Goal: Task Accomplishment & Management: Use online tool/utility

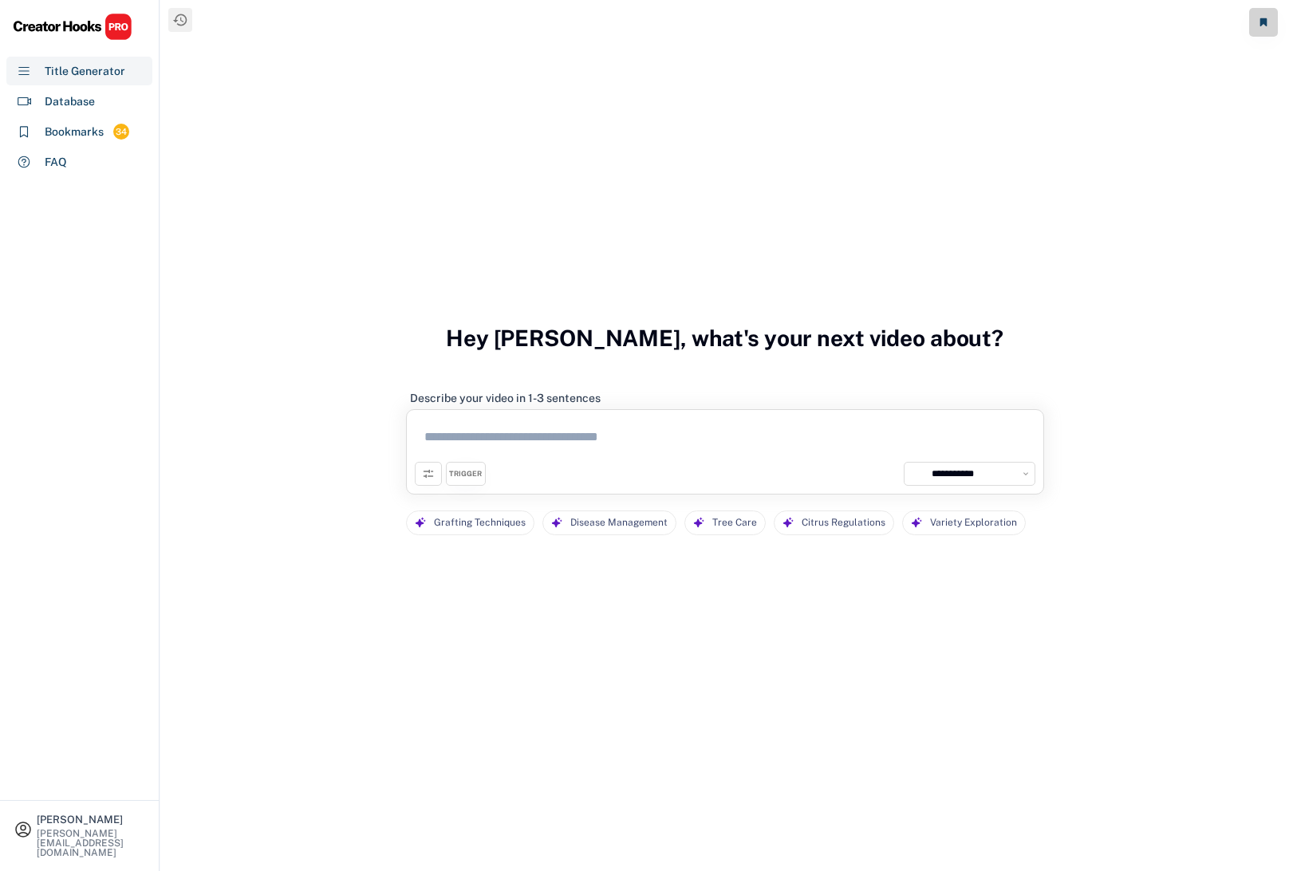
select select "**********"
click at [482, 428] on textarea at bounding box center [725, 440] width 620 height 44
paste textarea "**********"
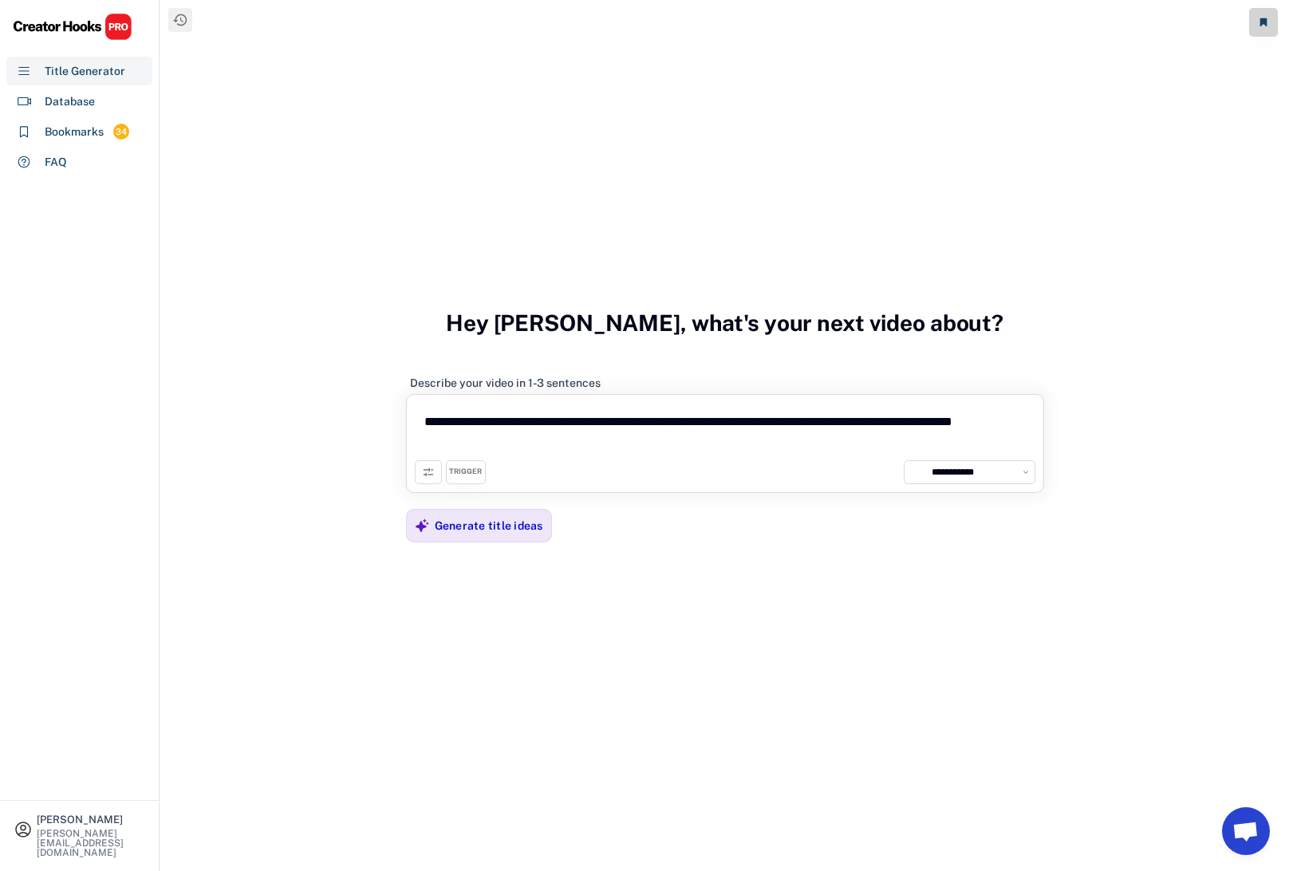
click at [978, 421] on textarea "**********" at bounding box center [725, 431] width 620 height 57
type textarea "**********"
click at [499, 522] on div "Generate title ideas" at bounding box center [489, 525] width 108 height 14
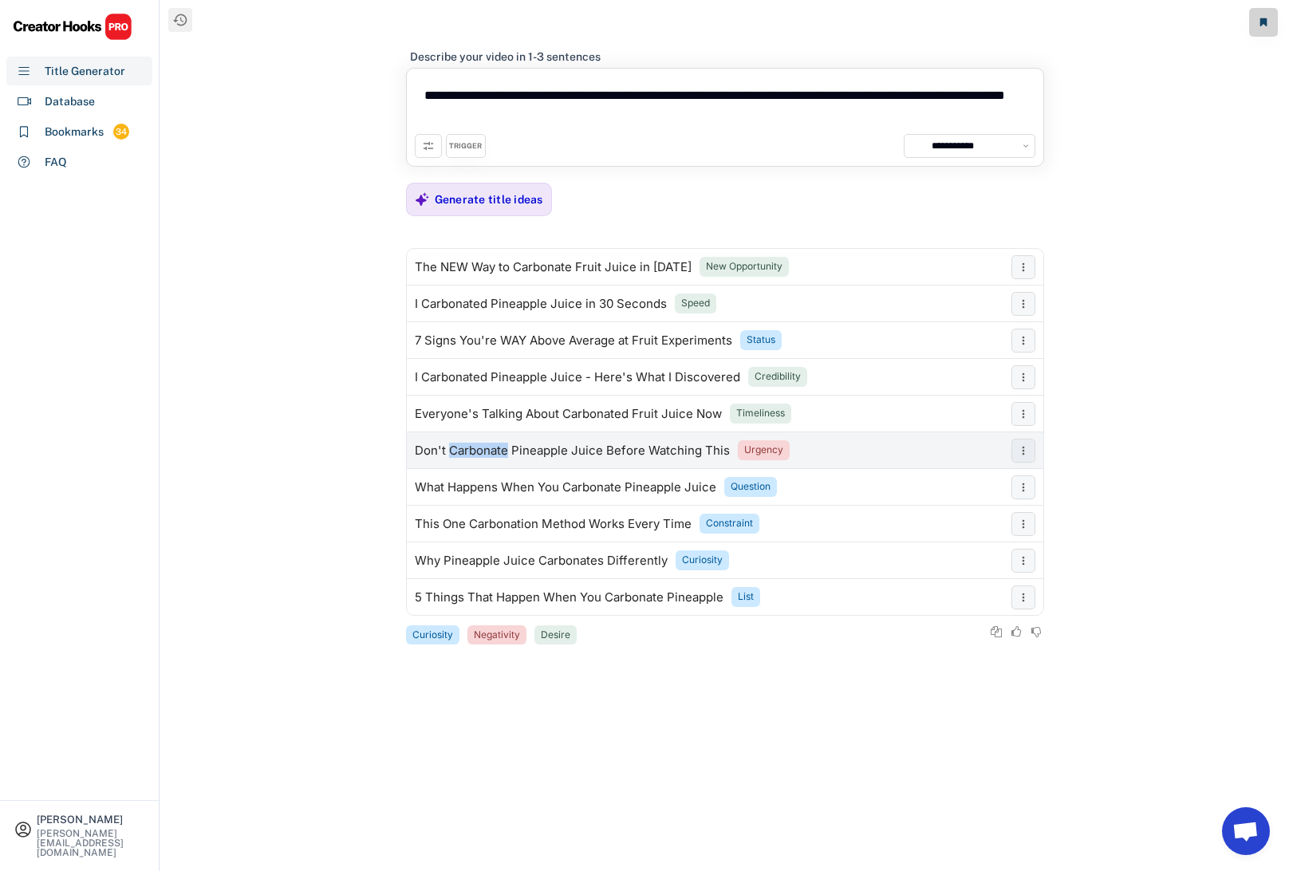
click at [483, 446] on div "Don't Carbonate Pineapple Juice Before Watching This" at bounding box center [572, 450] width 315 height 13
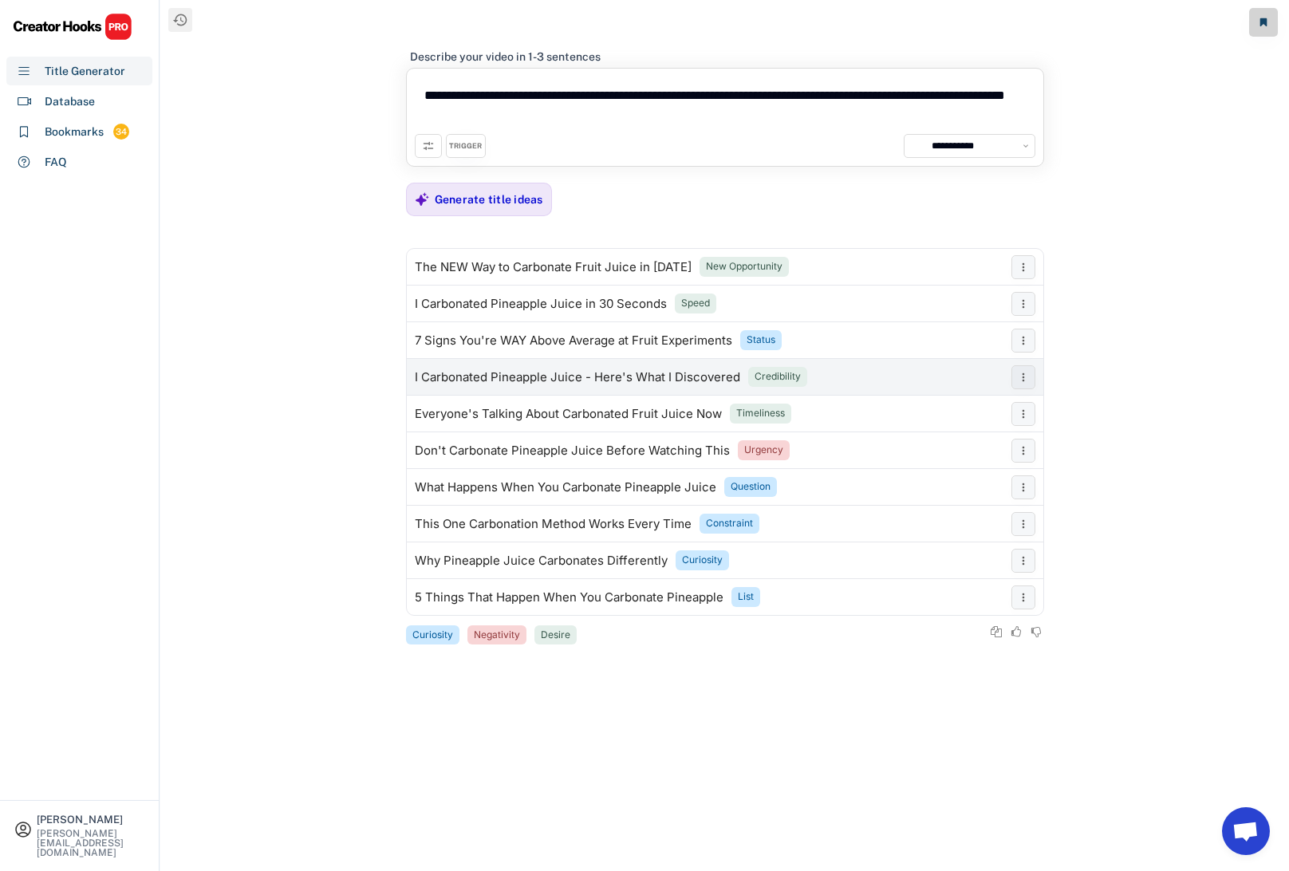
click at [461, 378] on div "I Carbonated Pineapple Juice - Here's What I Discovered" at bounding box center [577, 377] width 325 height 13
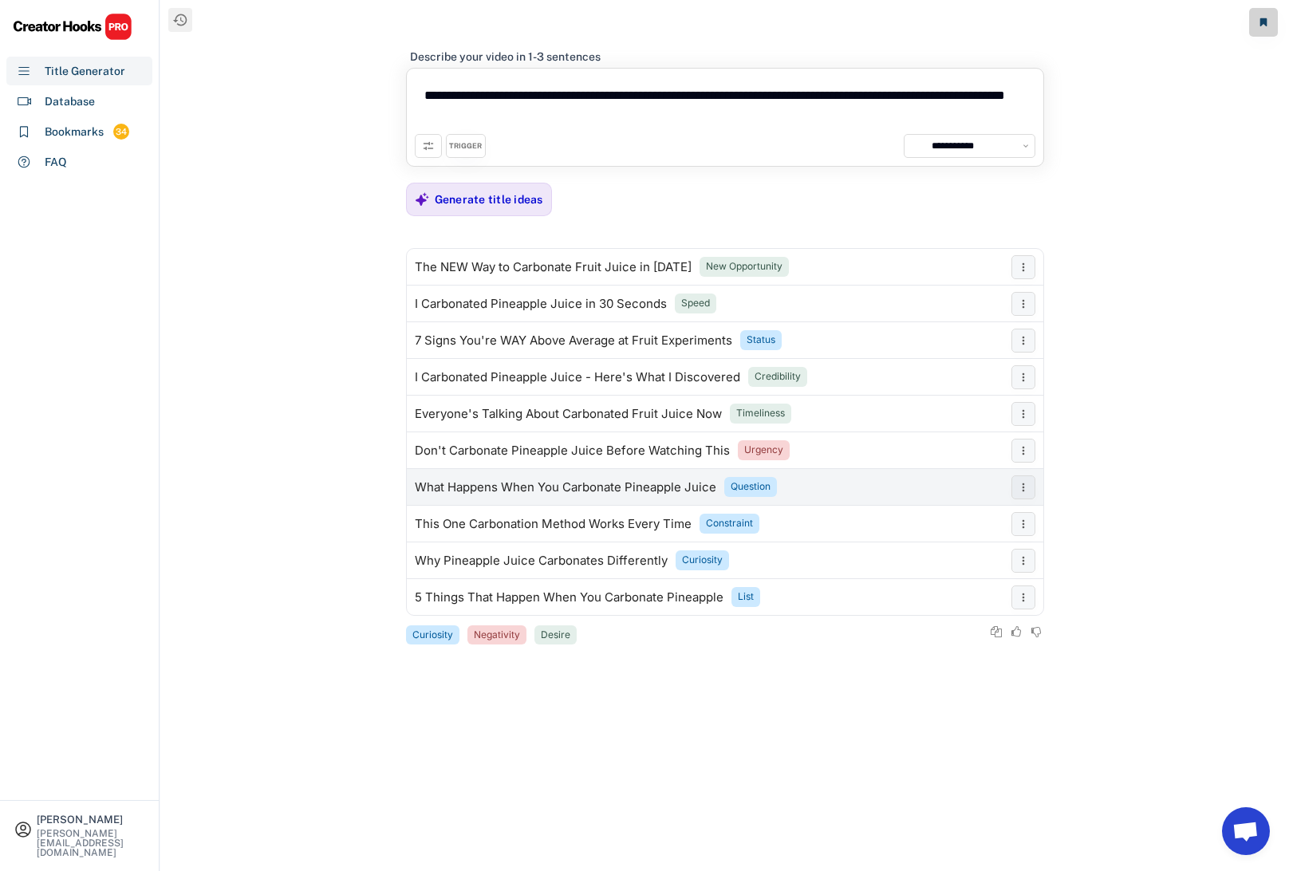
click at [501, 484] on div "What Happens When You Carbonate Pineapple Juice" at bounding box center [565, 487] width 301 height 13
click at [469, 149] on div "TRIGGER" at bounding box center [465, 146] width 33 height 10
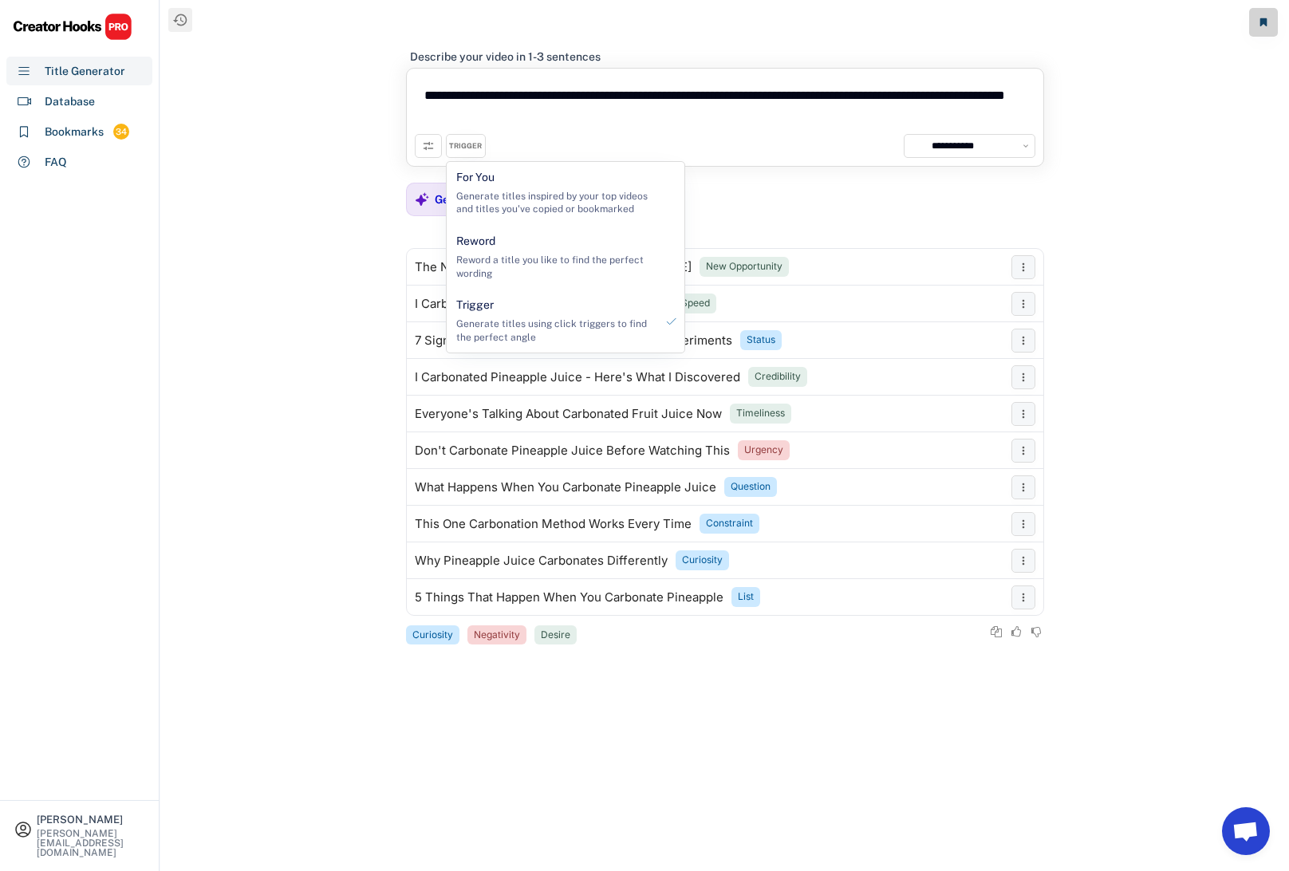
click at [469, 149] on div "TRIGGER" at bounding box center [465, 146] width 33 height 10
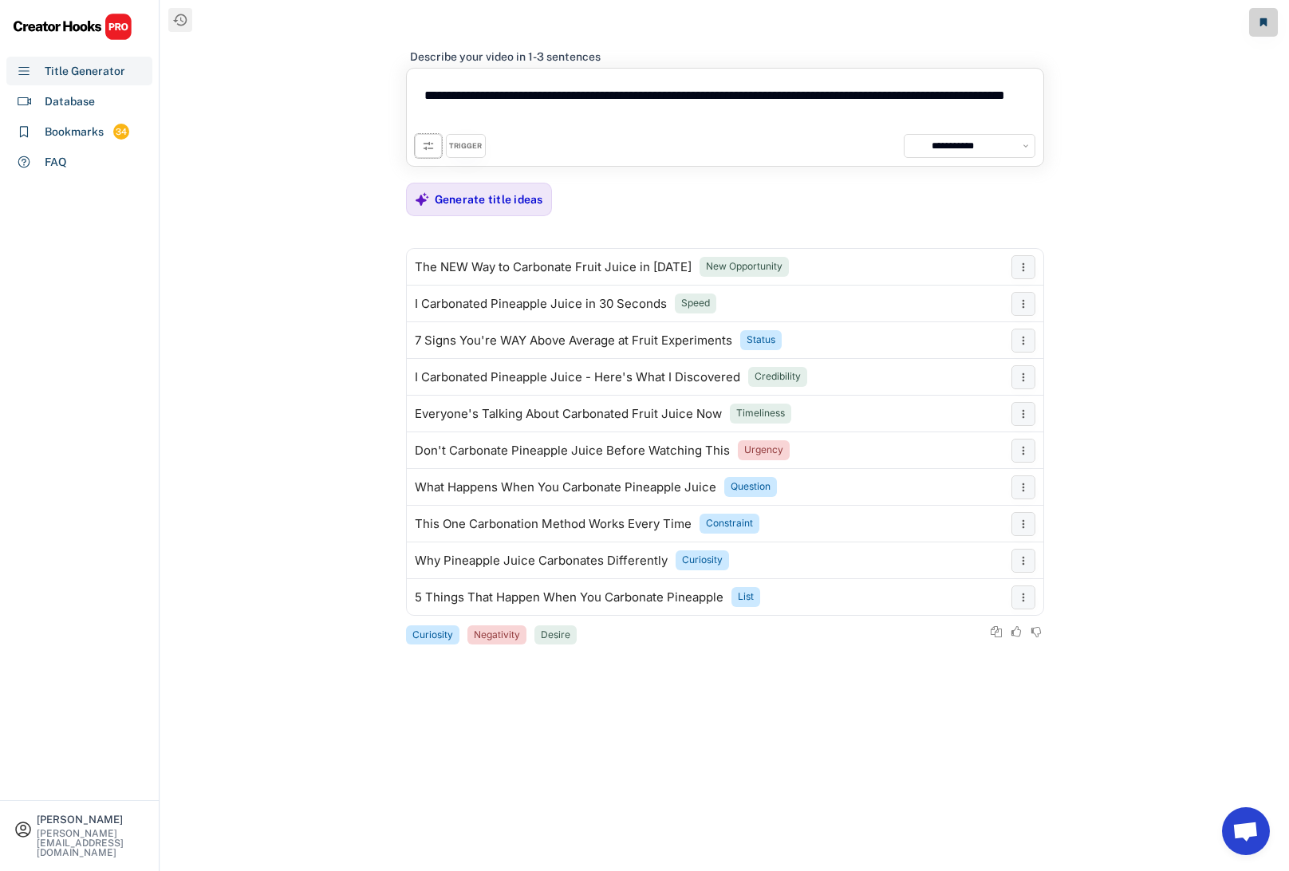
click at [427, 148] on use at bounding box center [428, 146] width 13 height 13
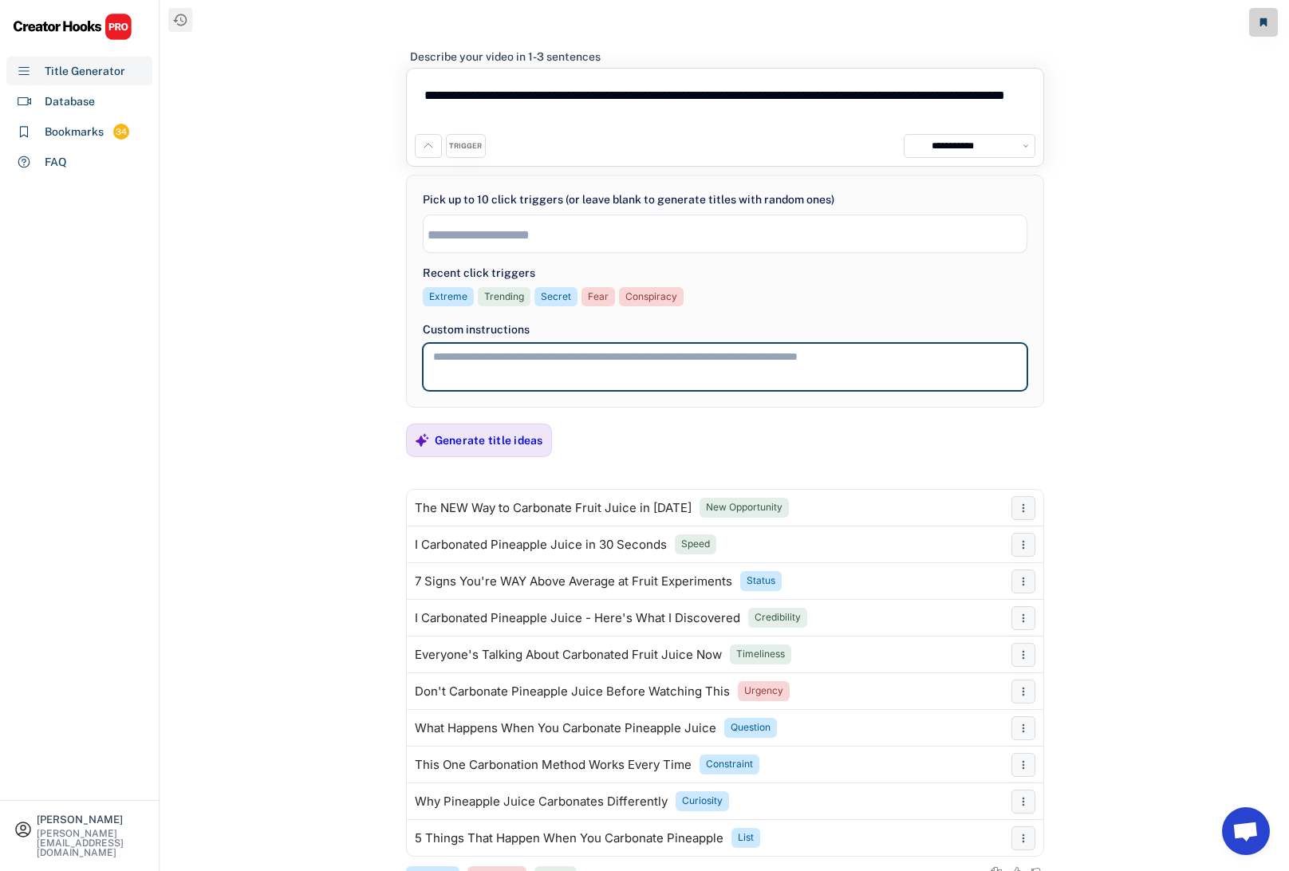
click at [504, 370] on textarea at bounding box center [725, 367] width 604 height 48
click at [439, 360] on textarea "**********" at bounding box center [725, 367] width 604 height 48
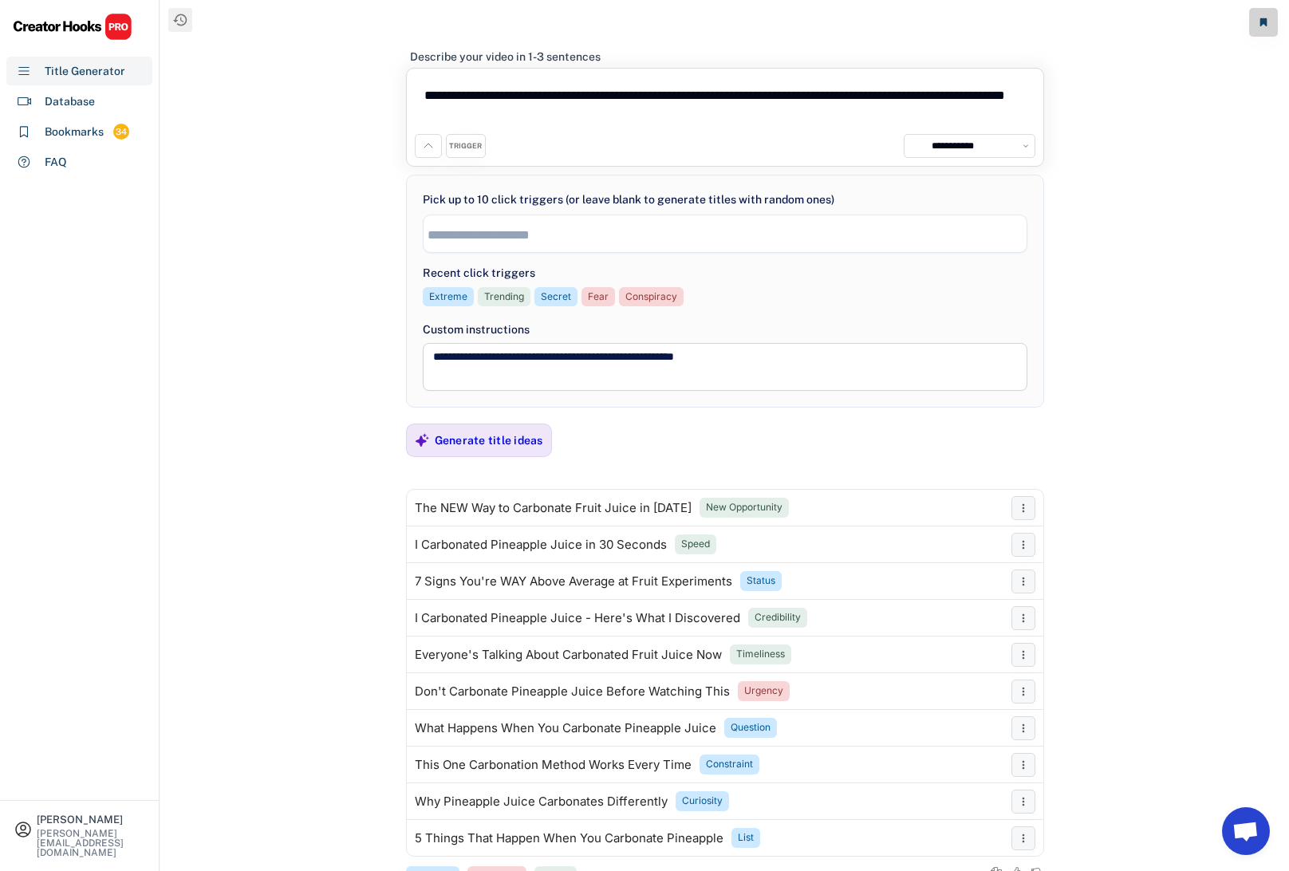
click at [471, 224] on li at bounding box center [724, 233] width 595 height 18
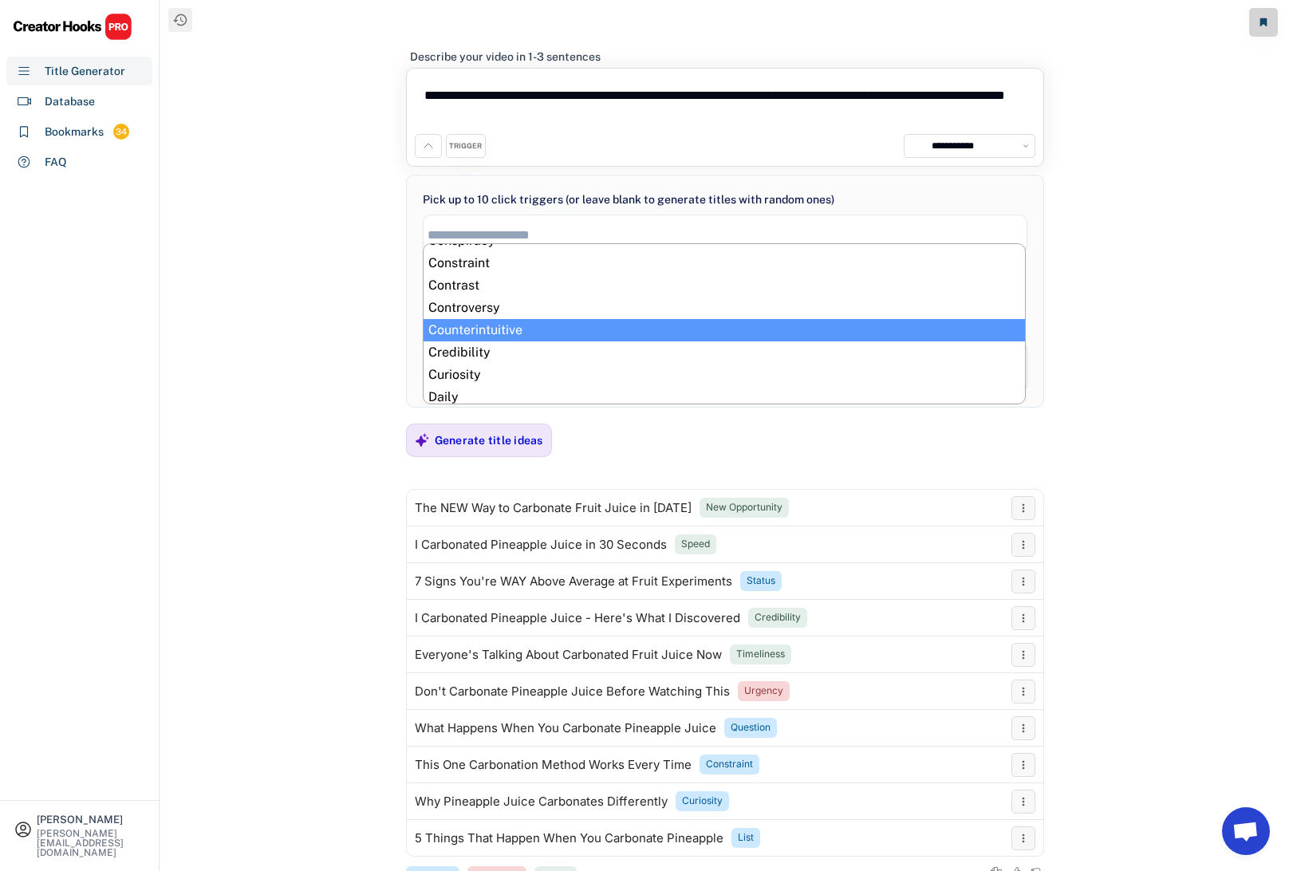
scroll to position [108, 0]
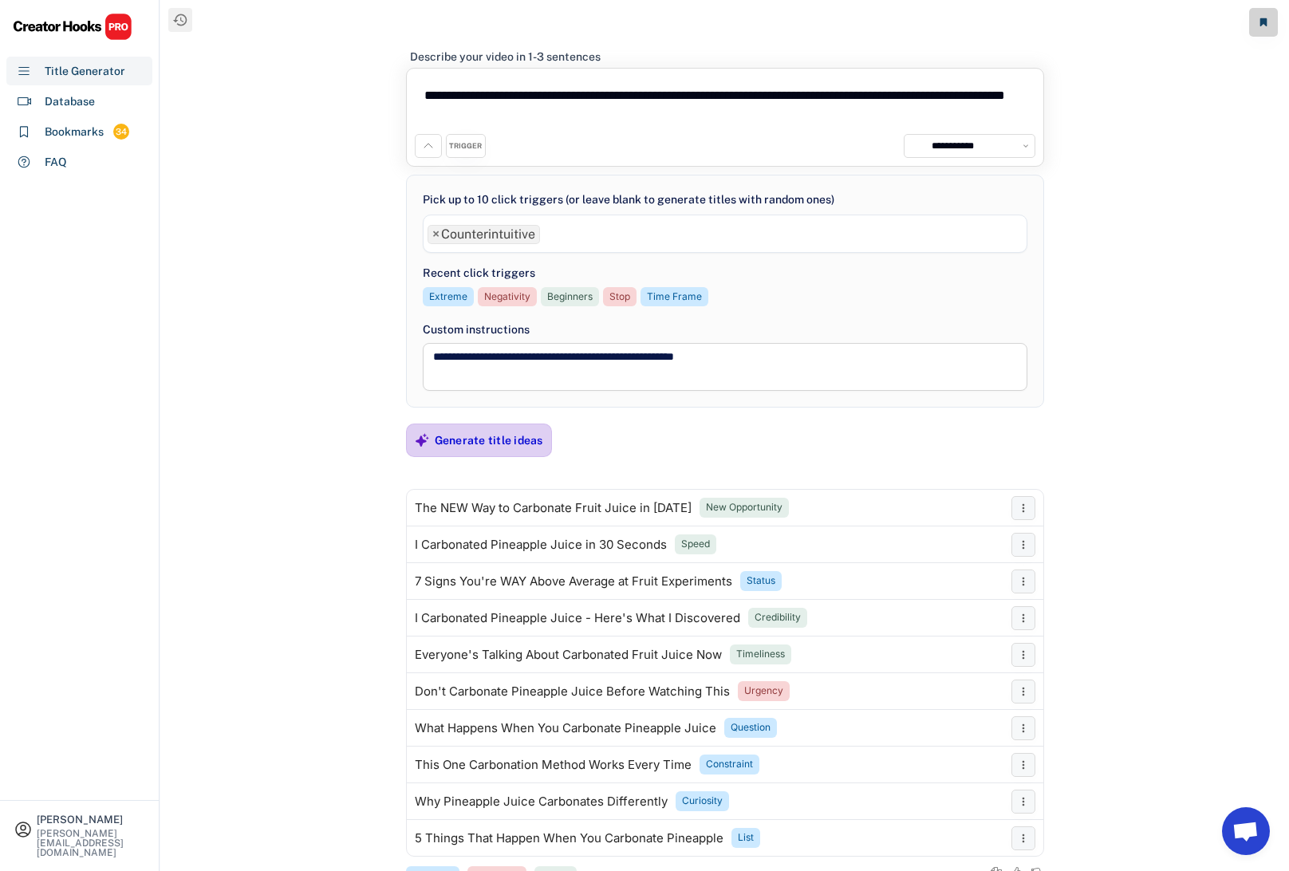
click at [495, 440] on div "Generate title ideas" at bounding box center [489, 440] width 108 height 14
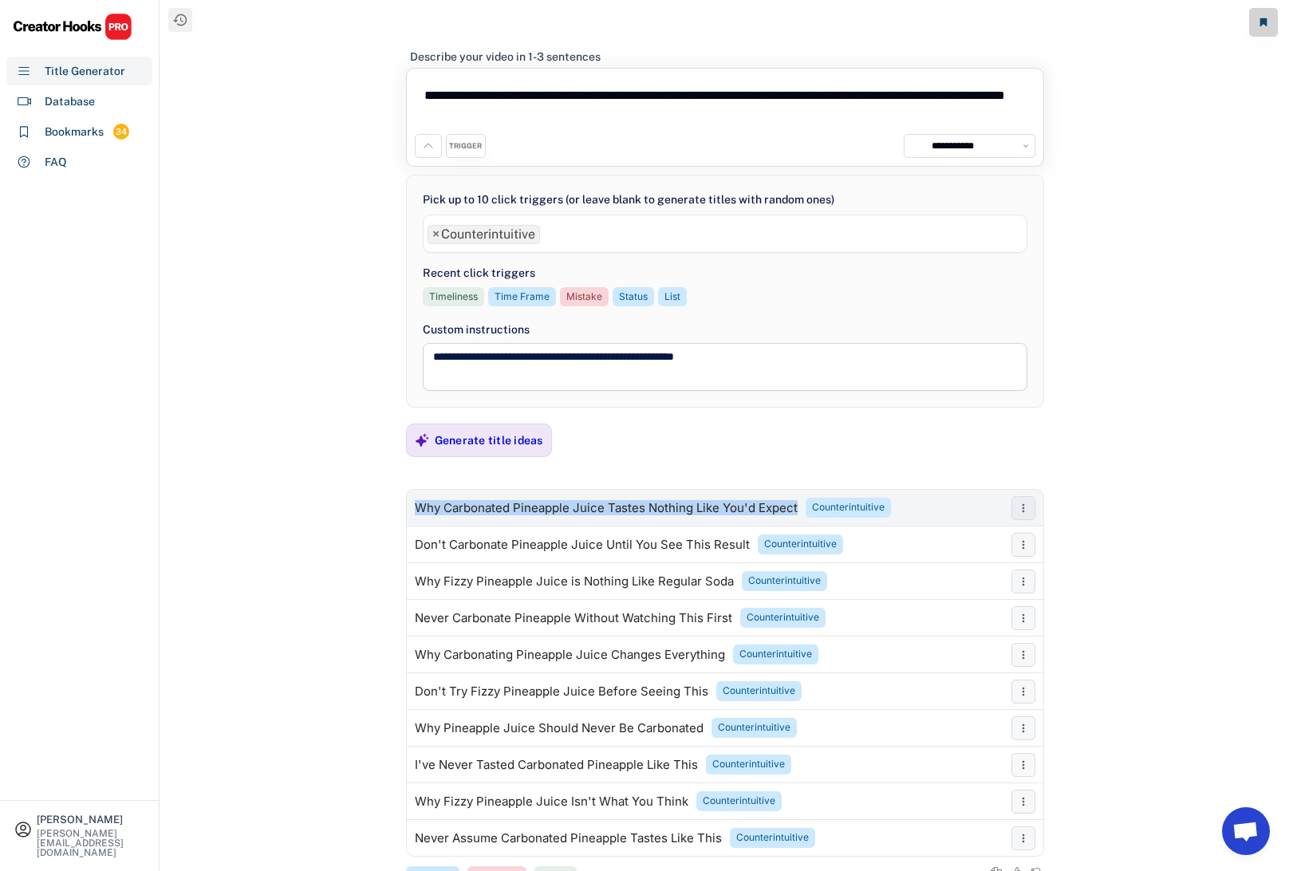
drag, startPoint x: 414, startPoint y: 506, endPoint x: 784, endPoint y: 526, distance: 370.6
click at [784, 526] on div "Why Carbonated Pineapple Juice Tastes Nothing Like You'd Expect Counterintuitiv…" at bounding box center [725, 673] width 638 height 368
click at [614, 507] on div "Why Carbonated Pineapple Juice Tastes Nothing Like You'd Expect" at bounding box center [606, 508] width 383 height 13
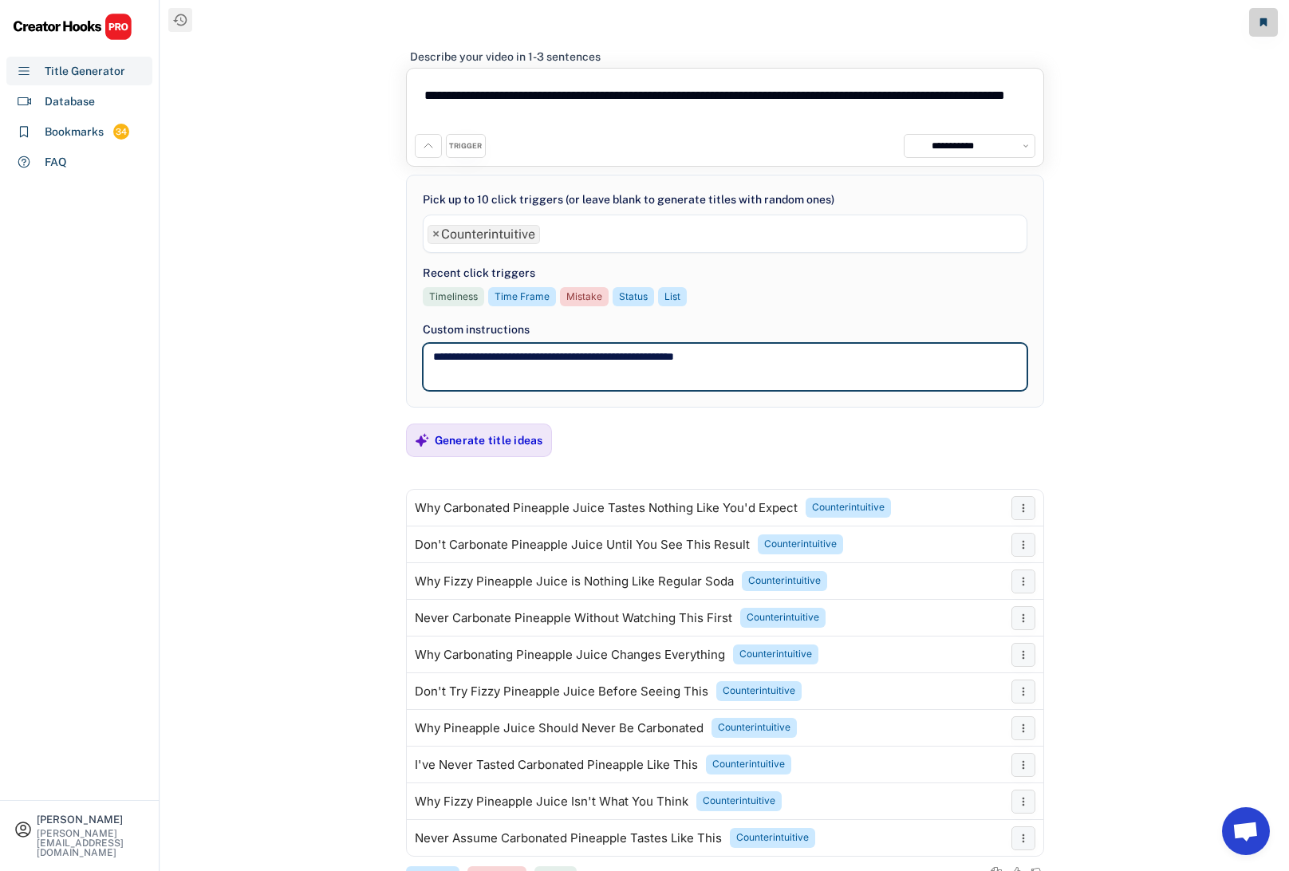
drag, startPoint x: 753, startPoint y: 348, endPoint x: 460, endPoint y: 360, distance: 292.9
click at [460, 360] on textarea "**********" at bounding box center [725, 367] width 604 height 48
click at [576, 355] on textarea "**********" at bounding box center [725, 367] width 604 height 48
drag, startPoint x: 576, startPoint y: 355, endPoint x: 400, endPoint y: 358, distance: 176.3
click at [400, 358] on div "**********" at bounding box center [724, 435] width 1128 height 871
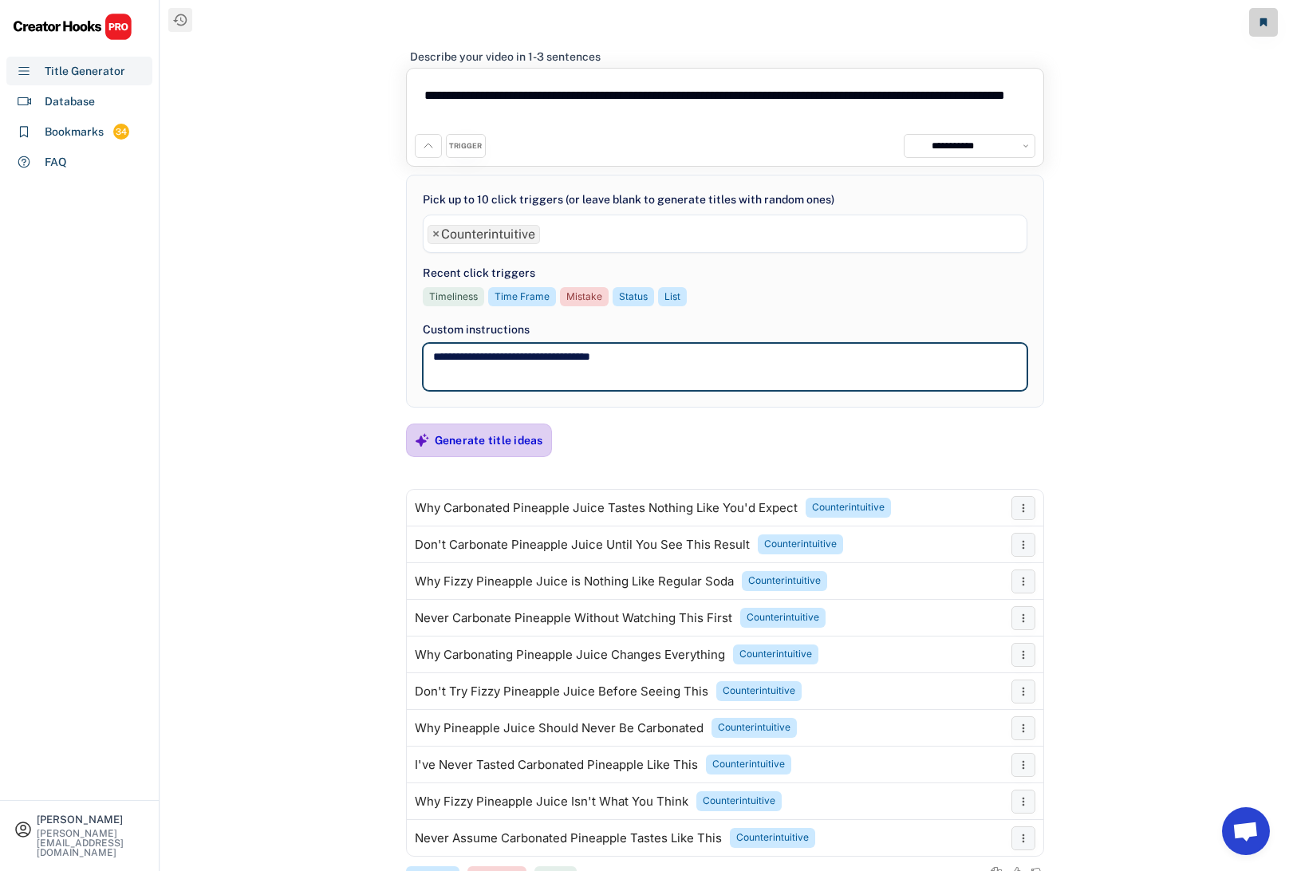
type textarea "**********"
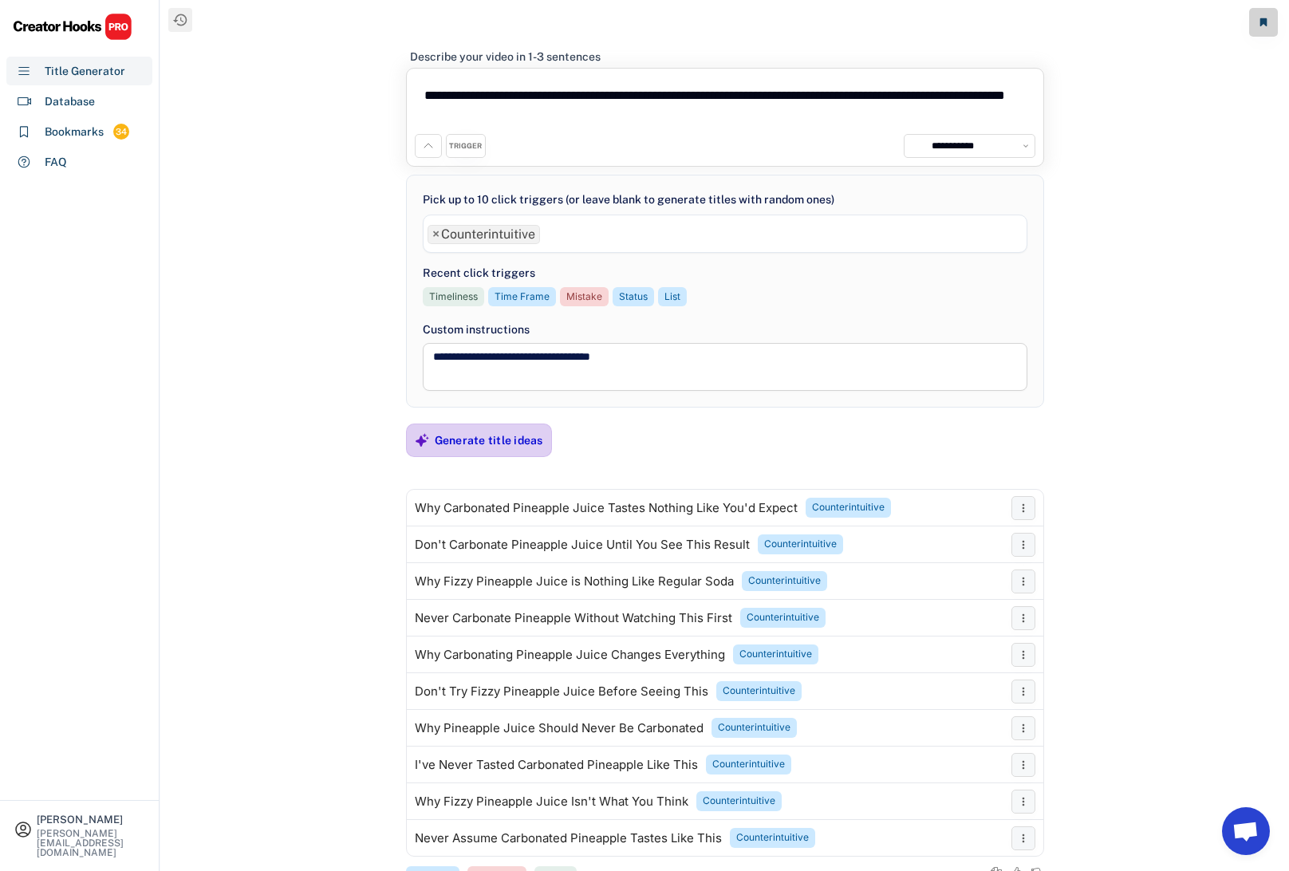
click at [446, 439] on div "Generate title ideas" at bounding box center [489, 440] width 108 height 14
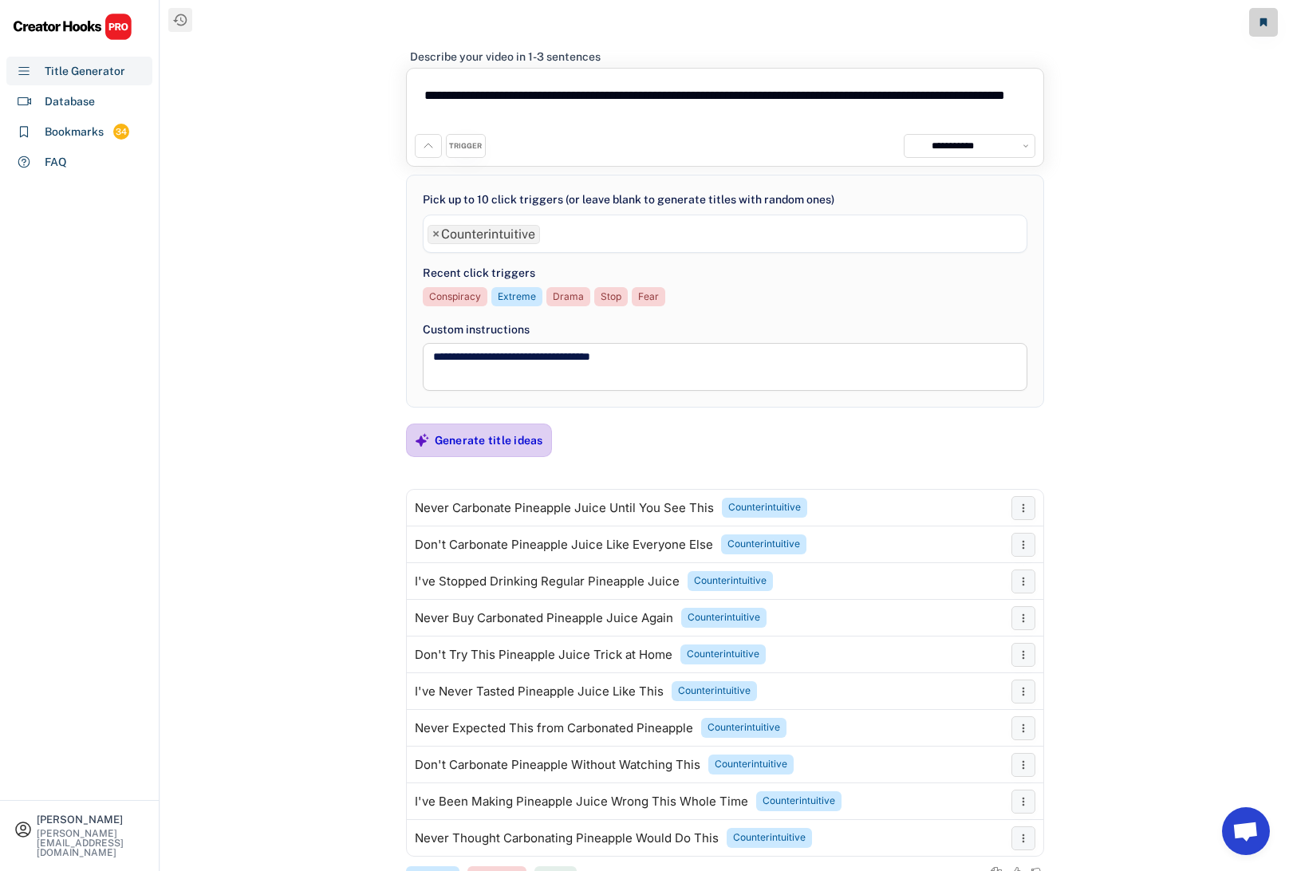
scroll to position [56, 0]
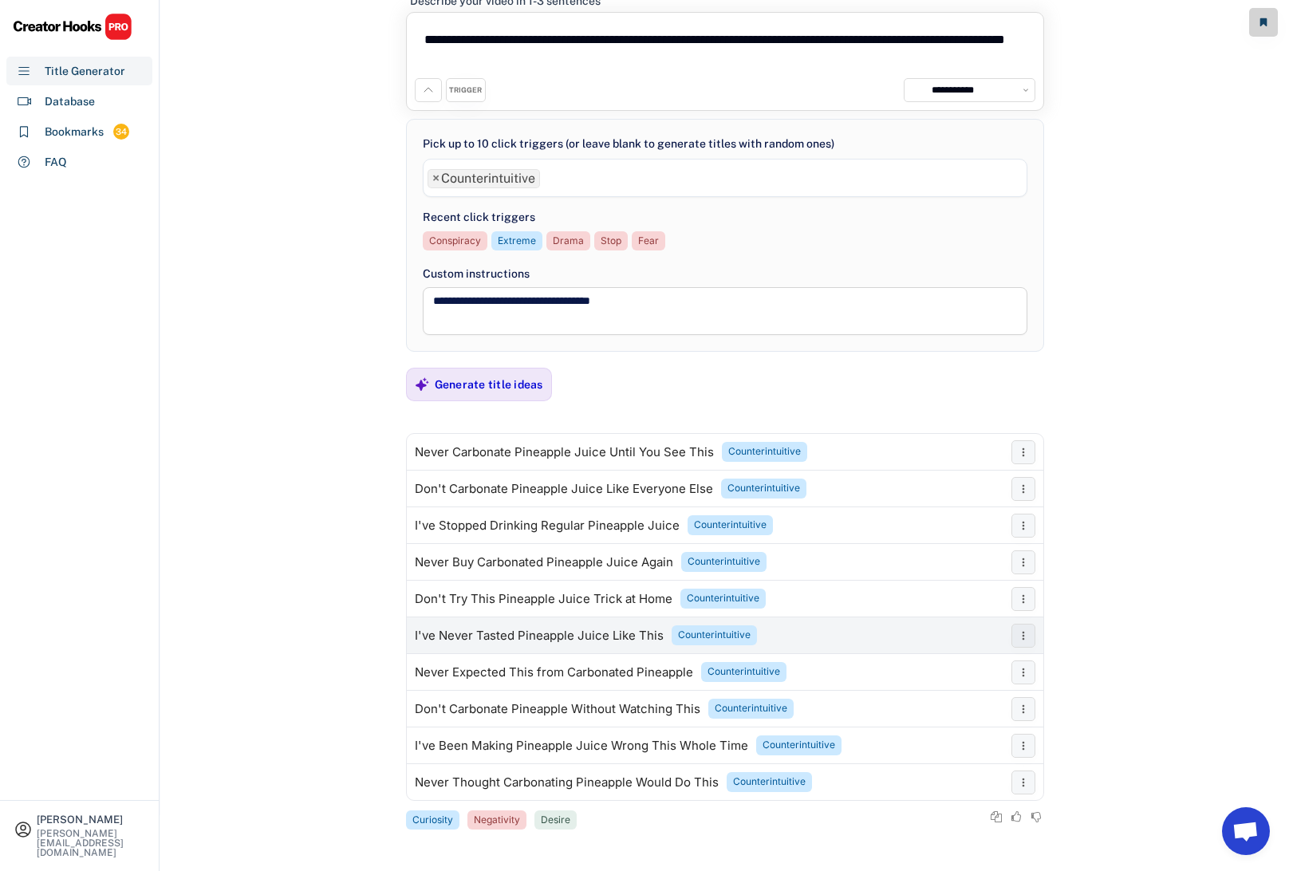
click at [509, 635] on div "I've Never Tasted Pineapple Juice Like This" at bounding box center [539, 635] width 249 height 13
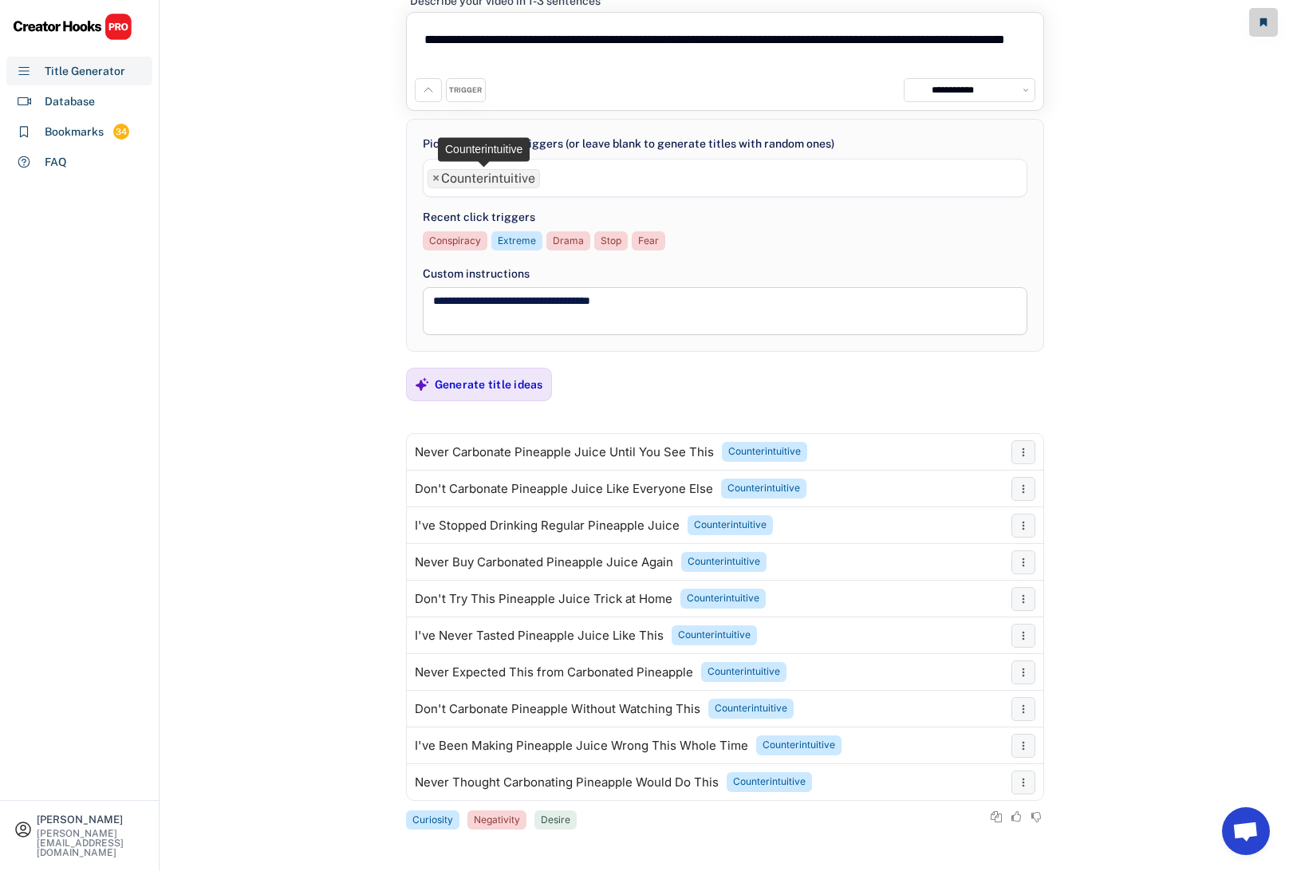
click at [437, 179] on span "×" at bounding box center [435, 178] width 7 height 13
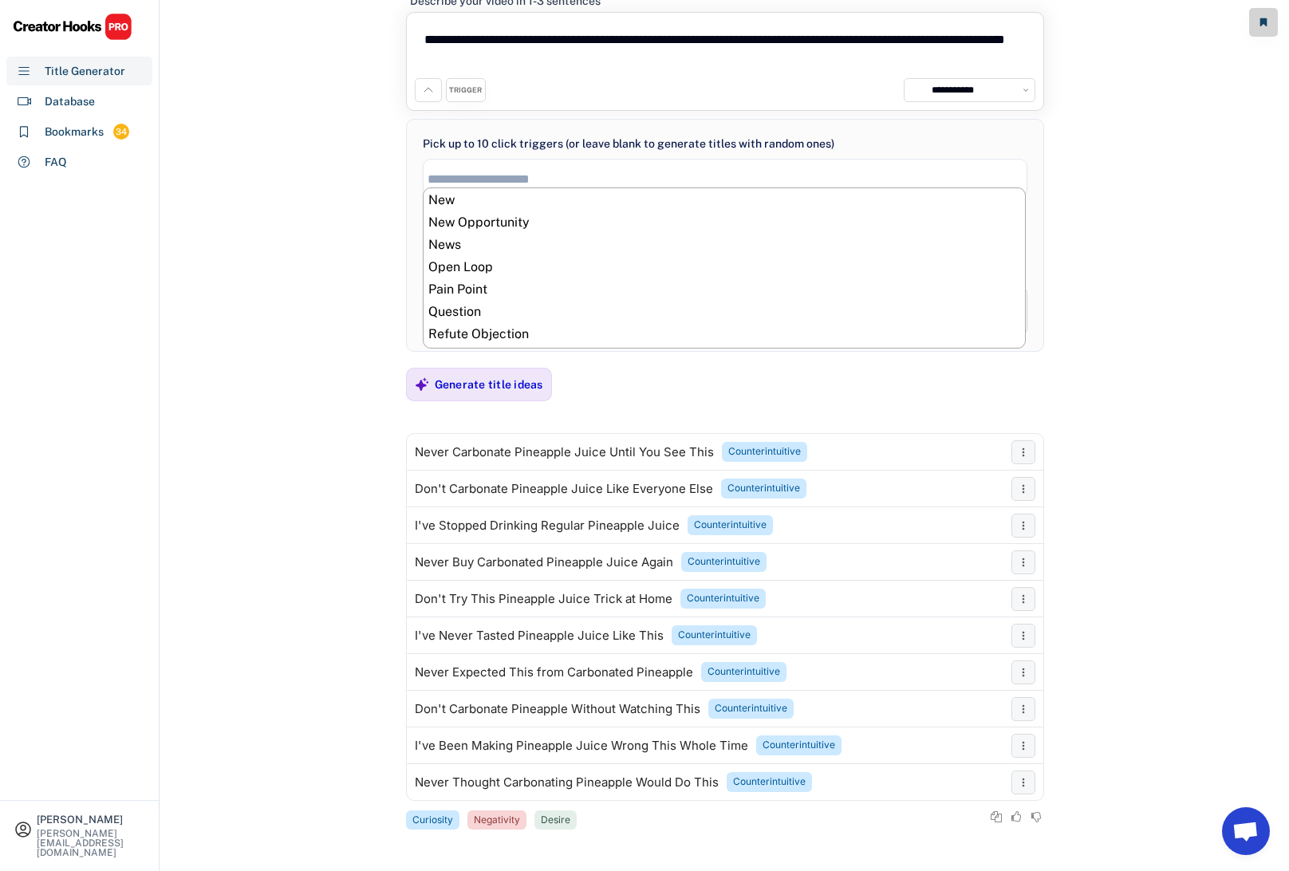
scroll to position [526, 0]
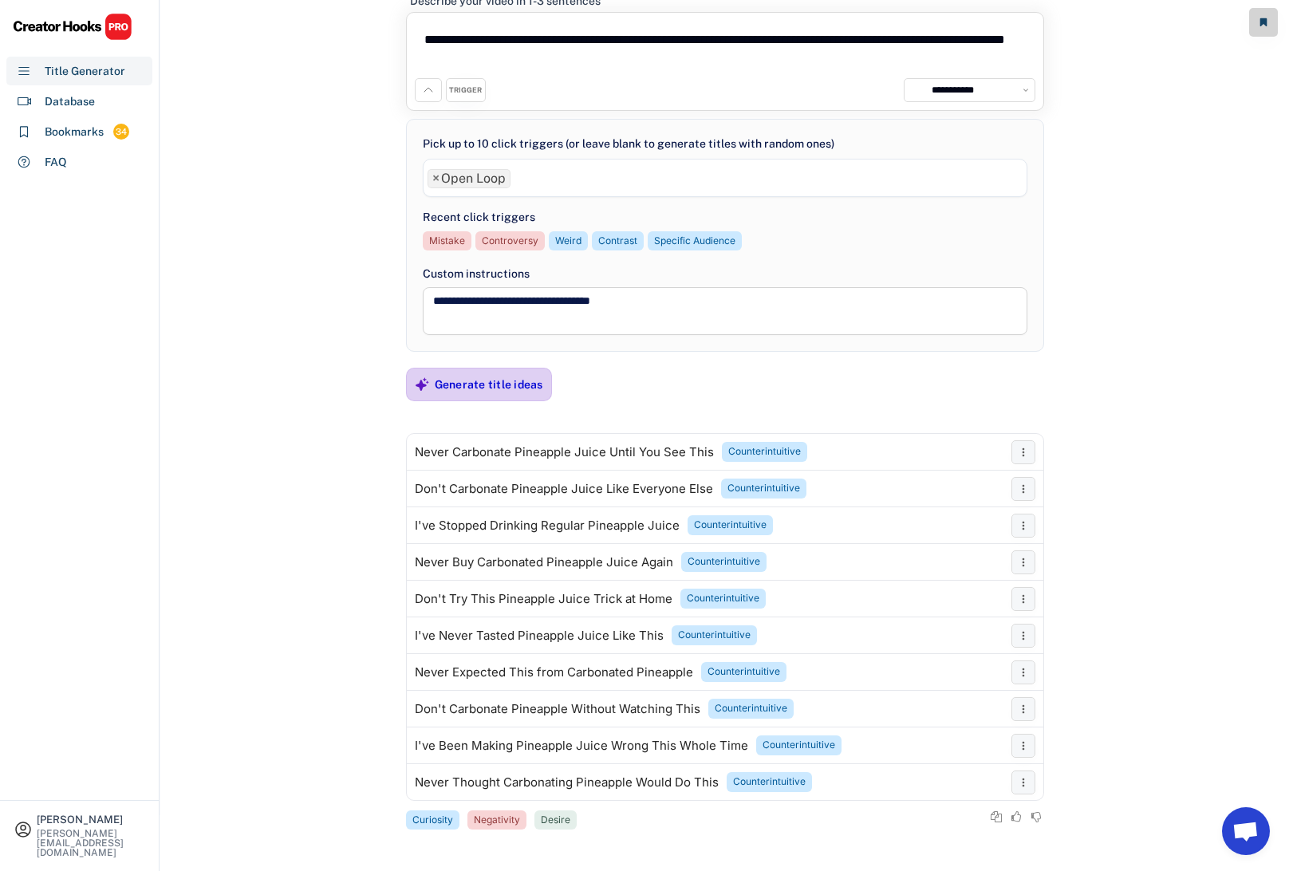
click at [510, 380] on div "Generate title ideas" at bounding box center [489, 384] width 108 height 14
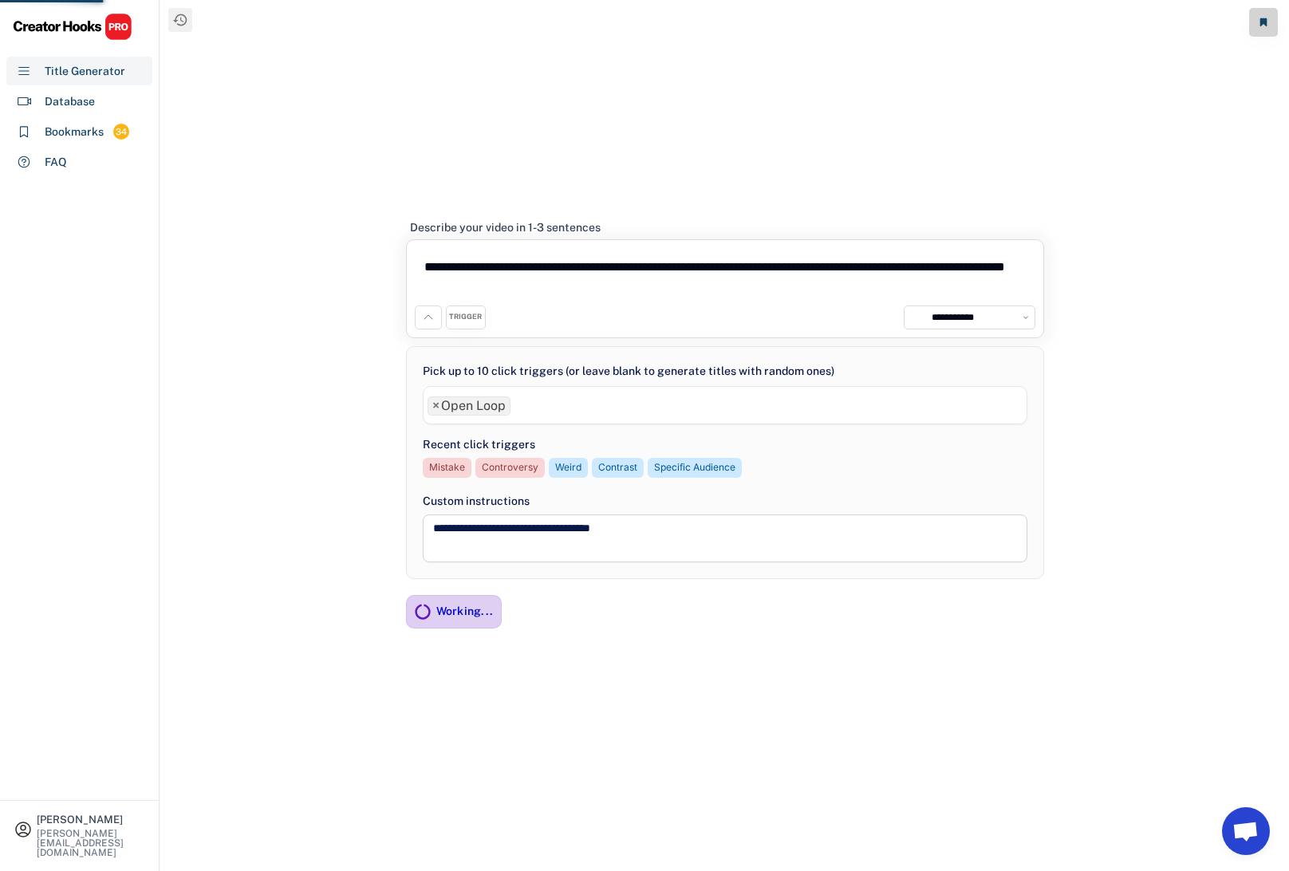
scroll to position [0, 0]
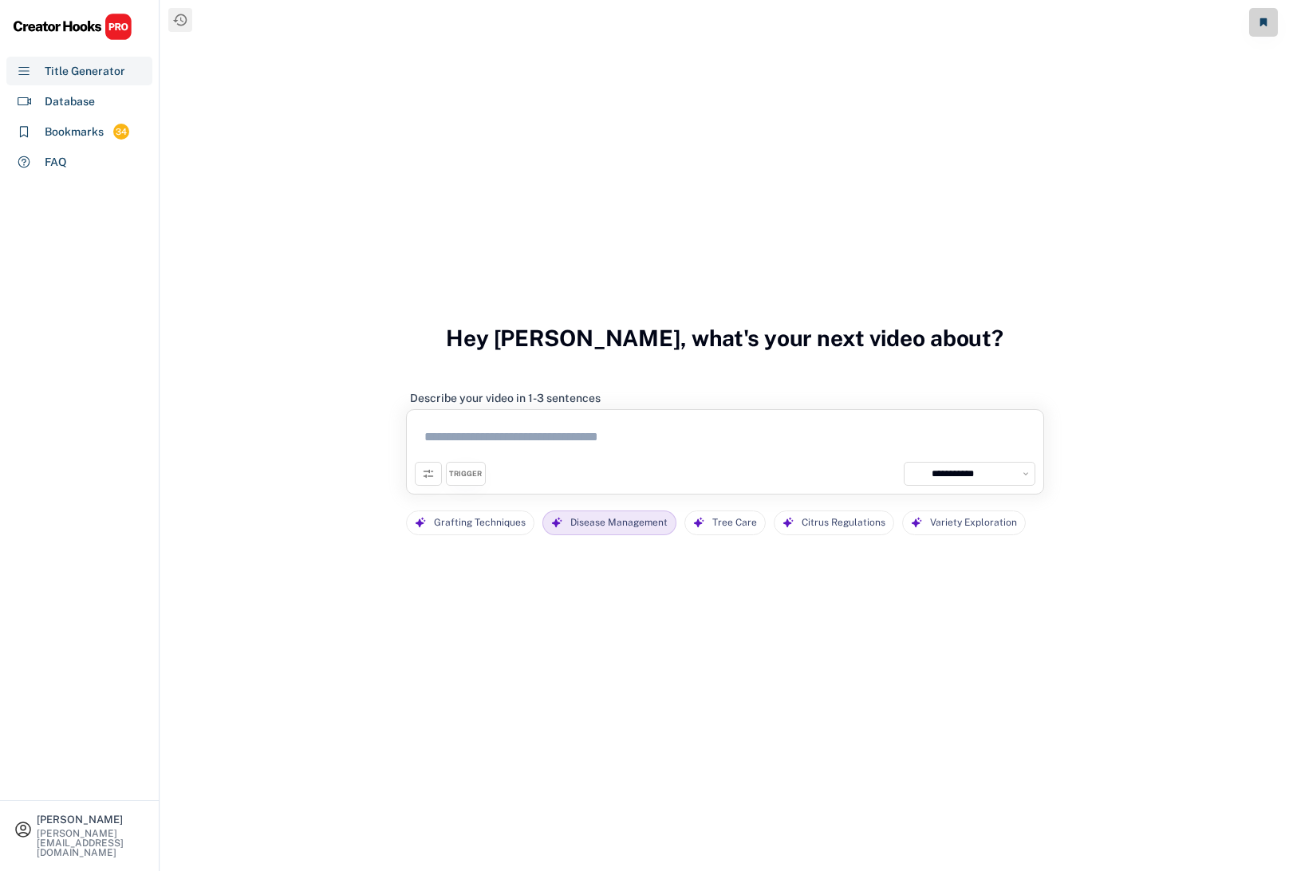
select select "**********"
click at [495, 429] on textarea at bounding box center [725, 440] width 620 height 44
paste textarea "**********"
type textarea "*"
click at [1024, 473] on select "**********" at bounding box center [979, 474] width 104 height 16
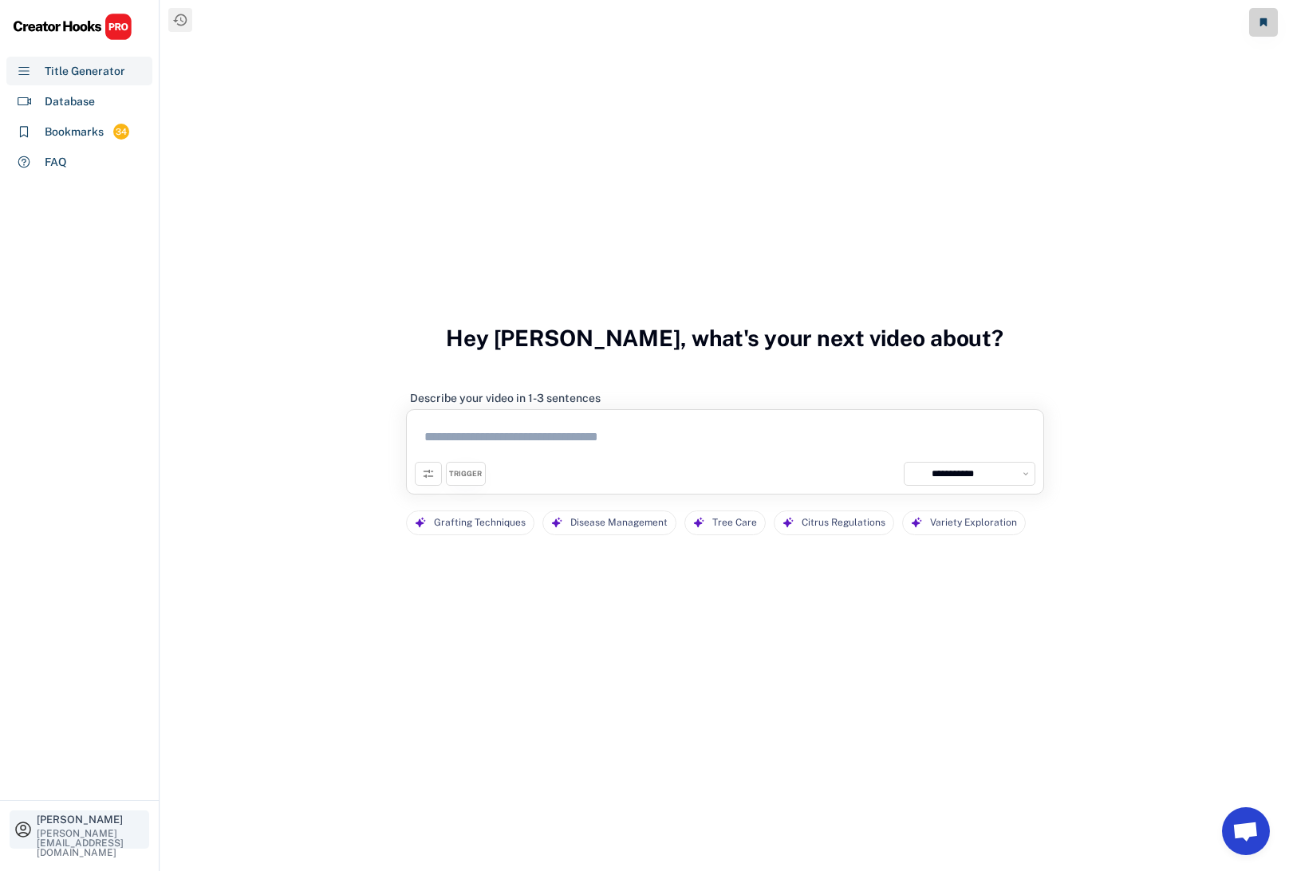
click at [96, 832] on div "William Willey dan@fruitmentor.com" at bounding box center [91, 829] width 108 height 30
select select "********"
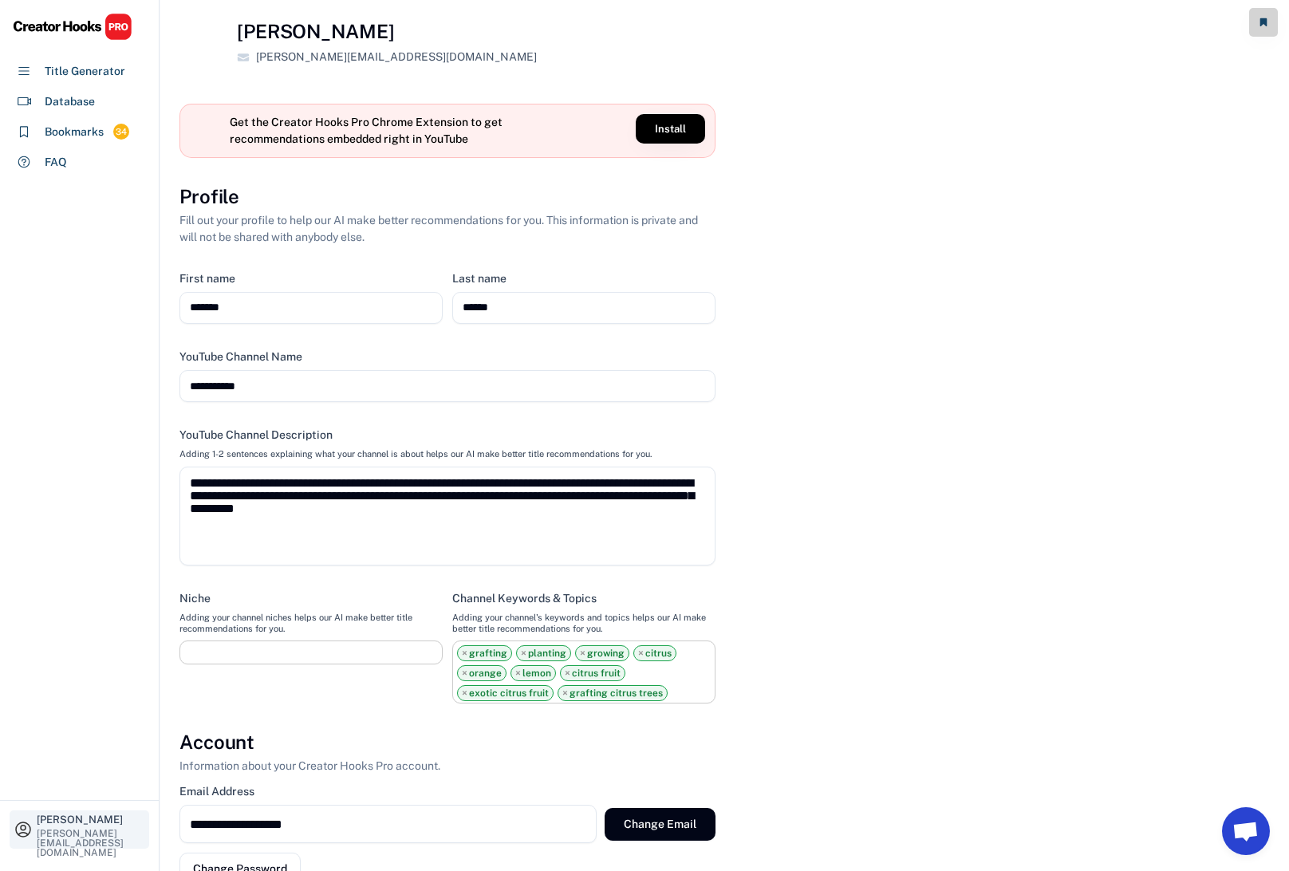
scroll to position [108, 0]
select select "**********"
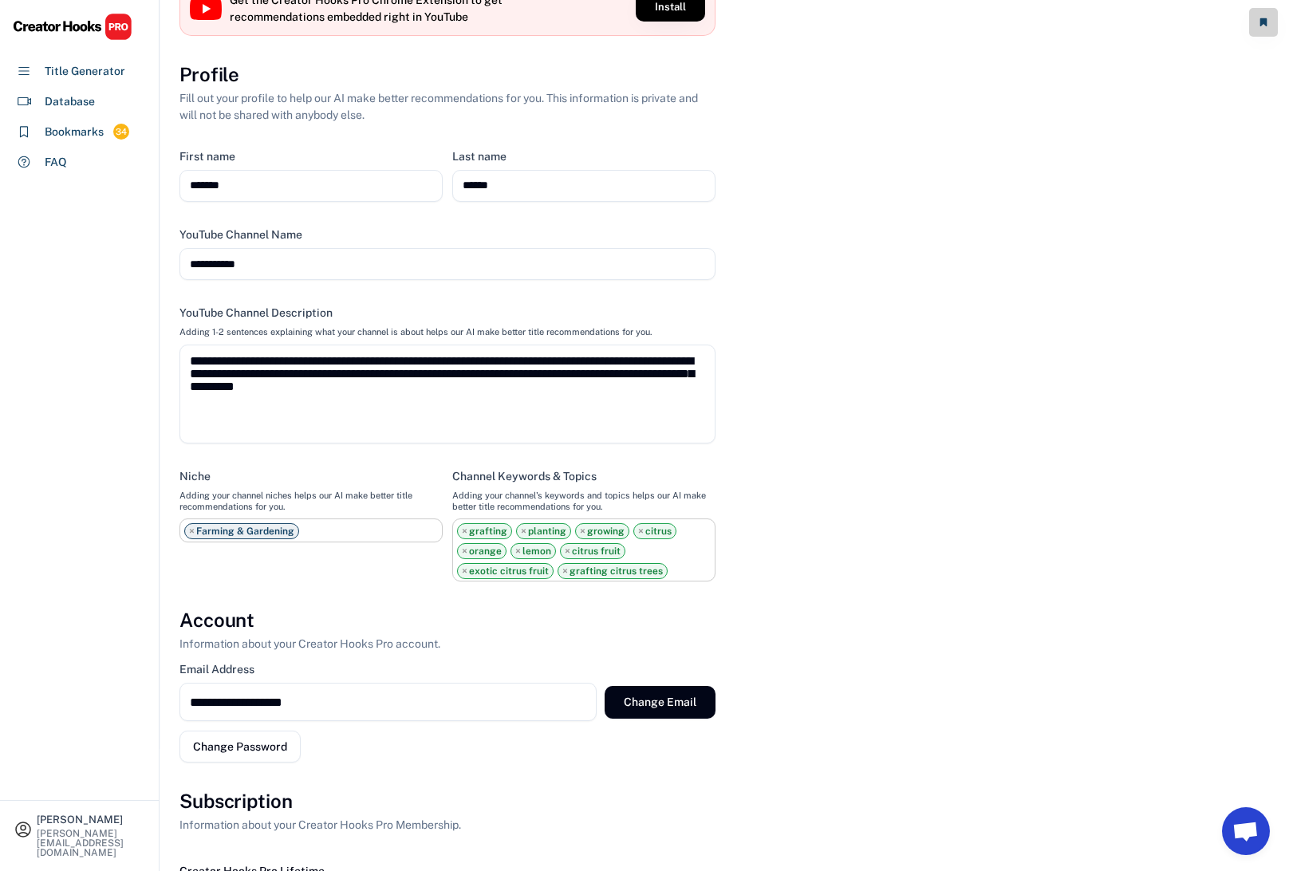
scroll to position [0, 0]
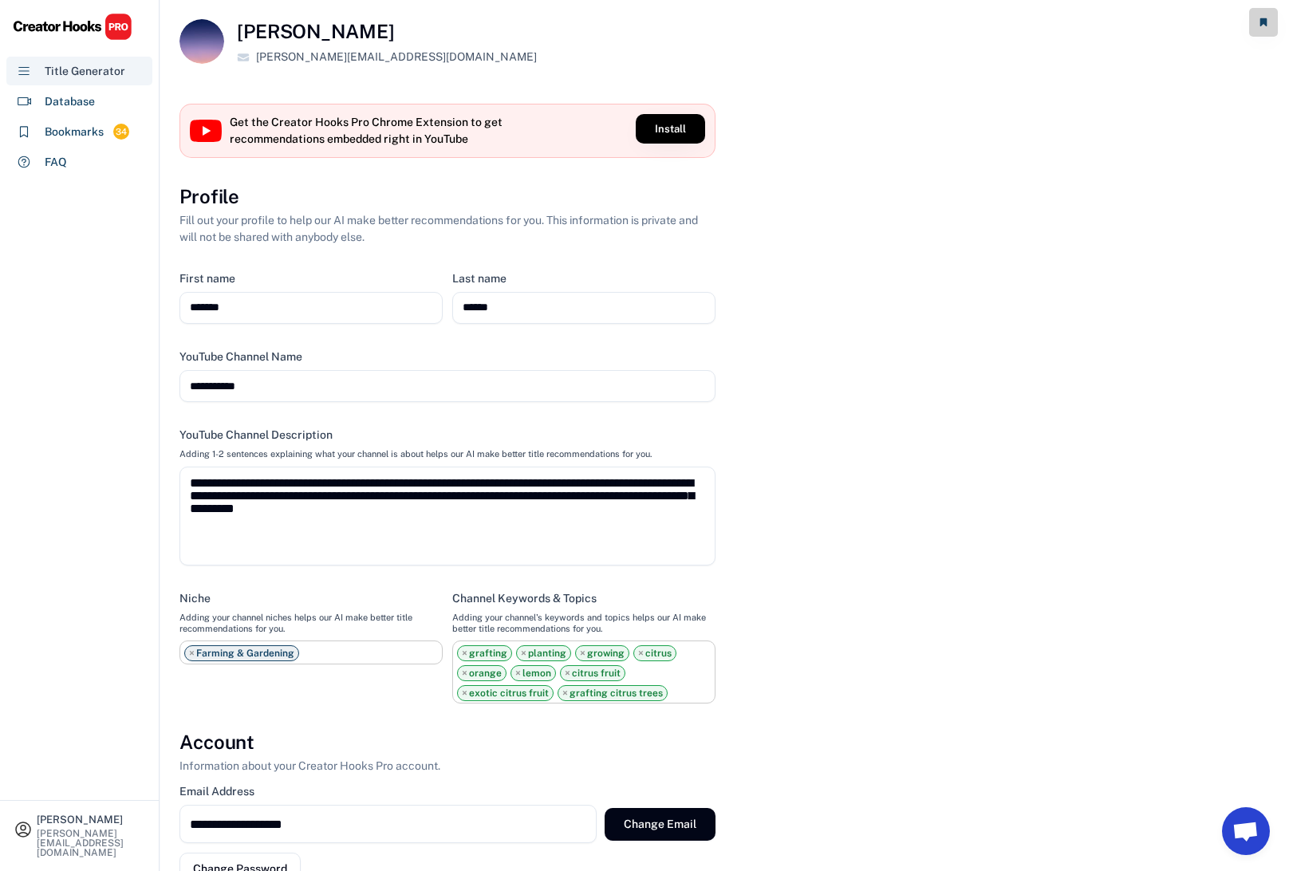
click at [85, 71] on div "Title Generator" at bounding box center [85, 71] width 81 height 17
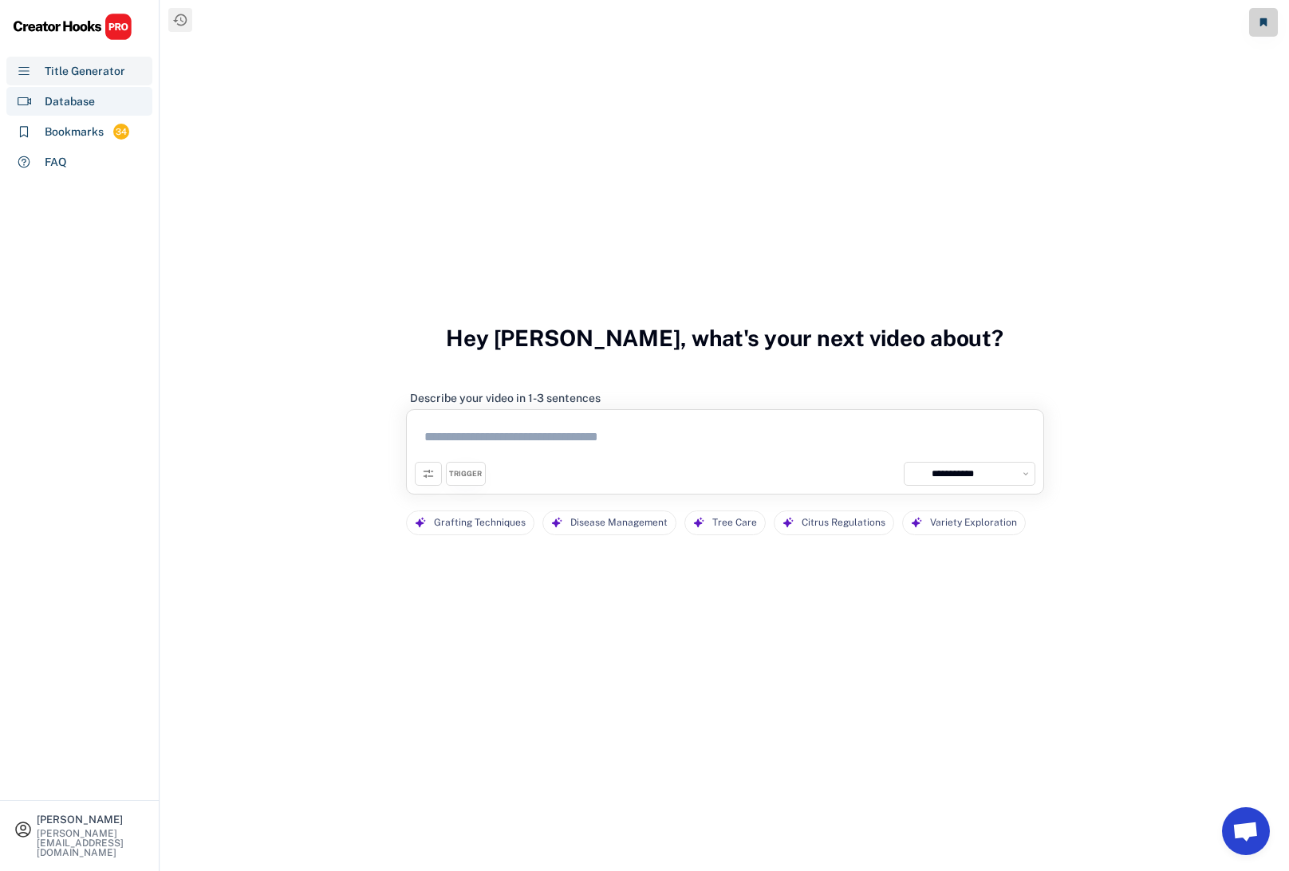
click at [66, 104] on div "Database" at bounding box center [70, 101] width 50 height 17
select select "**********"
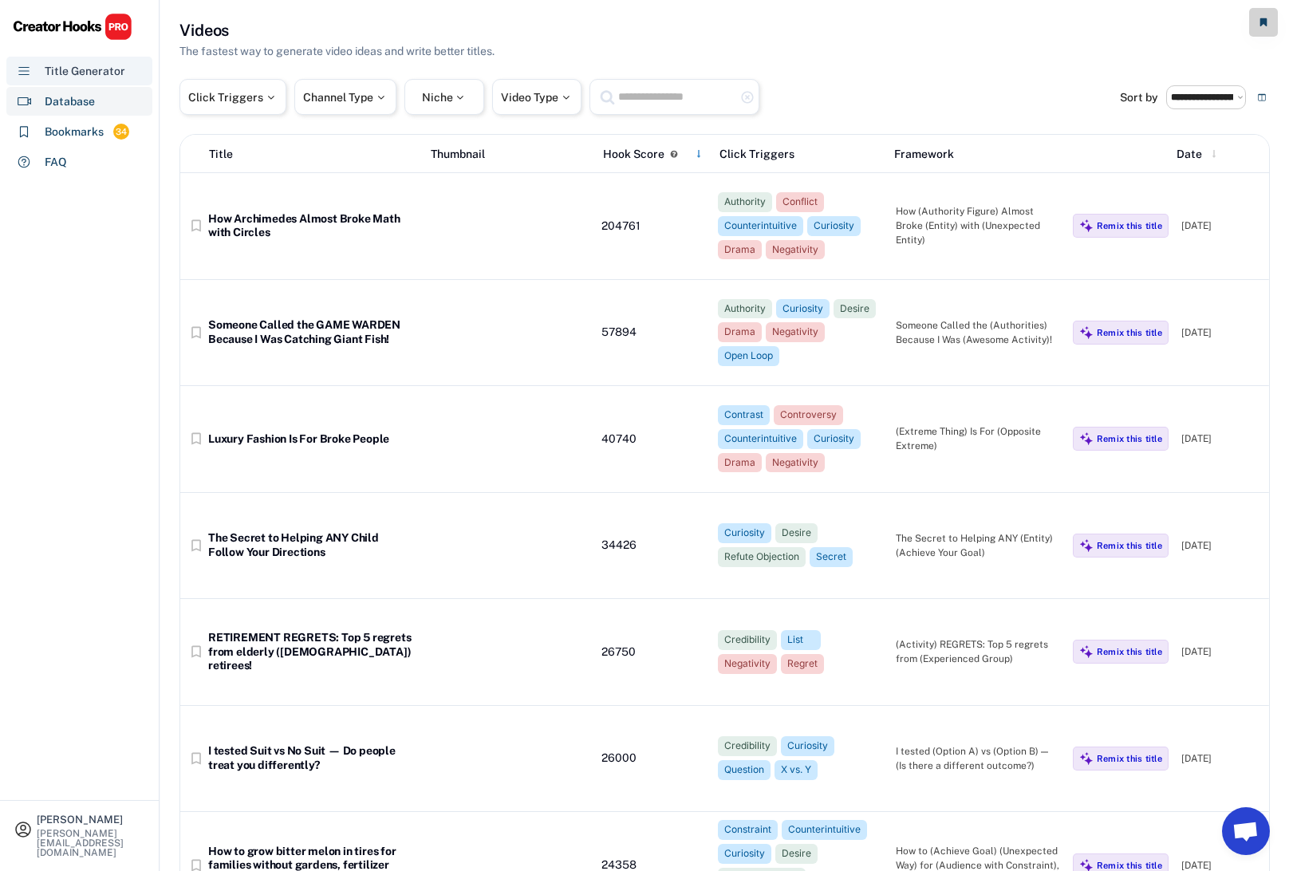
click at [77, 71] on div "Title Generator" at bounding box center [85, 71] width 81 height 17
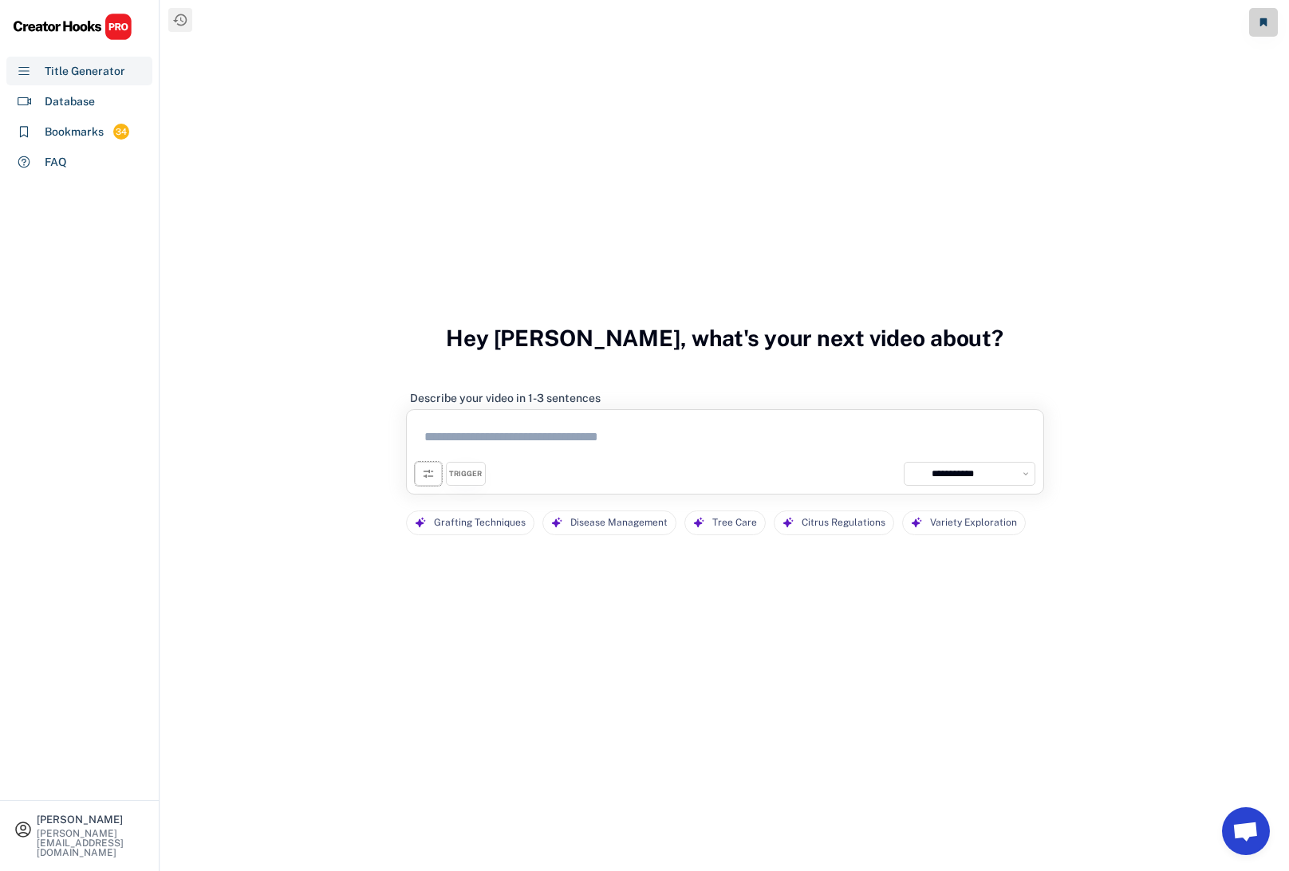
click at [428, 474] on icon at bounding box center [428, 473] width 13 height 13
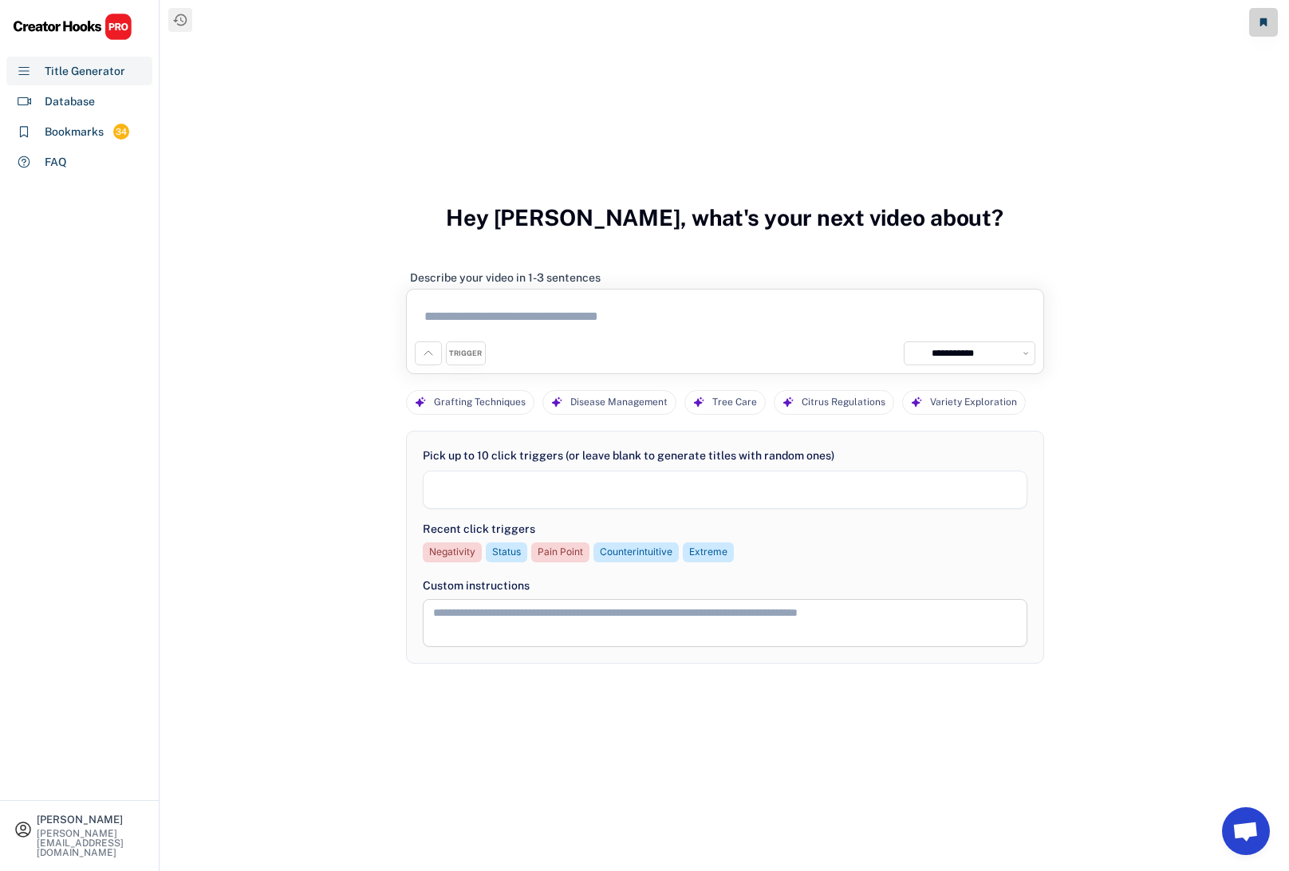
select select
click at [435, 352] on button at bounding box center [428, 353] width 27 height 24
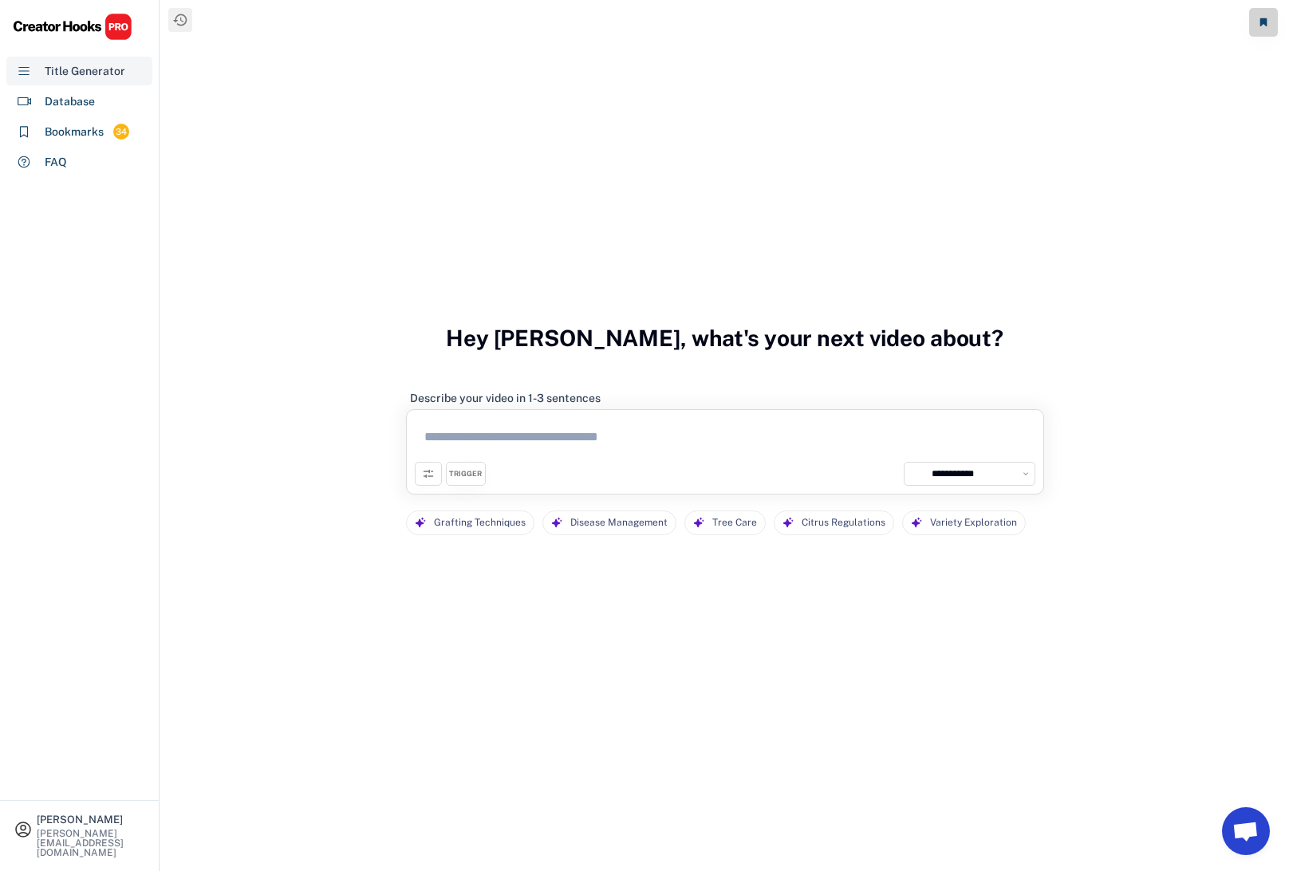
click at [56, 66] on div "Title Generator" at bounding box center [85, 71] width 81 height 17
click at [181, 16] on icon at bounding box center [180, 20] width 16 height 16
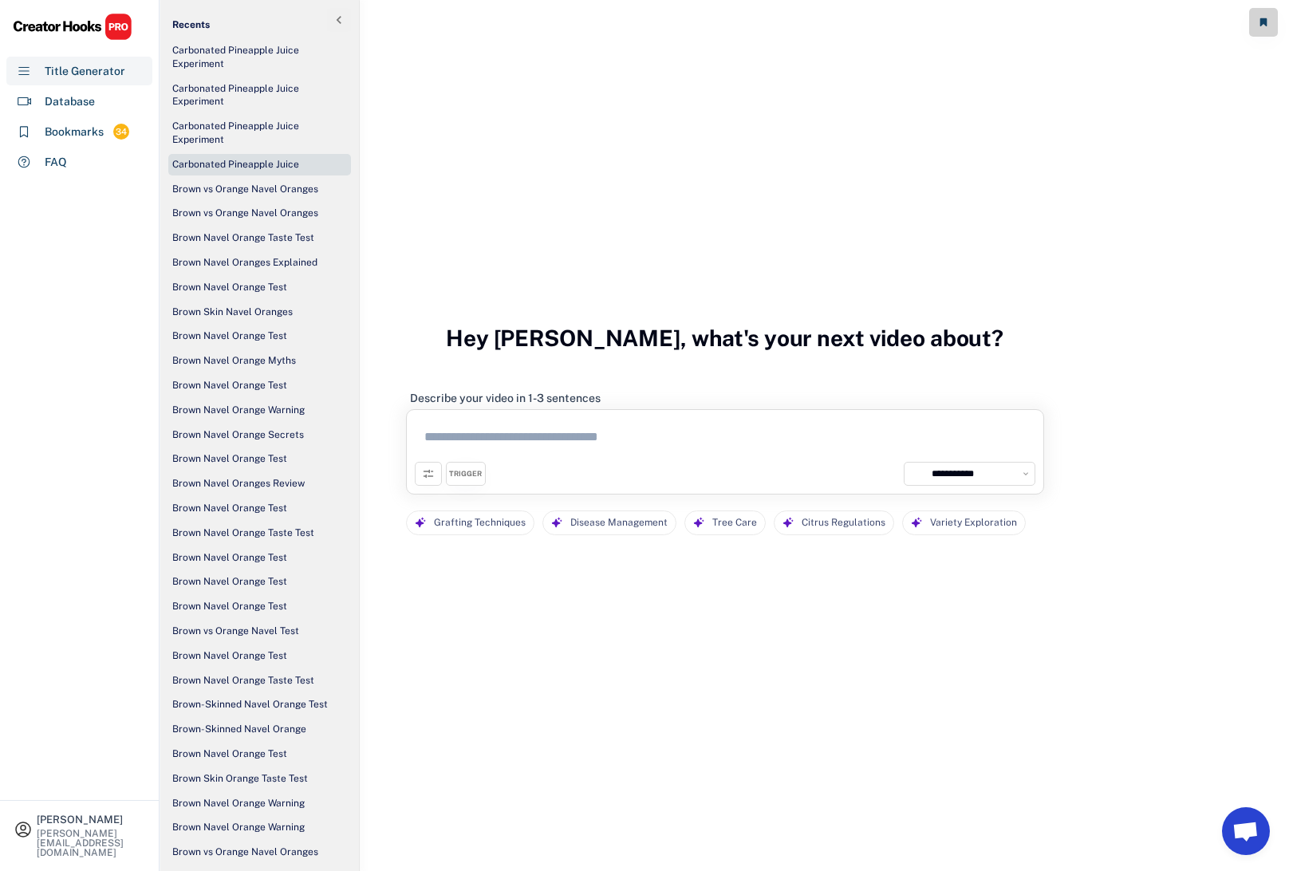
click at [258, 165] on div "Carbonated Pineapple Juice" at bounding box center [235, 165] width 127 height 14
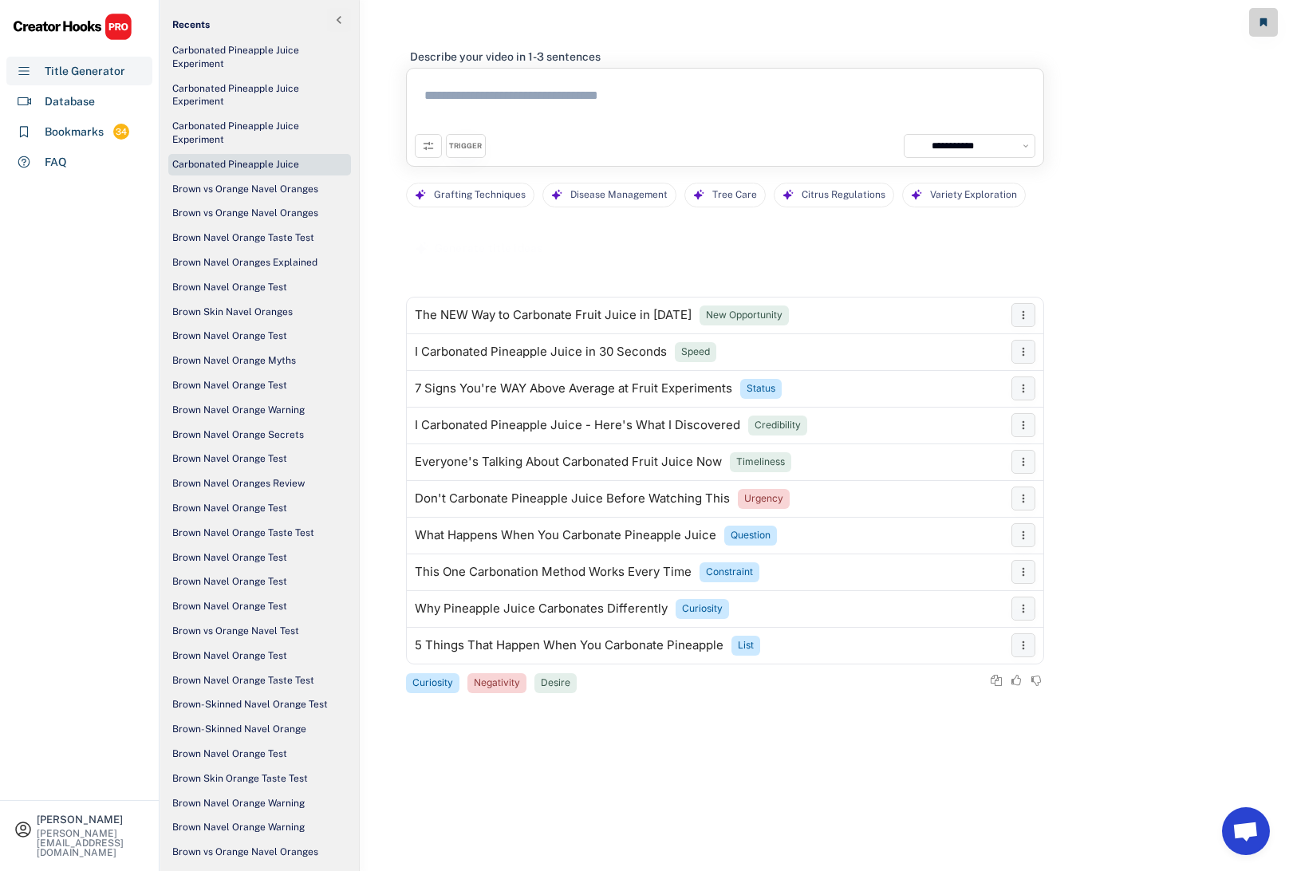
type textarea "**********"
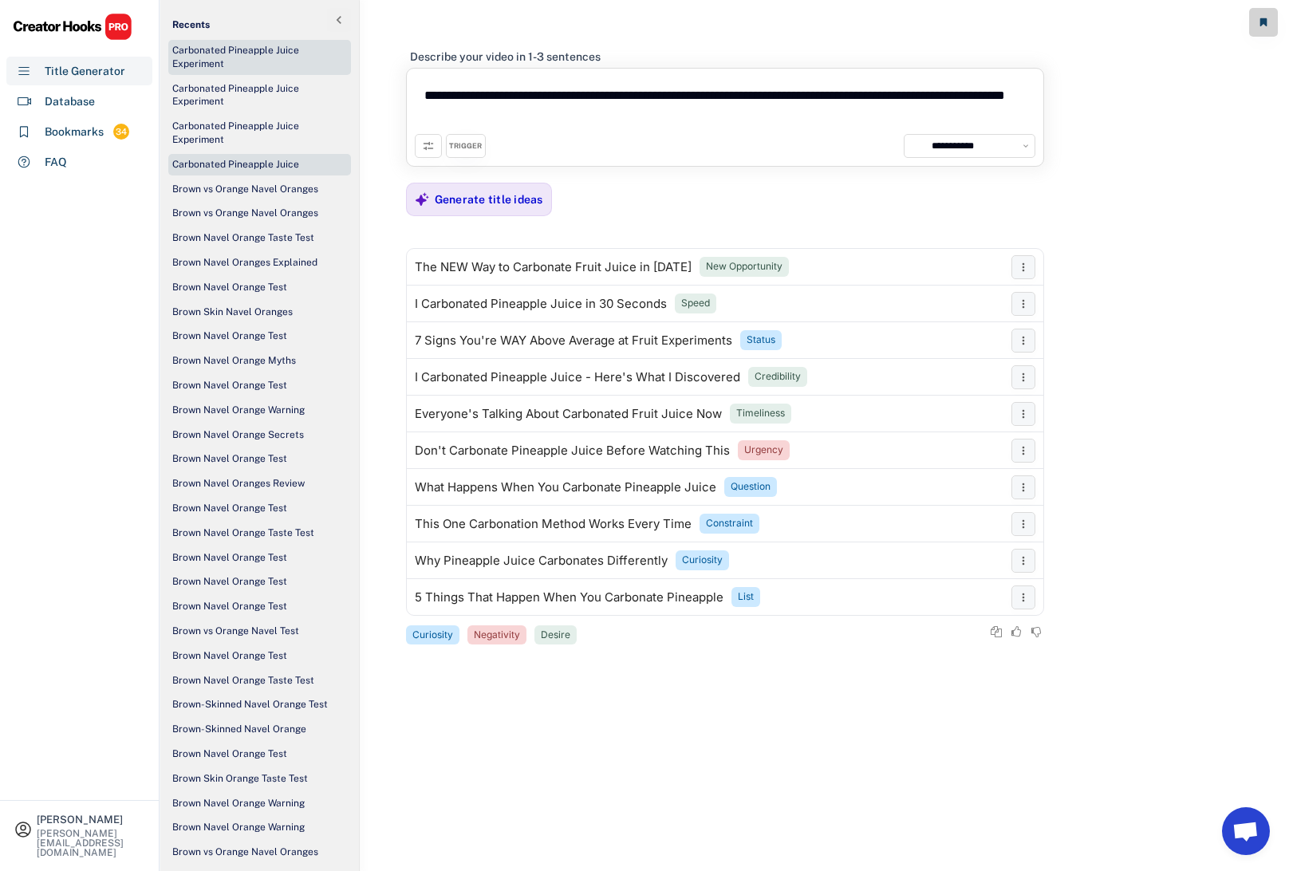
click at [243, 55] on div "Carbonated Pineapple Juice Experiment" at bounding box center [259, 57] width 175 height 27
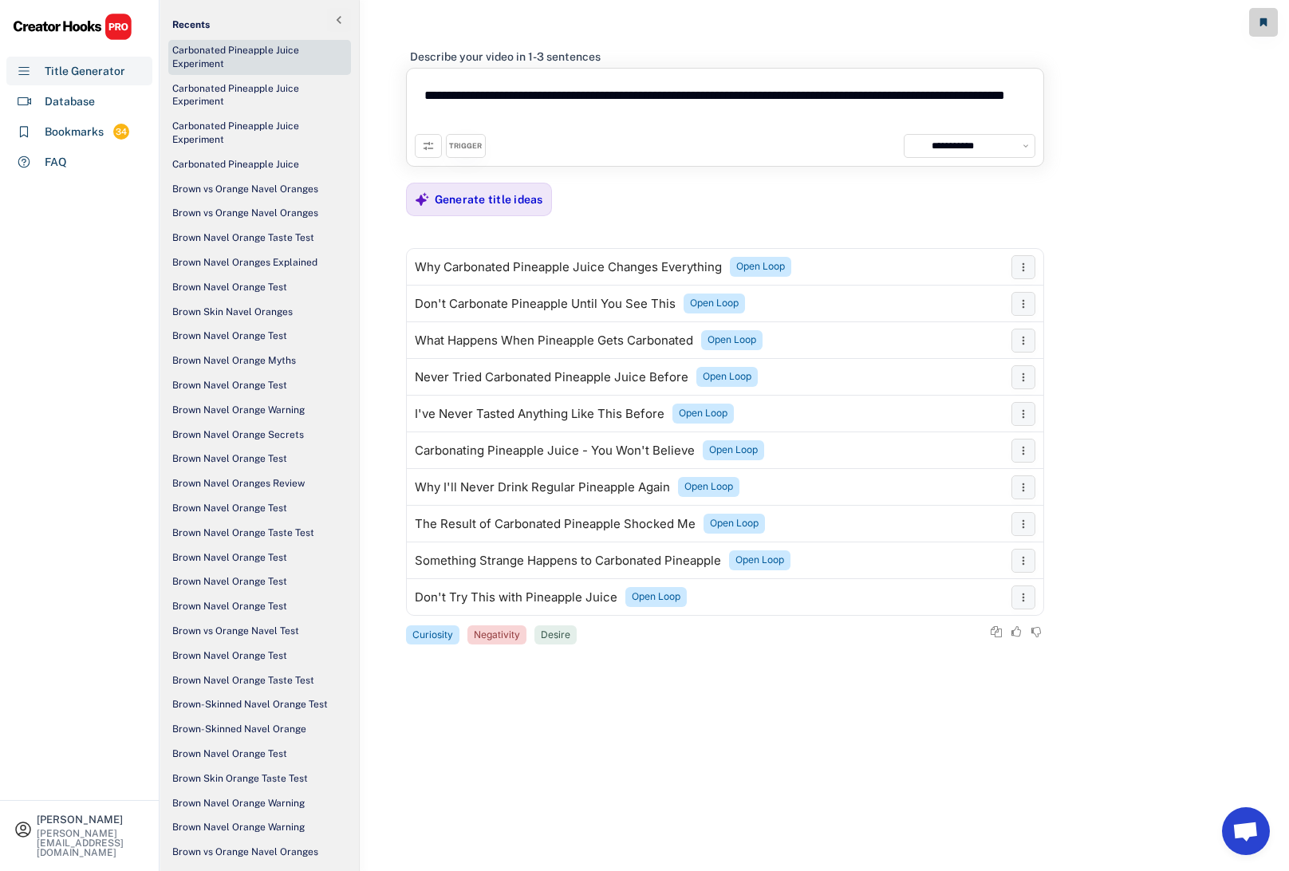
click at [427, 142] on icon at bounding box center [428, 146] width 13 height 13
select select
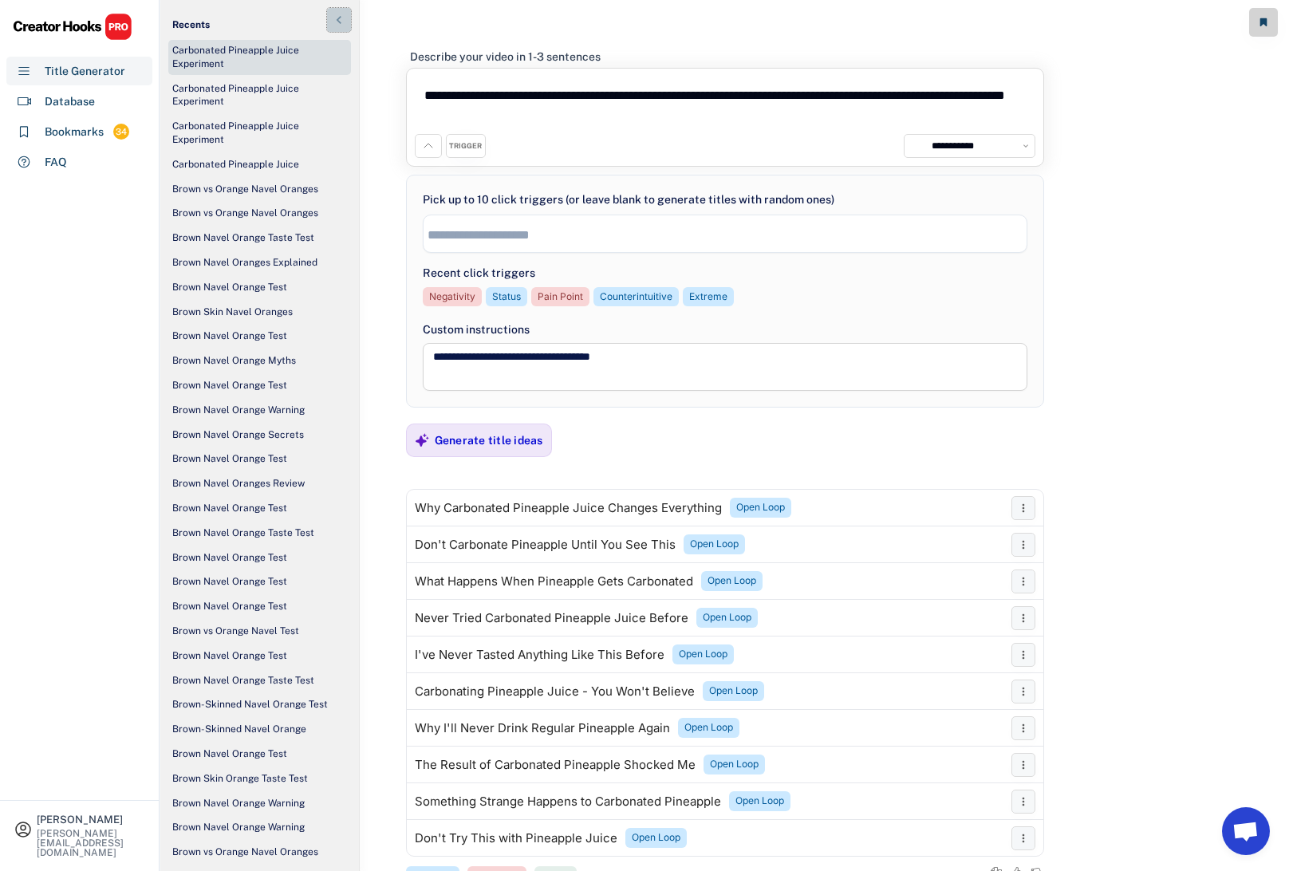
click at [342, 17] on icon at bounding box center [339, 20] width 16 height 16
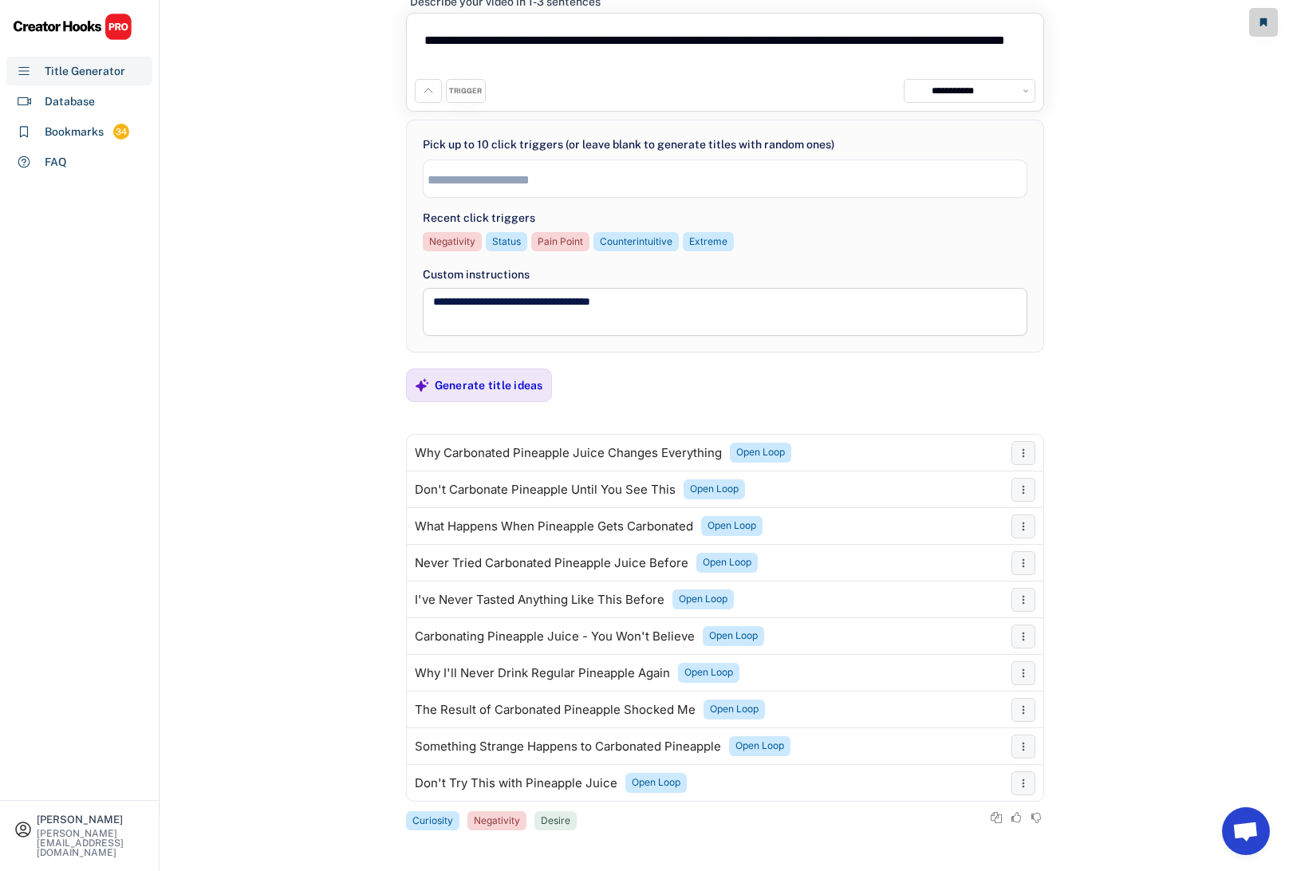
scroll to position [56, 0]
click at [542, 636] on div "Carbonating Pineapple Juice - You Won't Believe" at bounding box center [555, 635] width 280 height 13
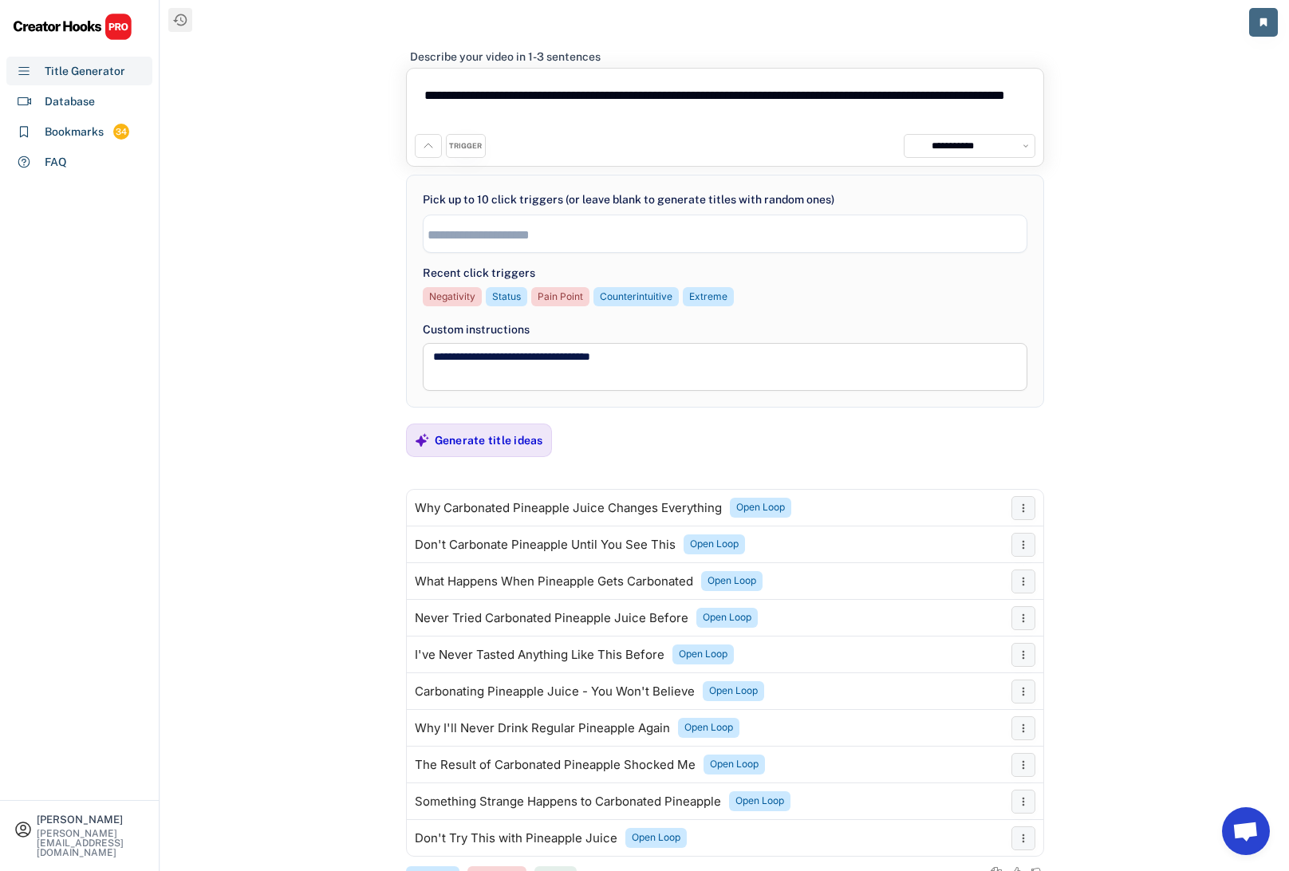
click at [1267, 24] on icon at bounding box center [1263, 23] width 10 height 10
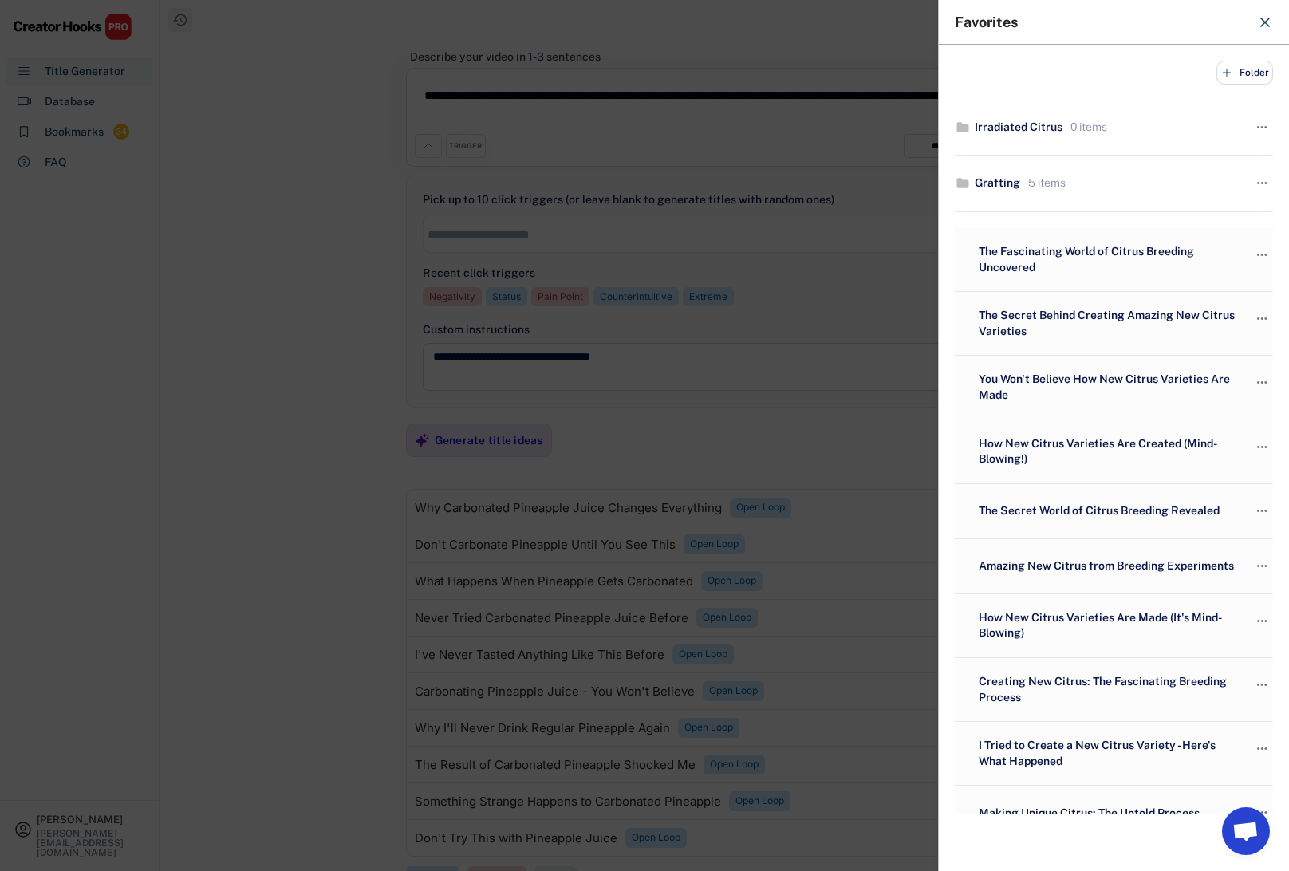
click at [1263, 21] on use at bounding box center [1265, 22] width 8 height 8
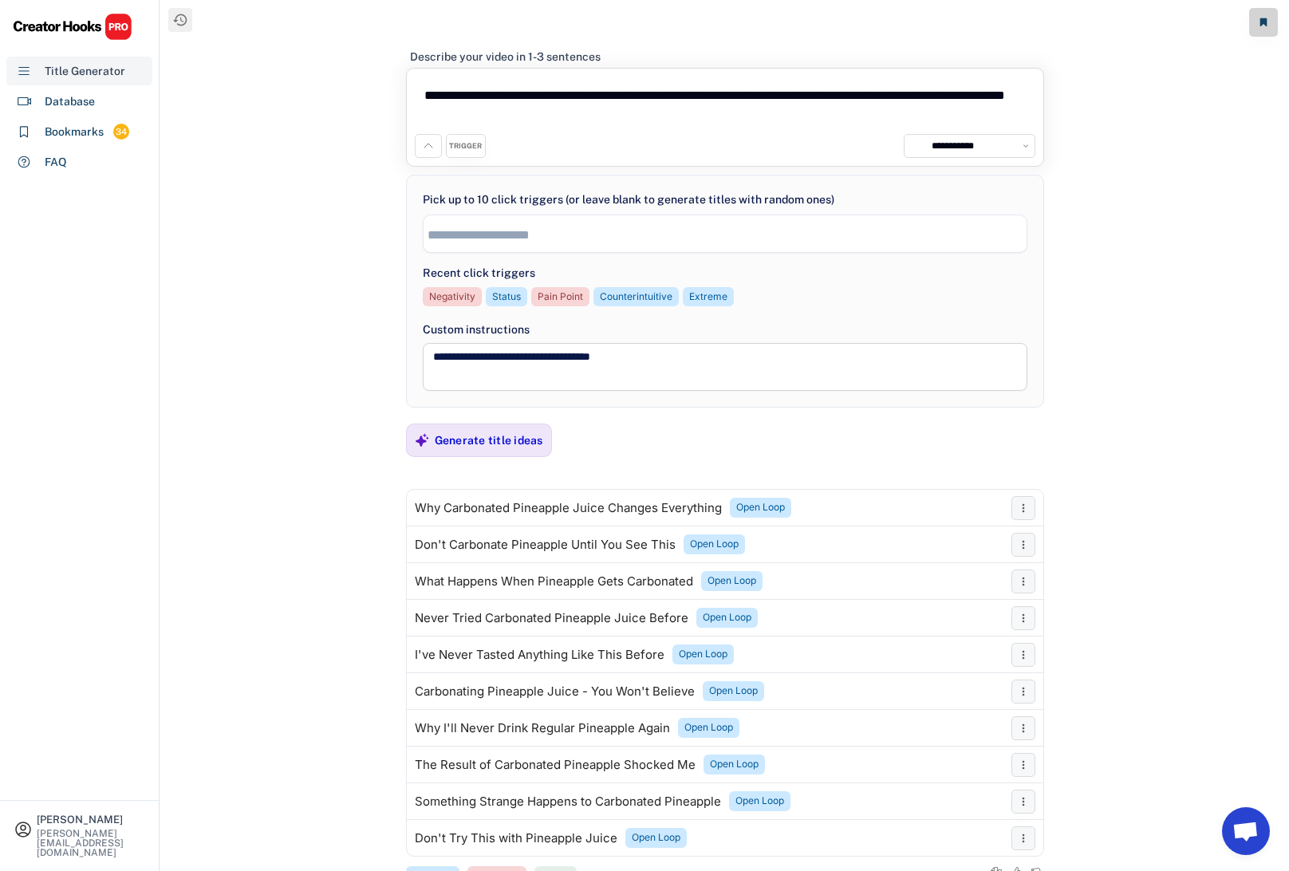
click at [92, 74] on div "Title Generator" at bounding box center [85, 71] width 81 height 17
click at [24, 71] on icon at bounding box center [24, 71] width 14 height 14
click at [476, 228] on input "search" at bounding box center [728, 235] width 603 height 14
click at [503, 437] on div "Generate title ideas" at bounding box center [489, 440] width 108 height 14
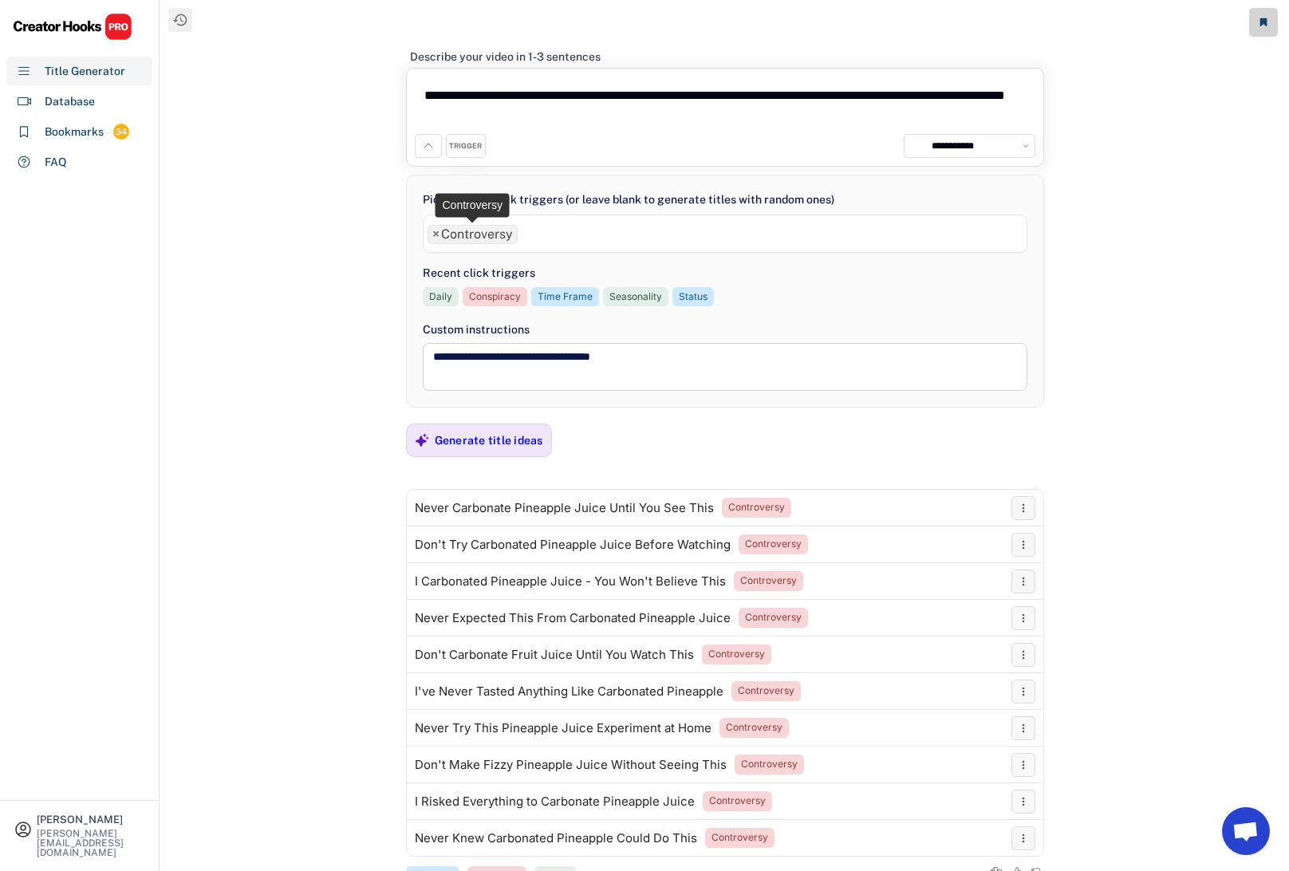
click at [436, 233] on span "×" at bounding box center [435, 234] width 7 height 13
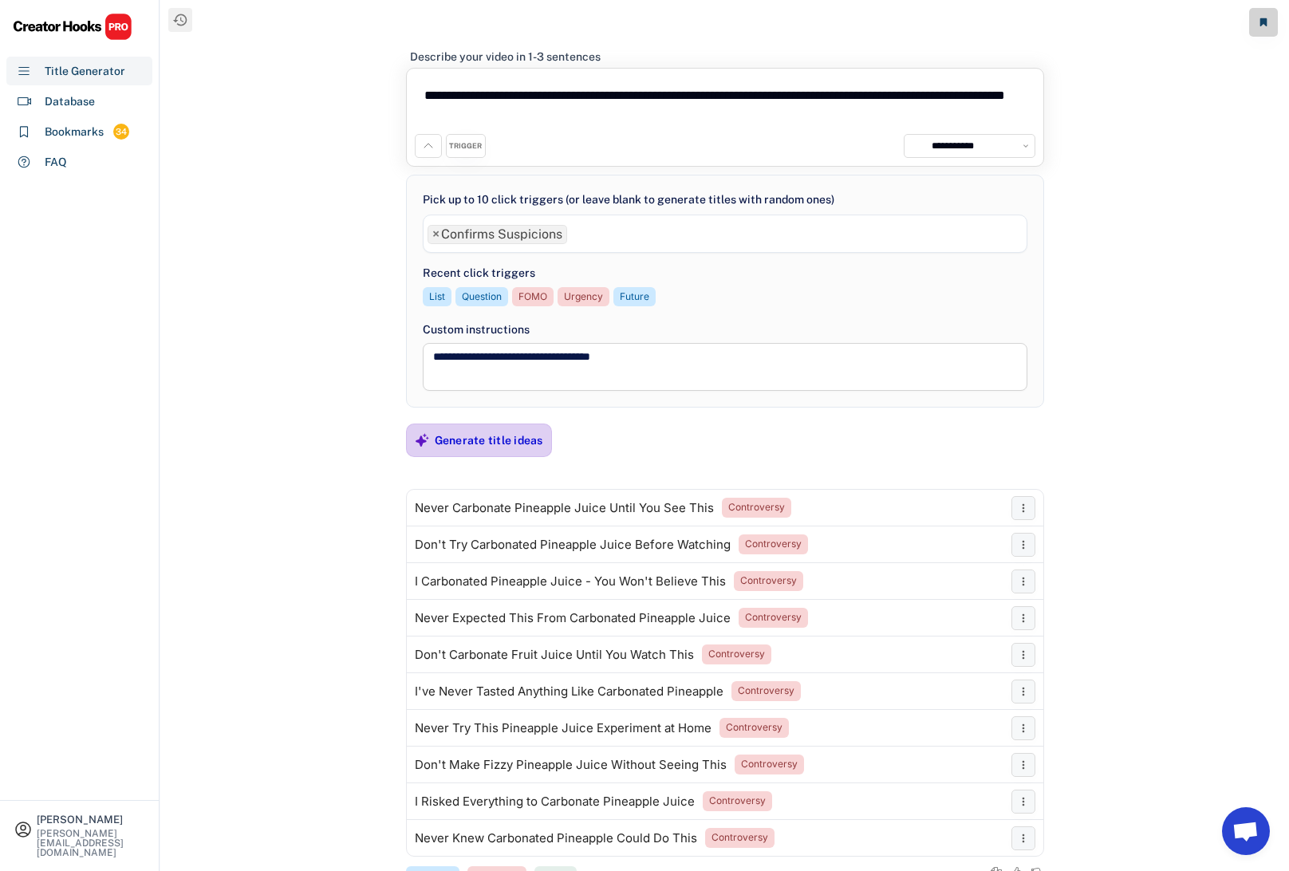
click at [471, 438] on div "Generate title ideas" at bounding box center [489, 440] width 108 height 14
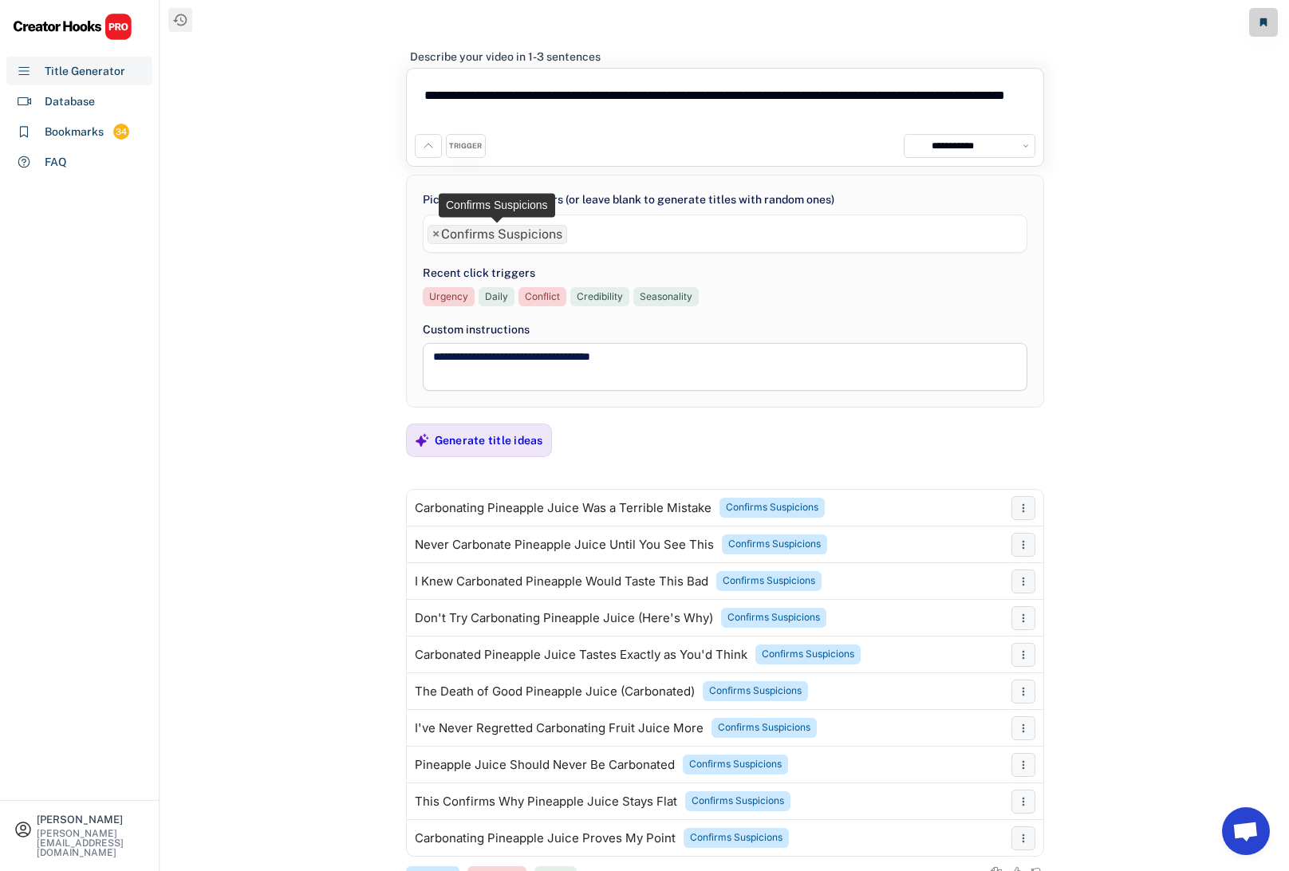
click at [439, 235] on span "×" at bounding box center [435, 234] width 7 height 13
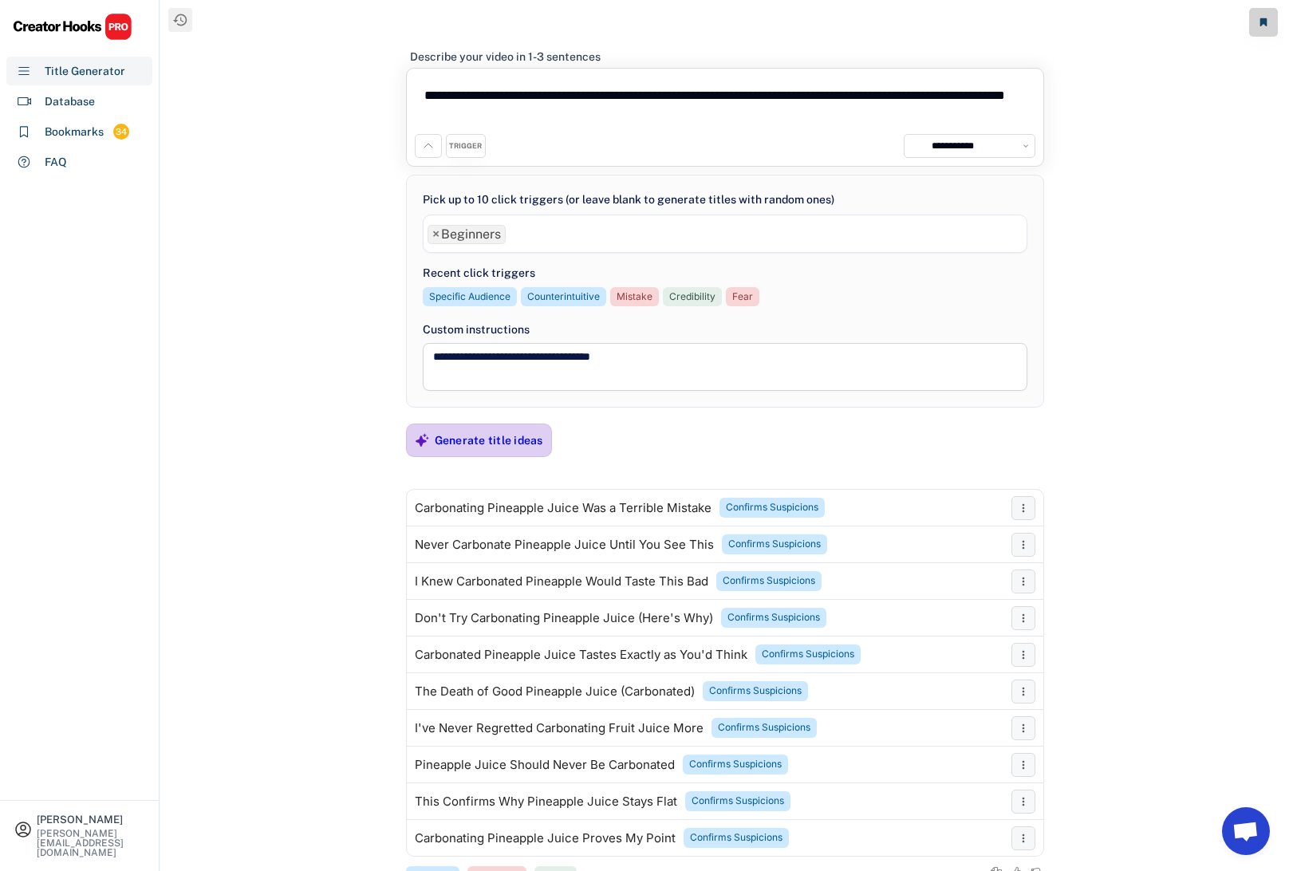
click at [452, 446] on div "Generate title ideas" at bounding box center [489, 440] width 108 height 14
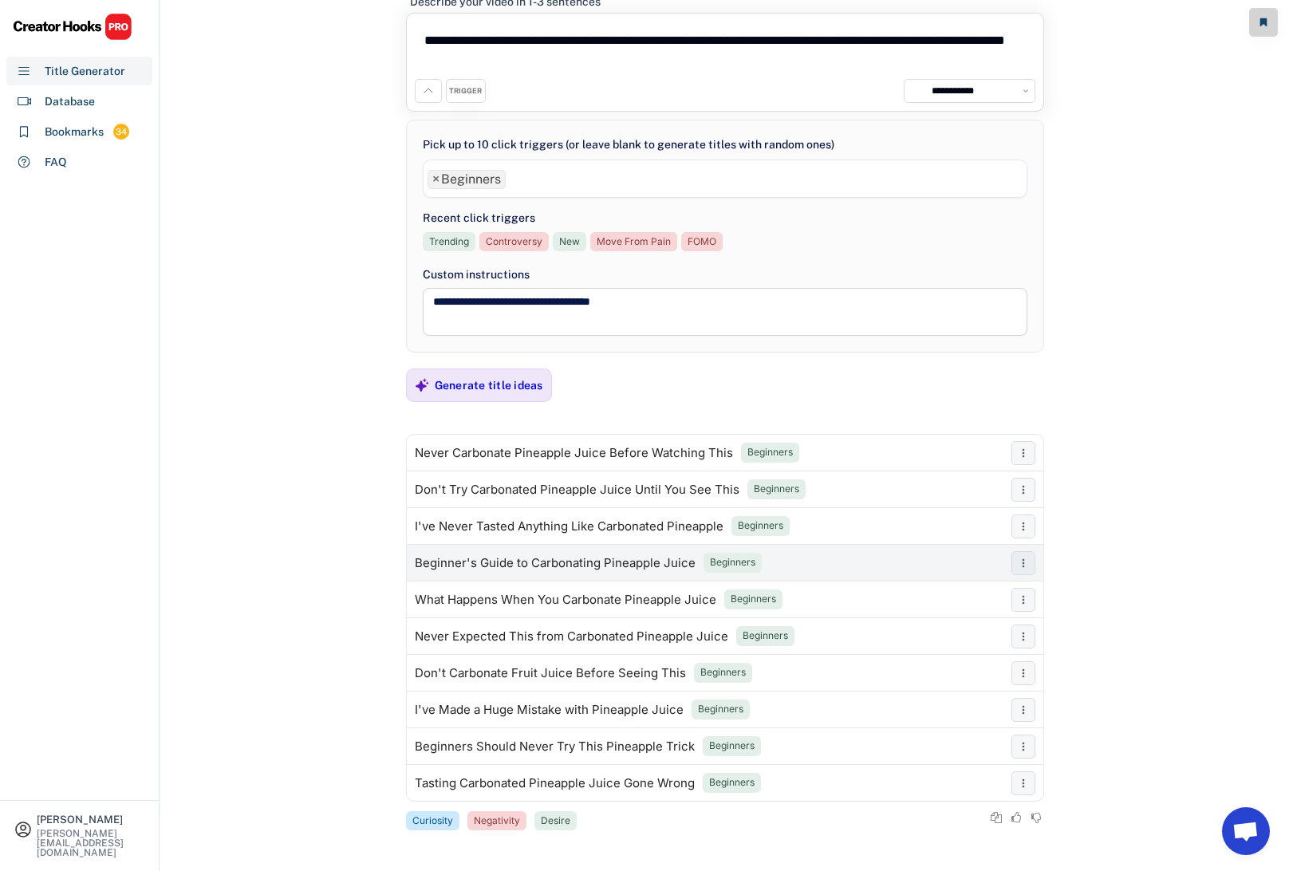
scroll to position [56, 0]
click at [431, 171] on li "× Beginners" at bounding box center [466, 178] width 78 height 19
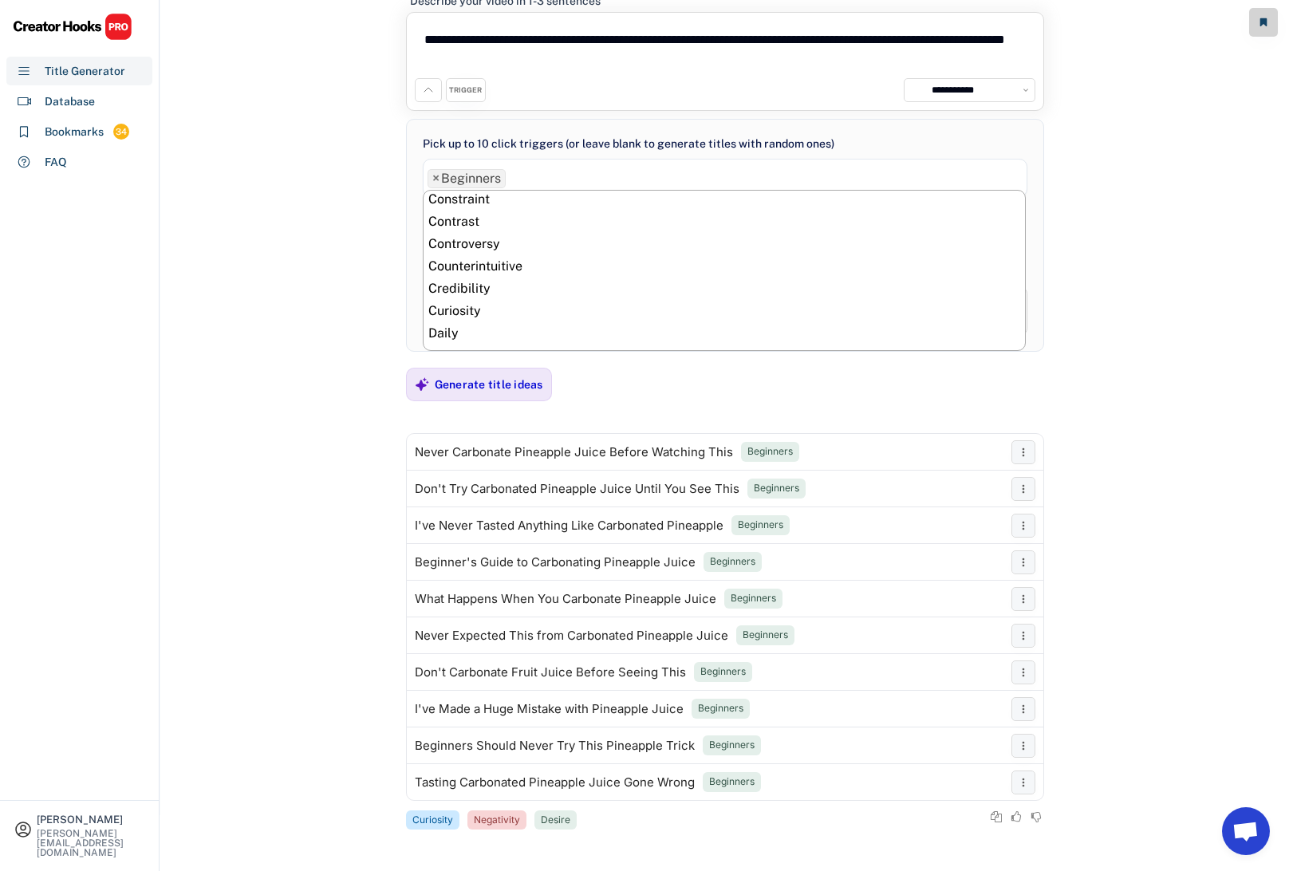
scroll to position [122, 0]
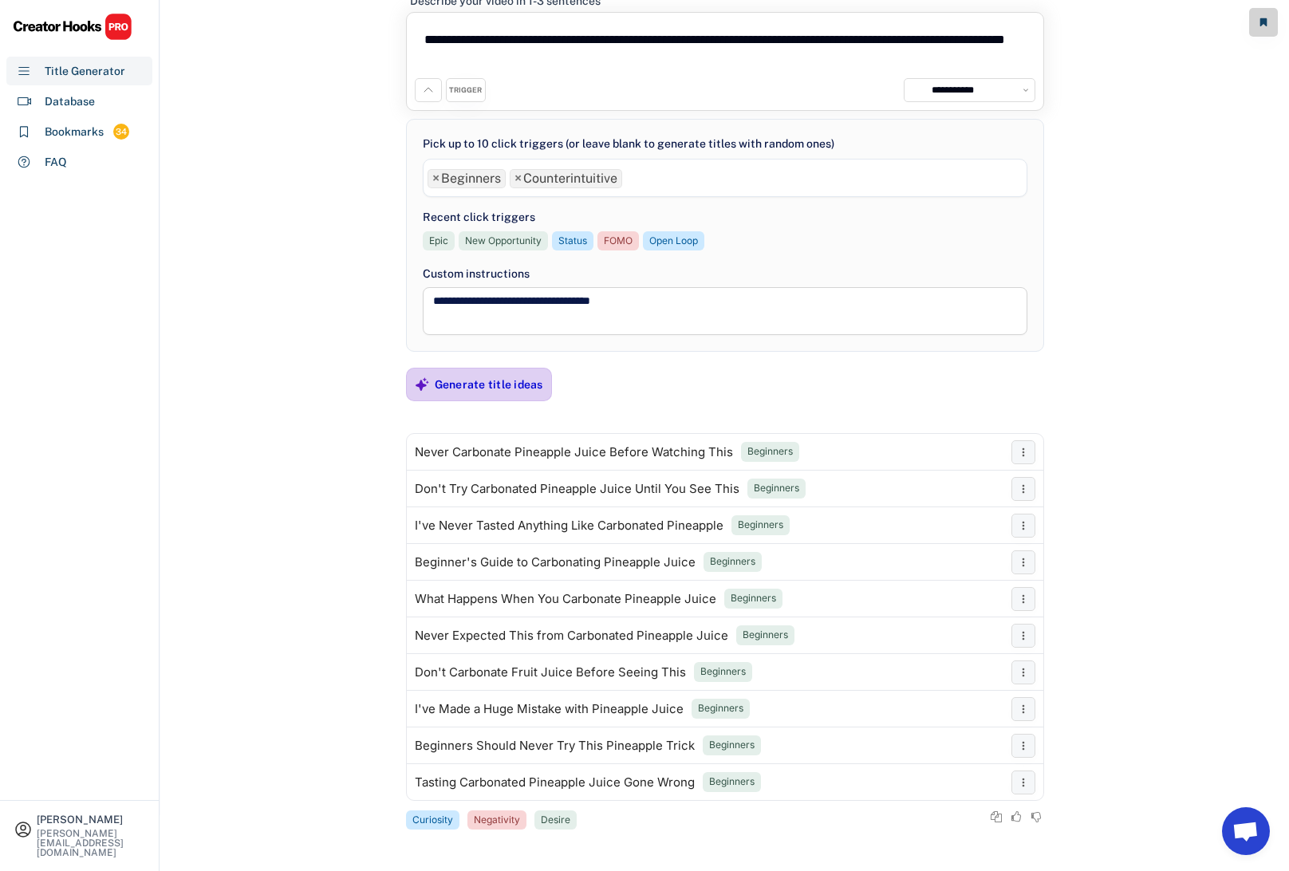
click at [465, 384] on div "Generate title ideas" at bounding box center [489, 384] width 108 height 14
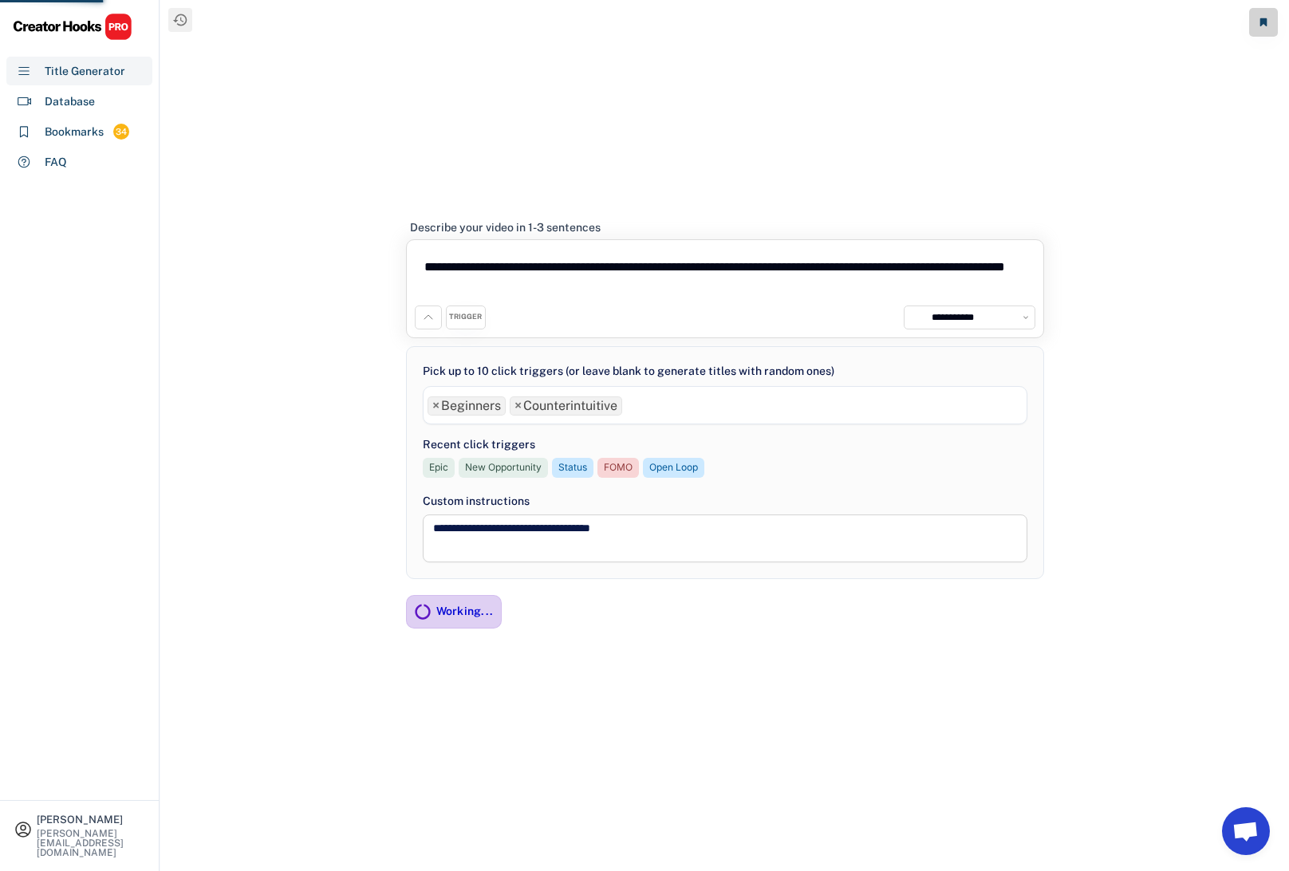
scroll to position [0, 0]
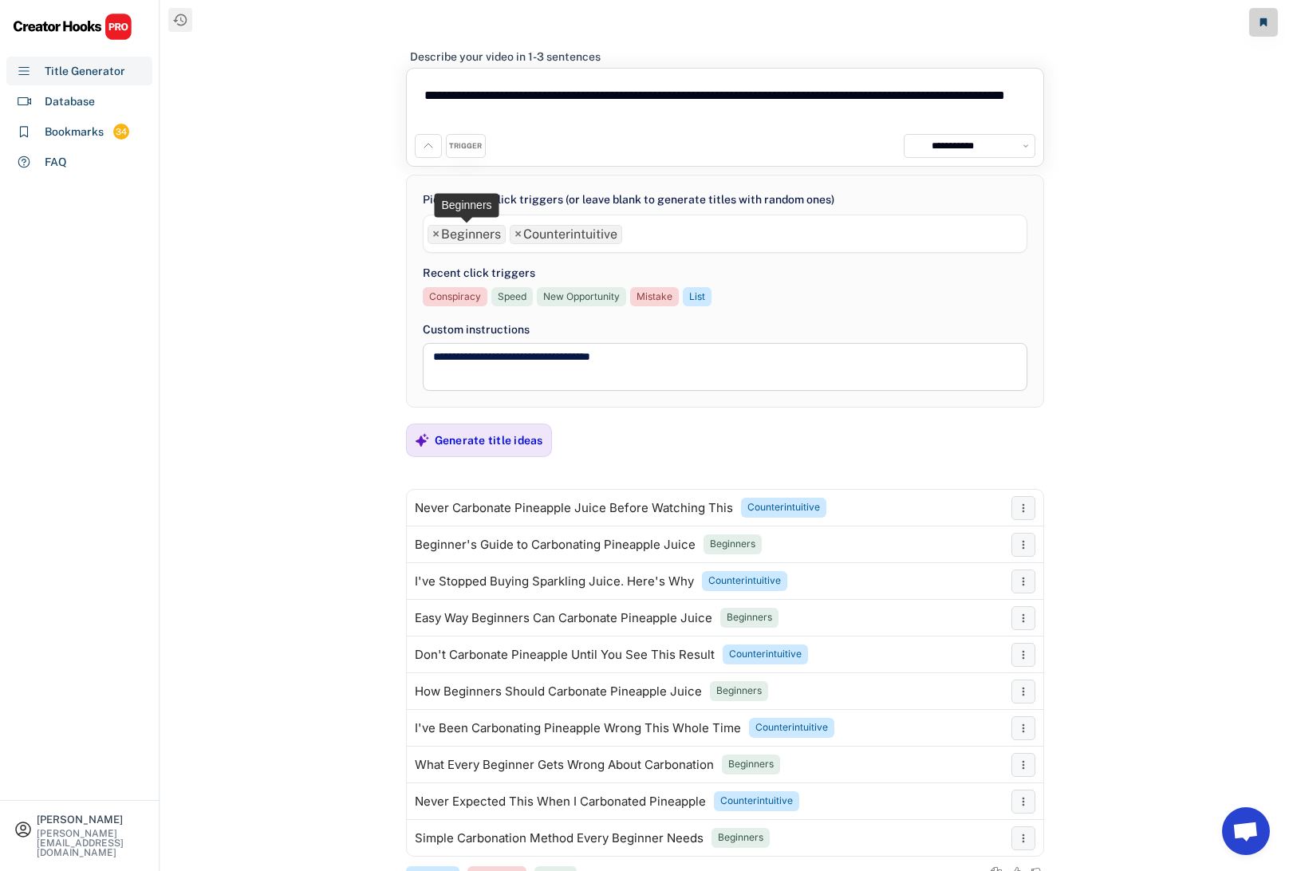
click at [431, 230] on li "× Beginners" at bounding box center [466, 234] width 78 height 19
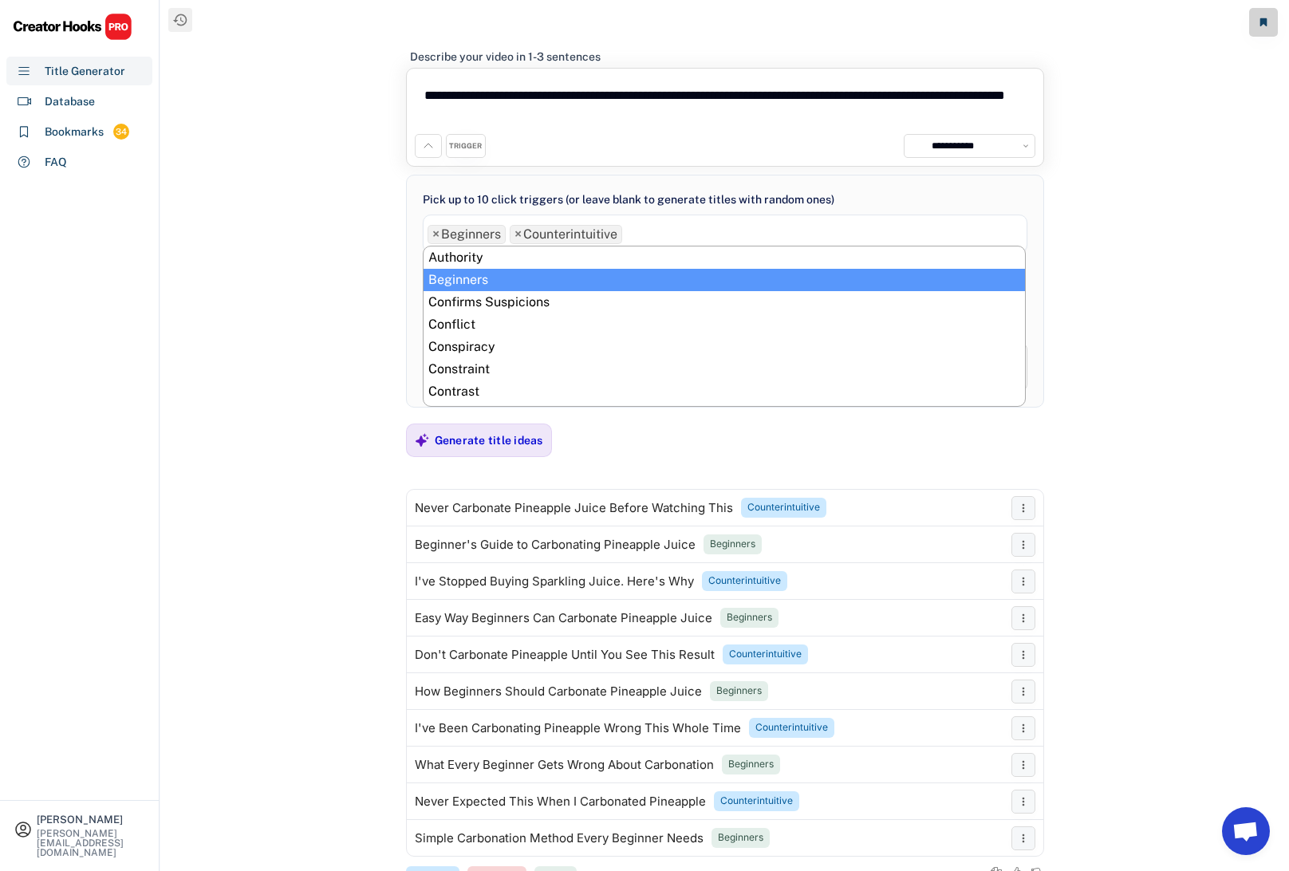
click at [431, 230] on li "× Beginners" at bounding box center [466, 234] width 78 height 19
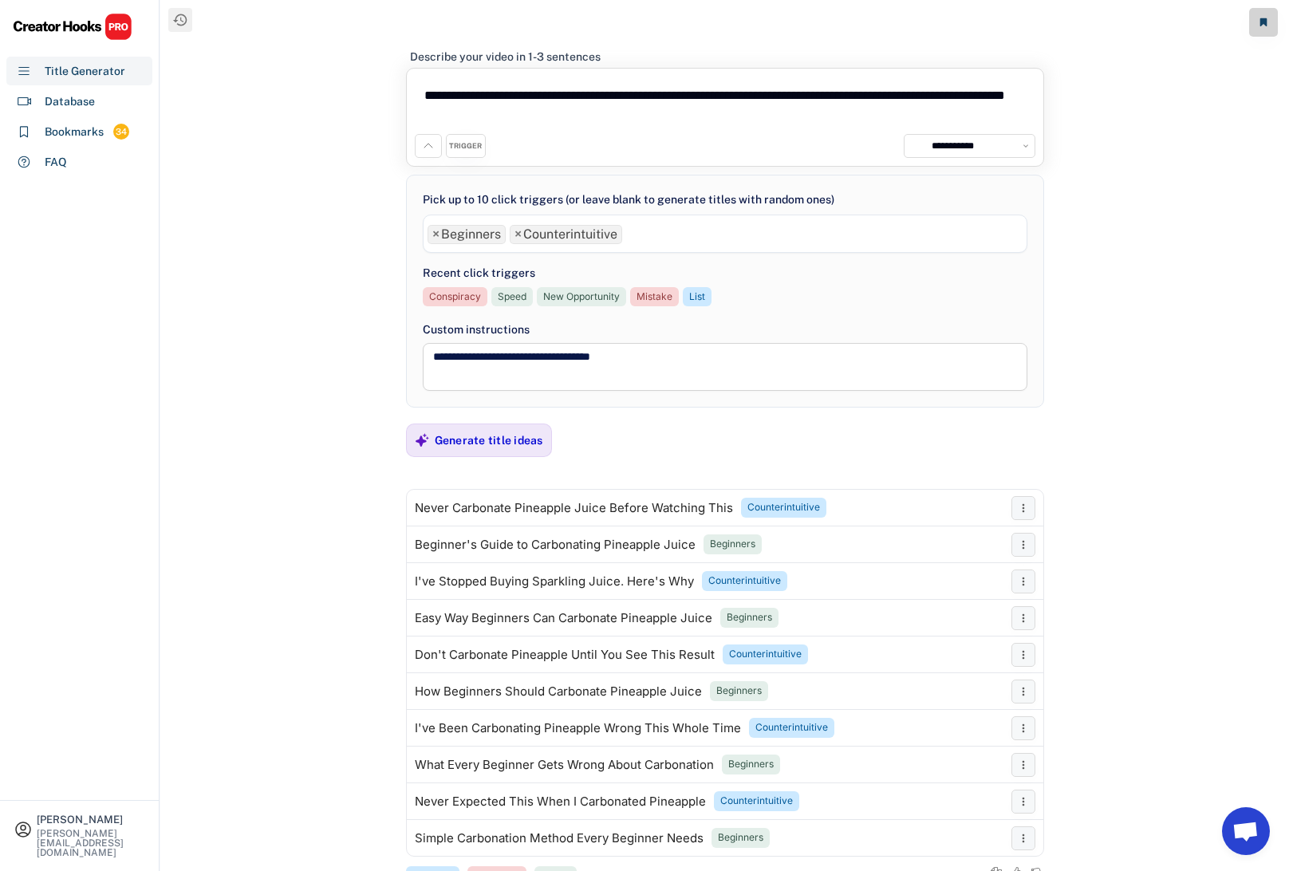
click at [430, 230] on li "× Beginners" at bounding box center [466, 234] width 78 height 19
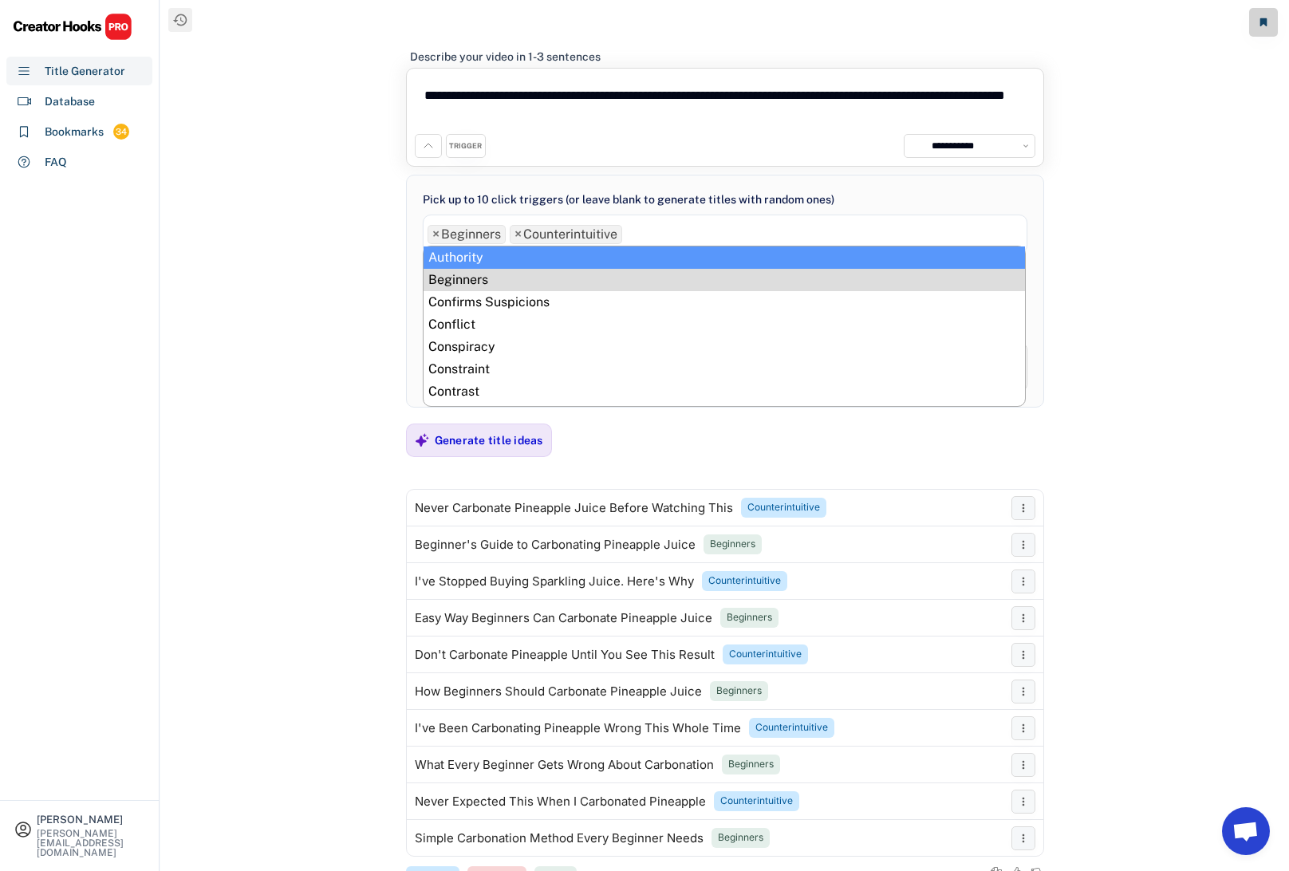
click at [438, 234] on span "×" at bounding box center [435, 234] width 7 height 13
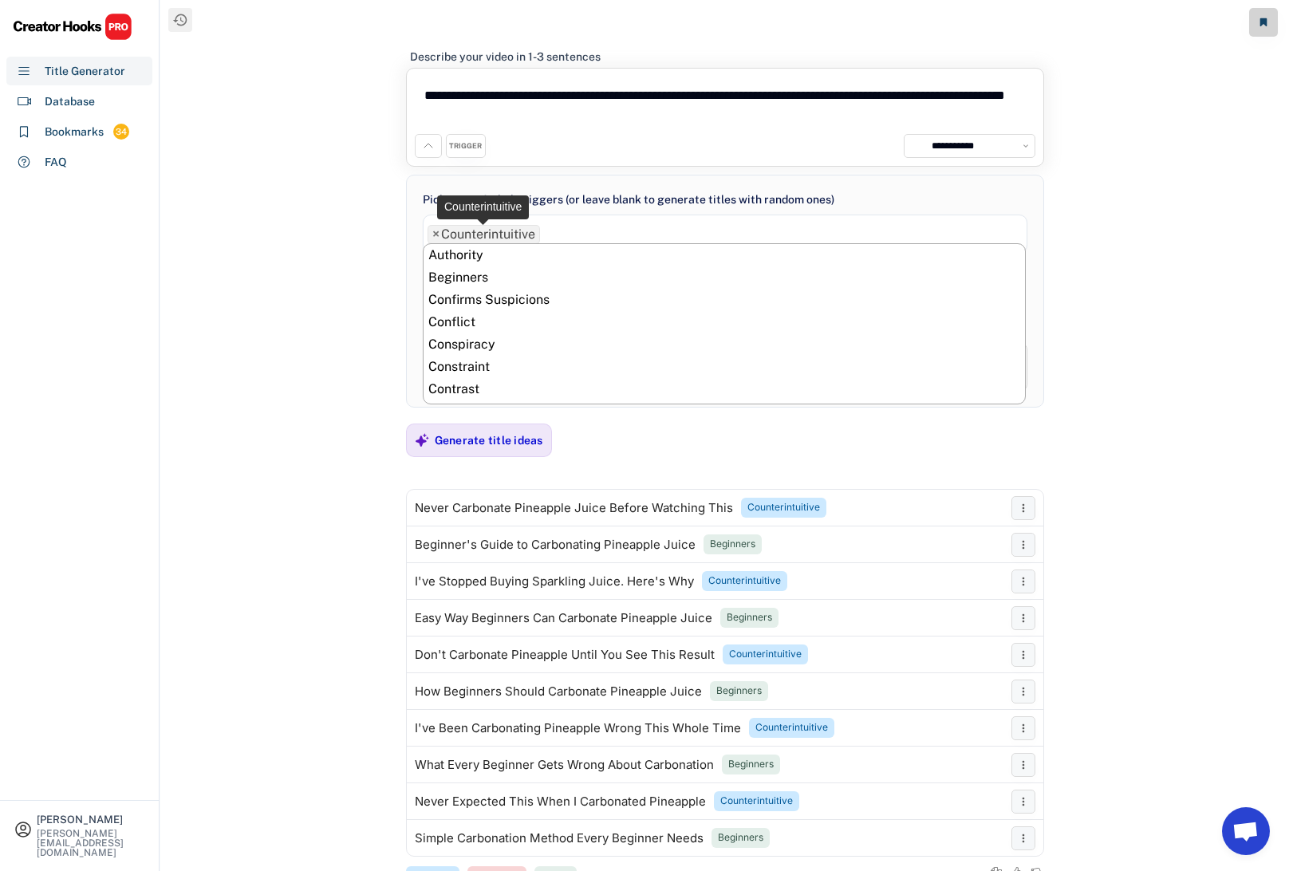
scroll to position [134, 0]
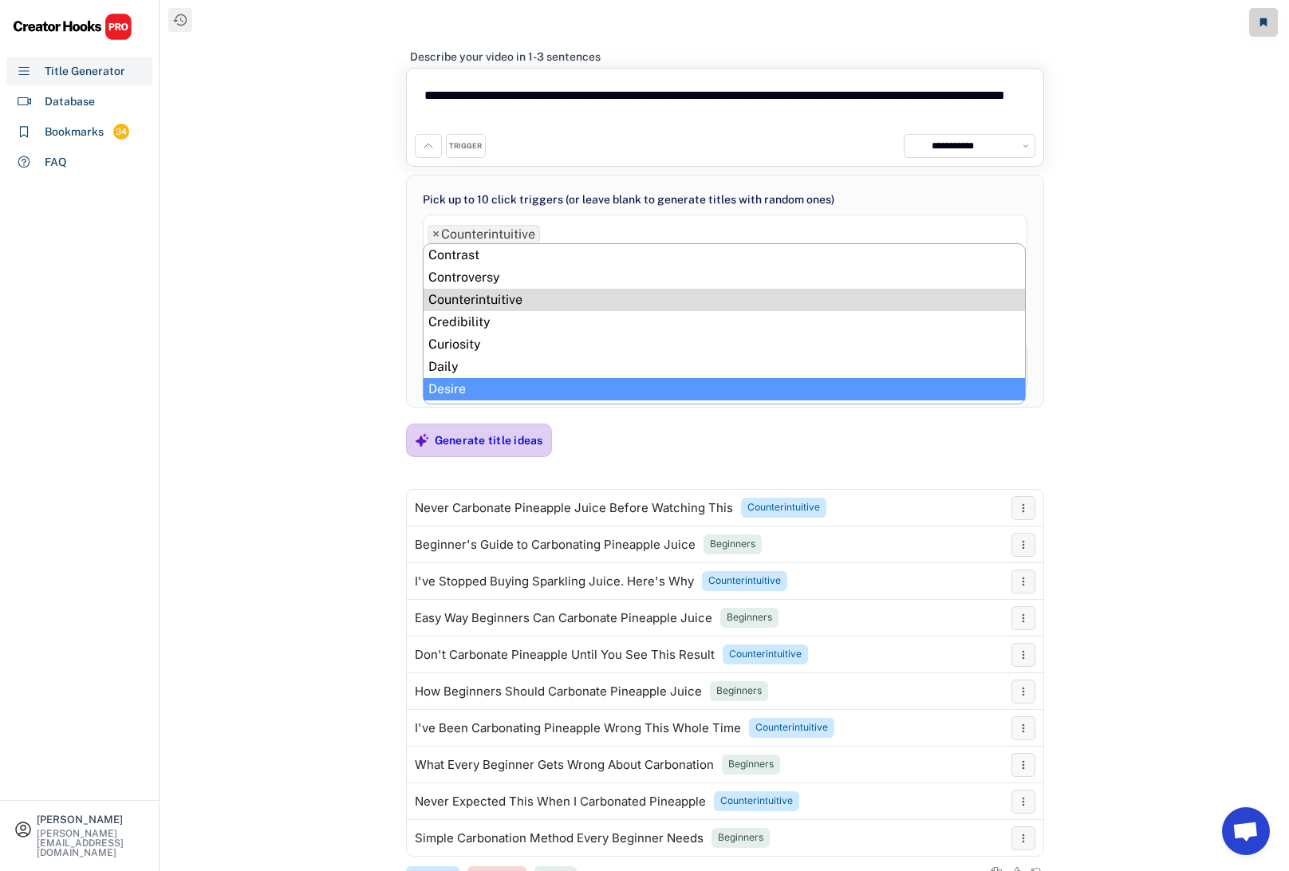
click at [469, 441] on div "Generate title ideas" at bounding box center [489, 440] width 108 height 14
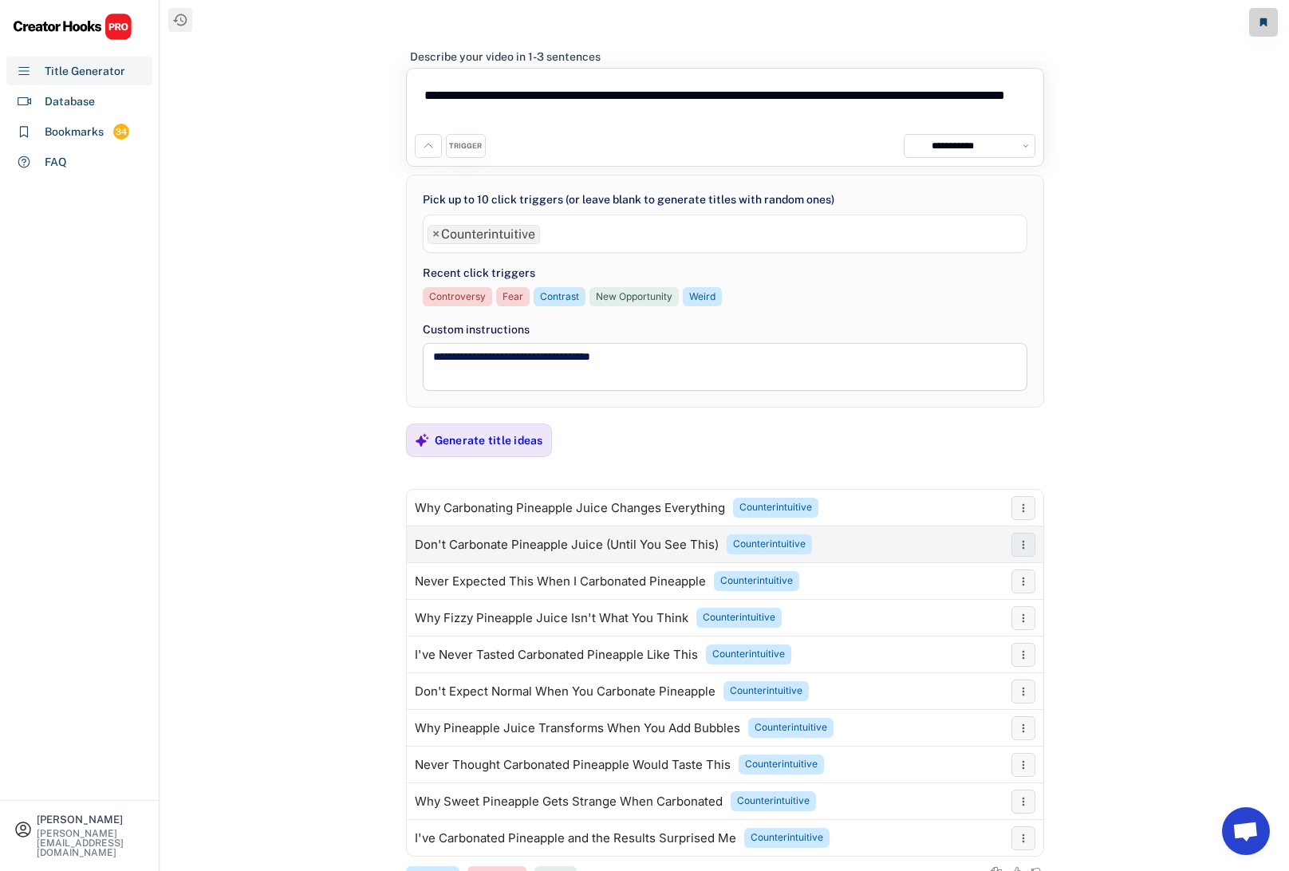
click at [447, 542] on div "Don't Carbonate Pineapple Juice (Until You See This)" at bounding box center [567, 544] width 304 height 13
click at [435, 235] on span "×" at bounding box center [435, 234] width 7 height 13
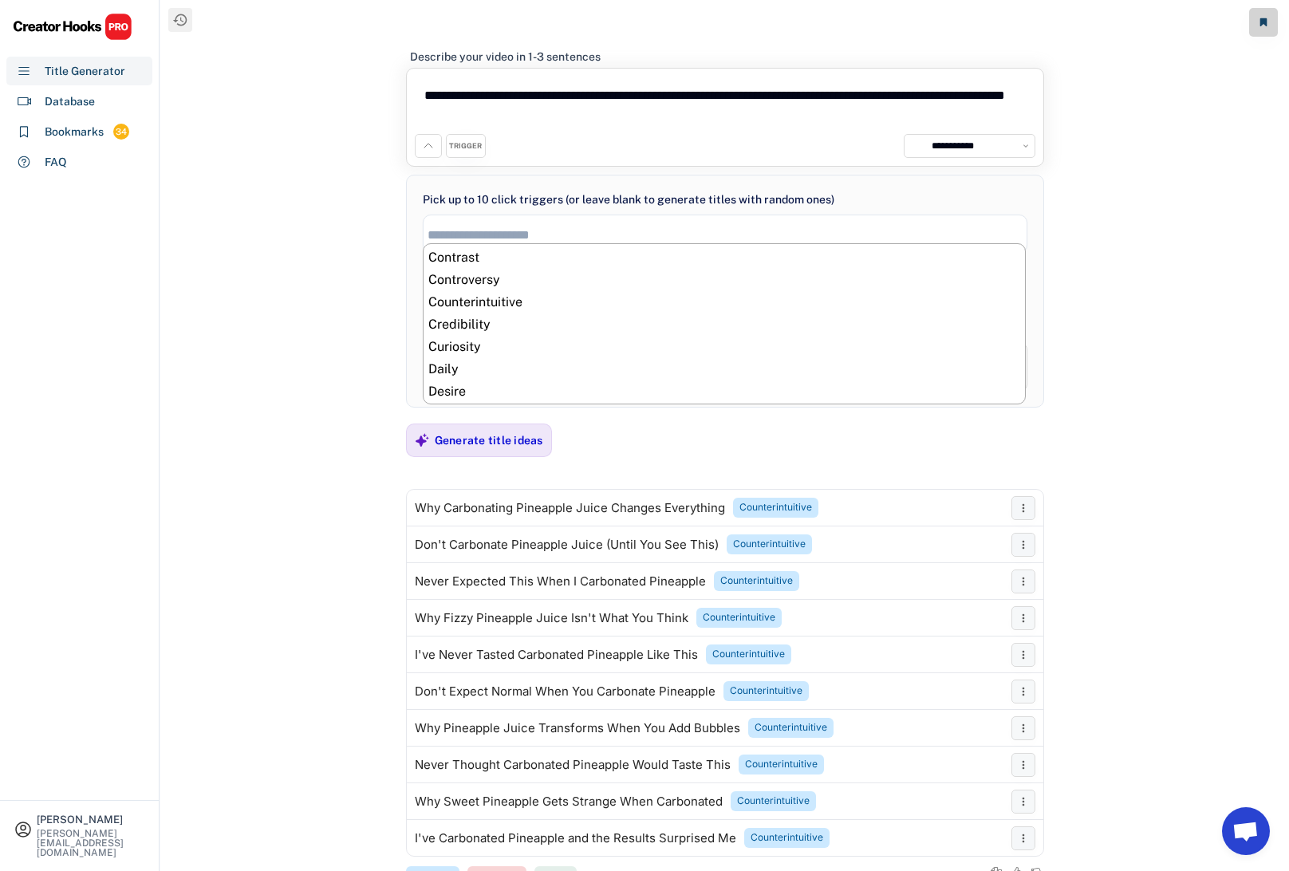
scroll to position [132, 0]
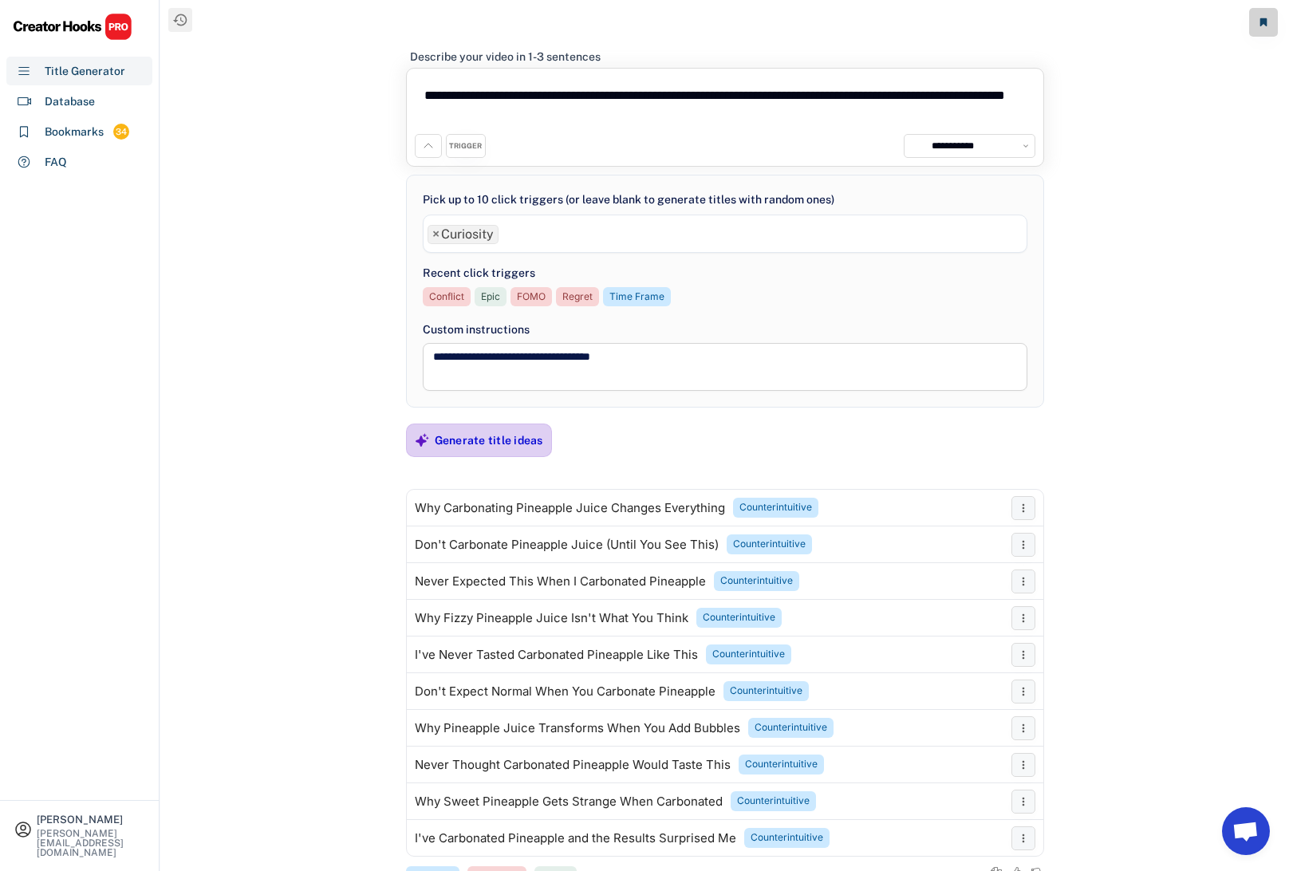
click at [465, 436] on div "Generate title ideas" at bounding box center [489, 440] width 108 height 14
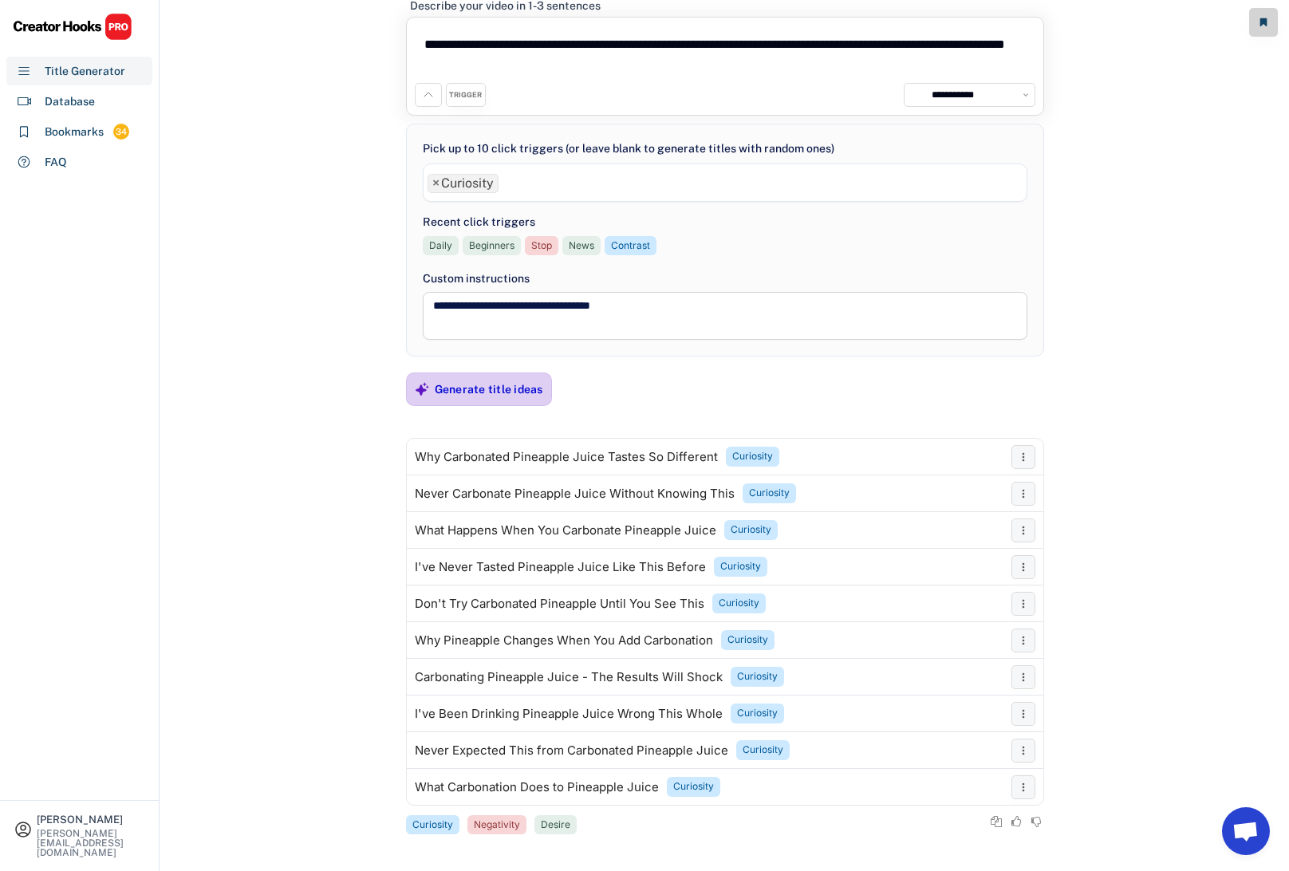
scroll to position [56, 0]
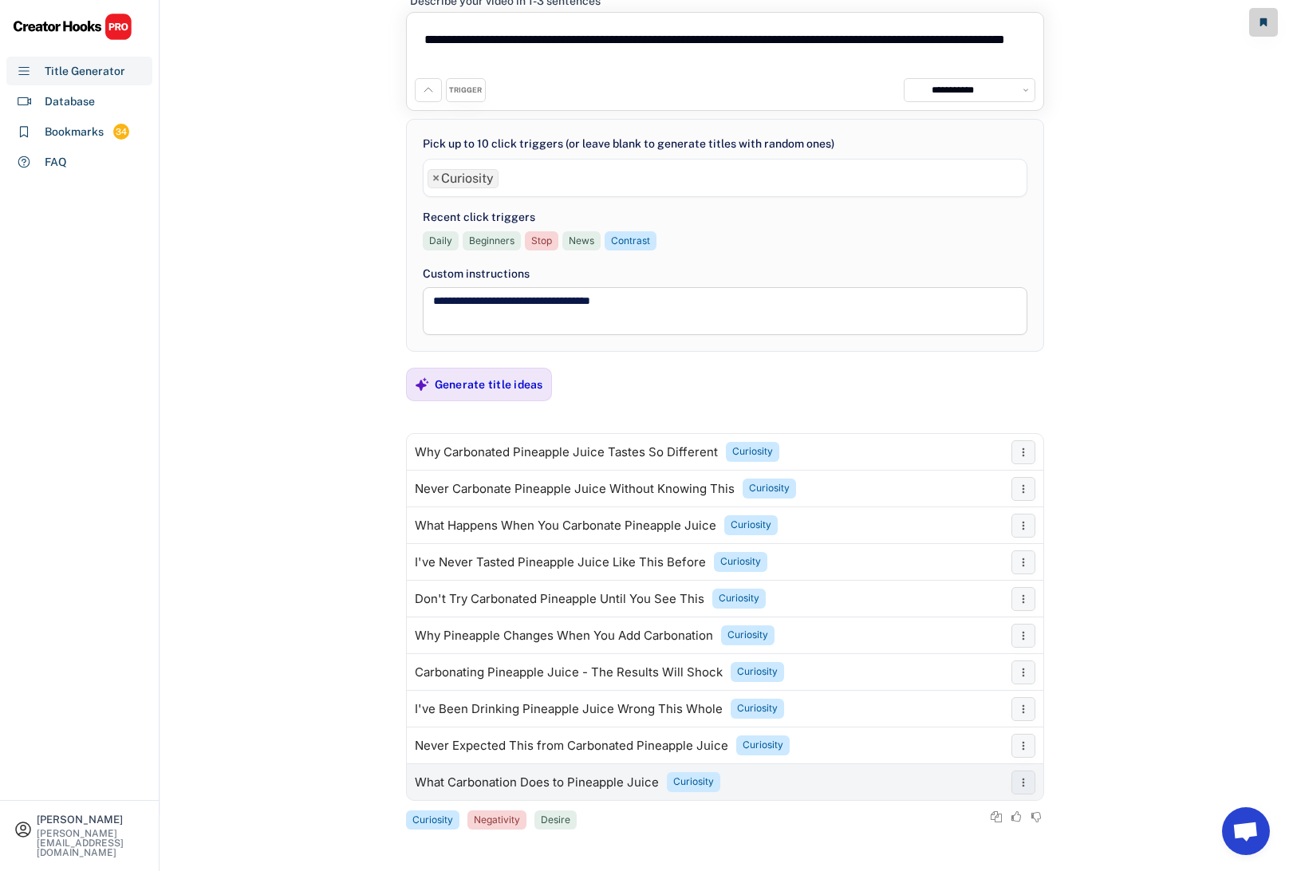
click at [467, 780] on div "What Carbonation Does to Pineapple Juice" at bounding box center [537, 782] width 244 height 13
click at [433, 175] on span "×" at bounding box center [435, 178] width 7 height 13
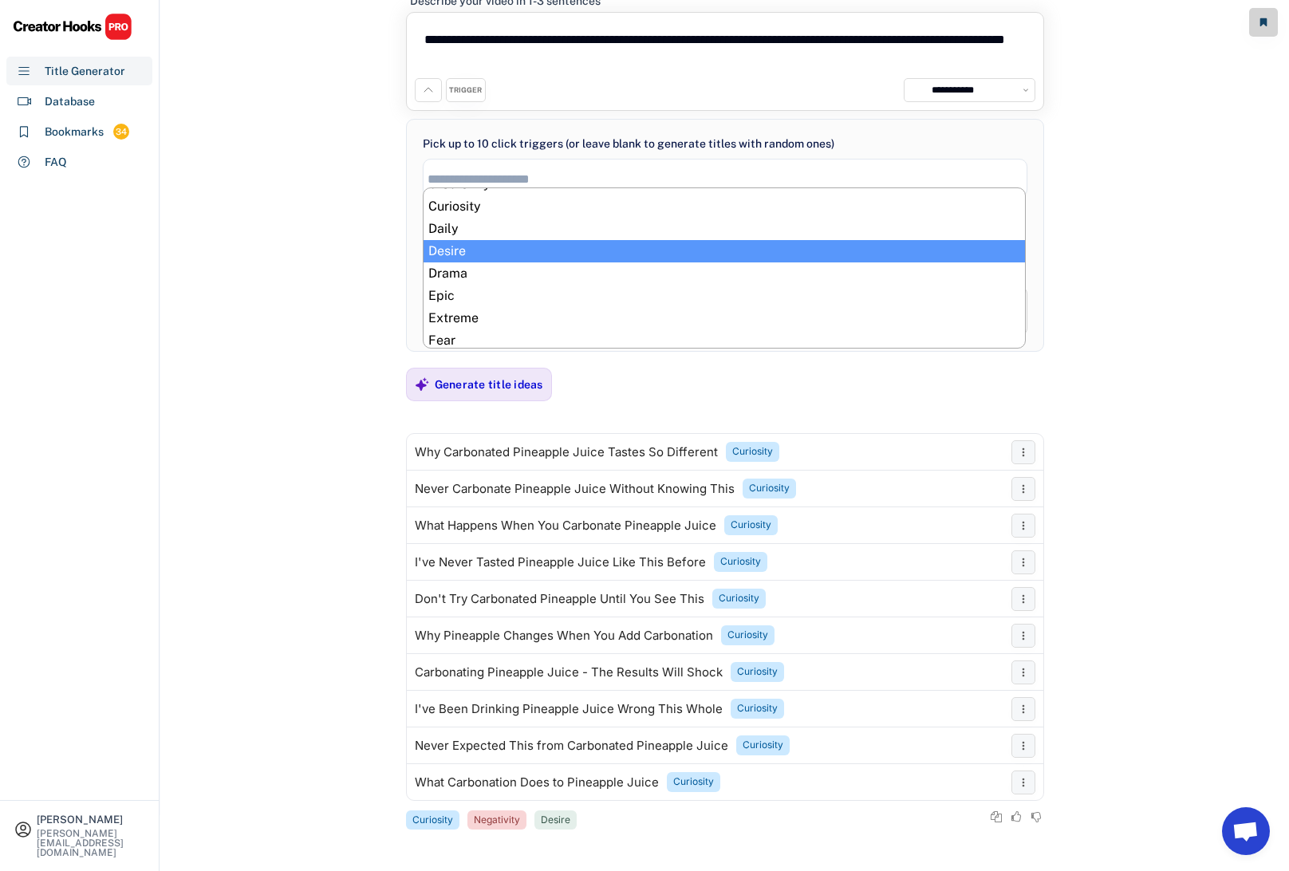
scroll to position [217, 0]
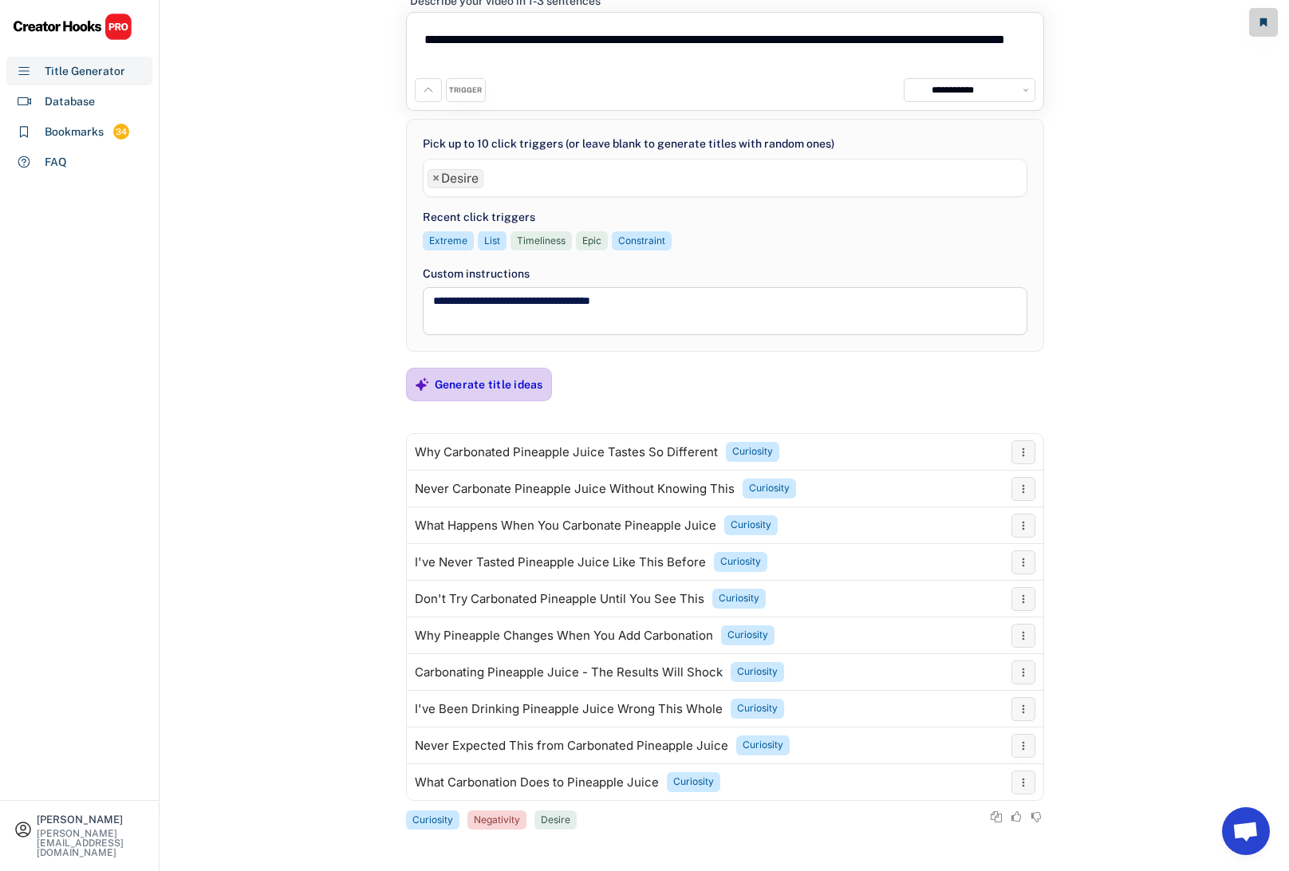
click at [485, 385] on div "Generate title ideas" at bounding box center [489, 384] width 108 height 14
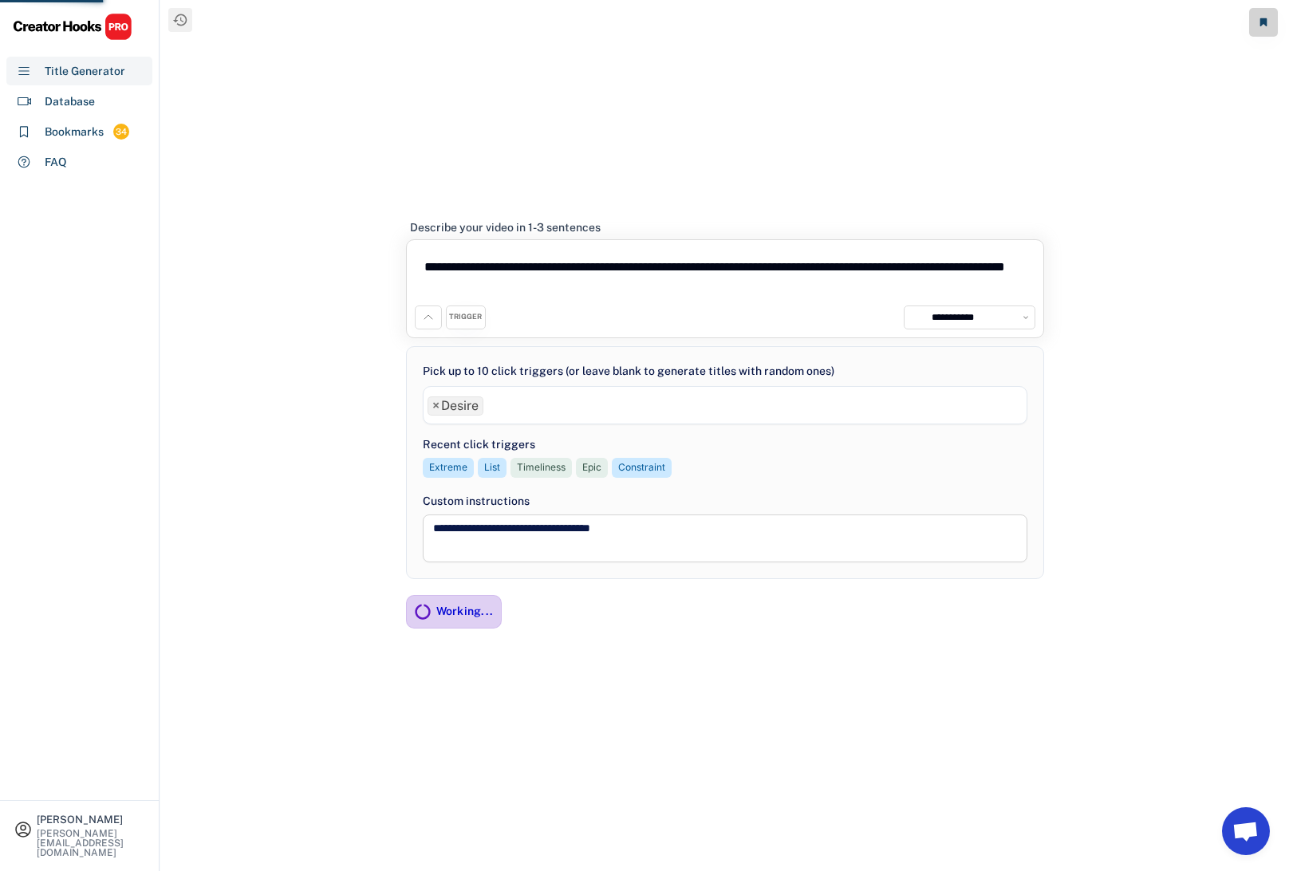
scroll to position [0, 0]
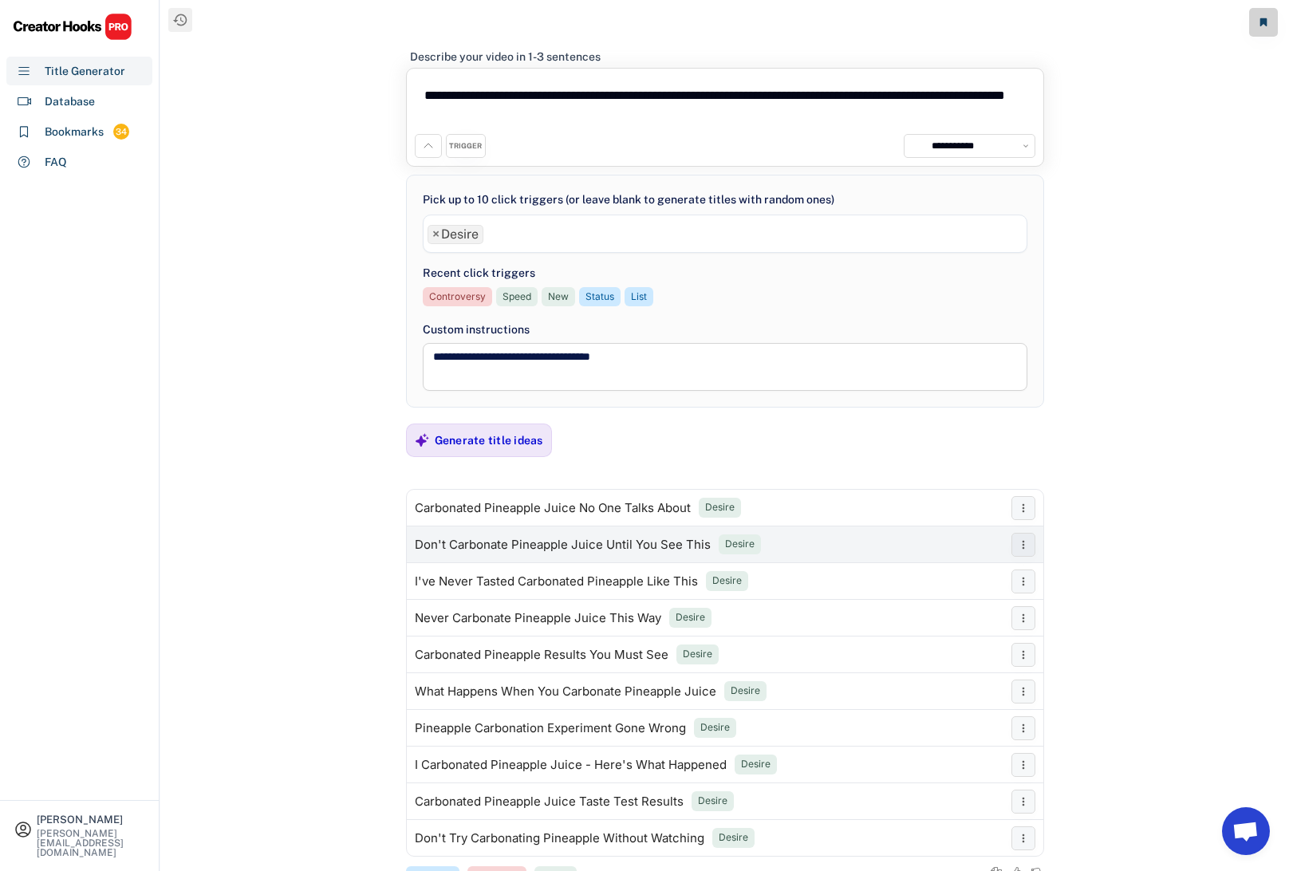
click at [645, 544] on div "Don't Carbonate Pineapple Juice Until You See This" at bounding box center [563, 544] width 296 height 13
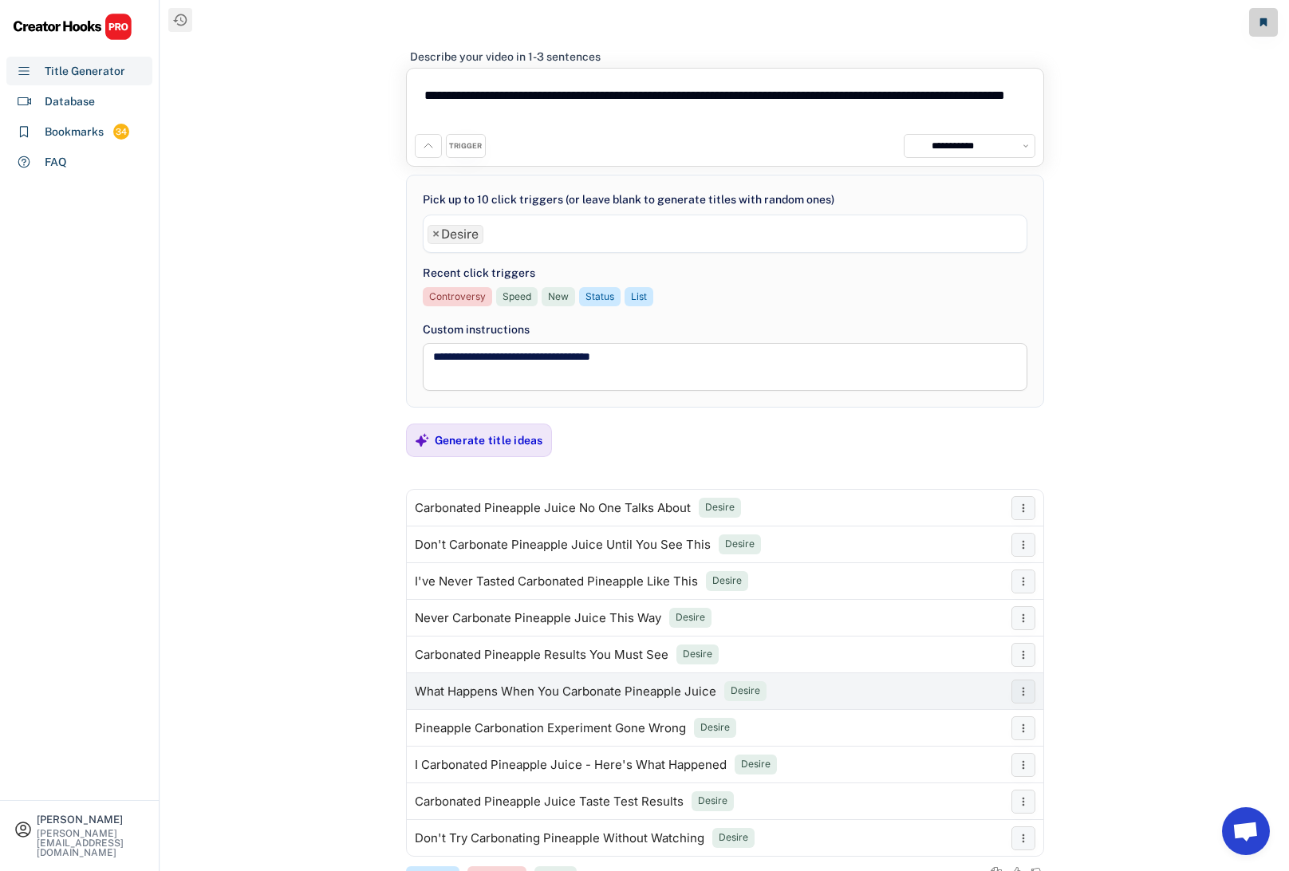
click at [642, 691] on div "What Happens When You Carbonate Pineapple Juice" at bounding box center [565, 691] width 301 height 13
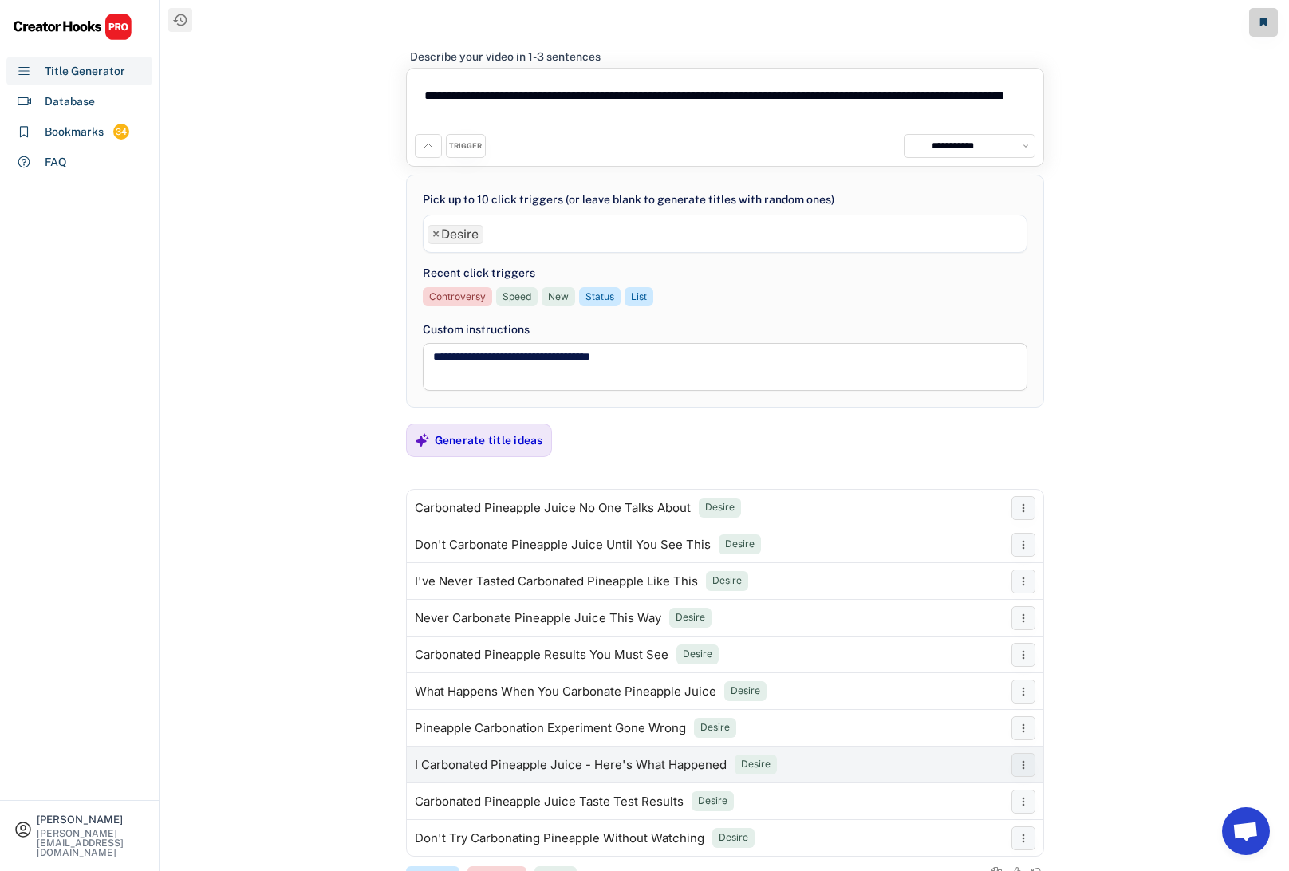
click at [644, 765] on div "I Carbonated Pineapple Juice - Here's What Happened" at bounding box center [571, 764] width 312 height 13
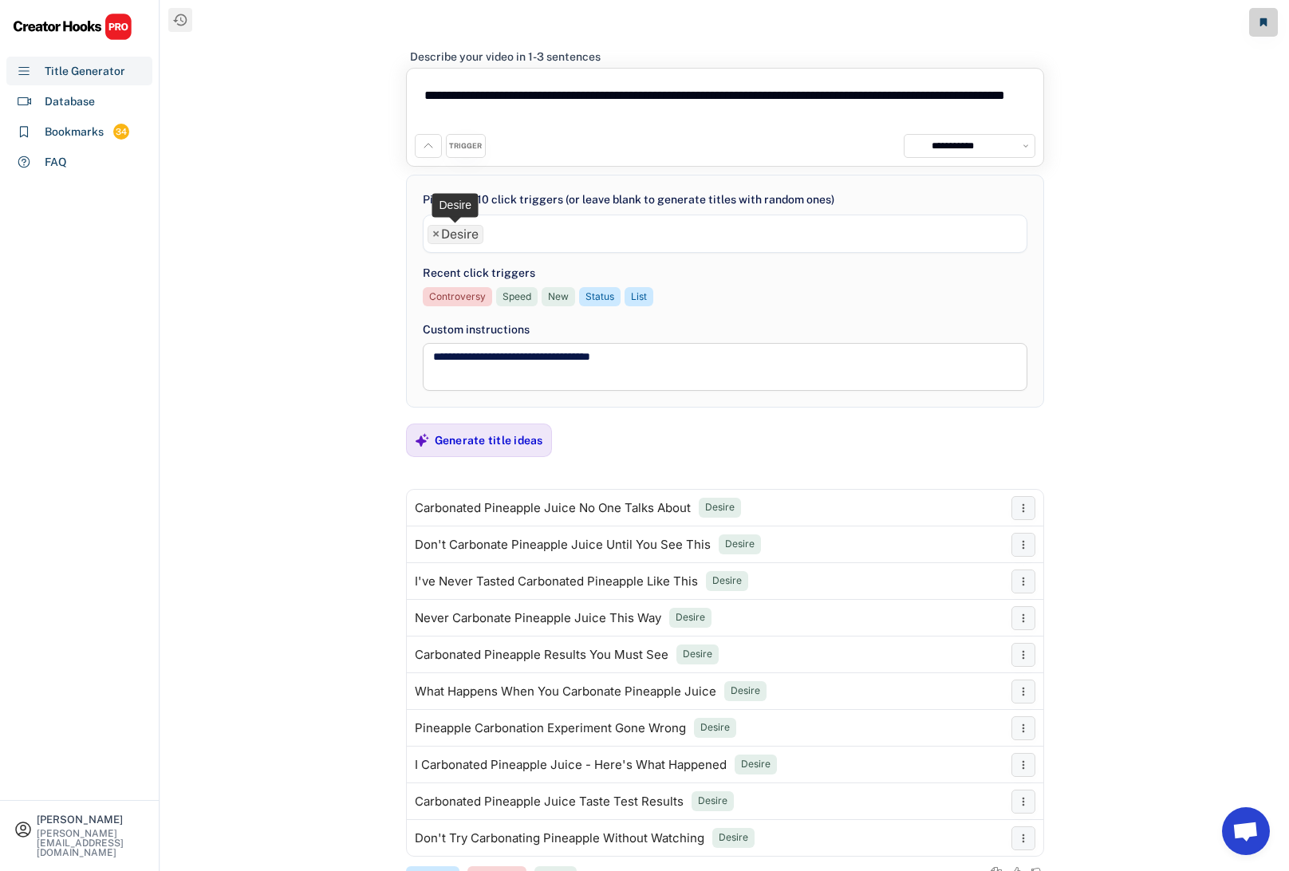
click at [433, 233] on span "×" at bounding box center [435, 234] width 7 height 13
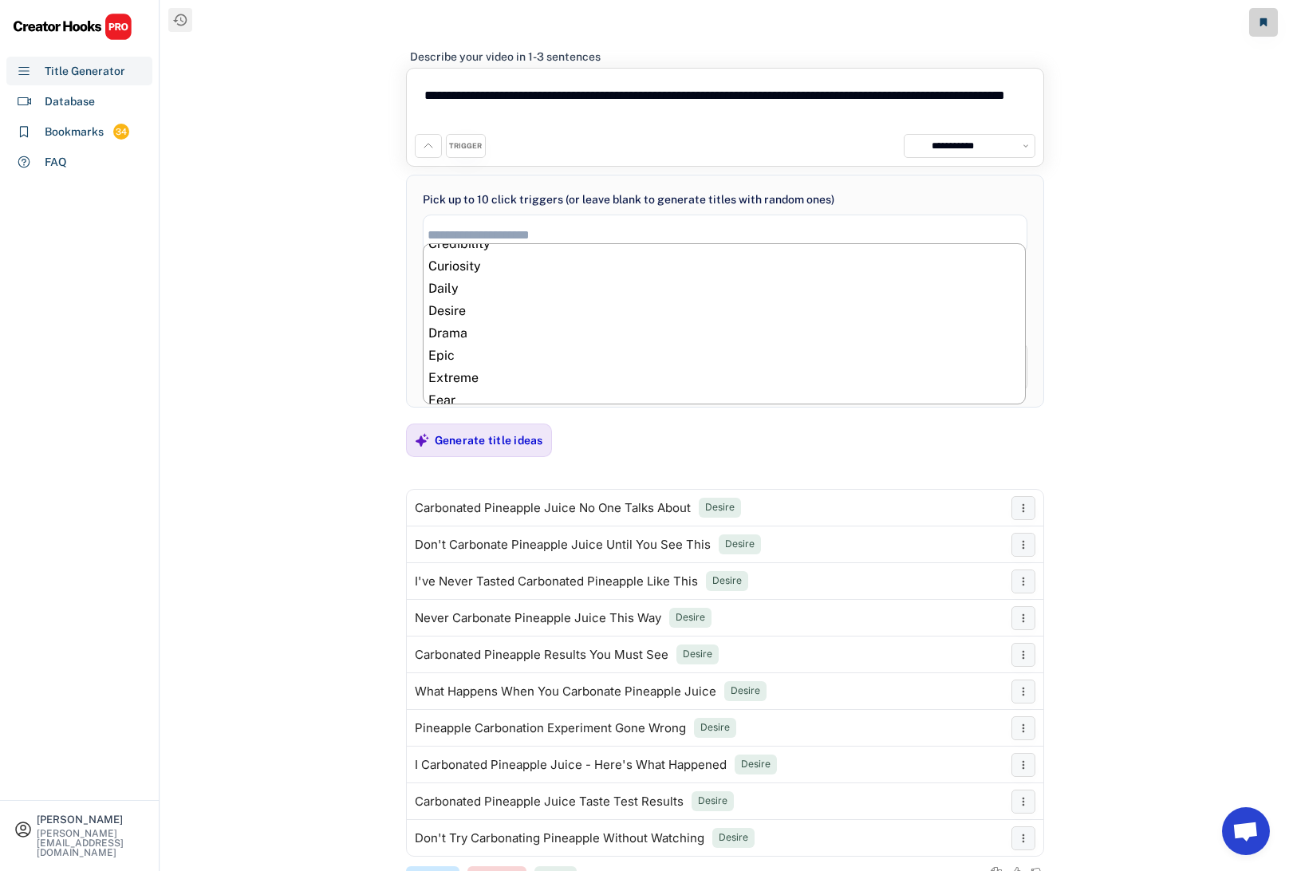
scroll to position [213, 0]
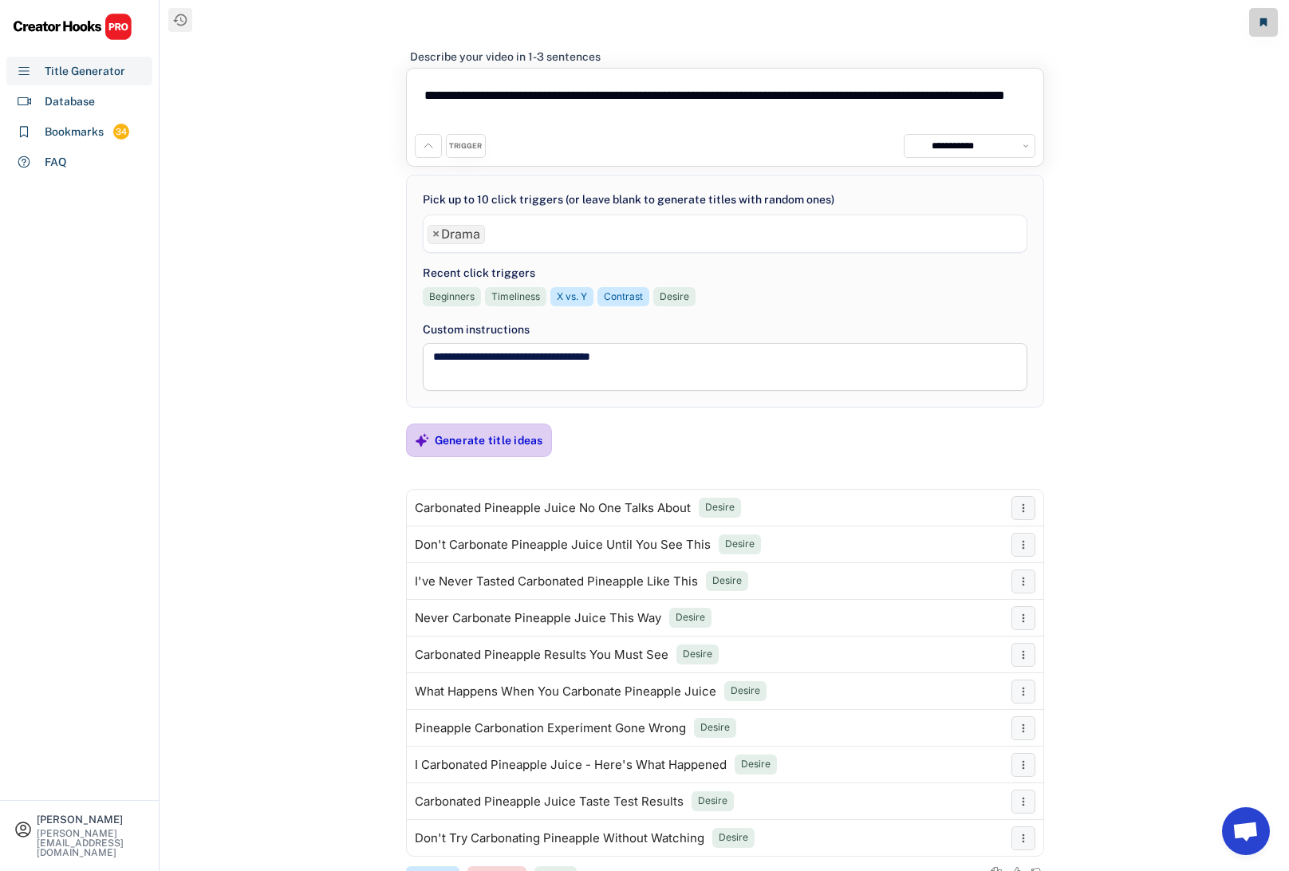
click at [491, 437] on div "Generate title ideas" at bounding box center [489, 440] width 108 height 14
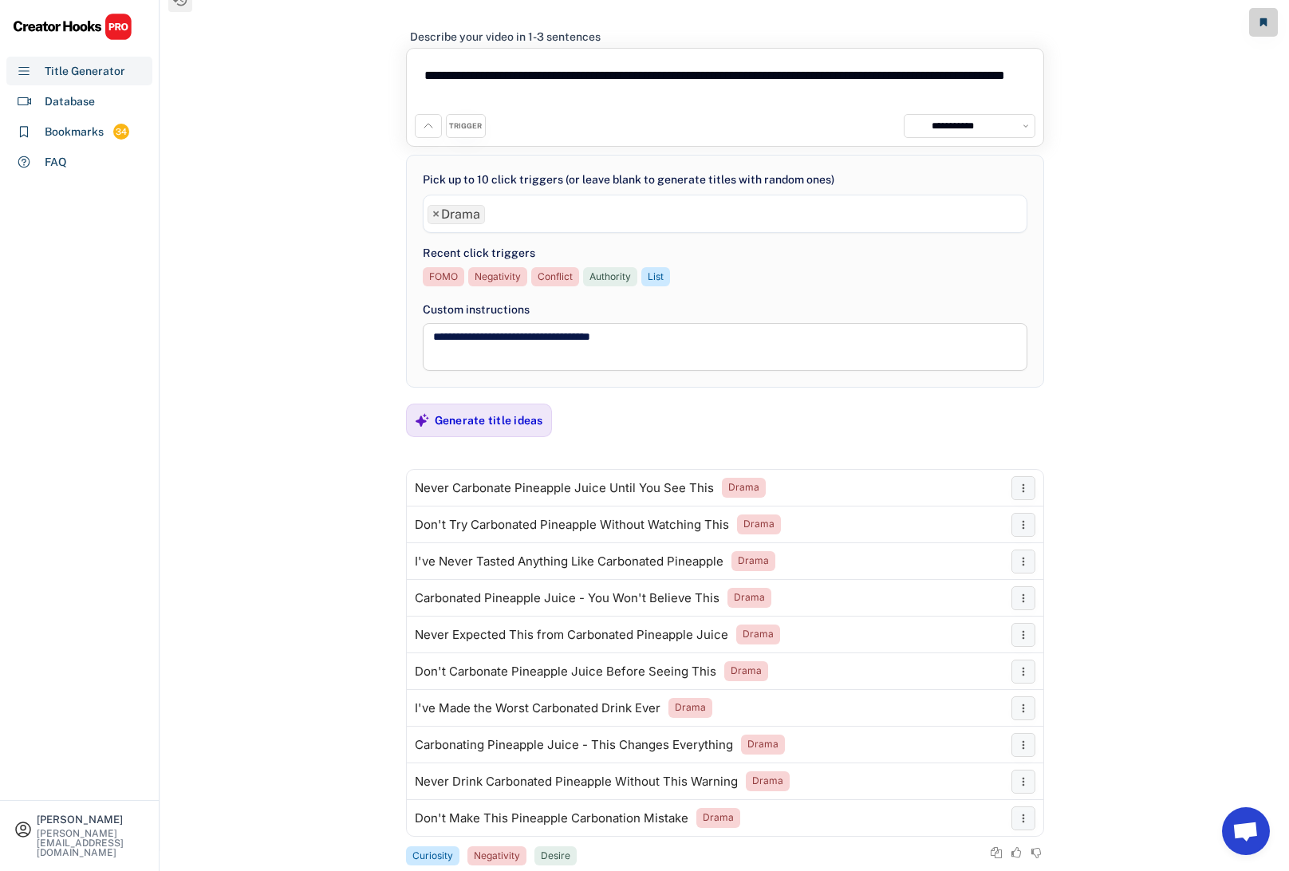
scroll to position [21, 0]
click at [533, 486] on div "Never Carbonate Pineapple Juice Until You See This" at bounding box center [564, 487] width 299 height 13
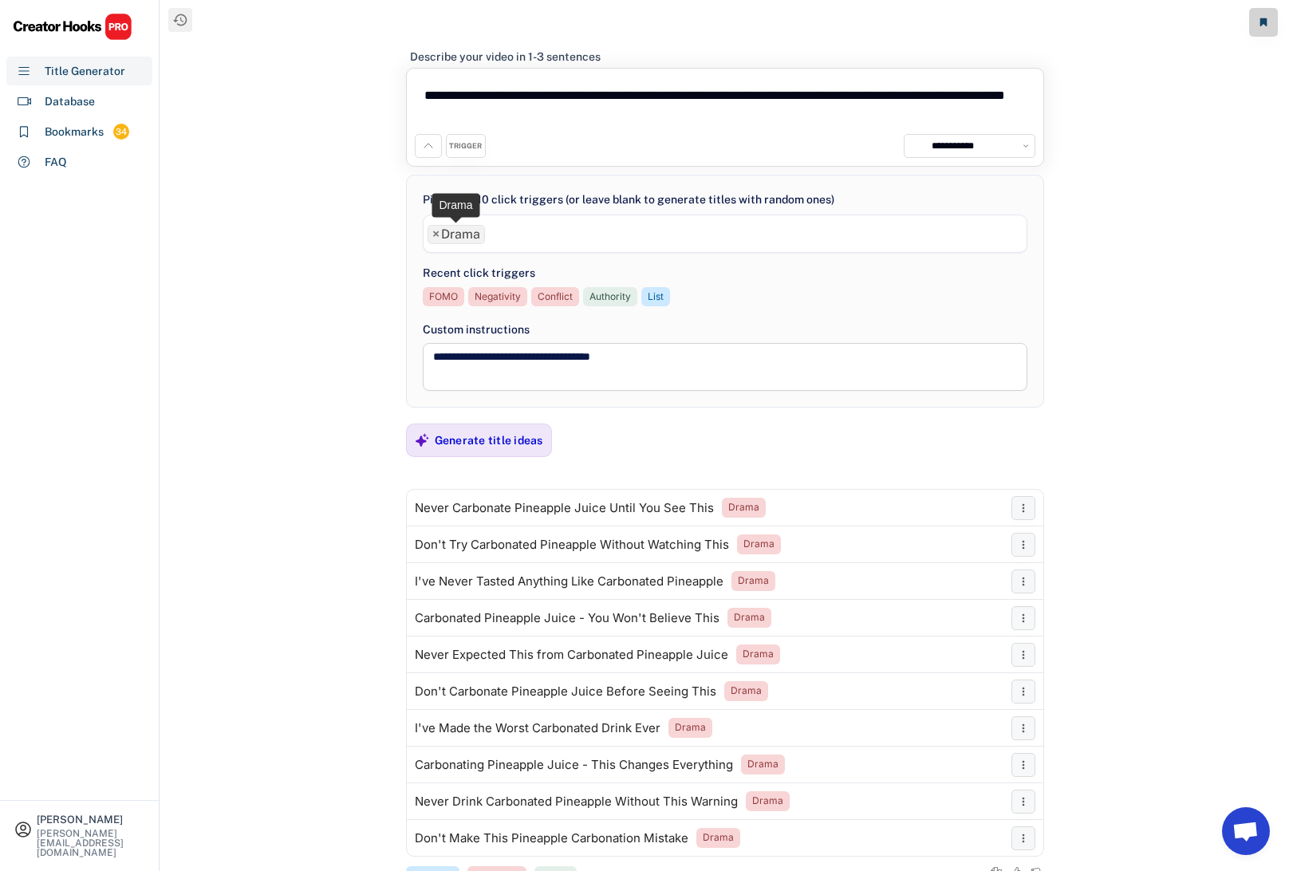
click at [435, 231] on span "×" at bounding box center [435, 234] width 7 height 13
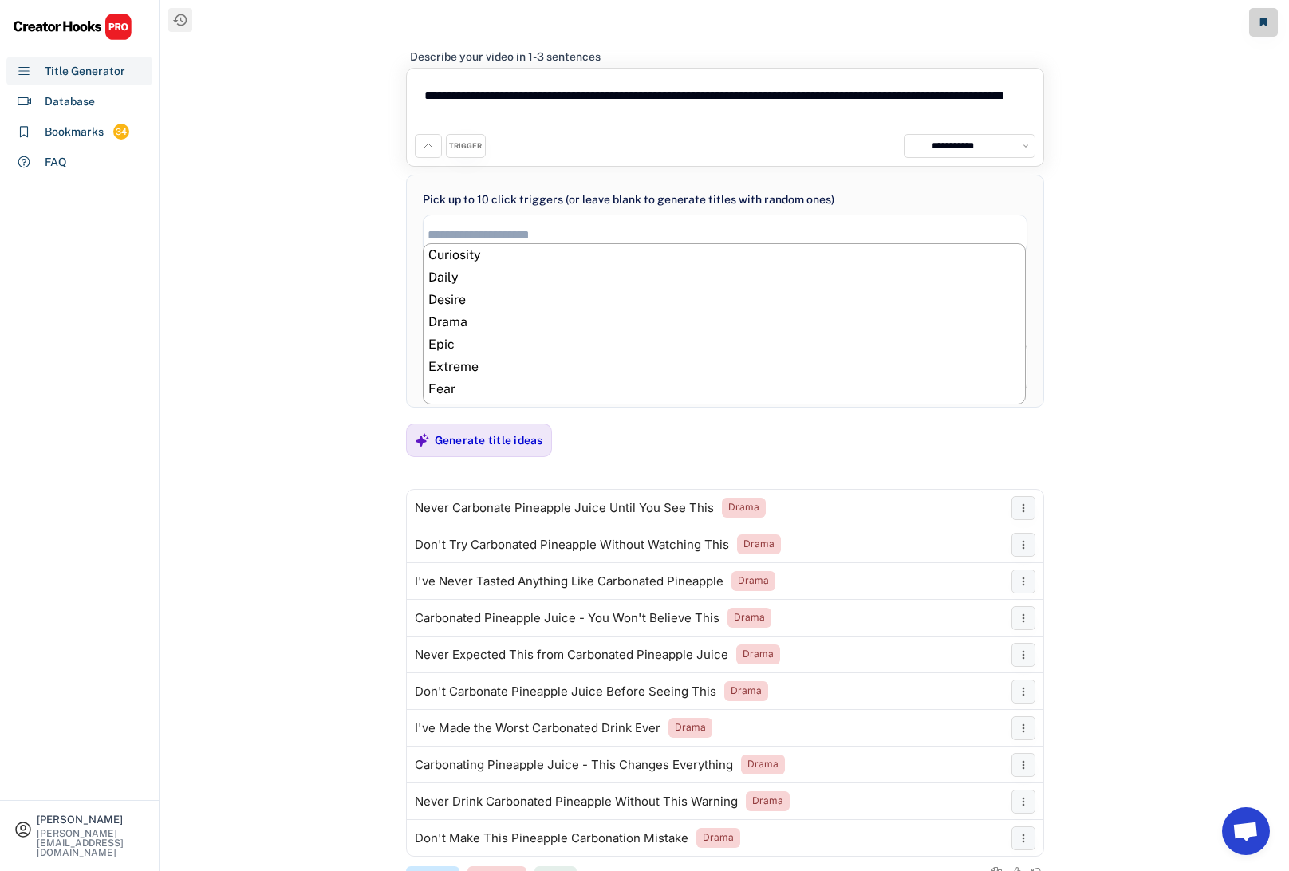
scroll to position [224, 0]
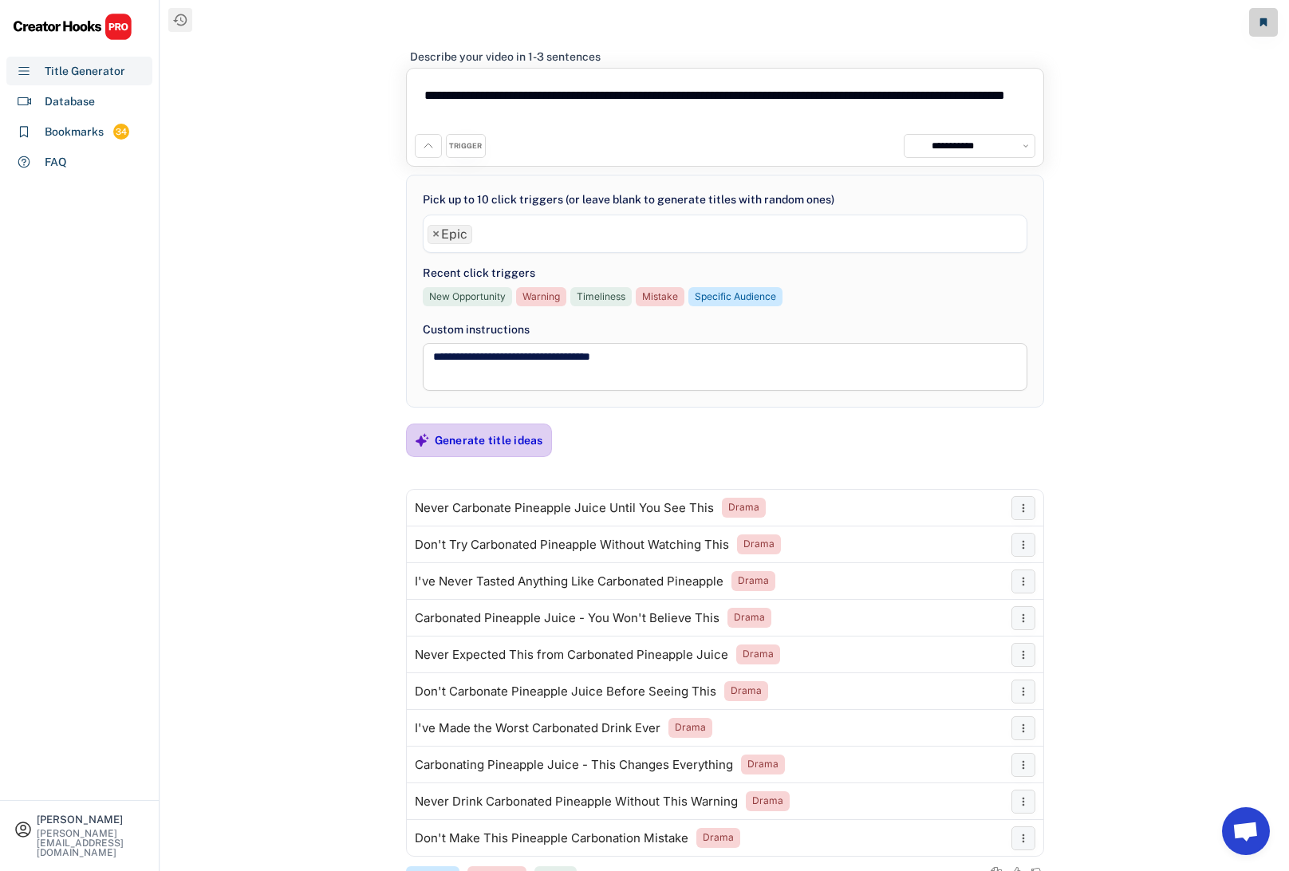
click at [473, 437] on div "Generate title ideas" at bounding box center [489, 440] width 108 height 14
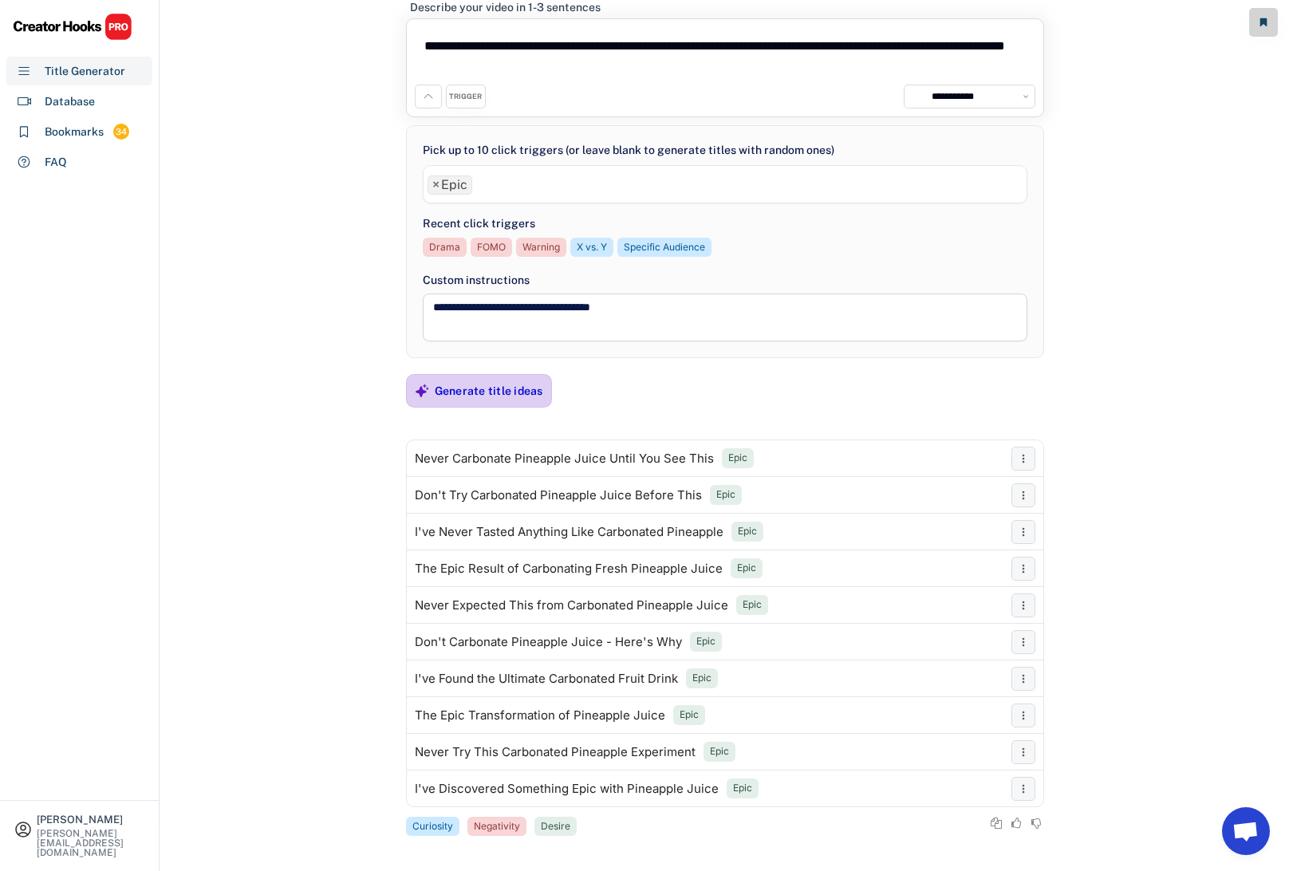
scroll to position [56, 0]
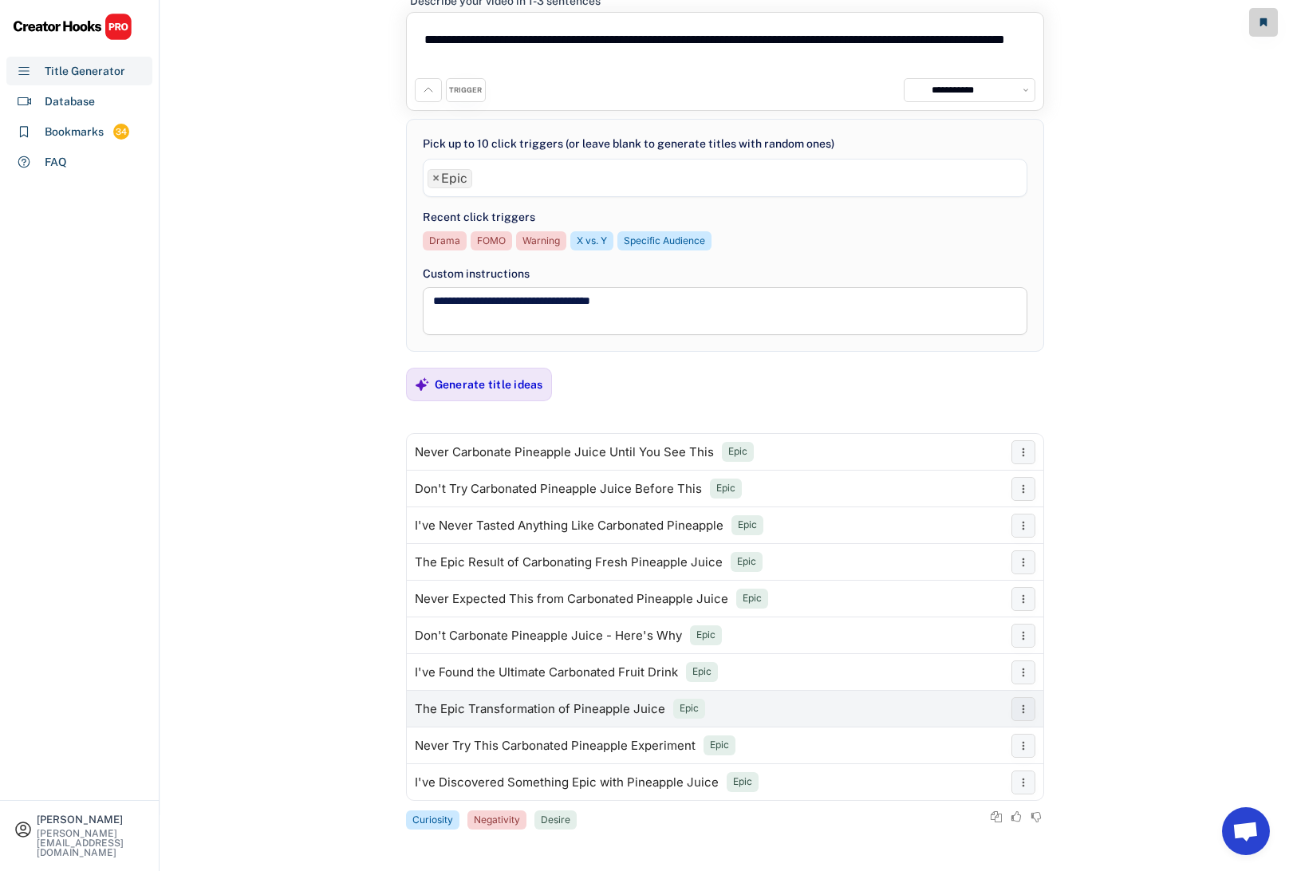
click at [518, 707] on div "The Epic Transformation of Pineapple Juice" at bounding box center [540, 709] width 250 height 13
click at [435, 177] on span "×" at bounding box center [435, 178] width 7 height 13
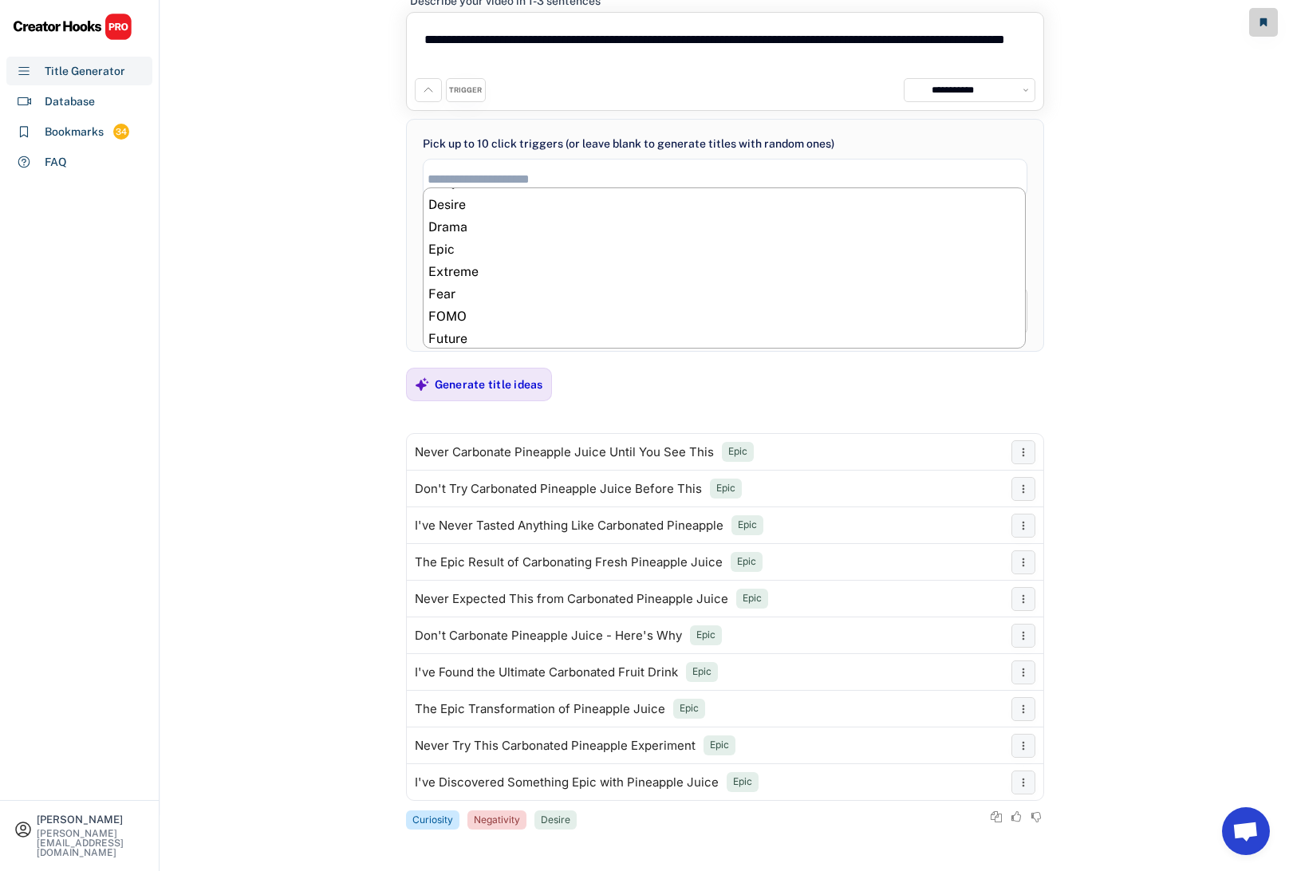
scroll to position [265, 0]
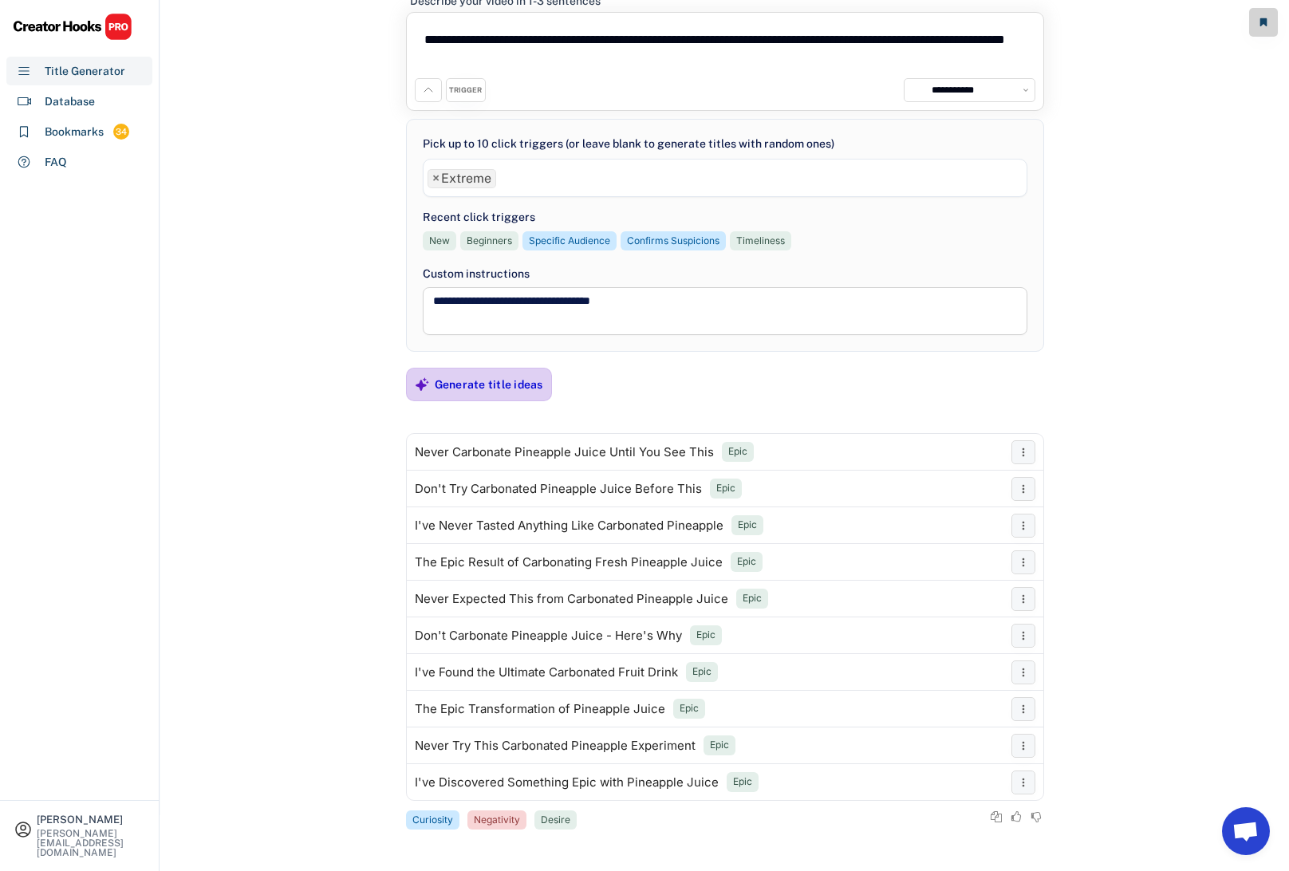
click at [483, 384] on div "Generate title ideas" at bounding box center [489, 384] width 108 height 14
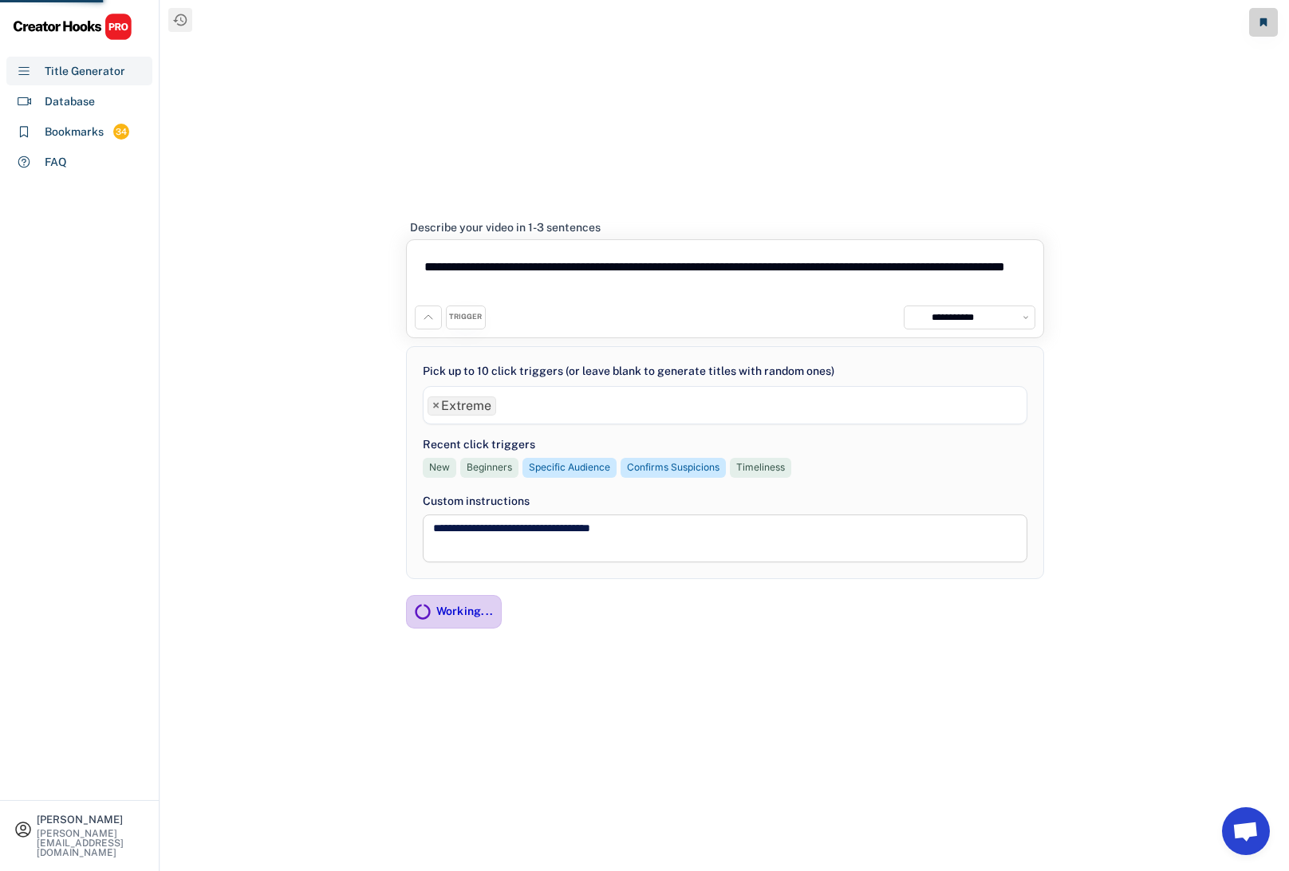
scroll to position [0, 0]
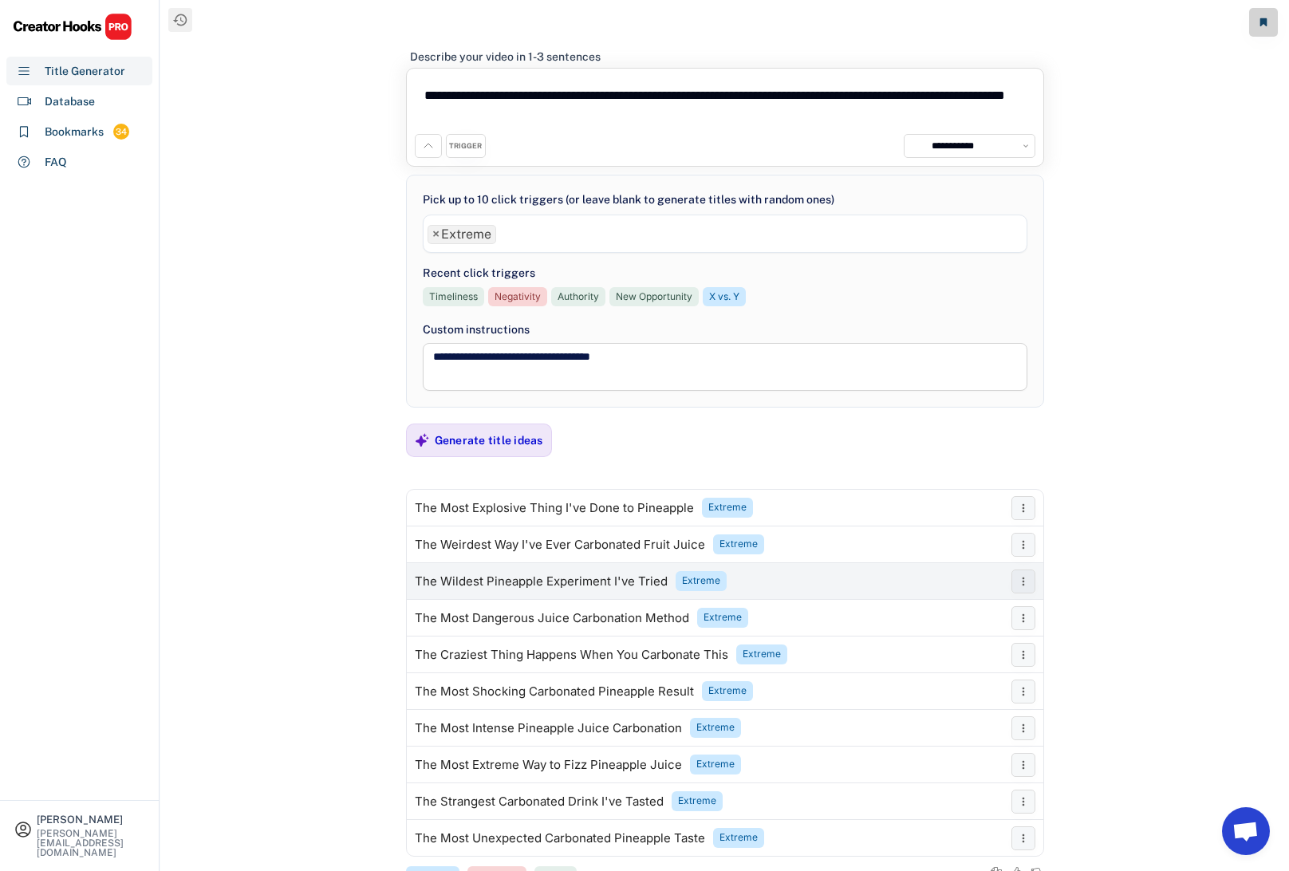
click at [549, 575] on div "The Wildest Pineapple Experiment I've Tried" at bounding box center [541, 581] width 253 height 13
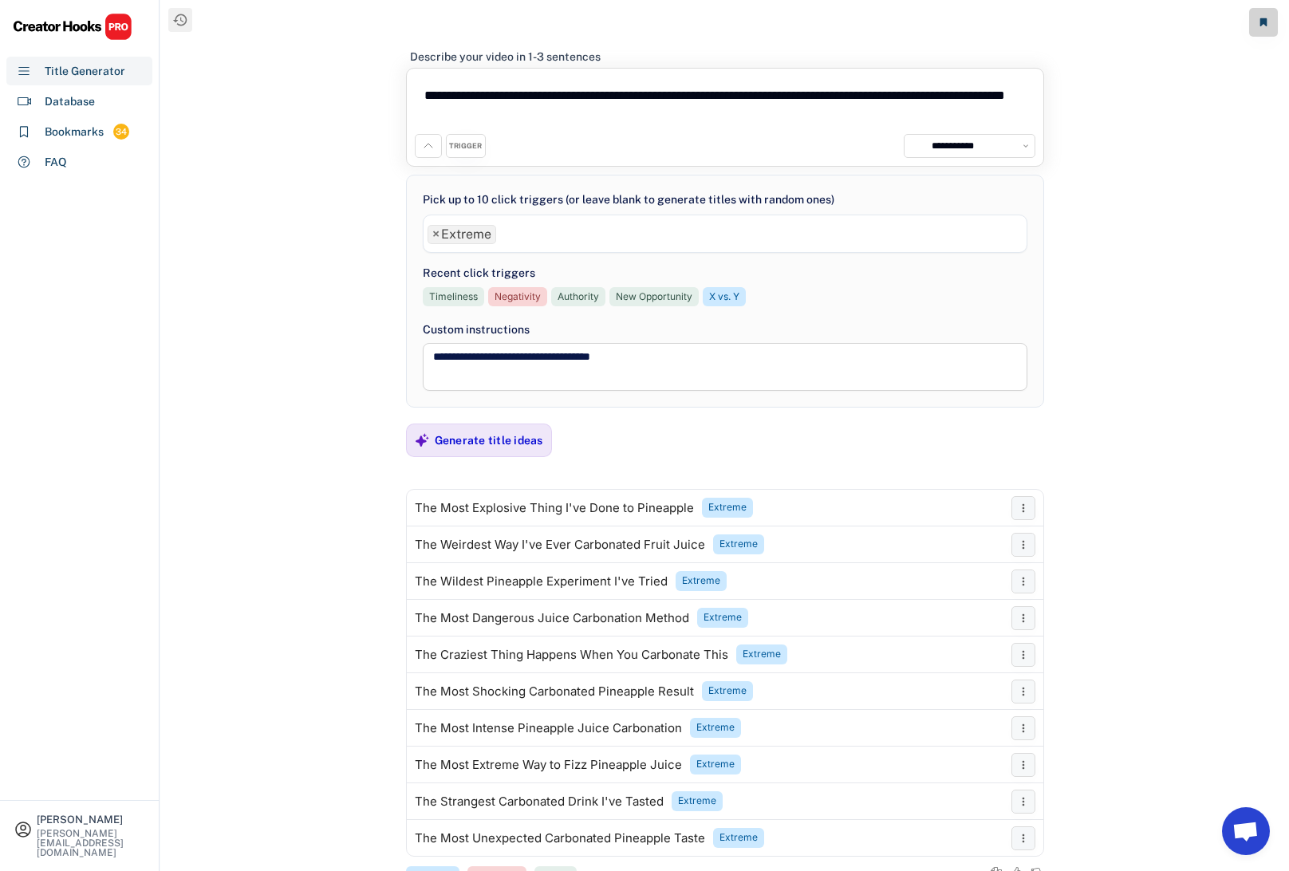
click at [434, 233] on span "×" at bounding box center [435, 234] width 7 height 13
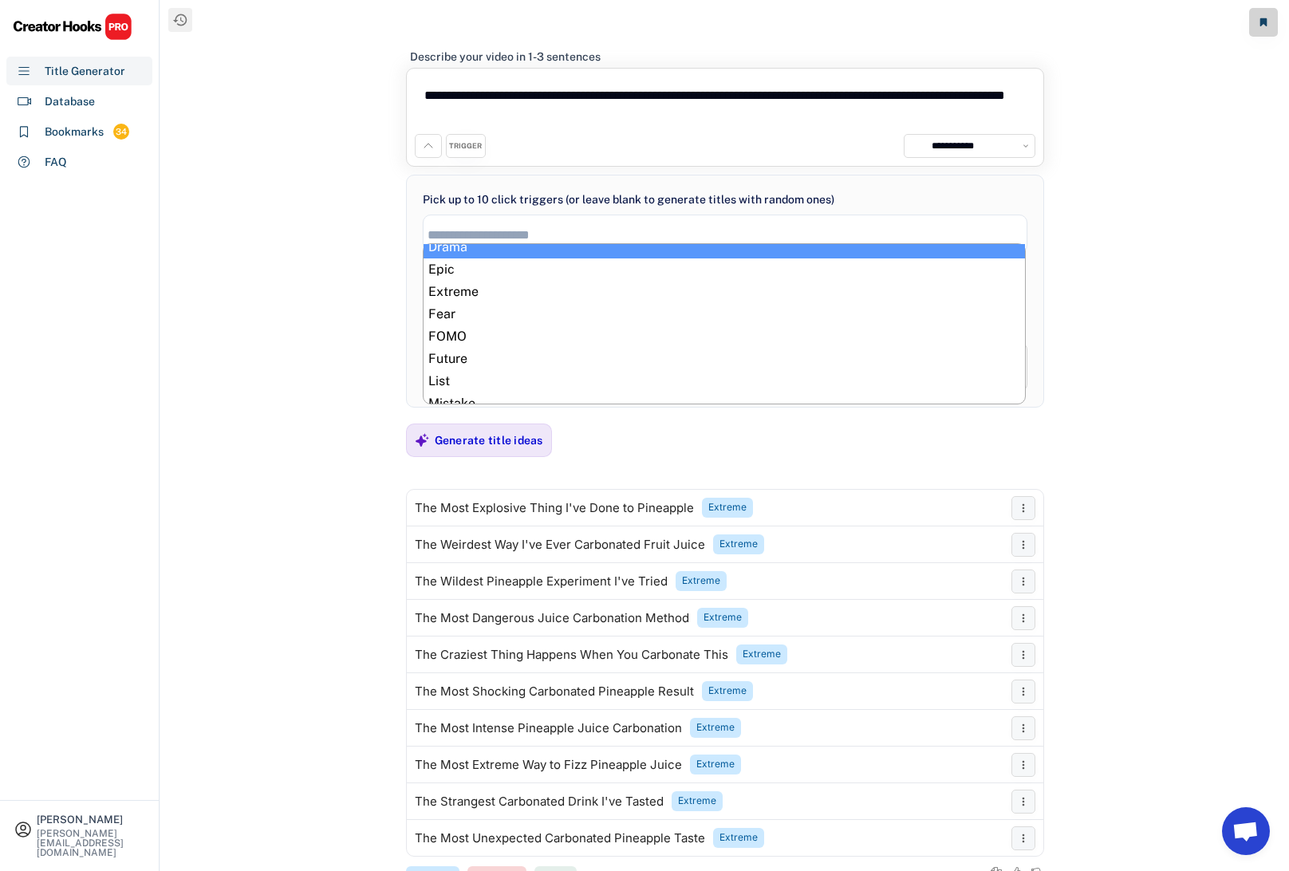
scroll to position [305, 0]
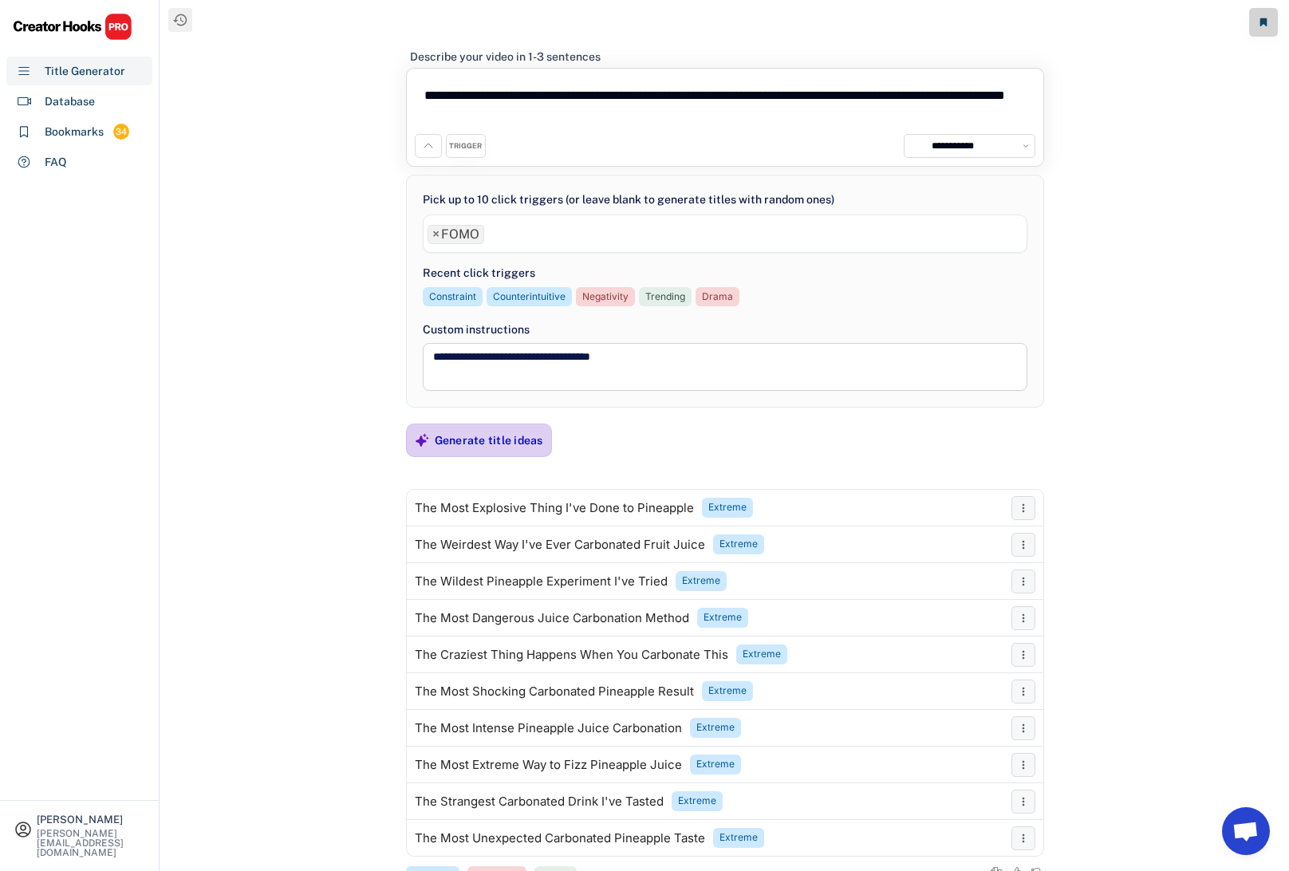
click at [476, 427] on div "Generate title ideas" at bounding box center [489, 440] width 108 height 32
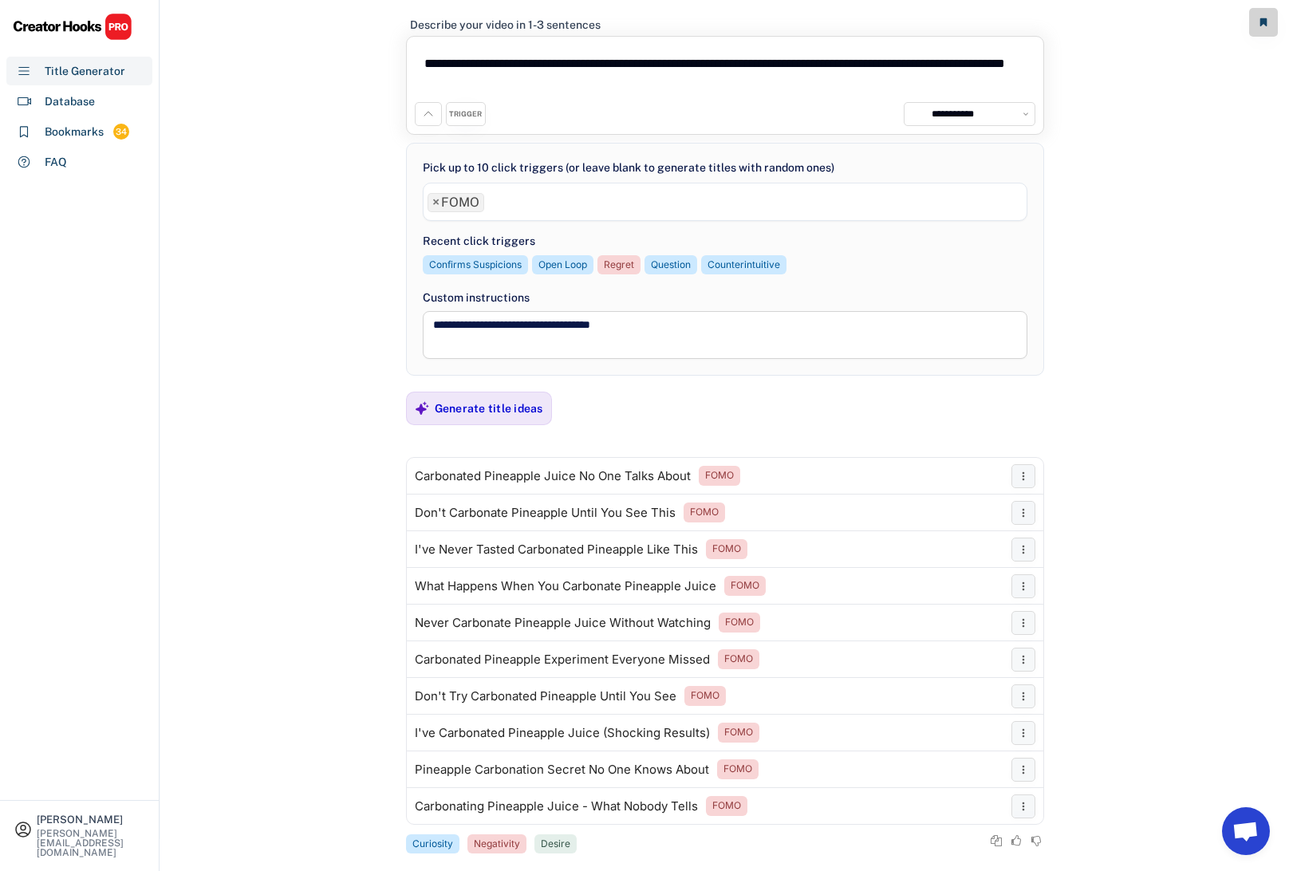
scroll to position [56, 0]
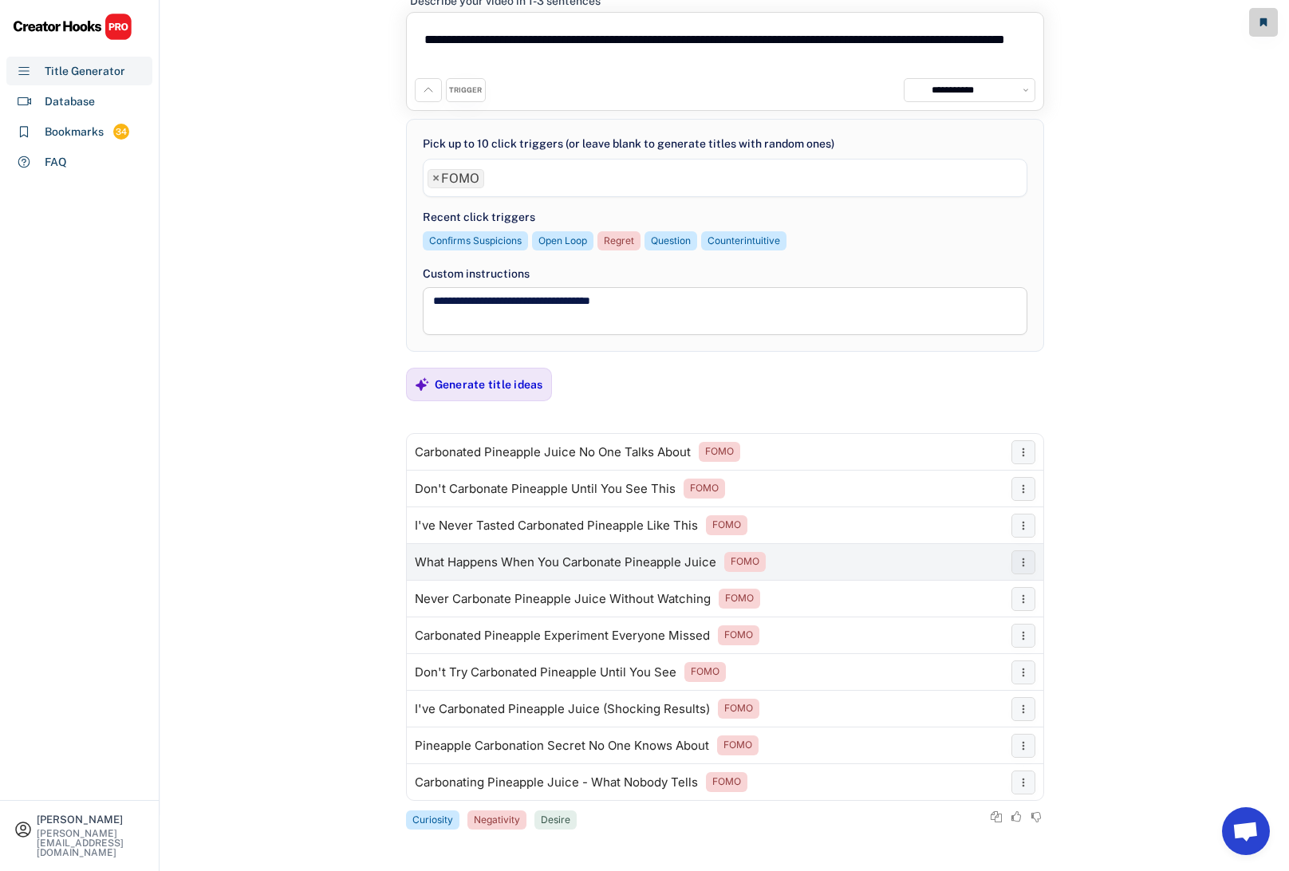
click at [554, 560] on div "What Happens When You Carbonate Pineapple Juice" at bounding box center [565, 562] width 301 height 13
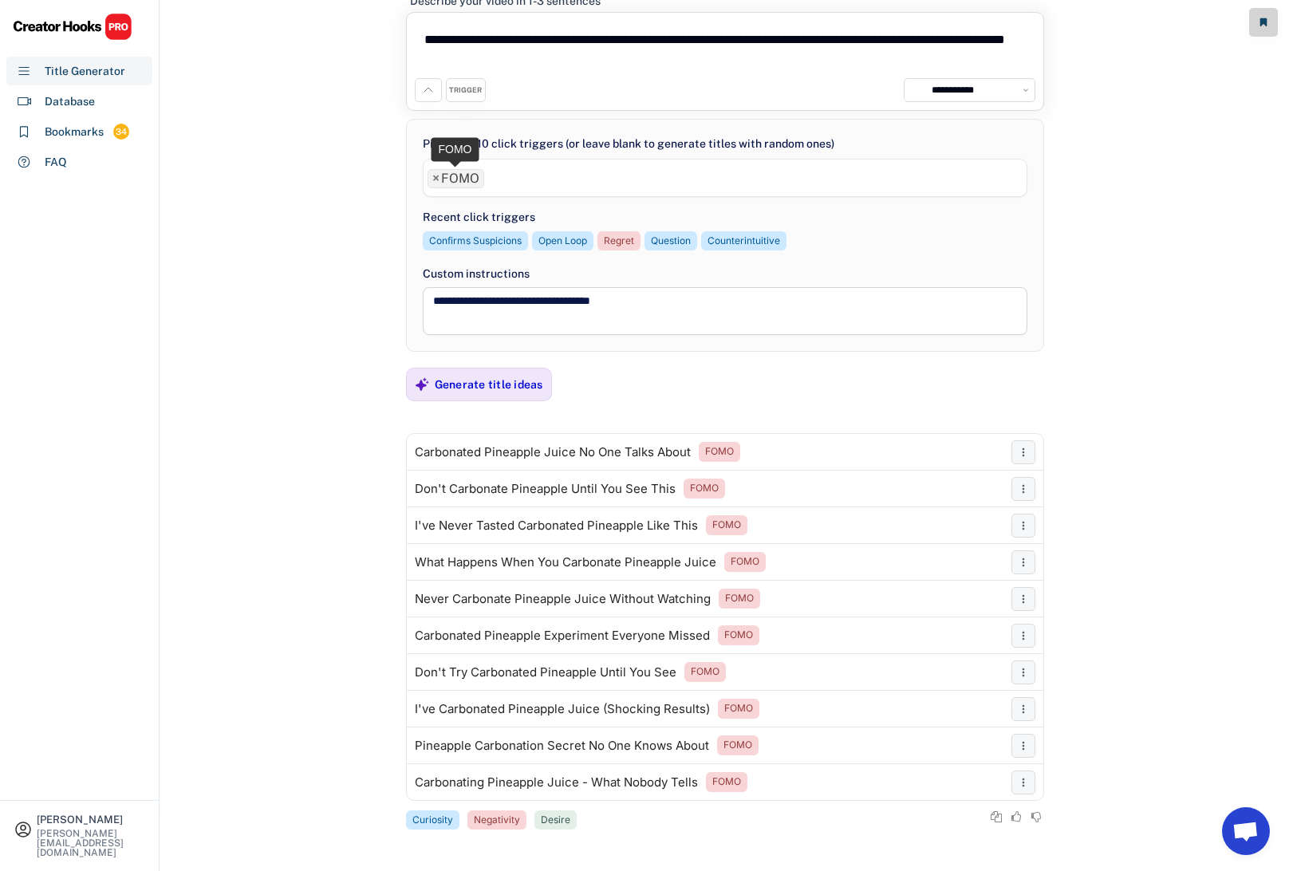
click at [437, 177] on span "×" at bounding box center [435, 178] width 7 height 13
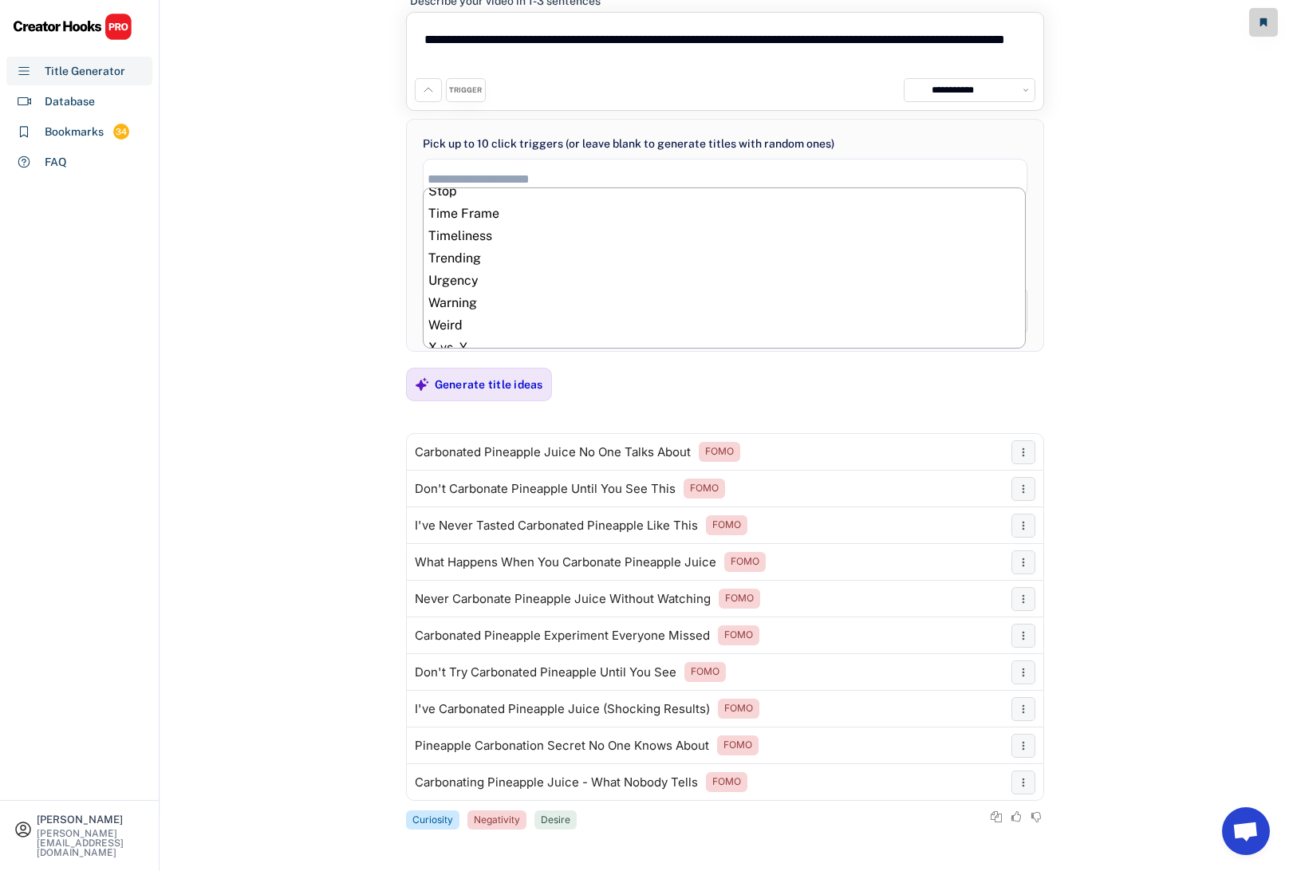
scroll to position [823, 0]
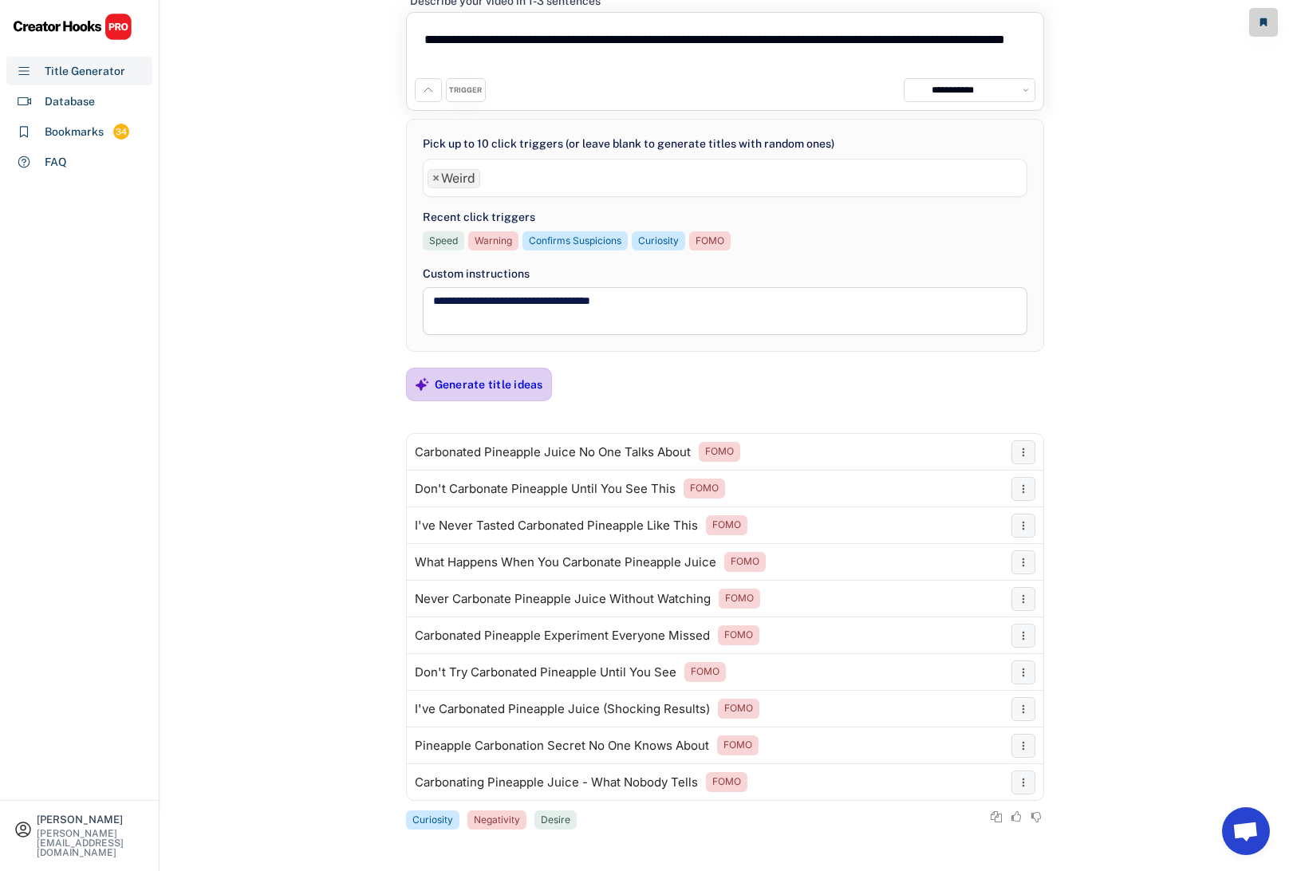
click at [510, 382] on div "Generate title ideas" at bounding box center [489, 384] width 108 height 14
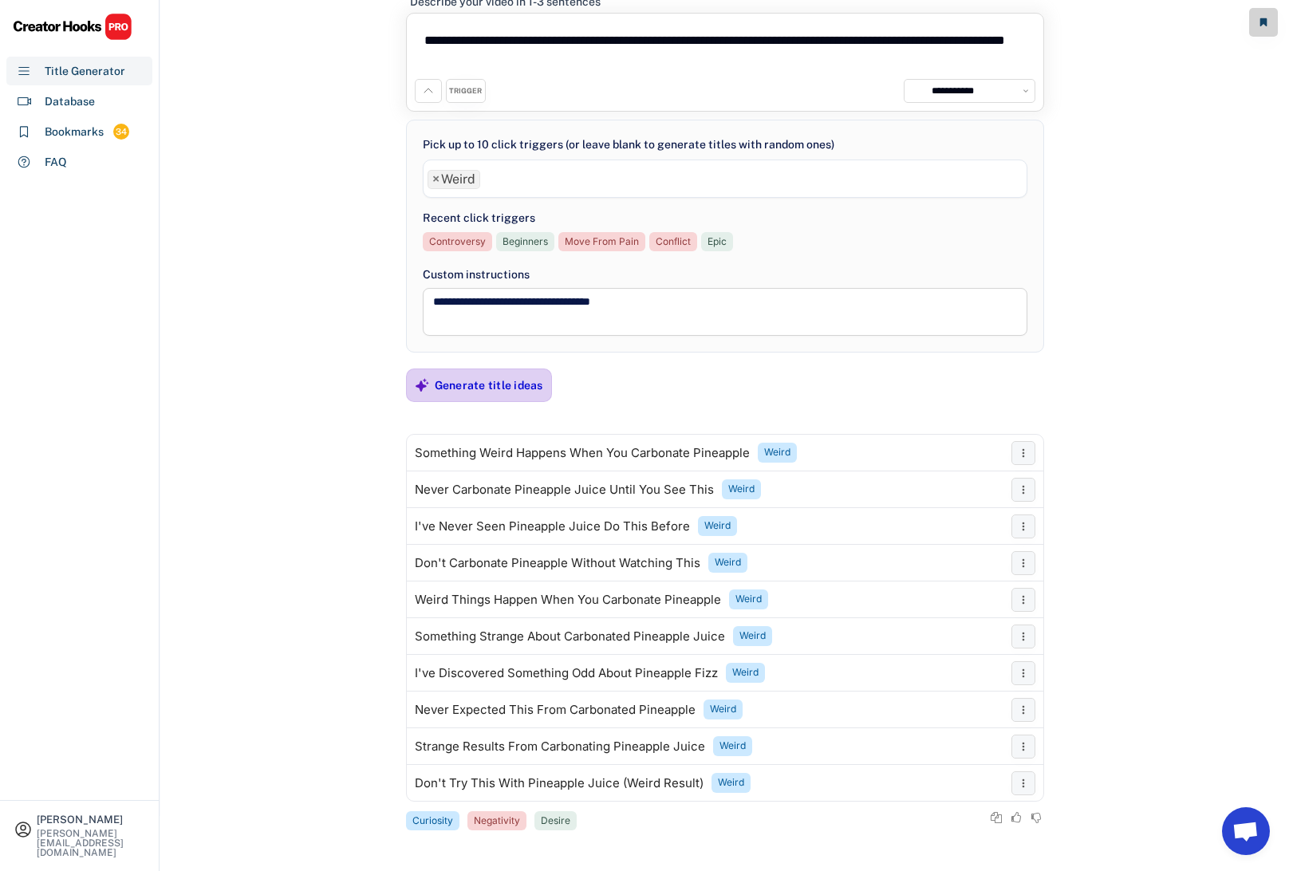
scroll to position [56, 0]
click at [435, 176] on span "×" at bounding box center [435, 178] width 7 height 13
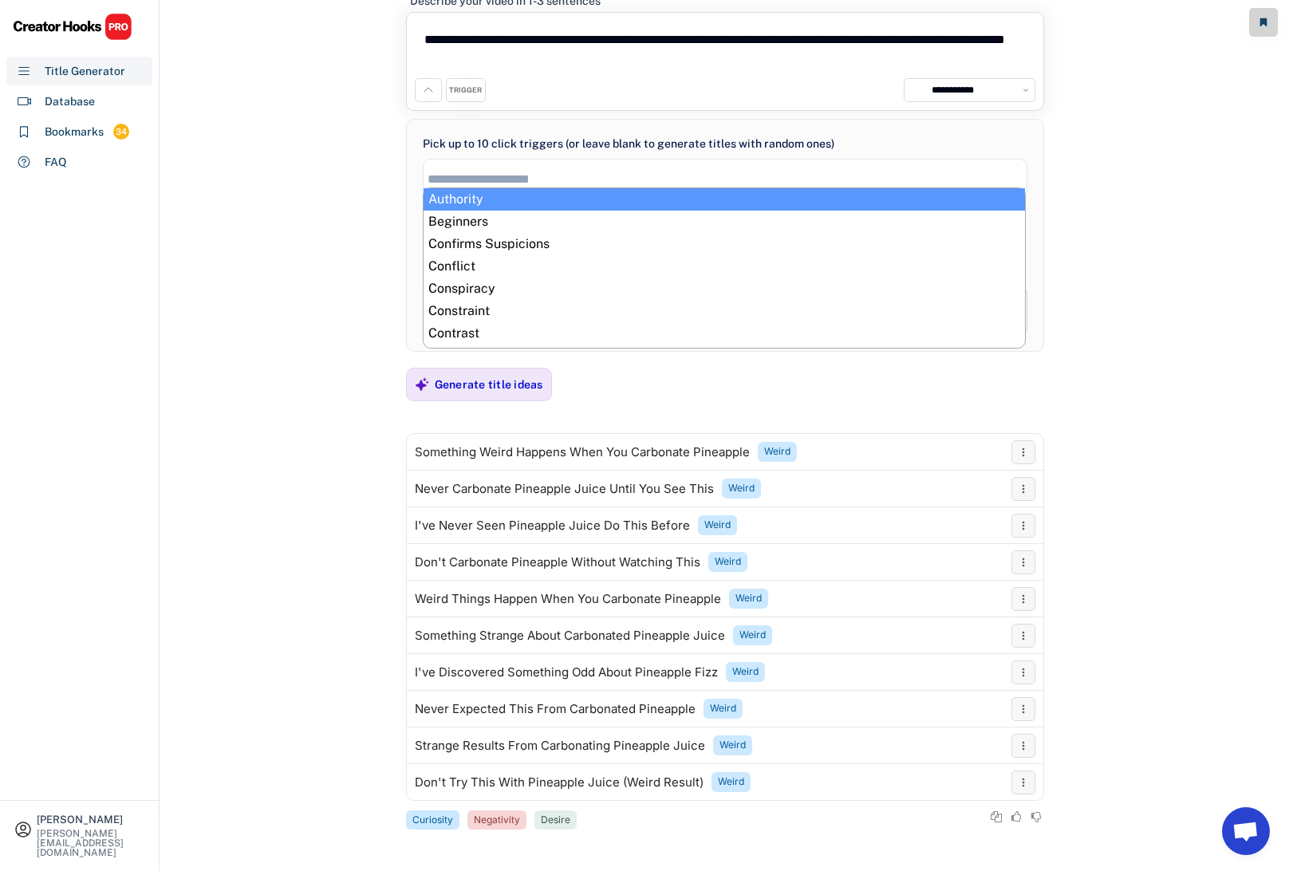
scroll to position [0, 0]
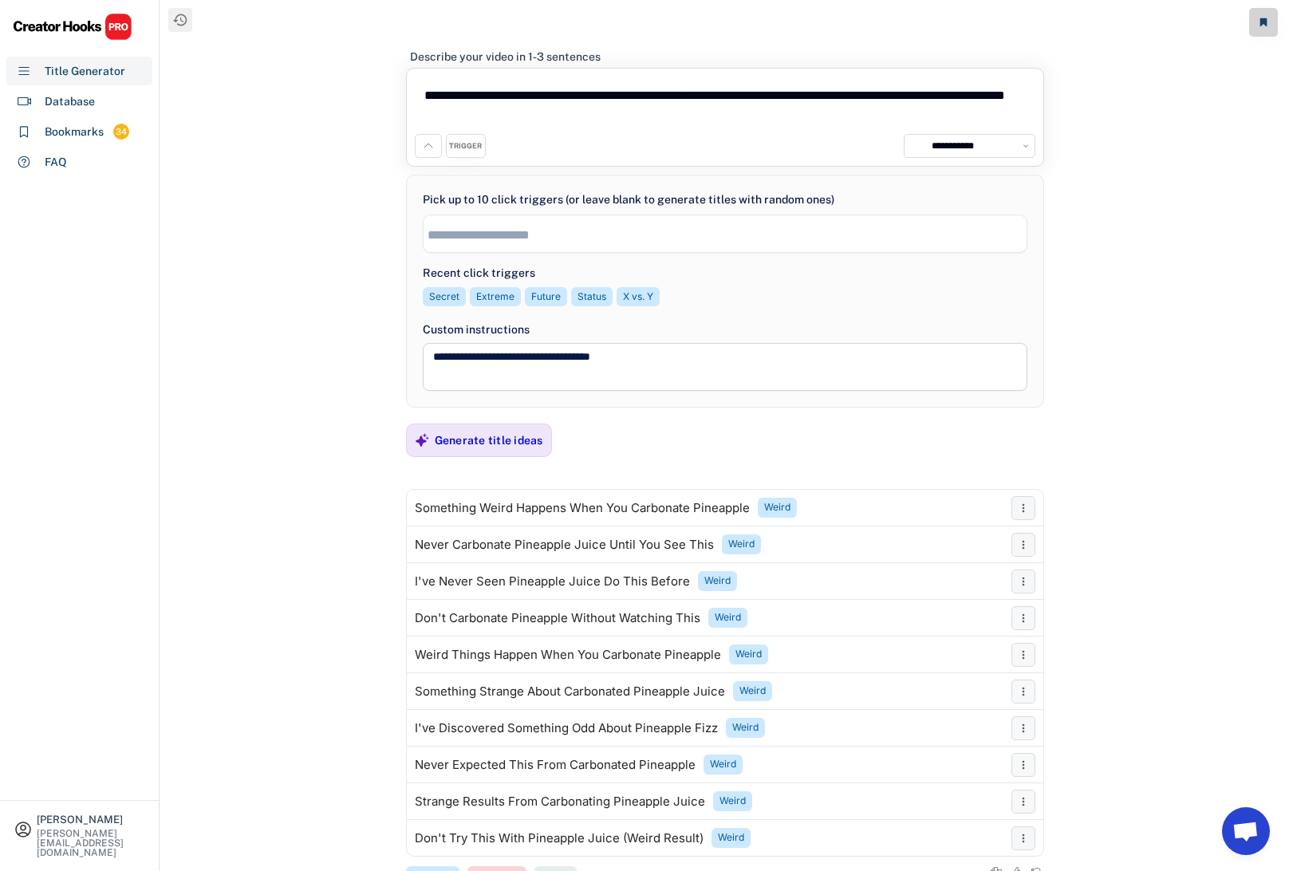
drag, startPoint x: 617, startPoint y: 116, endPoint x: 318, endPoint y: 75, distance: 301.8
click at [318, 75] on div "Recents Carbonated Pineapple Experiments Carbonated Pineapple Juice Extreme Pin…" at bounding box center [724, 435] width 1128 height 871
paste textarea "**********"
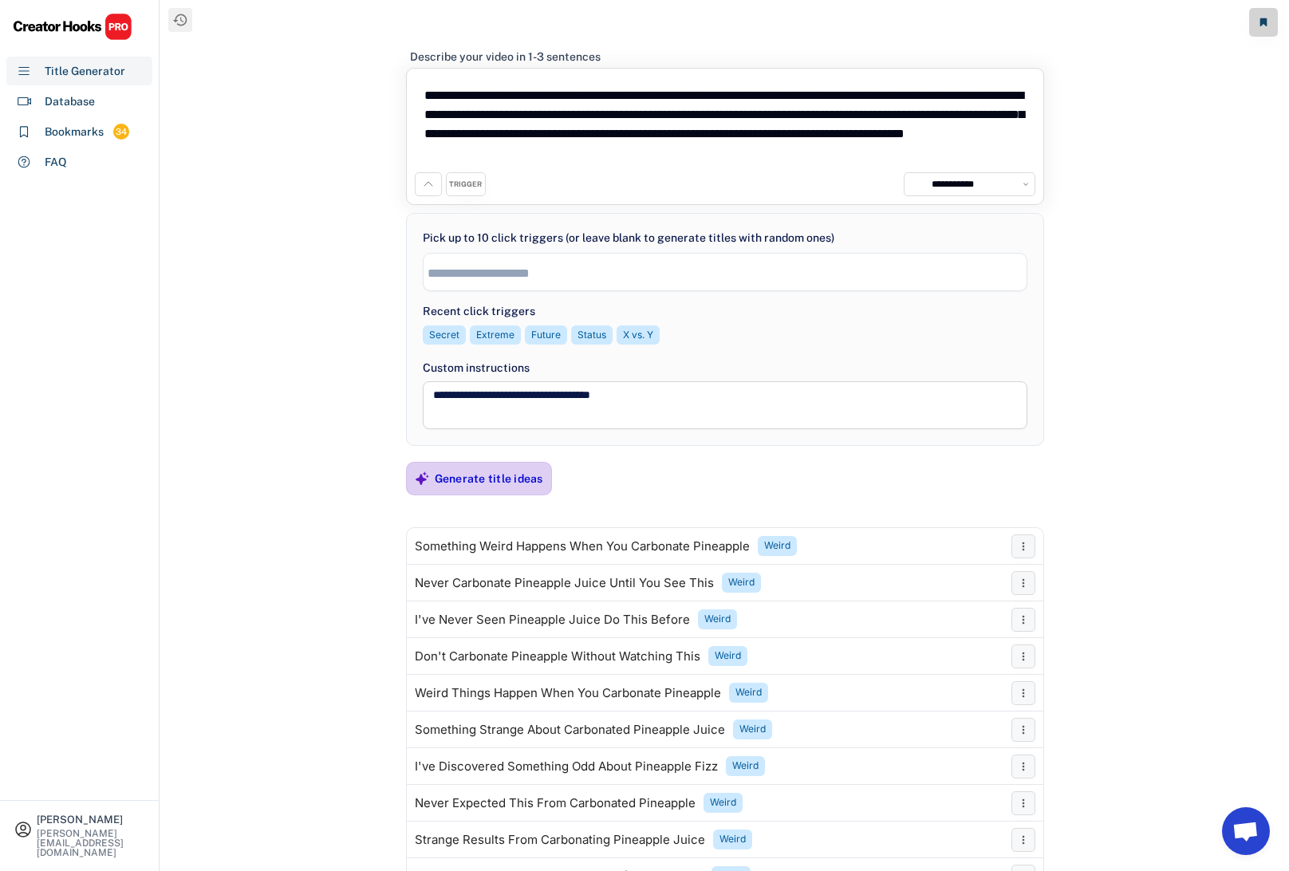
type textarea "**********"
click at [459, 473] on div "Generate title ideas" at bounding box center [489, 478] width 108 height 14
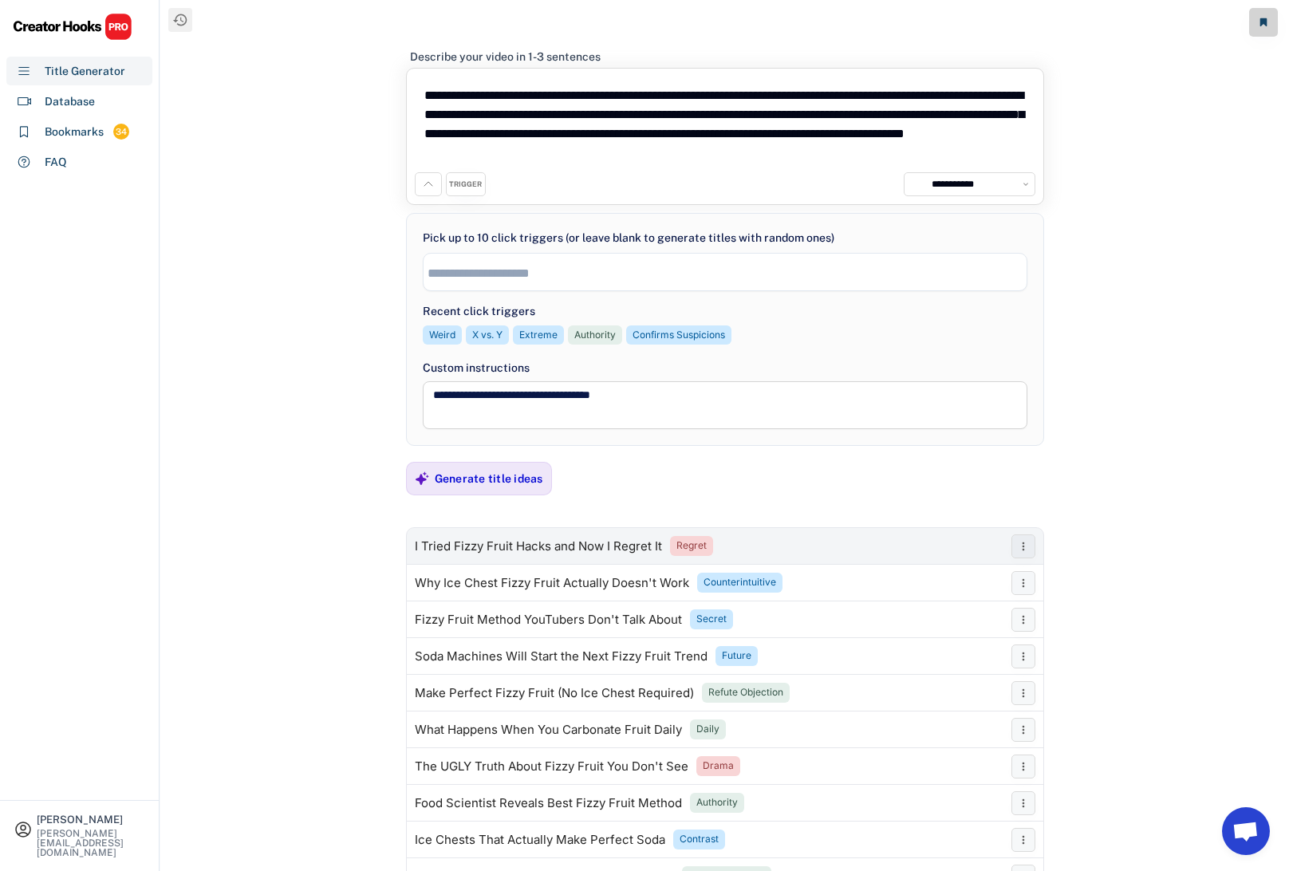
click at [510, 549] on div "I Tried Fizzy Fruit Hacks and Now I Regret It" at bounding box center [538, 546] width 247 height 13
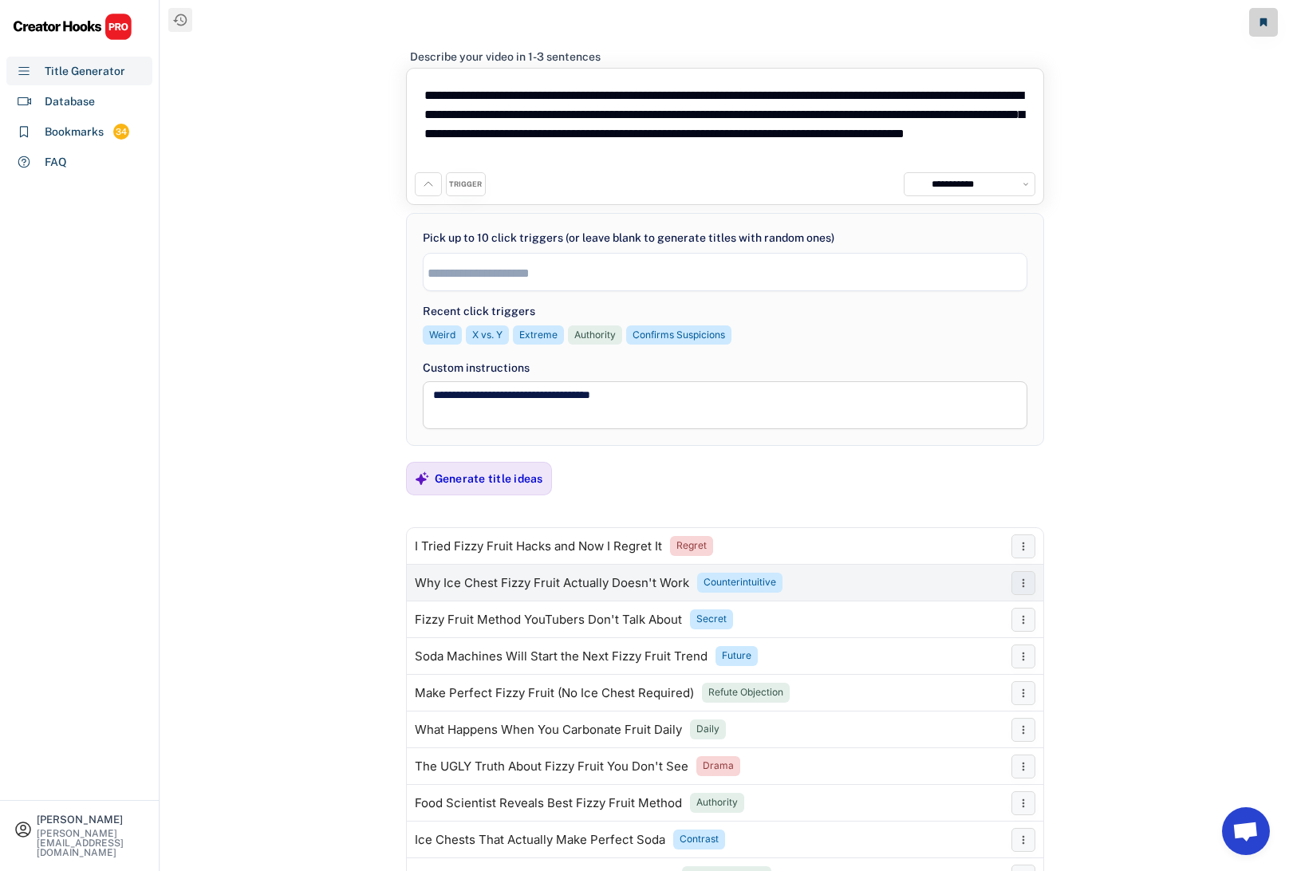
click at [526, 584] on div "Why Ice Chest Fizzy Fruit Actually Doesn't Work" at bounding box center [552, 583] width 274 height 13
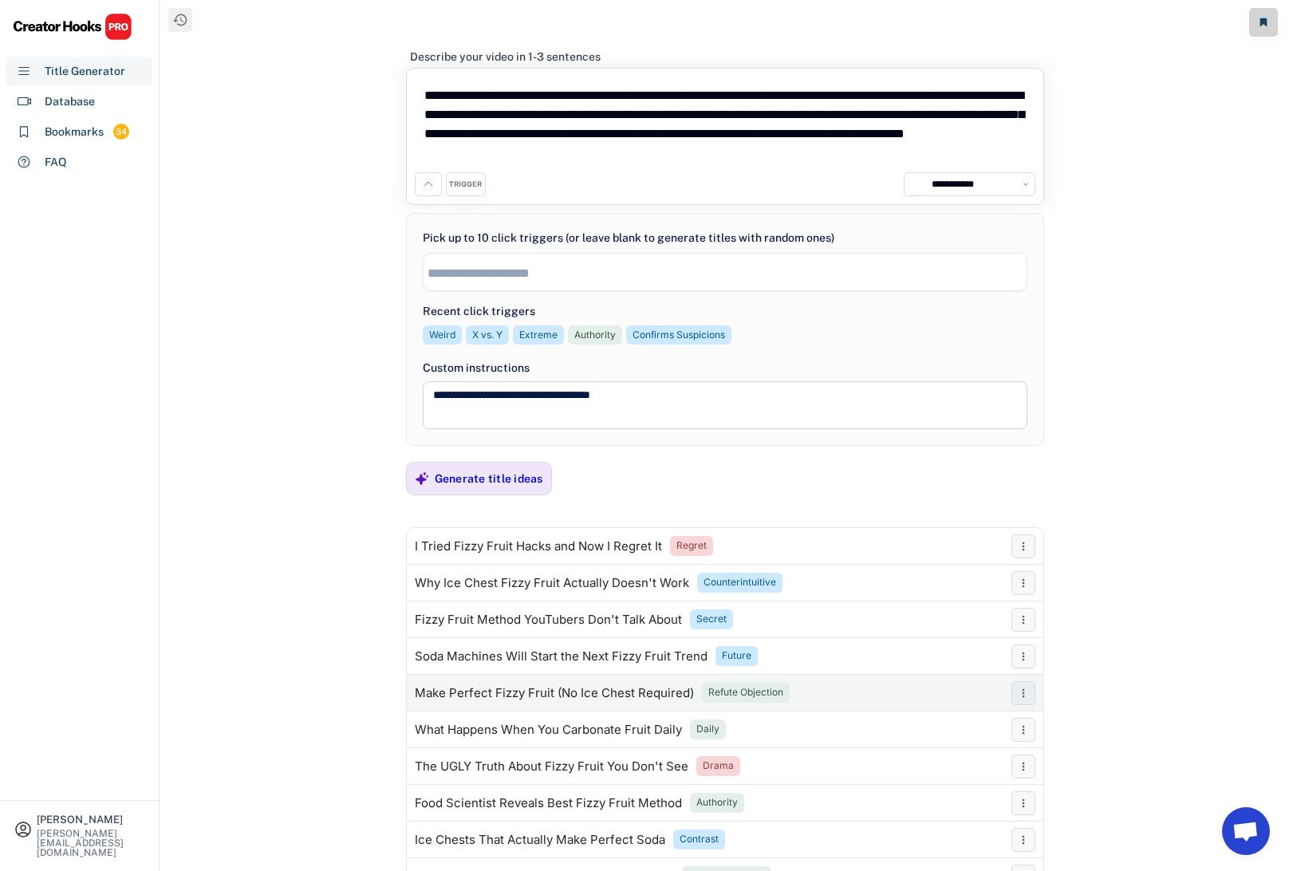
click at [522, 693] on div "Make Perfect Fizzy Fruit (No Ice Chest Required)" at bounding box center [554, 693] width 279 height 13
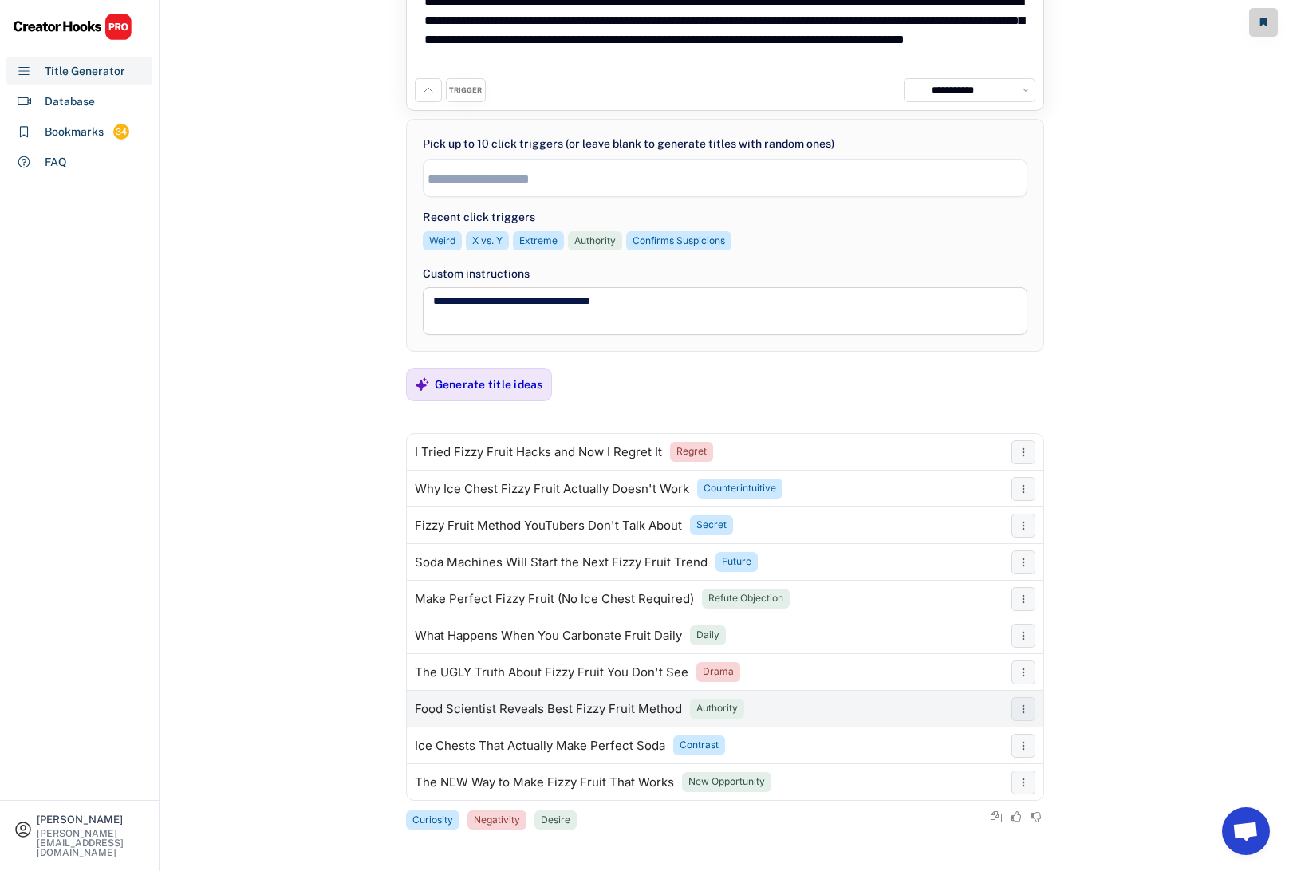
scroll to position [93, 0]
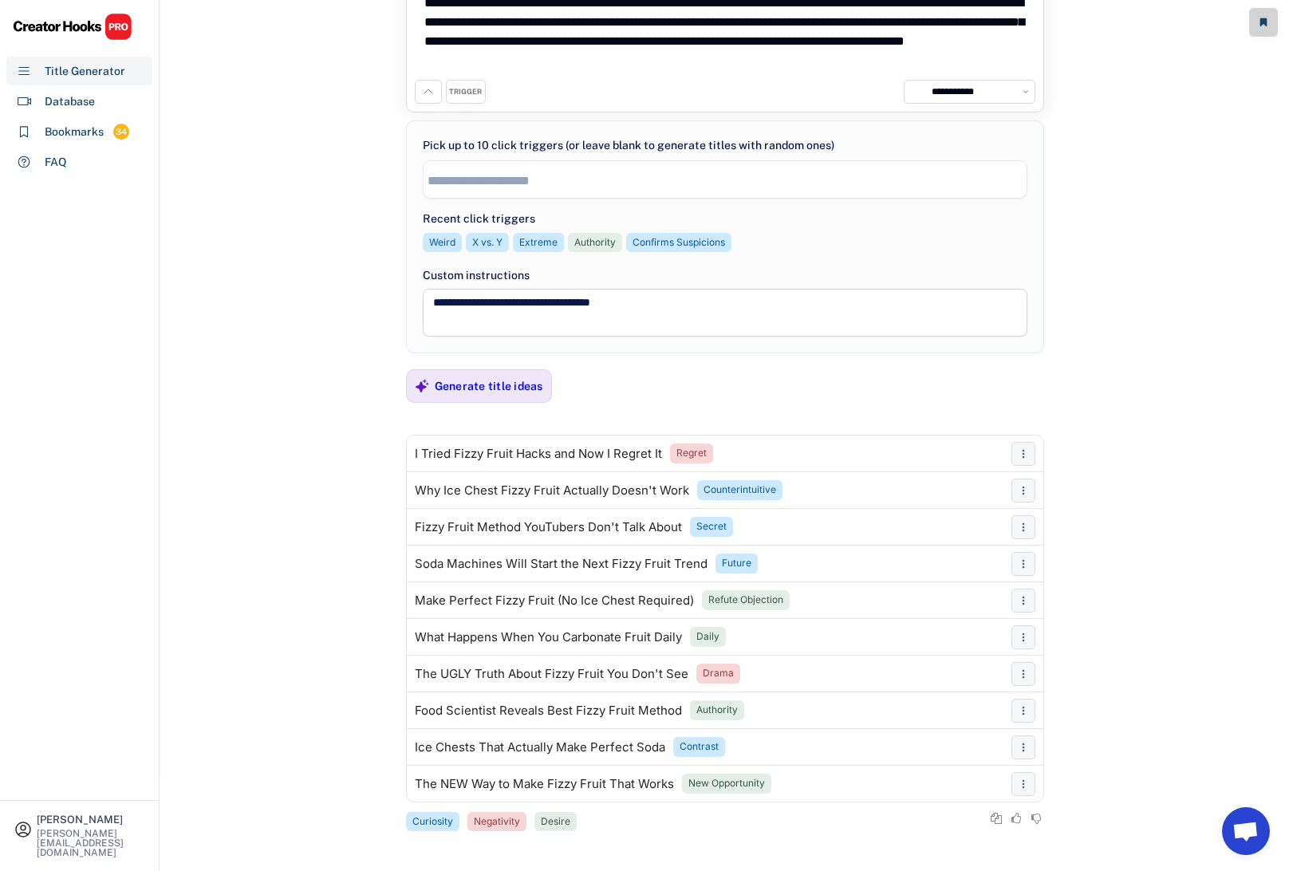
click at [456, 179] on input "search" at bounding box center [728, 181] width 603 height 14
click at [485, 380] on div "Generate title ideas" at bounding box center [489, 386] width 108 height 14
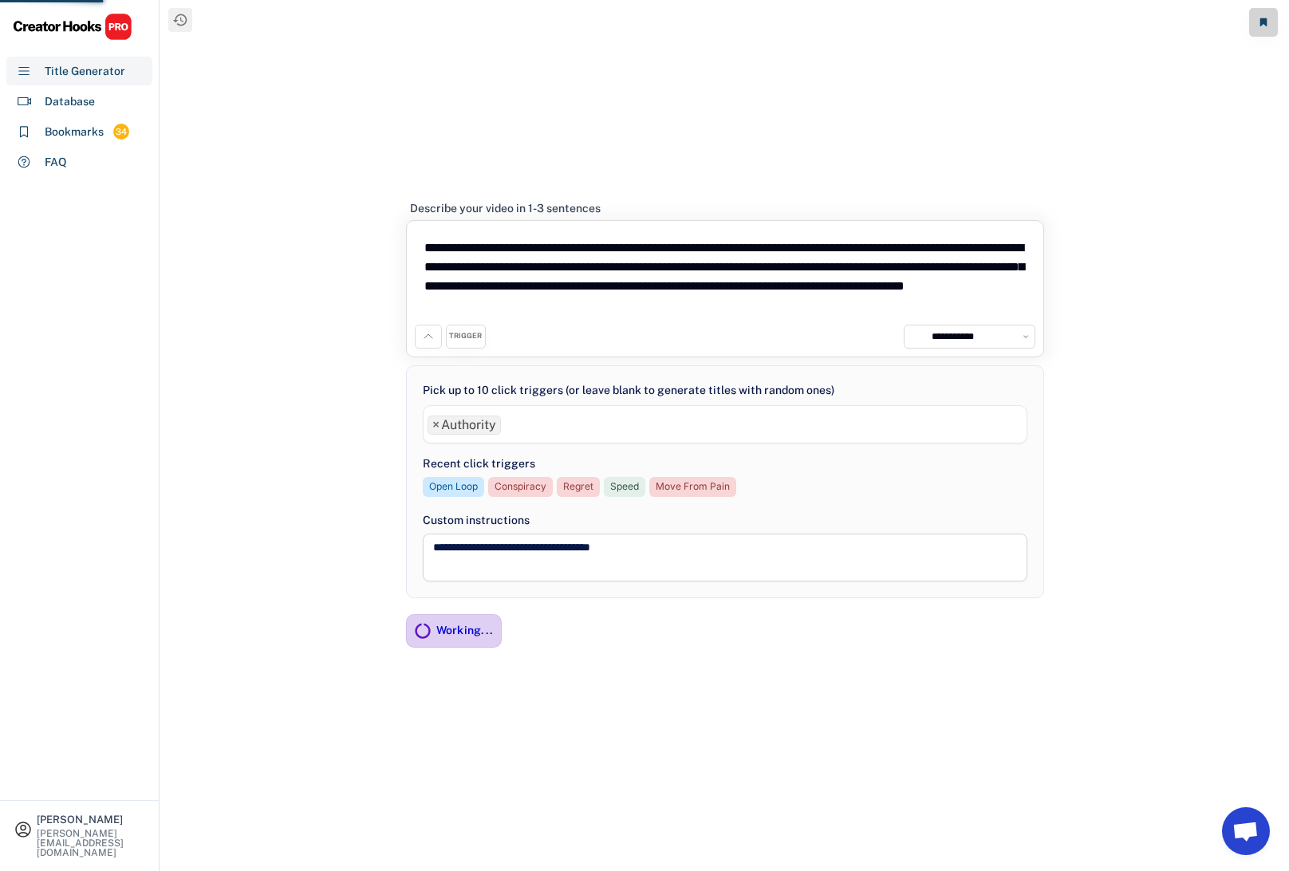
scroll to position [0, 0]
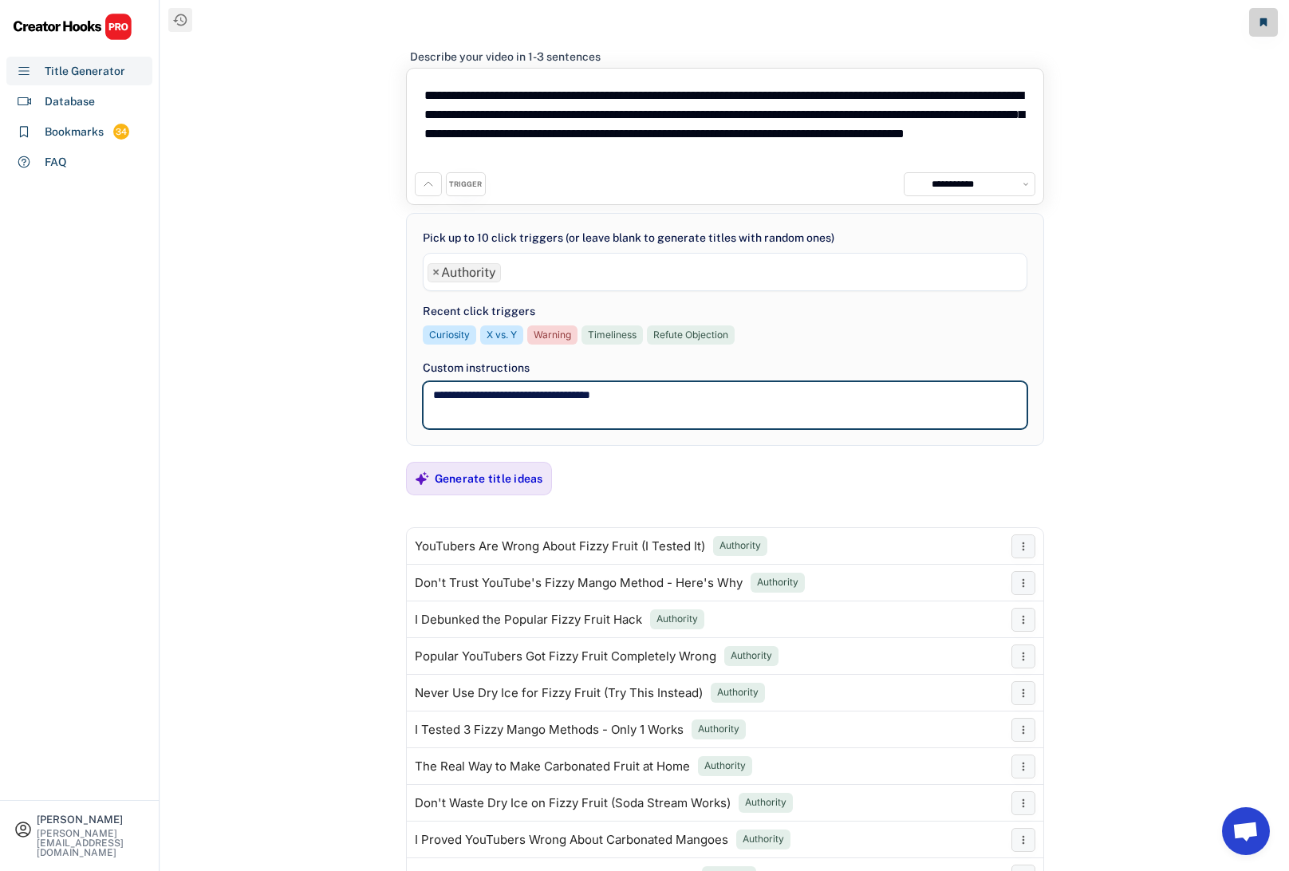
click at [503, 395] on textarea "**********" at bounding box center [725, 405] width 604 height 48
type textarea "**********"
click at [262, 523] on div "Recents Fizzy Mango Mythbusting Fizzy Fruit Carbonation Methods Carbonated Pine…" at bounding box center [724, 435] width 1128 height 871
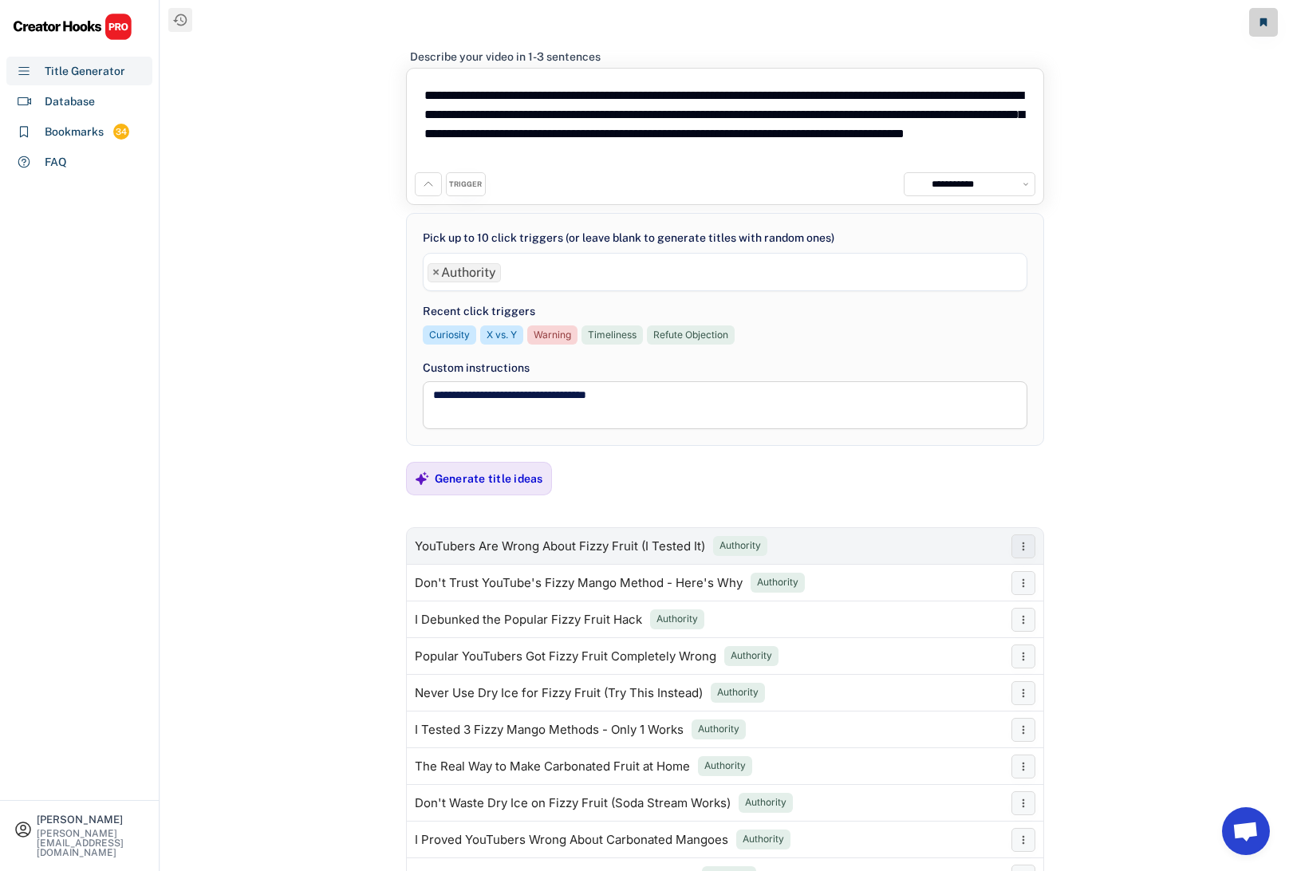
click at [493, 545] on div "YouTubers Are Wrong About Fizzy Fruit (I Tested It)" at bounding box center [560, 546] width 290 height 13
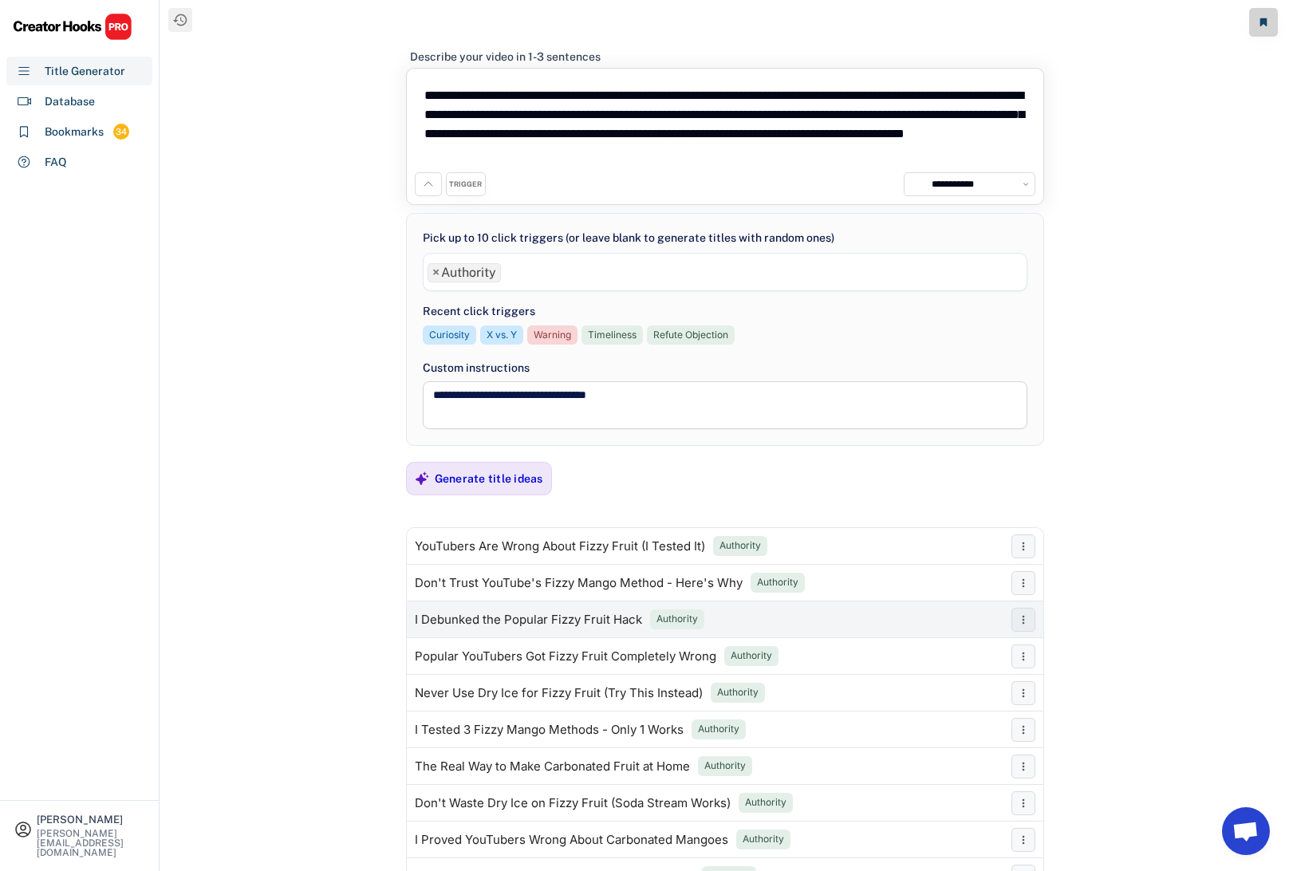
click at [505, 619] on div "I Debunked the Popular Fizzy Fruit Hack" at bounding box center [528, 619] width 227 height 13
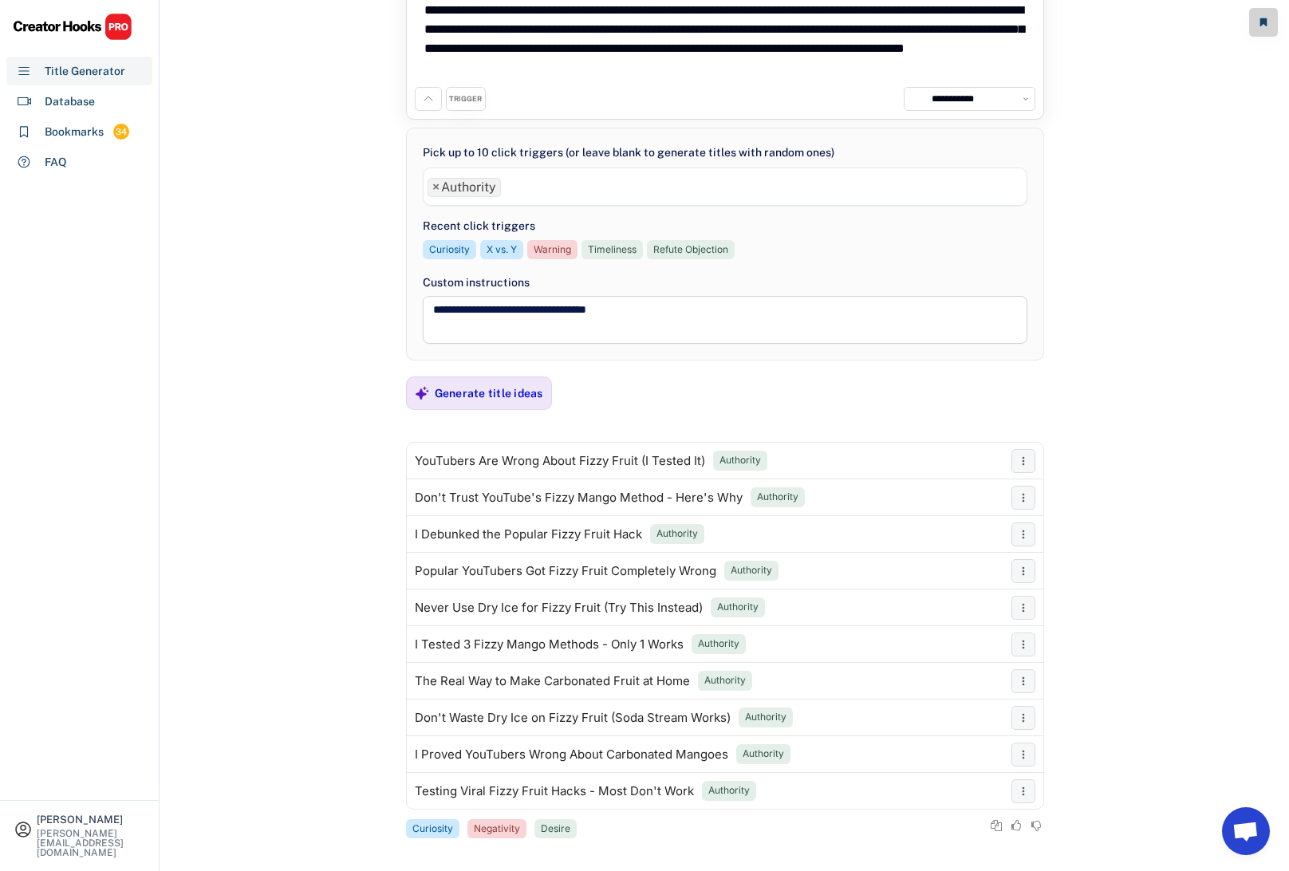
scroll to position [94, 0]
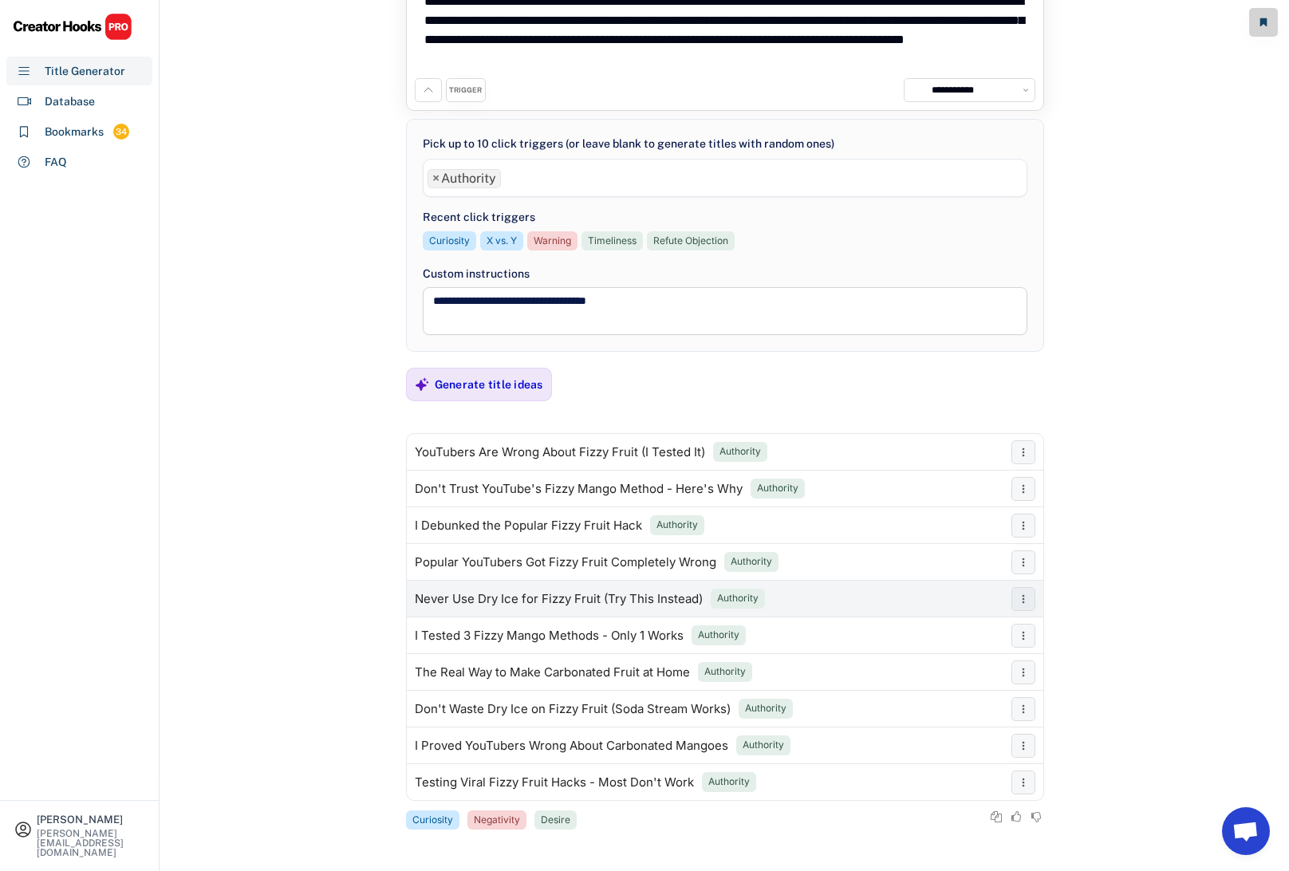
click at [514, 598] on div "Never Use Dry Ice for Fizzy Fruit (Try This Instead)" at bounding box center [559, 599] width 288 height 13
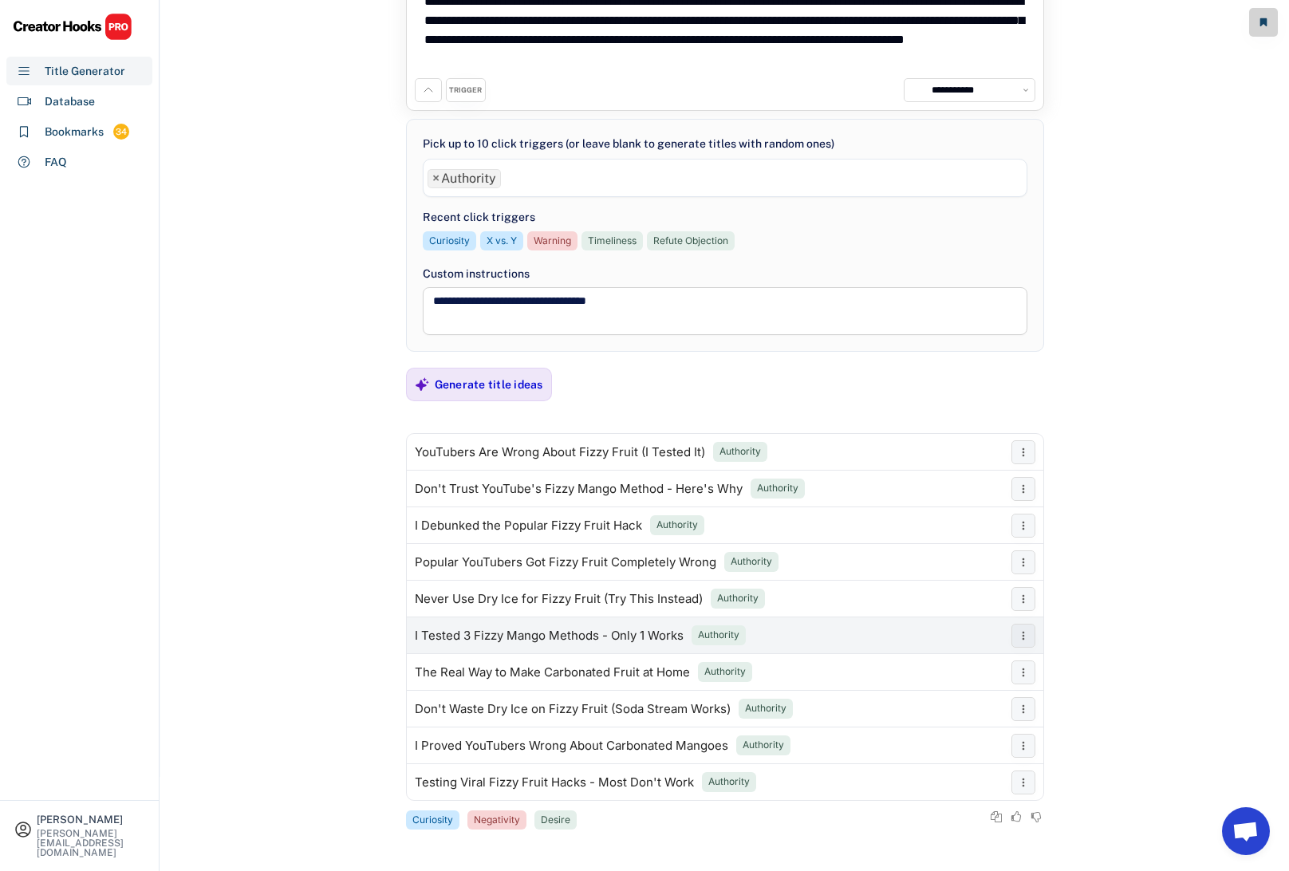
click at [596, 635] on div "I Tested 3 Fizzy Mango Methods - Only 1 Works" at bounding box center [549, 635] width 269 height 13
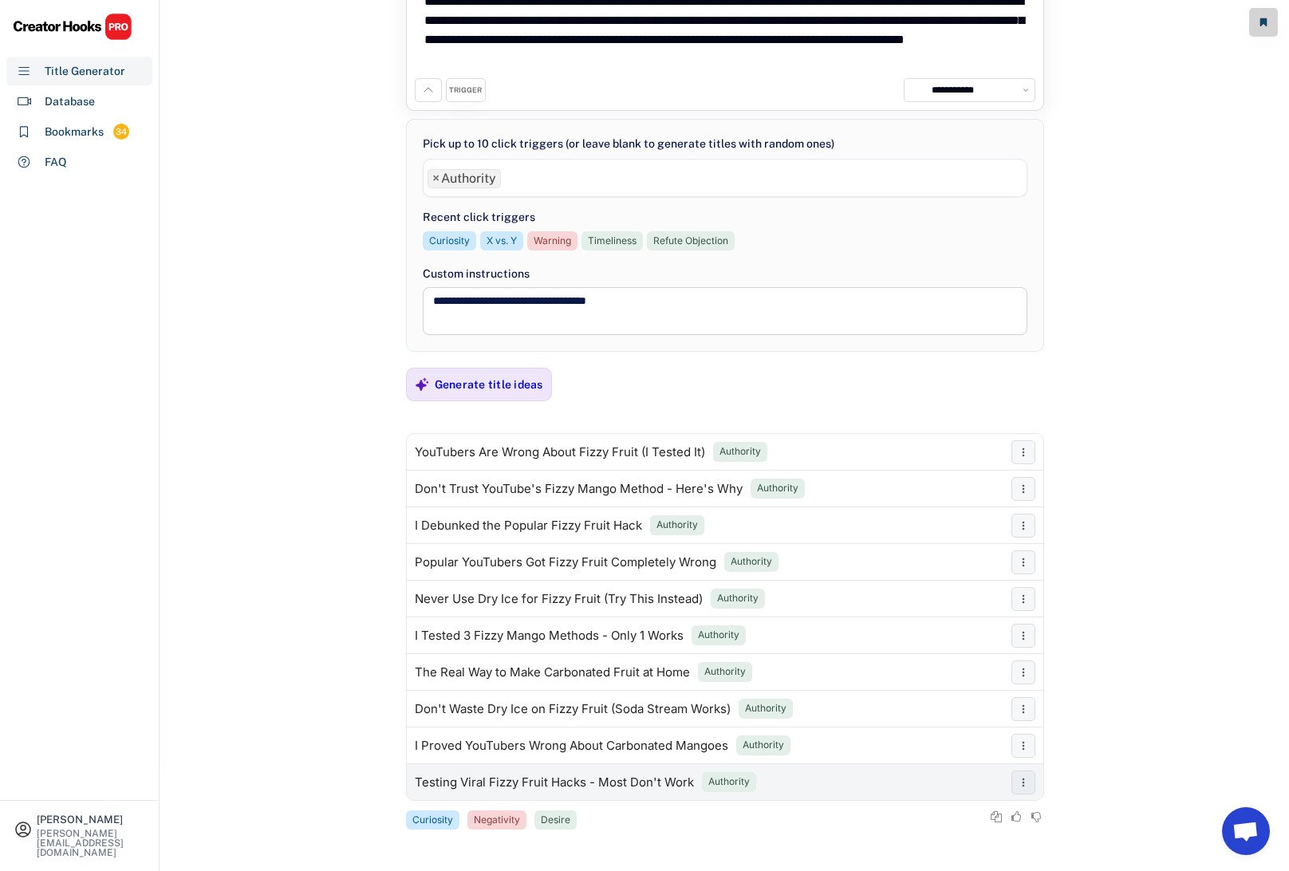
click at [561, 778] on div "Testing Viral Fizzy Fruit Hacks - Most Don't Work" at bounding box center [554, 782] width 279 height 13
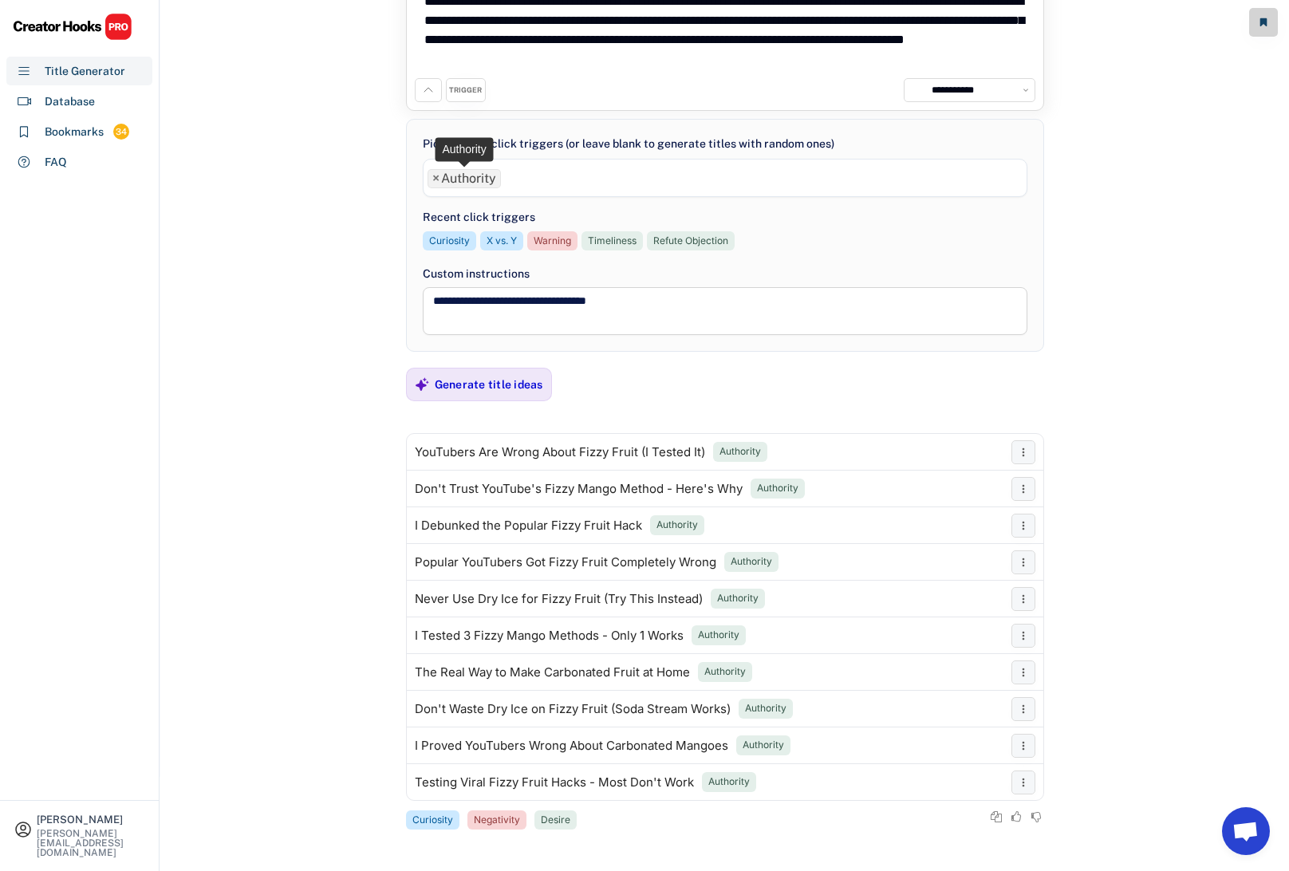
click at [437, 180] on span "×" at bounding box center [435, 178] width 7 height 13
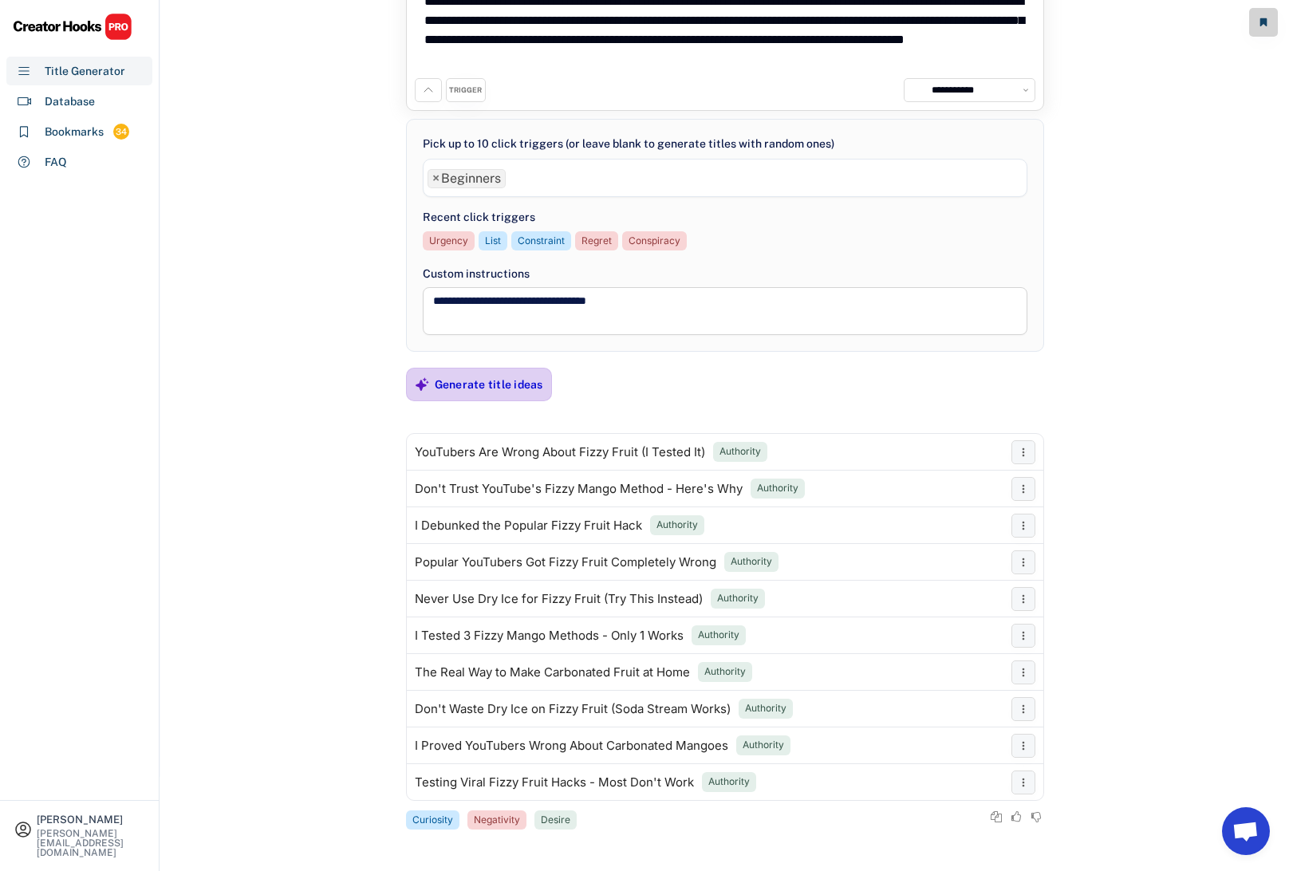
click at [467, 389] on div "Generate title ideas" at bounding box center [489, 384] width 108 height 14
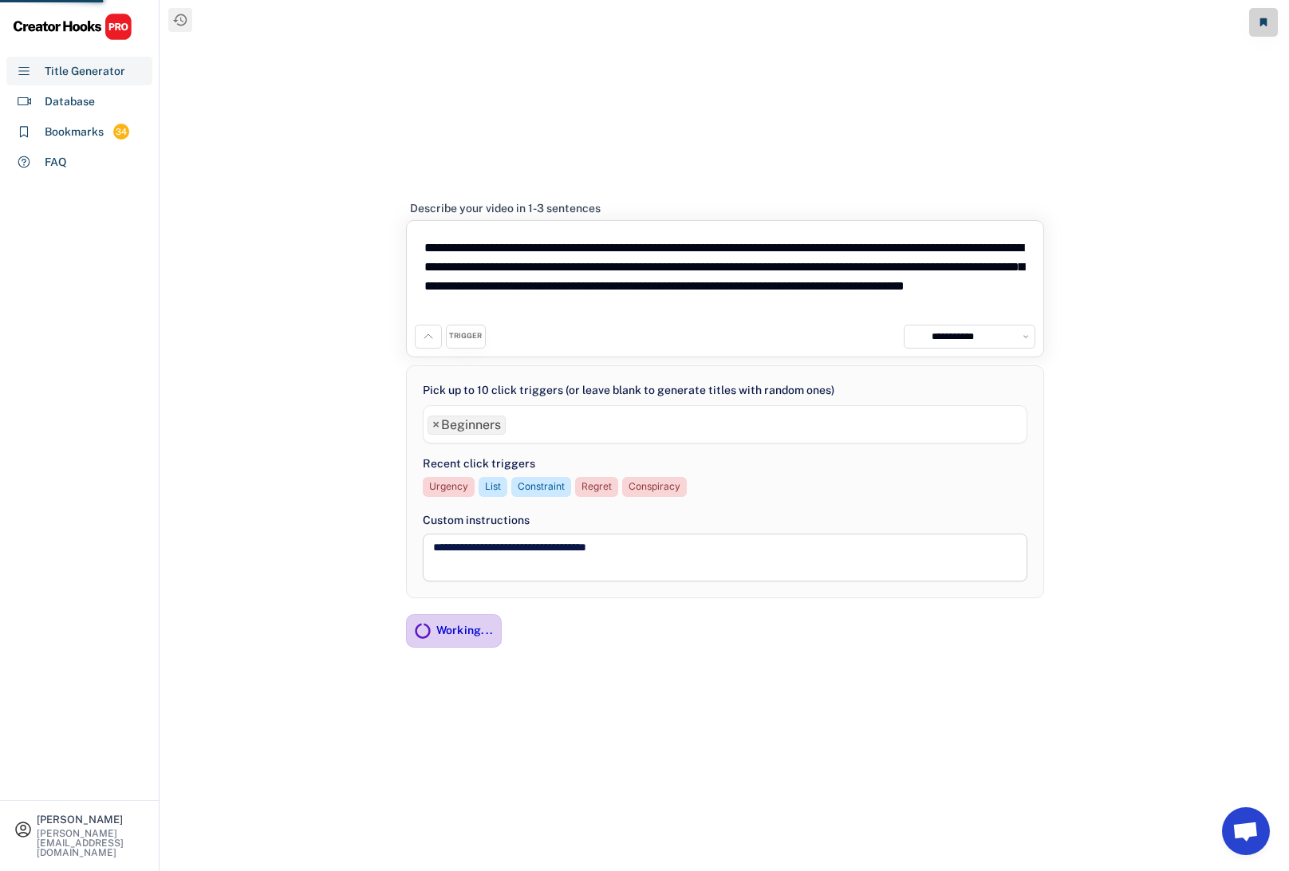
scroll to position [0, 0]
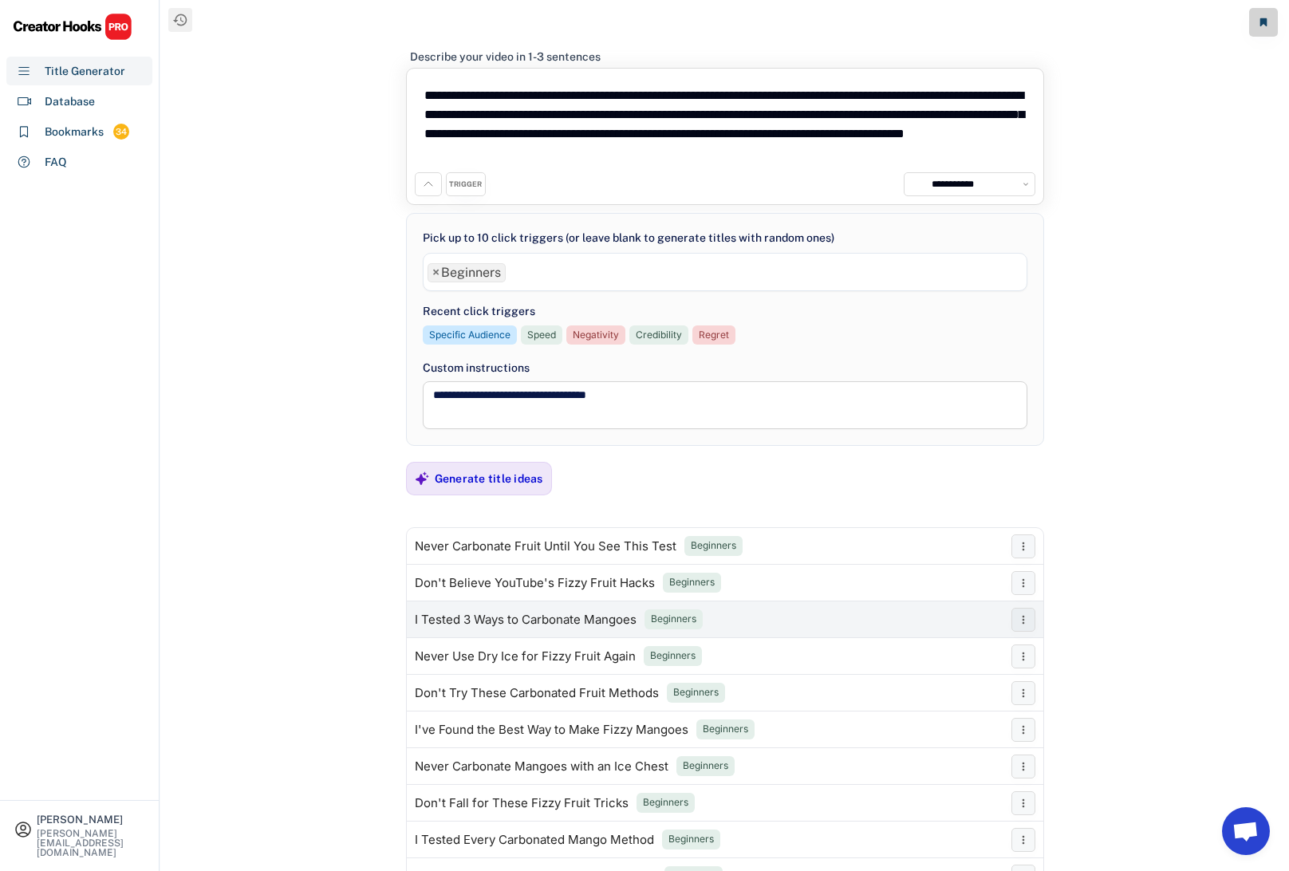
click at [468, 620] on div "I Tested 3 Ways to Carbonate Mangoes" at bounding box center [526, 619] width 222 height 13
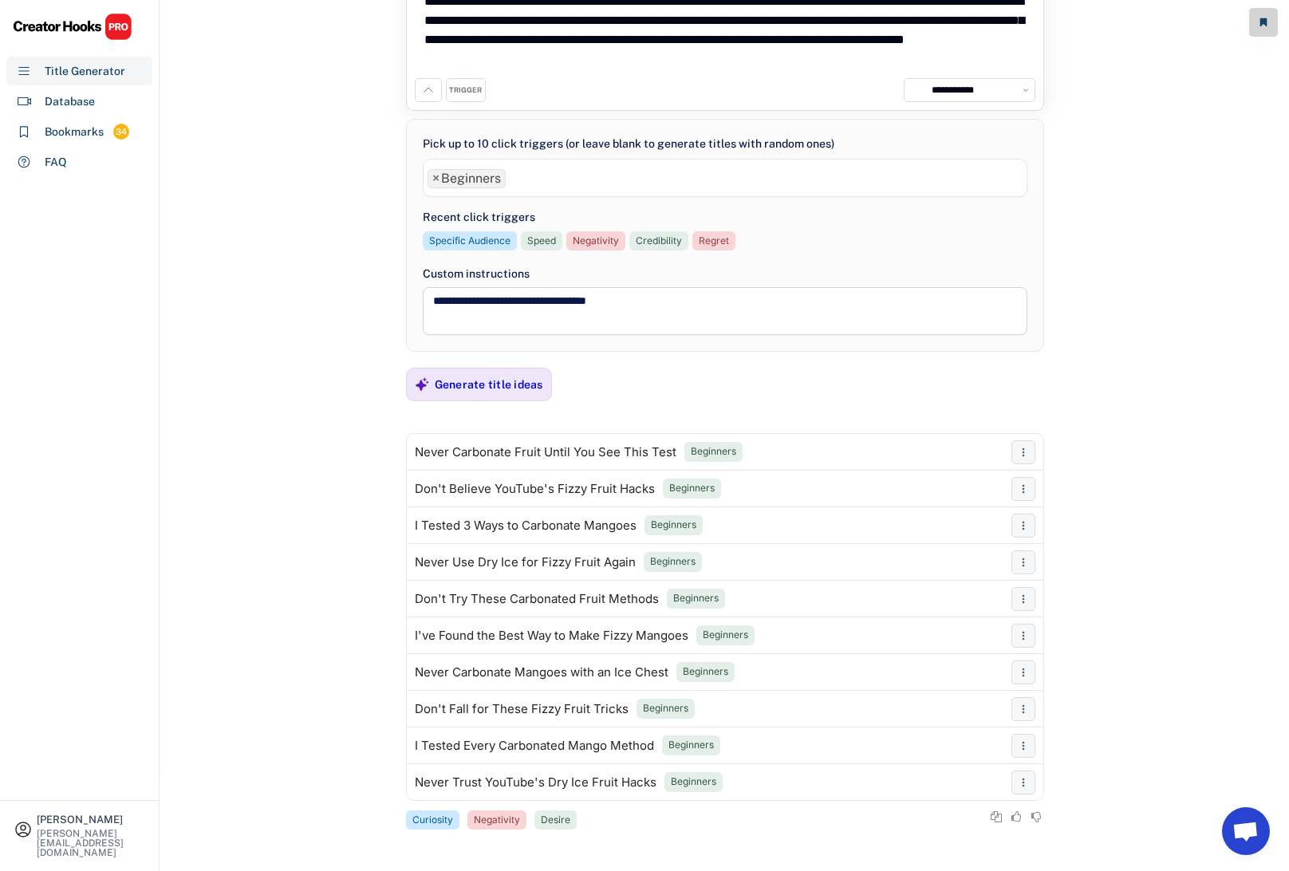
scroll to position [94, 0]
click at [589, 562] on div "Never Use Dry Ice for Fizzy Fruit Again" at bounding box center [525, 562] width 221 height 13
click at [597, 670] on div "Never Carbonate Mangoes with an Ice Chest" at bounding box center [542, 672] width 254 height 13
click at [588, 709] on div "Don't Fall for These Fizzy Fruit Tricks" at bounding box center [522, 709] width 214 height 13
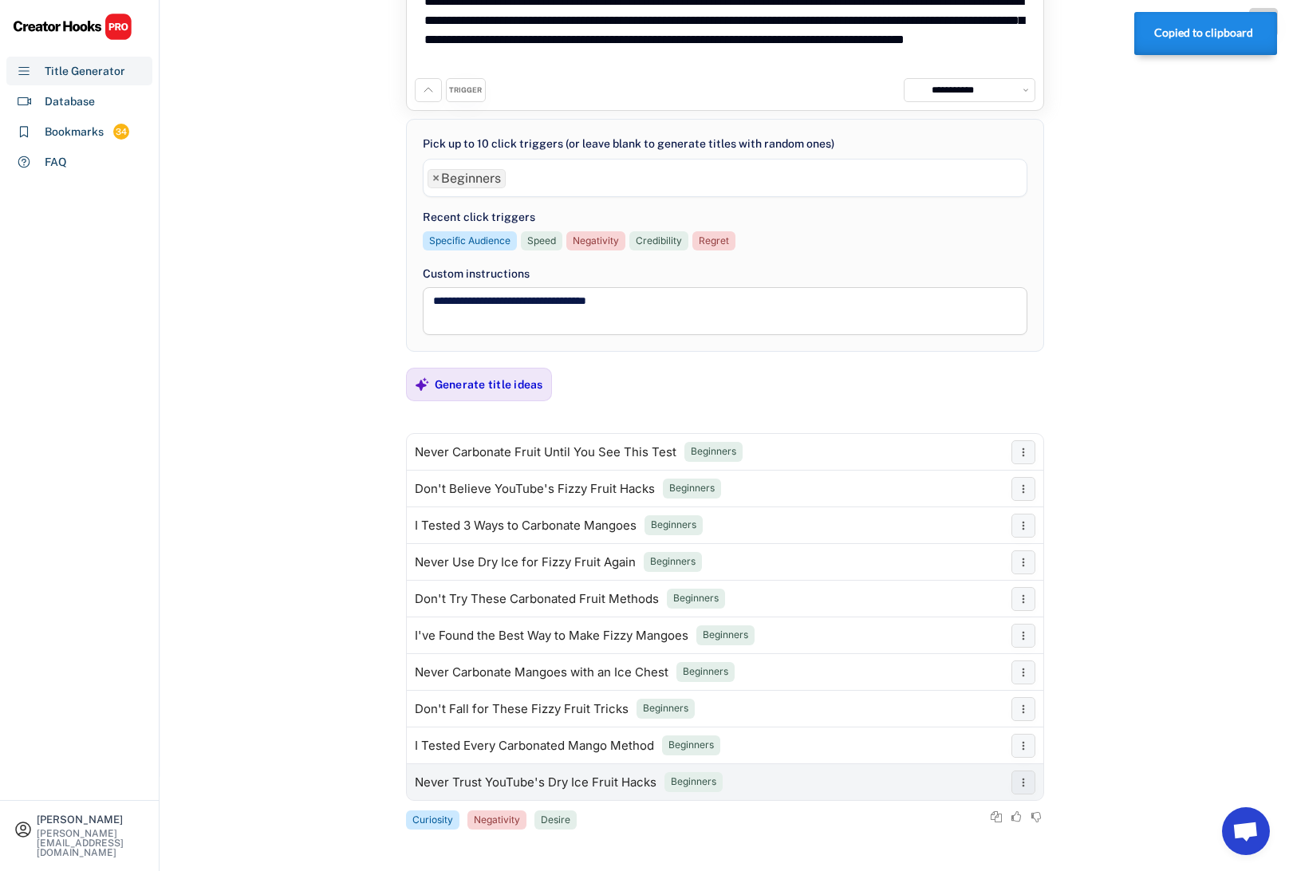
click at [578, 781] on div "Never Trust YouTube's Dry Ice Fruit Hacks" at bounding box center [536, 782] width 242 height 13
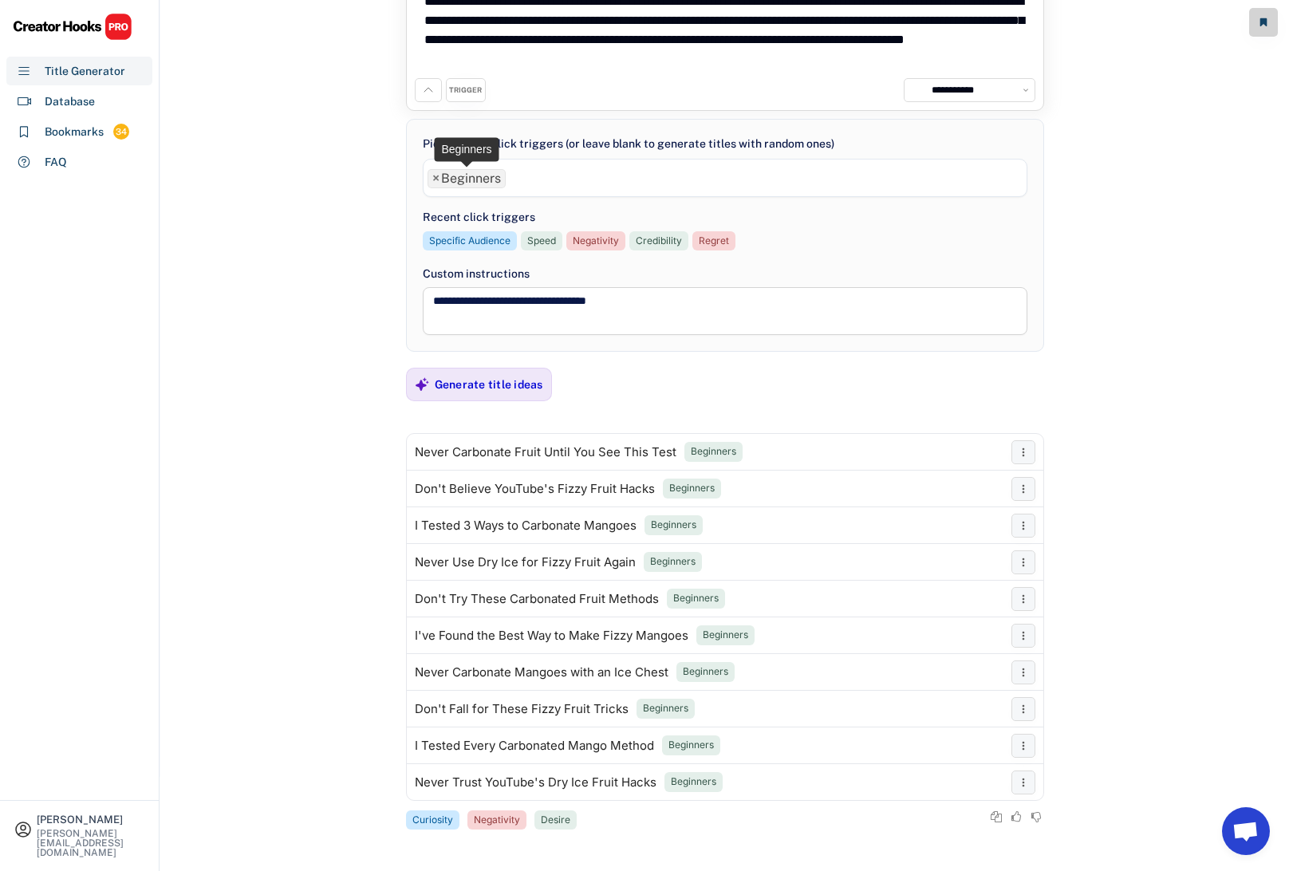
click at [435, 178] on span "×" at bounding box center [435, 178] width 7 height 13
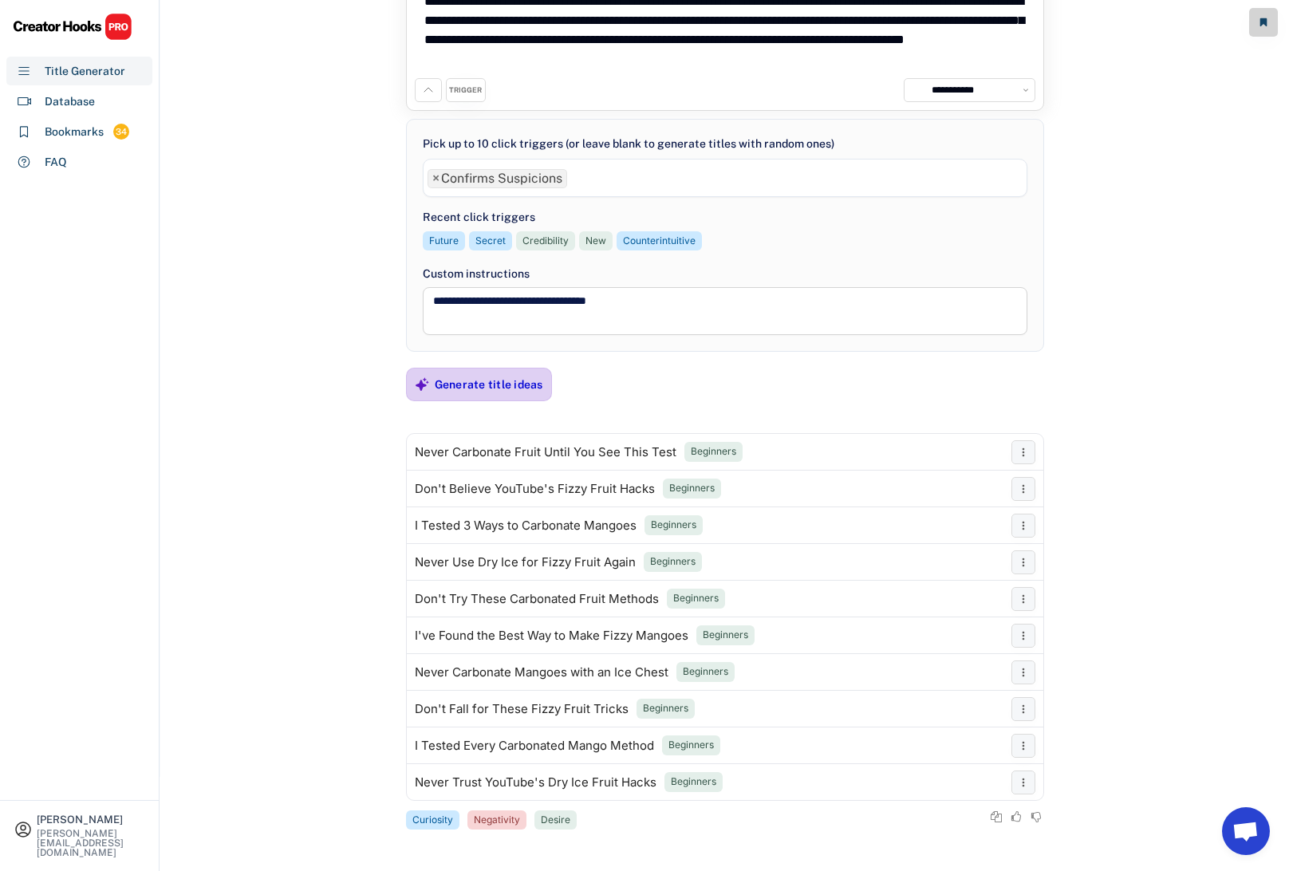
click at [490, 386] on div "Generate title ideas" at bounding box center [489, 384] width 108 height 14
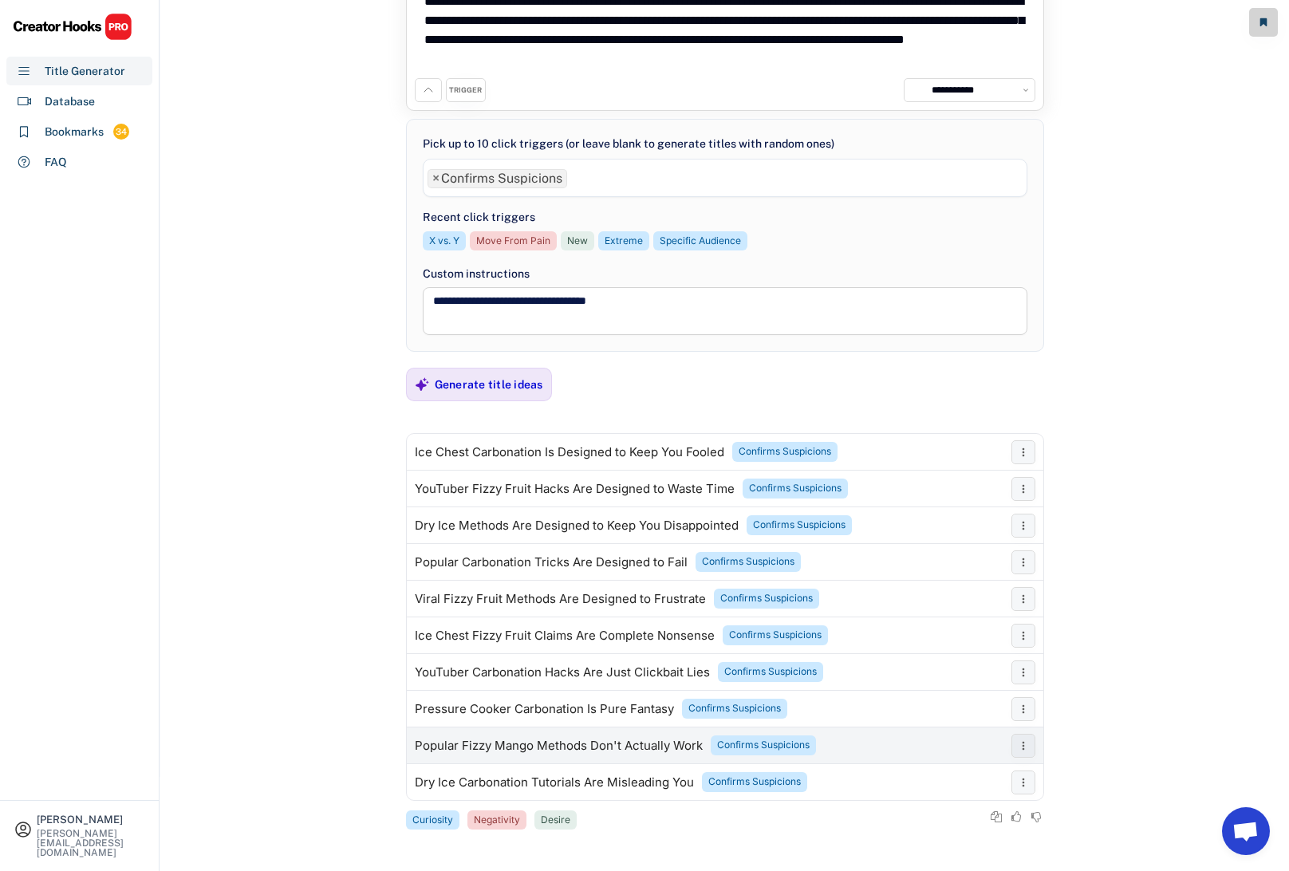
click at [480, 745] on div "Popular Fizzy Mango Methods Don't Actually Work" at bounding box center [559, 745] width 288 height 13
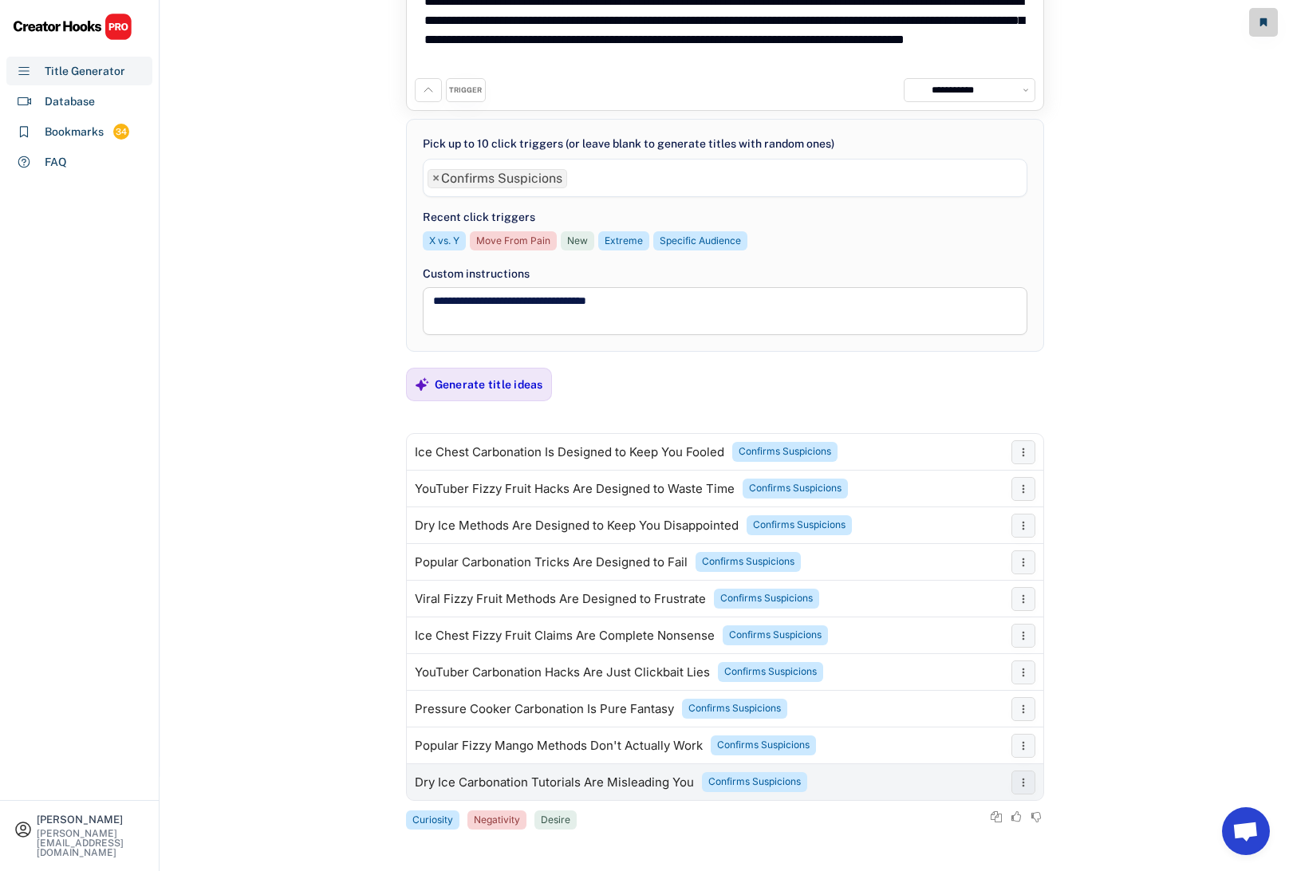
click at [595, 784] on div "Dry Ice Carbonation Tutorials Are Misleading You" at bounding box center [554, 782] width 279 height 13
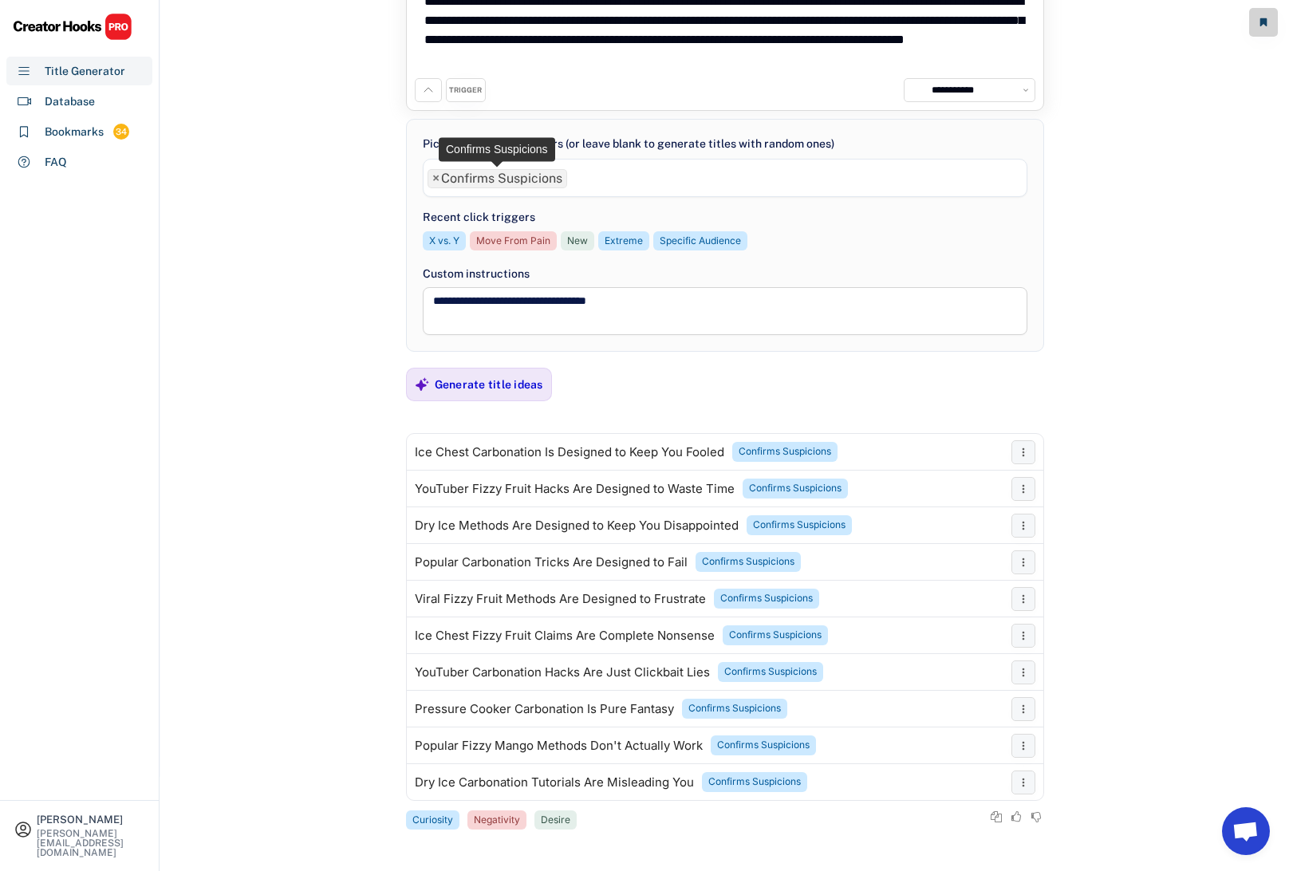
click at [435, 179] on span "×" at bounding box center [435, 178] width 7 height 13
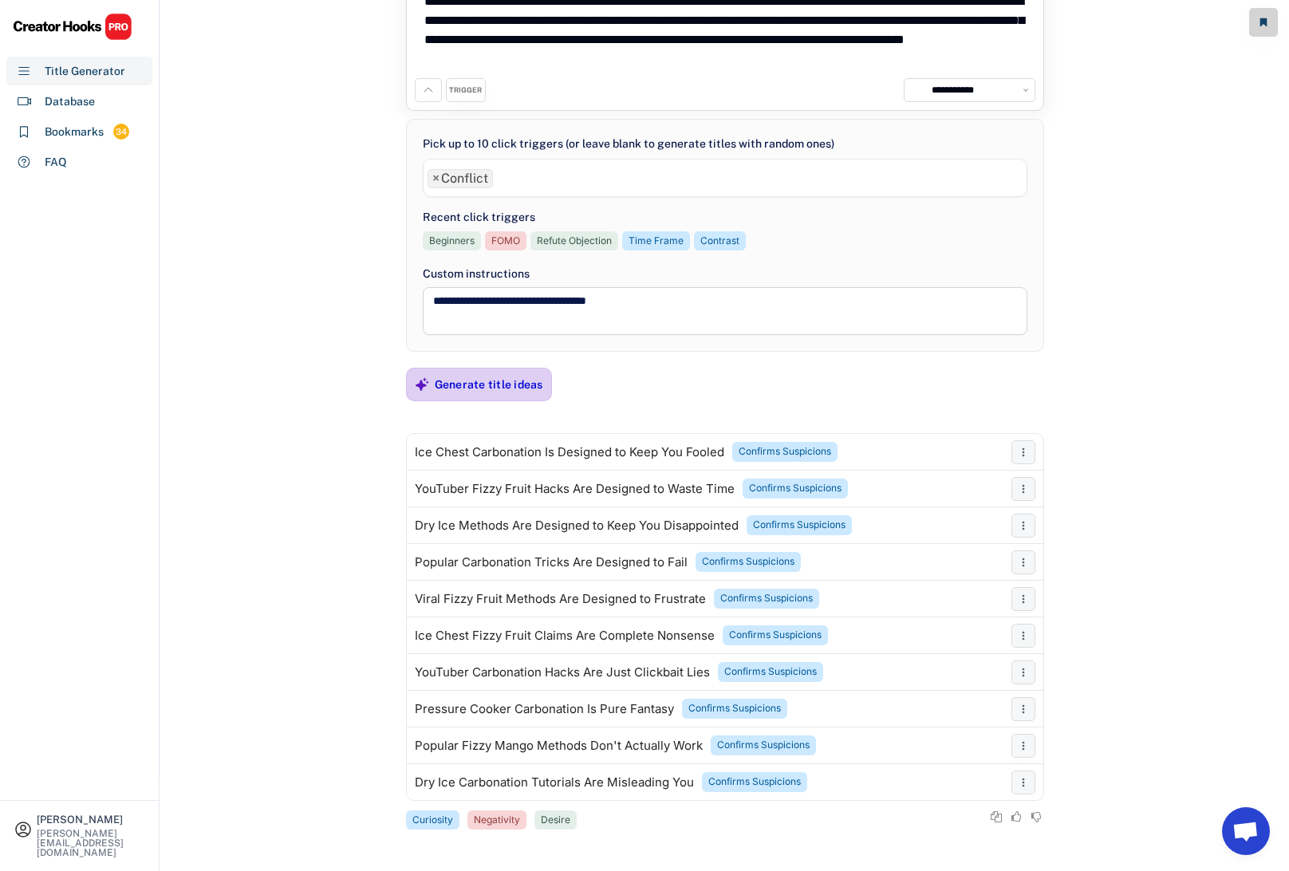
click at [486, 382] on div "Generate title ideas" at bounding box center [489, 384] width 108 height 14
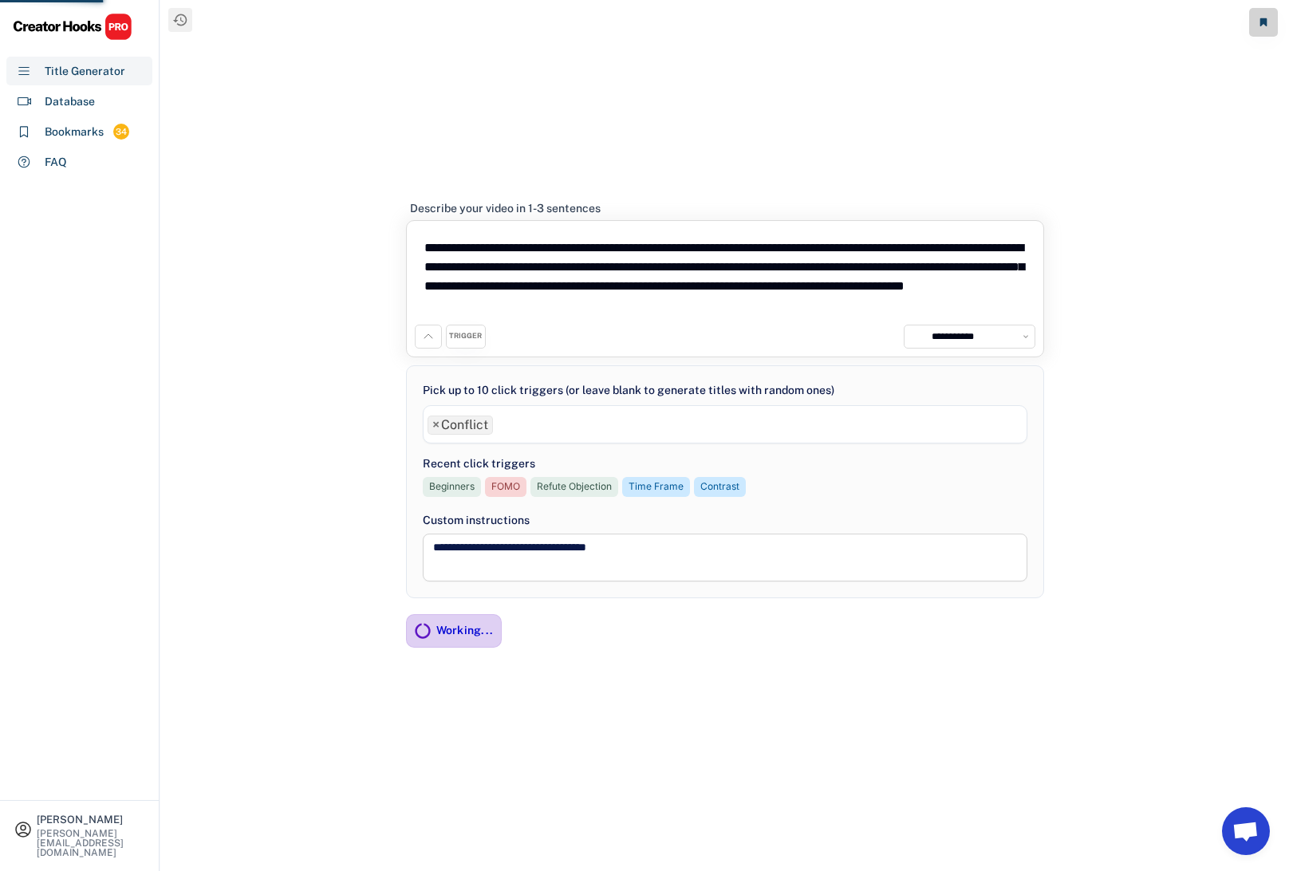
scroll to position [0, 0]
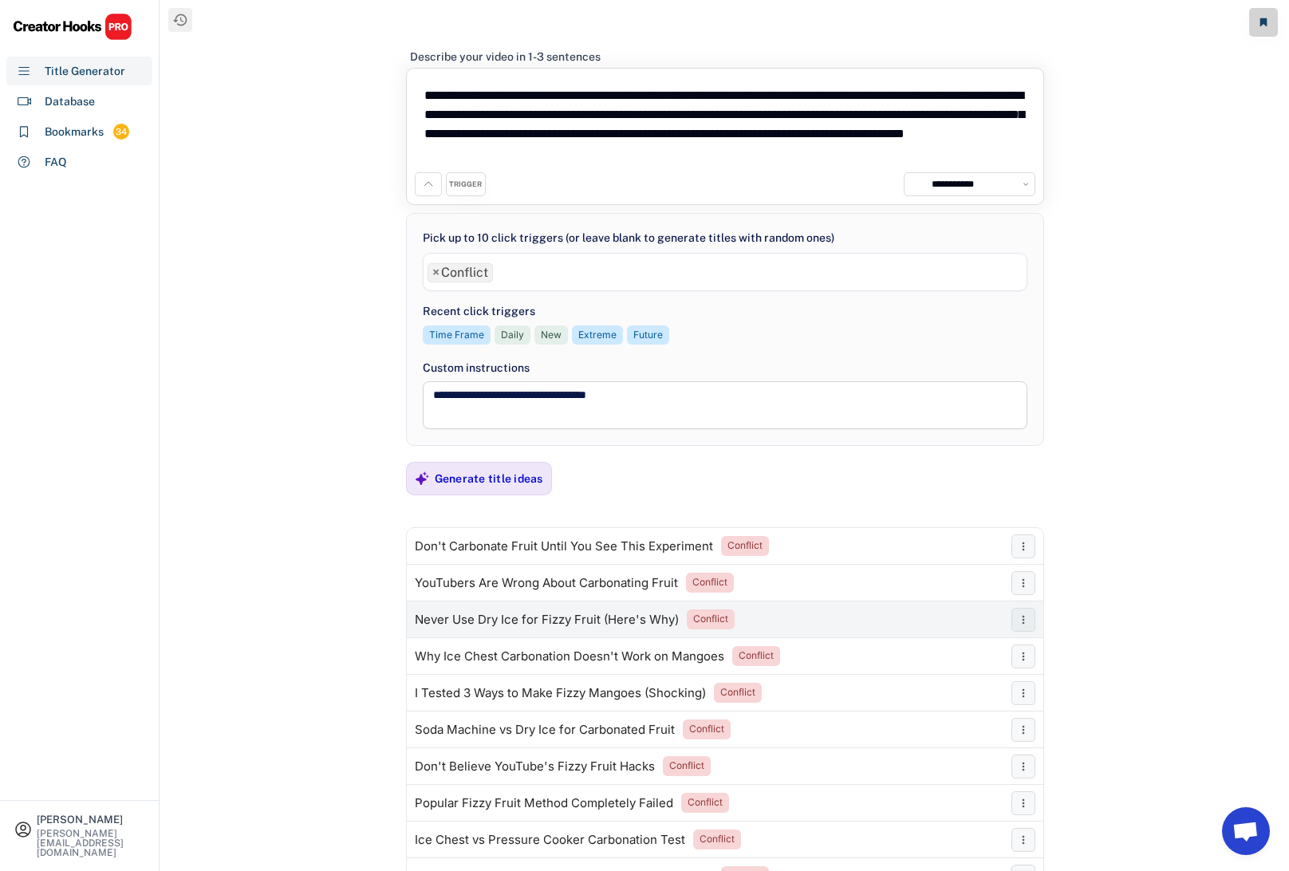
click at [536, 622] on div "Never Use Dry Ice for Fizzy Fruit (Here's Why)" at bounding box center [547, 619] width 264 height 13
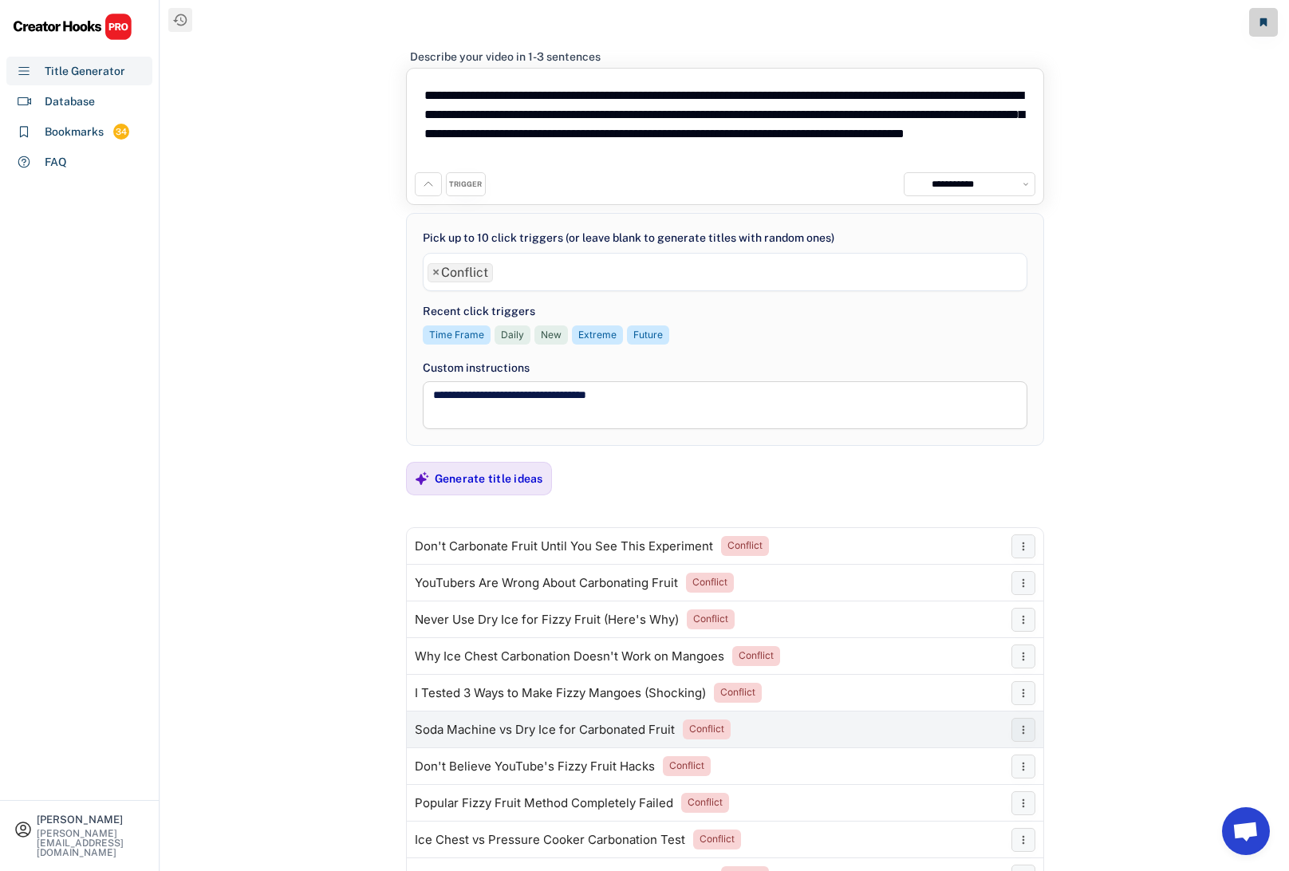
click at [534, 728] on div "Soda Machine vs Dry Ice for Carbonated Fruit" at bounding box center [545, 729] width 260 height 13
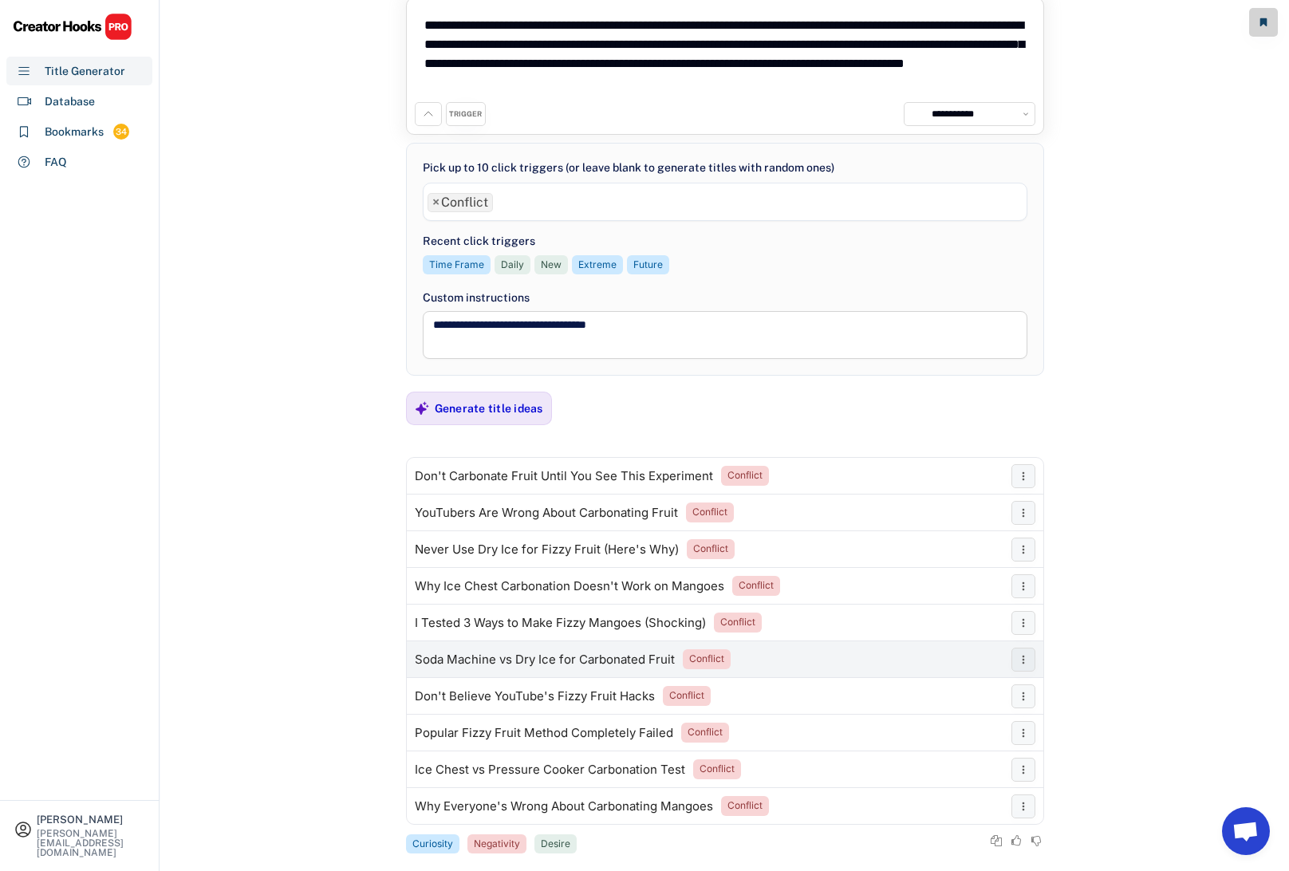
scroll to position [94, 0]
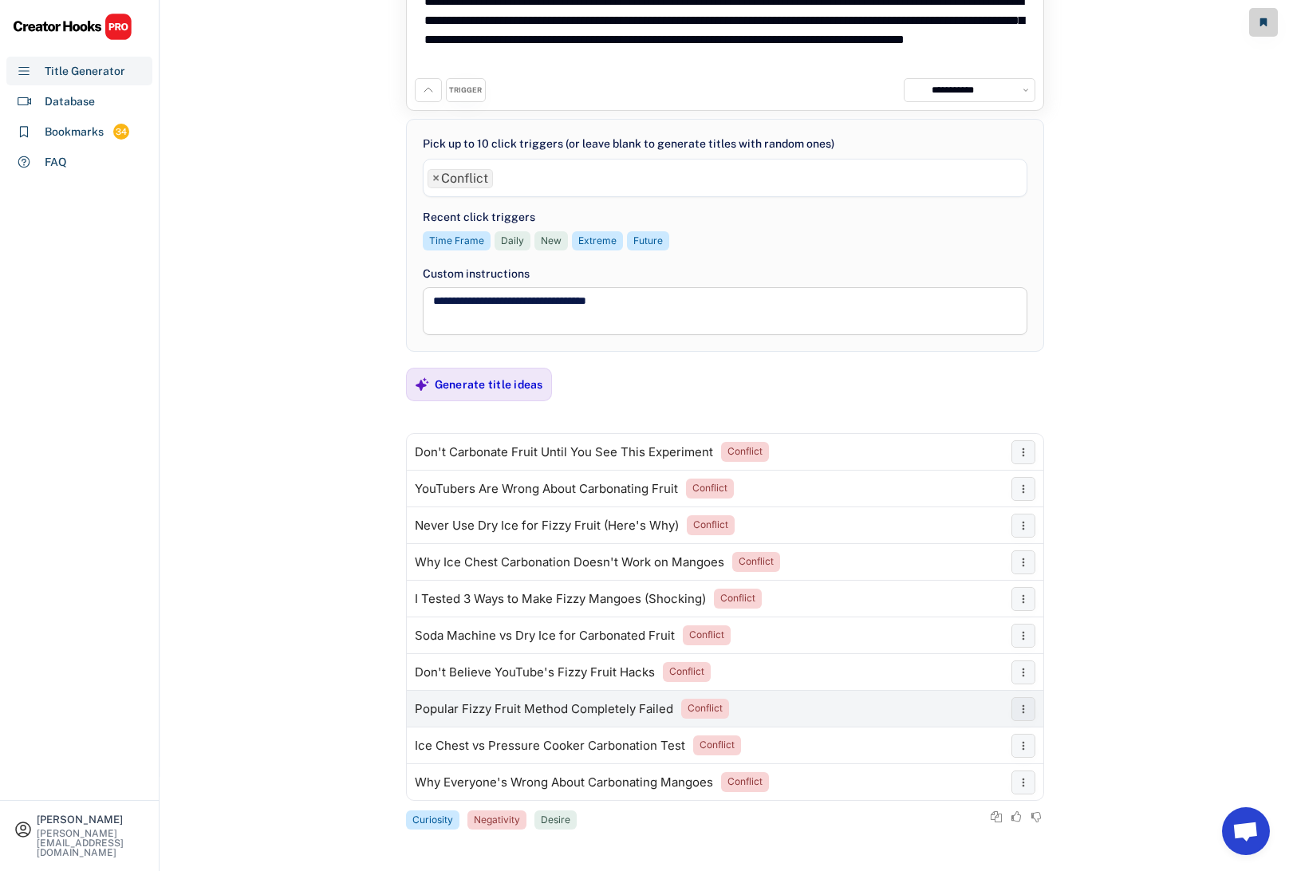
click at [530, 710] on div "Popular Fizzy Fruit Method Completely Failed" at bounding box center [544, 709] width 258 height 13
click at [434, 175] on span "×" at bounding box center [435, 178] width 7 height 13
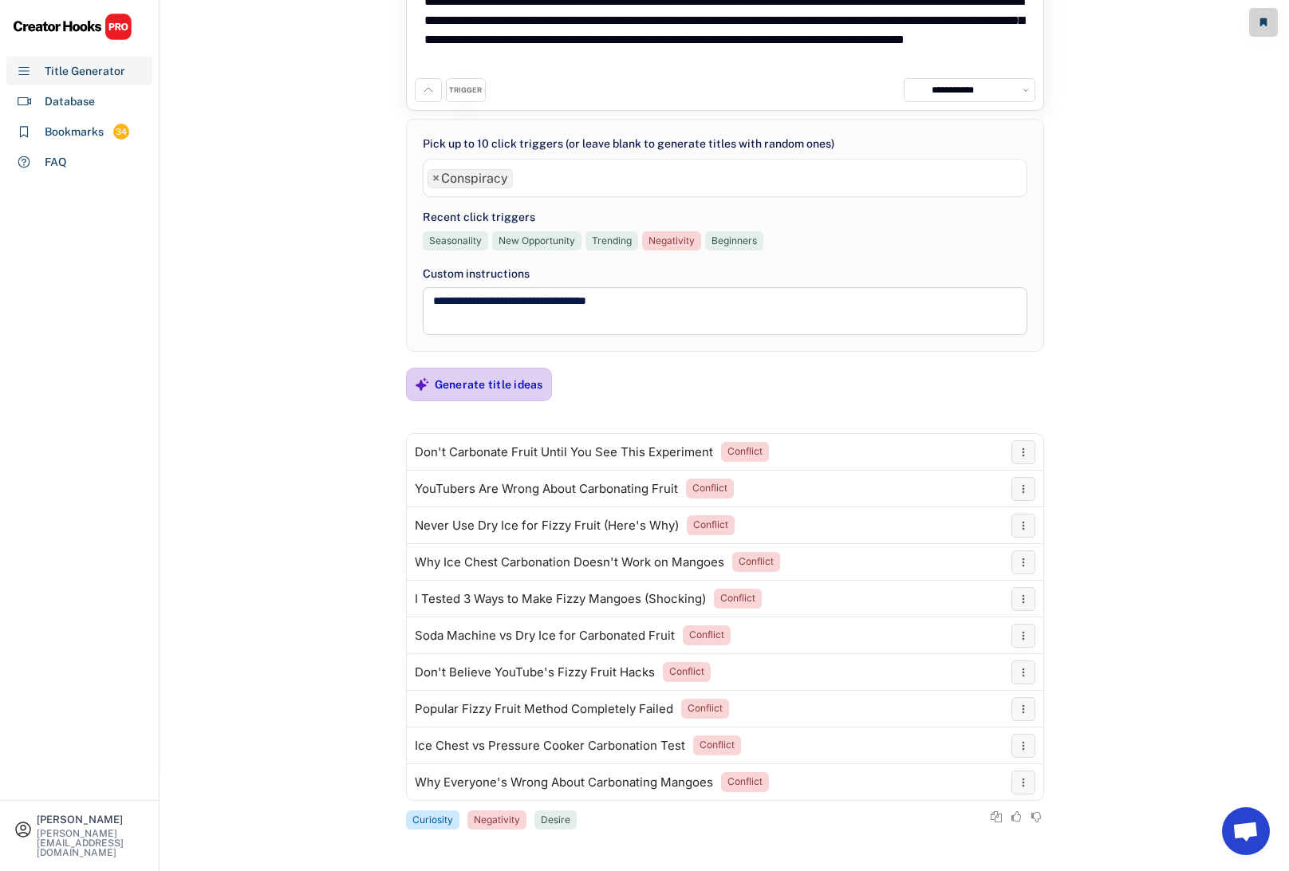
click at [494, 395] on div "Generate title ideas" at bounding box center [489, 384] width 108 height 32
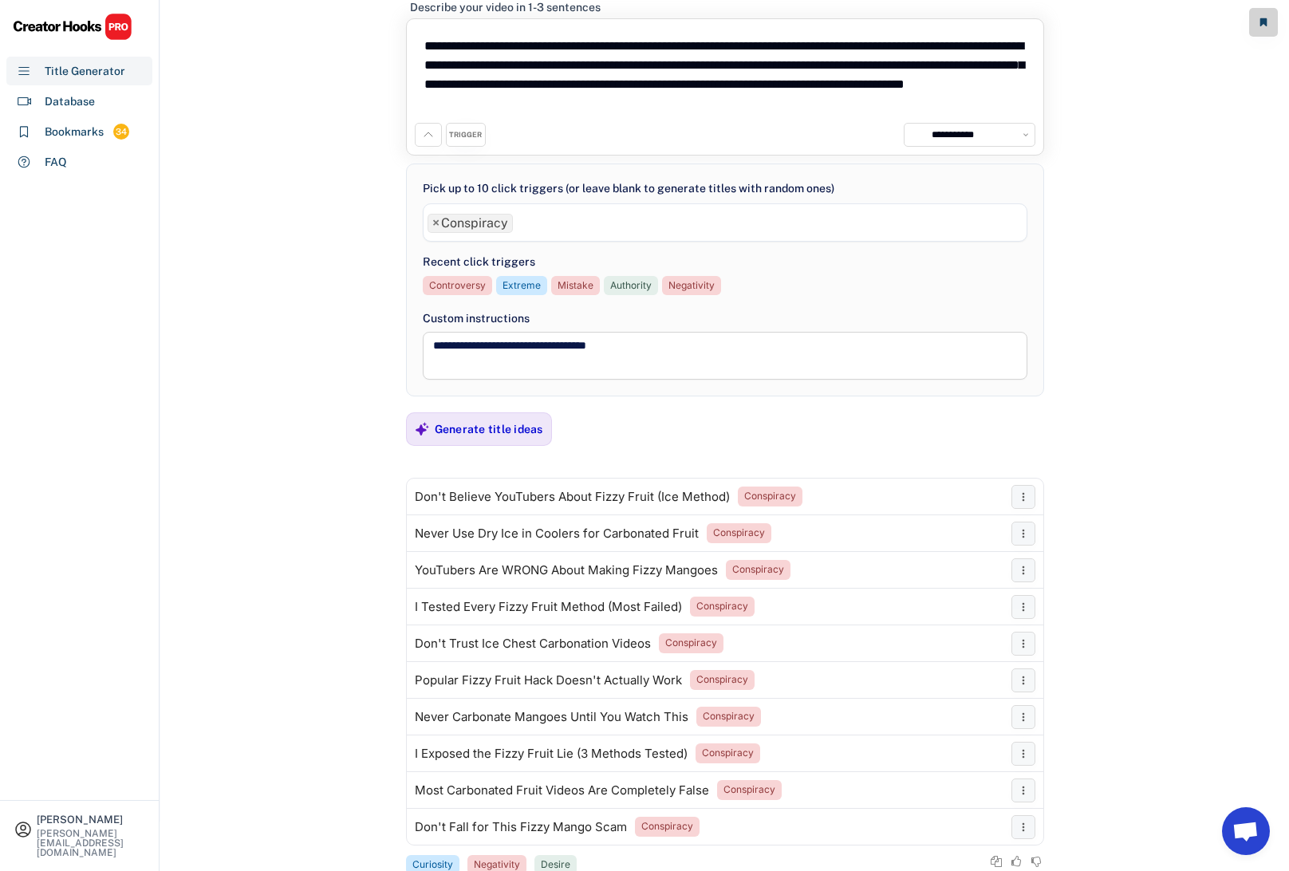
scroll to position [57, 0]
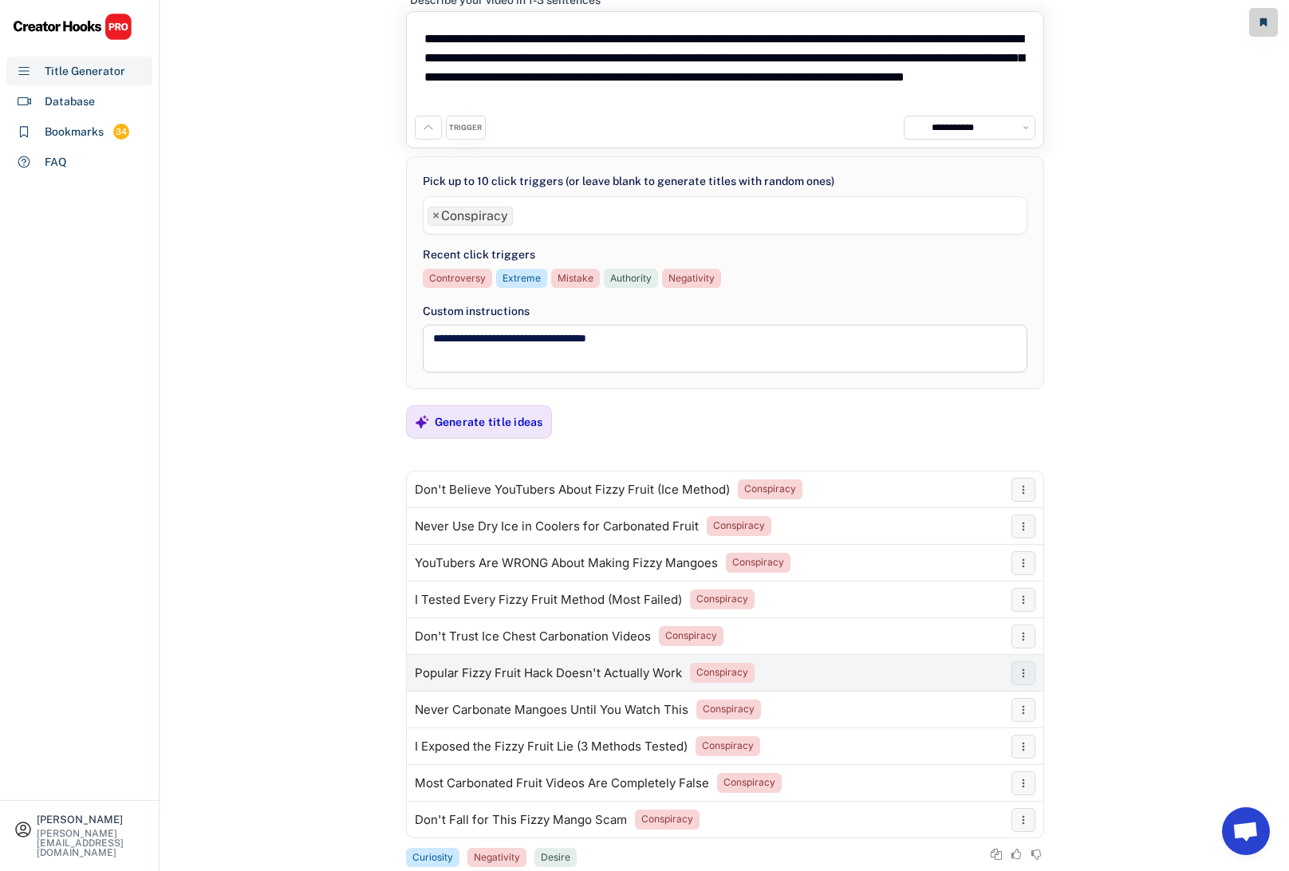
click at [551, 671] on div "Popular Fizzy Fruit Hack Doesn't Actually Work" at bounding box center [548, 673] width 267 height 13
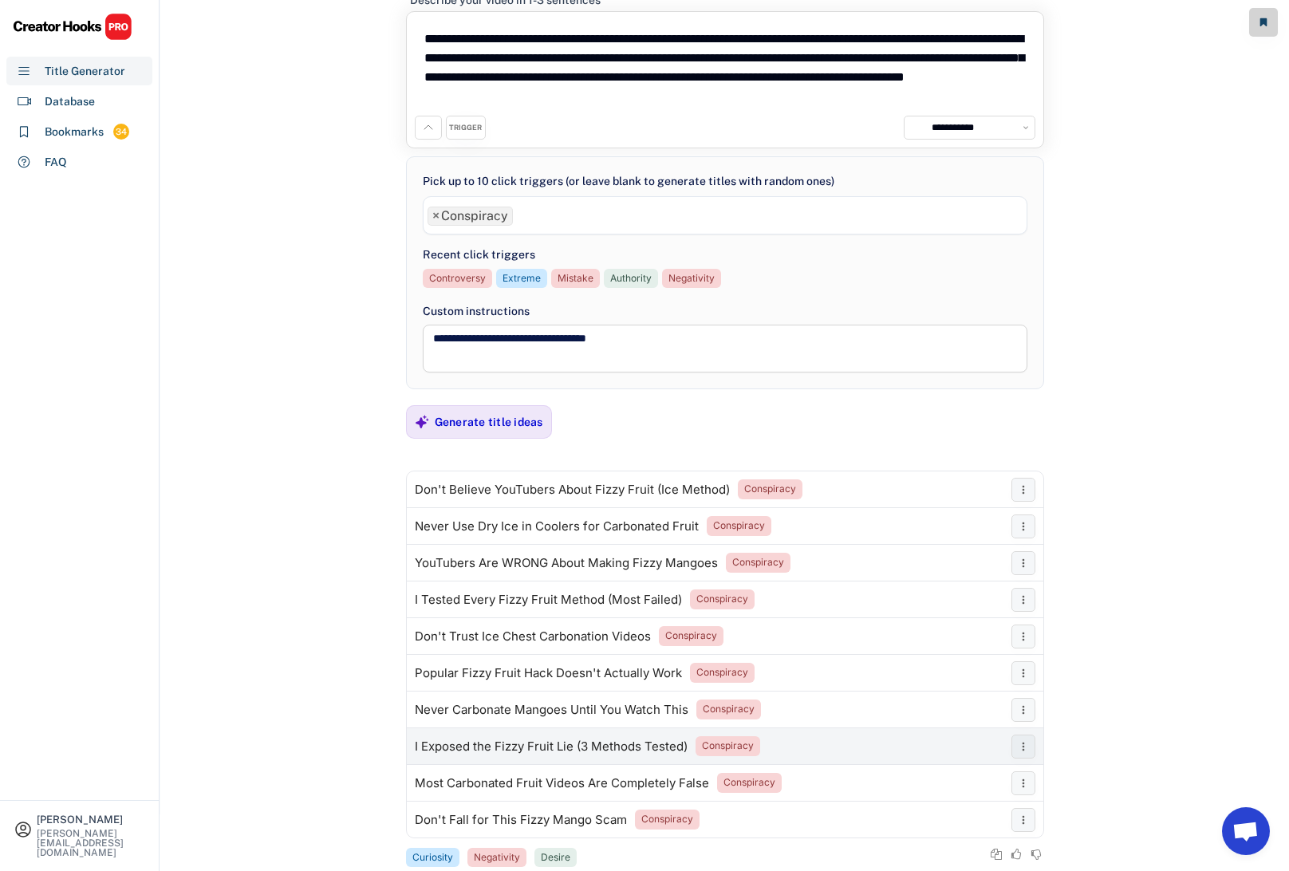
click at [548, 745] on div "I Exposed the Fizzy Fruit Lie (3 Methods Tested)" at bounding box center [551, 746] width 273 height 13
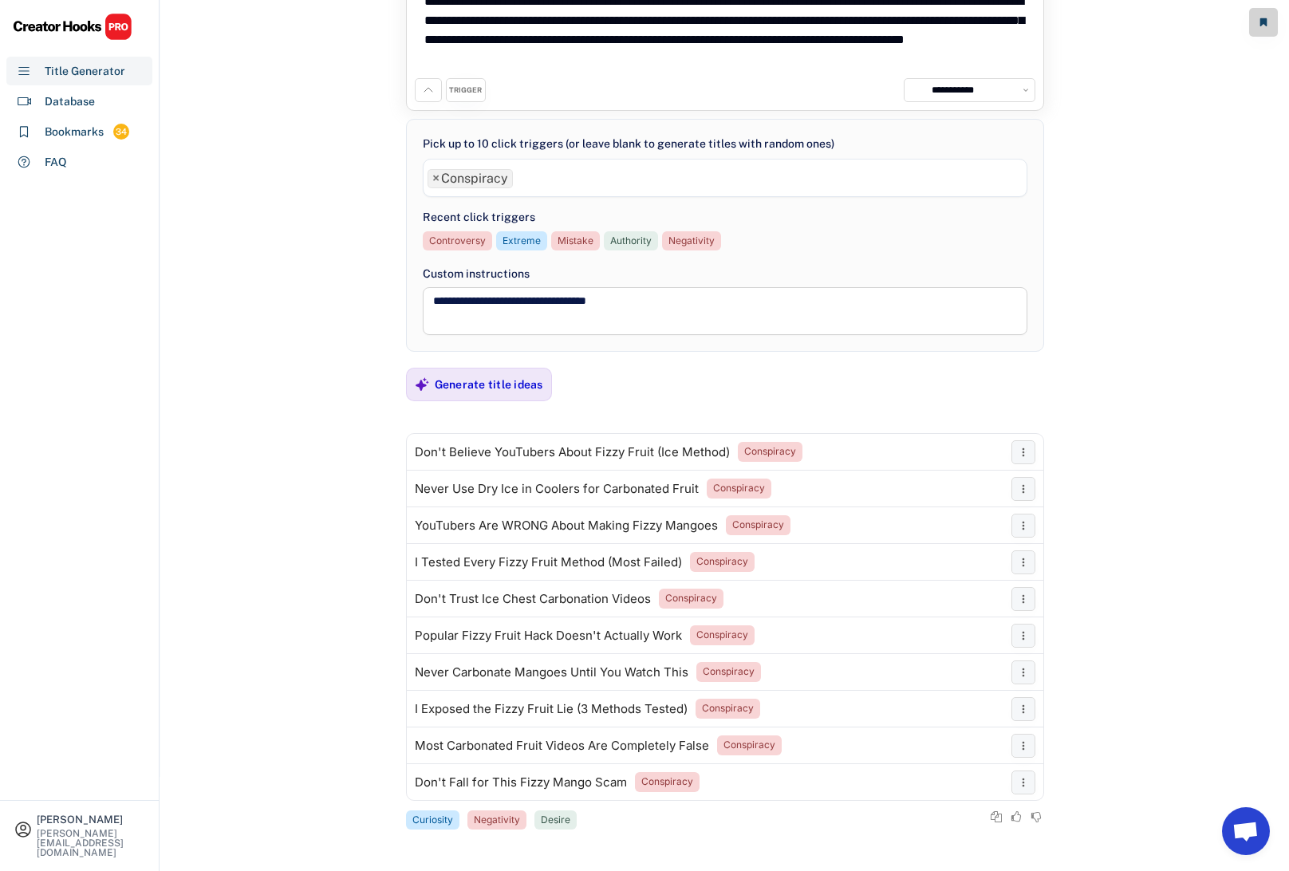
click at [432, 177] on span "×" at bounding box center [435, 178] width 7 height 13
click at [495, 378] on div "Generate title ideas" at bounding box center [489, 384] width 108 height 14
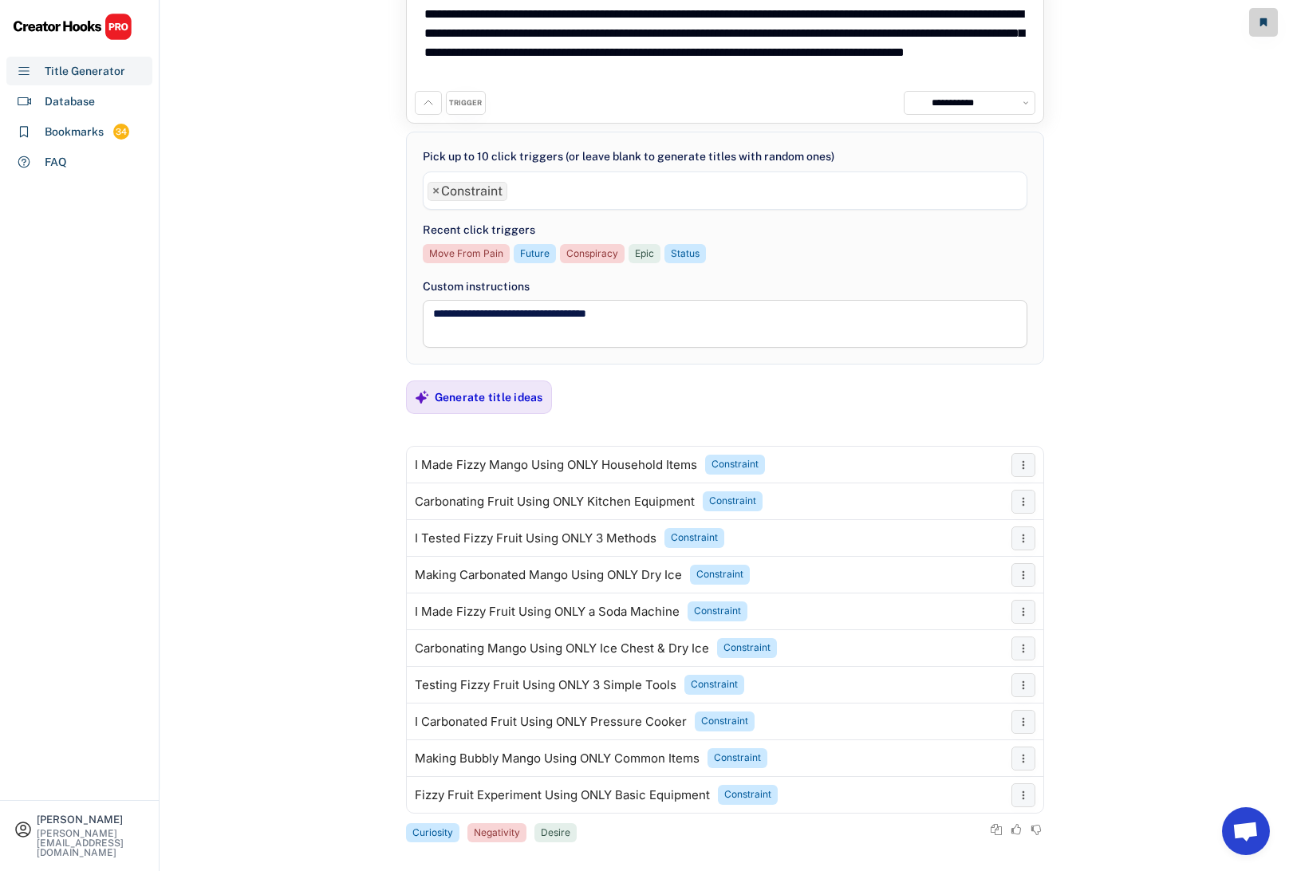
scroll to position [83, 0]
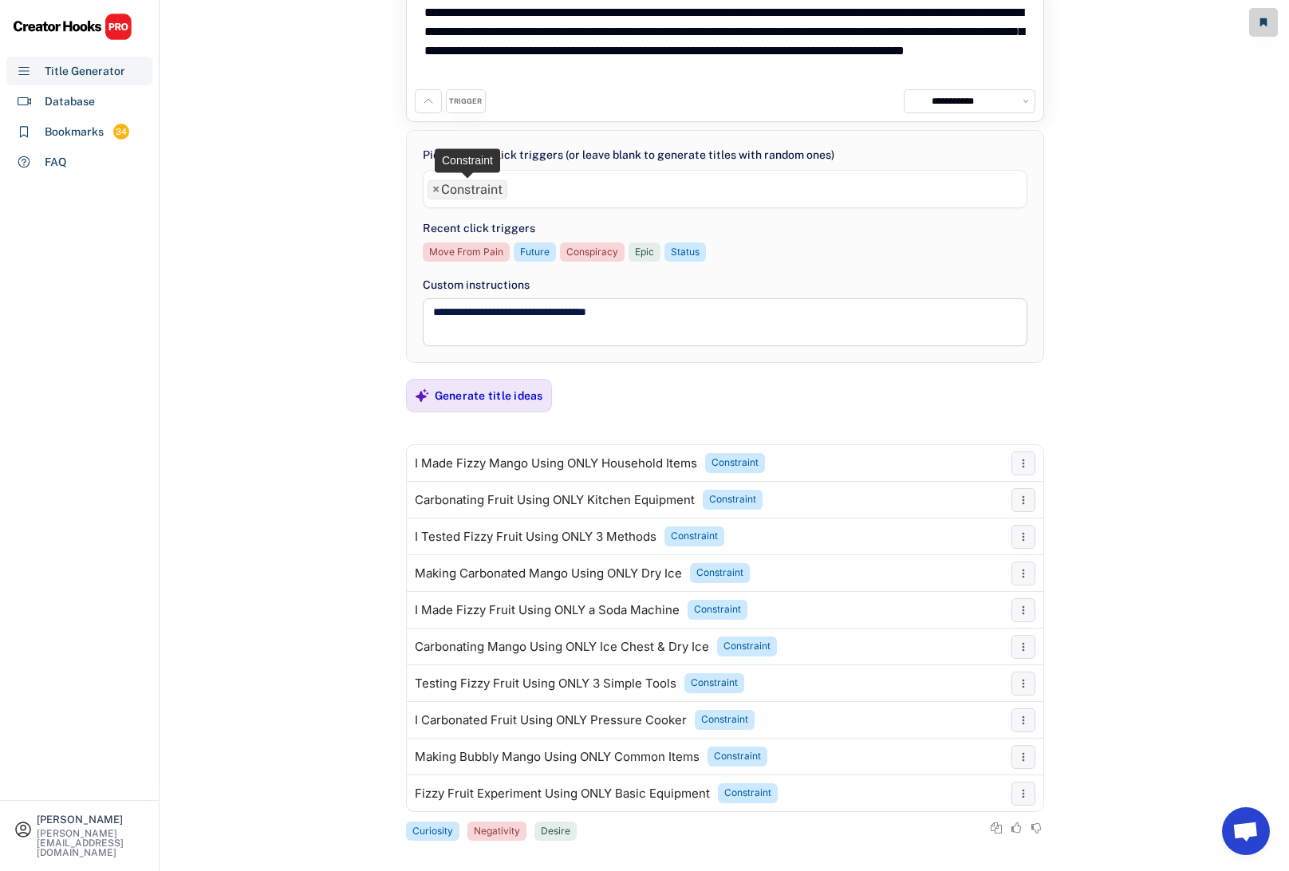
click at [435, 187] on span "×" at bounding box center [435, 189] width 7 height 13
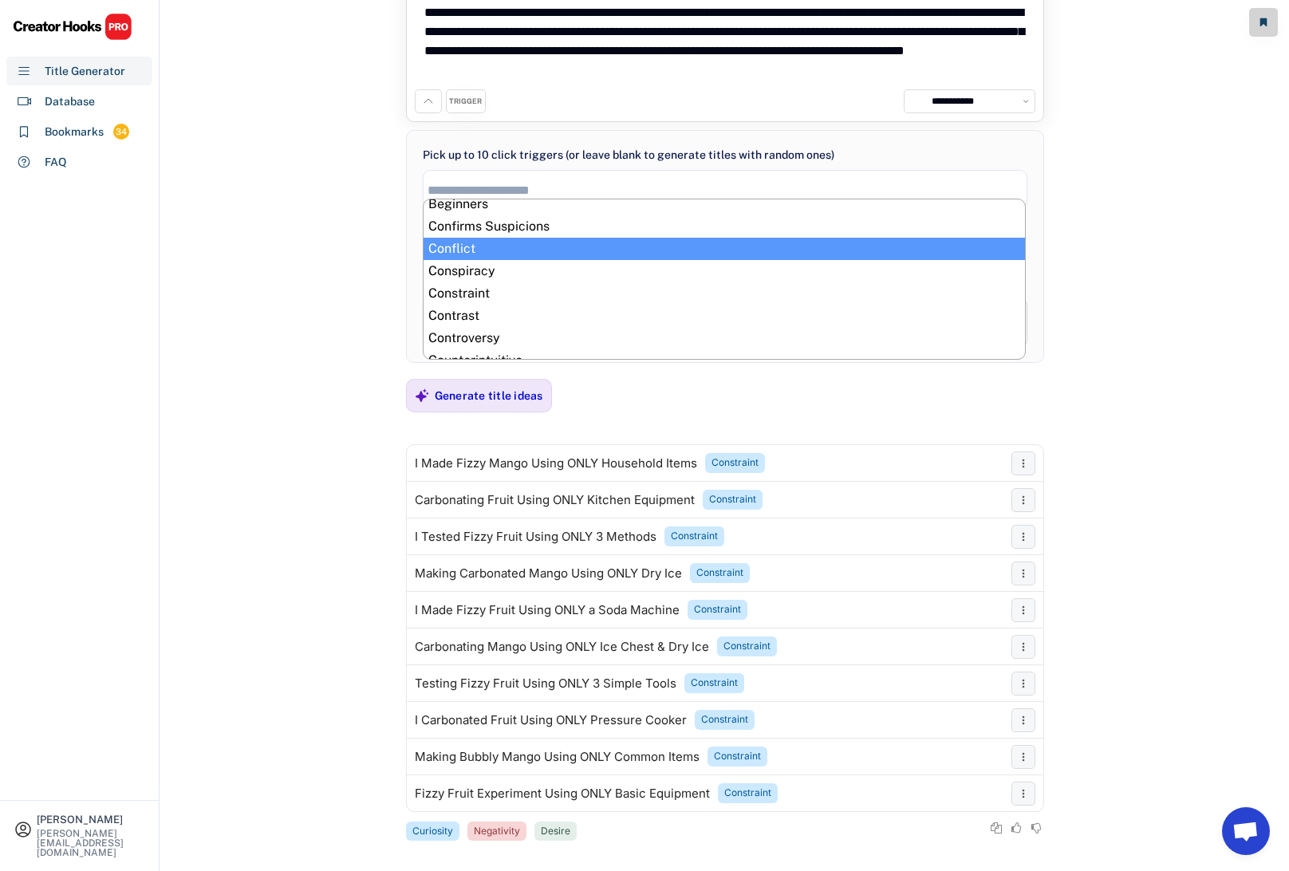
scroll to position [30, 0]
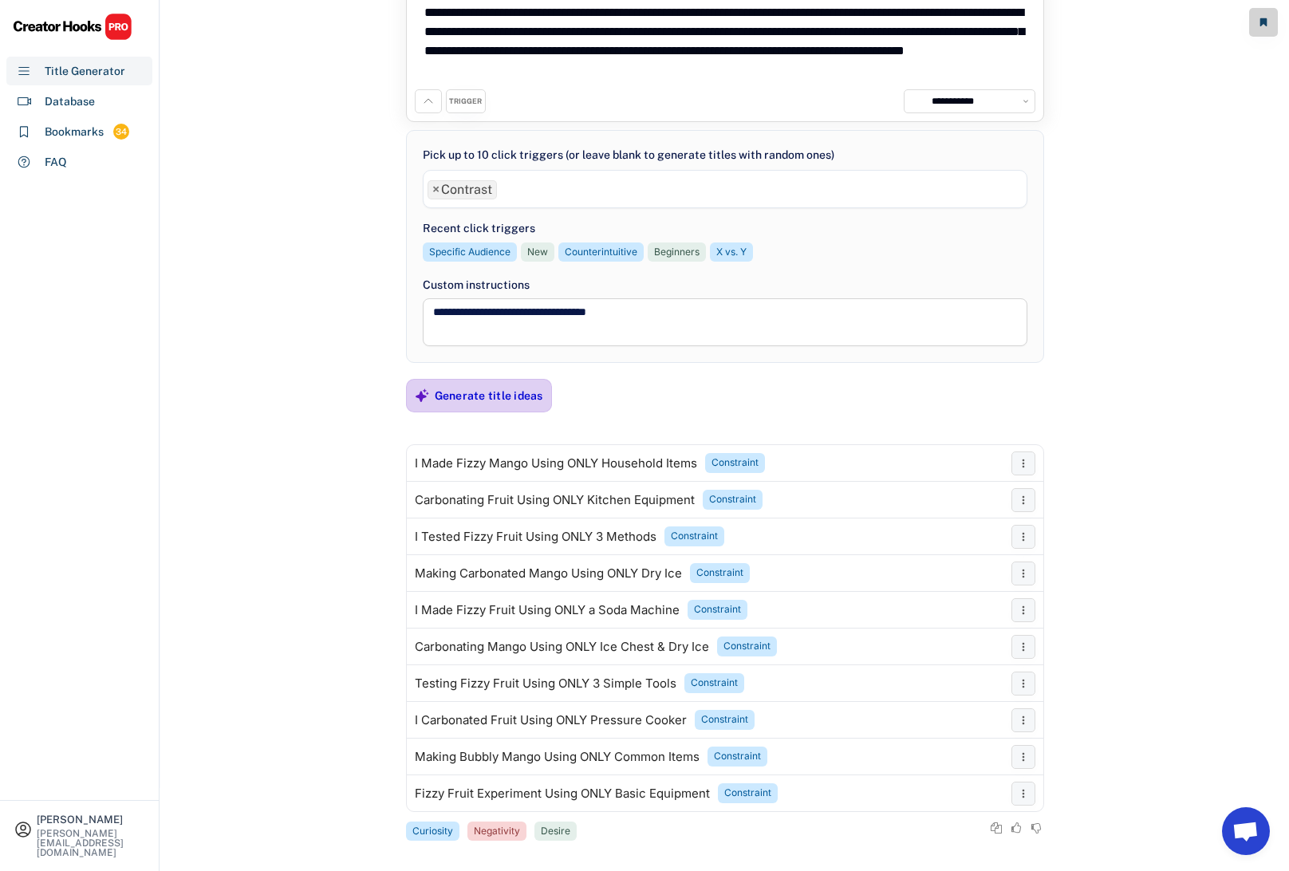
click at [490, 396] on div "Generate title ideas" at bounding box center [489, 395] width 108 height 14
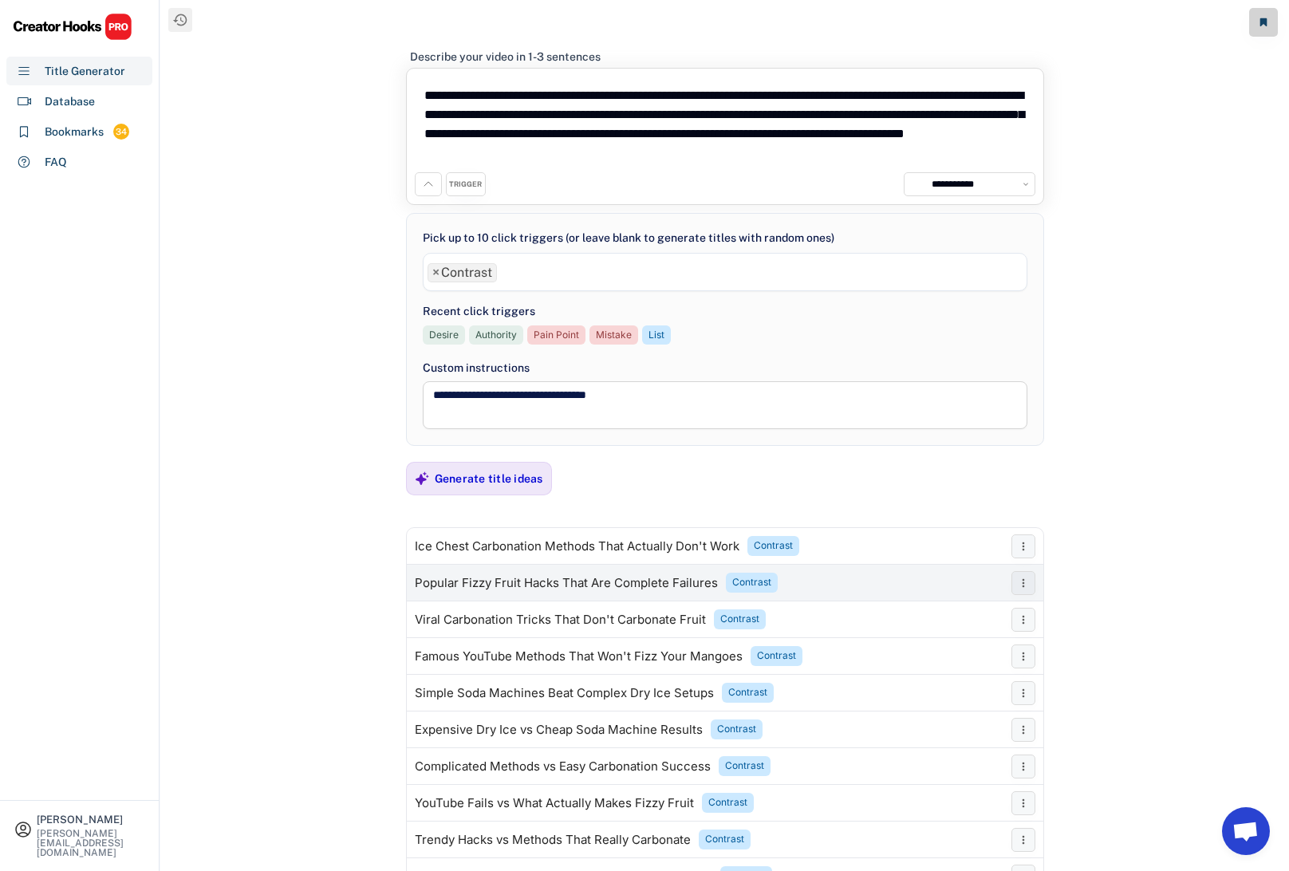
click at [482, 585] on div "Popular Fizzy Fruit Hacks That Are Complete Failures" at bounding box center [566, 583] width 303 height 13
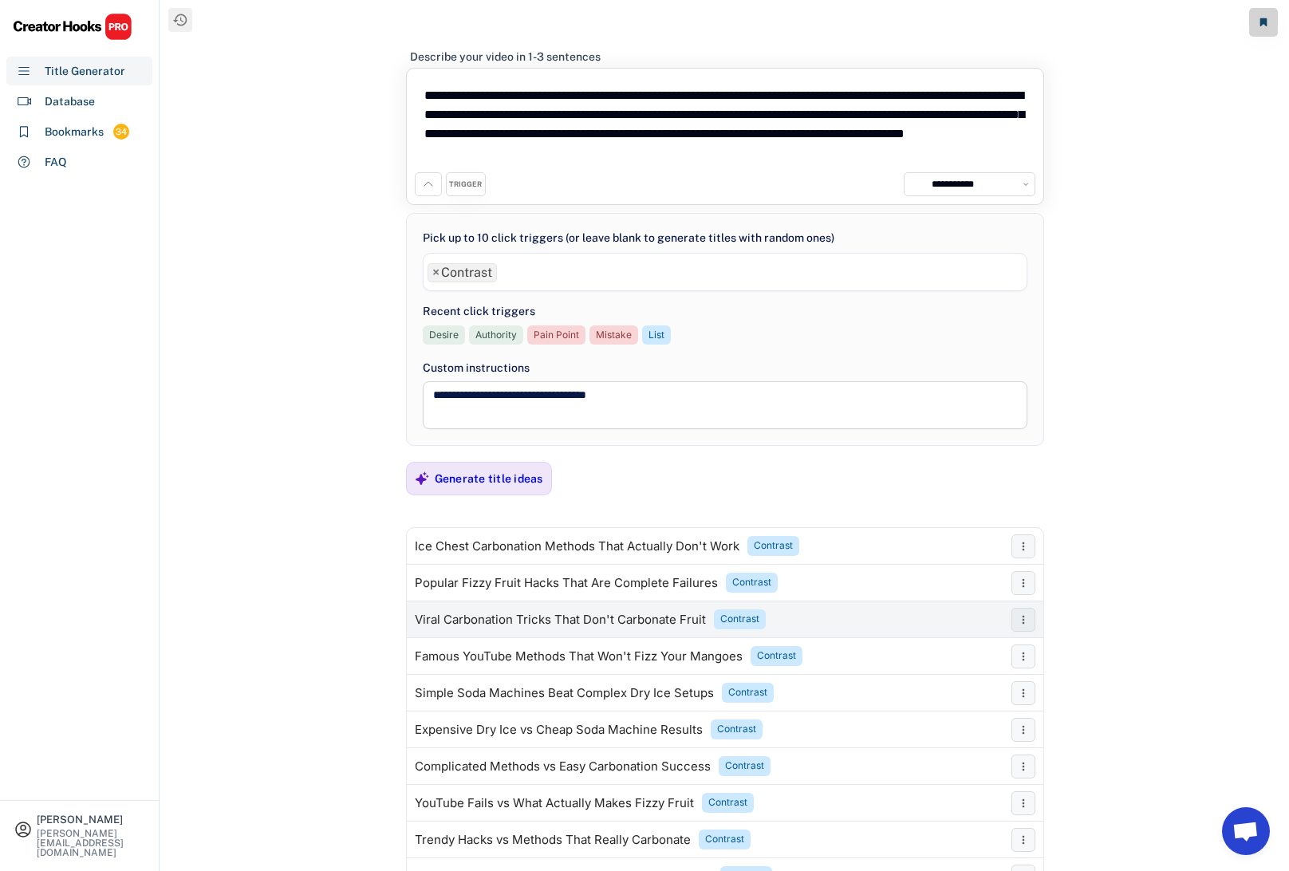
click at [494, 617] on div "Viral Carbonation Tricks That Don't Carbonate Fruit" at bounding box center [560, 619] width 291 height 13
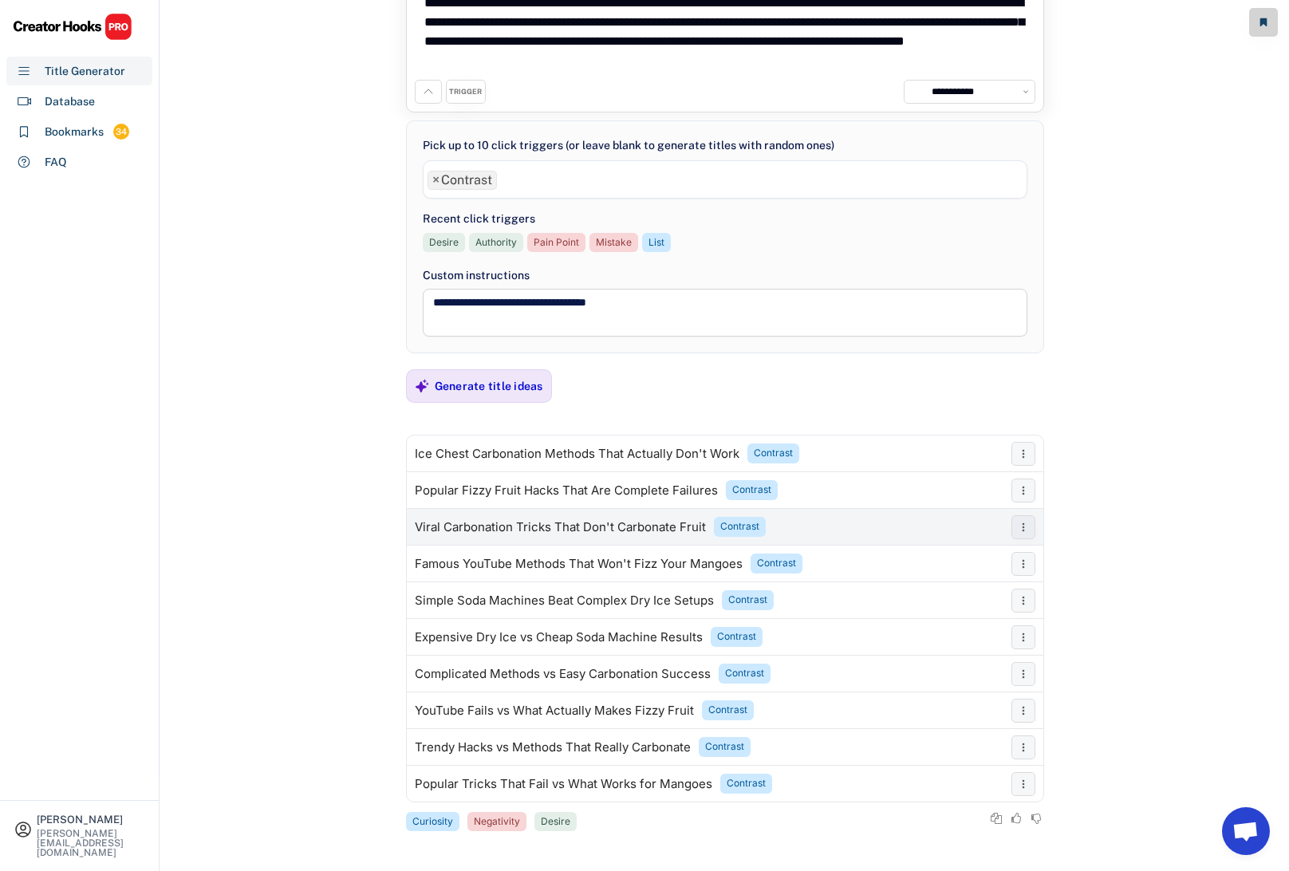
scroll to position [94, 0]
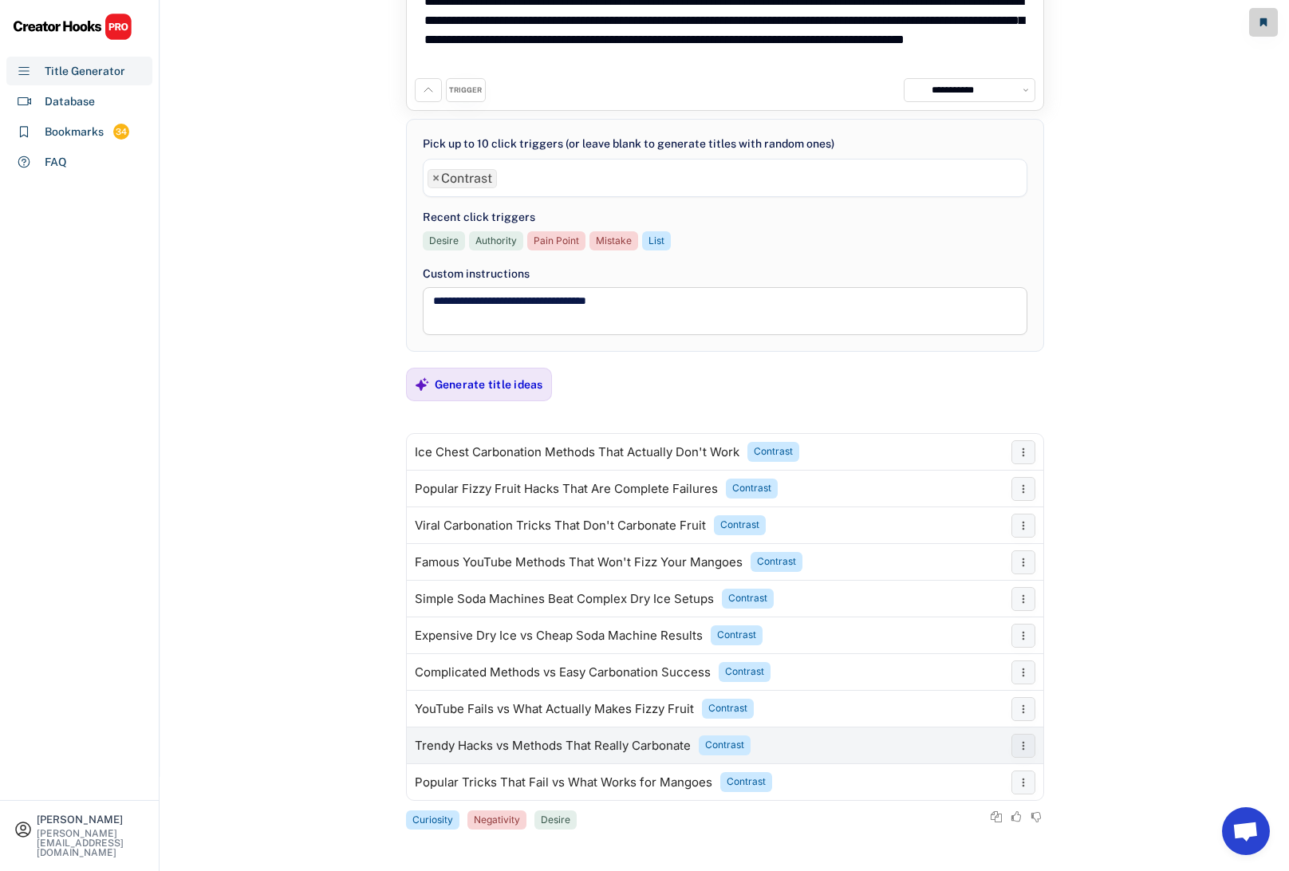
click at [474, 742] on div "Trendy Hacks vs Methods That Really Carbonate" at bounding box center [553, 745] width 276 height 13
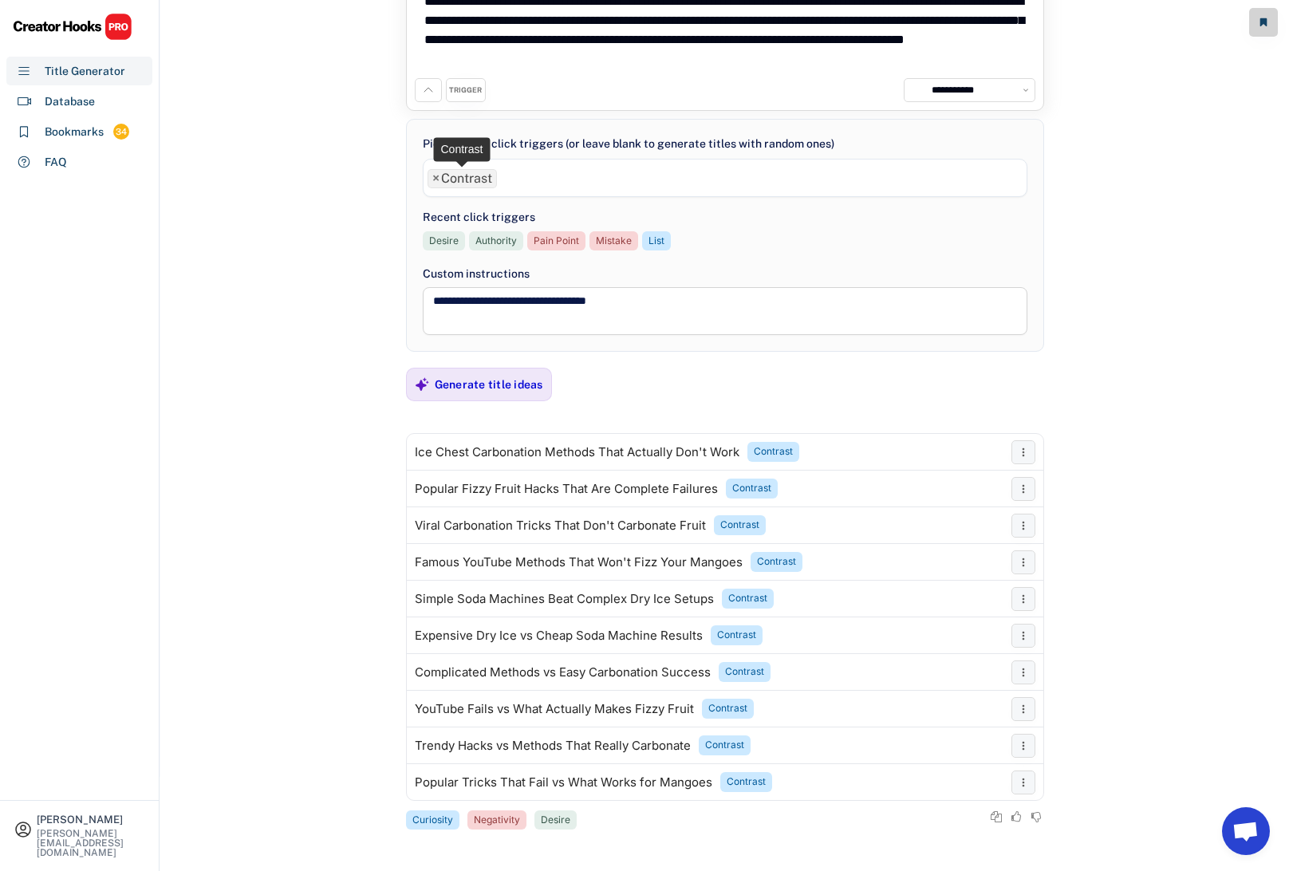
click at [434, 176] on span "×" at bounding box center [435, 178] width 7 height 13
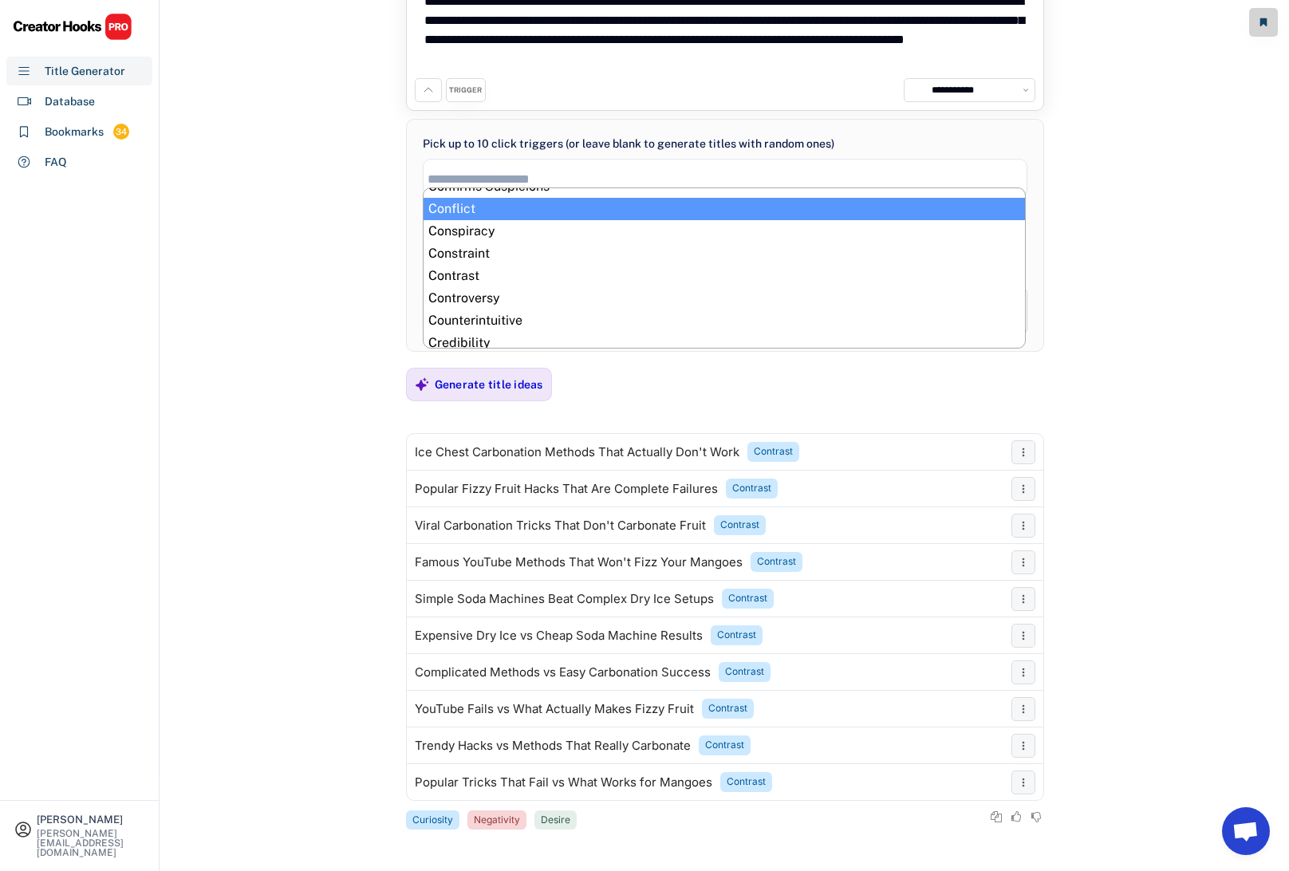
scroll to position [58, 0]
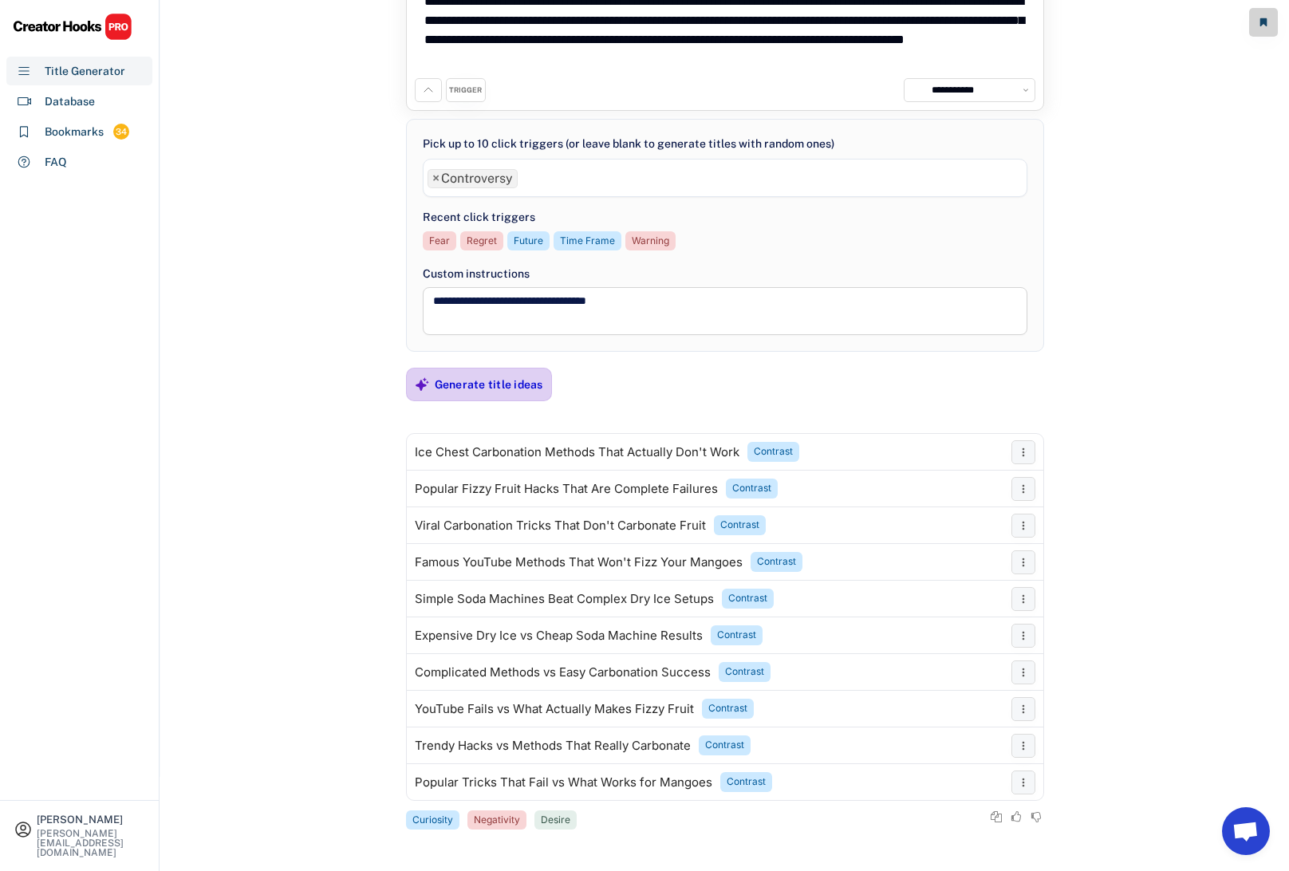
click at [498, 383] on div "Generate title ideas" at bounding box center [489, 384] width 108 height 14
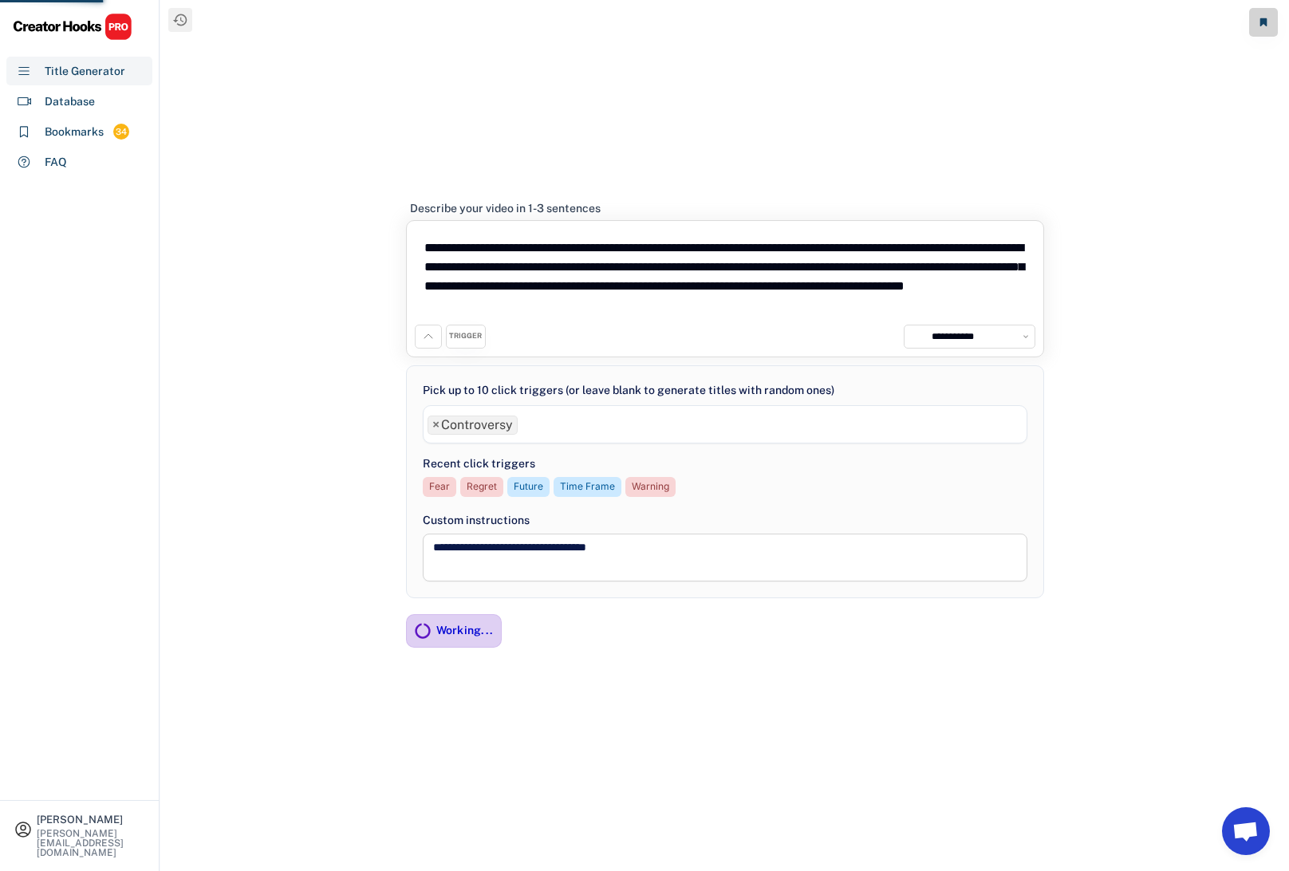
scroll to position [0, 0]
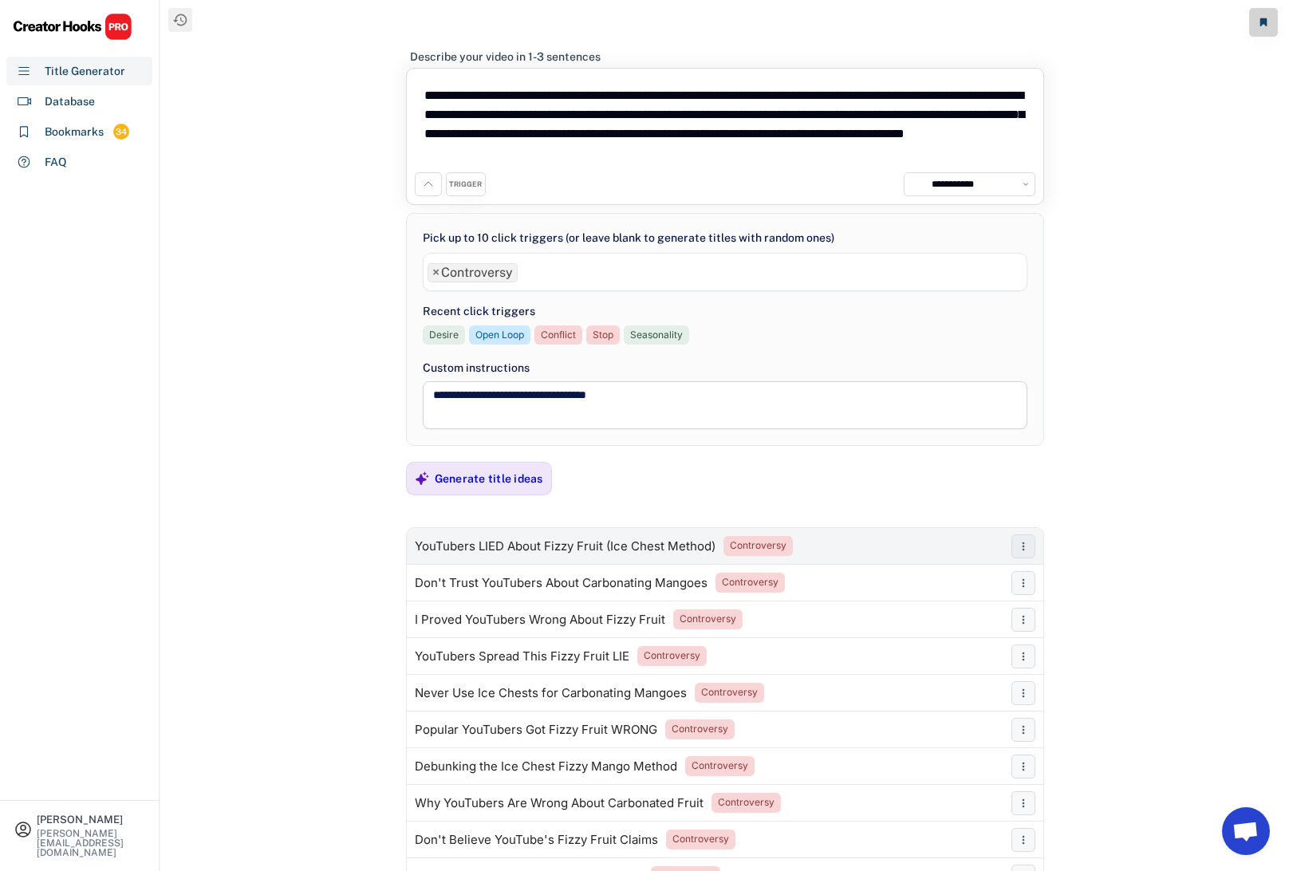
click at [552, 545] on div "YouTubers LIED About Fizzy Fruit (Ice Chest Method)" at bounding box center [565, 546] width 301 height 13
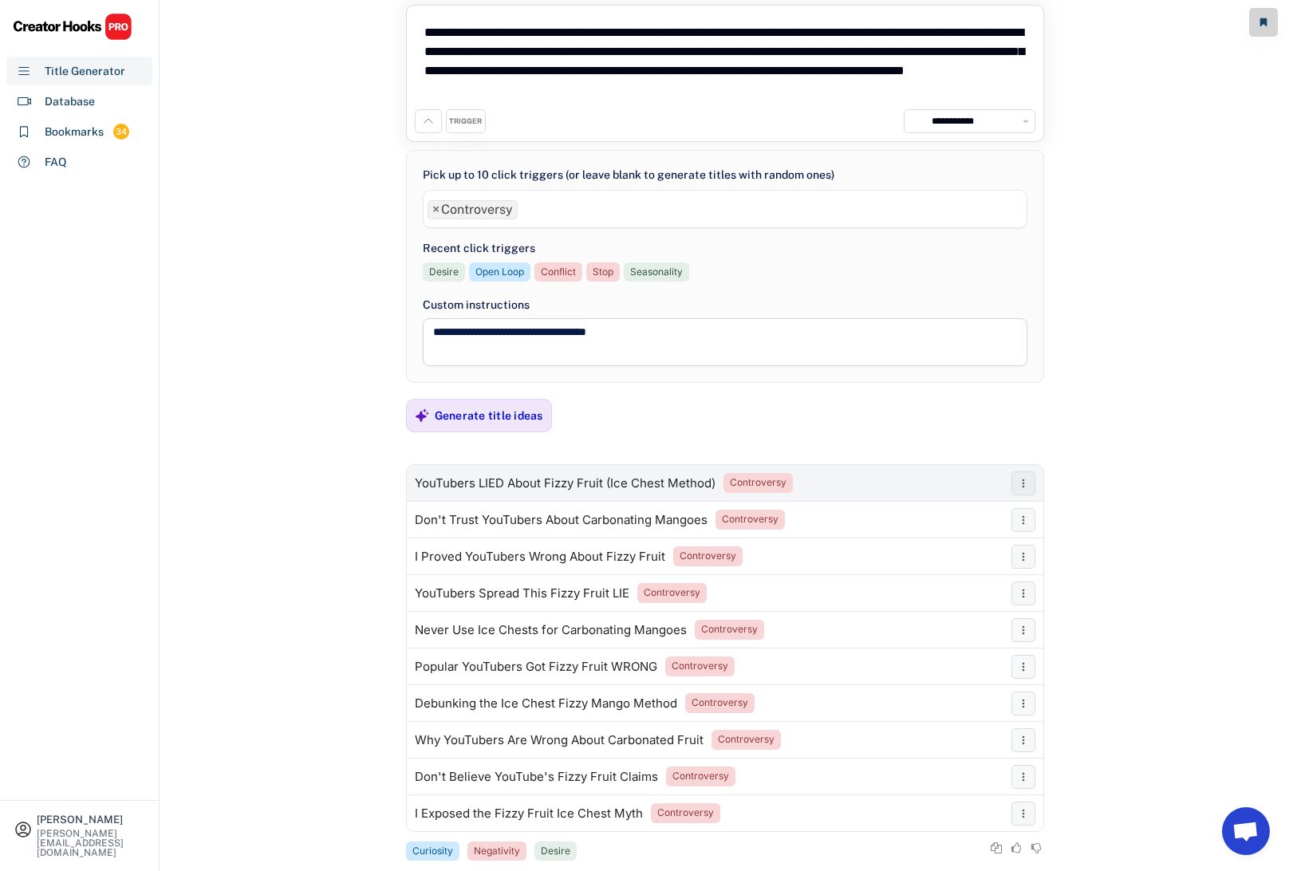
scroll to position [94, 0]
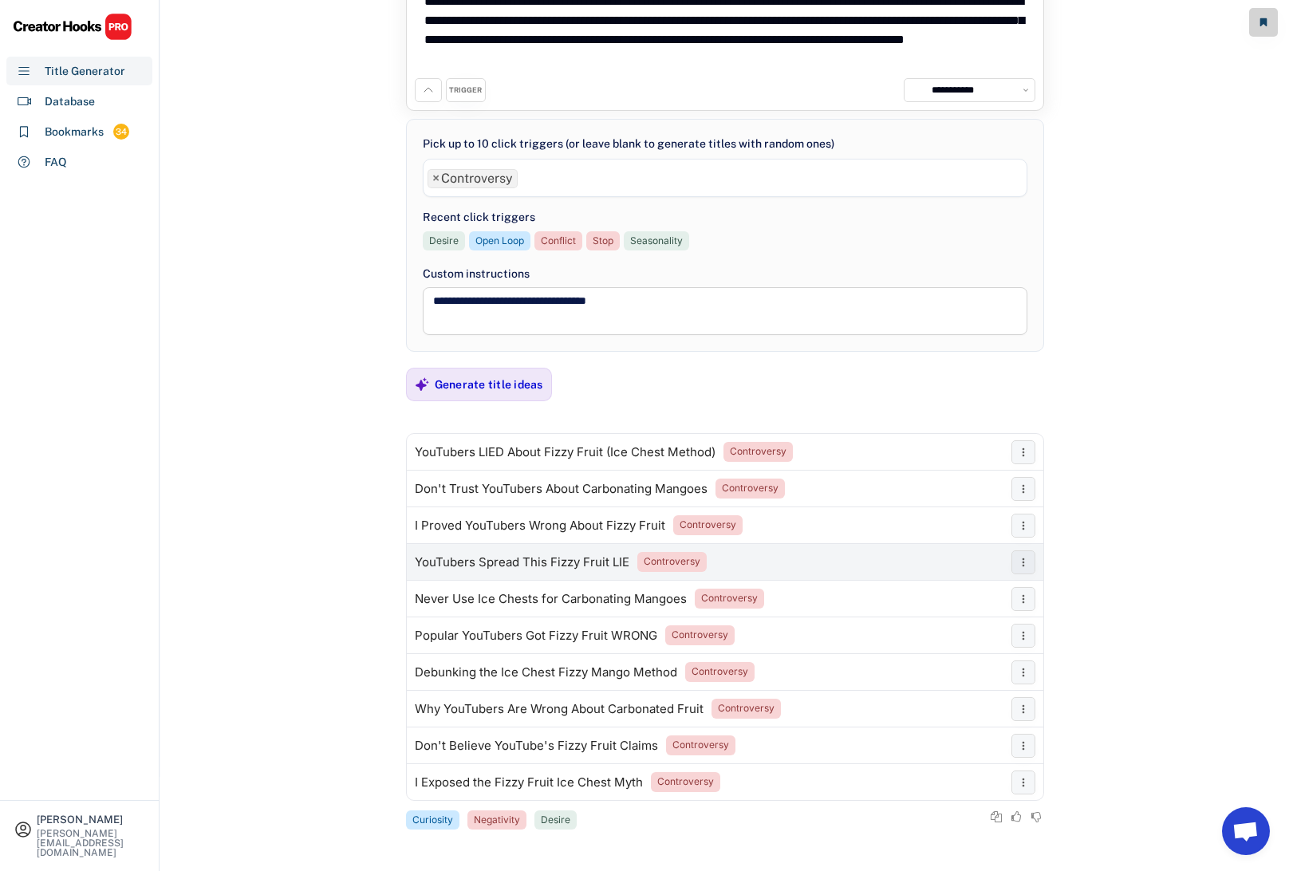
click at [546, 559] on div "YouTubers Spread This Fizzy Fruit LIE" at bounding box center [522, 562] width 215 height 13
click at [434, 179] on span "×" at bounding box center [435, 178] width 7 height 13
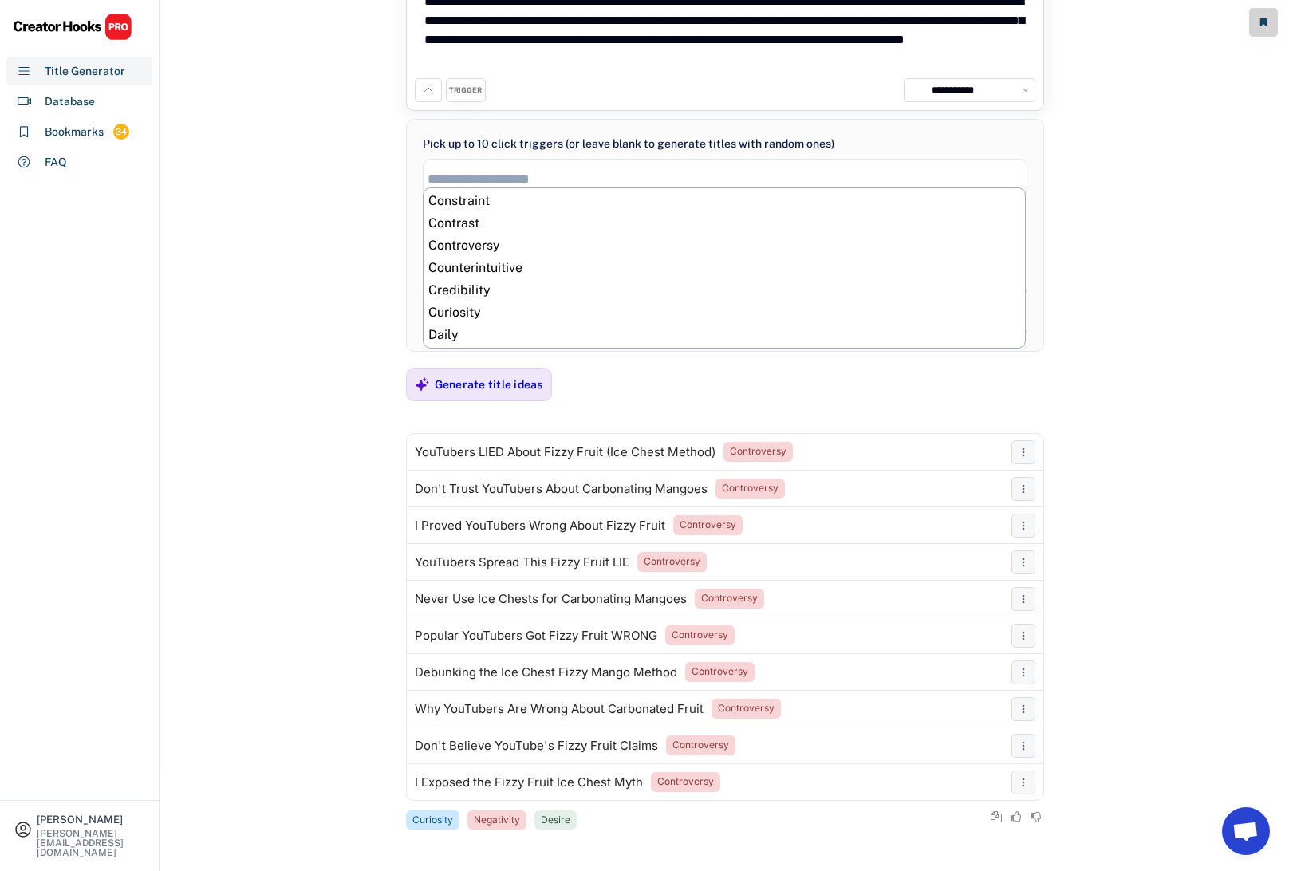
scroll to position [112, 0]
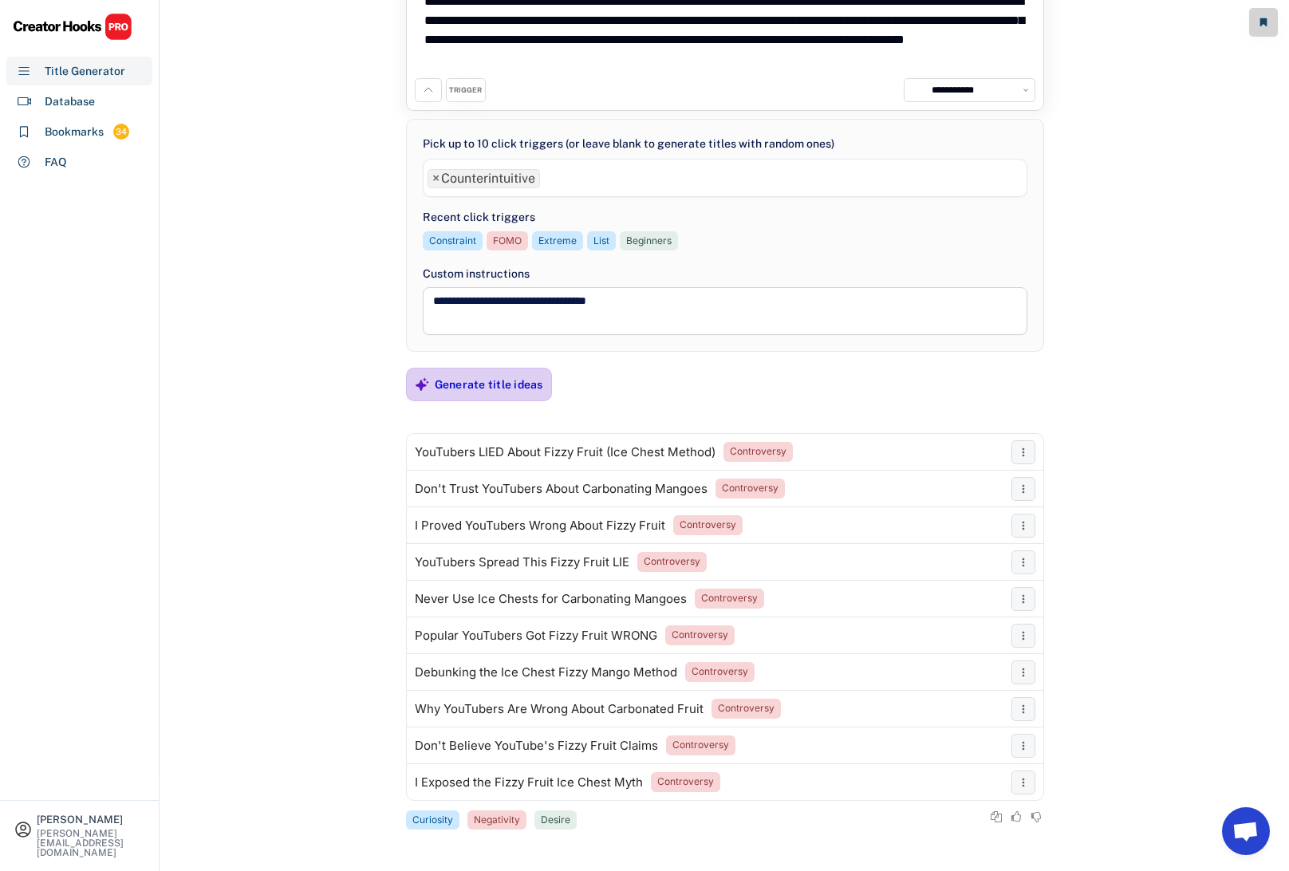
click at [508, 383] on div "Generate title ideas" at bounding box center [489, 384] width 108 height 14
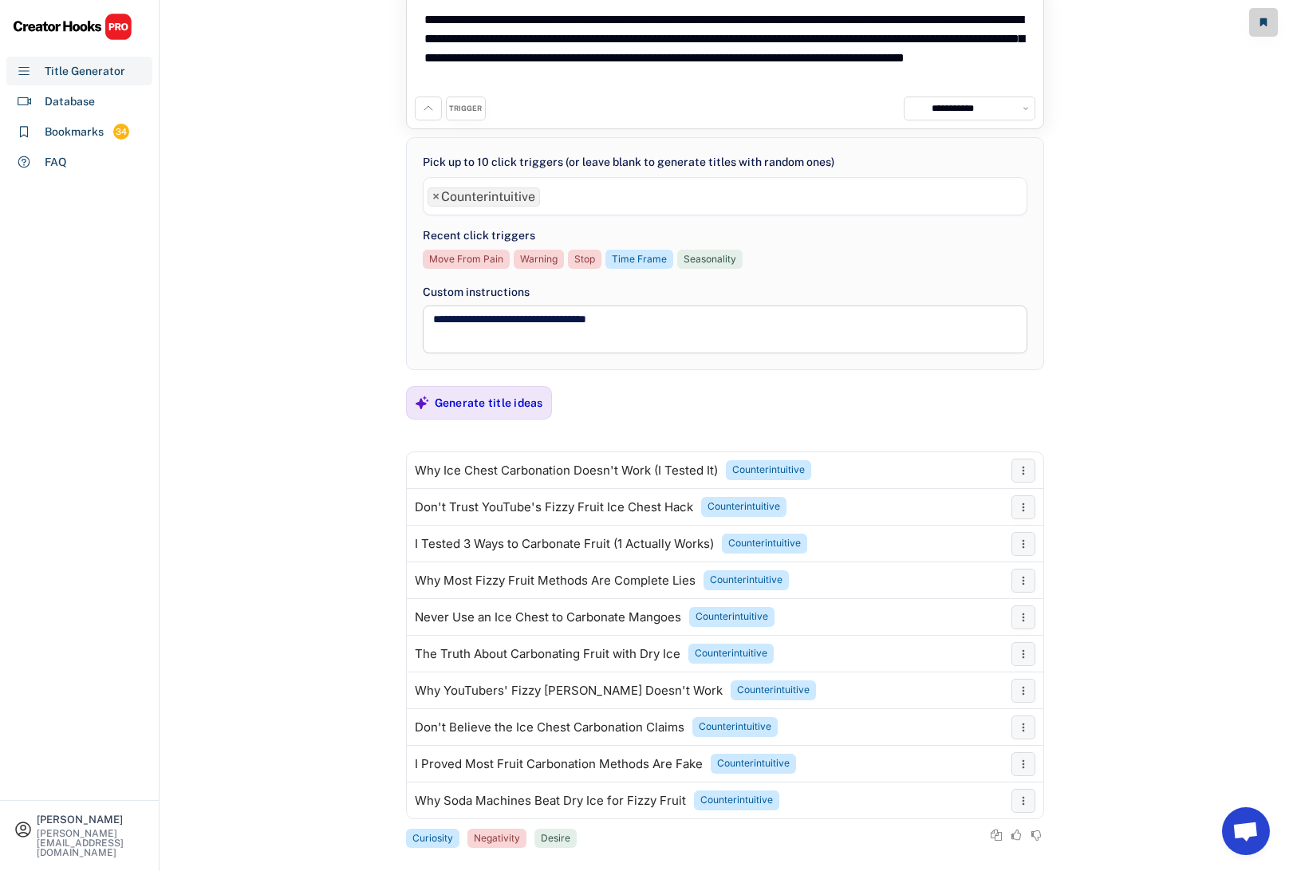
scroll to position [94, 0]
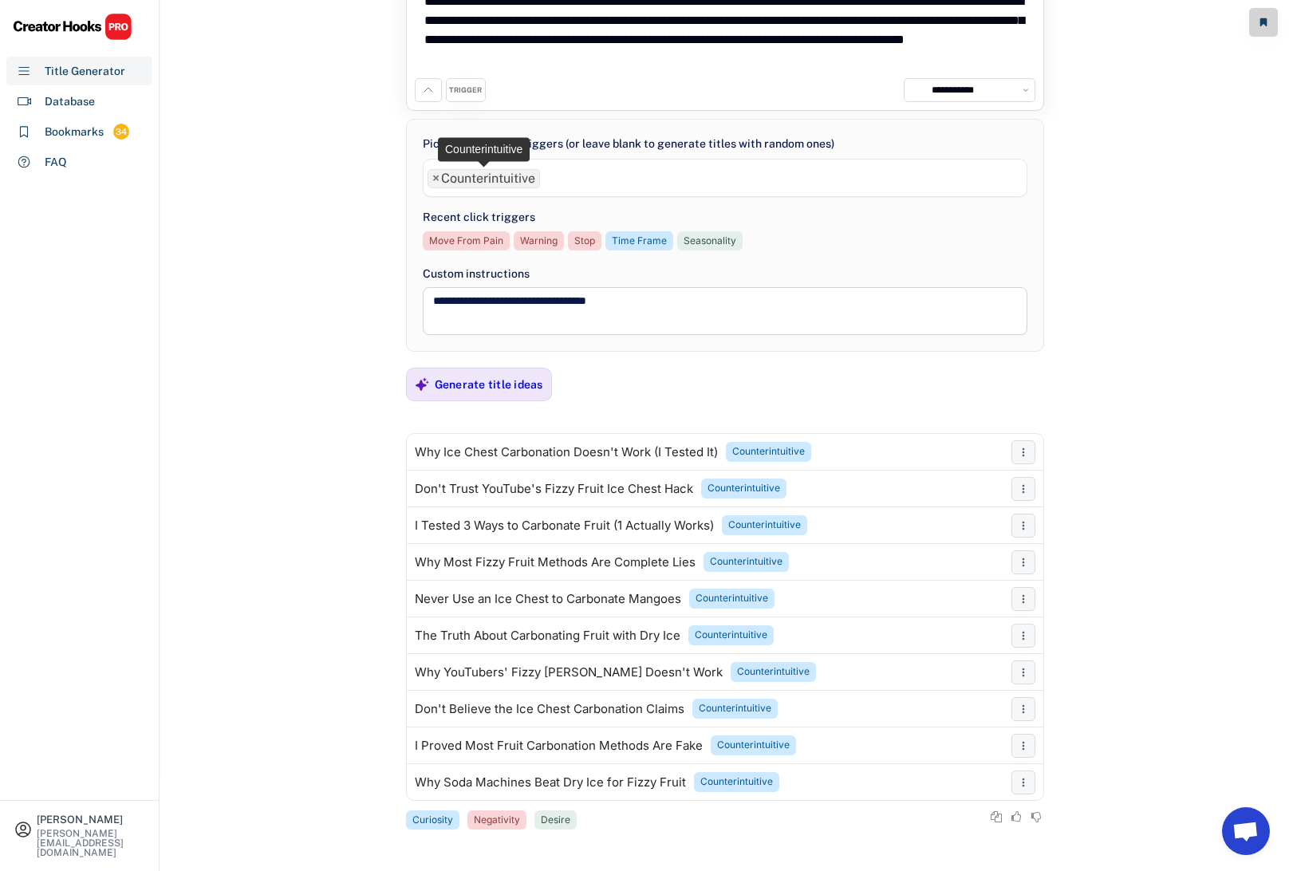
click at [437, 173] on span "×" at bounding box center [435, 178] width 7 height 13
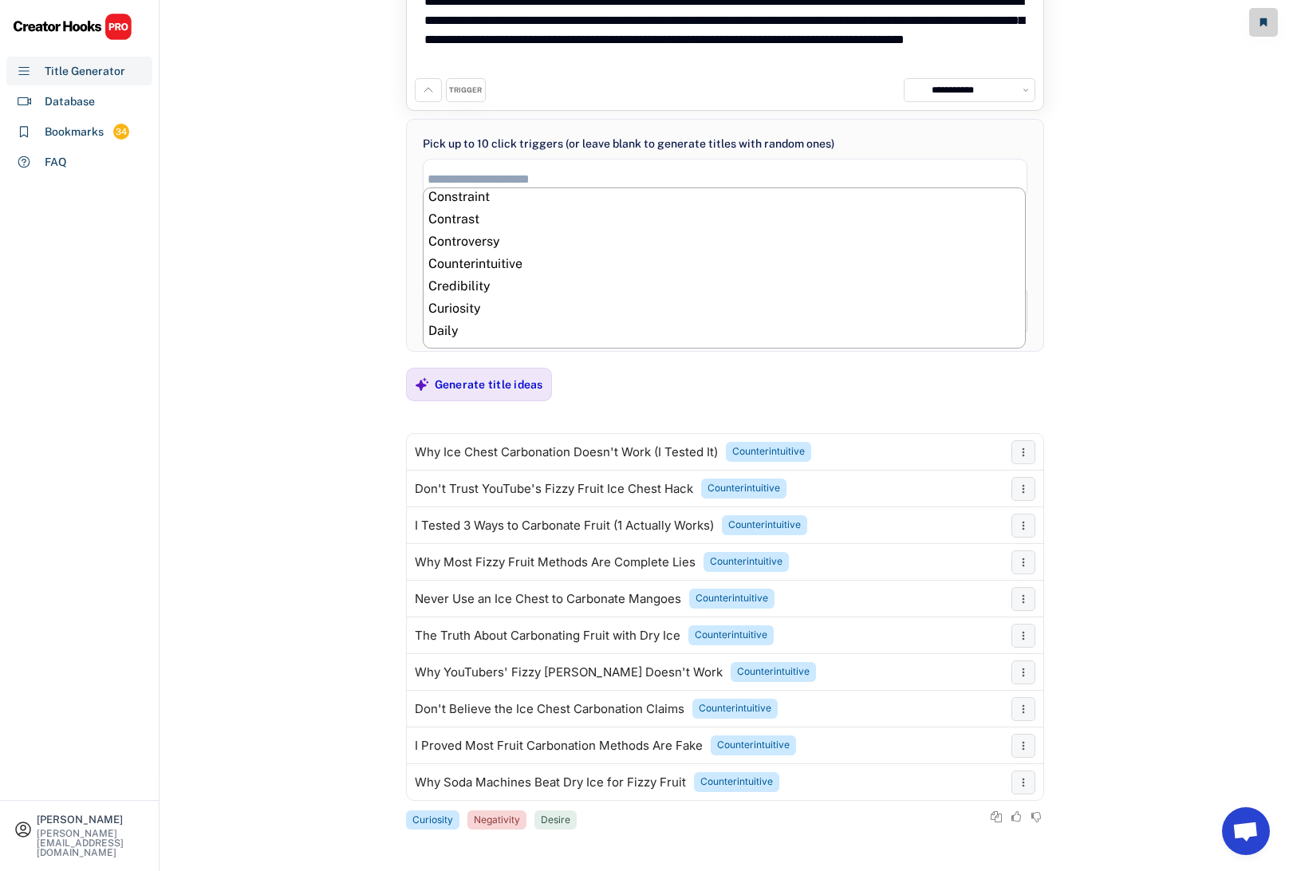
scroll to position [122, 0]
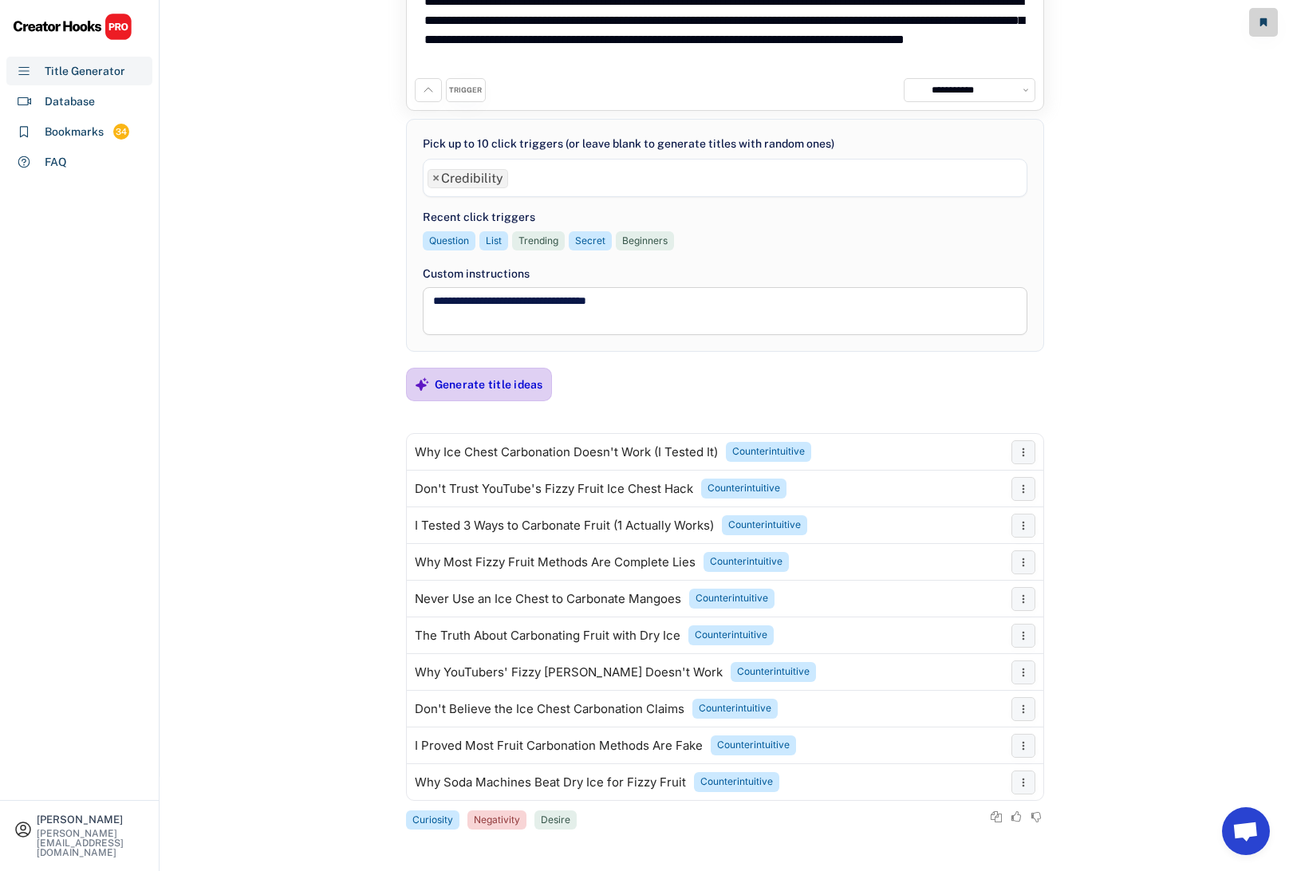
click at [503, 391] on div "Generate title ideas" at bounding box center [489, 384] width 108 height 14
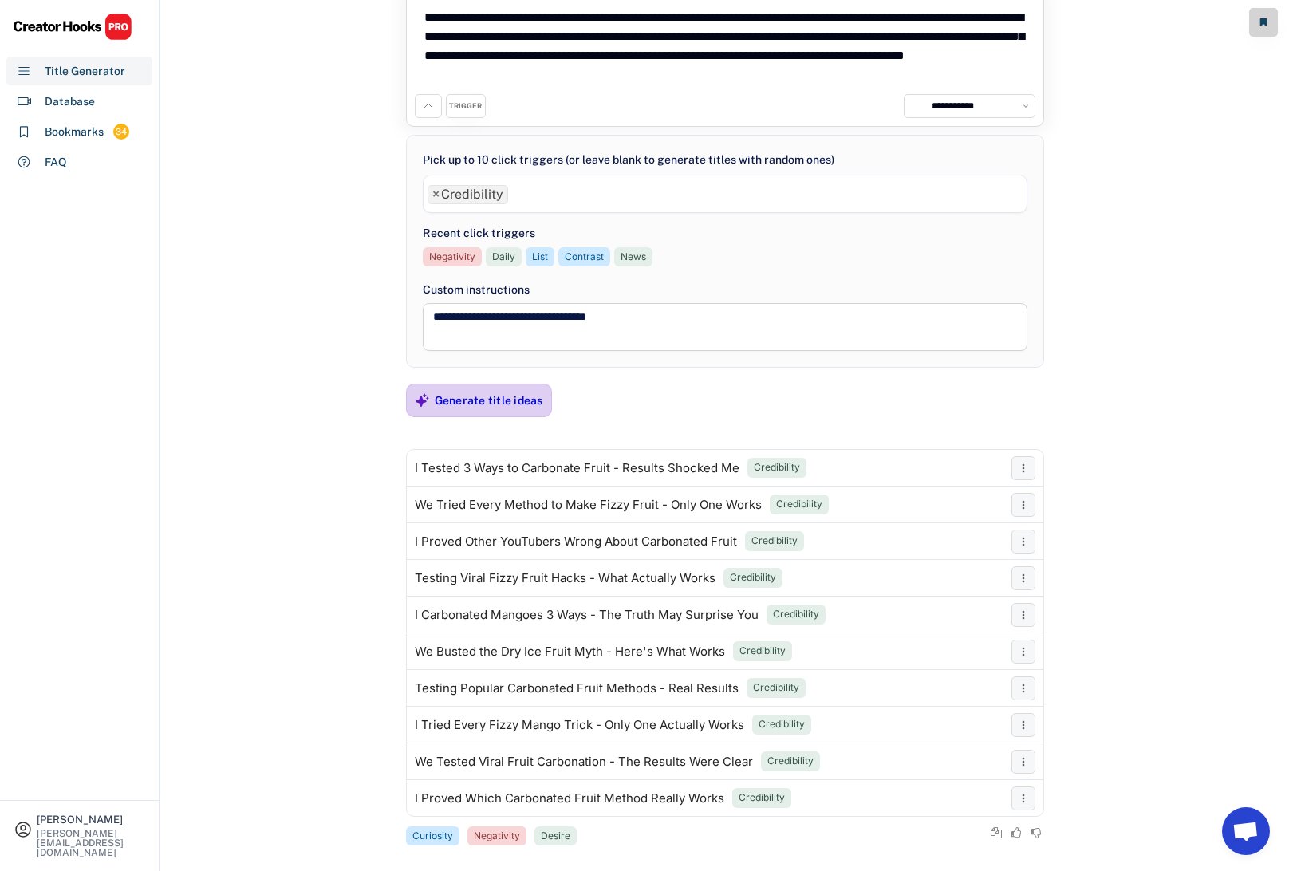
scroll to position [94, 0]
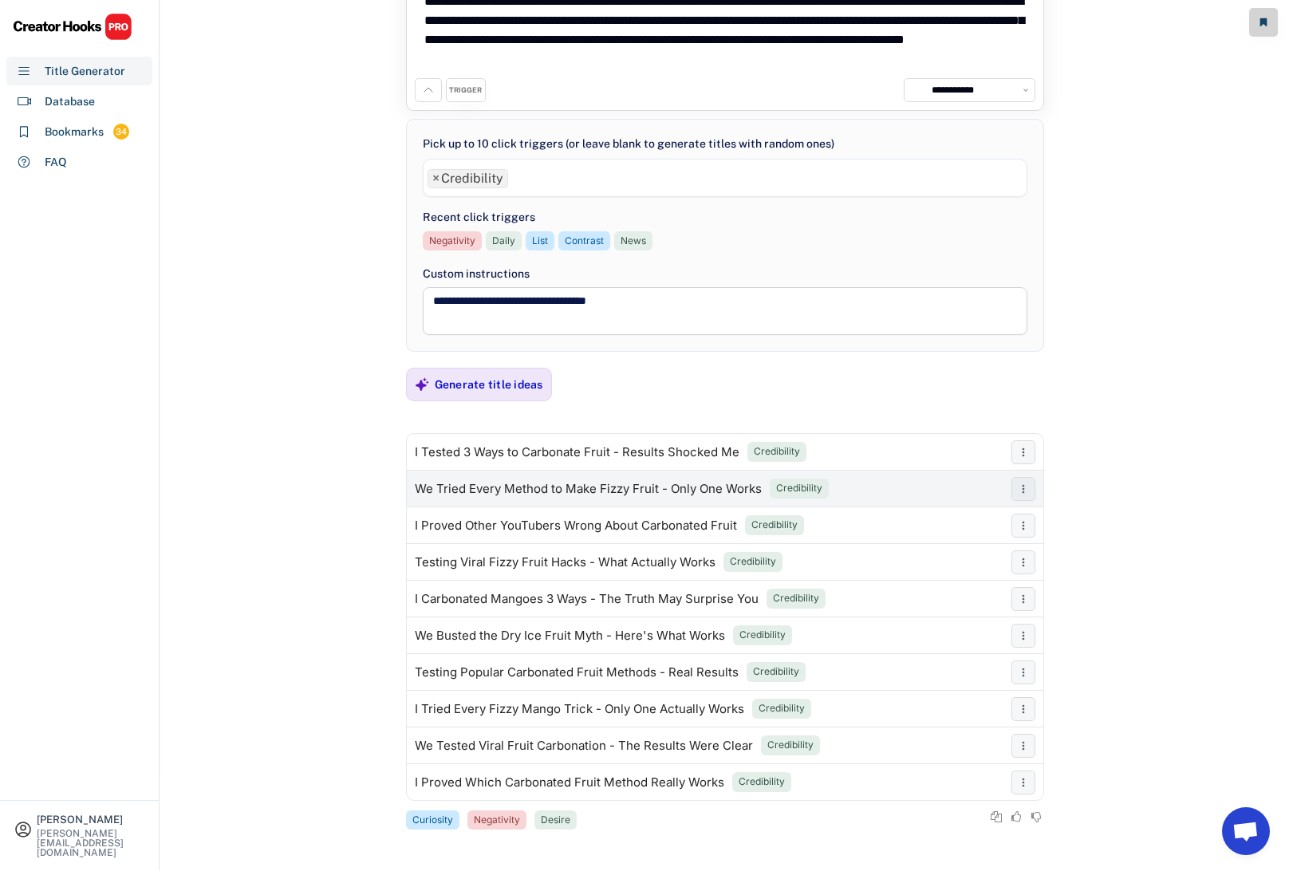
click at [529, 486] on div "We Tried Every Method to Make Fizzy Fruit - Only One Works" at bounding box center [588, 488] width 347 height 13
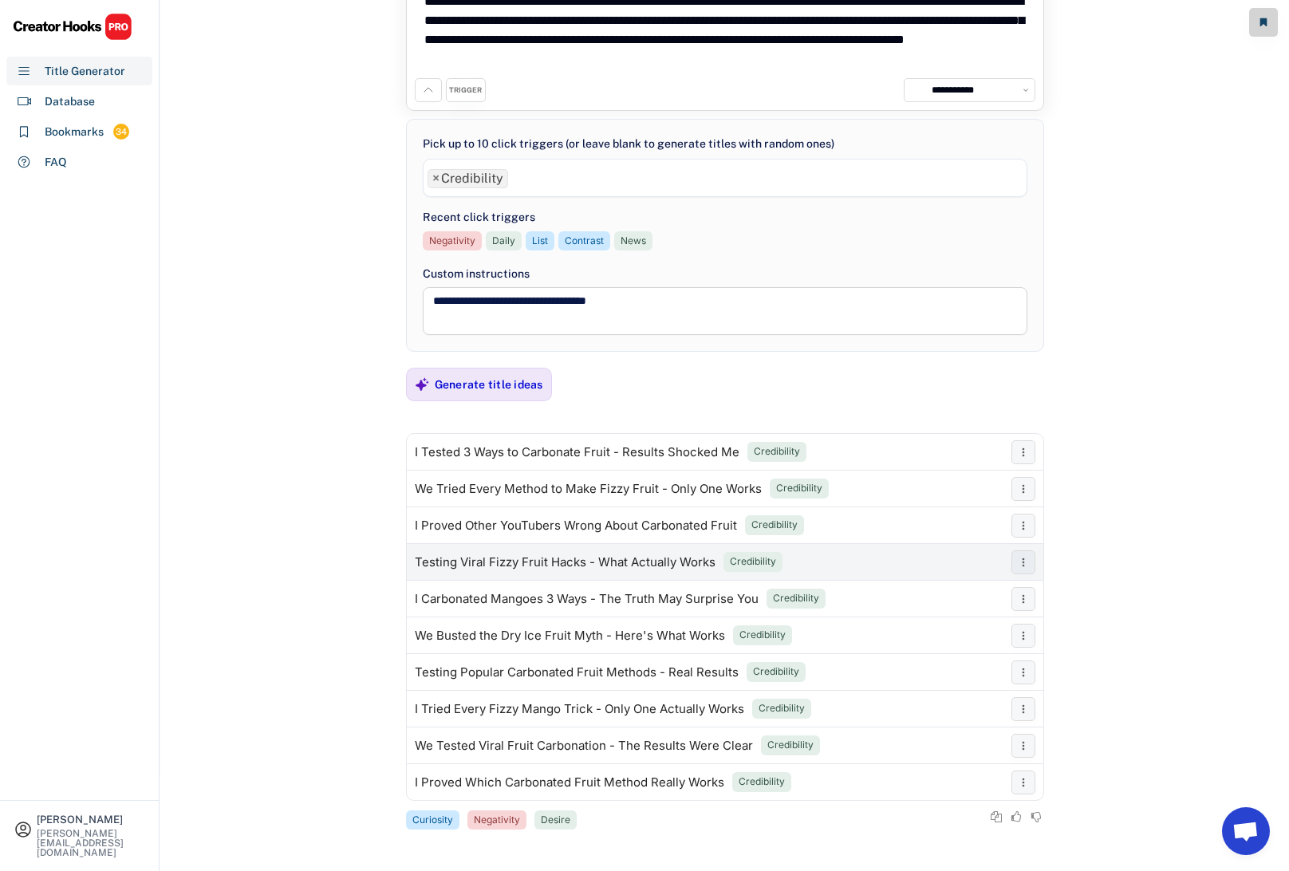
click at [557, 561] on div "Testing Viral Fizzy Fruit Hacks - What Actually Works" at bounding box center [565, 562] width 301 height 13
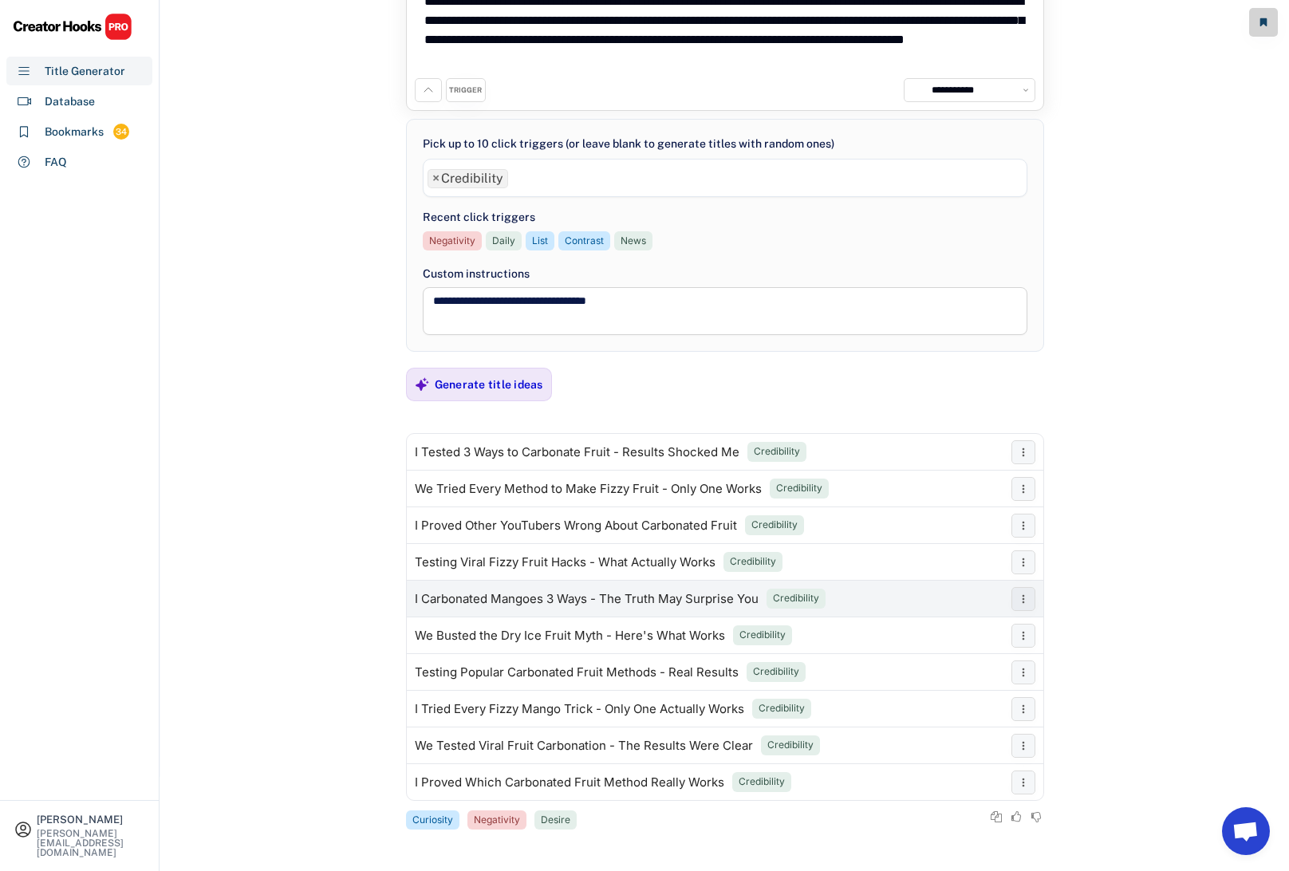
click at [562, 602] on div "I Carbonated Mangoes 3 Ways - The Truth May Surprise You" at bounding box center [587, 599] width 344 height 13
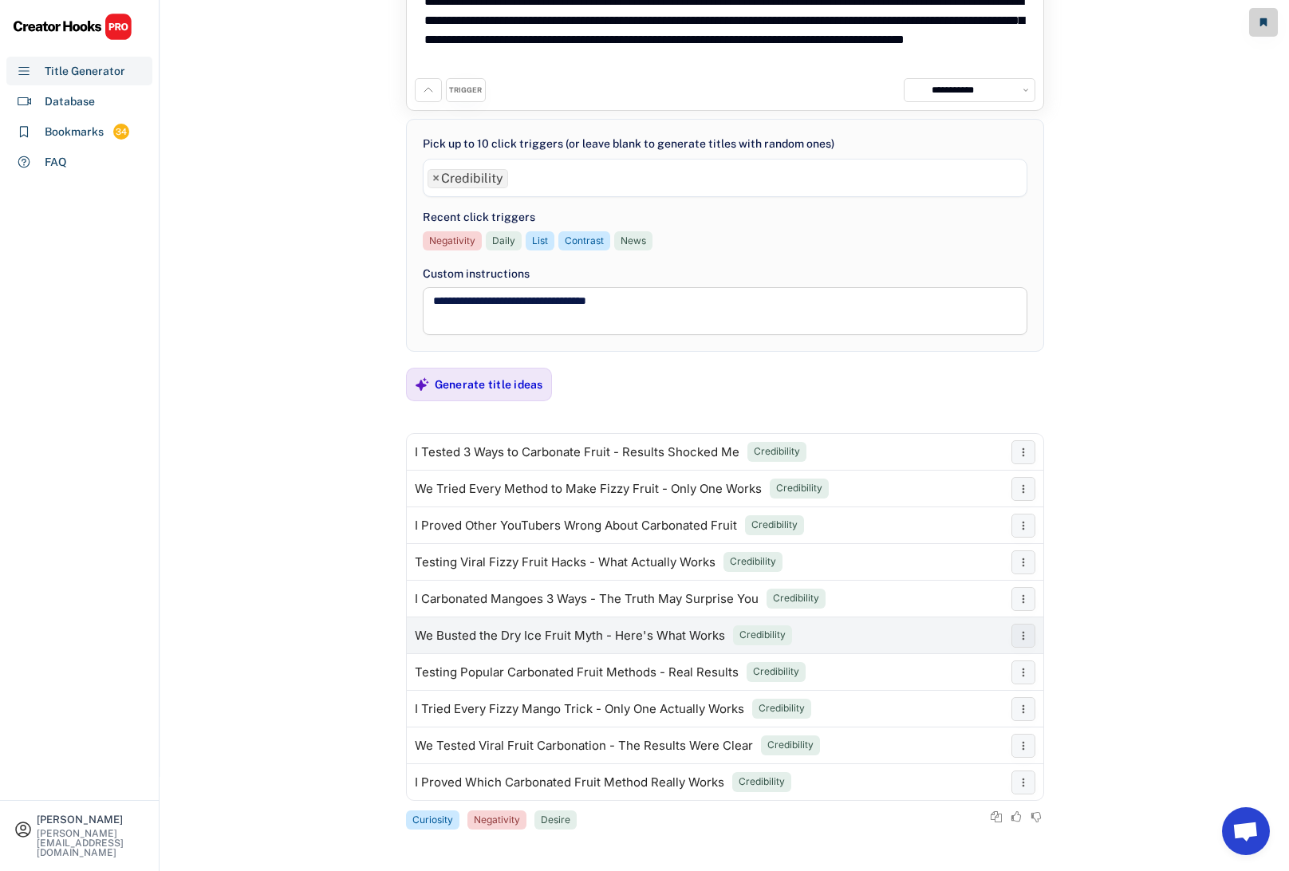
click at [568, 633] on div "We Busted the Dry Ice Fruit Myth - Here's What Works" at bounding box center [570, 635] width 310 height 13
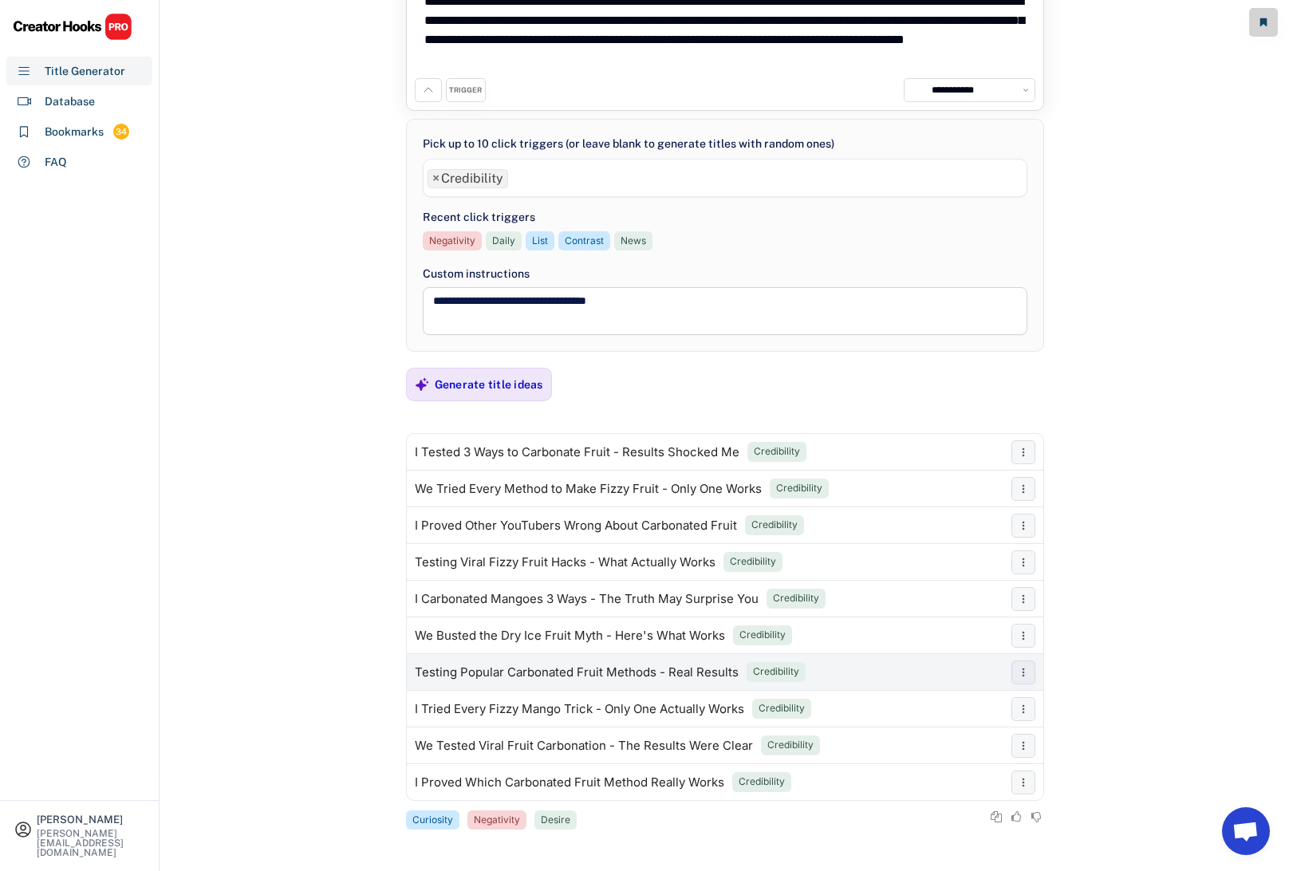
click at [565, 673] on div "Testing Popular Carbonated Fruit Methods - Real Results" at bounding box center [577, 672] width 324 height 13
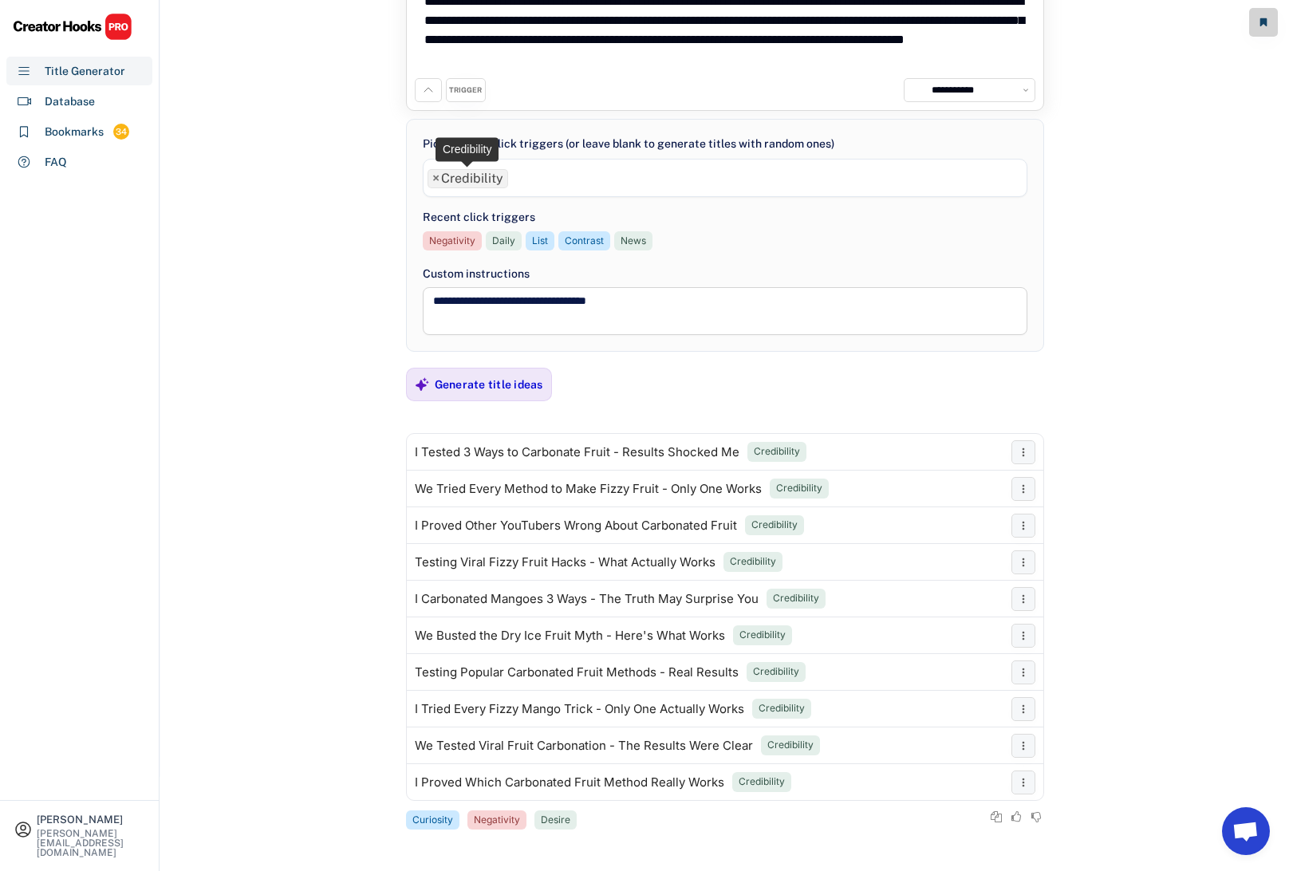
click at [435, 179] on span "×" at bounding box center [435, 178] width 7 height 13
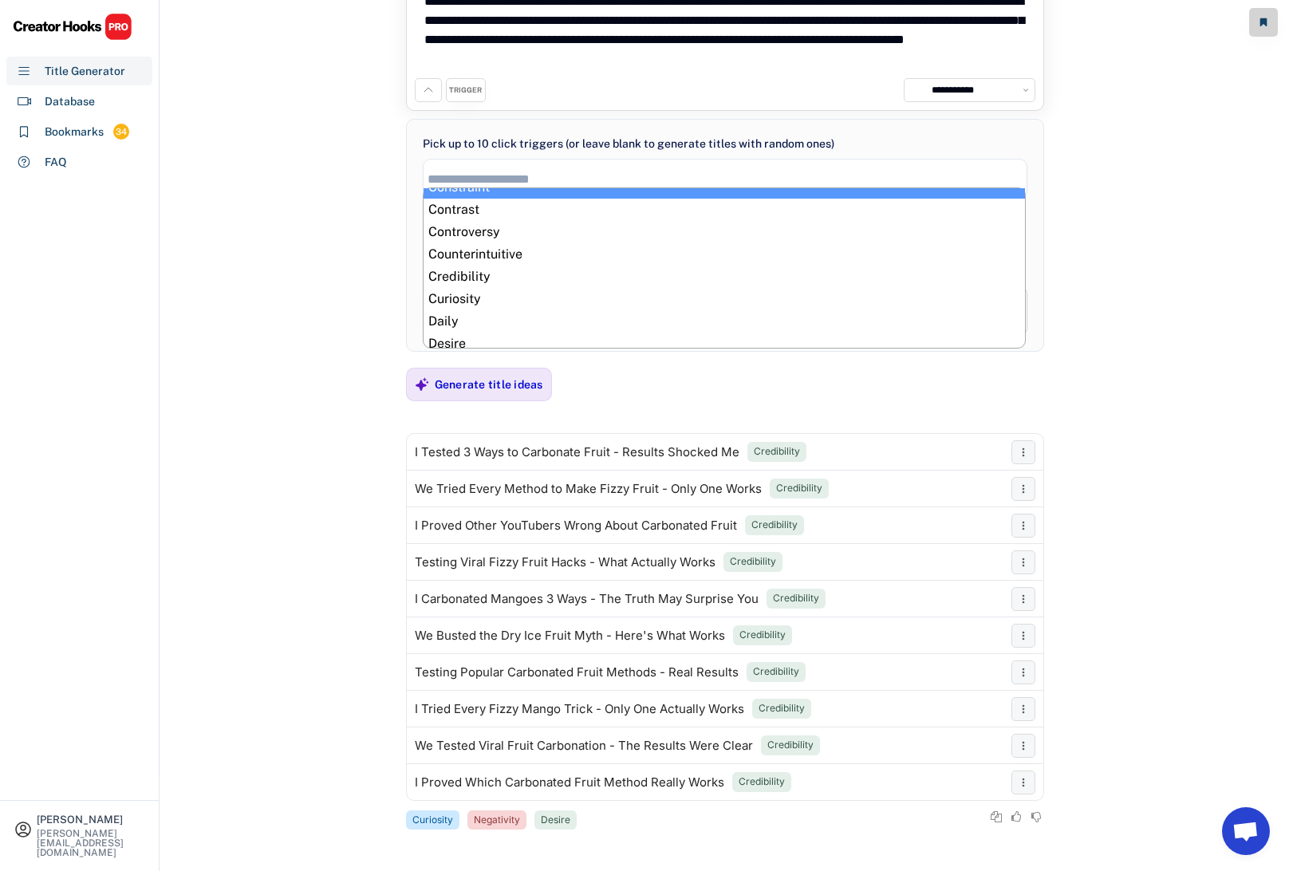
scroll to position [124, 0]
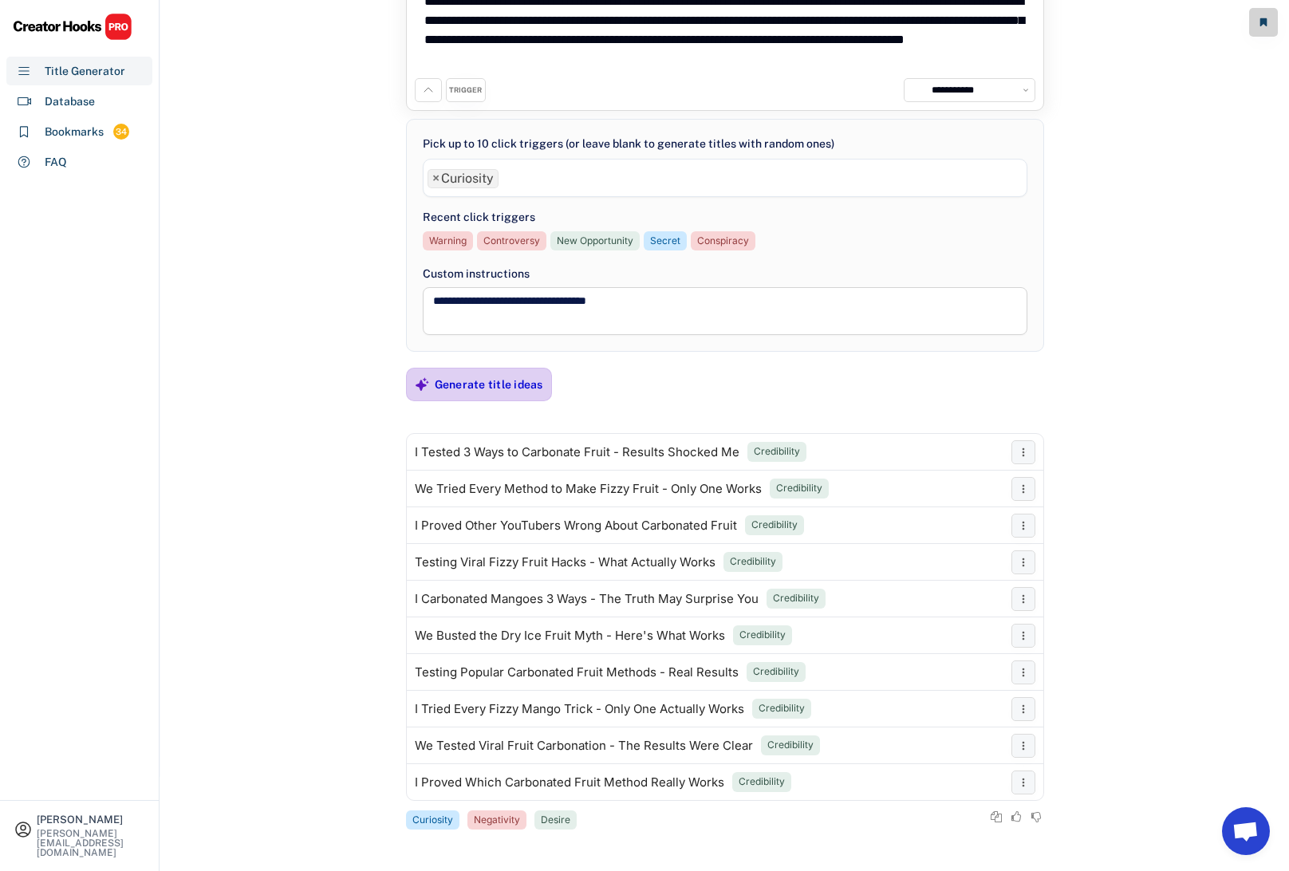
click at [507, 384] on div "Generate title ideas" at bounding box center [489, 384] width 108 height 14
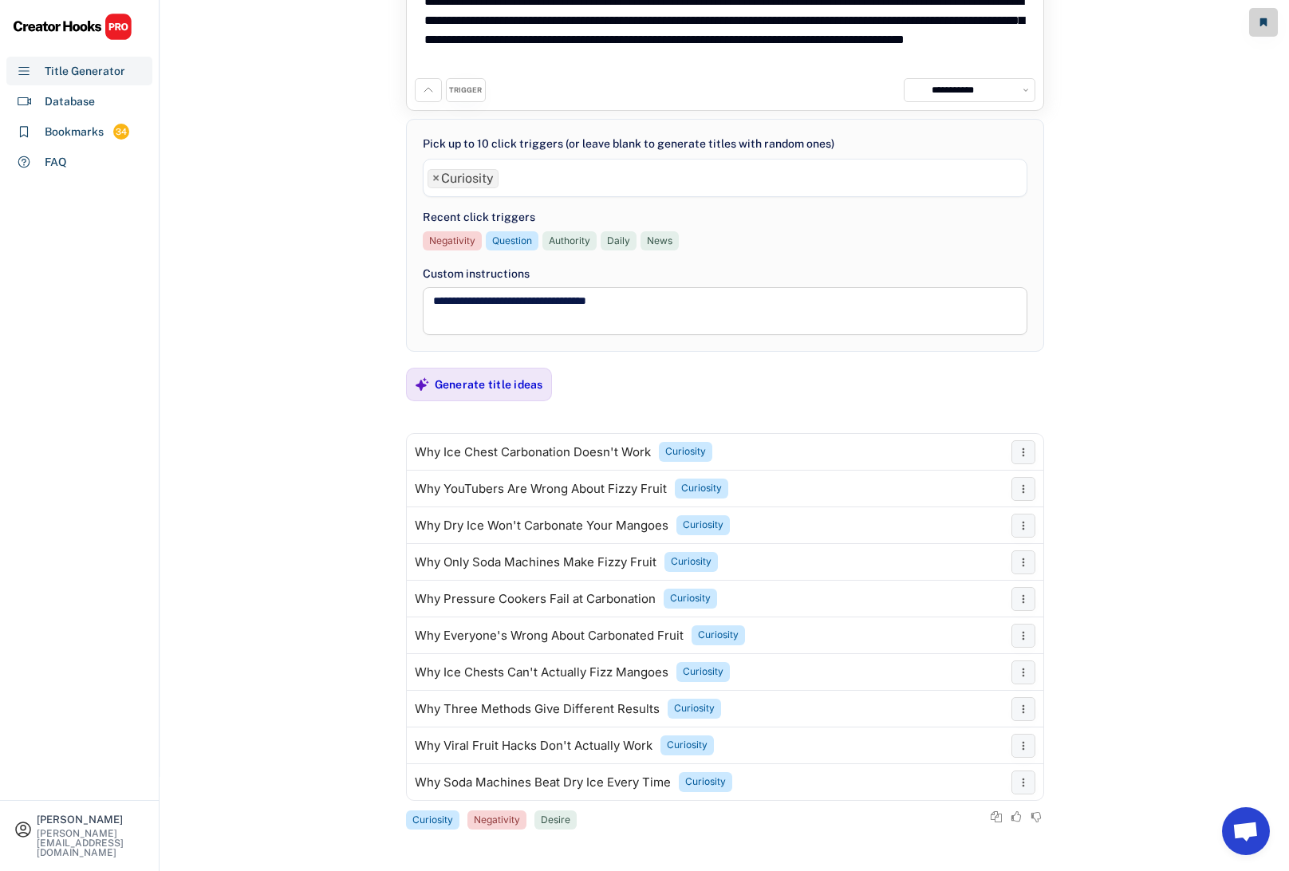
scroll to position [91, 0]
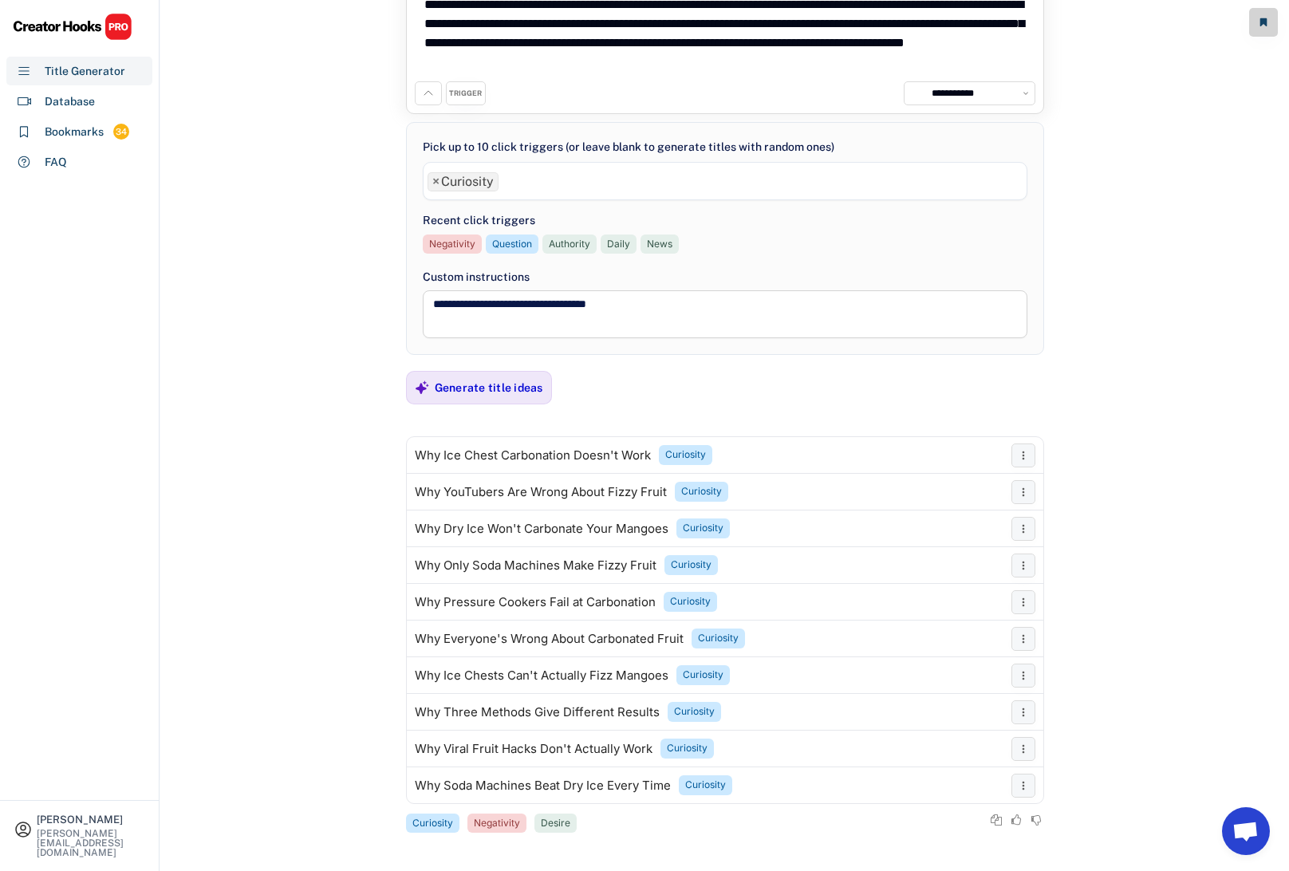
click at [435, 182] on span "×" at bounding box center [435, 181] width 7 height 13
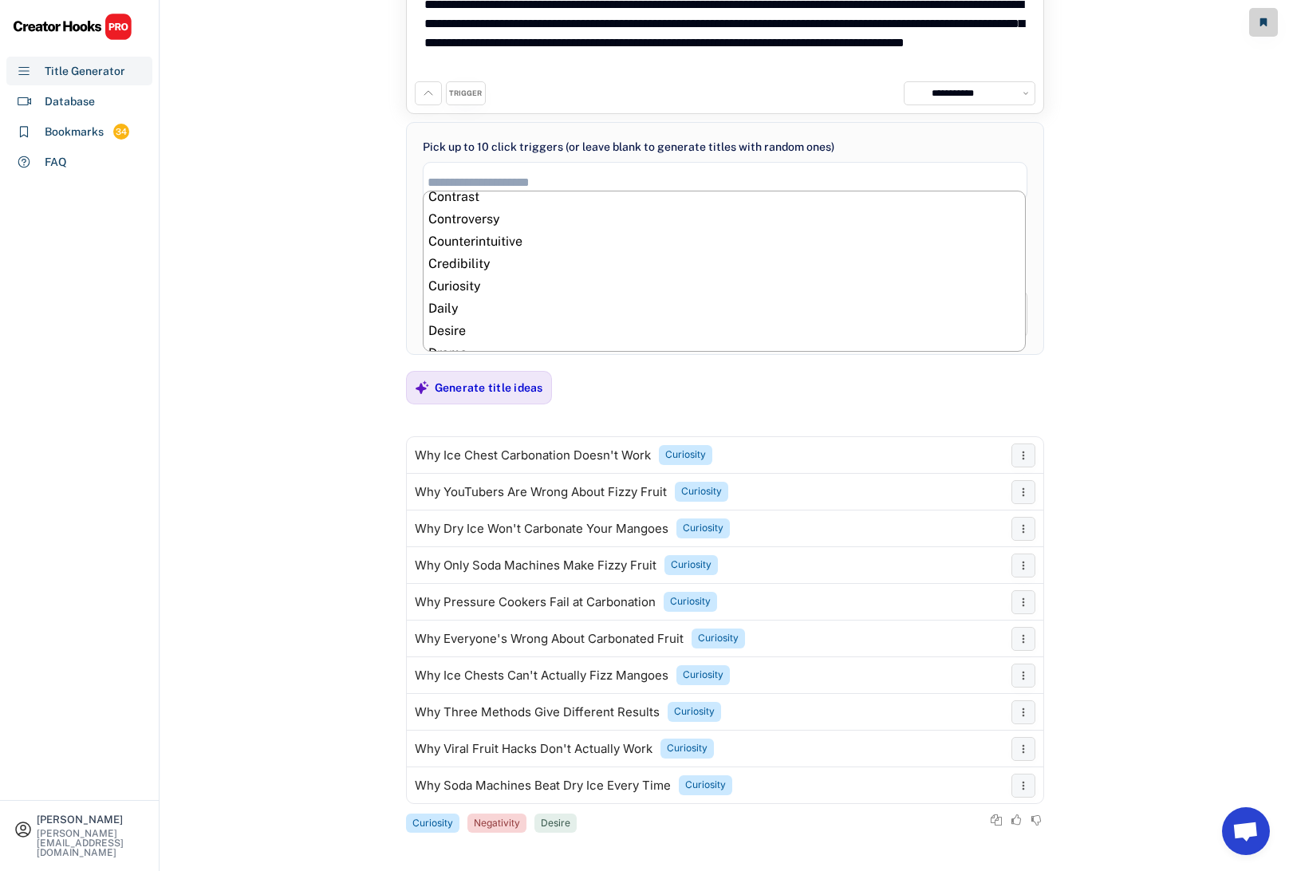
scroll to position [152, 0]
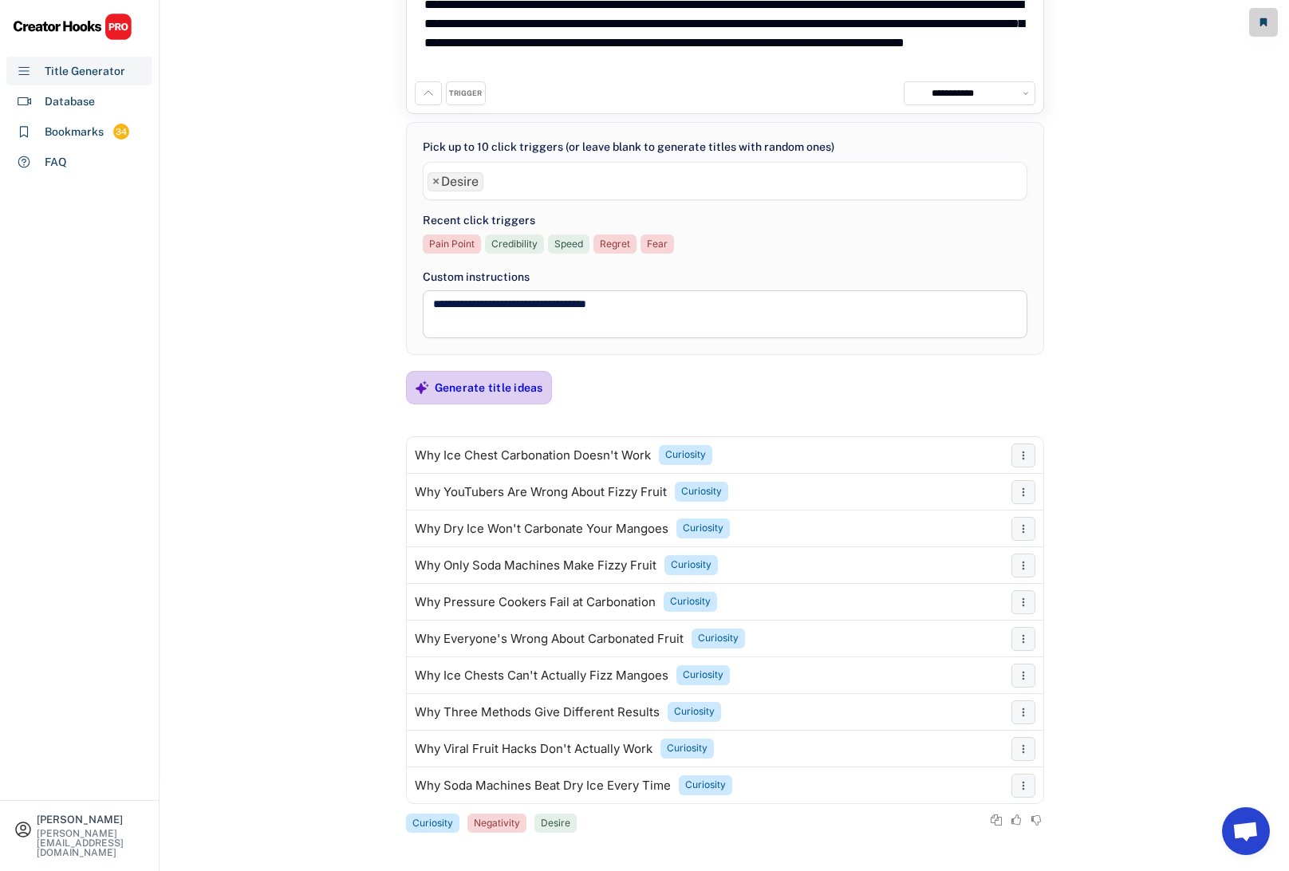
click at [483, 390] on div "Generate title ideas" at bounding box center [489, 387] width 108 height 14
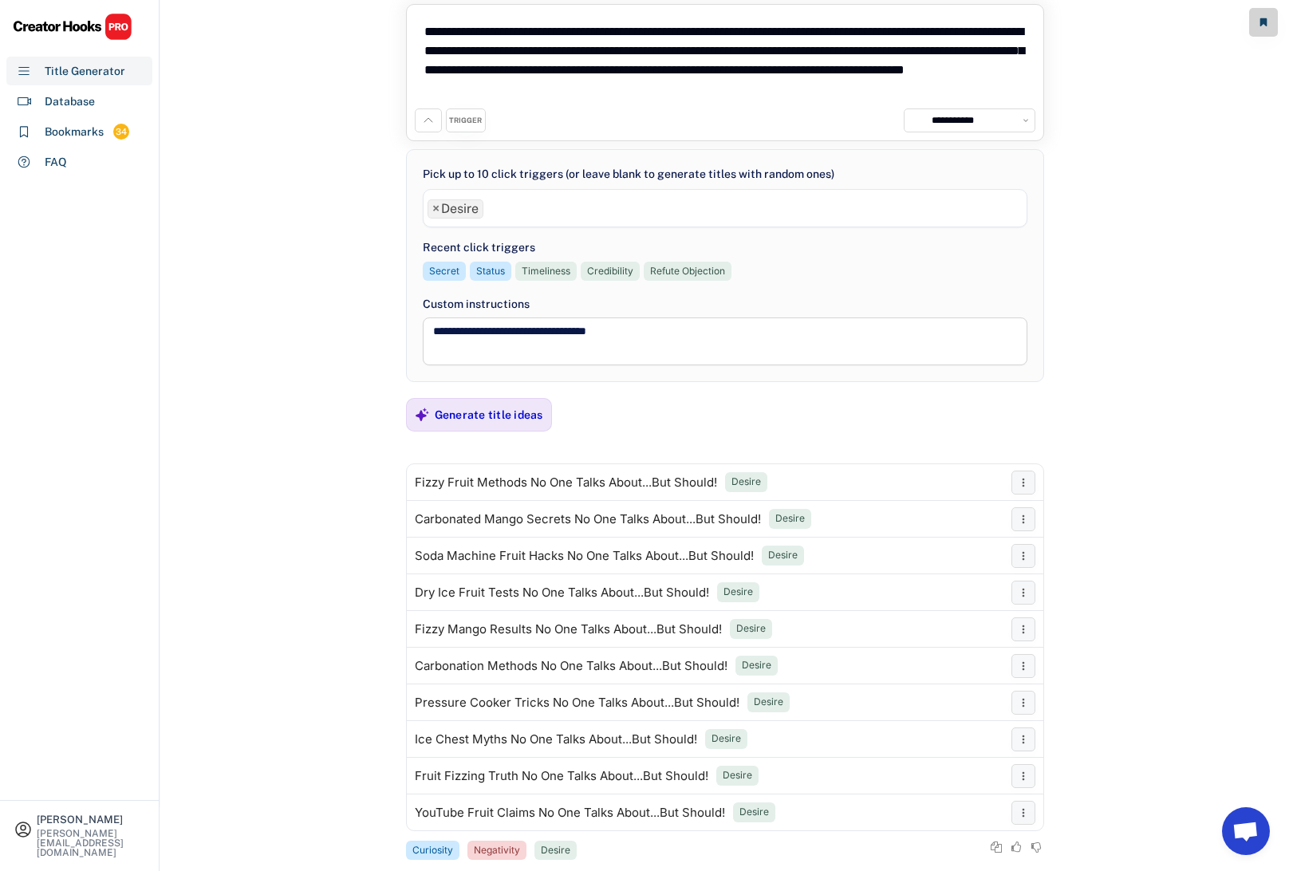
scroll to position [65, 0]
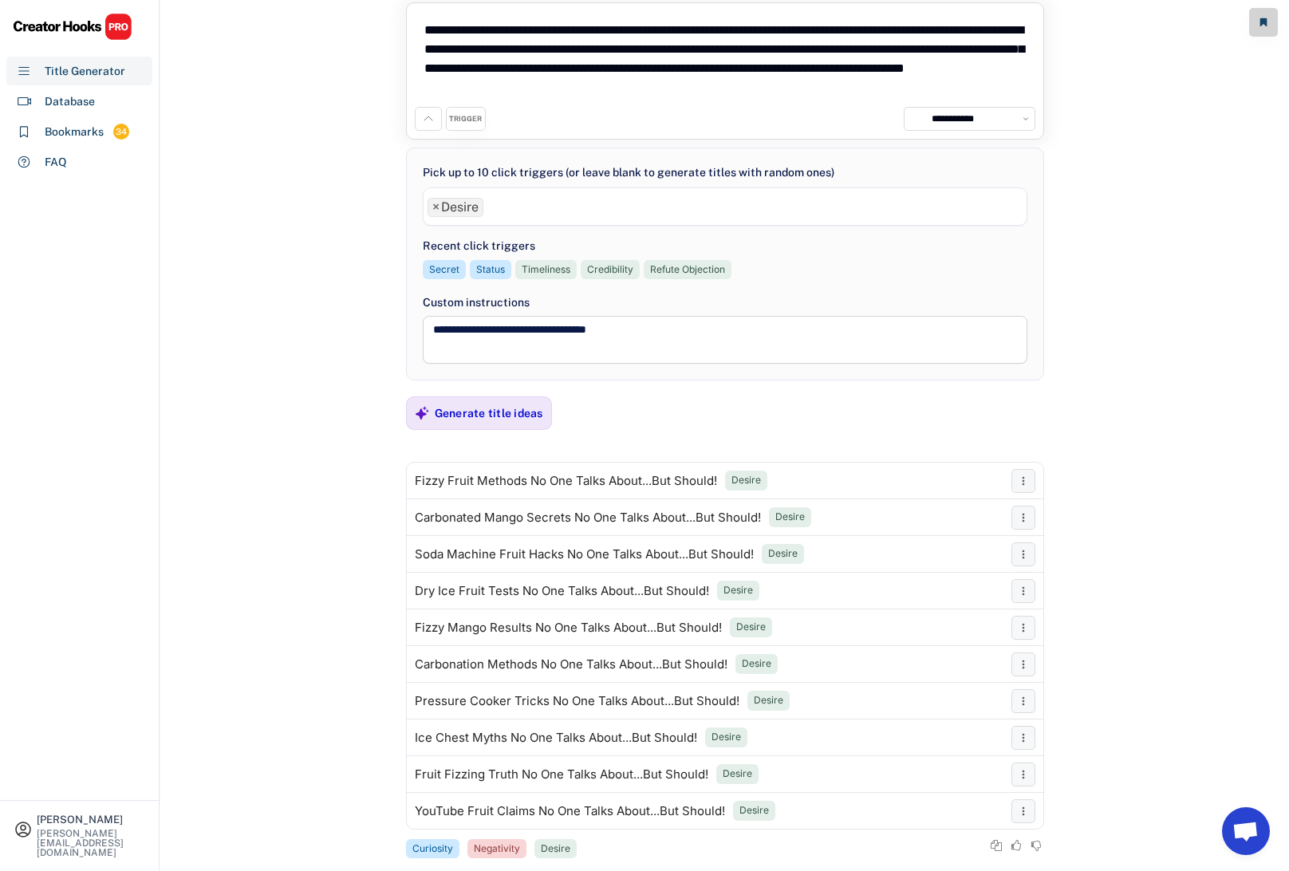
click at [437, 205] on span "×" at bounding box center [435, 207] width 7 height 13
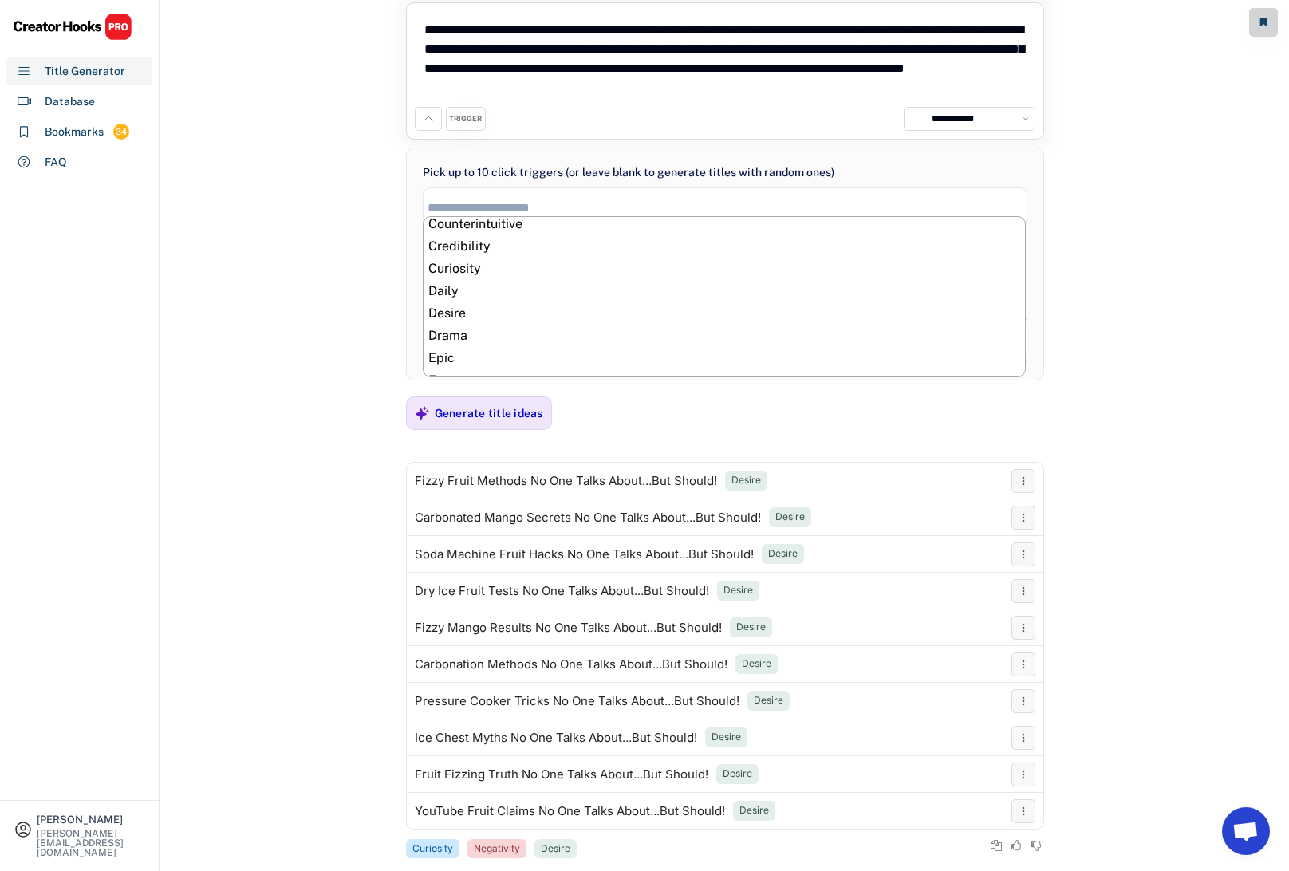
scroll to position [191, 0]
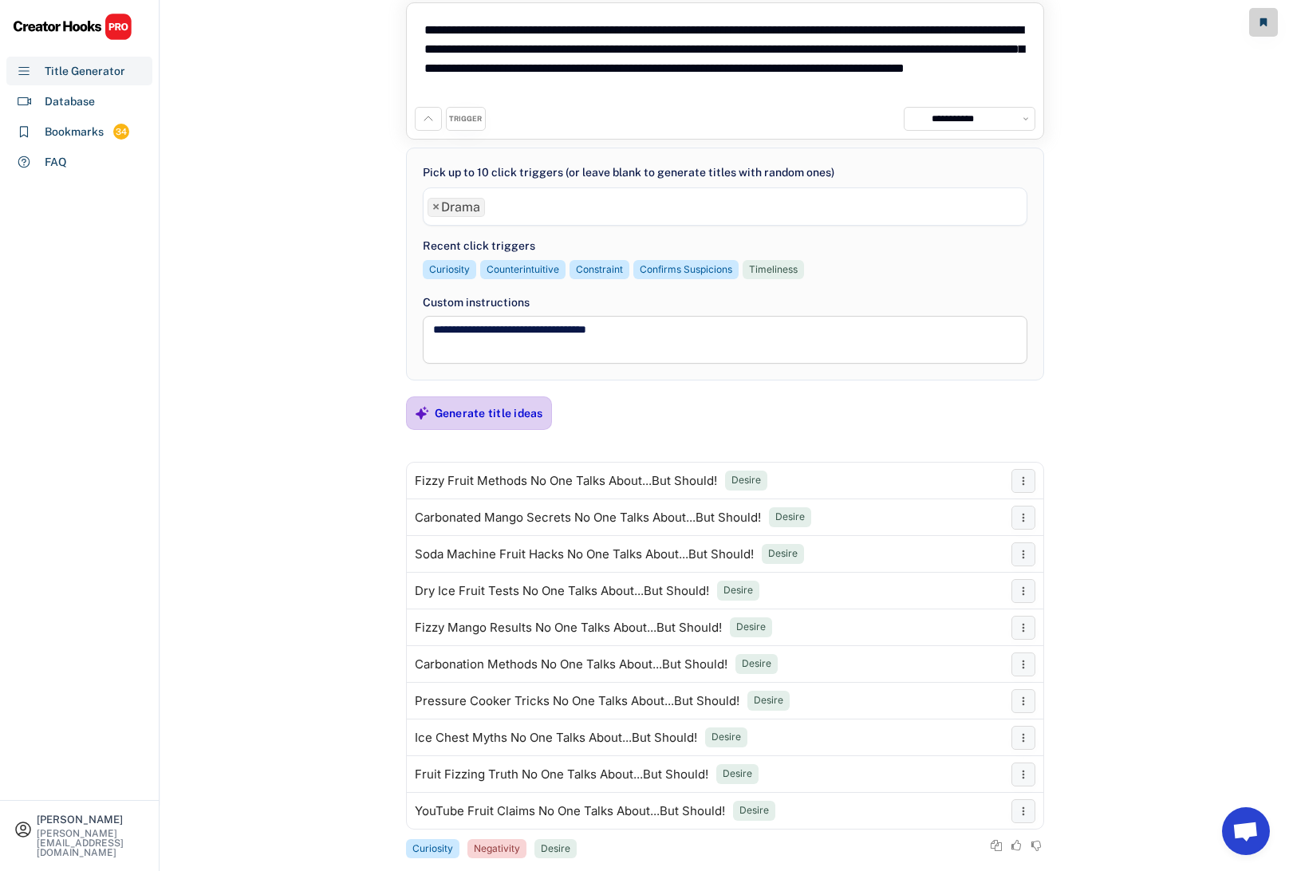
click at [511, 403] on div "Generate title ideas" at bounding box center [489, 413] width 108 height 32
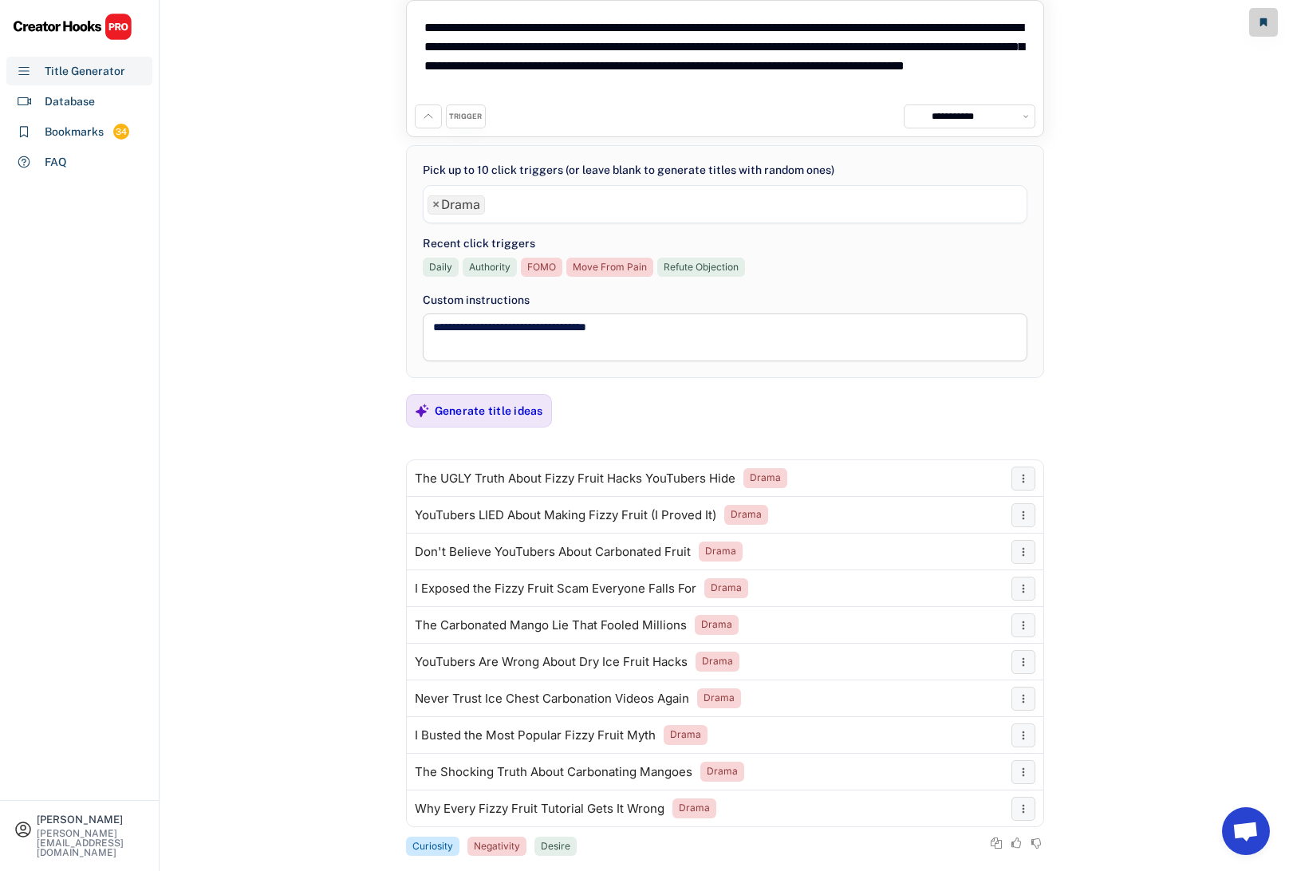
scroll to position [74, 0]
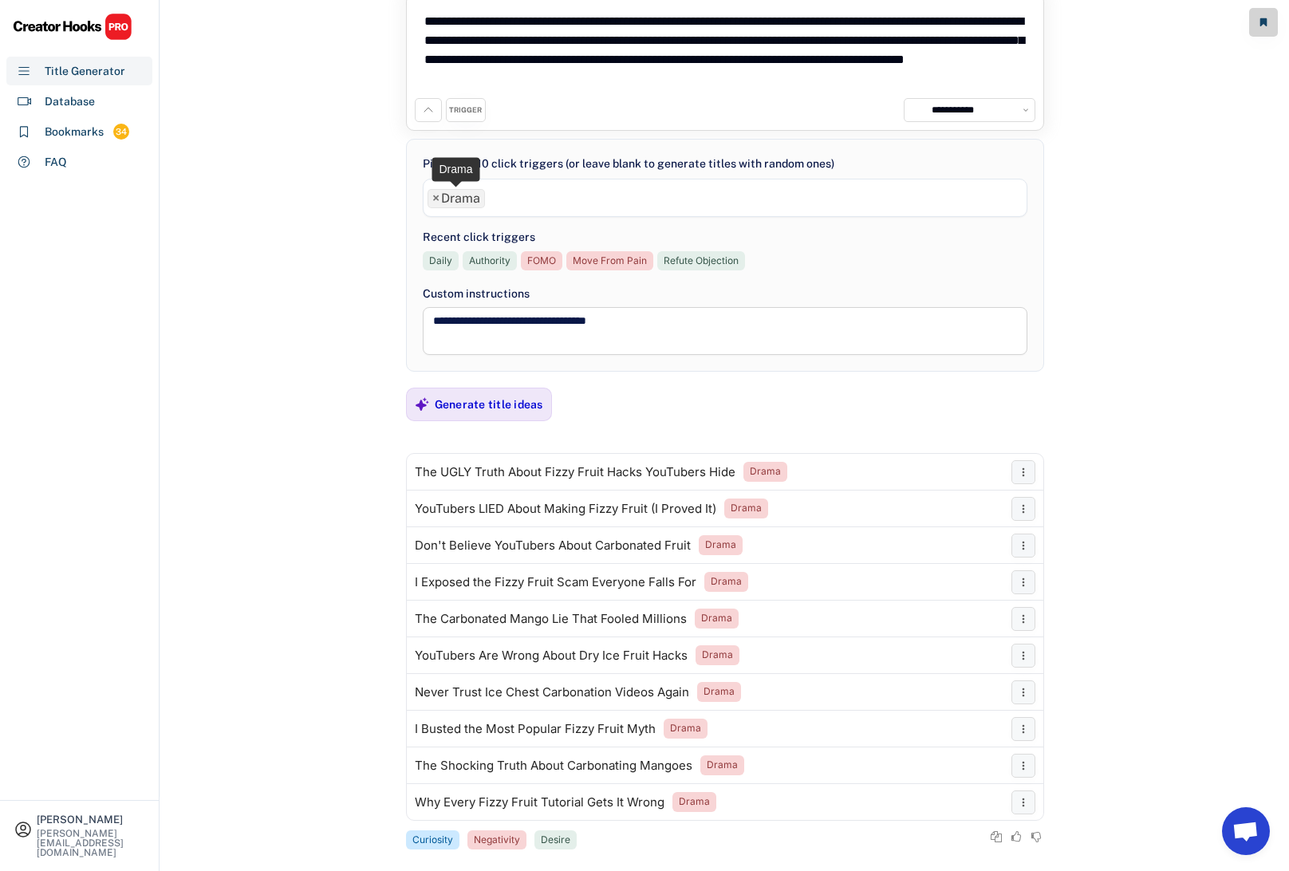
click at [434, 199] on span "×" at bounding box center [435, 198] width 7 height 13
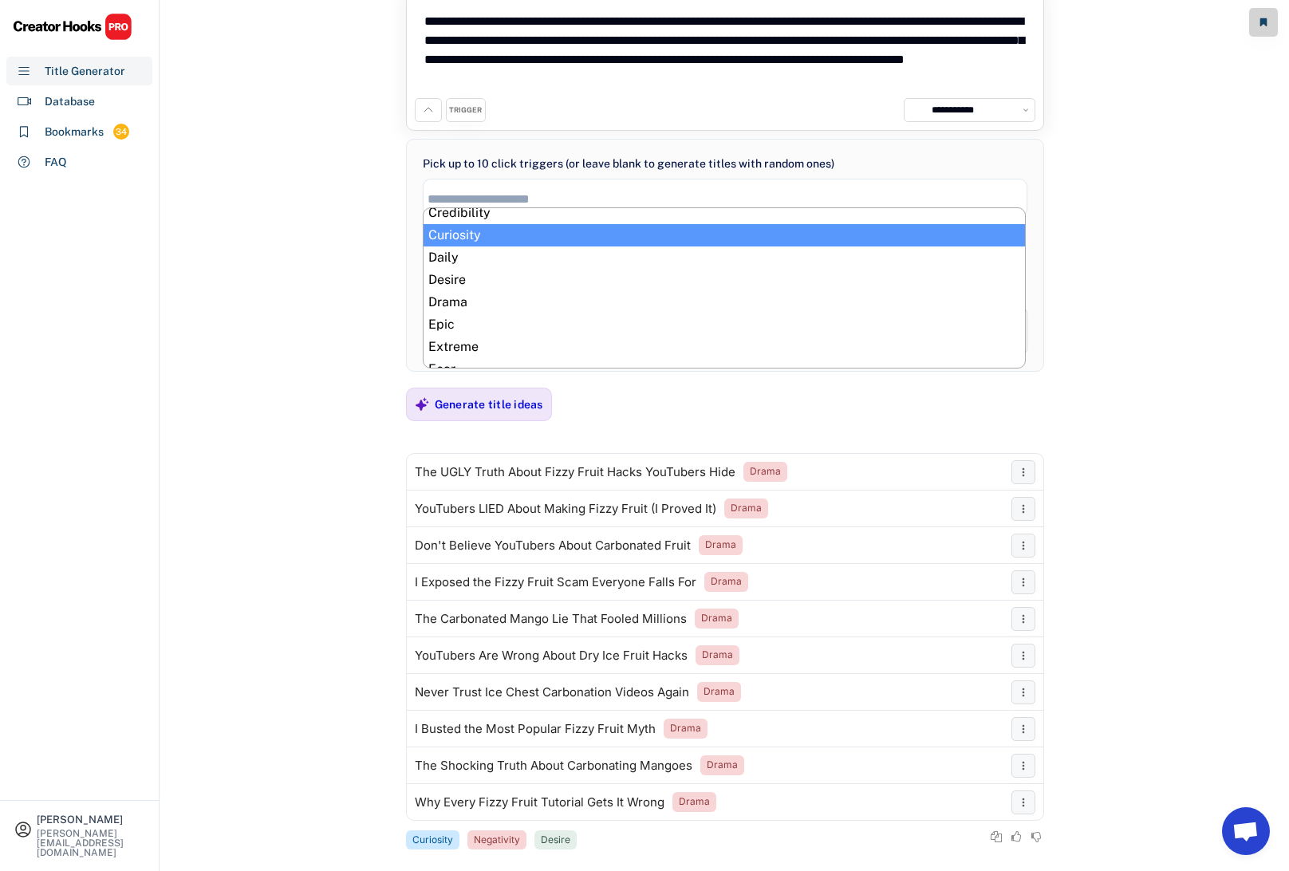
scroll to position [211, 0]
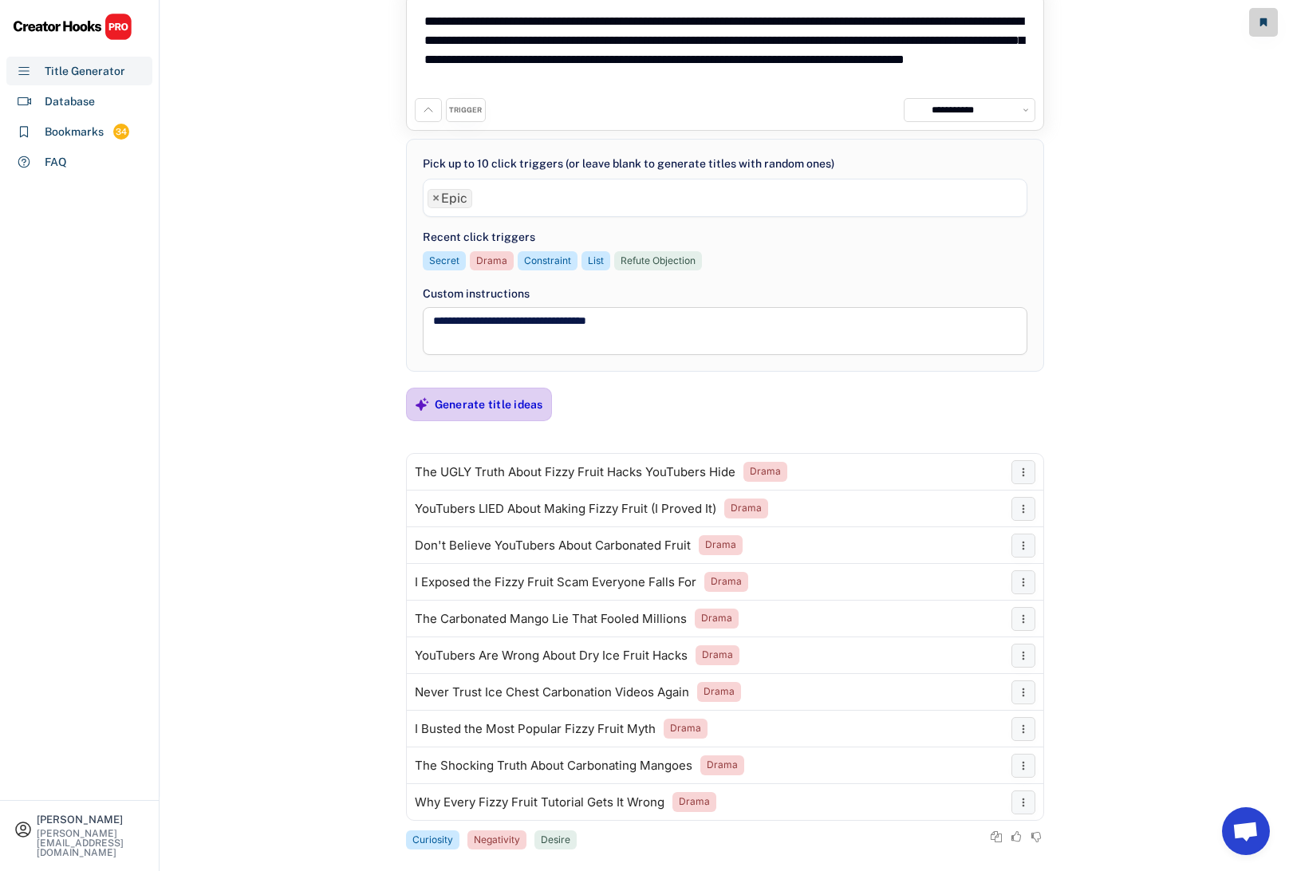
click at [502, 406] on div "Generate title ideas" at bounding box center [489, 404] width 108 height 14
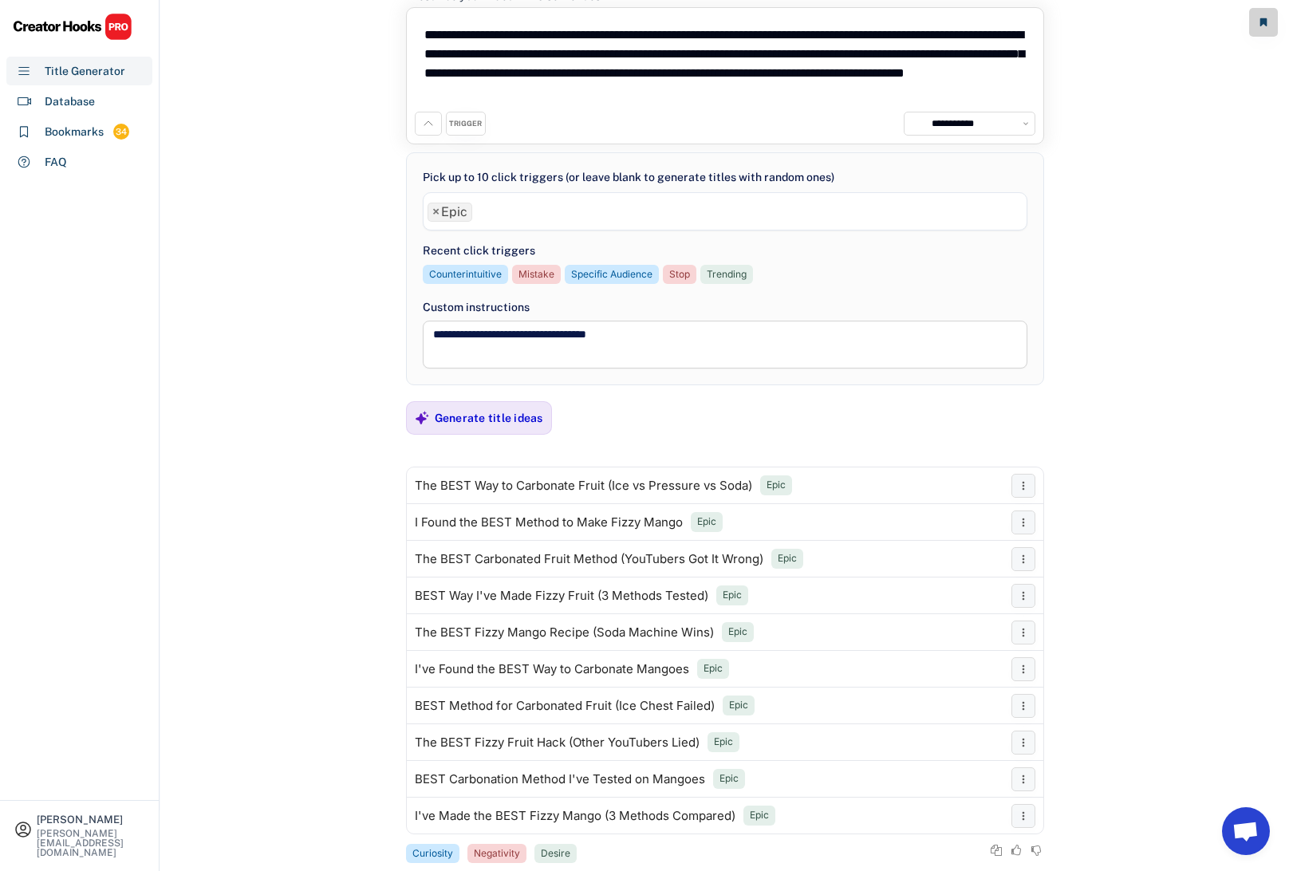
scroll to position [94, 0]
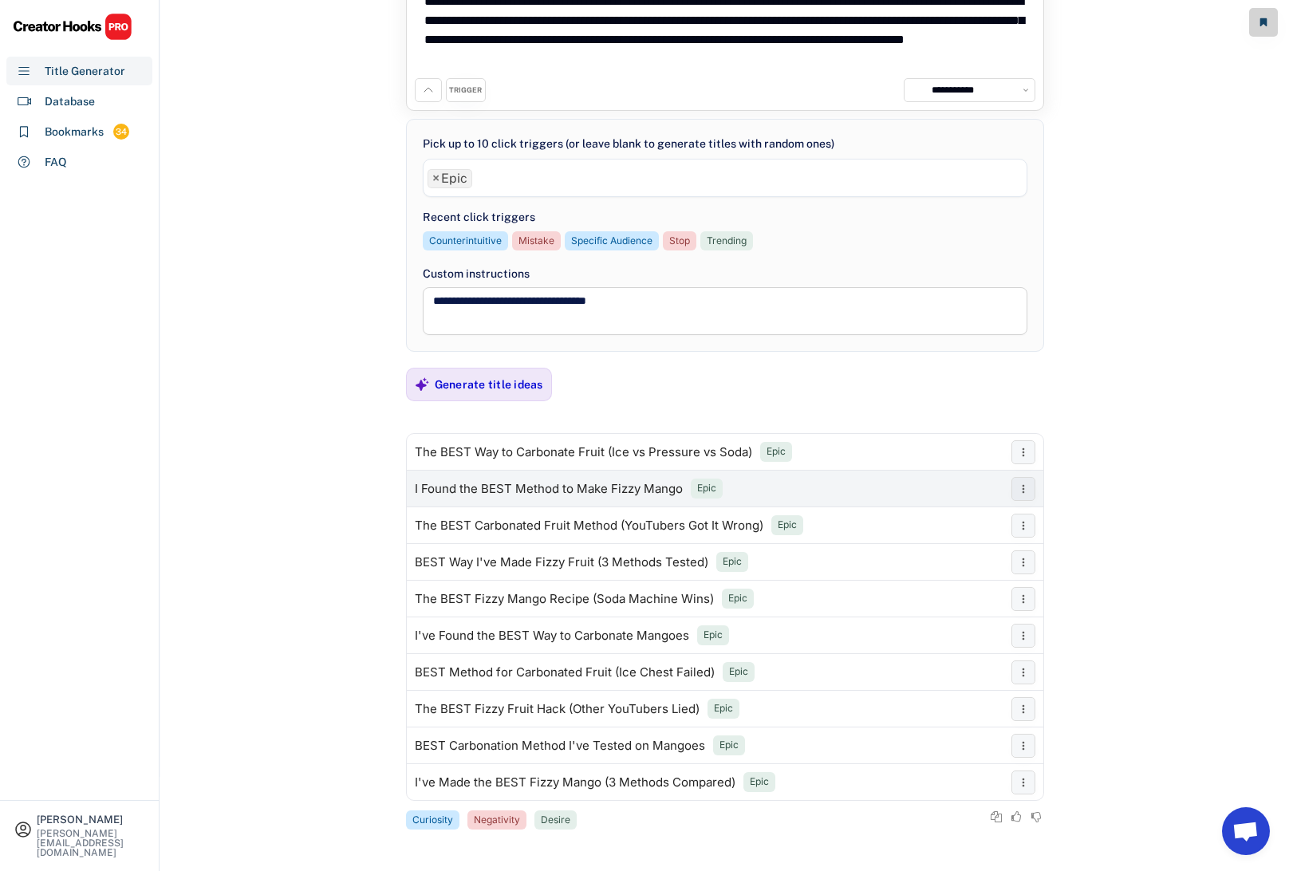
click at [511, 488] on div "I Found the BEST Method to Make Fizzy Mango" at bounding box center [549, 488] width 268 height 13
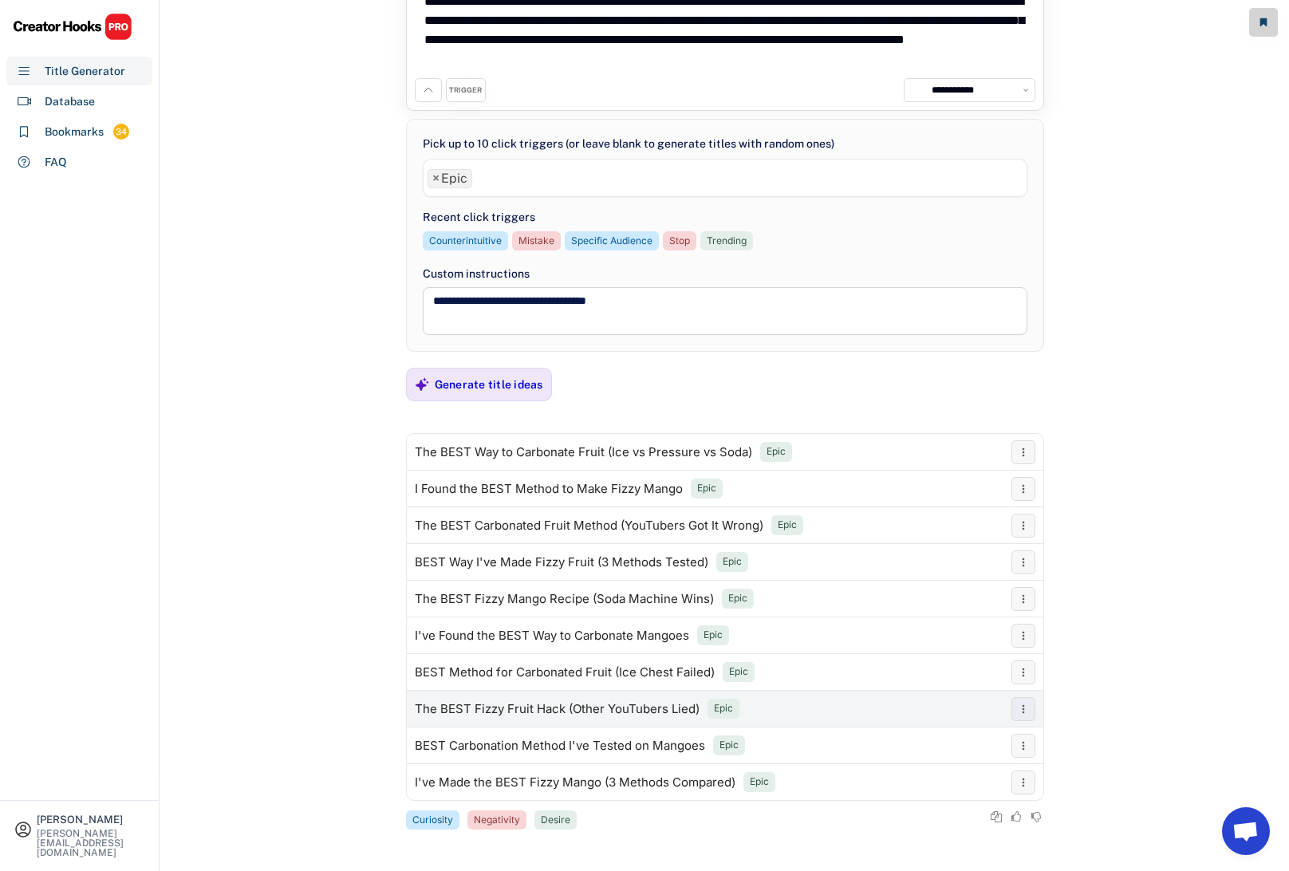
click at [506, 707] on div "The BEST Fizzy Fruit Hack (Other YouTubers Lied)" at bounding box center [557, 709] width 285 height 13
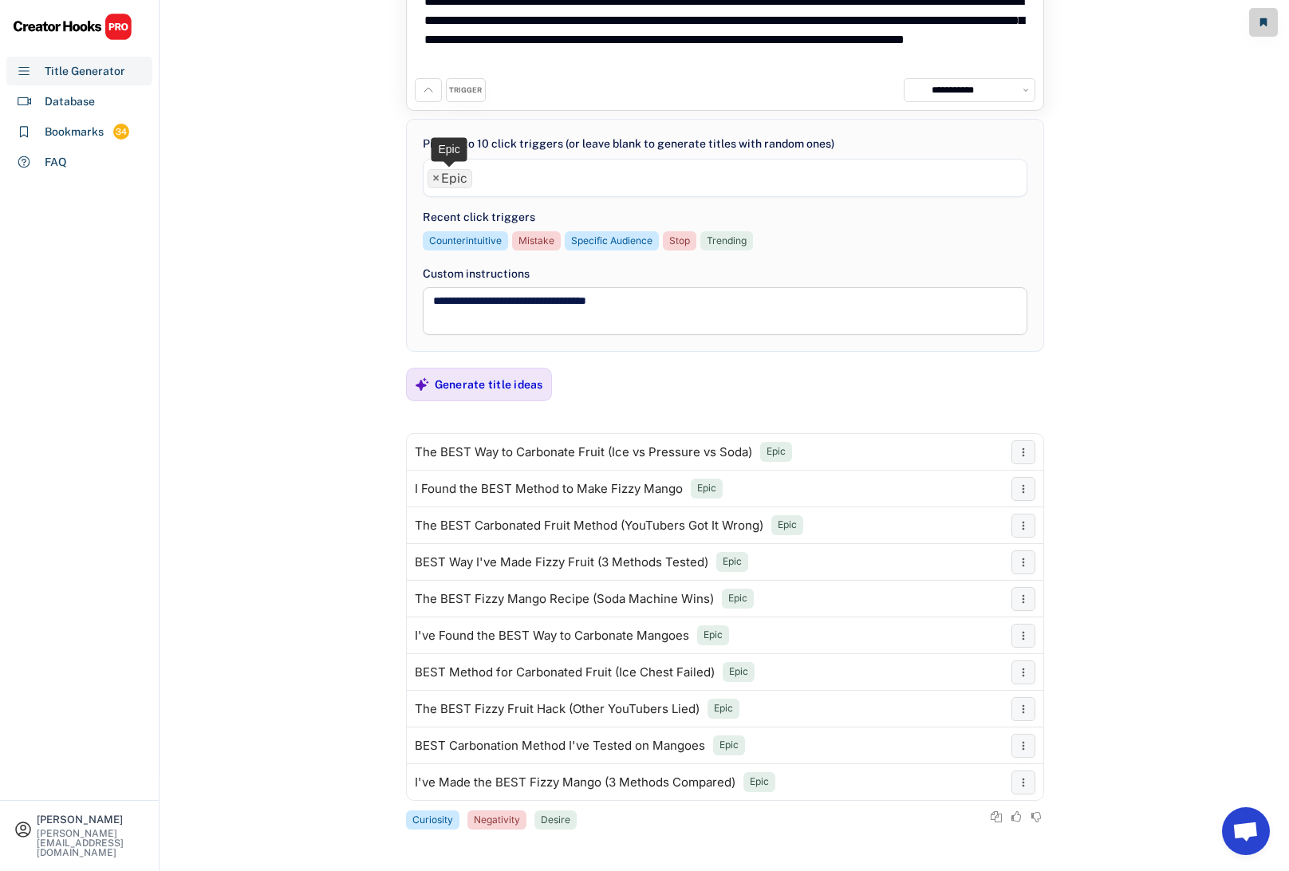
click at [435, 176] on span "×" at bounding box center [435, 178] width 7 height 13
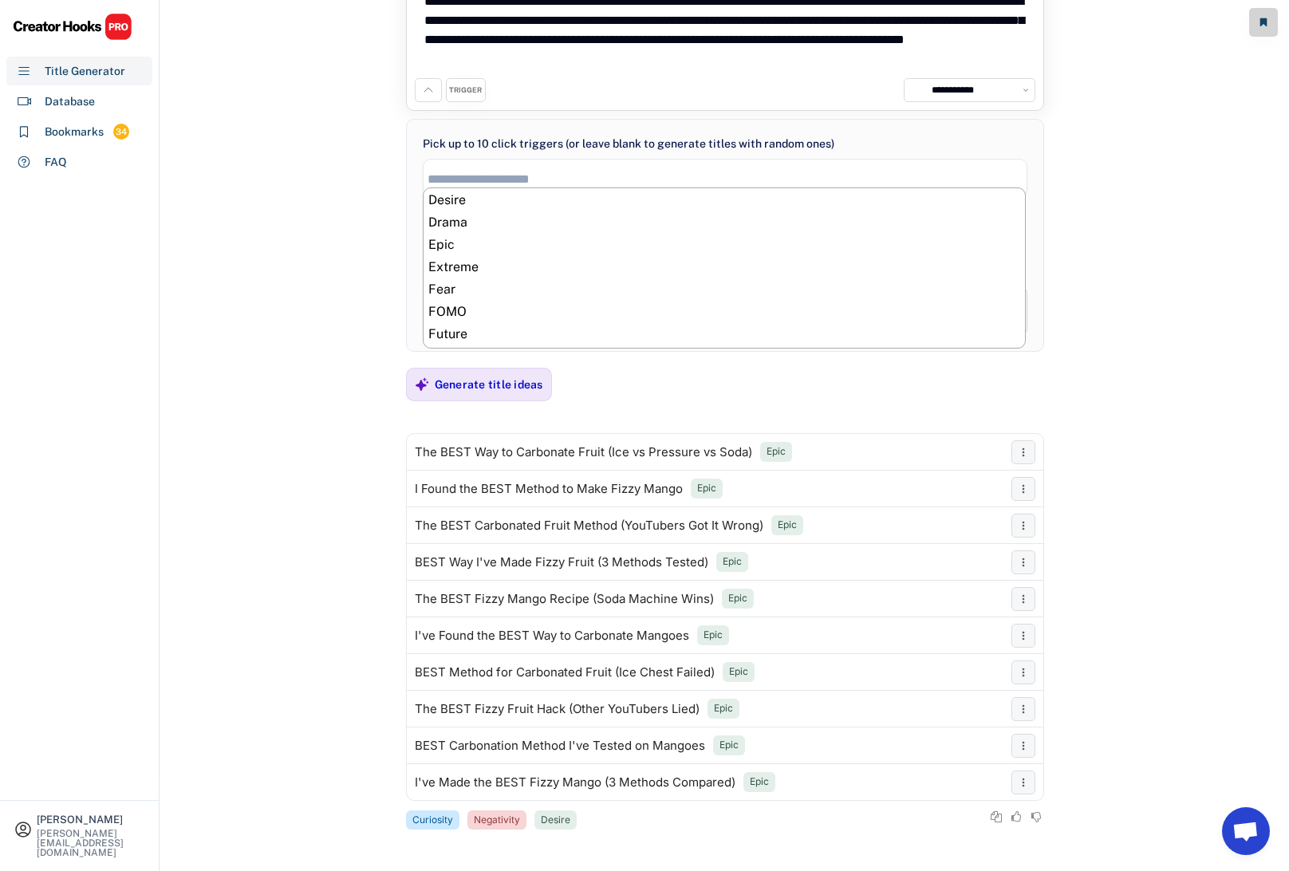
scroll to position [286, 0]
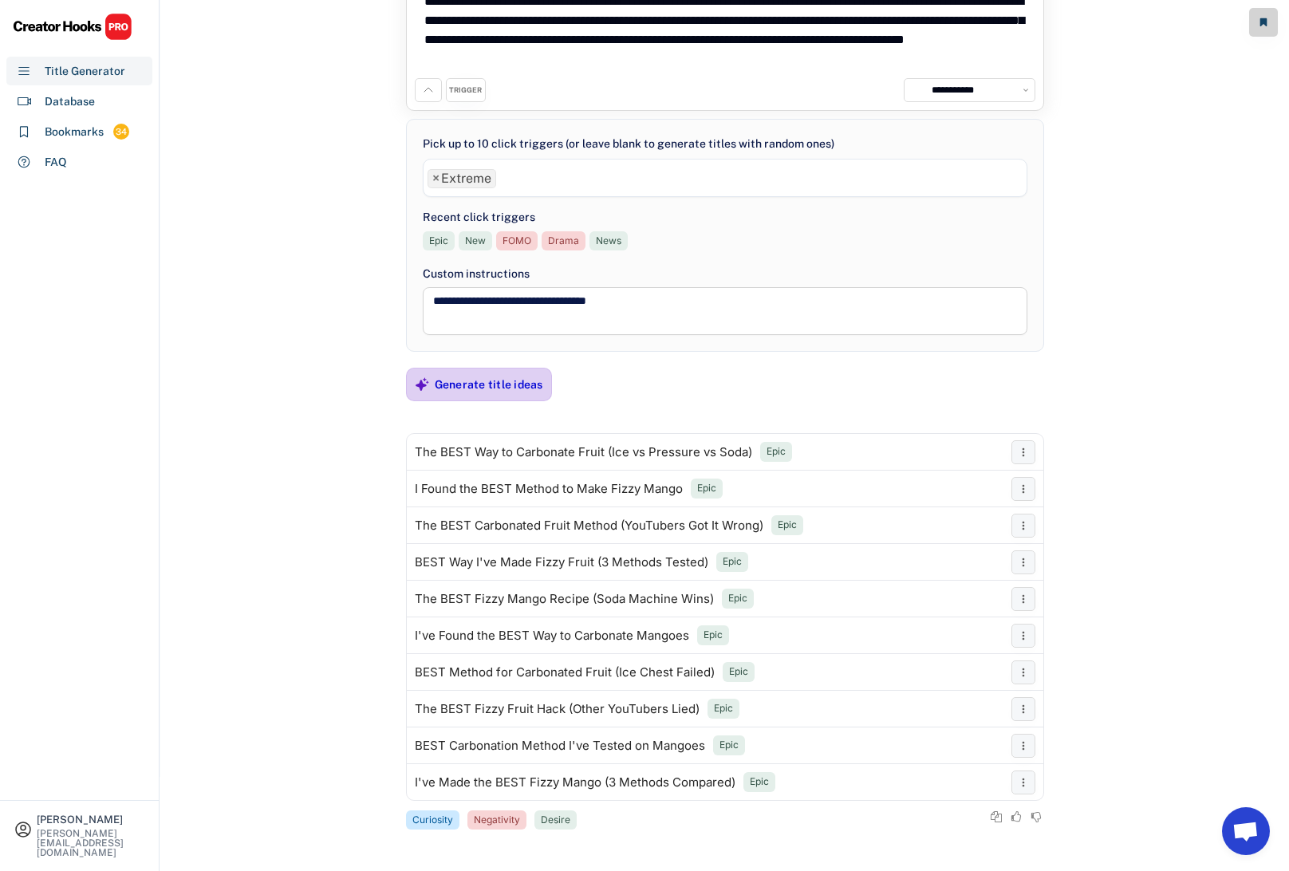
click at [481, 380] on div "Generate title ideas" at bounding box center [489, 384] width 108 height 14
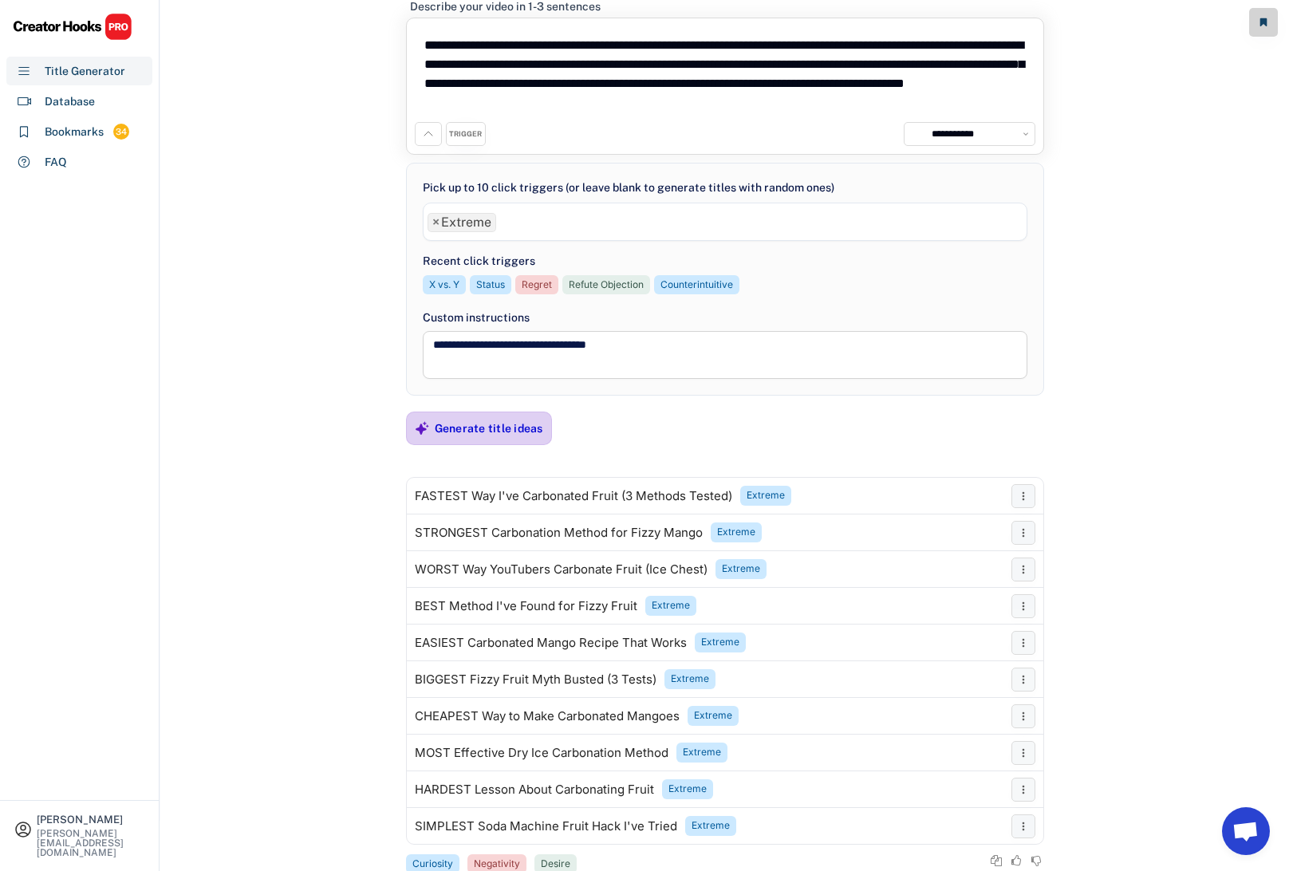
scroll to position [94, 0]
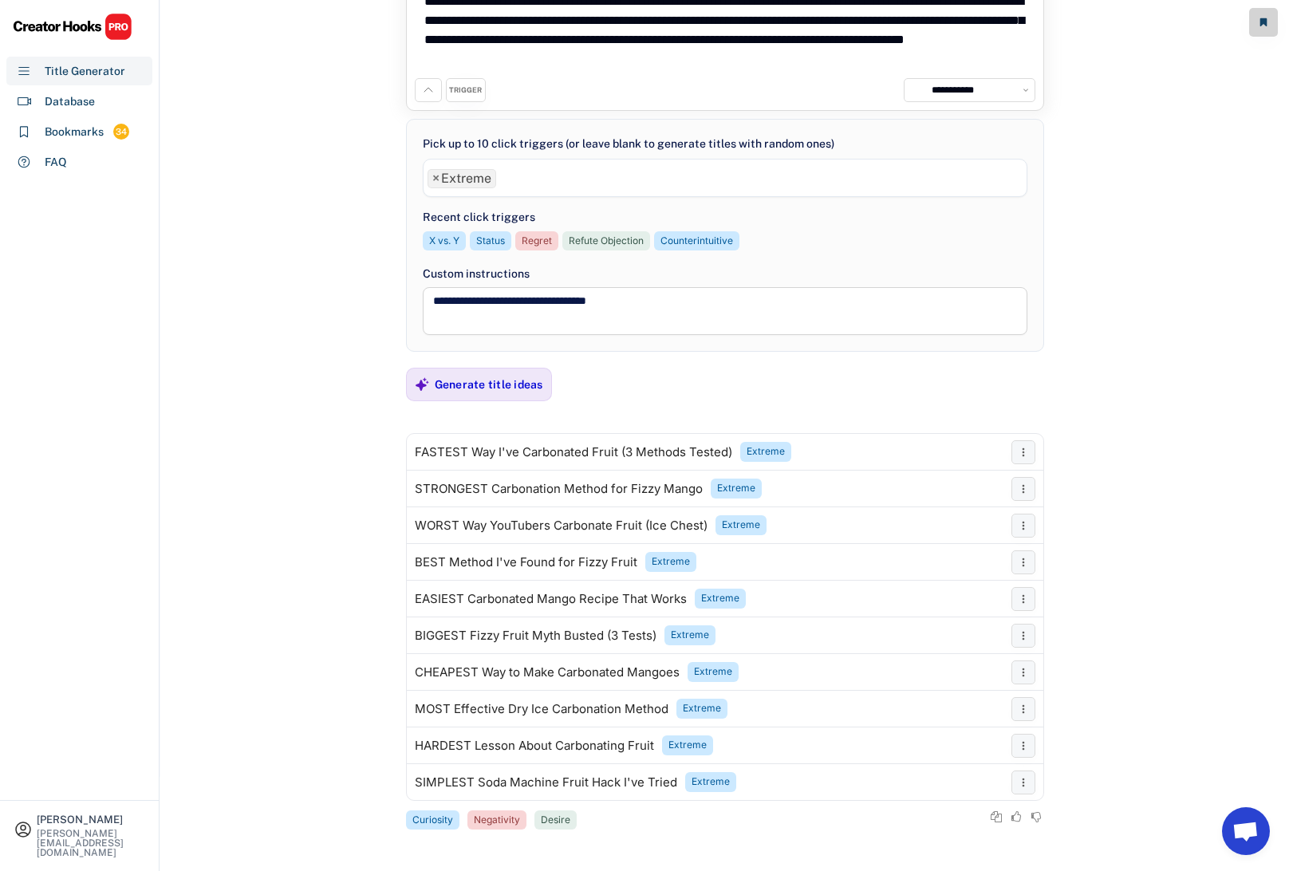
click at [434, 182] on span "×" at bounding box center [435, 178] width 7 height 13
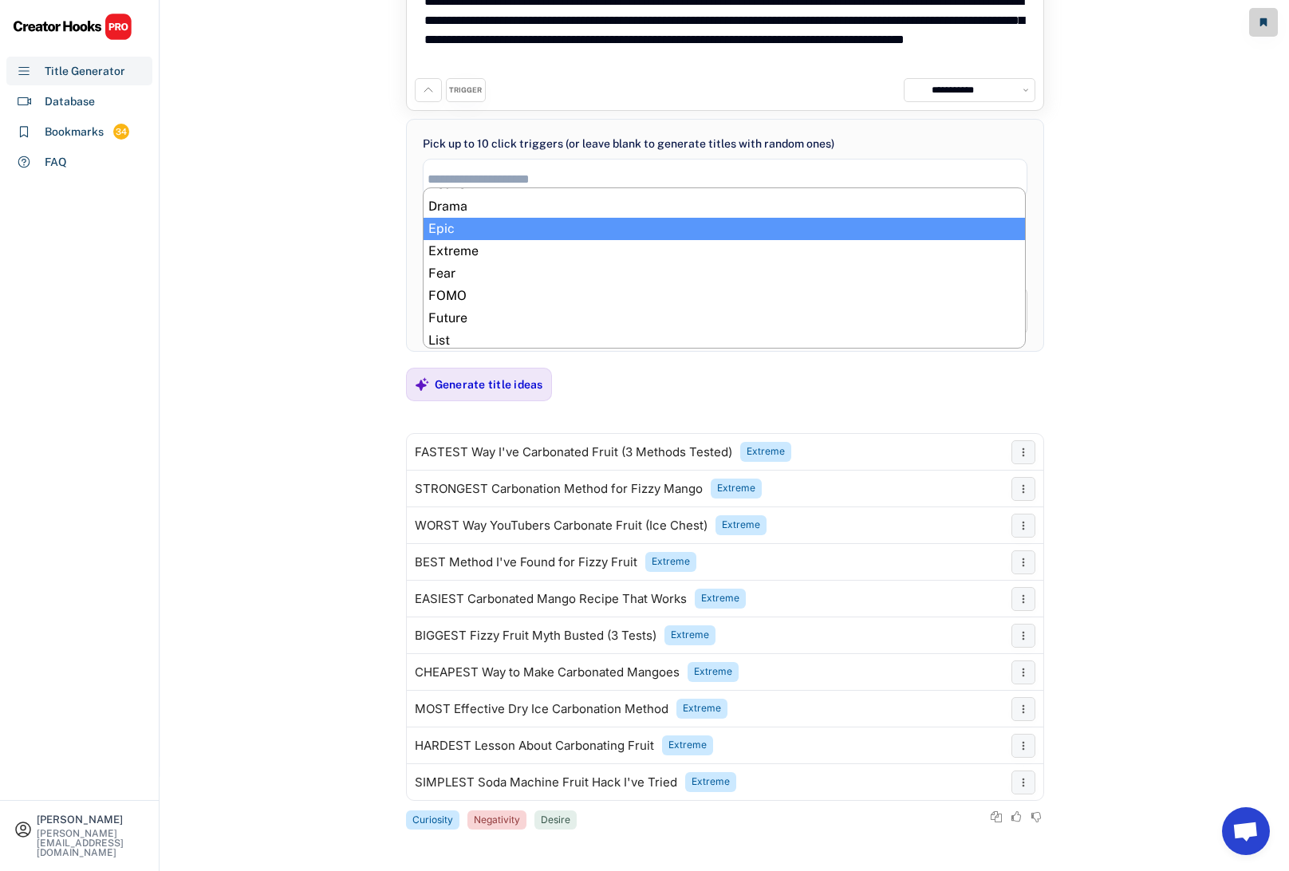
scroll to position [285, 0]
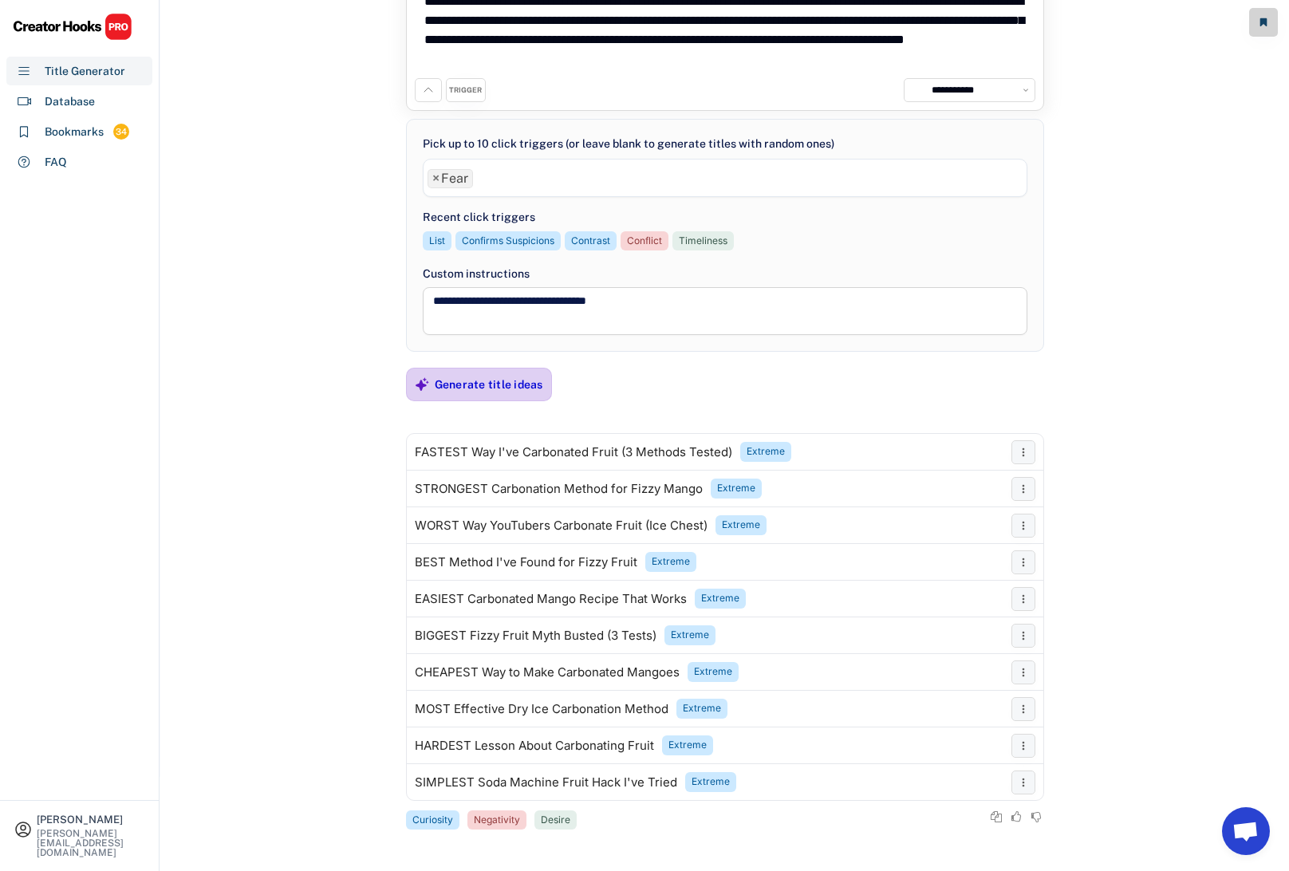
click at [486, 391] on div "Generate title ideas" at bounding box center [489, 384] width 108 height 14
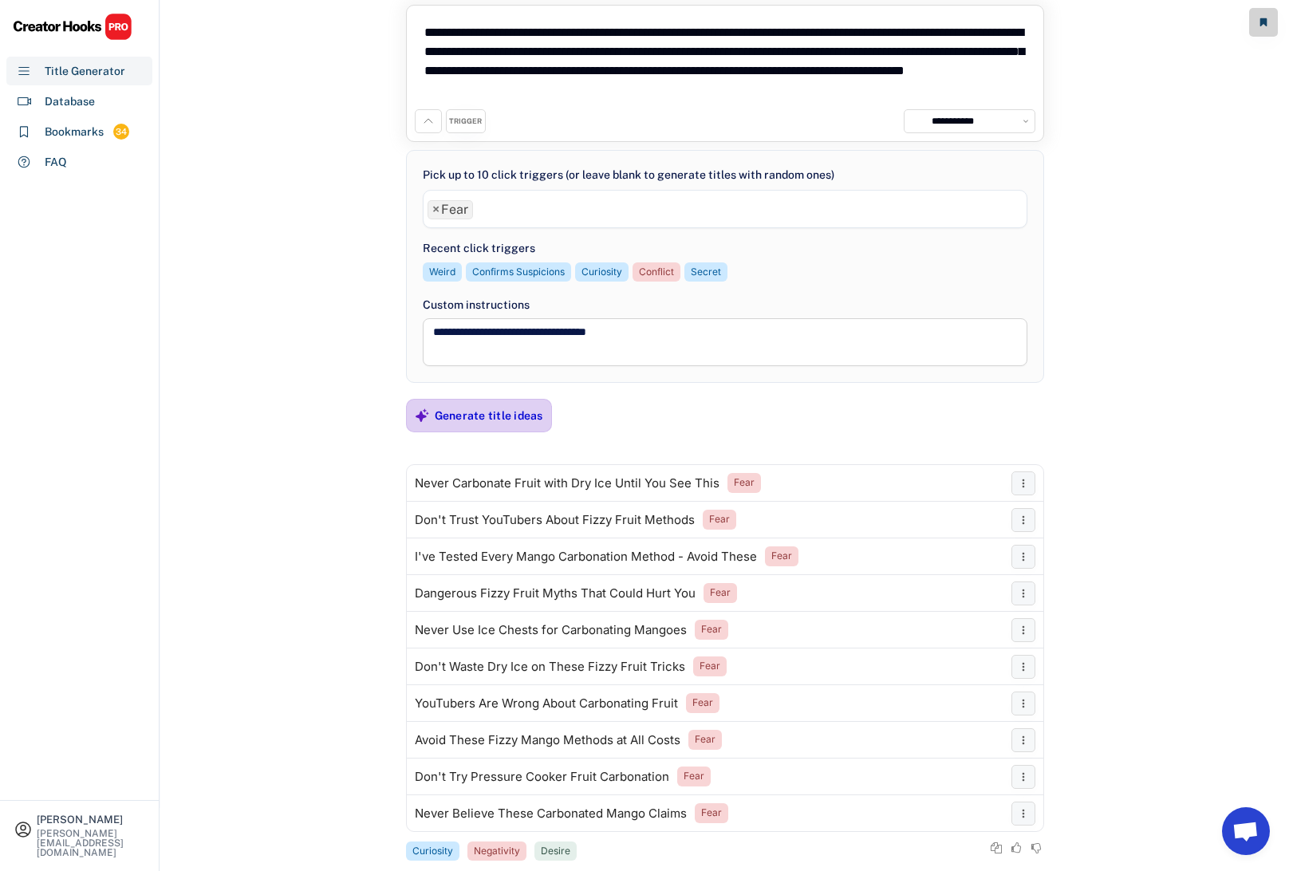
scroll to position [57, 0]
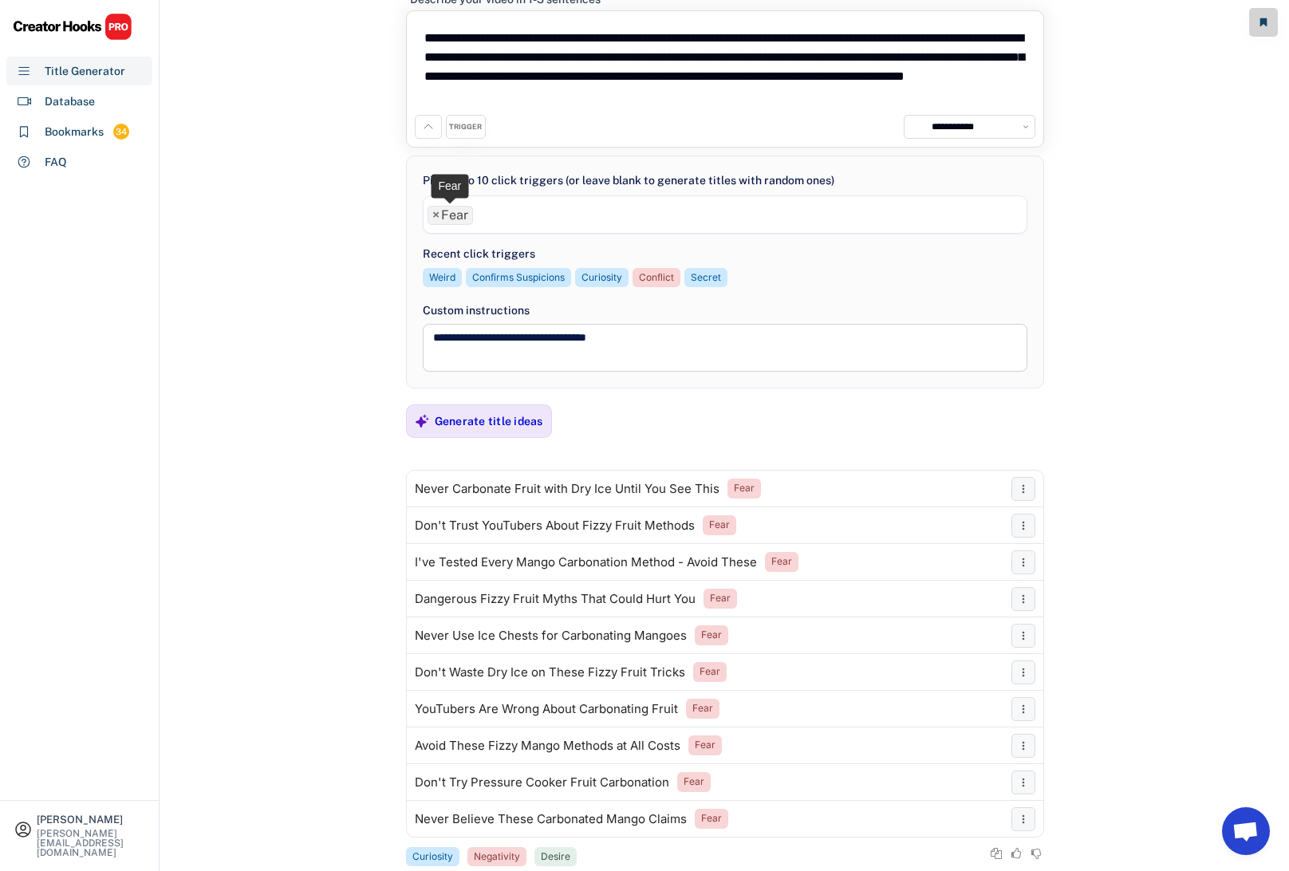
click at [434, 215] on span "×" at bounding box center [435, 215] width 7 height 13
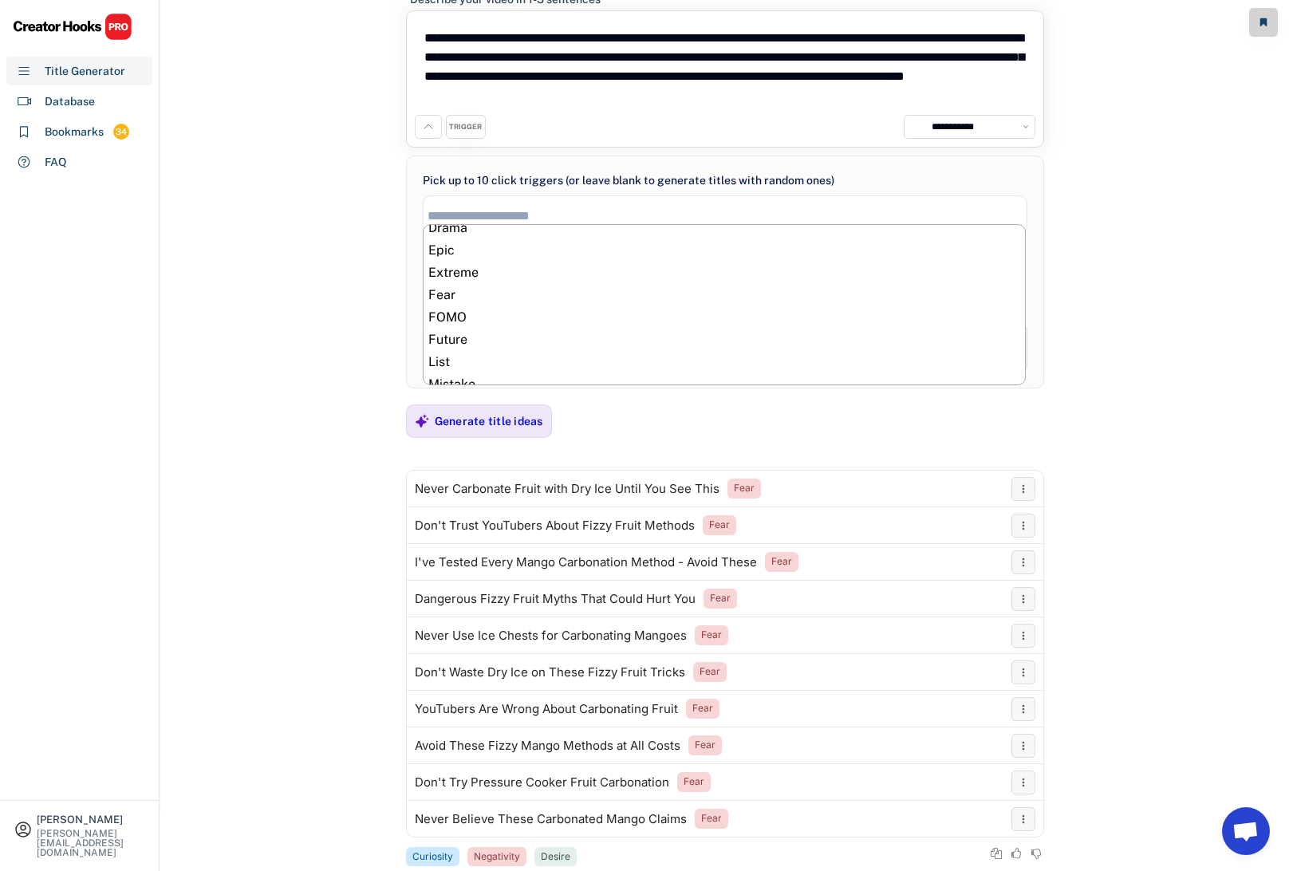
scroll to position [305, 0]
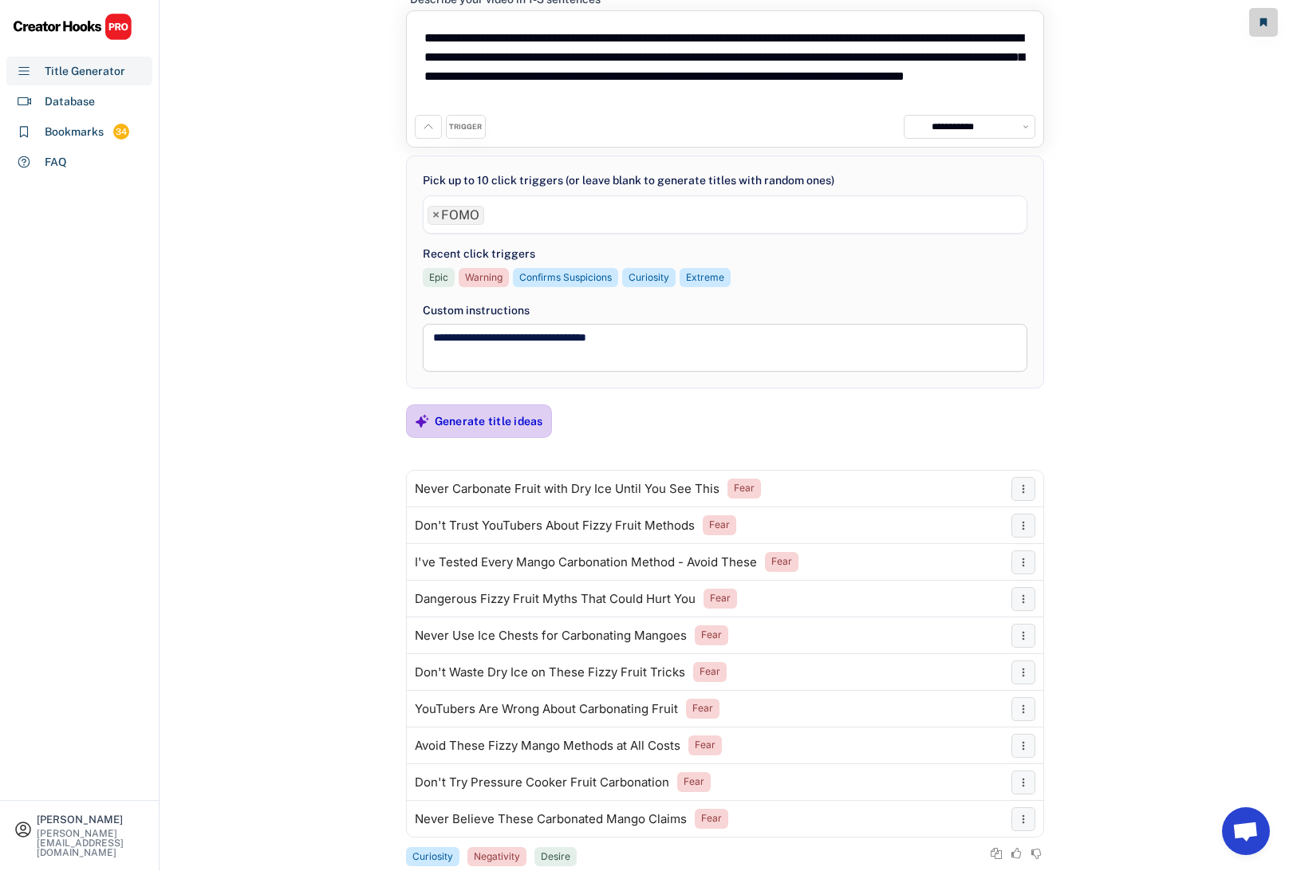
click at [511, 423] on div "Generate title ideas" at bounding box center [489, 421] width 108 height 14
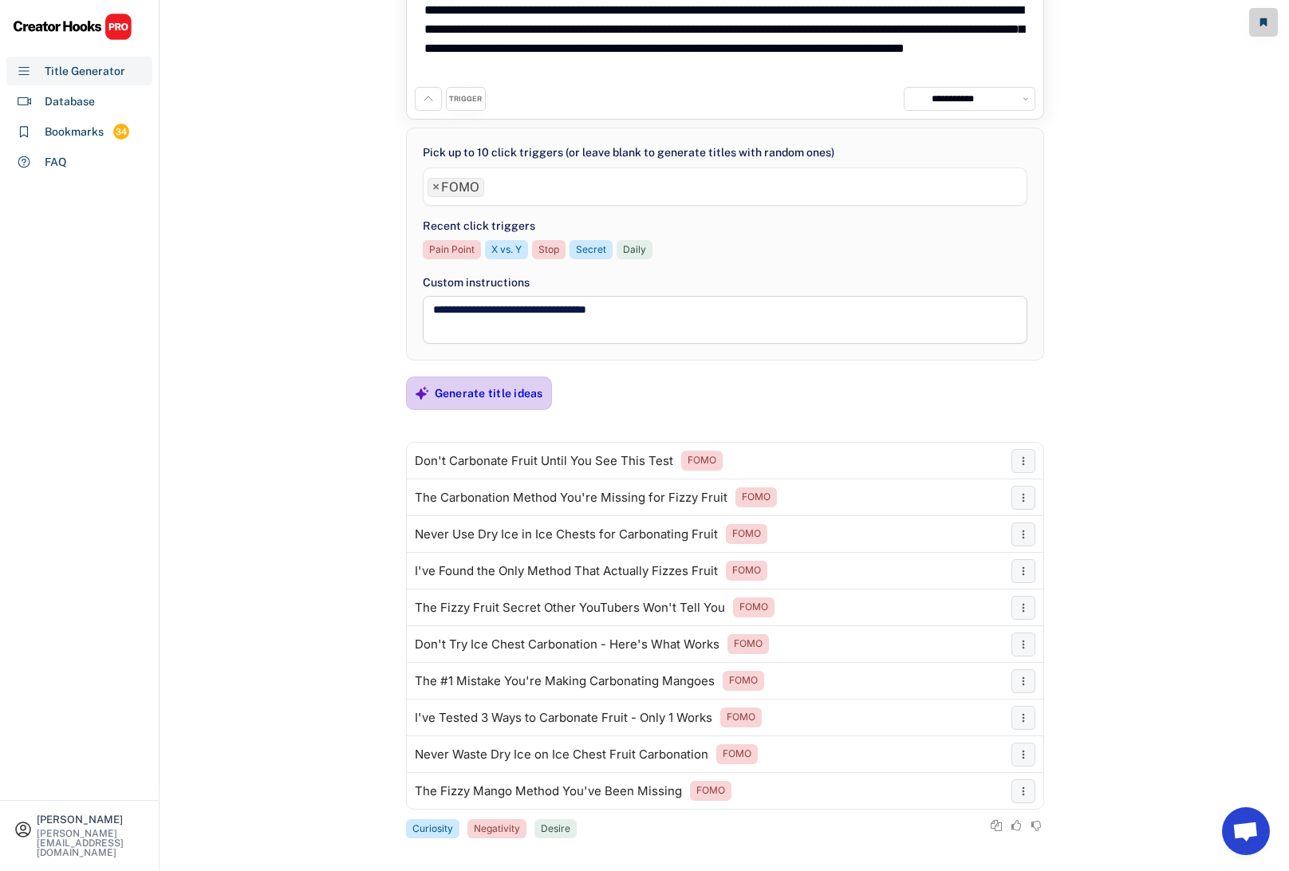
scroll to position [88, 0]
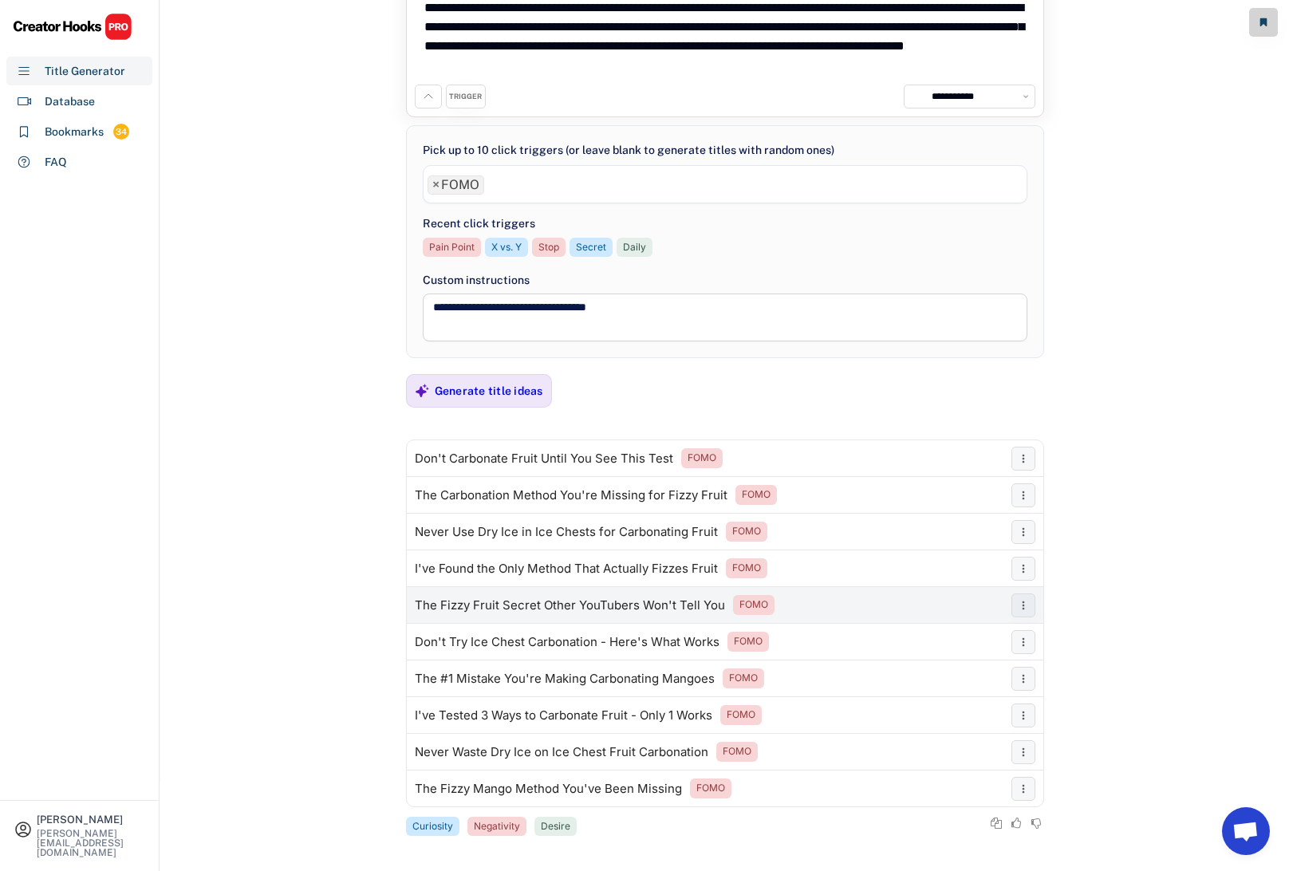
click at [522, 603] on div "The Fizzy Fruit Secret Other YouTubers Won't Tell You" at bounding box center [570, 605] width 310 height 13
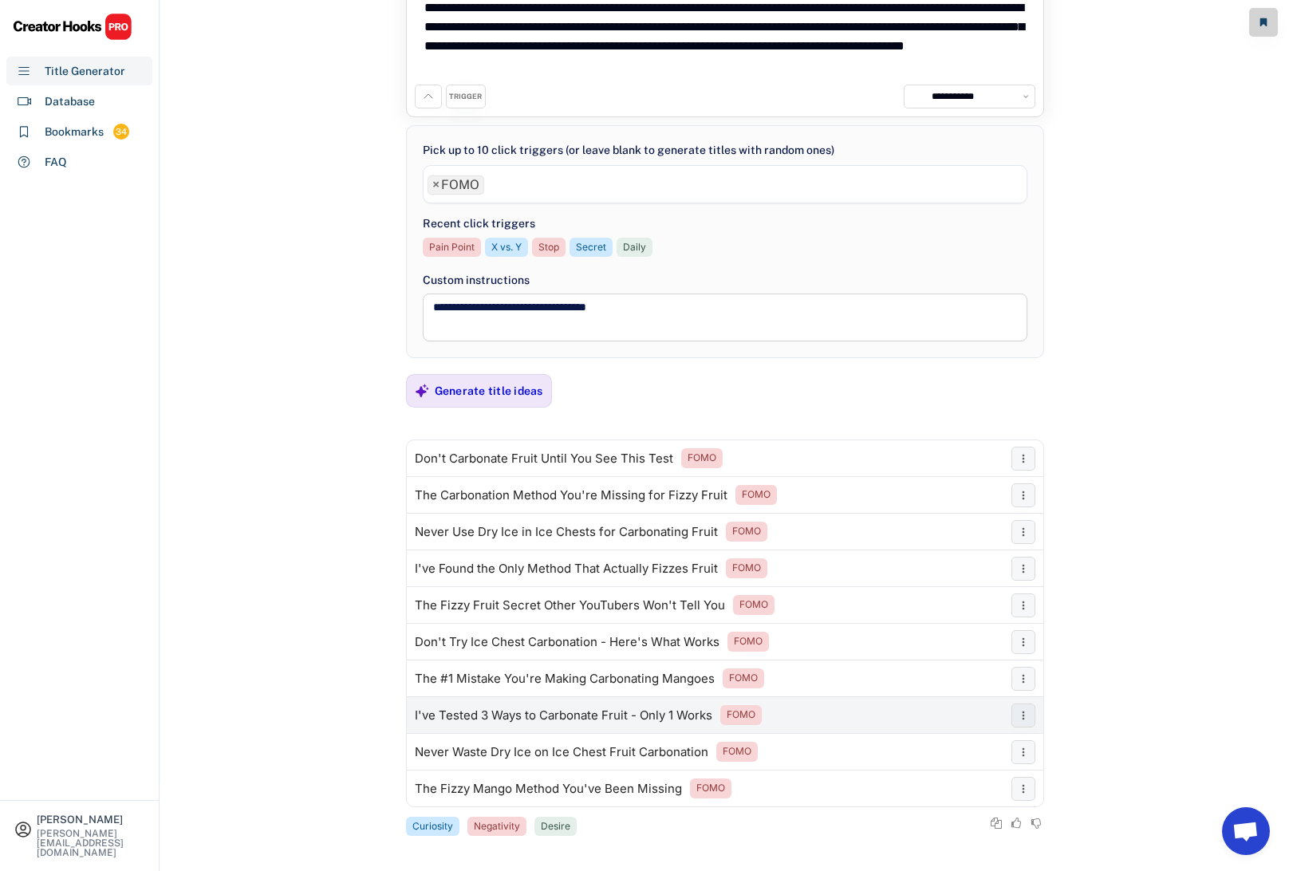
click at [545, 714] on div "I've Tested 3 Ways to Carbonate Fruit - Only 1 Works" at bounding box center [563, 715] width 297 height 13
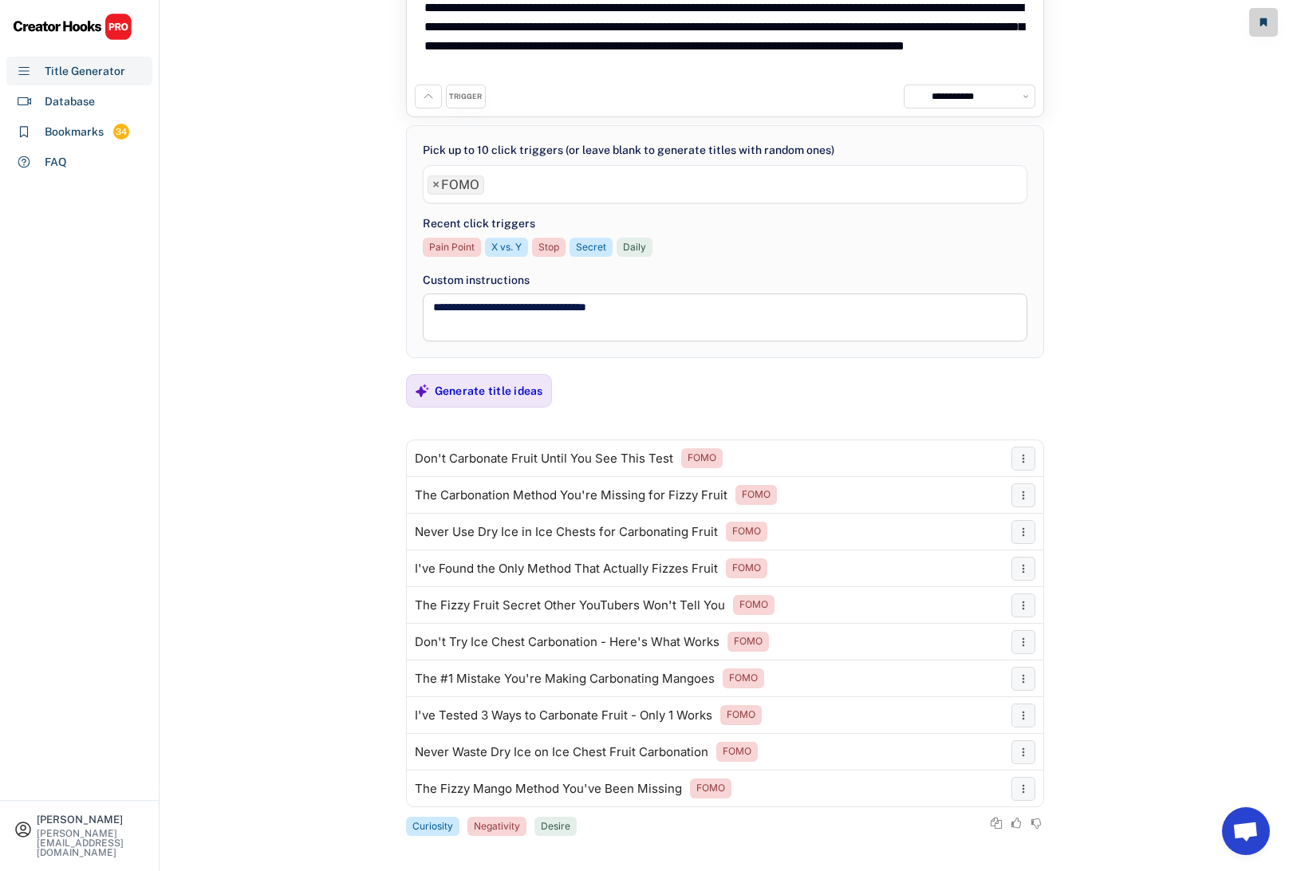
click at [434, 183] on span "×" at bounding box center [435, 185] width 7 height 13
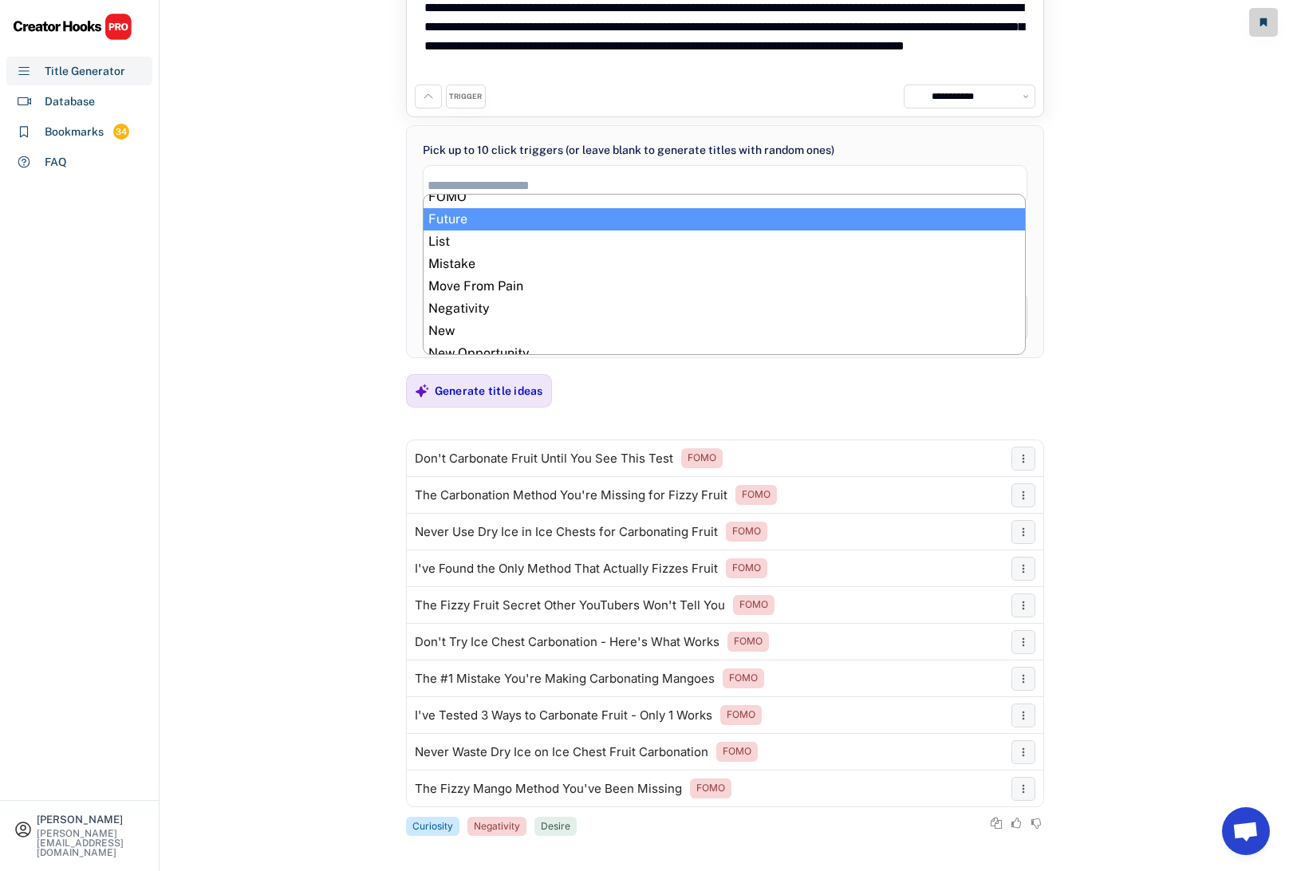
scroll to position [389, 0]
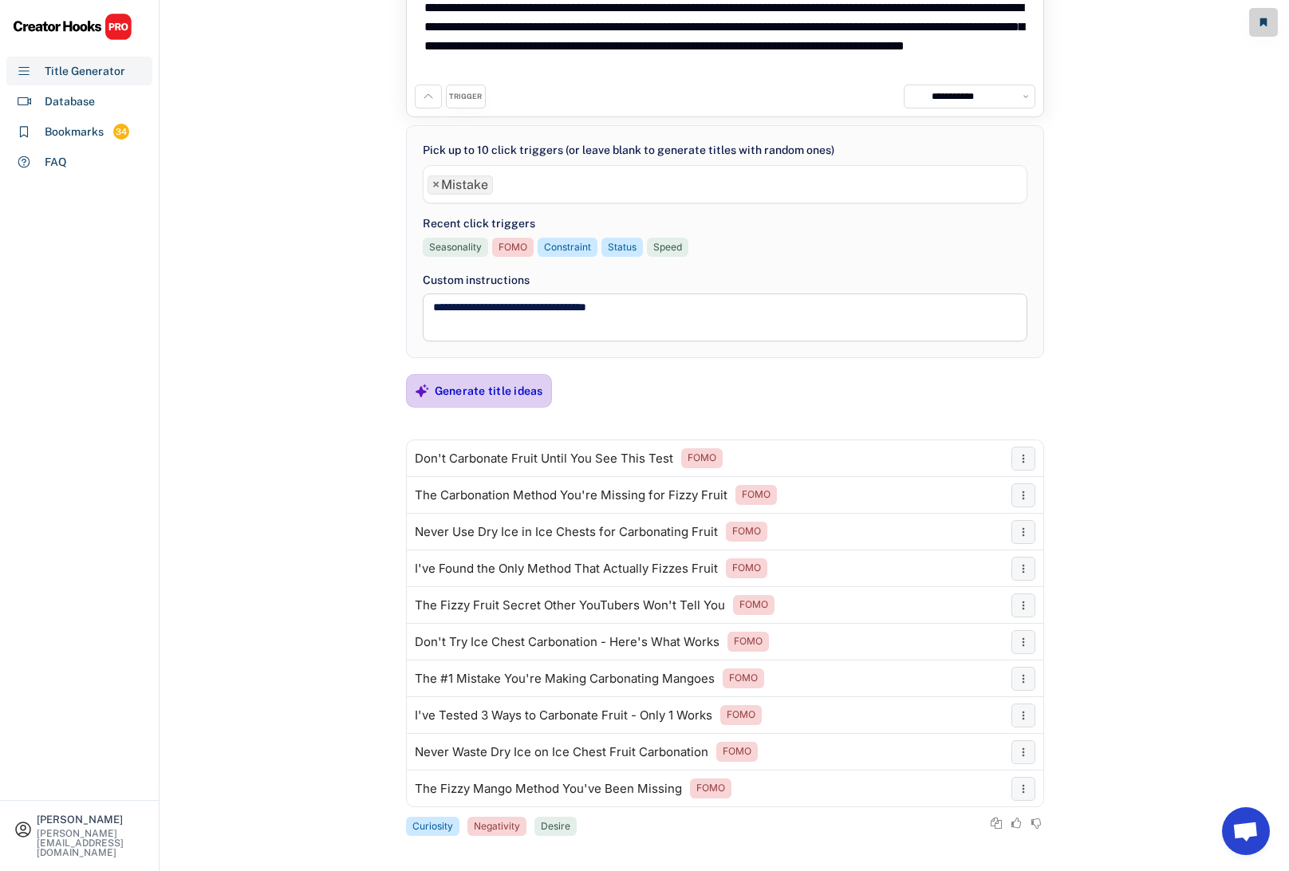
click at [512, 388] on div "Generate title ideas" at bounding box center [489, 391] width 108 height 14
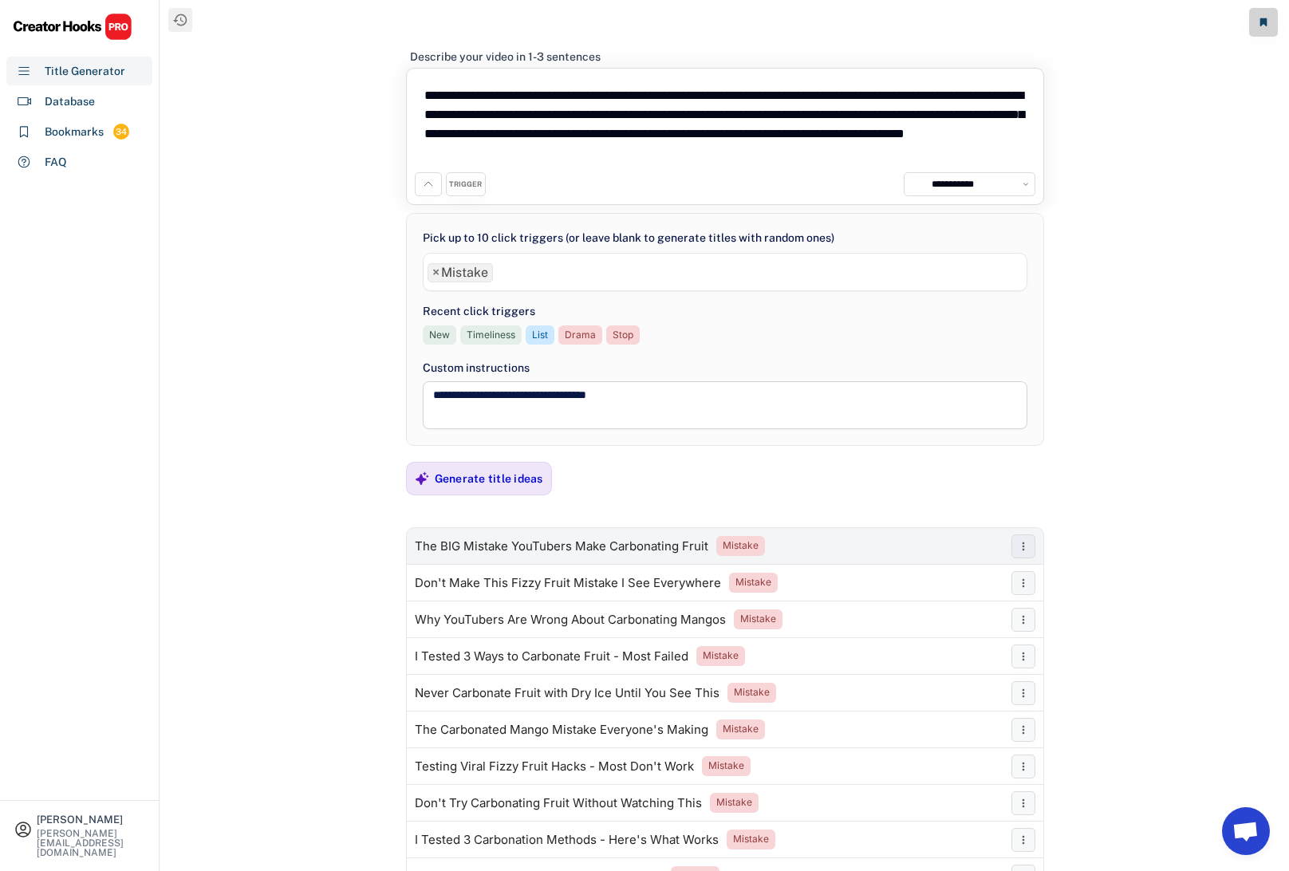
click at [506, 546] on div "The BIG Mistake YouTubers Make Carbonating Fruit" at bounding box center [561, 546] width 293 height 13
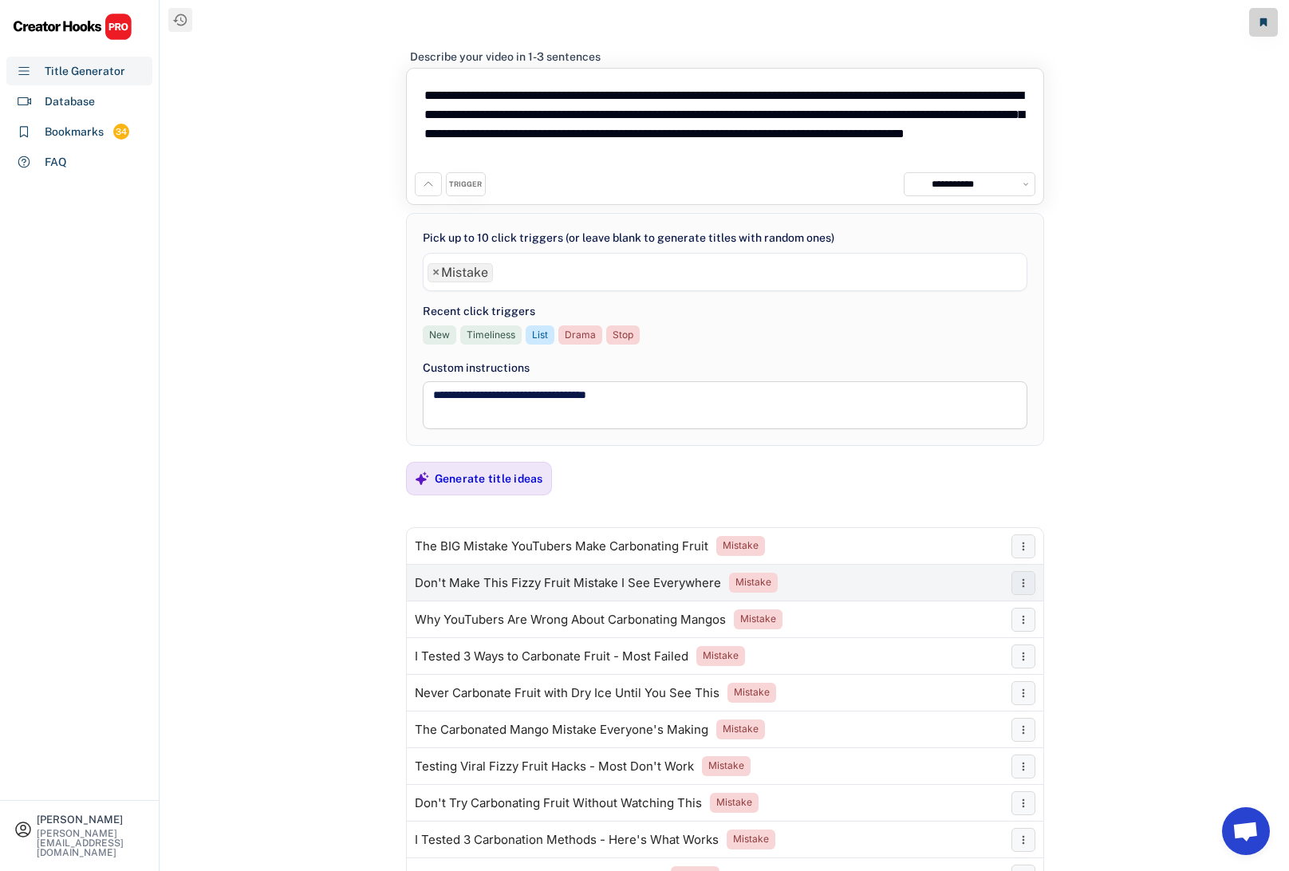
click at [623, 581] on div "Don't Make This Fizzy Fruit Mistake I See Everywhere" at bounding box center [568, 583] width 306 height 13
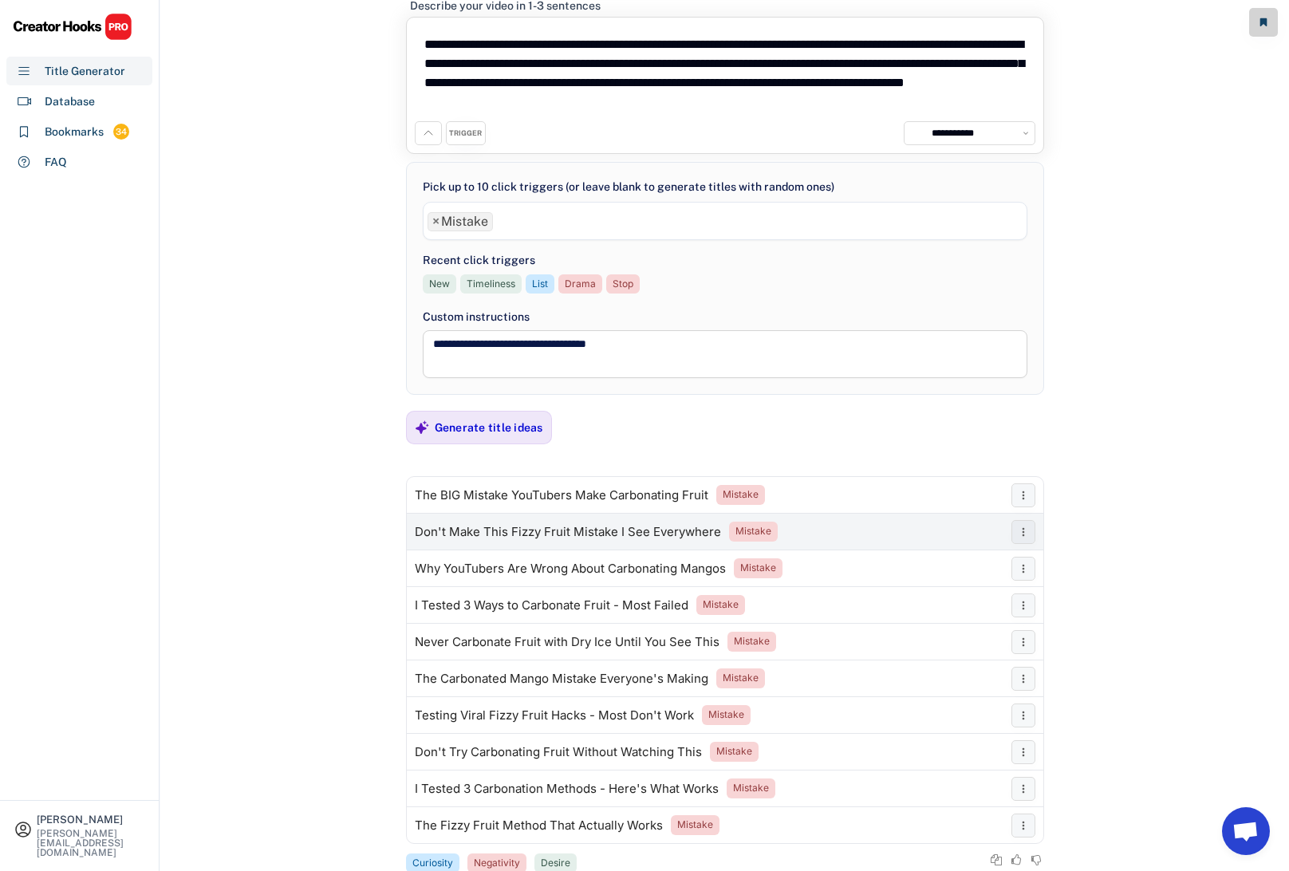
scroll to position [94, 0]
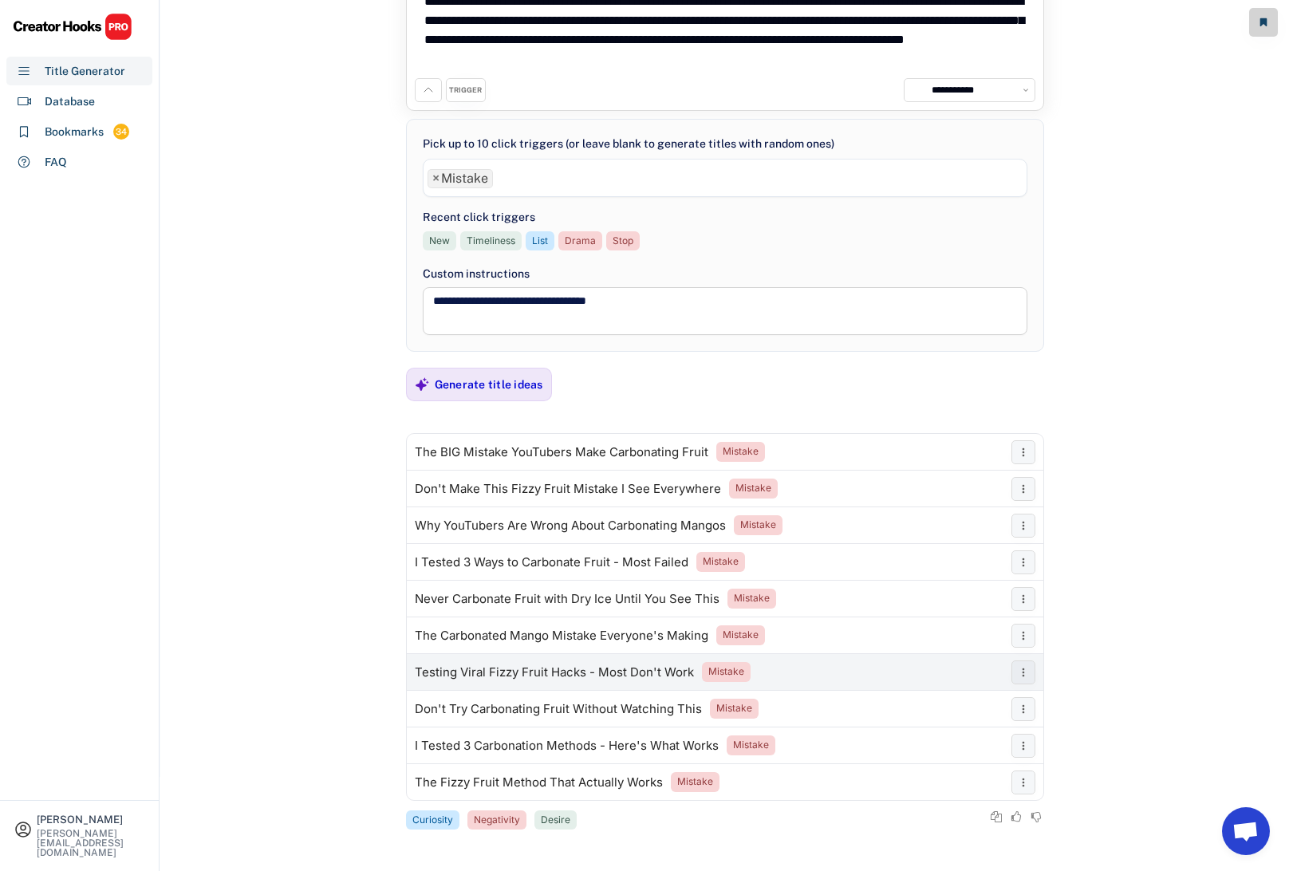
click at [617, 670] on div "Testing Viral Fizzy Fruit Hacks - Most Don't Work" at bounding box center [554, 672] width 279 height 13
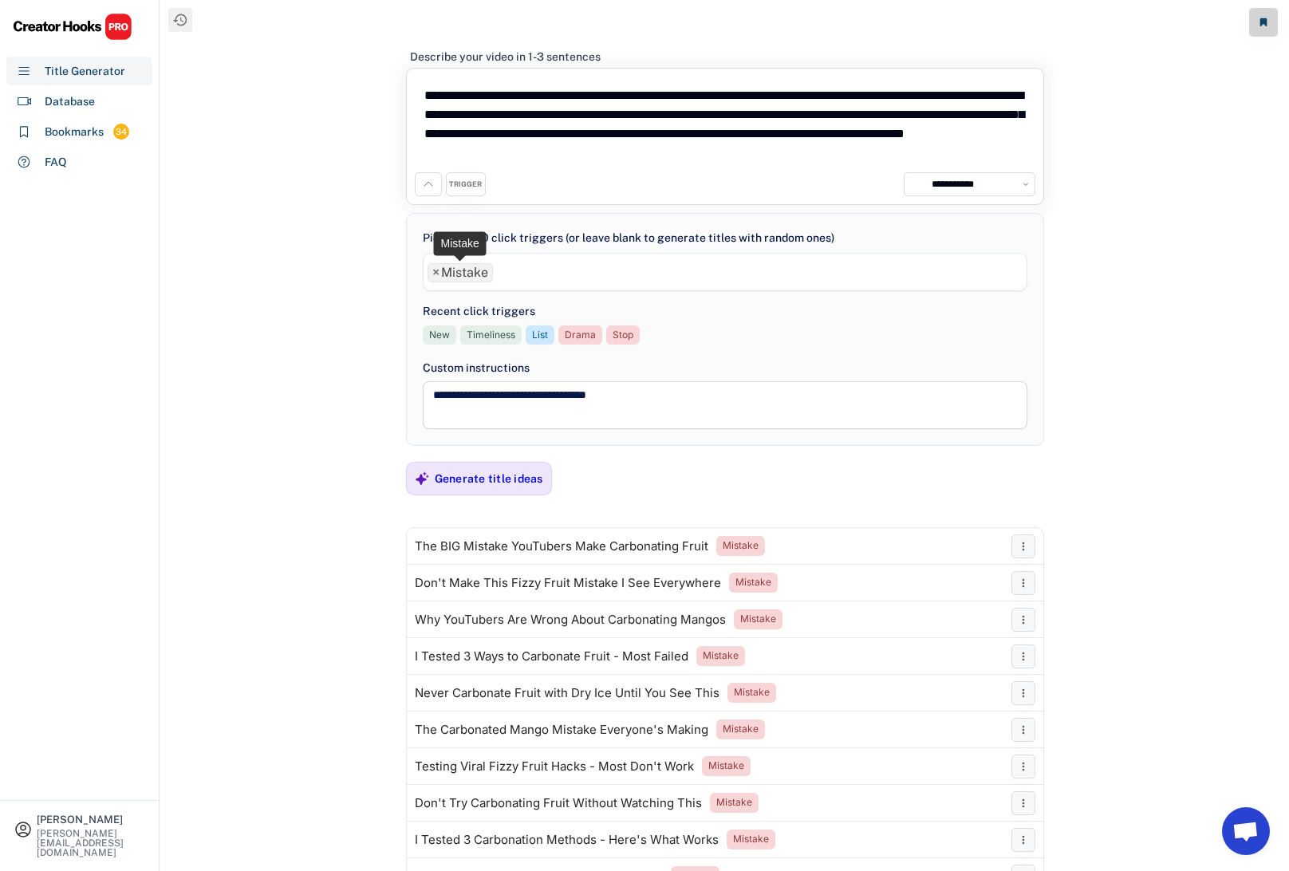
click at [435, 274] on span "×" at bounding box center [435, 272] width 7 height 13
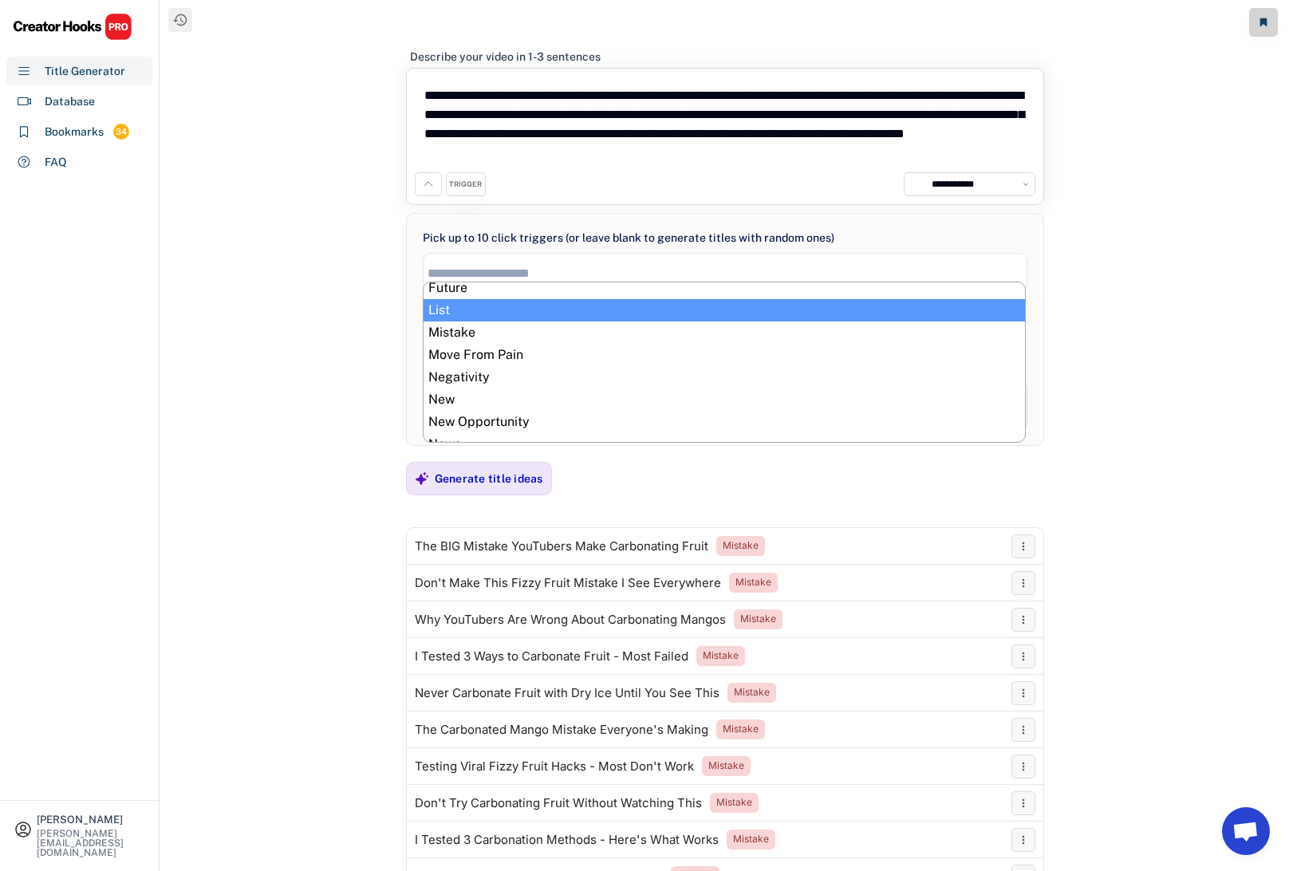
scroll to position [410, 0]
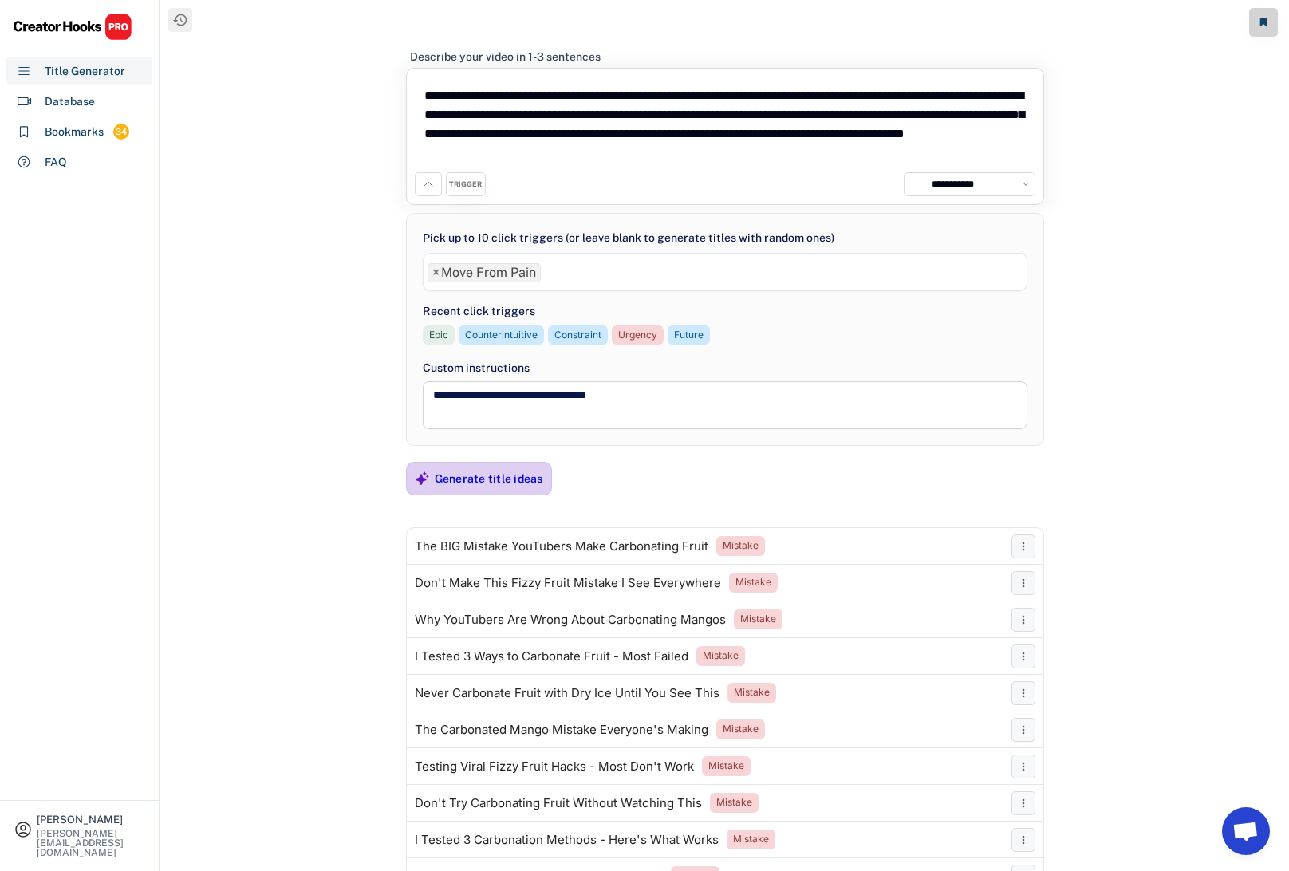
click at [490, 479] on div "Generate title ideas" at bounding box center [489, 478] width 108 height 14
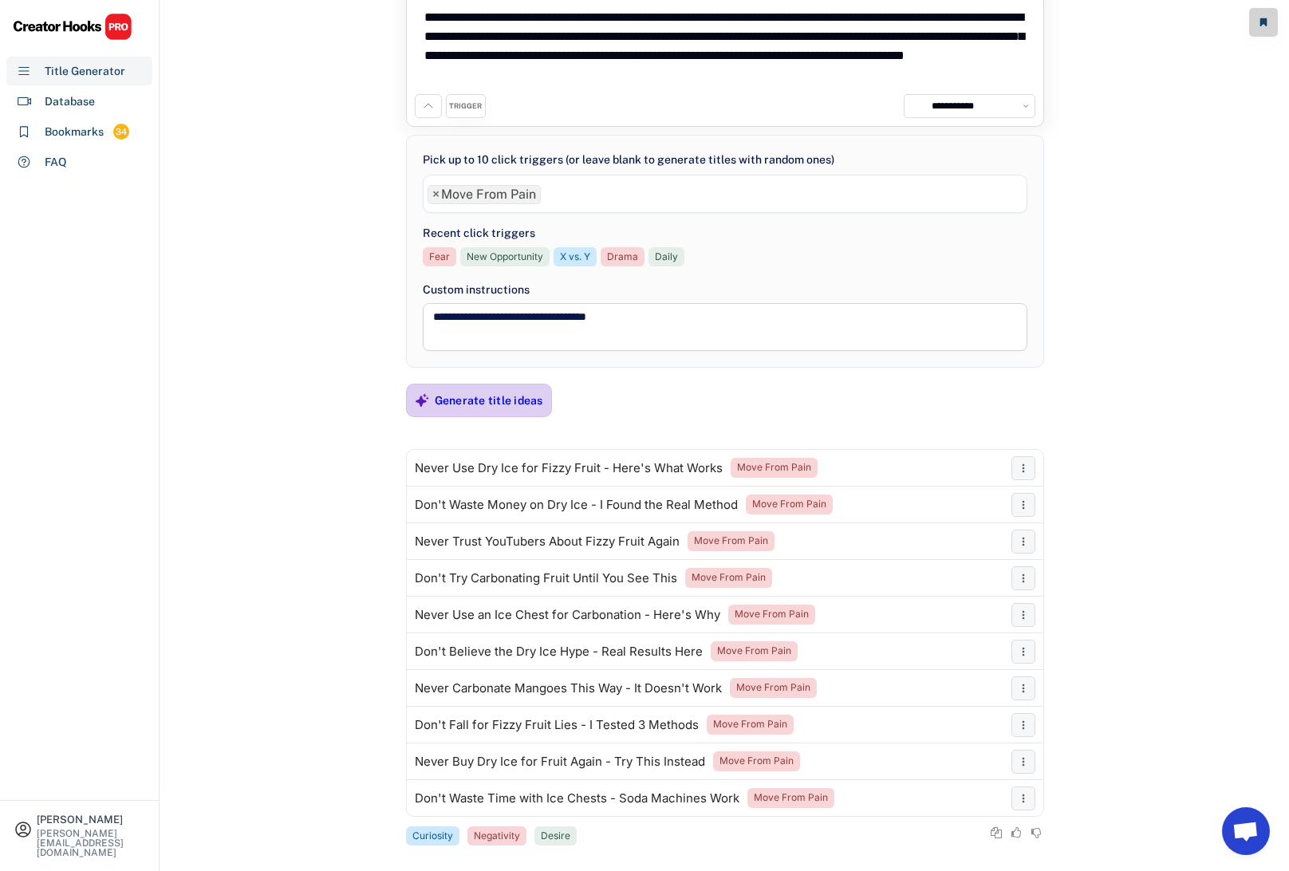
scroll to position [79, 0]
click at [490, 721] on div "Don't Fall for Fizzy Fruit Lies - I Tested 3 Methods" at bounding box center [557, 724] width 284 height 13
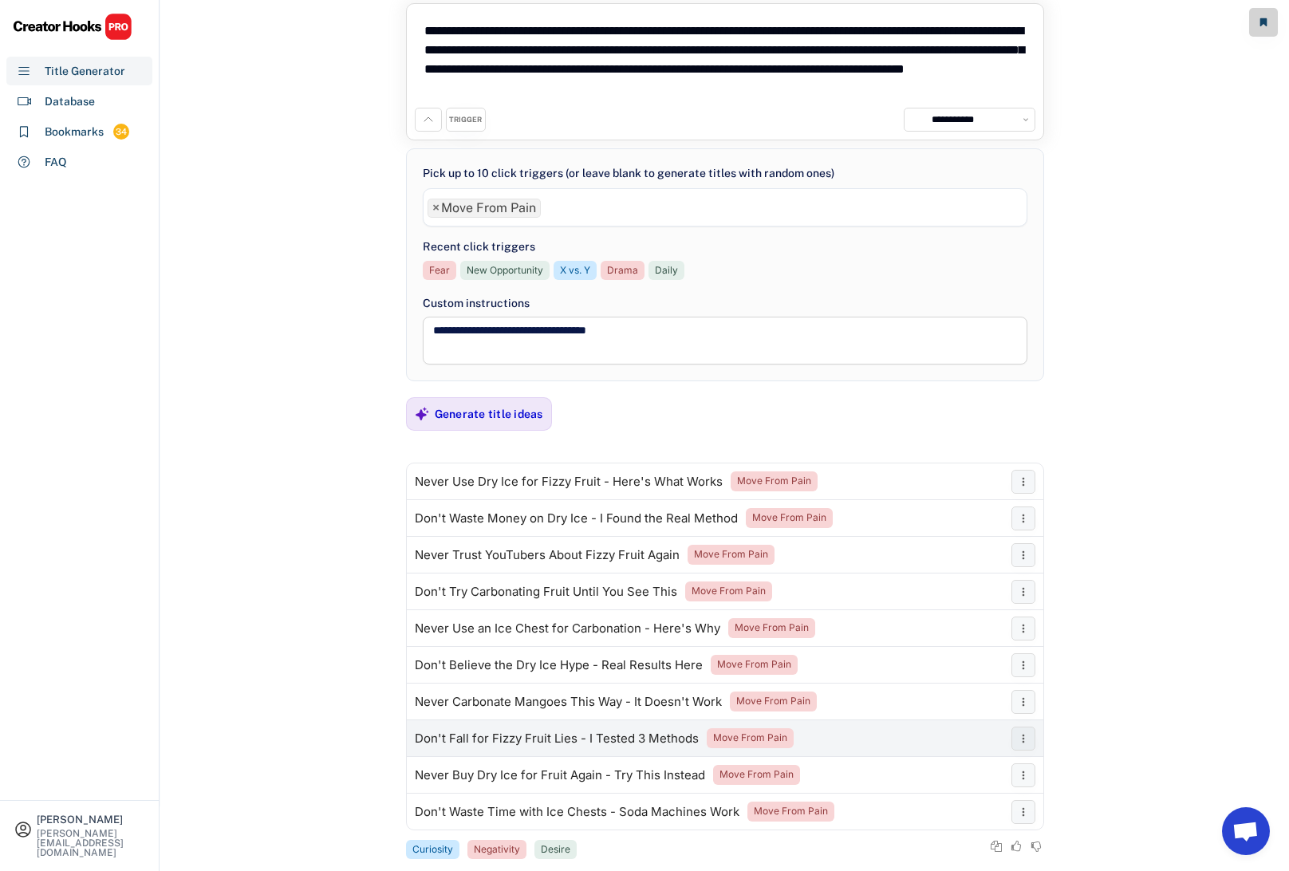
scroll to position [64, 0]
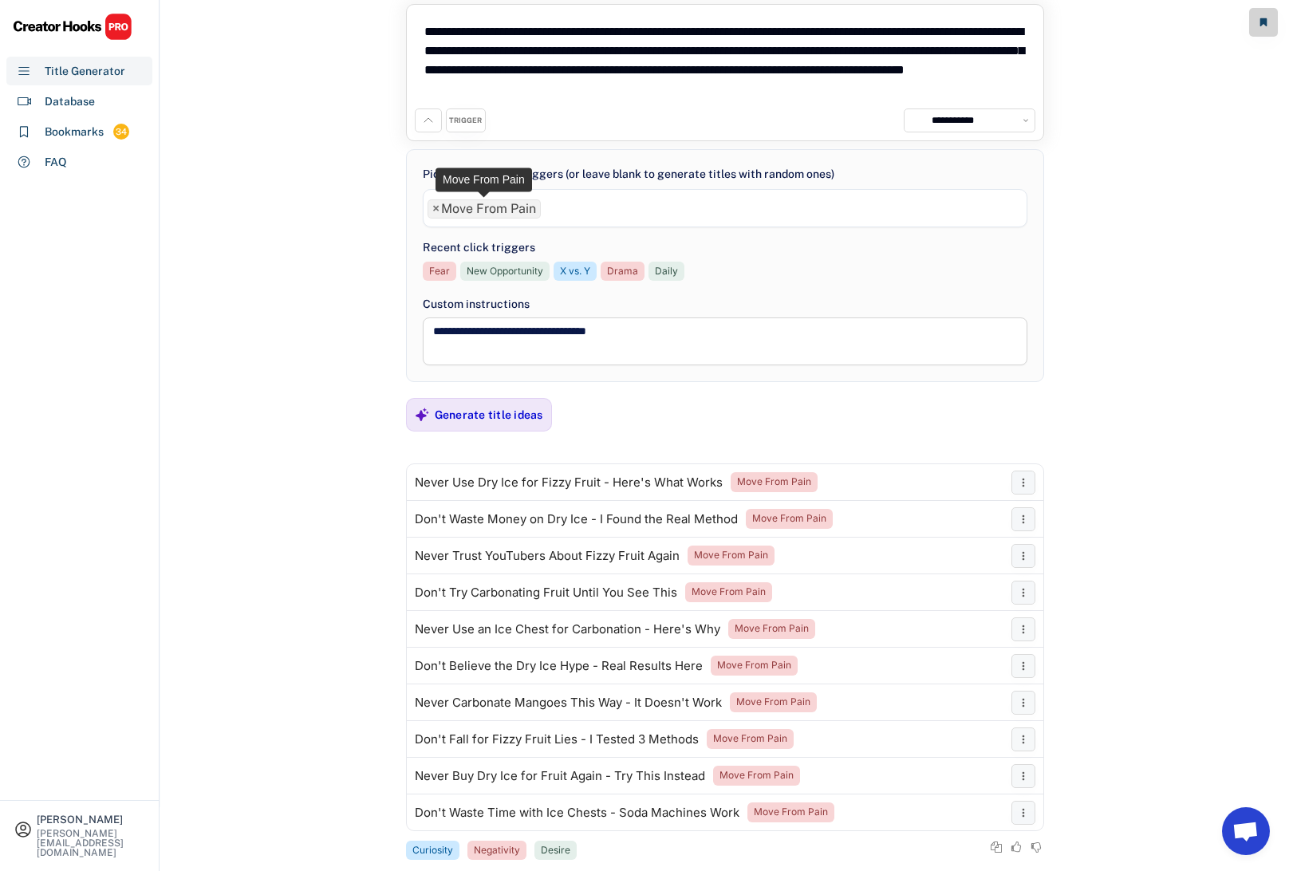
click at [435, 210] on span "×" at bounding box center [435, 209] width 7 height 13
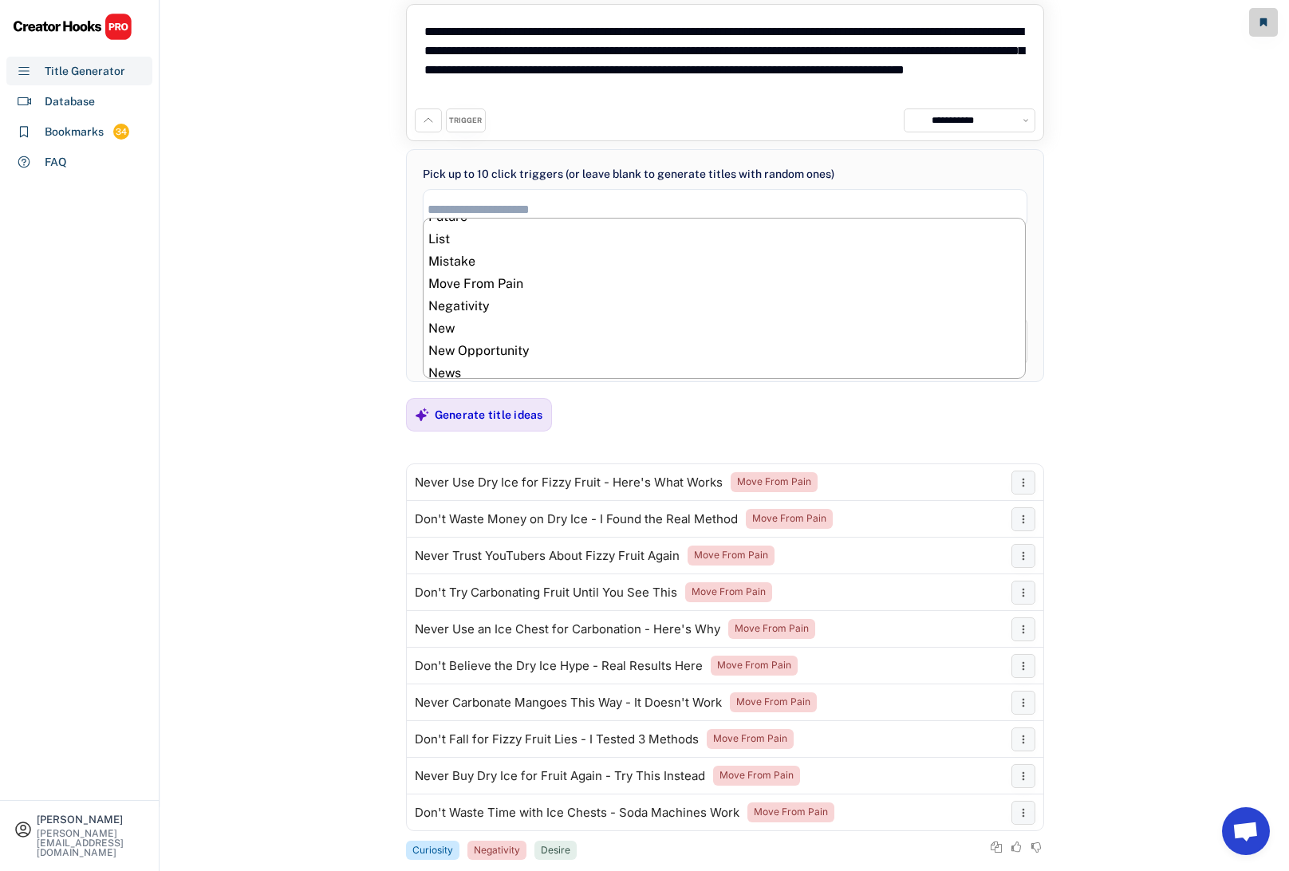
scroll to position [430, 0]
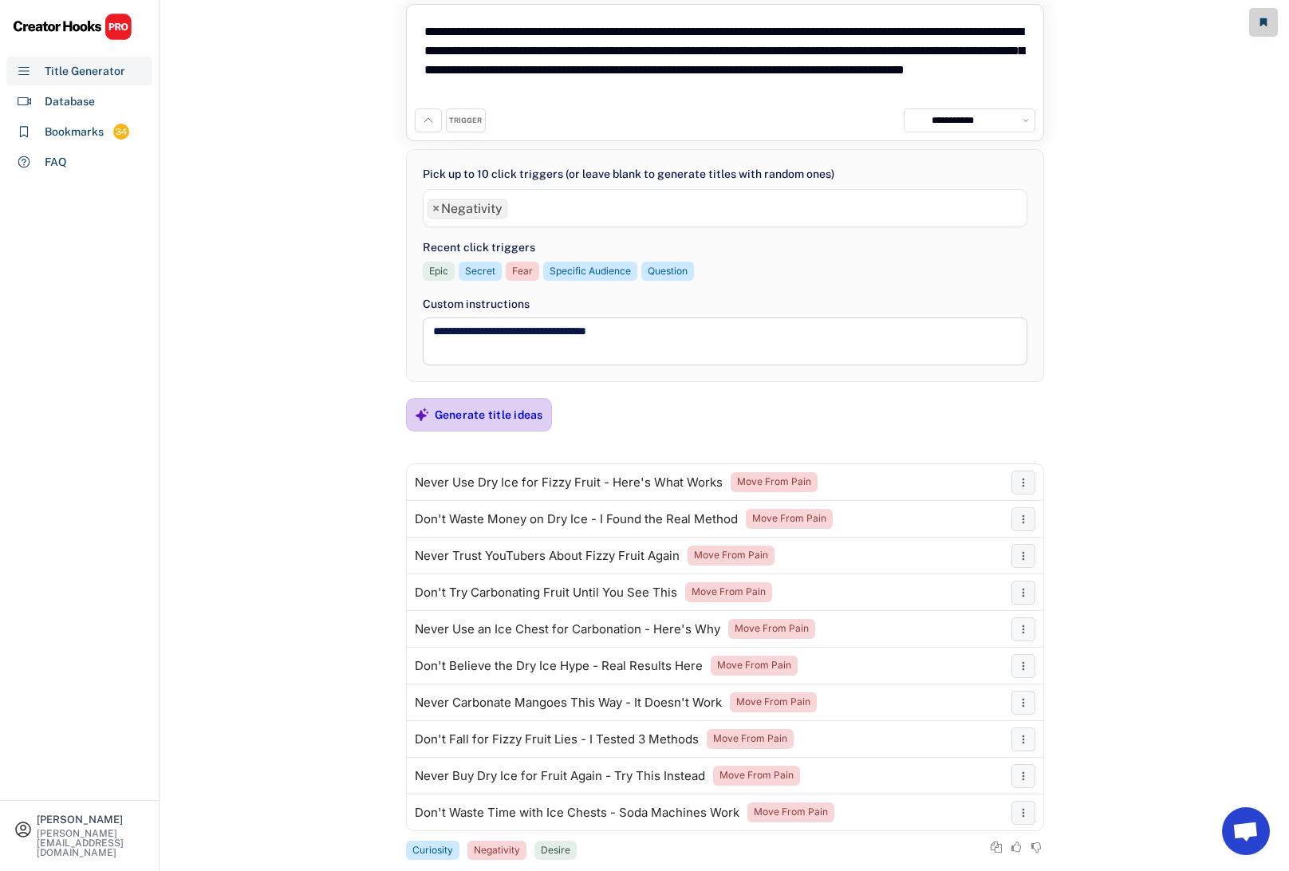
click at [502, 418] on div "Generate title ideas" at bounding box center [489, 414] width 108 height 14
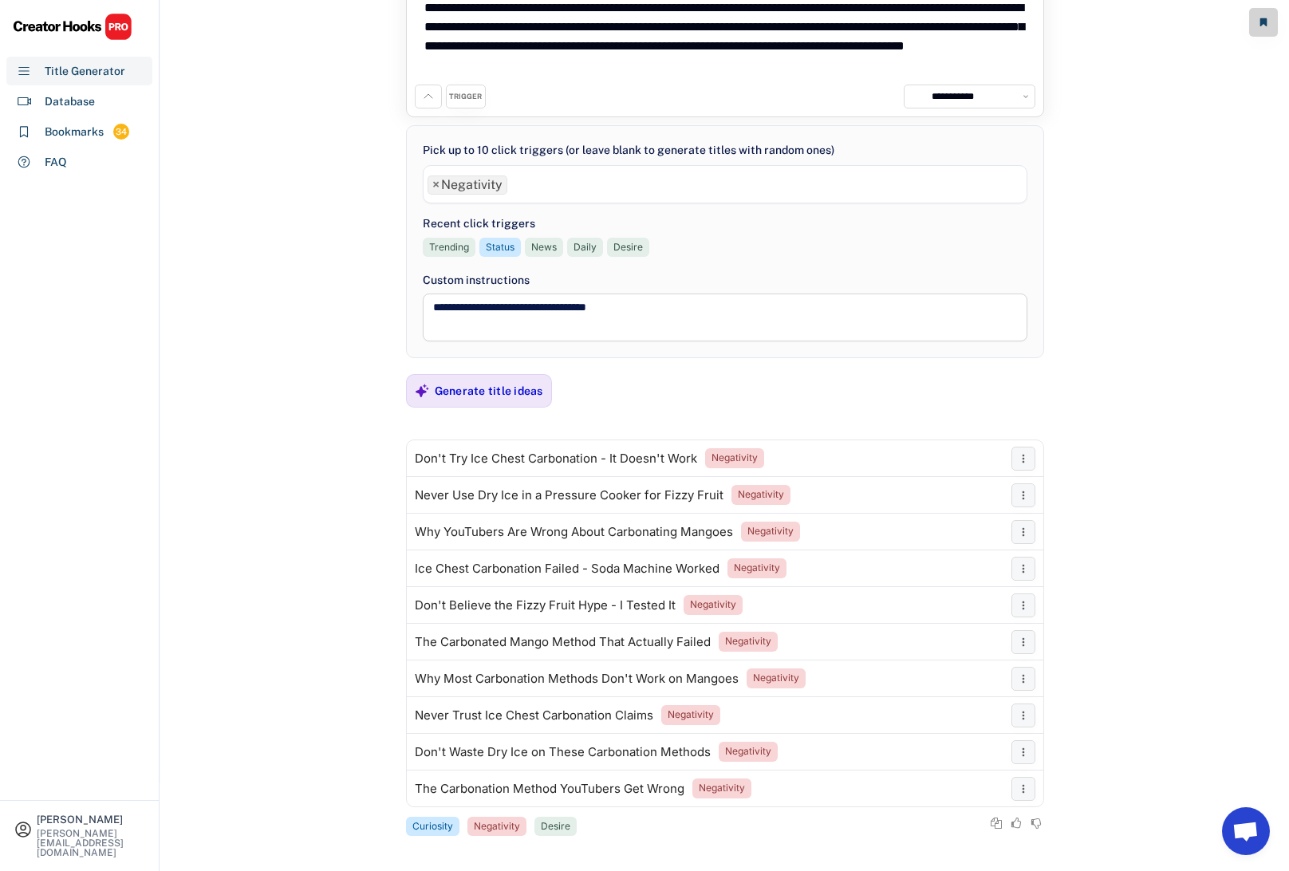
scroll to position [91, 0]
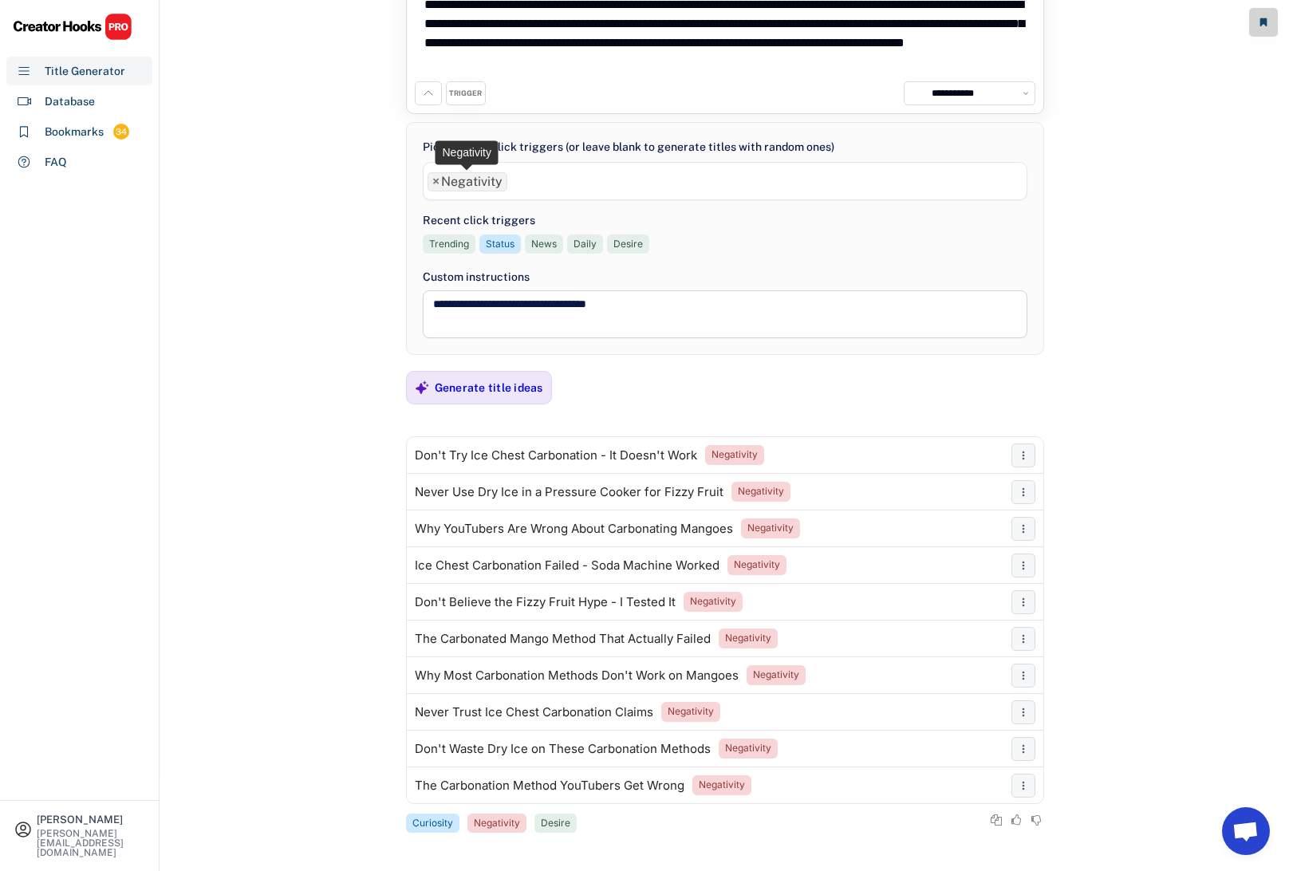
click at [434, 180] on span "×" at bounding box center [435, 181] width 7 height 13
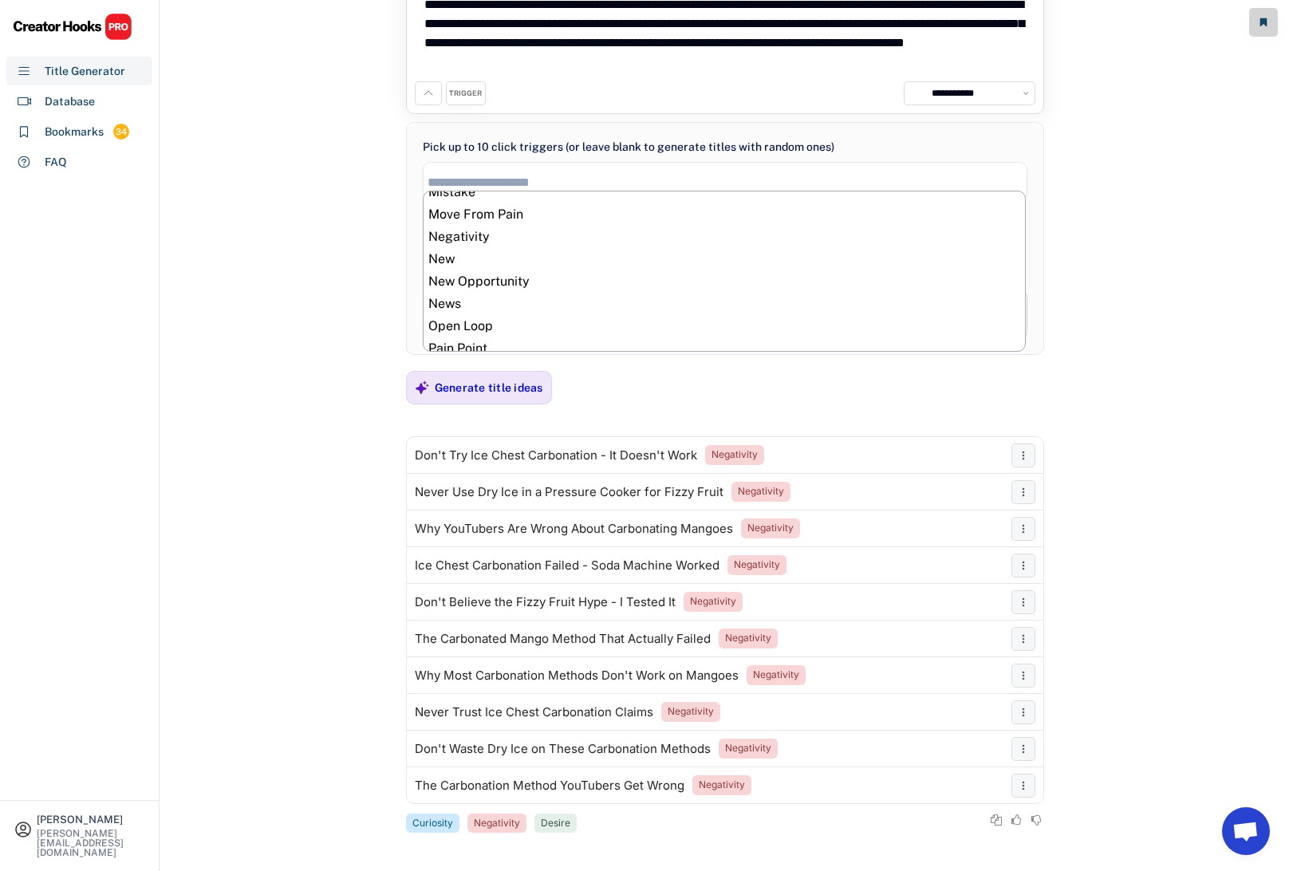
scroll to position [455, 0]
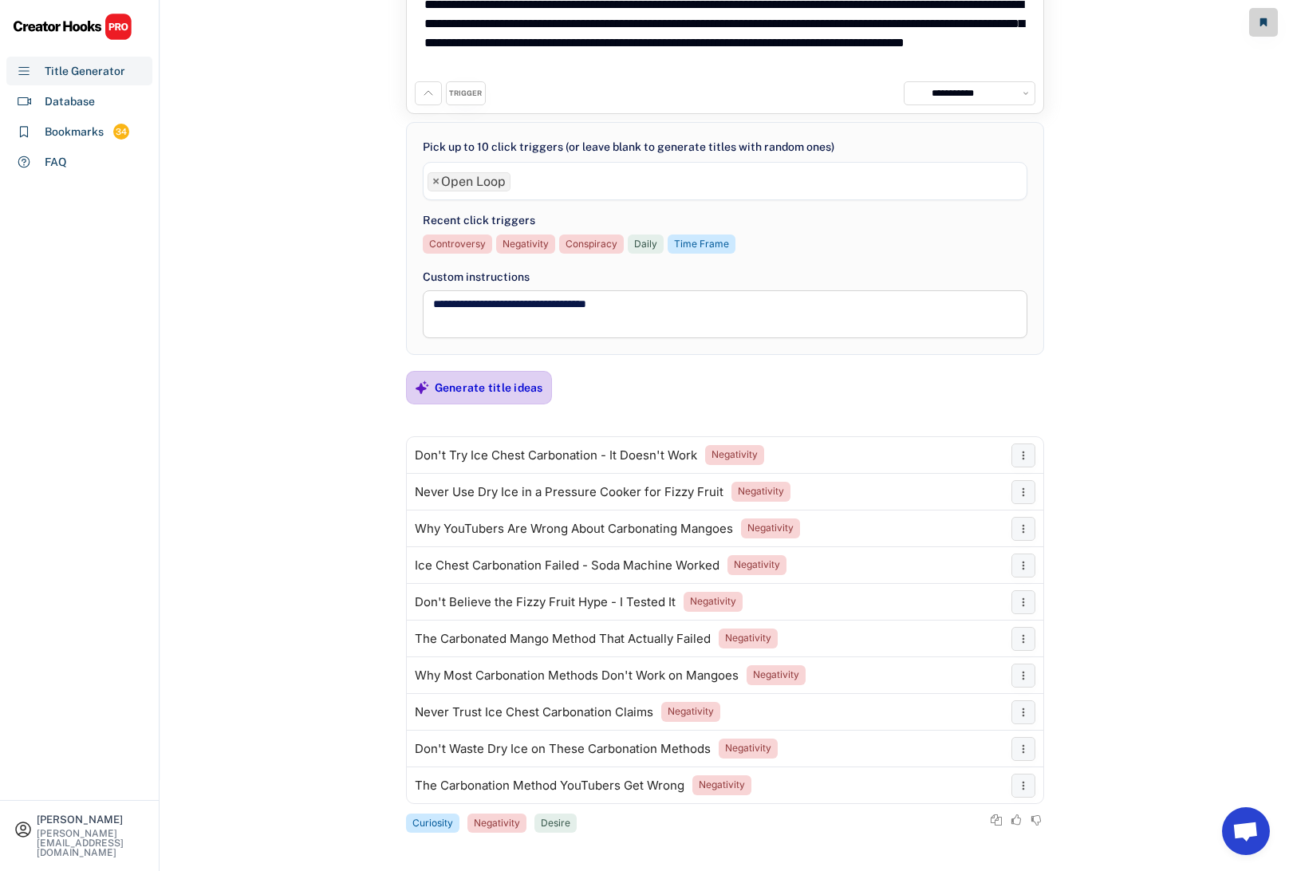
click at [486, 388] on div "Generate title ideas" at bounding box center [489, 387] width 108 height 14
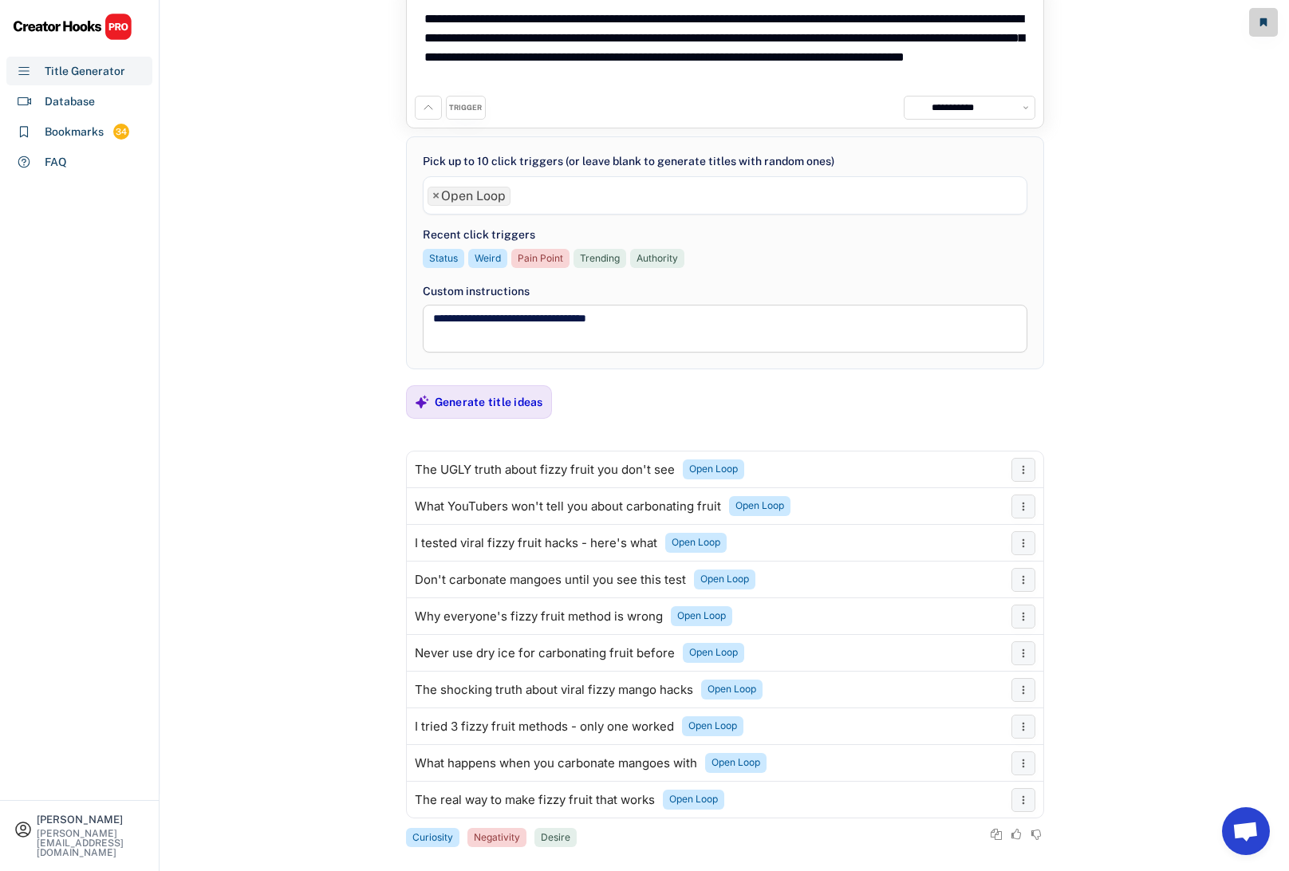
scroll to position [85, 0]
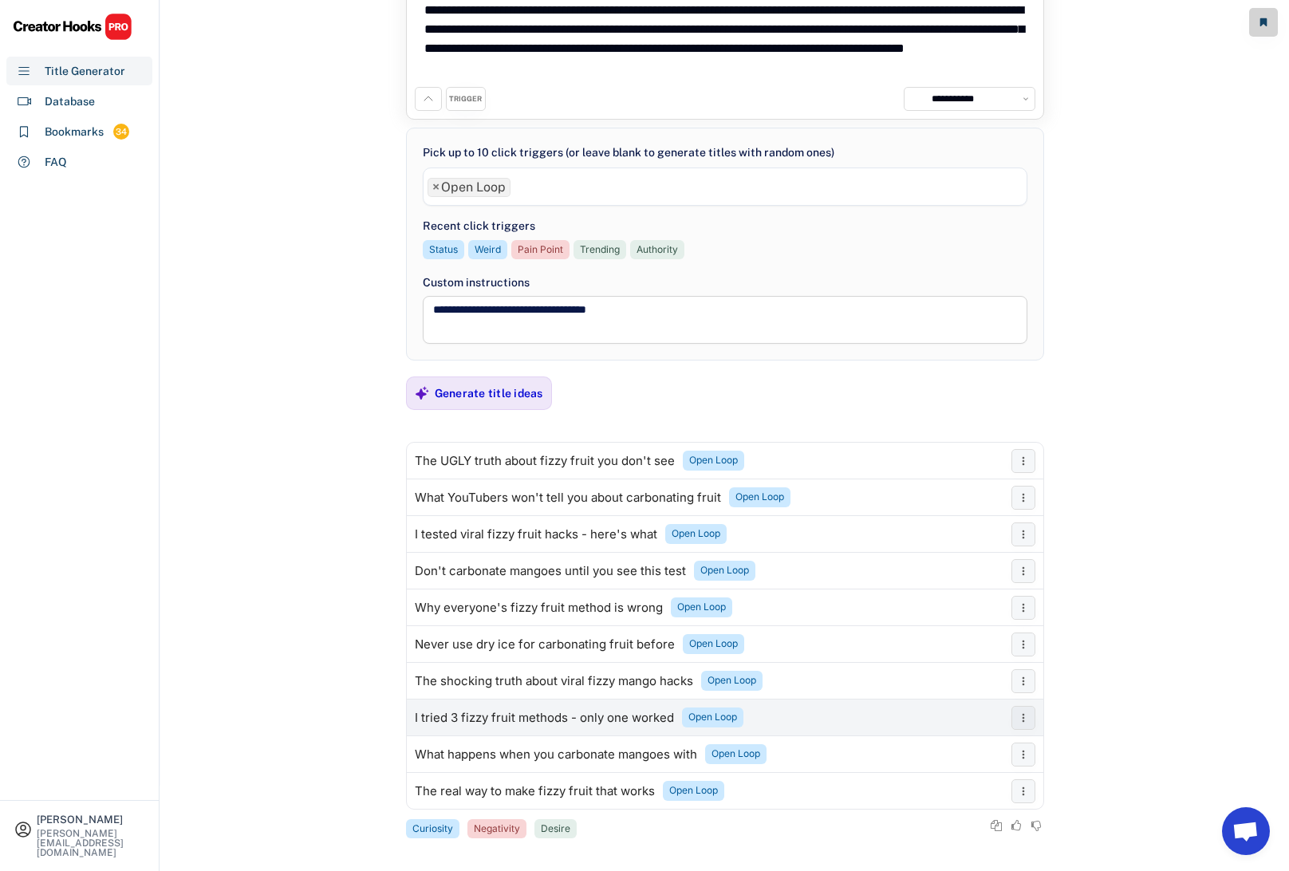
click at [474, 717] on div "I tried 3 fizzy fruit methods - only one worked" at bounding box center [544, 717] width 259 height 13
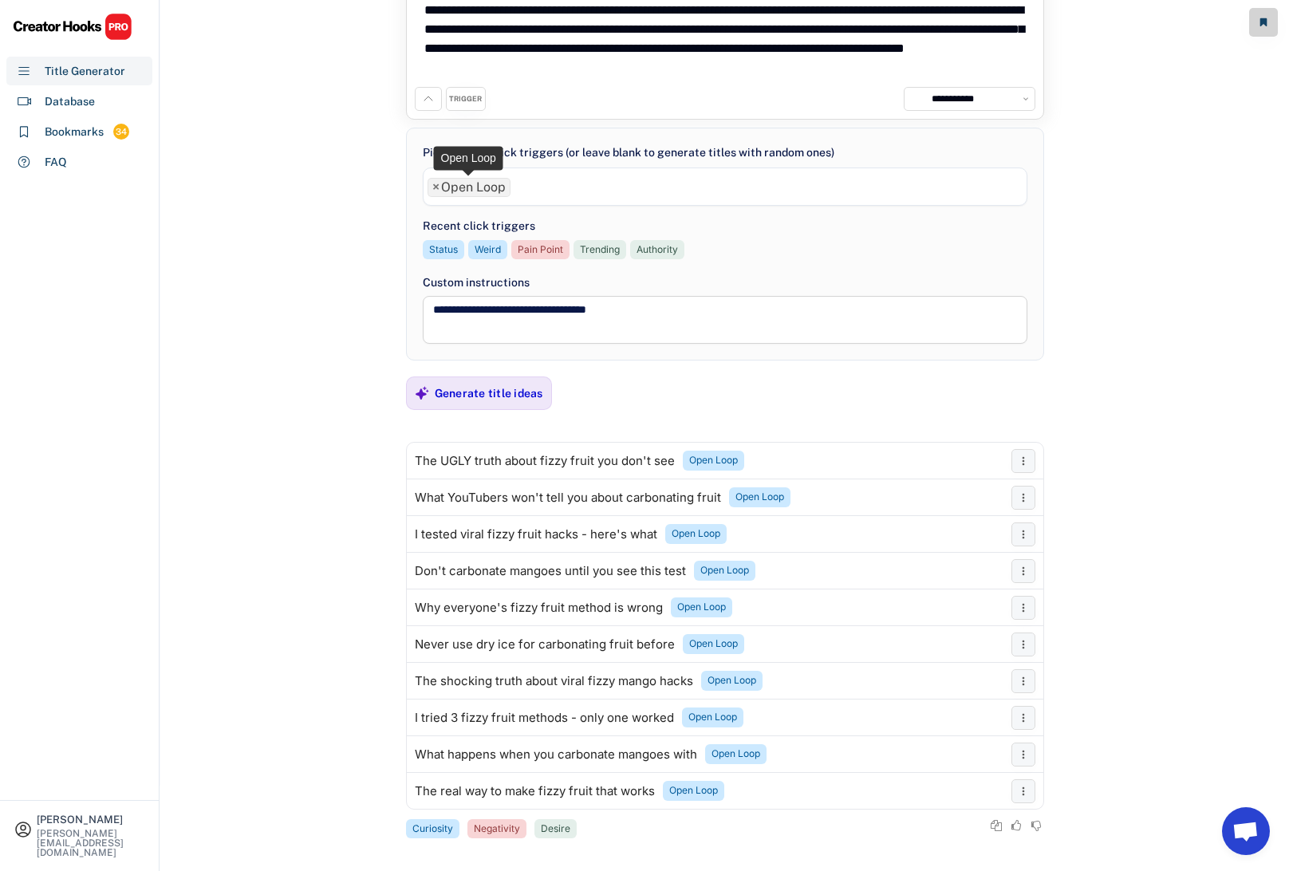
click at [438, 187] on span "×" at bounding box center [435, 187] width 7 height 13
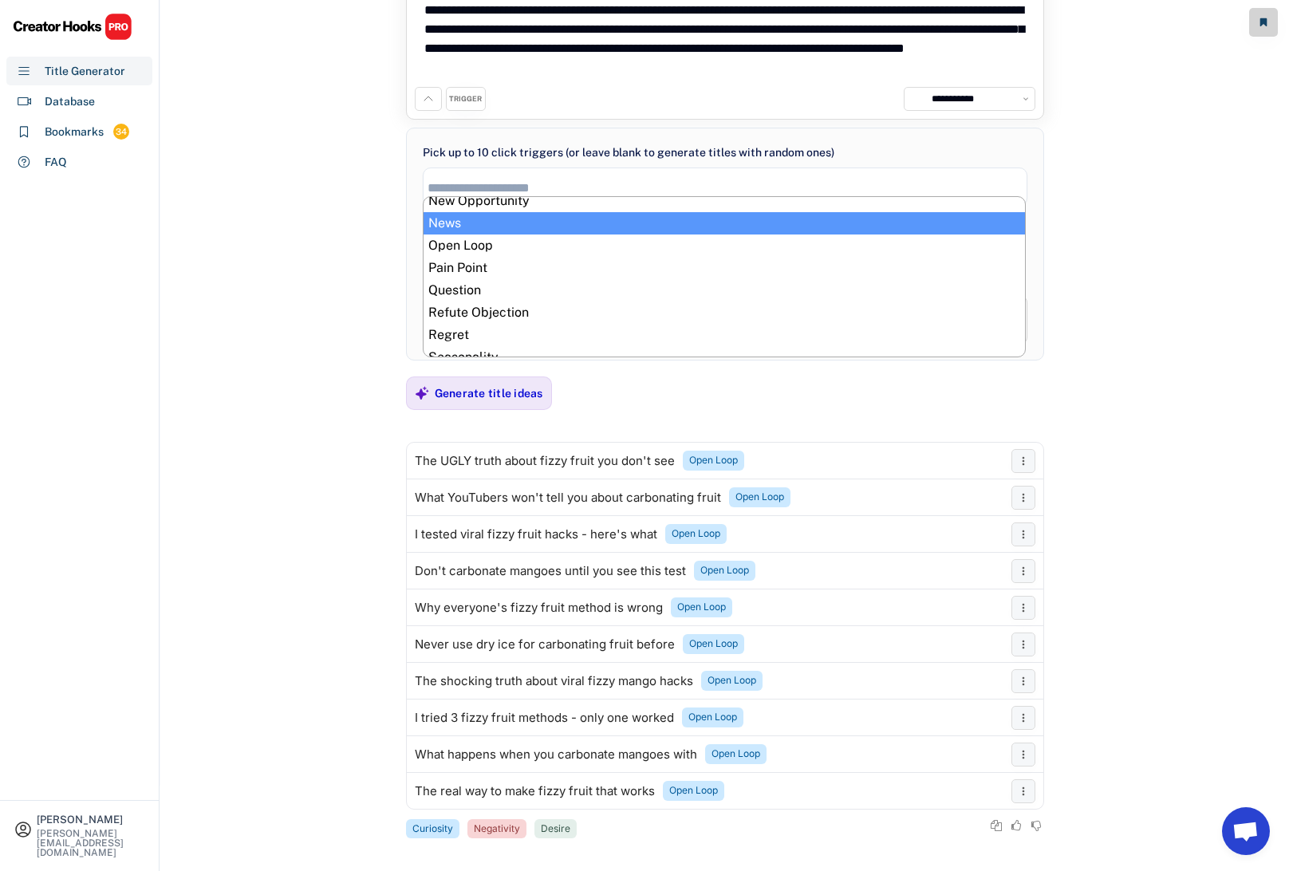
scroll to position [545, 0]
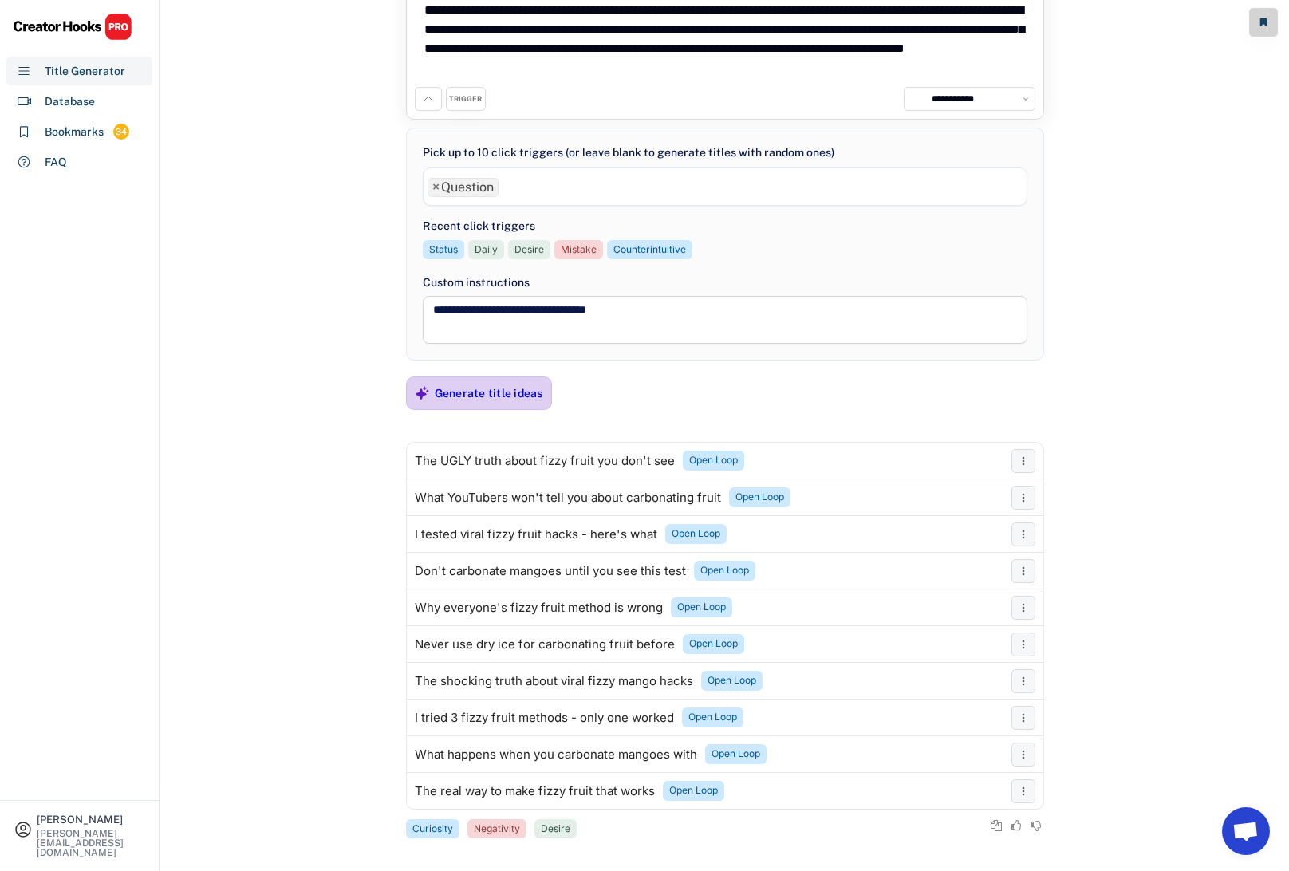
click at [476, 392] on div "Generate title ideas" at bounding box center [489, 393] width 108 height 14
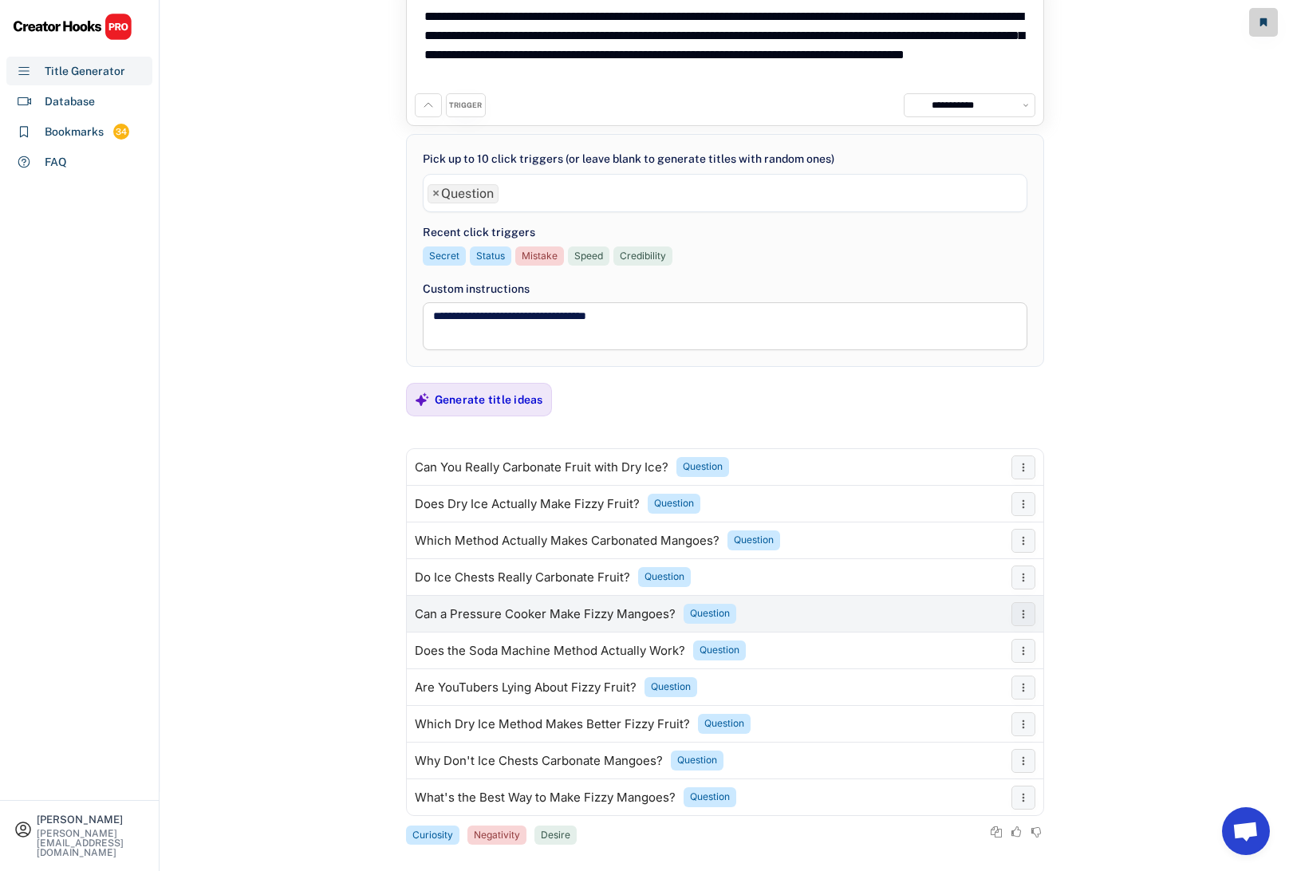
scroll to position [94, 0]
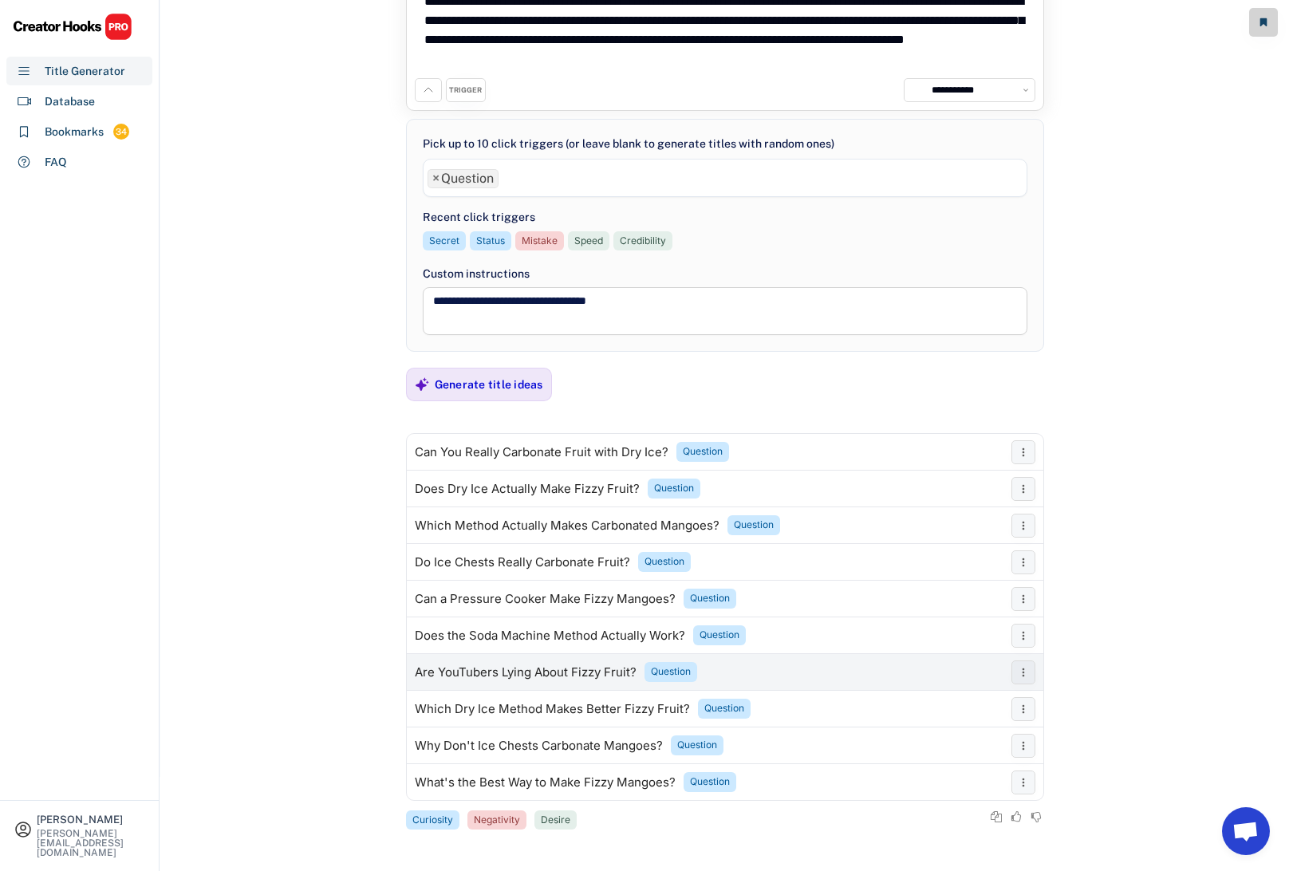
click at [482, 671] on div "Are YouTubers Lying About Fizzy Fruit?" at bounding box center [526, 672] width 222 height 13
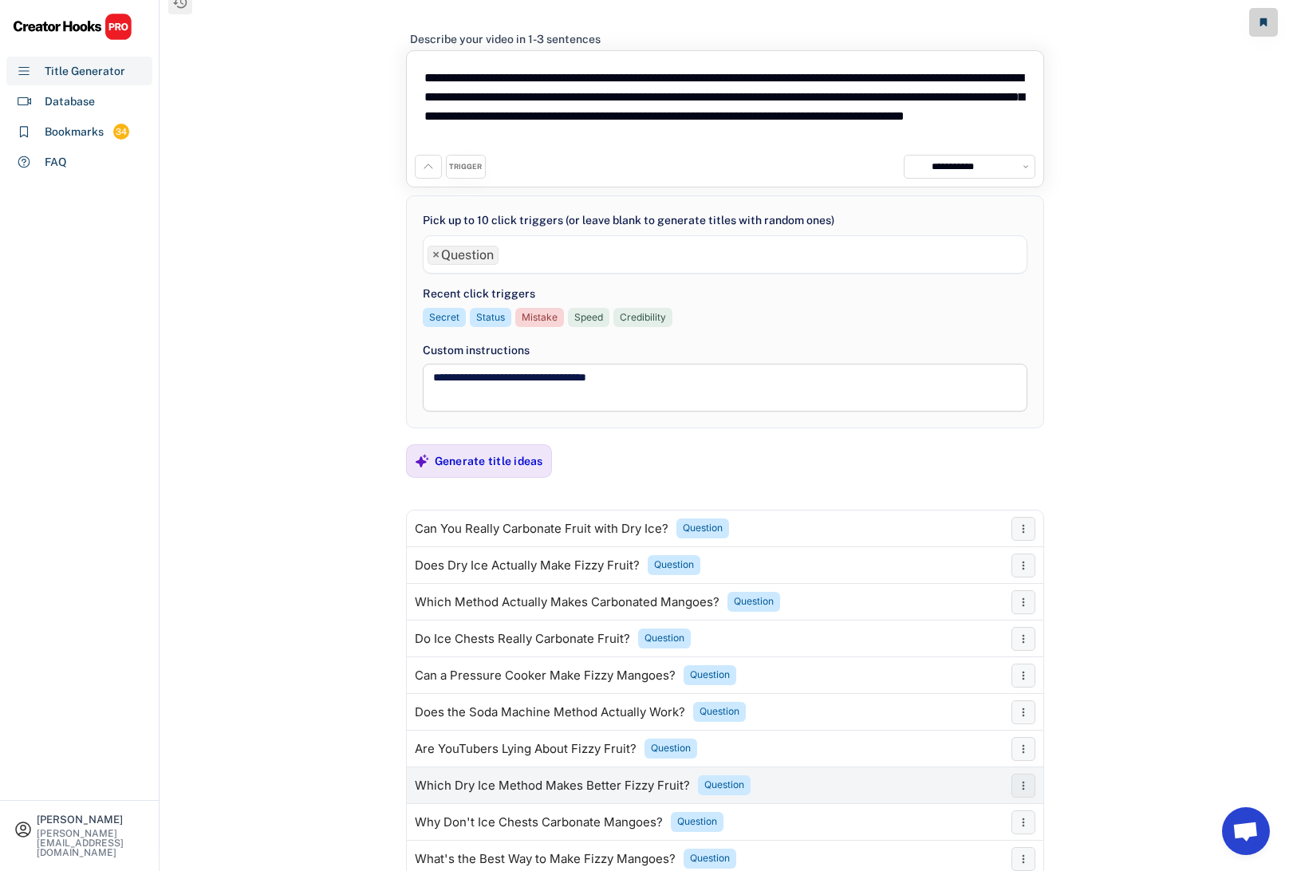
scroll to position [0, 0]
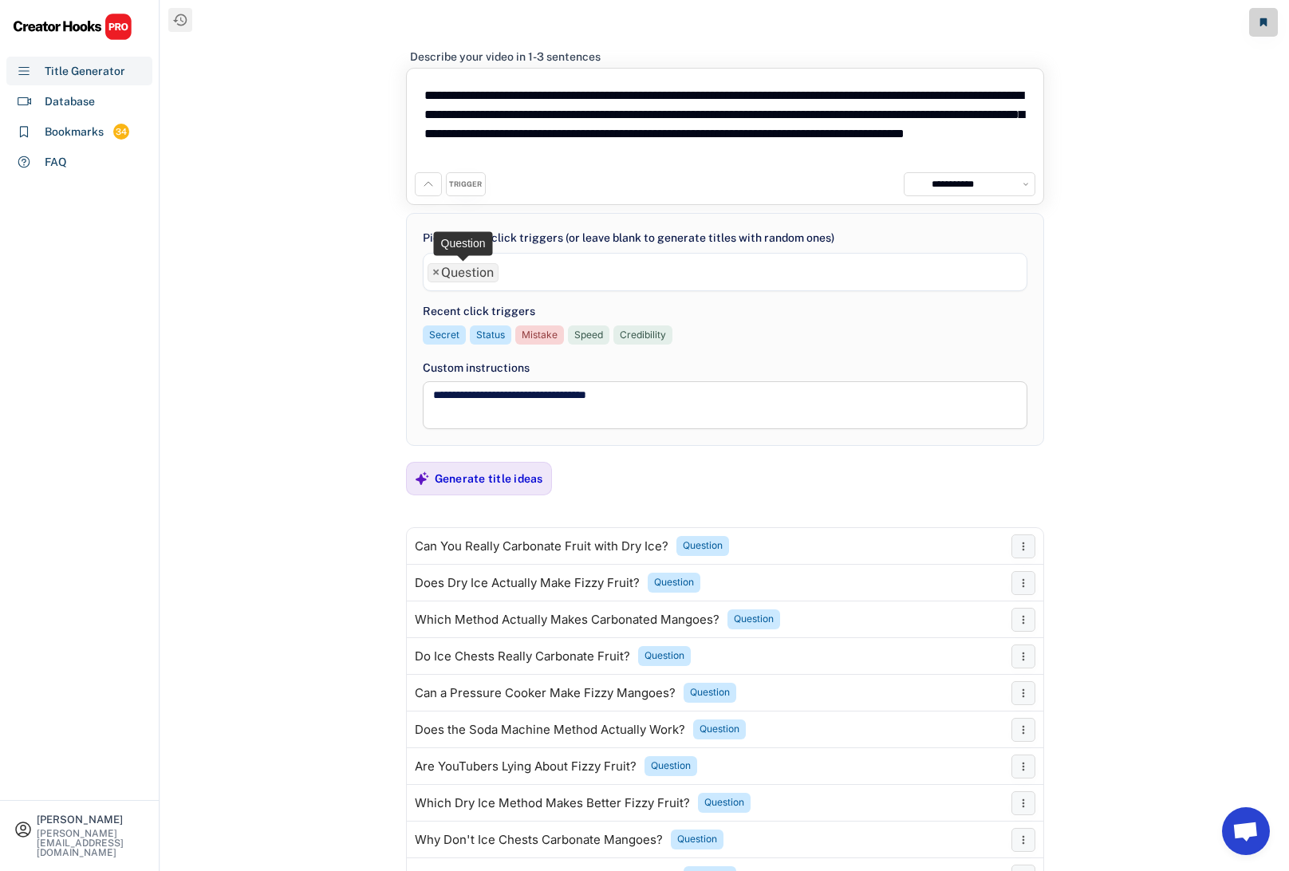
click at [435, 271] on span "×" at bounding box center [435, 272] width 7 height 13
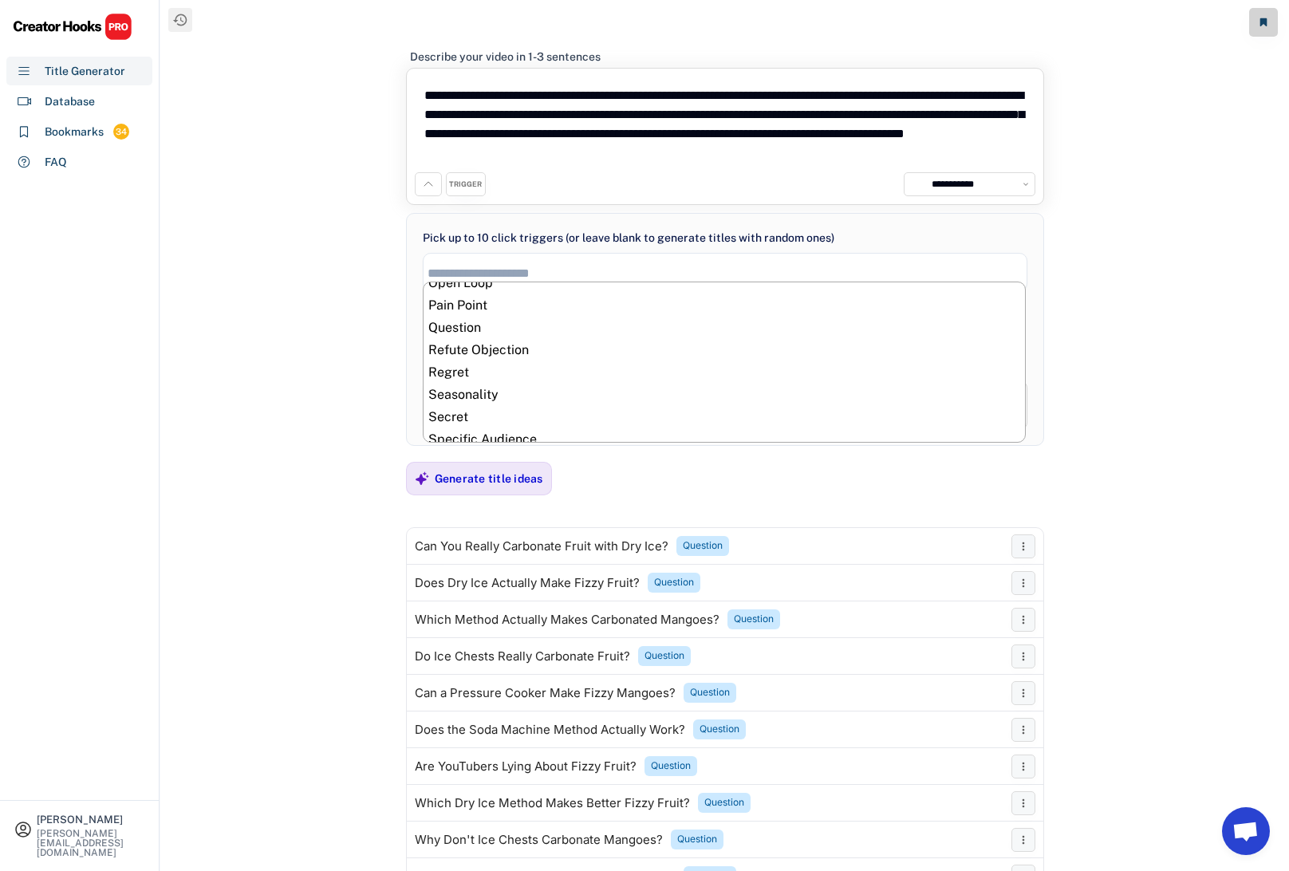
scroll to position [603, 0]
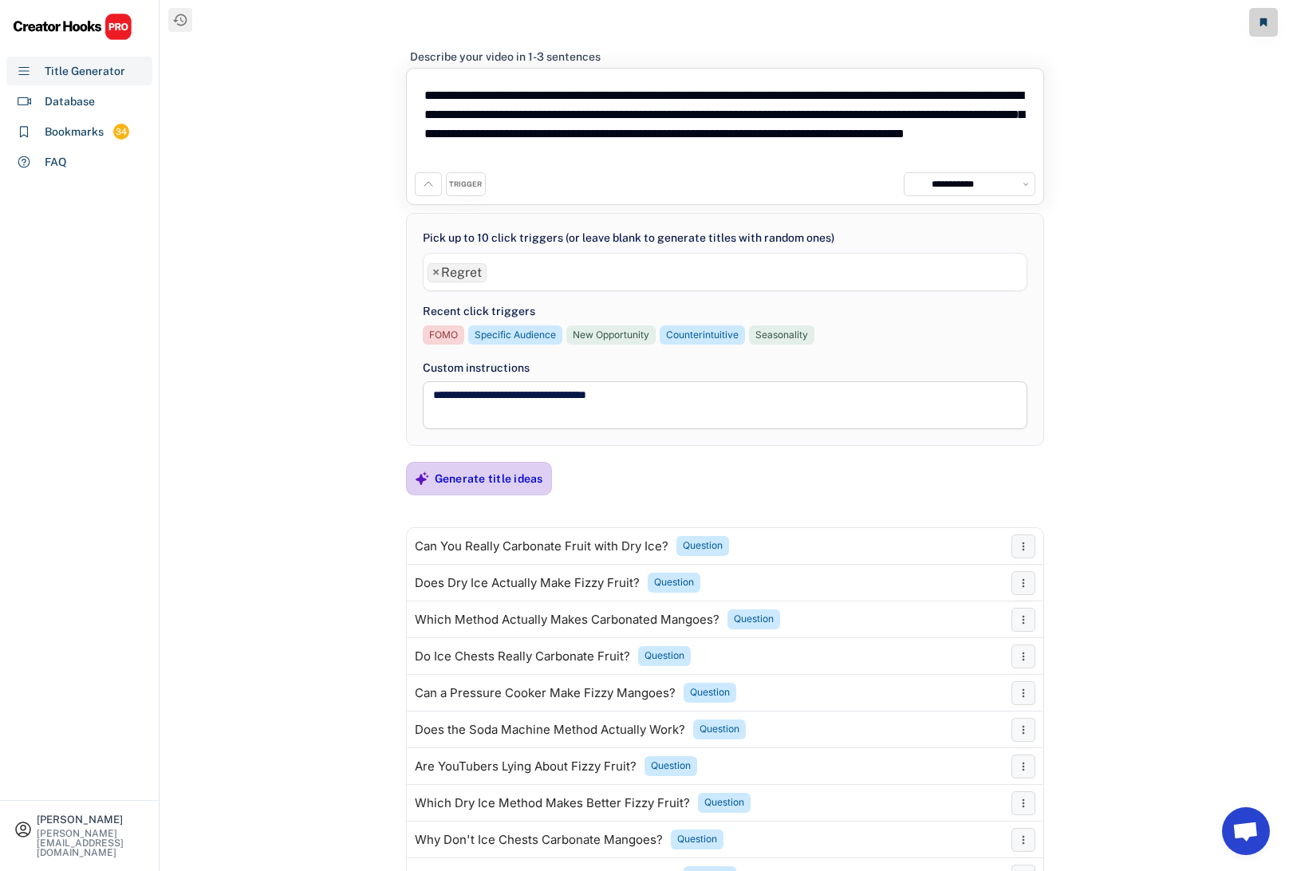
click at [488, 476] on div "Generate title ideas" at bounding box center [489, 478] width 108 height 14
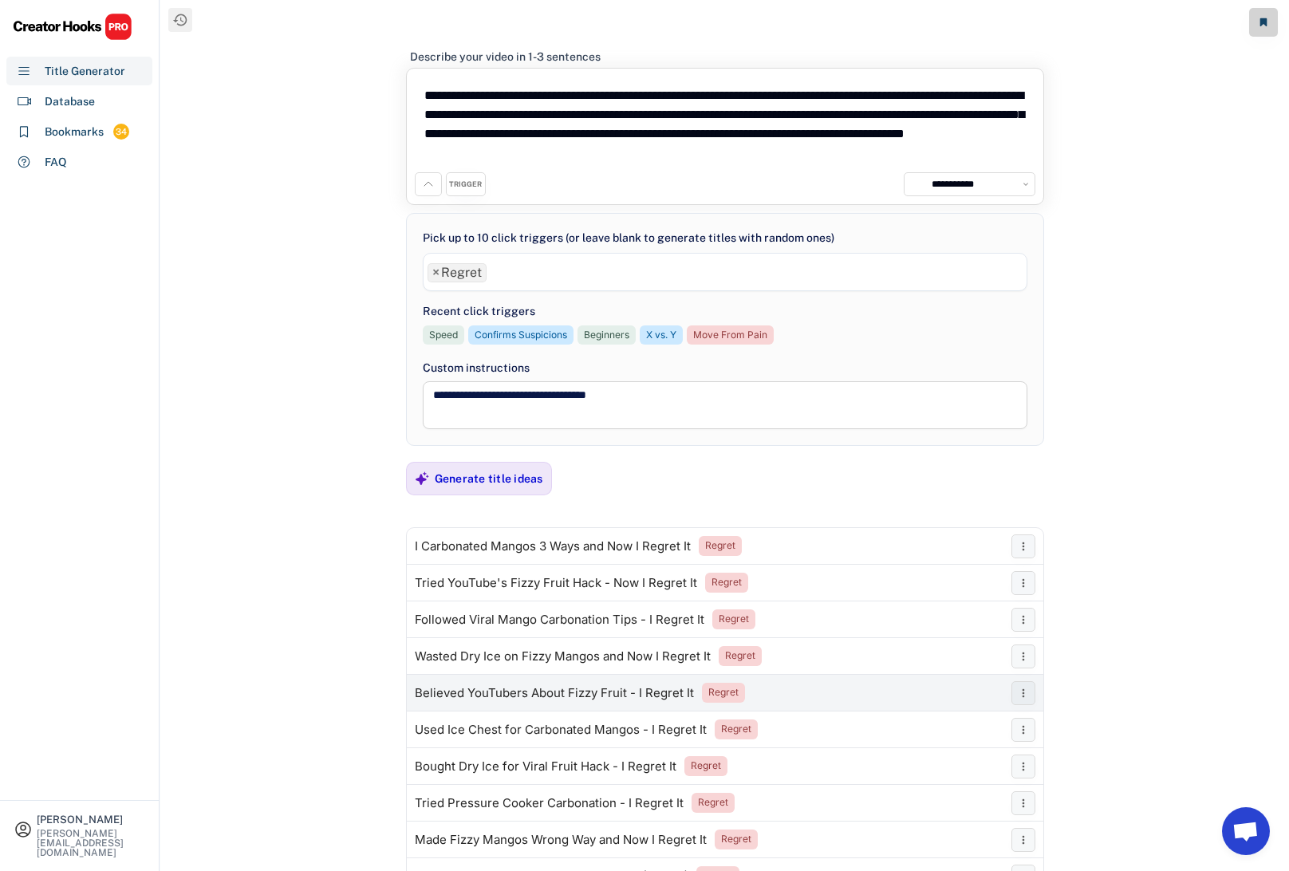
click at [532, 689] on div "Believed YouTubers About Fizzy Fruit - I Regret It" at bounding box center [554, 693] width 279 height 13
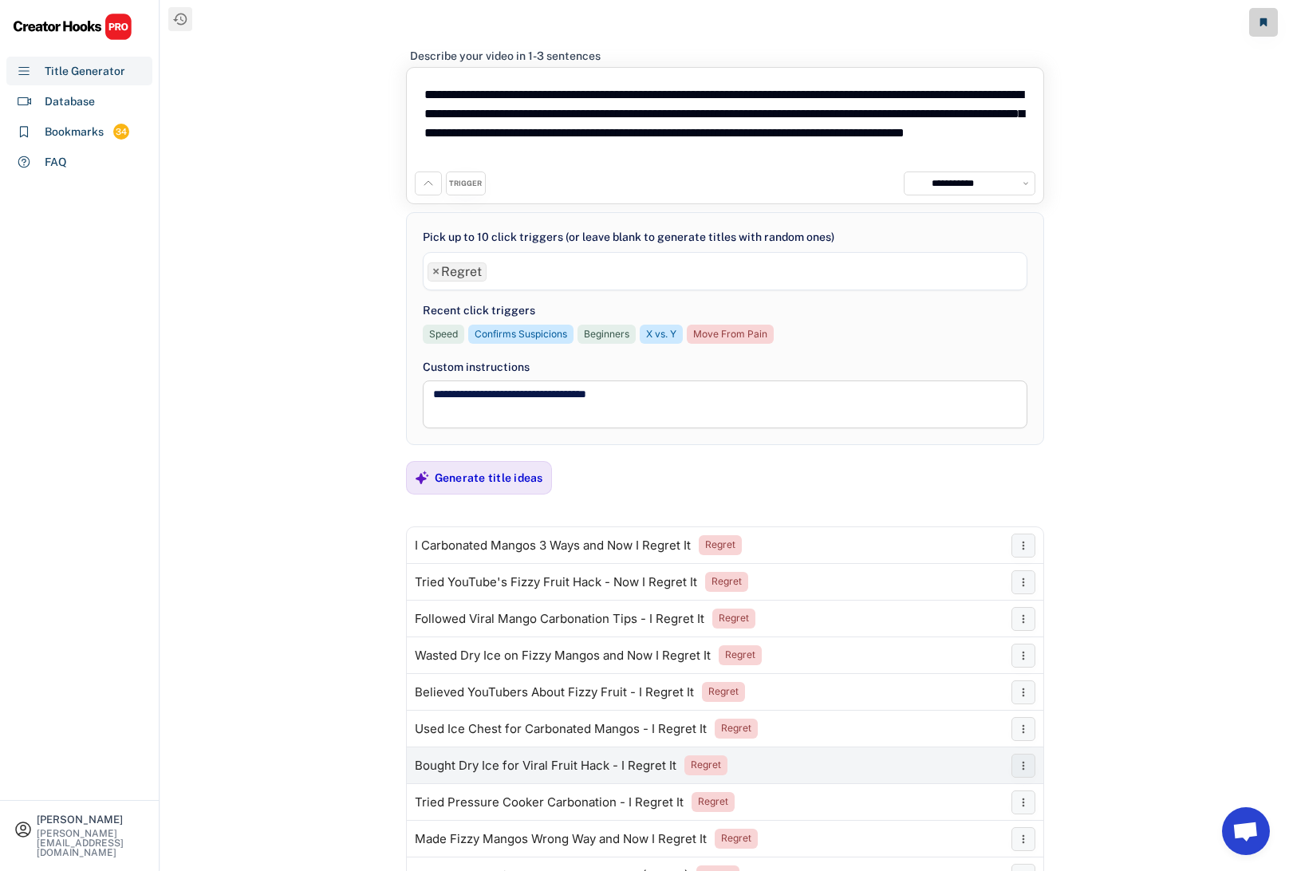
scroll to position [0, 0]
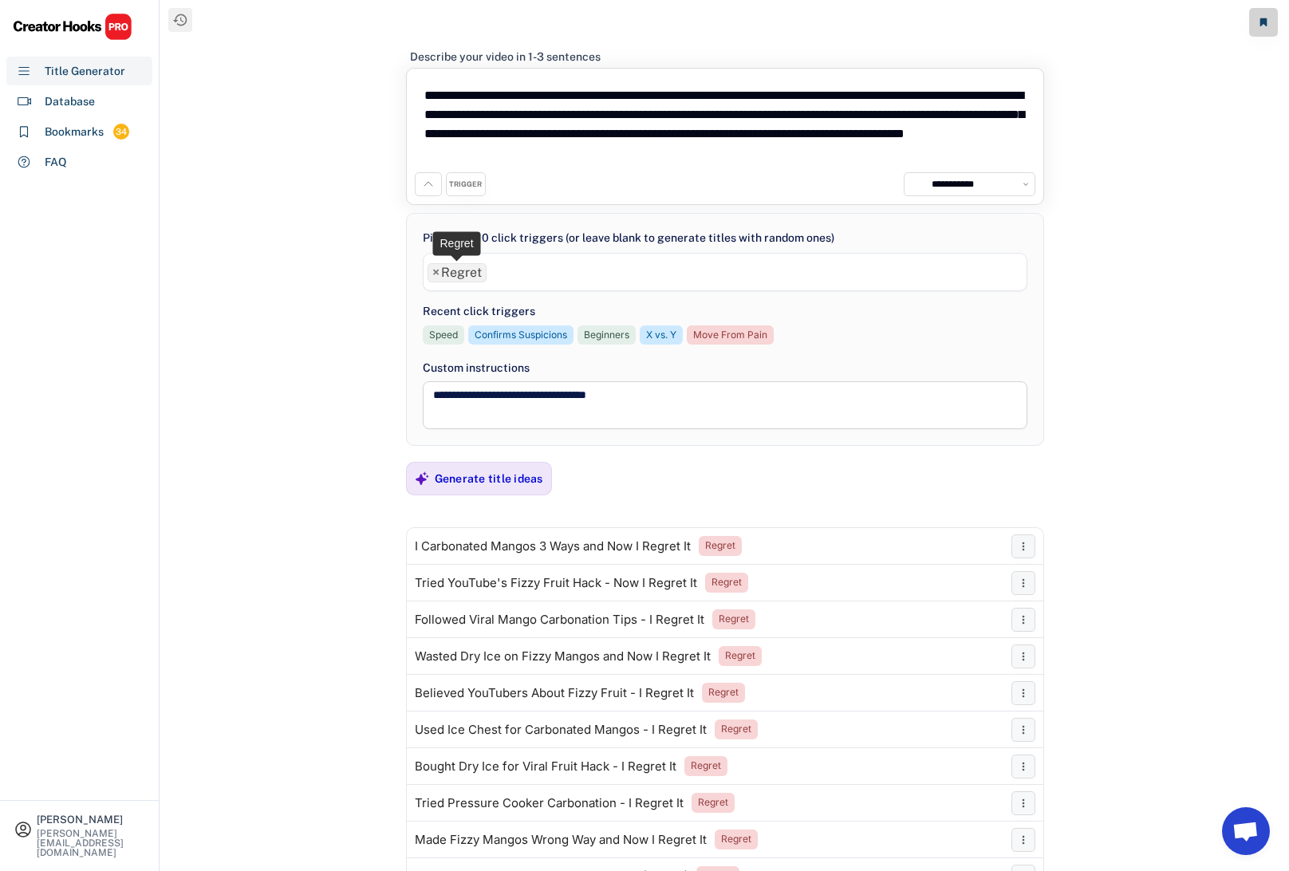
click at [432, 271] on span "×" at bounding box center [435, 272] width 7 height 13
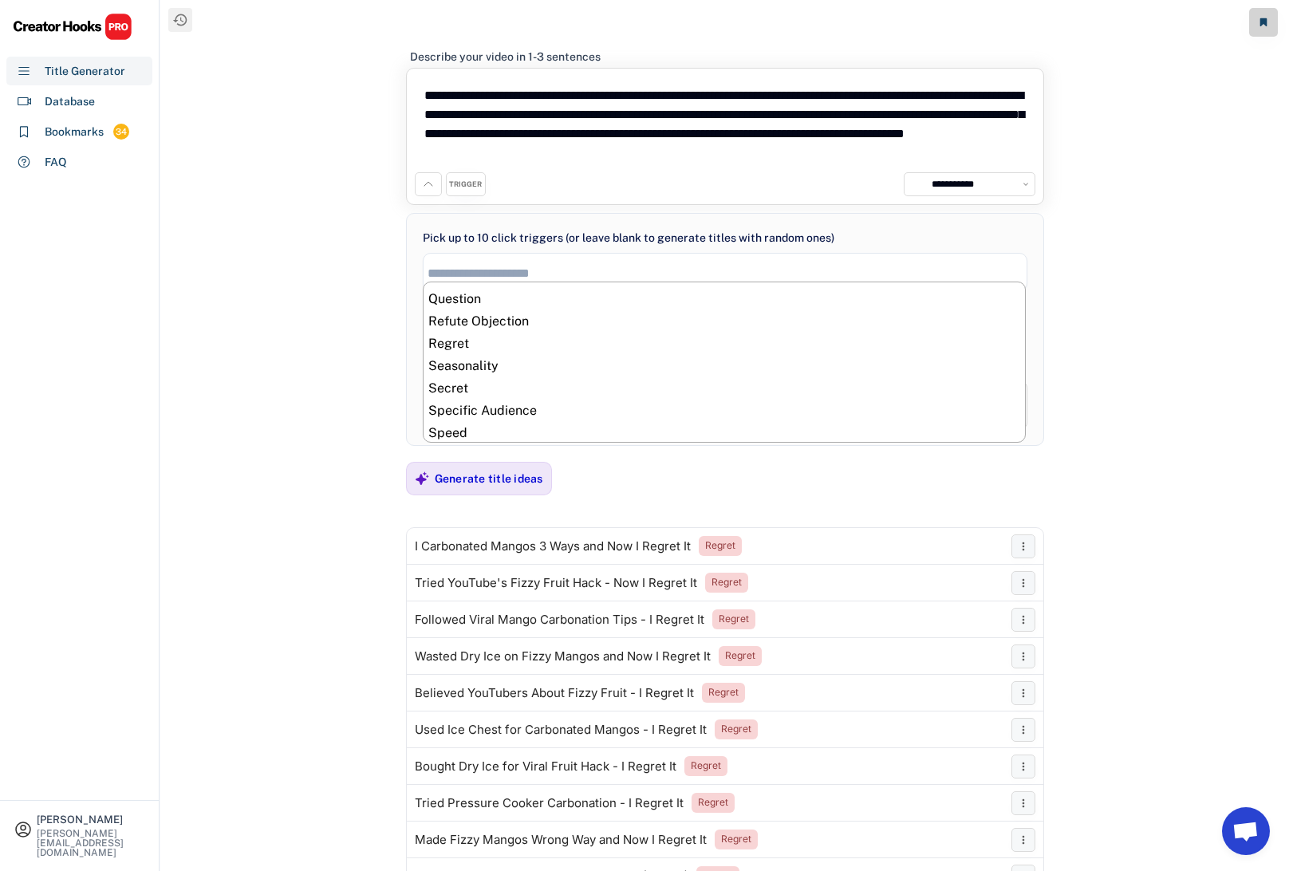
scroll to position [620, 0]
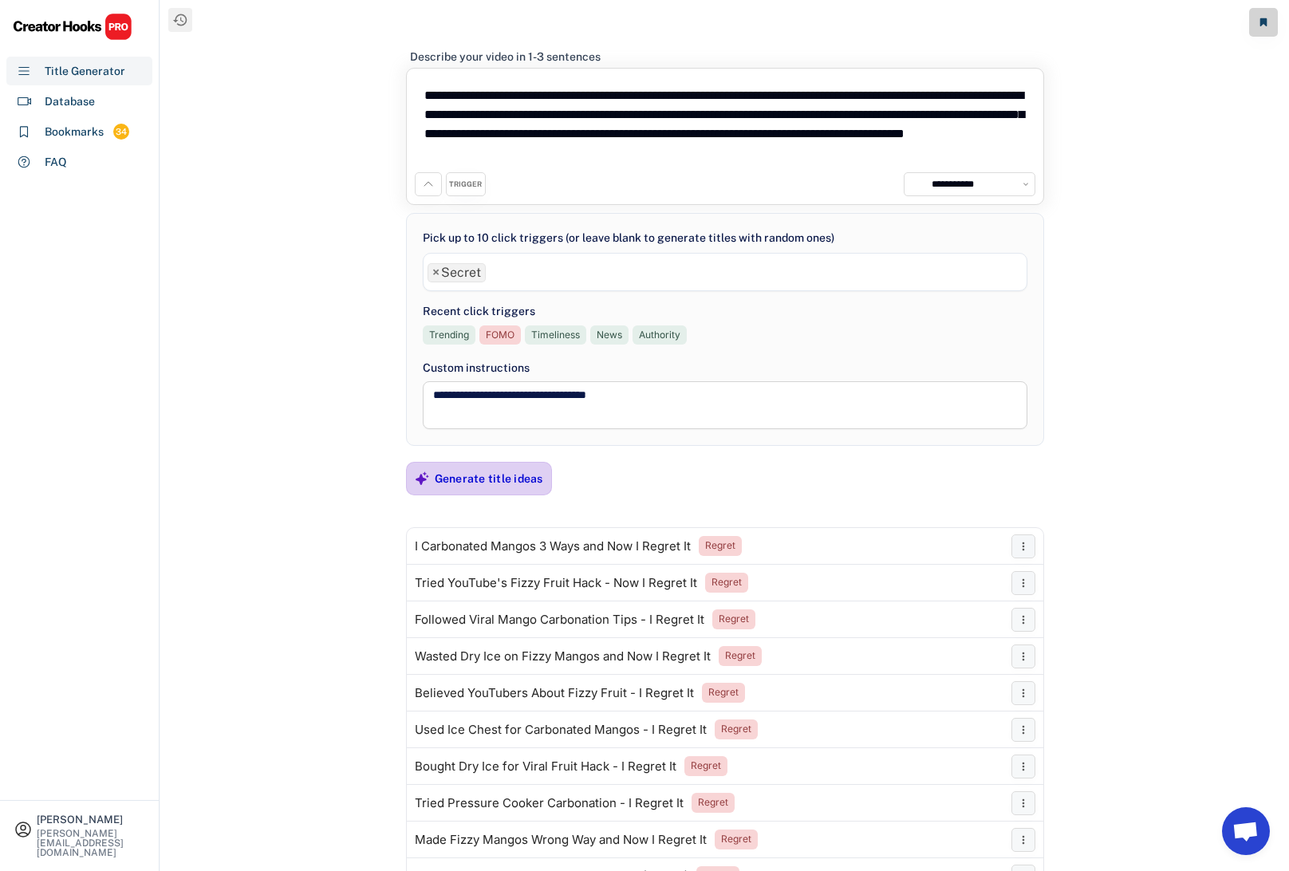
click at [497, 478] on div "Generate title ideas" at bounding box center [489, 478] width 108 height 14
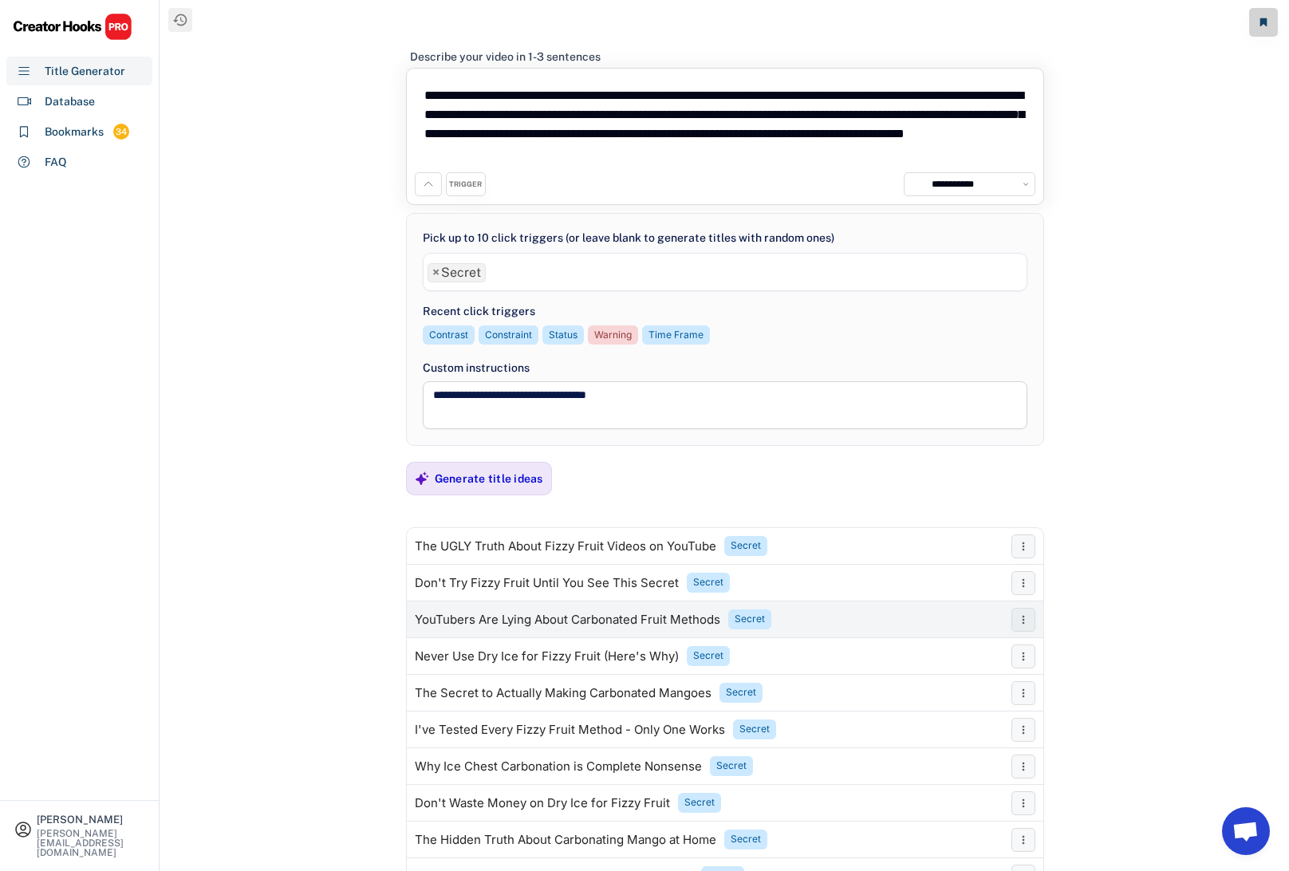
click at [512, 616] on div "YouTubers Are Lying About Carbonated Fruit Methods" at bounding box center [567, 619] width 305 height 13
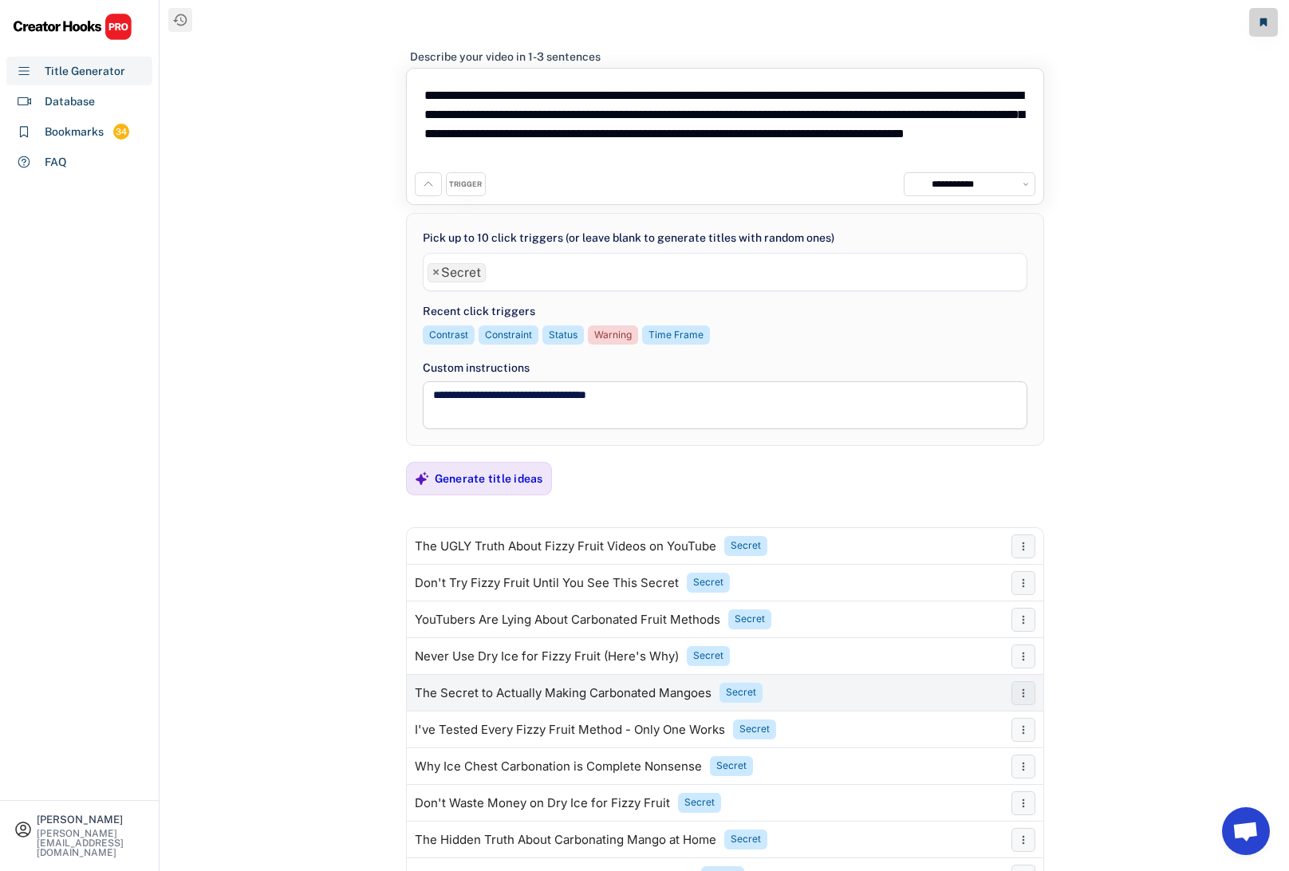
click at [528, 691] on div "The Secret to Actually Making Carbonated Mangoes" at bounding box center [563, 693] width 297 height 13
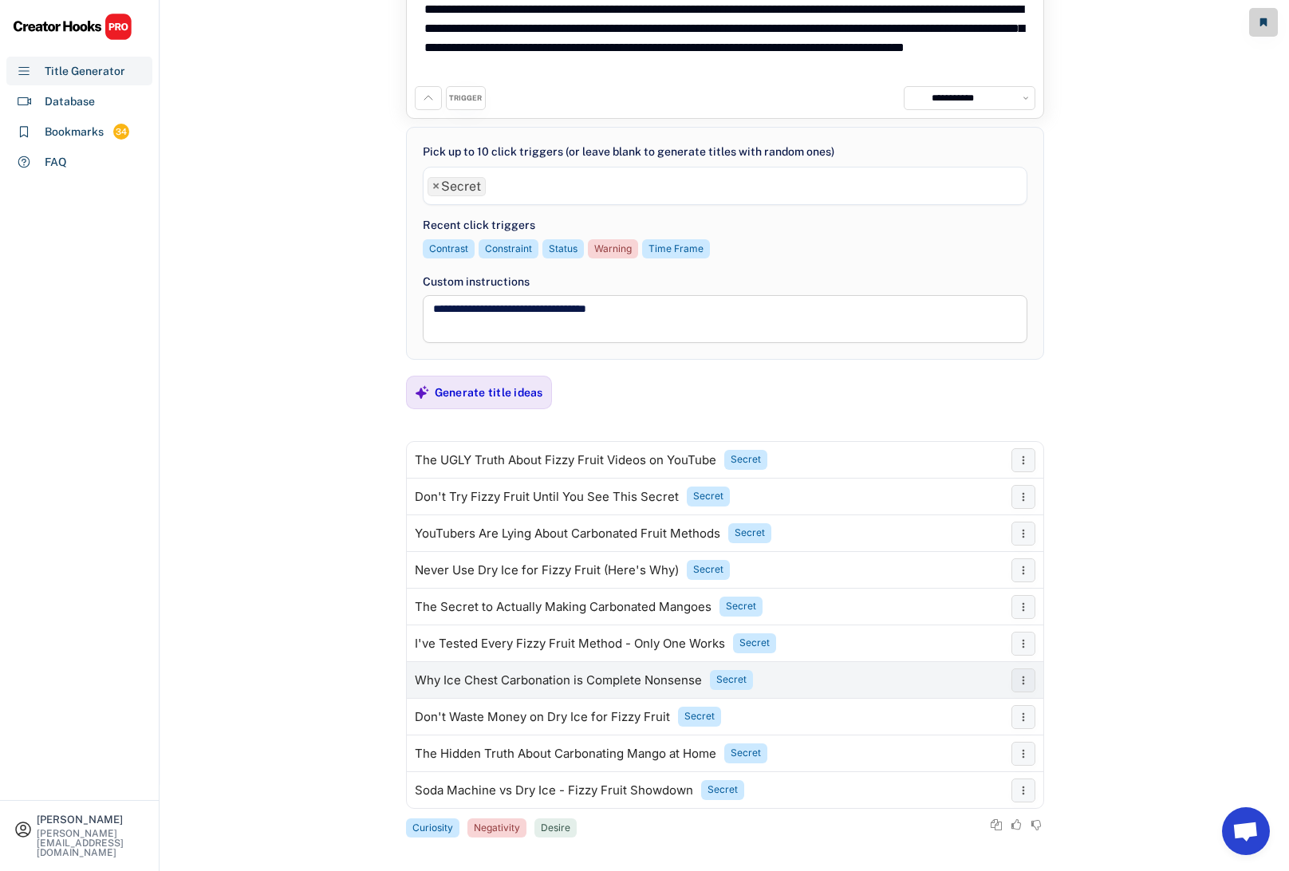
scroll to position [94, 0]
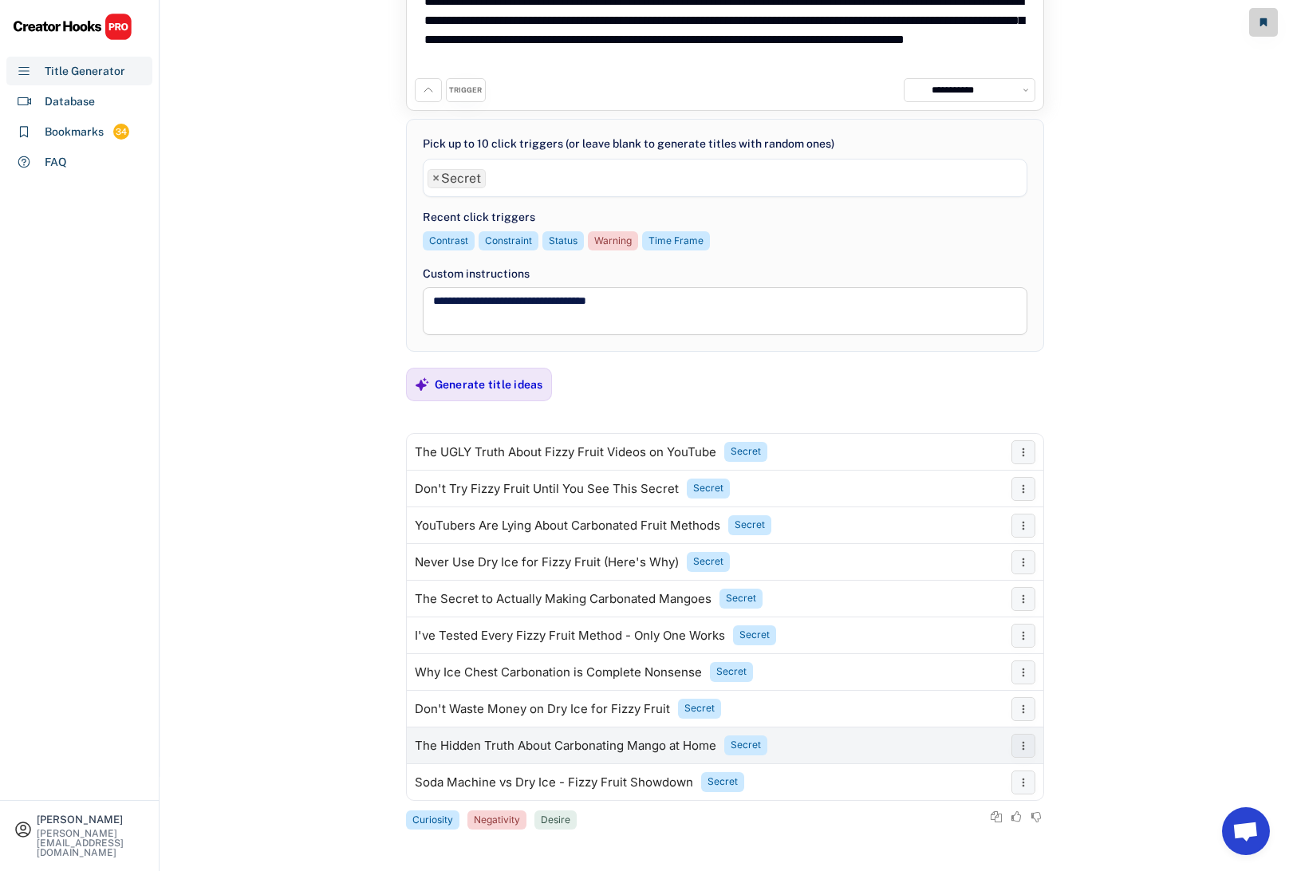
click at [474, 742] on div "The Hidden Truth About Carbonating Mango at Home" at bounding box center [565, 745] width 301 height 13
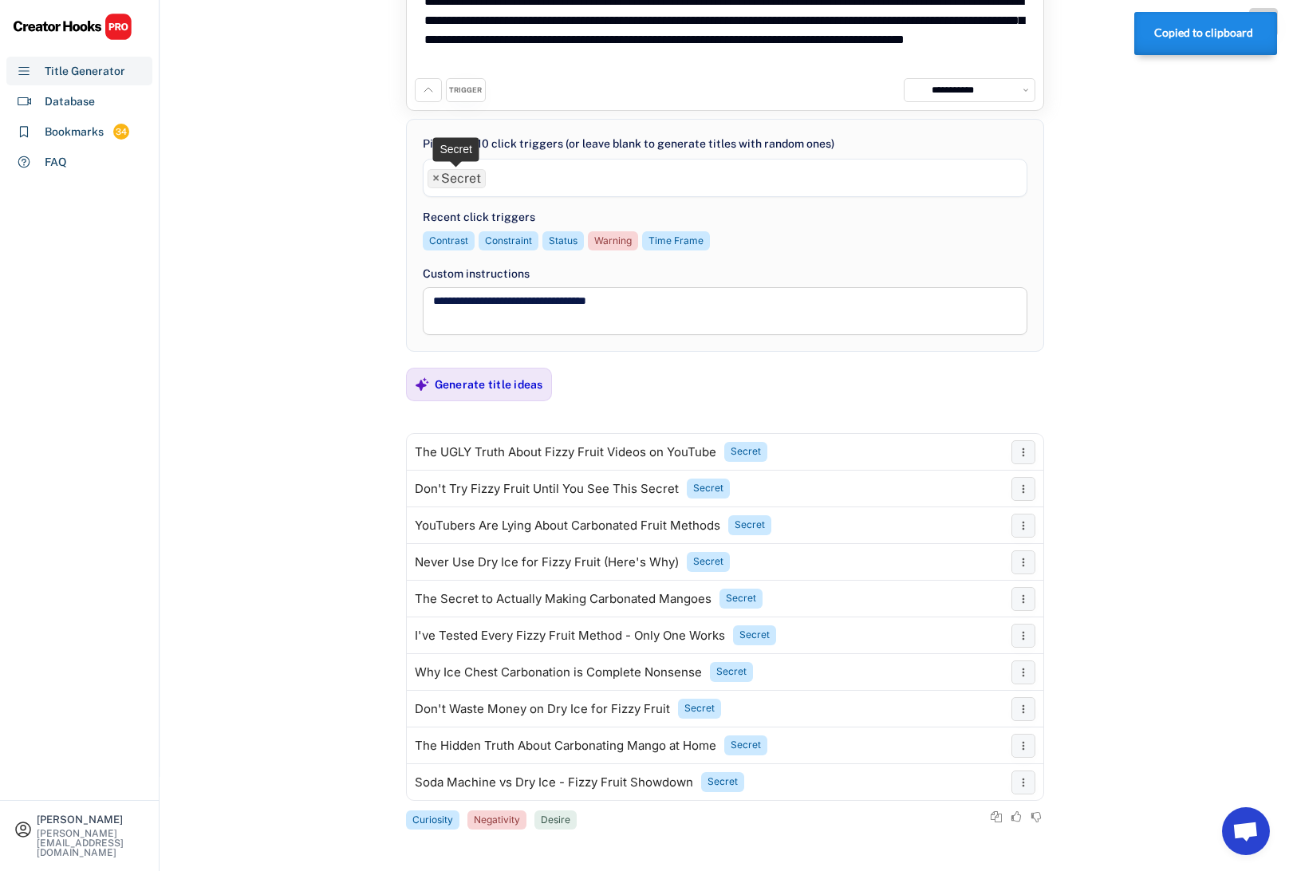
click at [437, 179] on span "×" at bounding box center [435, 178] width 7 height 13
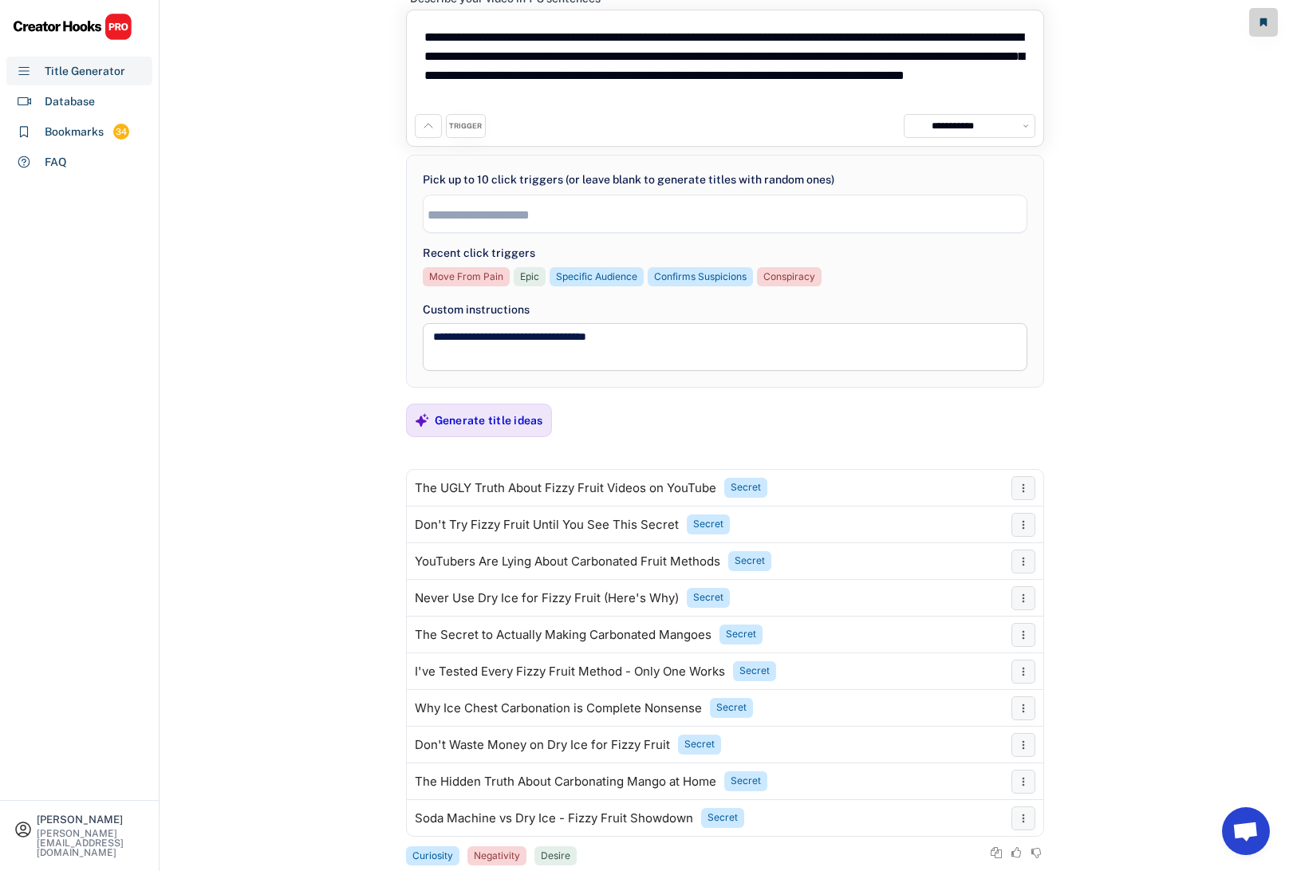
scroll to position [67, 0]
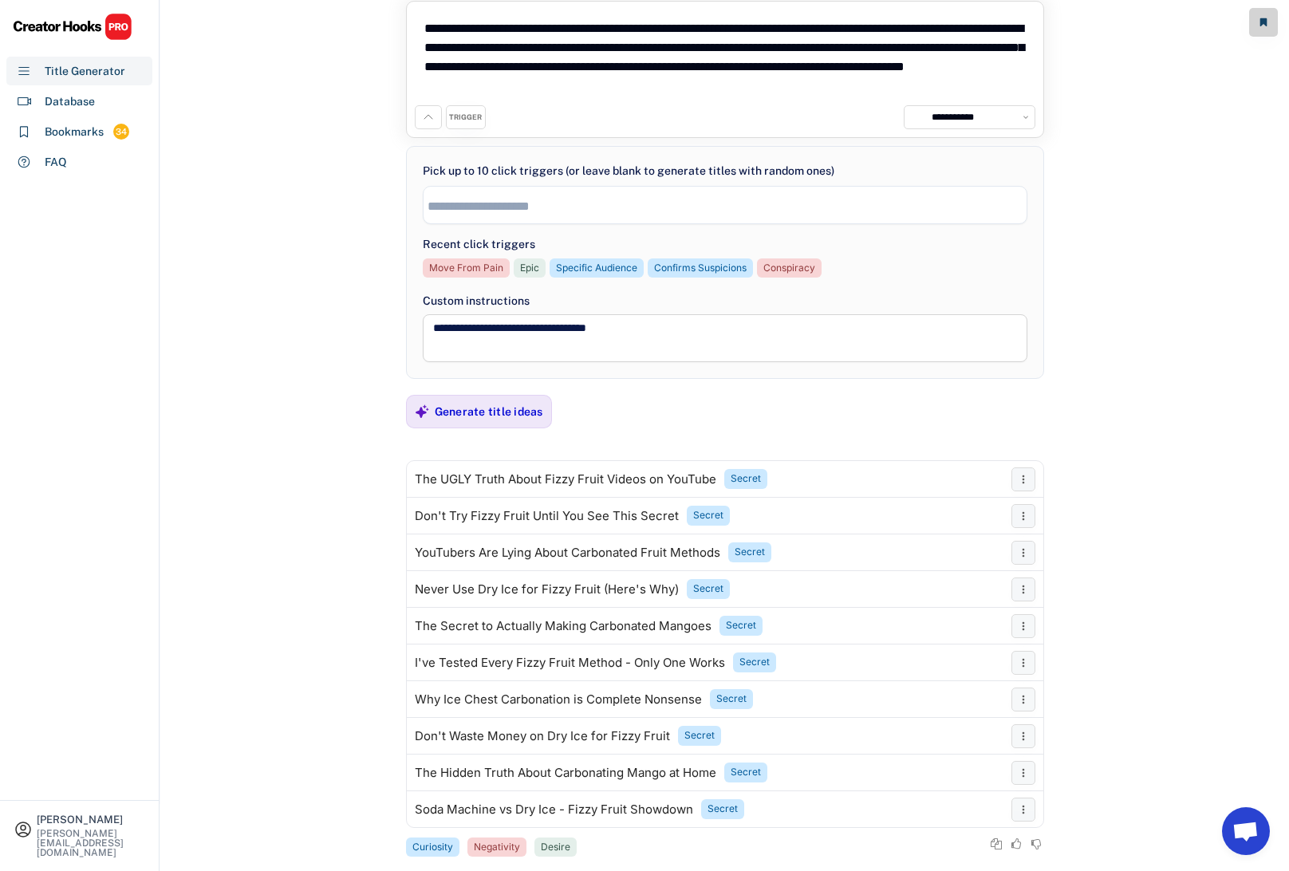
click at [520, 202] on input "search" at bounding box center [728, 206] width 603 height 14
click at [470, 207] on input "search" at bounding box center [728, 206] width 603 height 14
click at [611, 199] on input "search" at bounding box center [728, 206] width 603 height 14
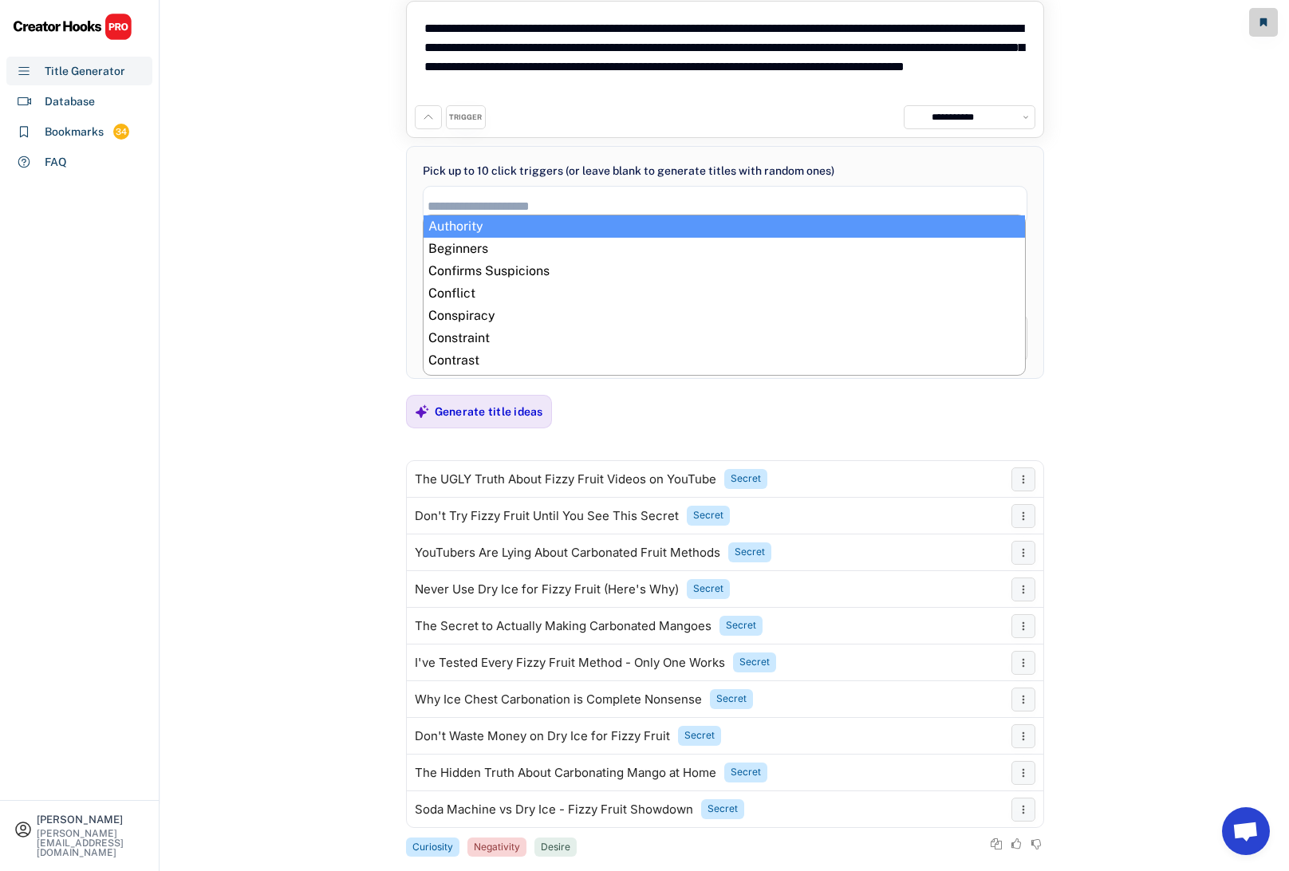
click at [611, 199] on input "search" at bounding box center [728, 206] width 603 height 14
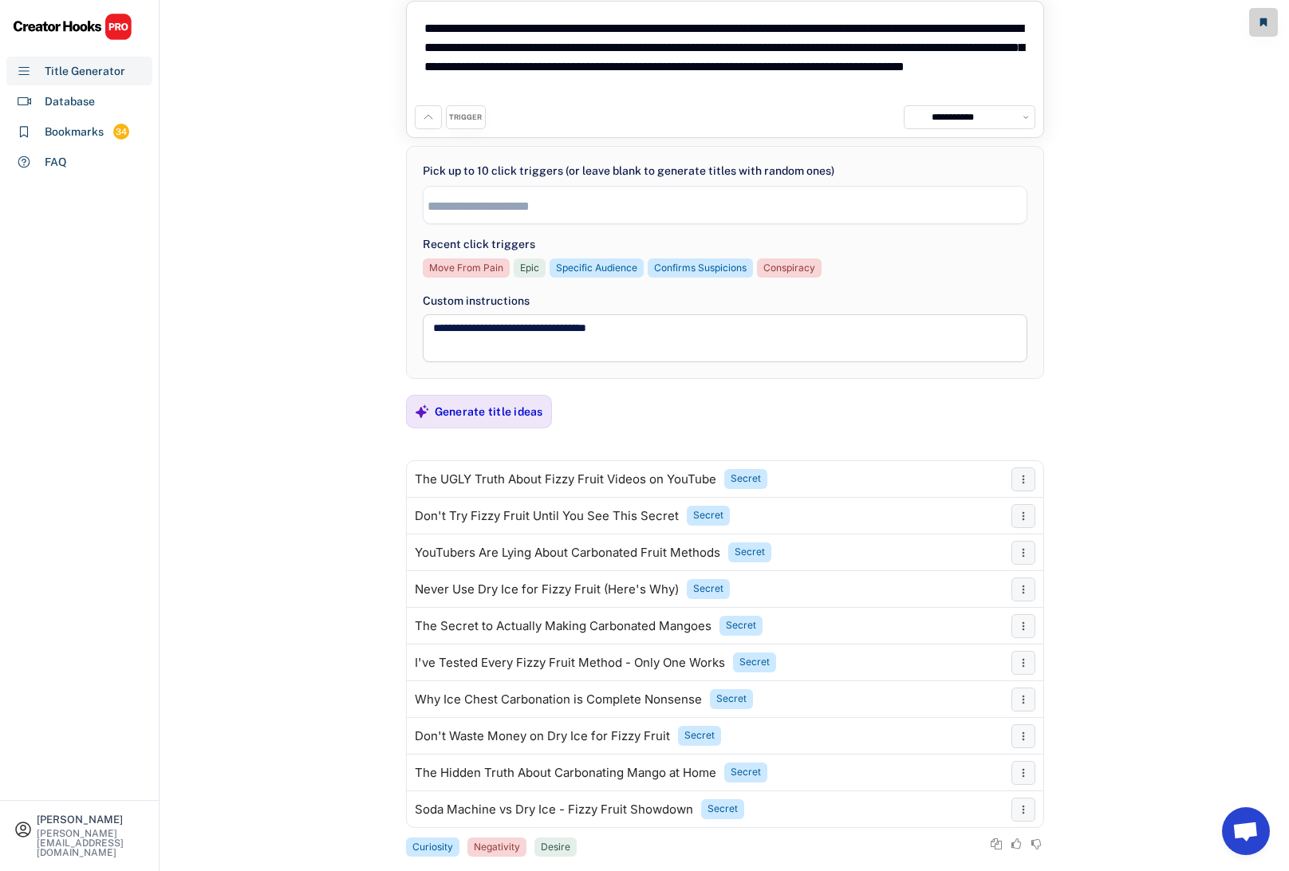
click at [611, 199] on input "search" at bounding box center [728, 206] width 603 height 14
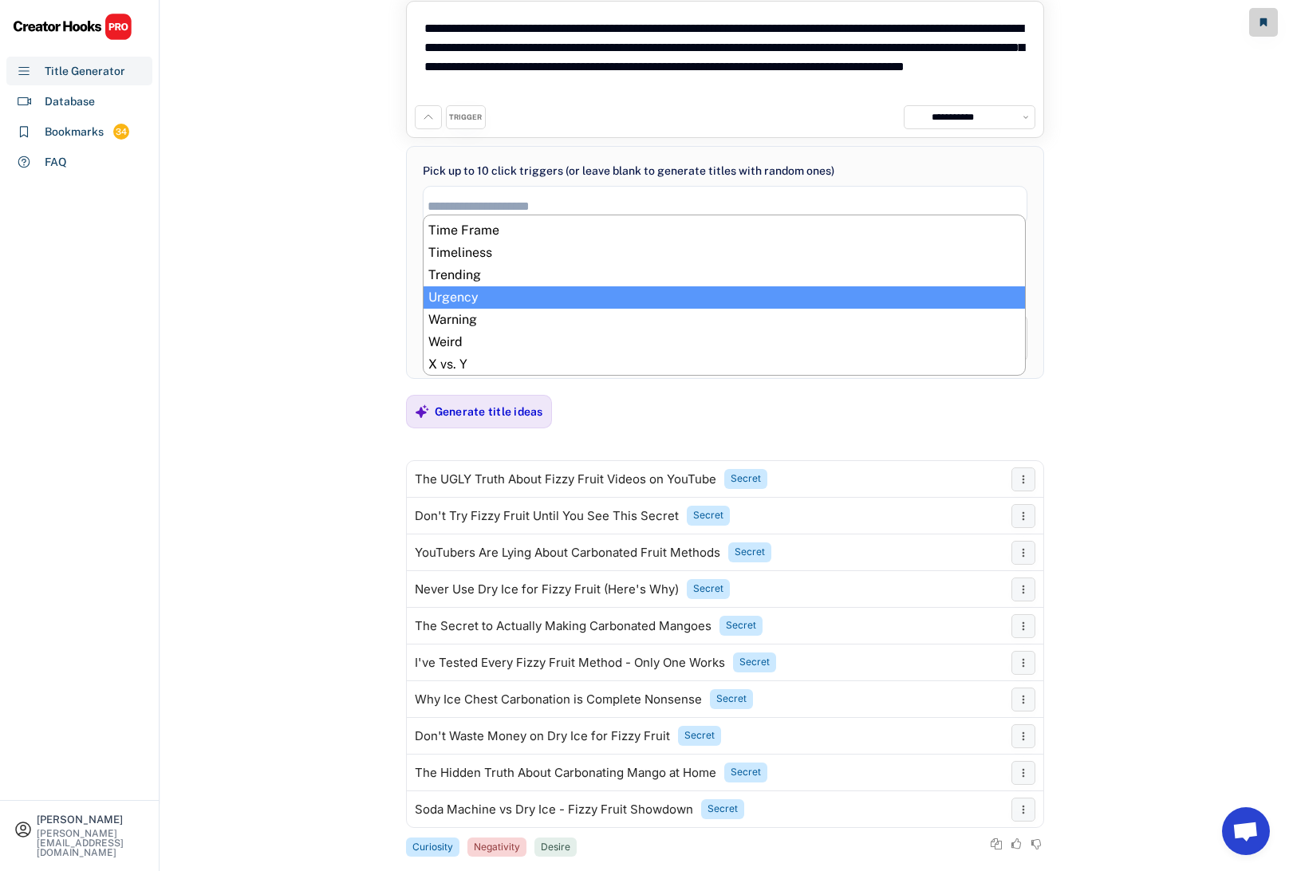
scroll to position [823, 0]
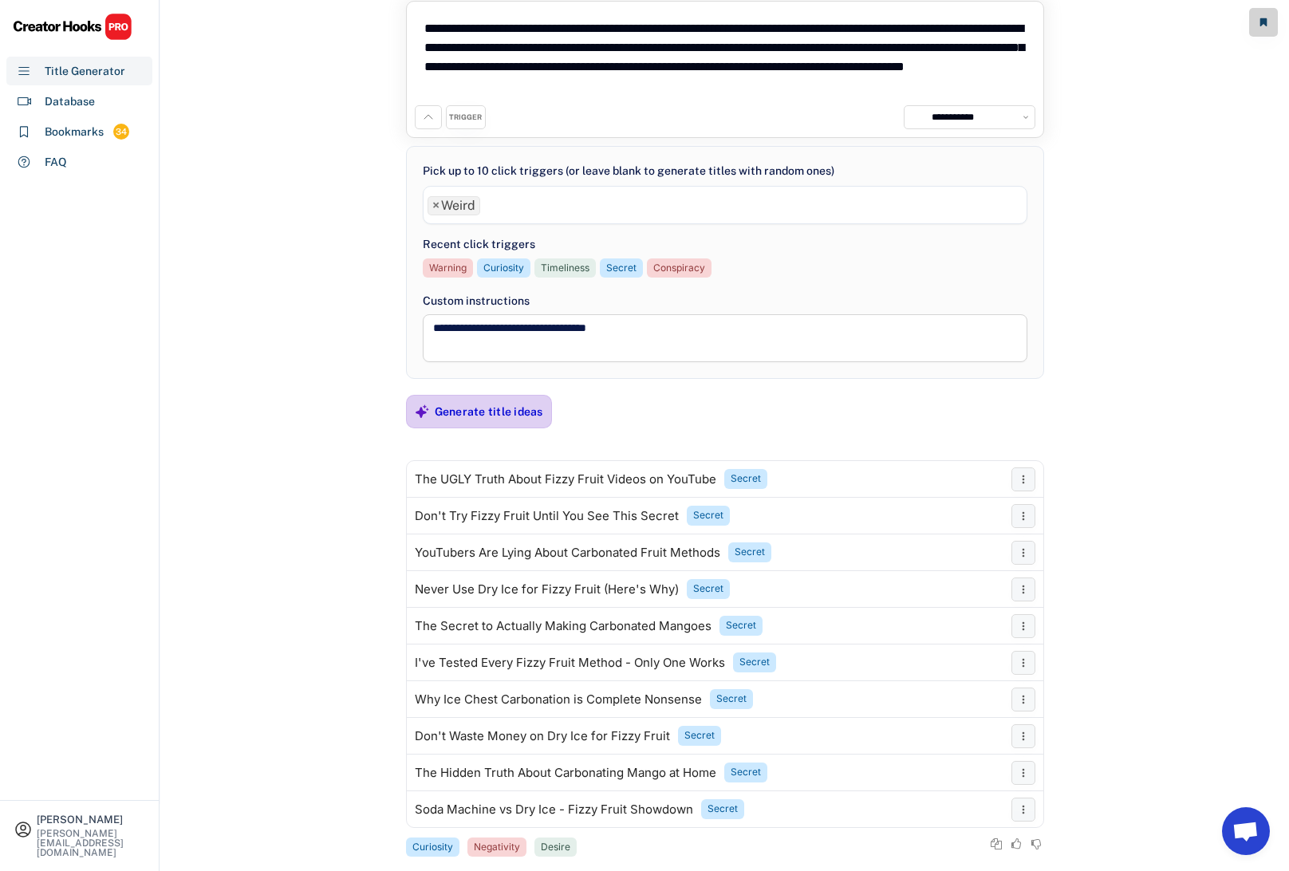
click at [471, 407] on div "Generate title ideas" at bounding box center [489, 411] width 108 height 14
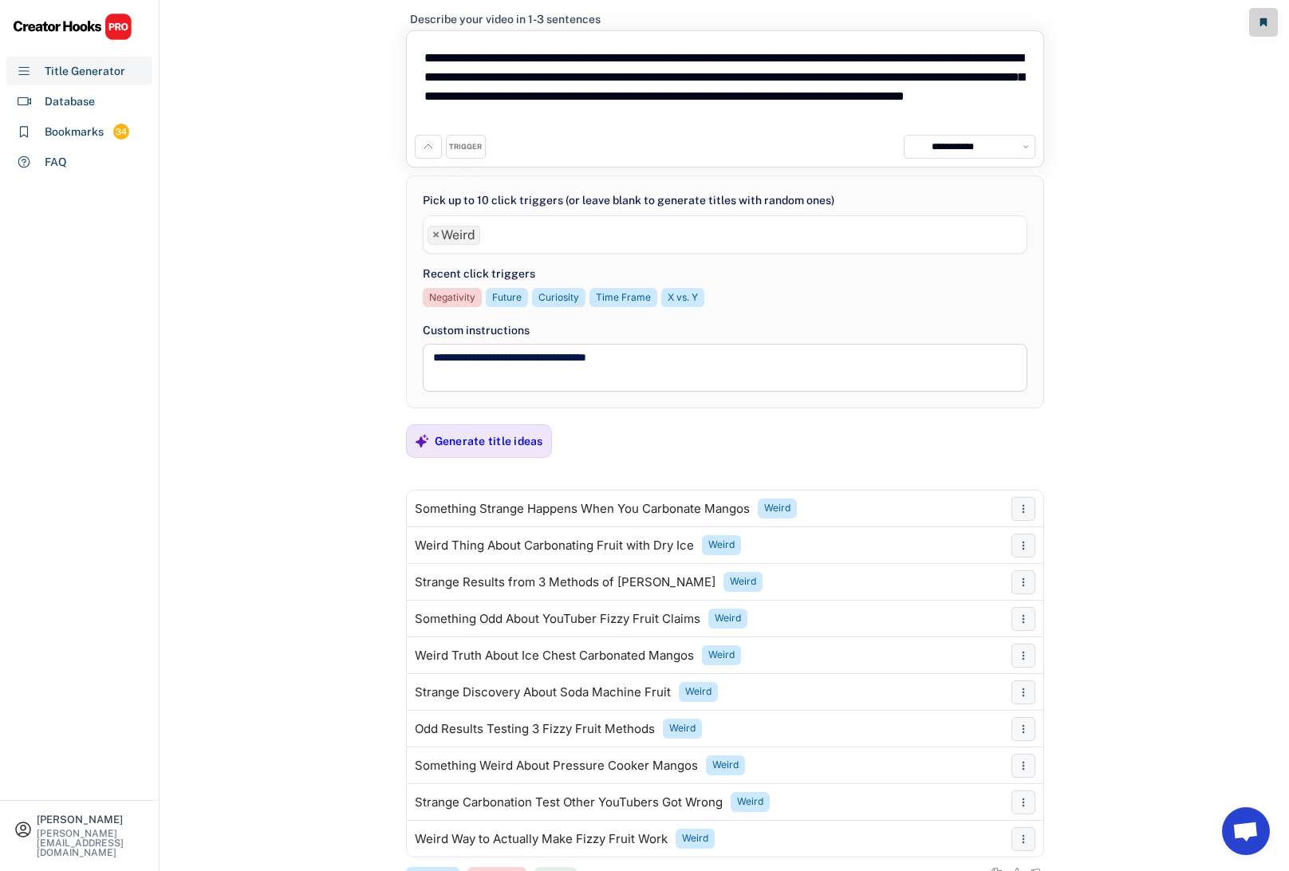
scroll to position [94, 0]
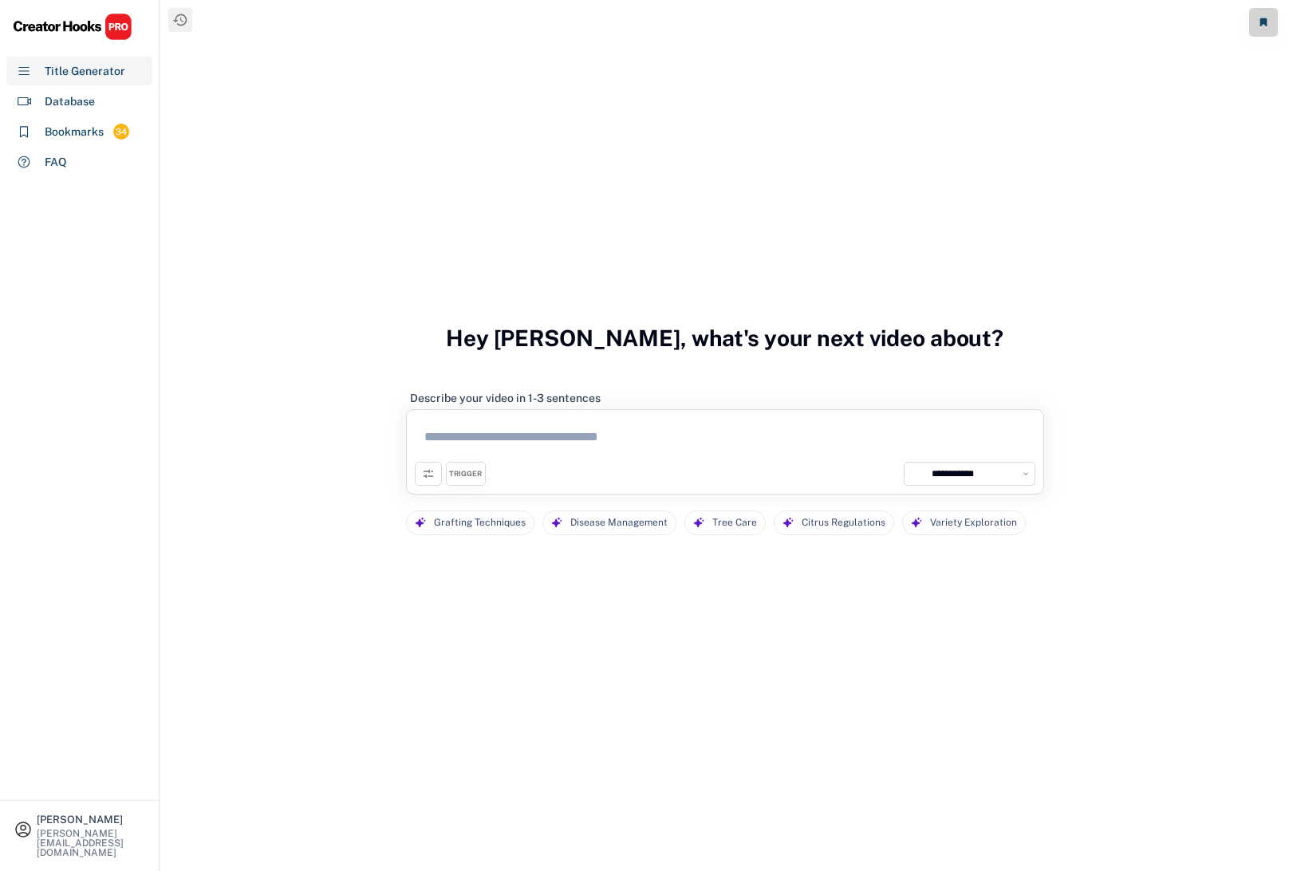
select select "**********"
click at [183, 23] on icon at bounding box center [180, 20] width 16 height 16
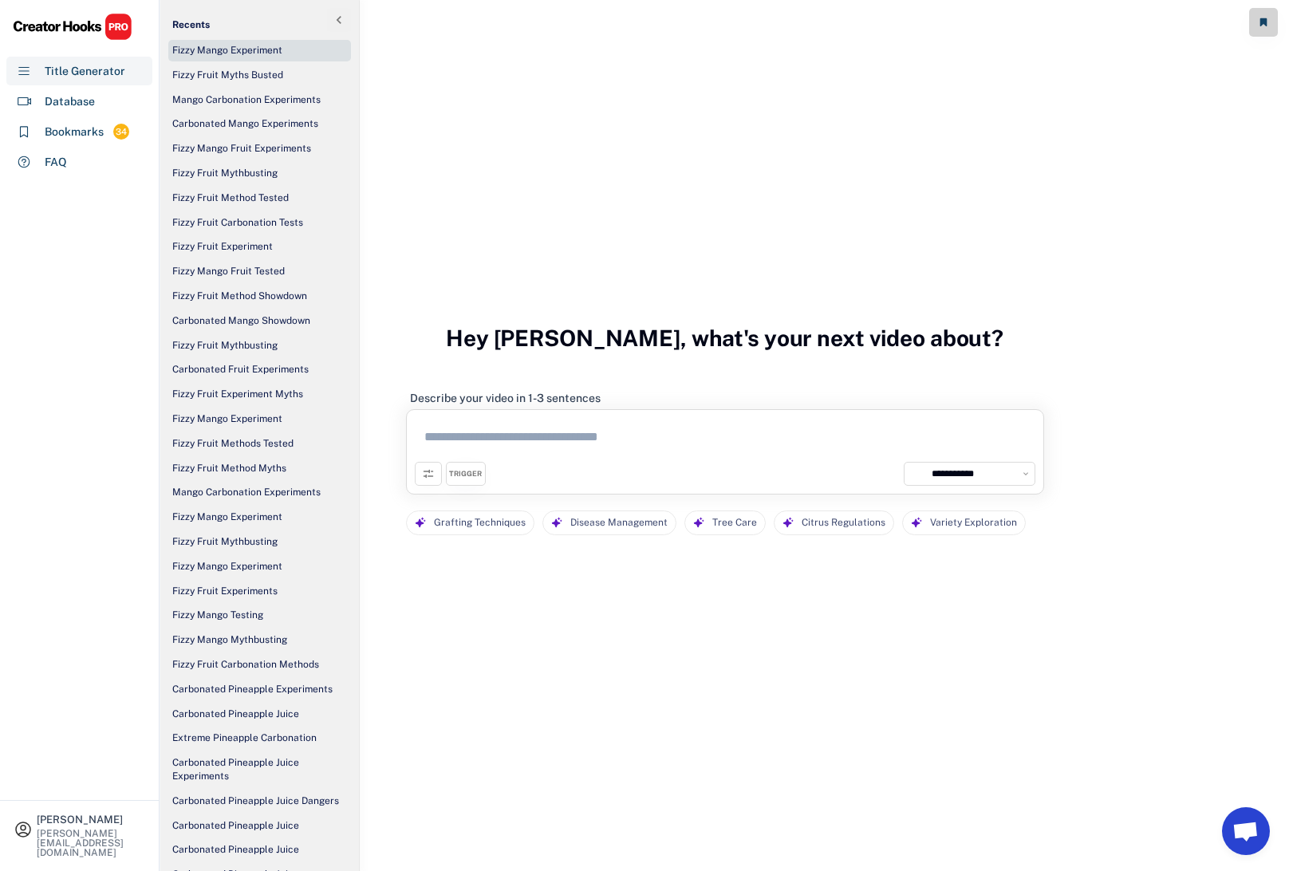
click at [202, 50] on div "Fizzy Mango Experiment" at bounding box center [227, 51] width 110 height 14
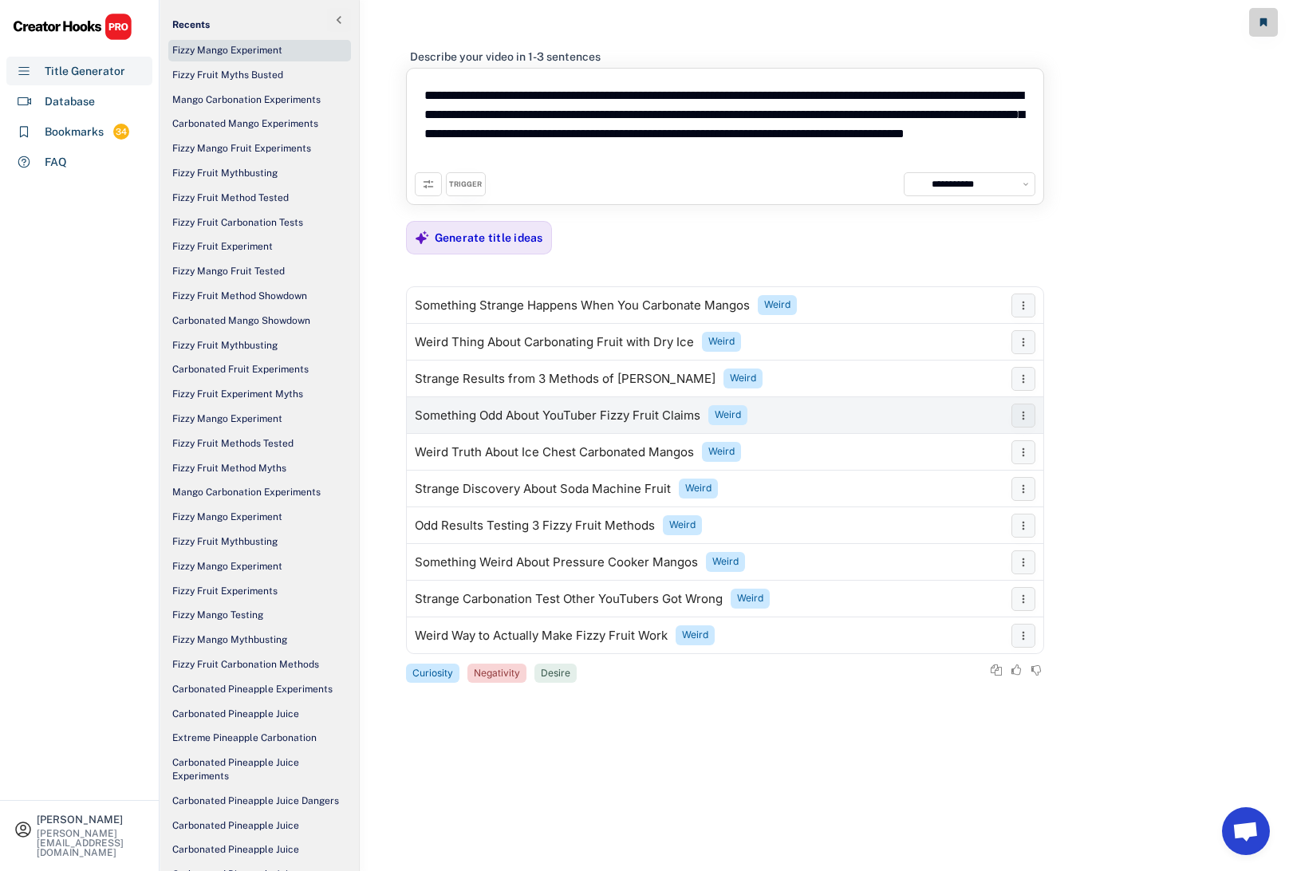
click at [531, 411] on div "Something Odd About YouTuber Fizzy Fruit Claims" at bounding box center [557, 415] width 285 height 13
drag, startPoint x: 732, startPoint y: 156, endPoint x: 422, endPoint y: 85, distance: 318.2
click at [422, 85] on textarea "**********" at bounding box center [725, 125] width 620 height 96
click at [337, 20] on use at bounding box center [339, 20] width 5 height 8
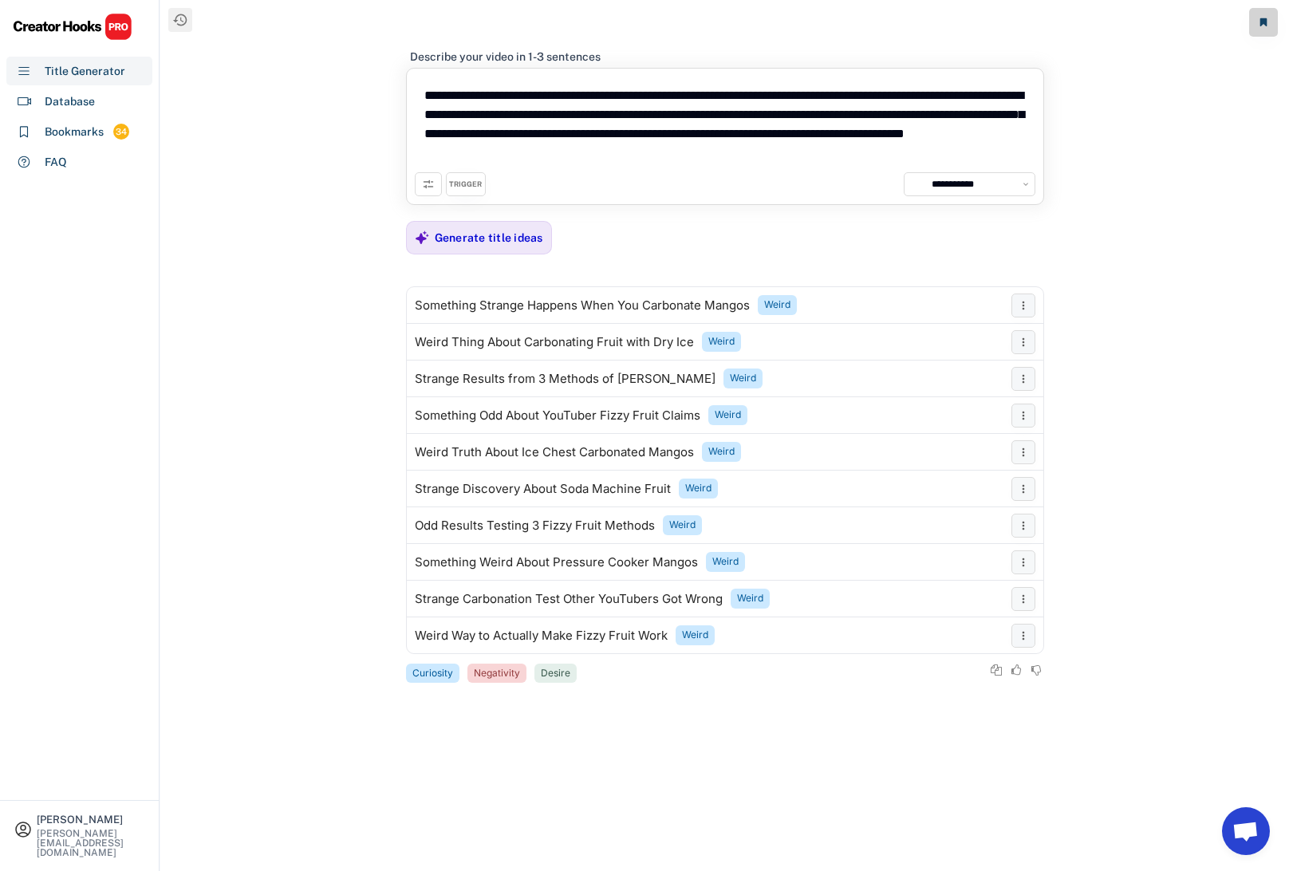
drag, startPoint x: 727, startPoint y: 154, endPoint x: 392, endPoint y: 87, distance: 341.6
click at [392, 87] on div "Recents Fizzy Mango Experiment Fizzy Fruit Myths Busted Mango Carbonation Exper…" at bounding box center [724, 435] width 1128 height 871
paste textarea
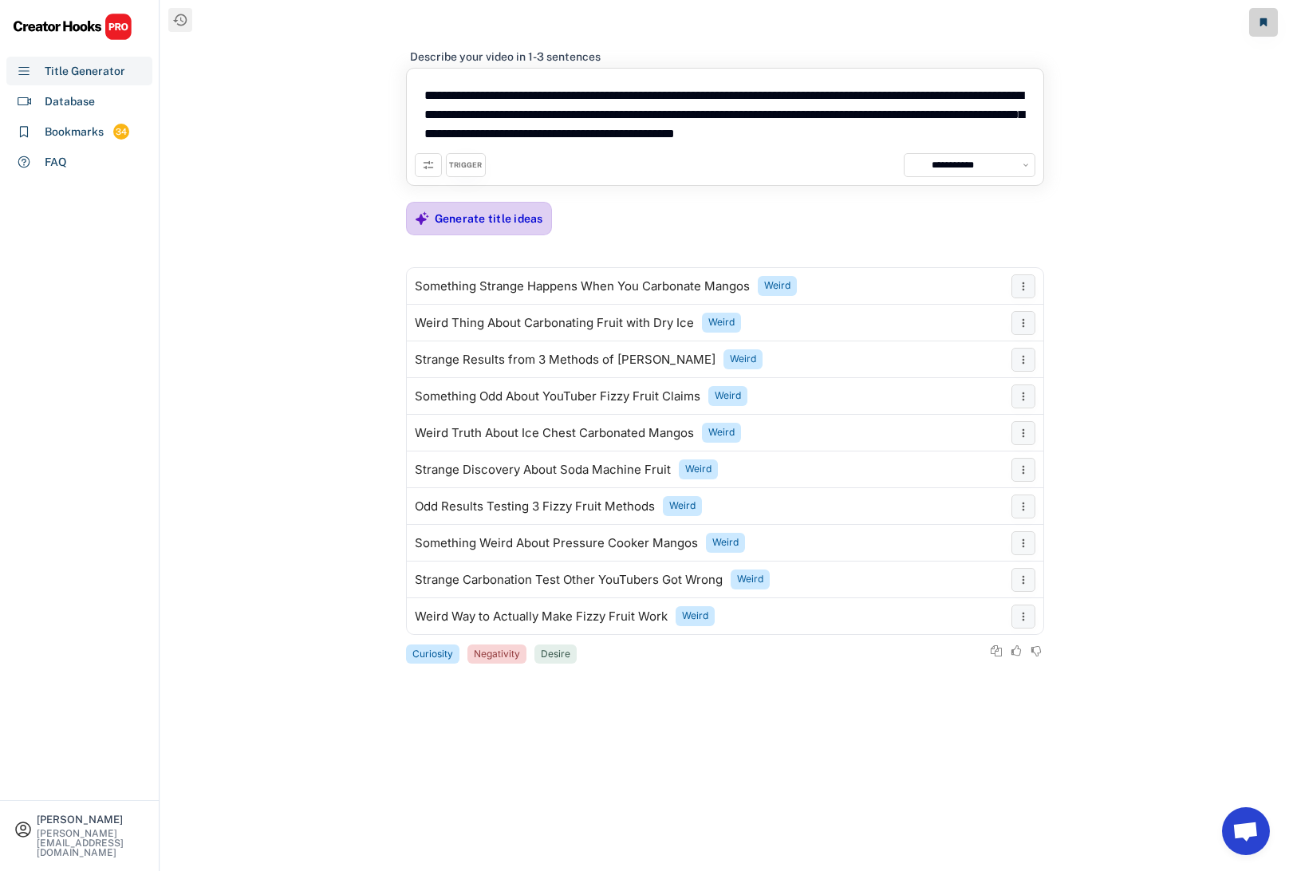
click at [484, 223] on div "Generate title ideas" at bounding box center [489, 218] width 108 height 14
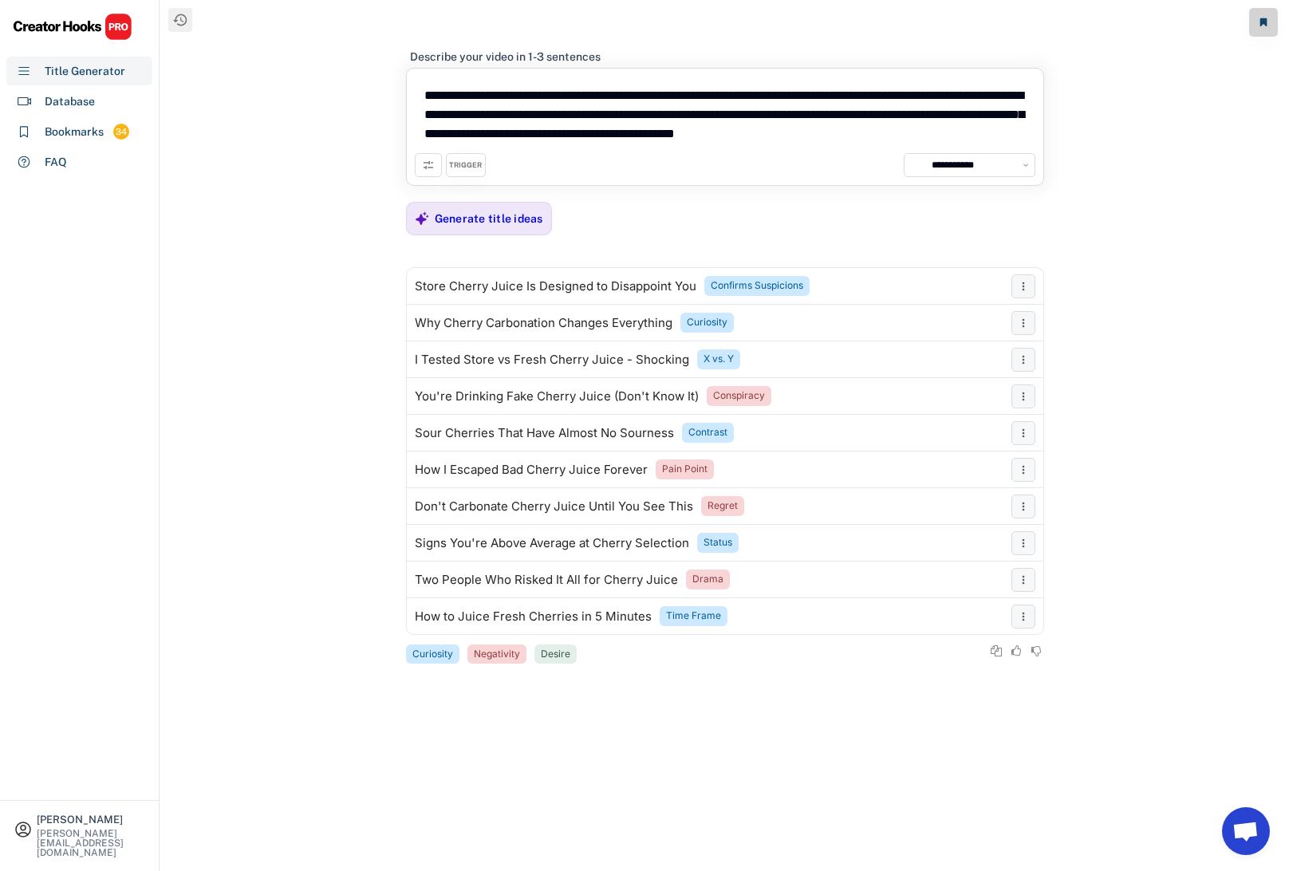
click at [464, 160] on div "TRIGGER" at bounding box center [465, 165] width 33 height 10
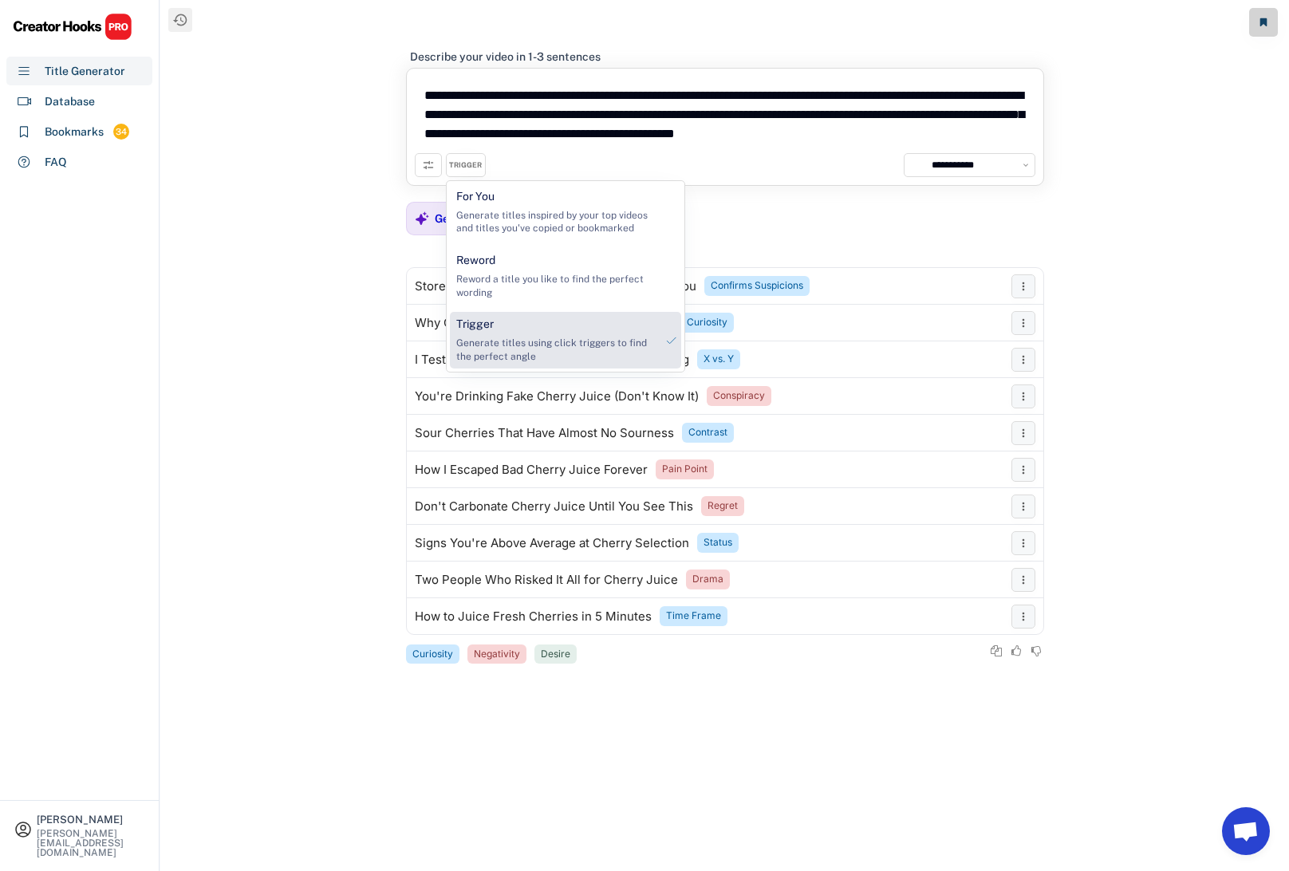
click at [506, 340] on div "Generate titles using click triggers to find the perfect angle" at bounding box center [555, 350] width 199 height 27
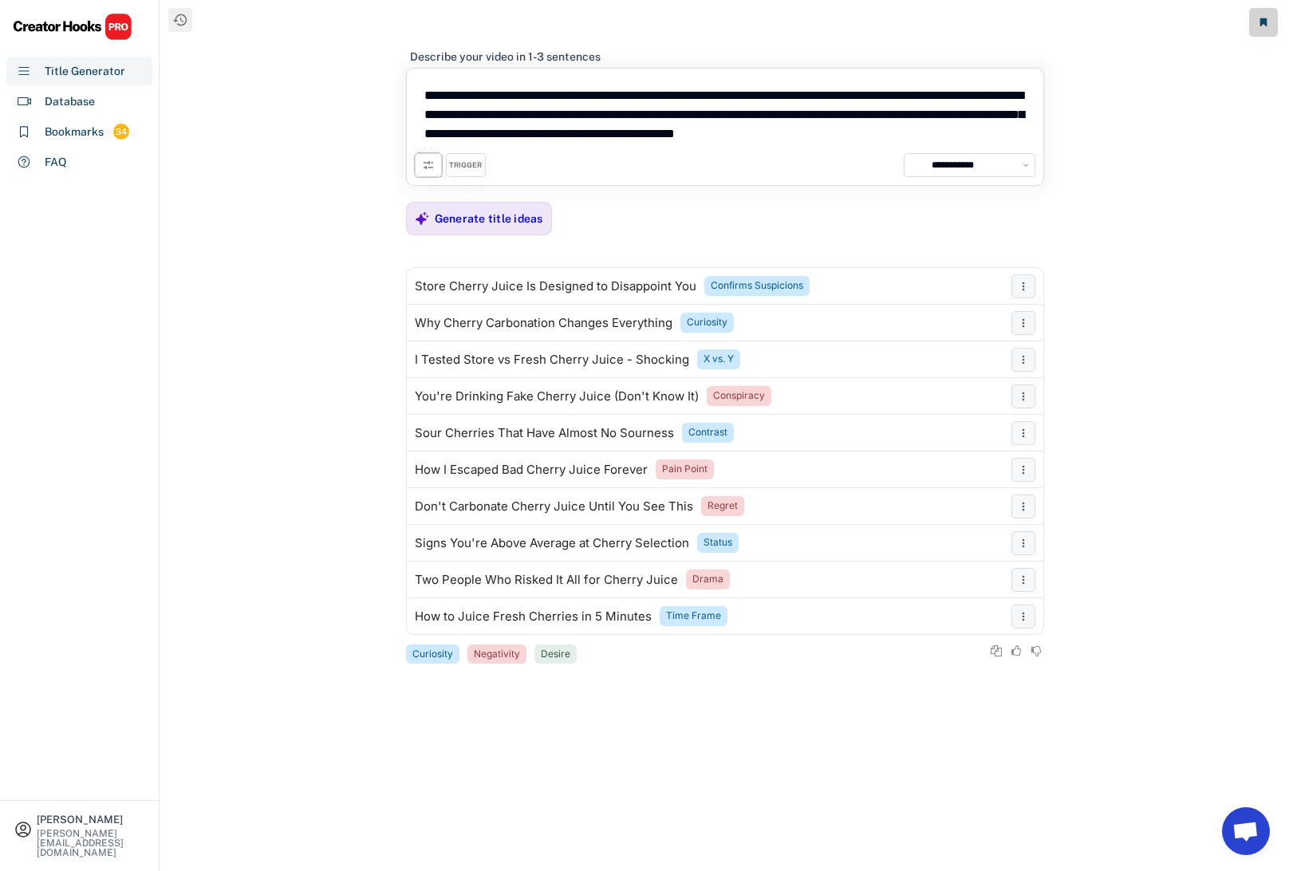
click at [430, 161] on icon at bounding box center [428, 165] width 13 height 13
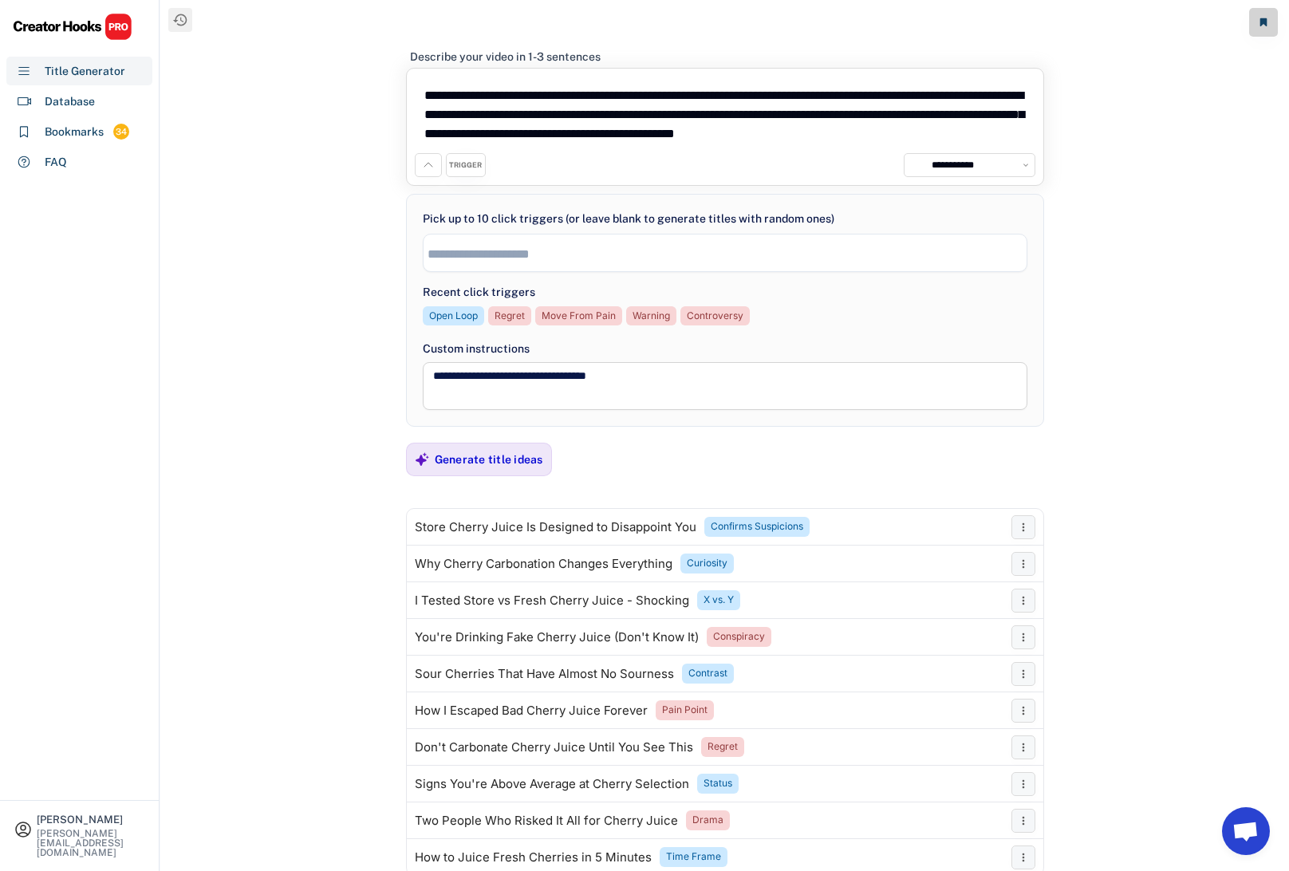
click at [505, 251] on input "search" at bounding box center [728, 254] width 603 height 14
click at [501, 455] on div "Generate title ideas" at bounding box center [489, 459] width 108 height 14
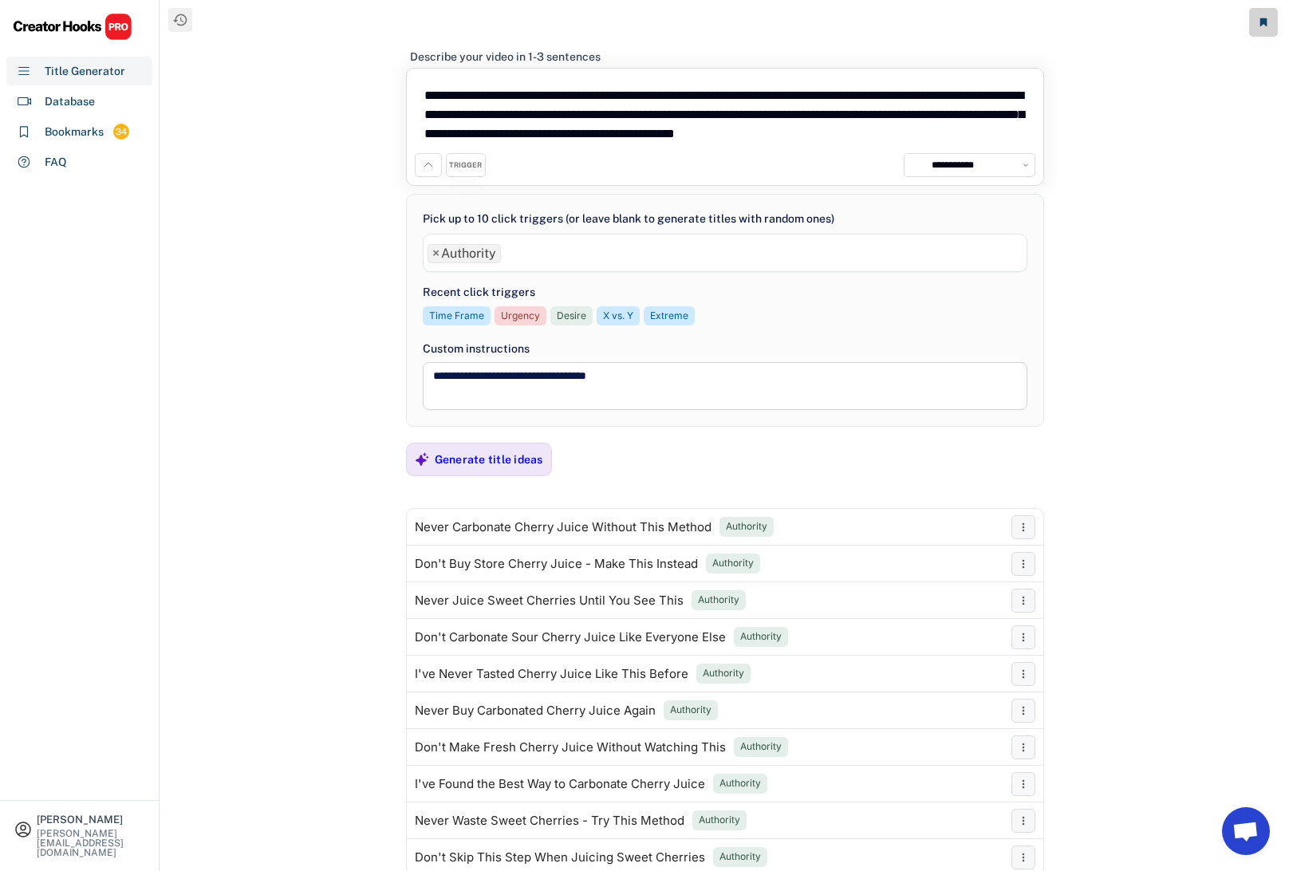
click at [907, 132] on textarea "**********" at bounding box center [725, 115] width 620 height 77
drag, startPoint x: 907, startPoint y: 132, endPoint x: 931, endPoint y: 133, distance: 23.2
click at [931, 133] on textarea "**********" at bounding box center [725, 115] width 620 height 77
click at [958, 134] on textarea "**********" at bounding box center [725, 115] width 620 height 77
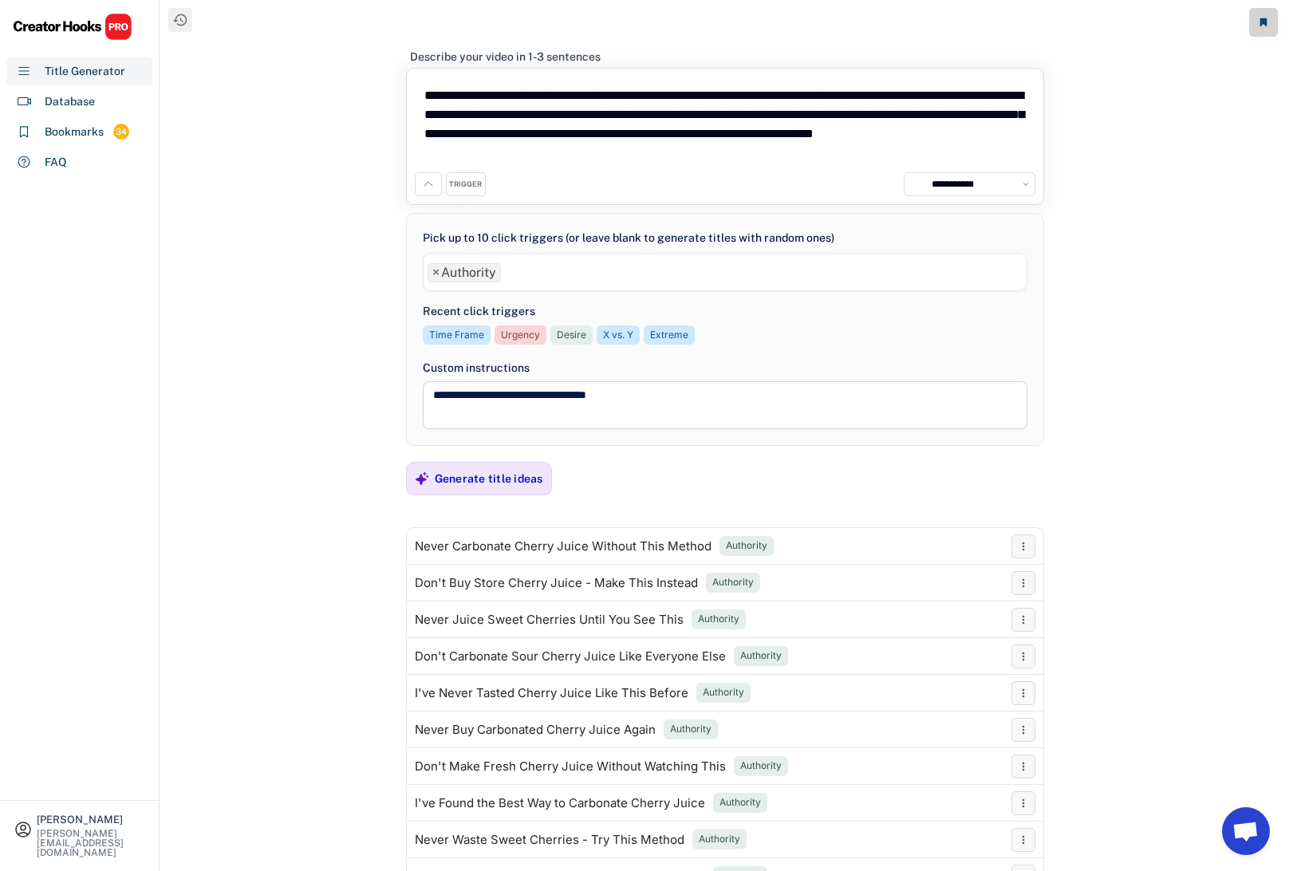
click at [727, 128] on textarea "**********" at bounding box center [725, 125] width 620 height 96
drag, startPoint x: 727, startPoint y: 128, endPoint x: 618, endPoint y: 159, distance: 113.6
click at [618, 159] on textarea "**********" at bounding box center [725, 125] width 620 height 96
click at [474, 479] on div "Generate title ideas" at bounding box center [489, 478] width 108 height 14
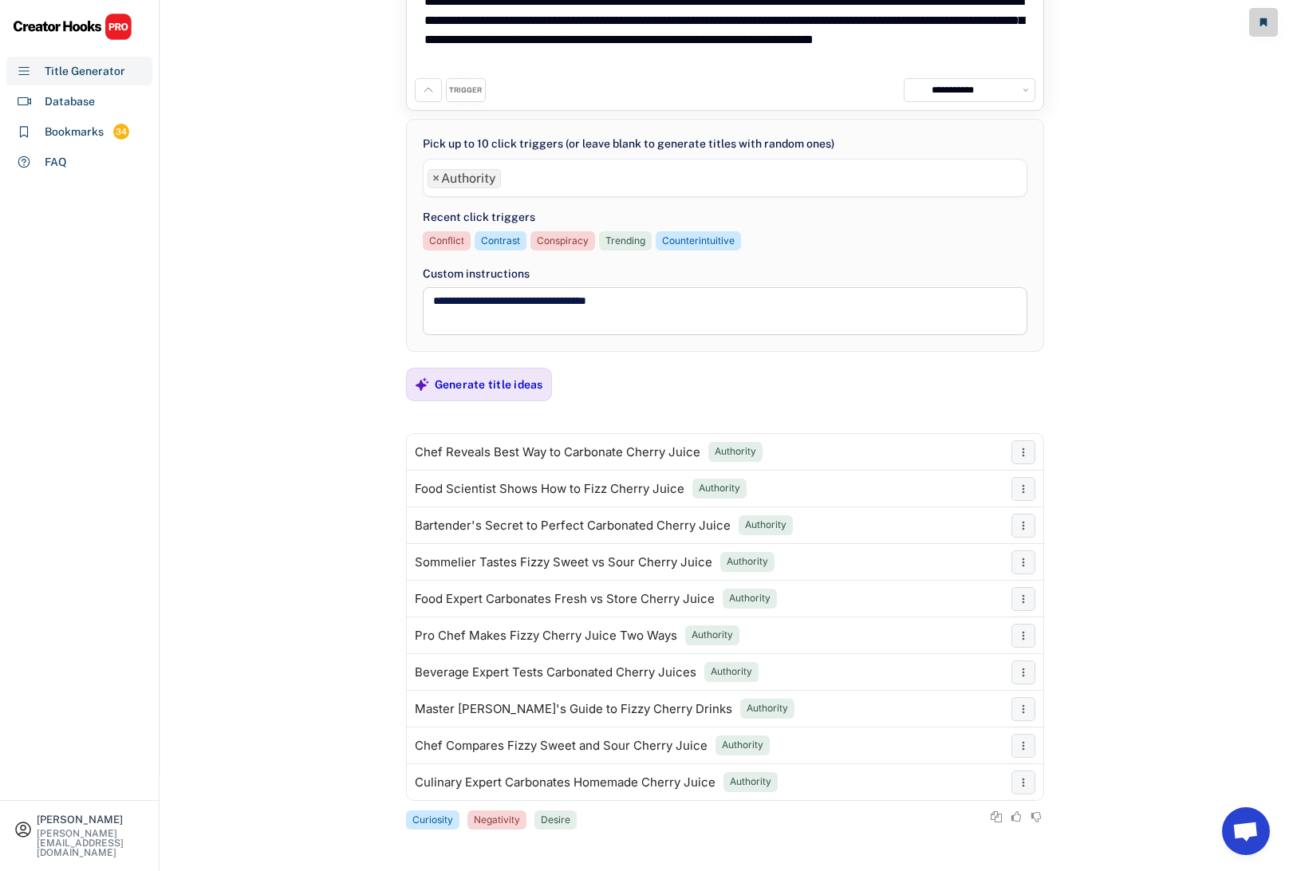
scroll to position [89, 0]
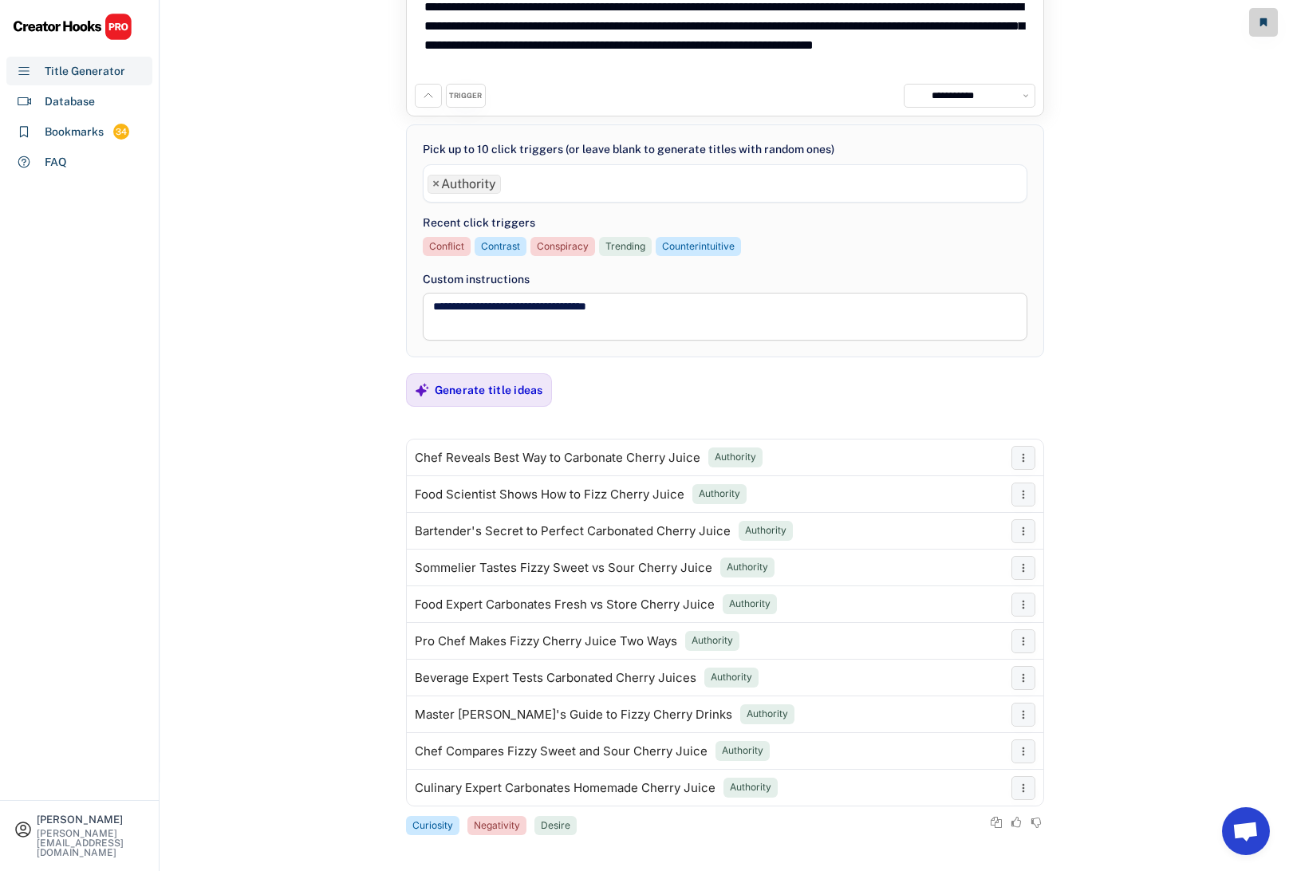
click at [436, 184] on span "×" at bounding box center [435, 184] width 7 height 13
click at [478, 387] on div "Generate title ideas" at bounding box center [489, 390] width 108 height 14
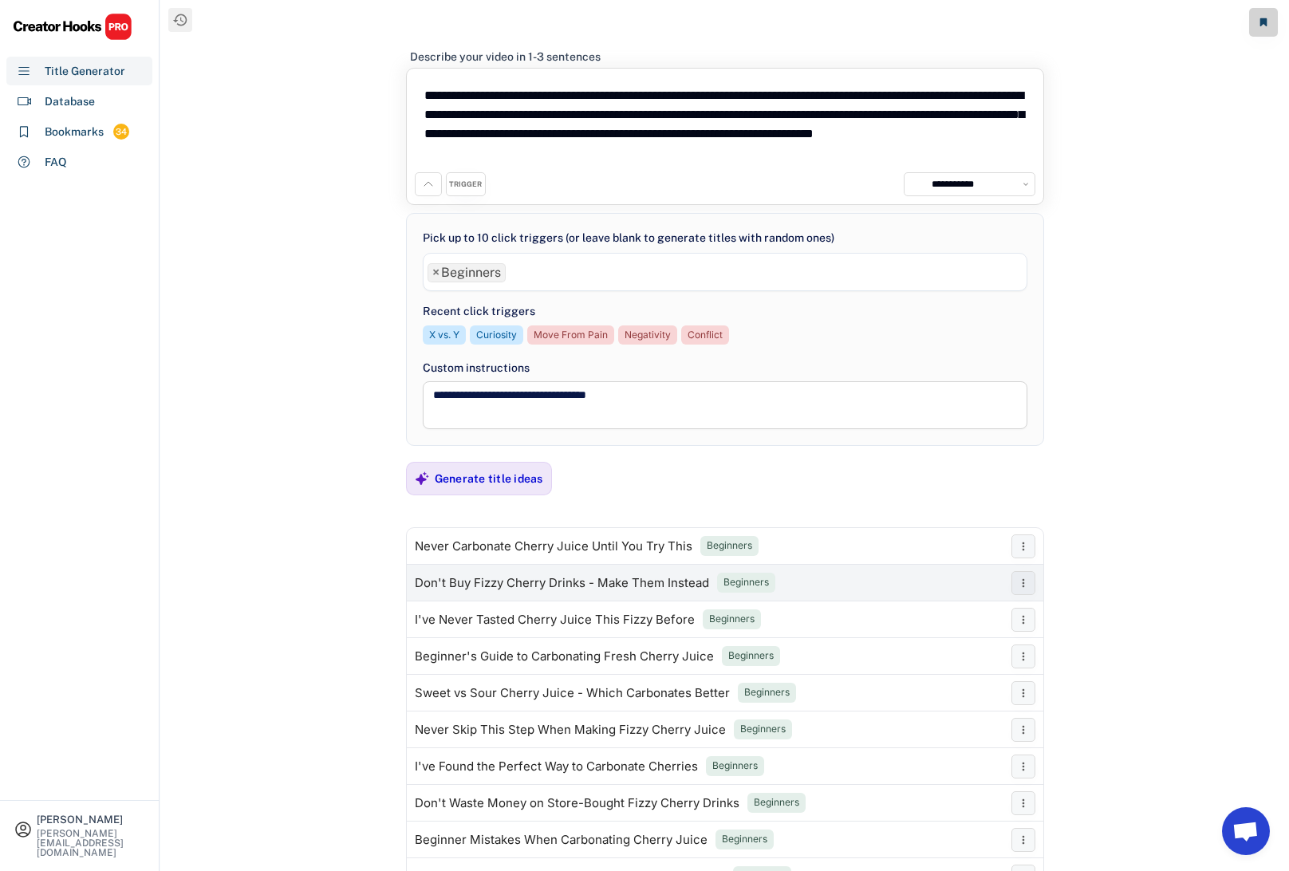
click at [476, 581] on div "Don't Buy Fizzy Cherry Drinks - Make Them Instead" at bounding box center [562, 583] width 294 height 13
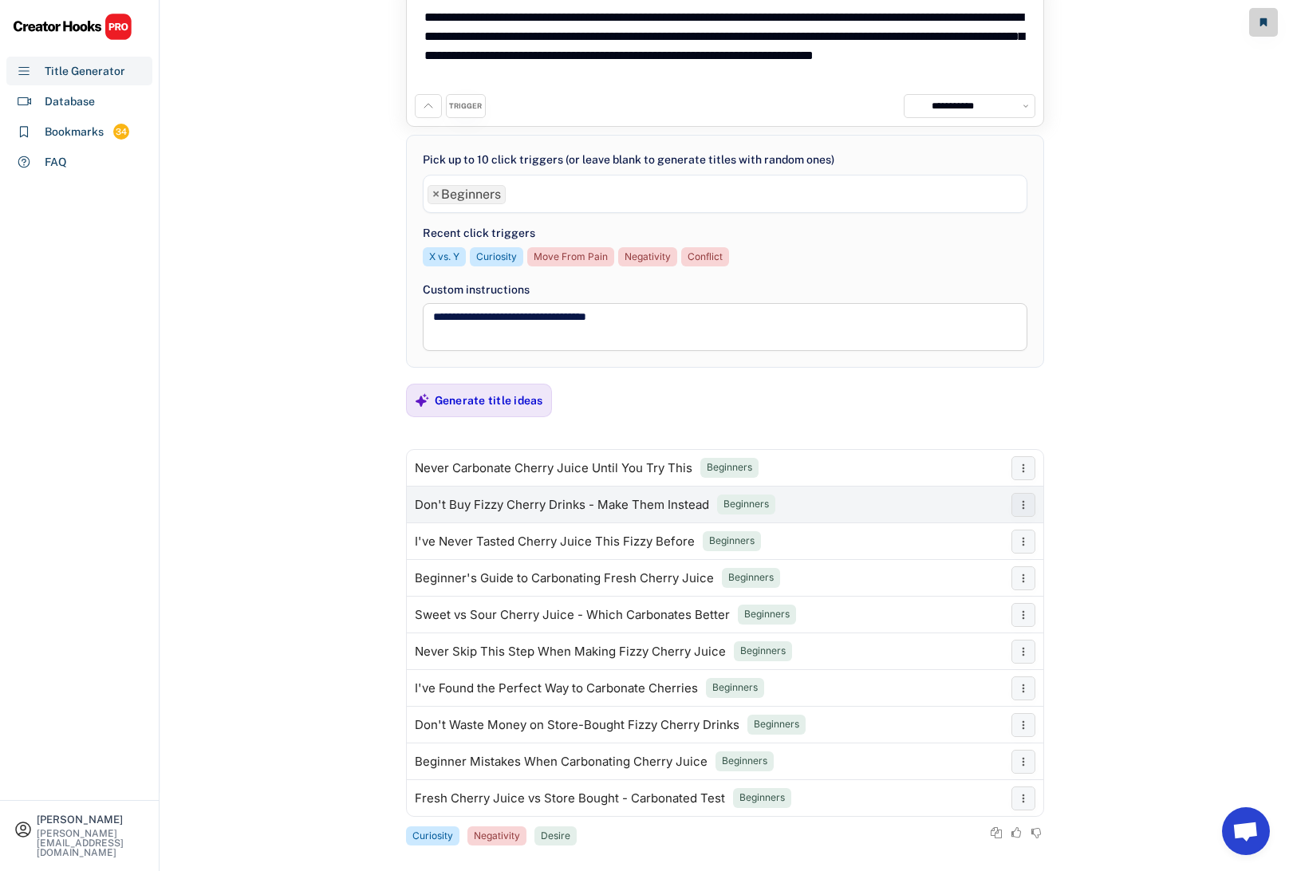
scroll to position [94, 0]
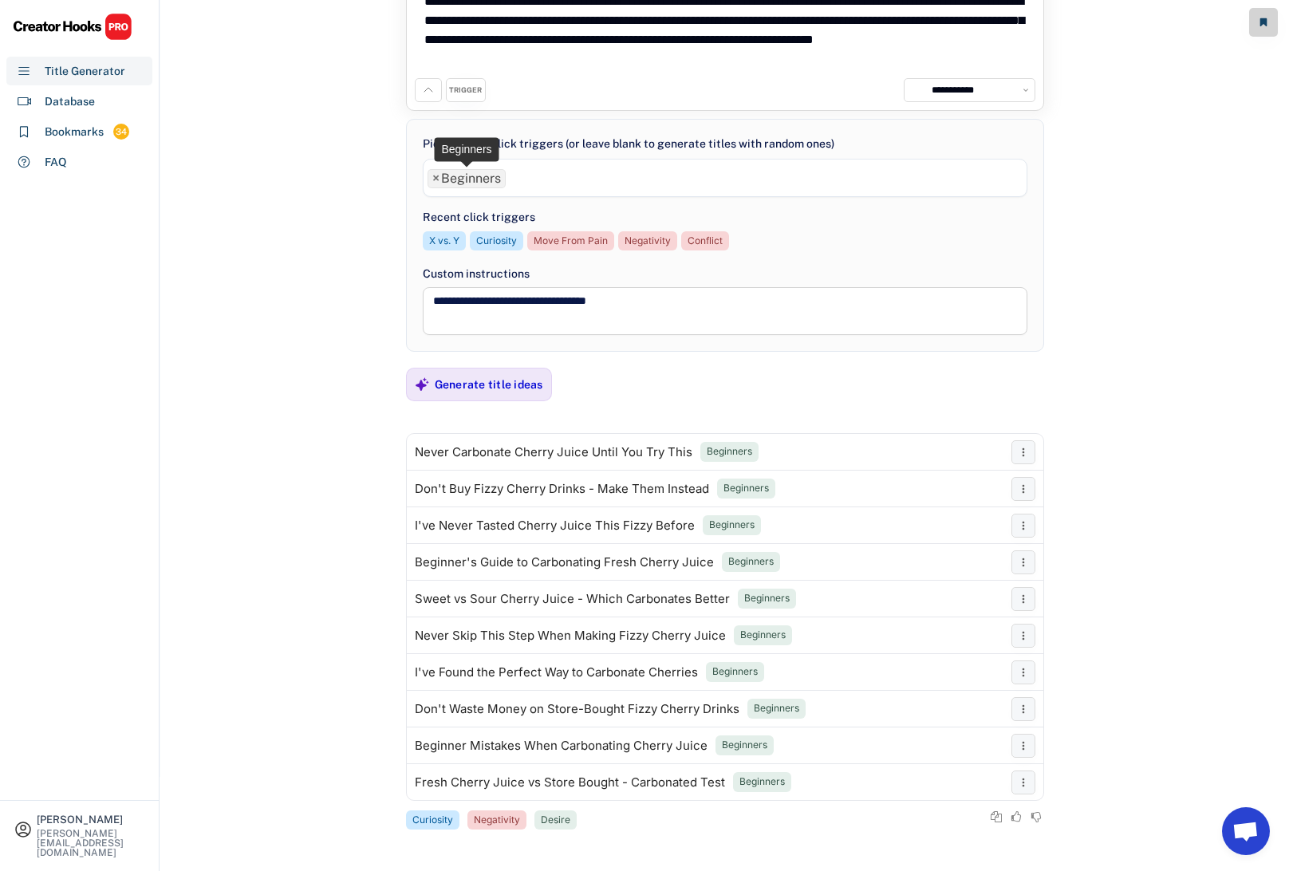
click at [436, 175] on span "×" at bounding box center [435, 178] width 7 height 13
click at [485, 381] on div "Generate title ideas" at bounding box center [489, 384] width 108 height 14
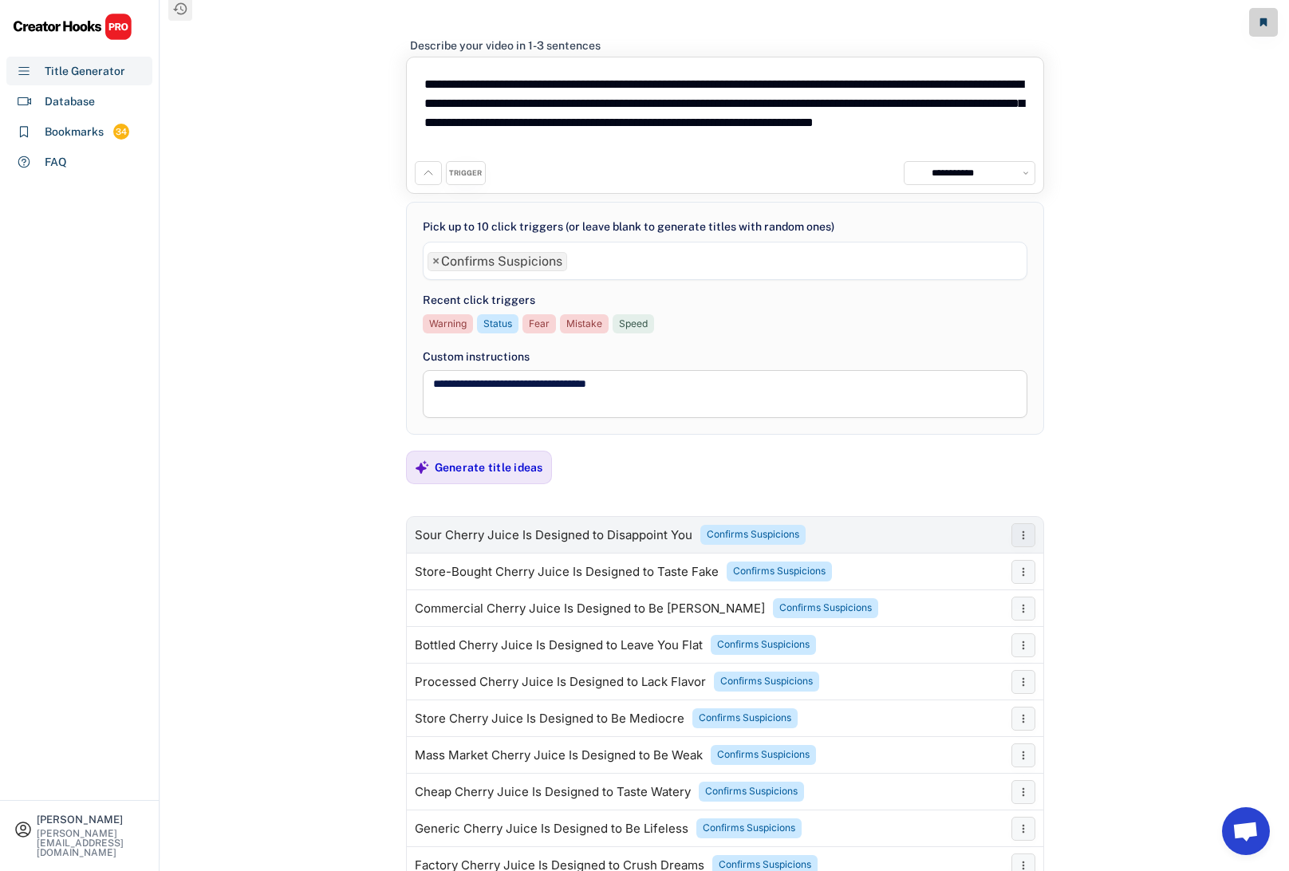
scroll to position [0, 0]
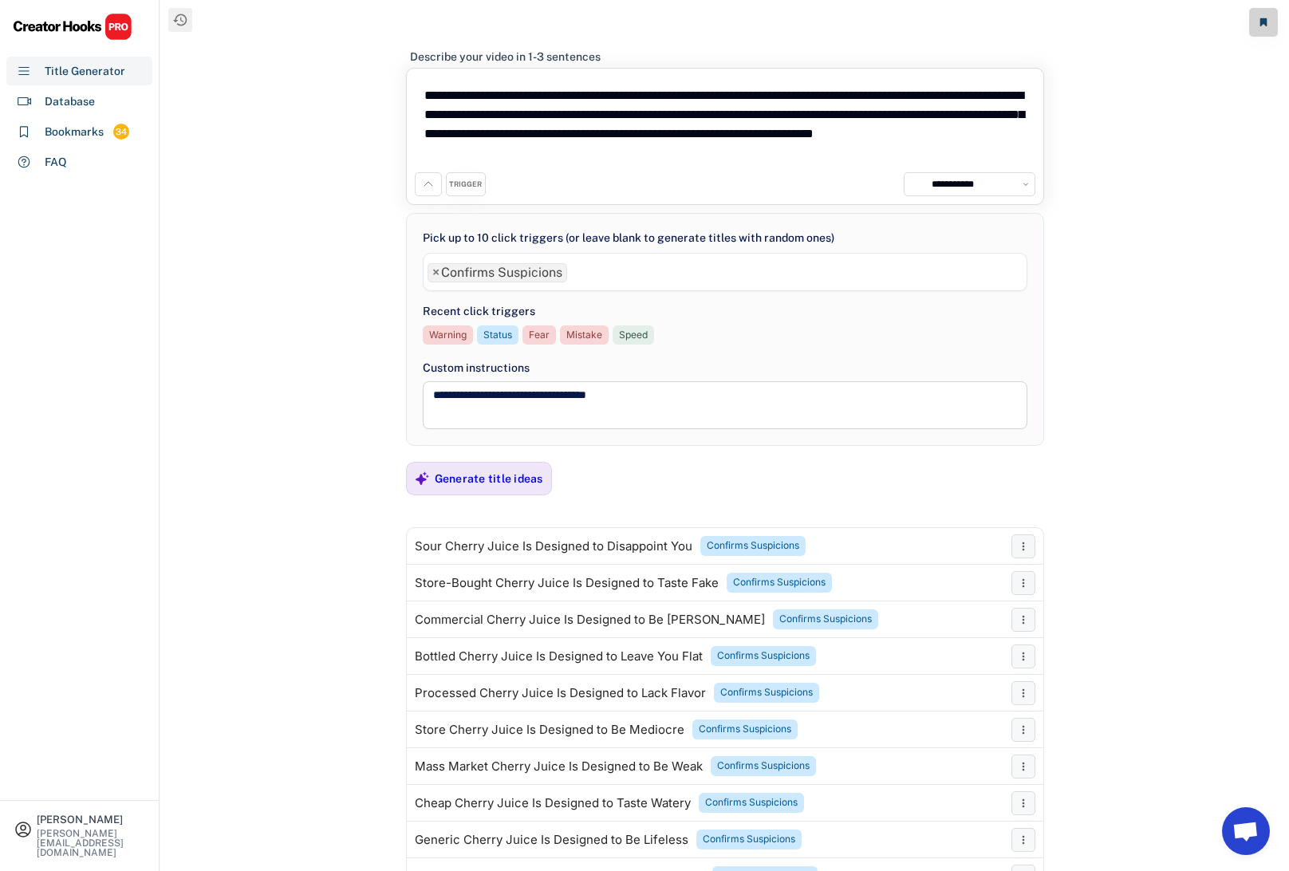
click at [438, 272] on span "×" at bounding box center [435, 272] width 7 height 13
click at [484, 467] on div "Generate title ideas" at bounding box center [489, 479] width 108 height 32
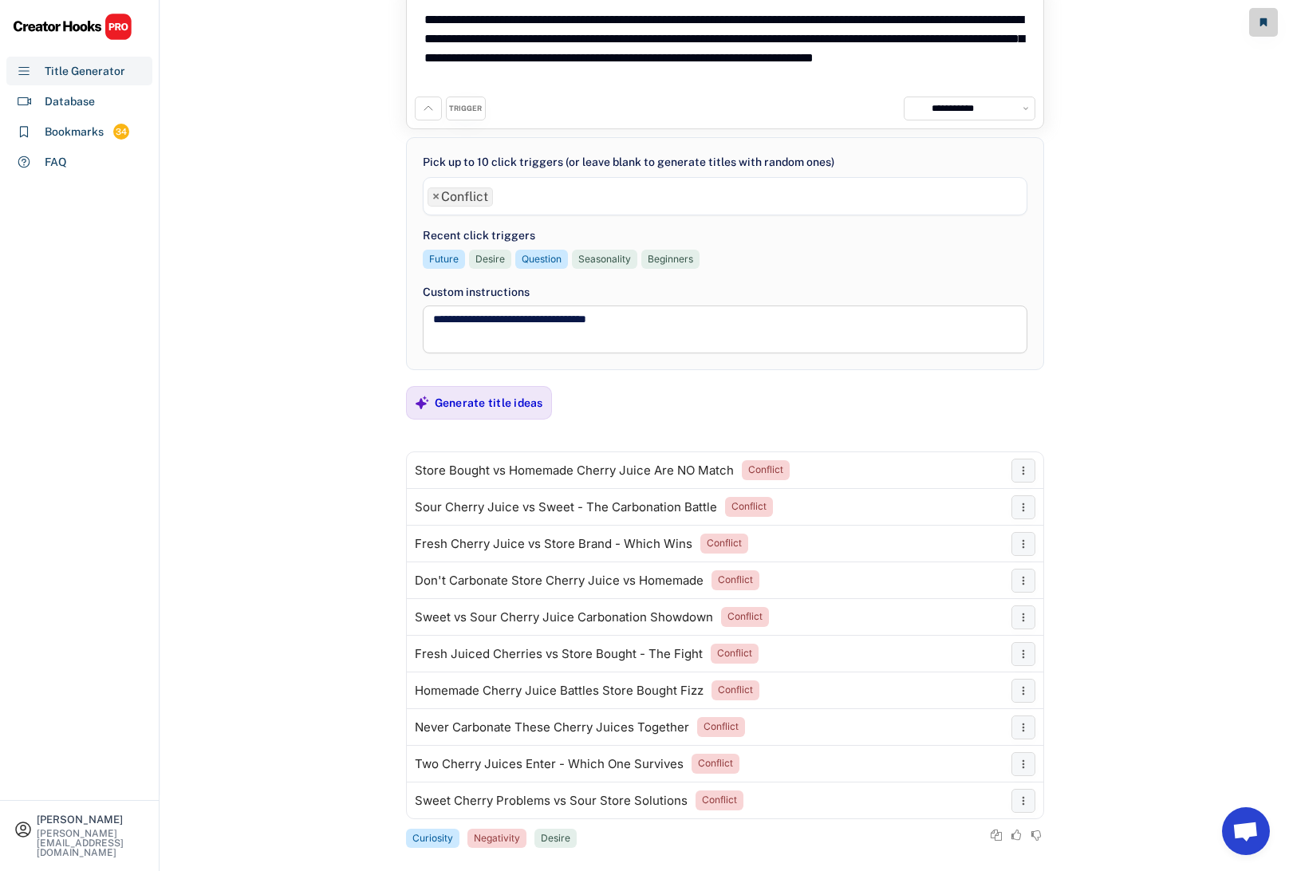
scroll to position [74, 0]
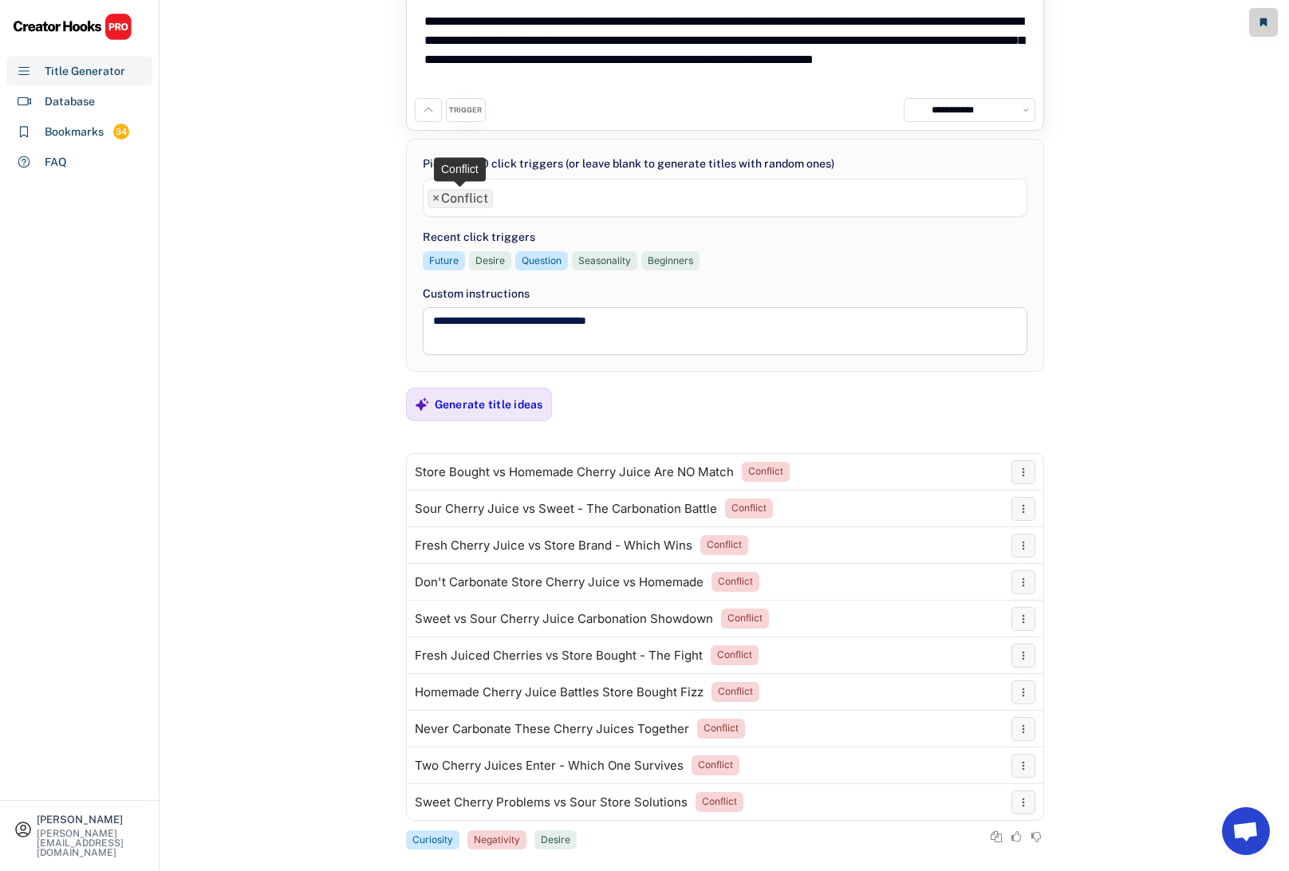
click at [436, 201] on span "×" at bounding box center [435, 198] width 7 height 13
click at [502, 398] on div "Generate title ideas" at bounding box center [489, 404] width 108 height 14
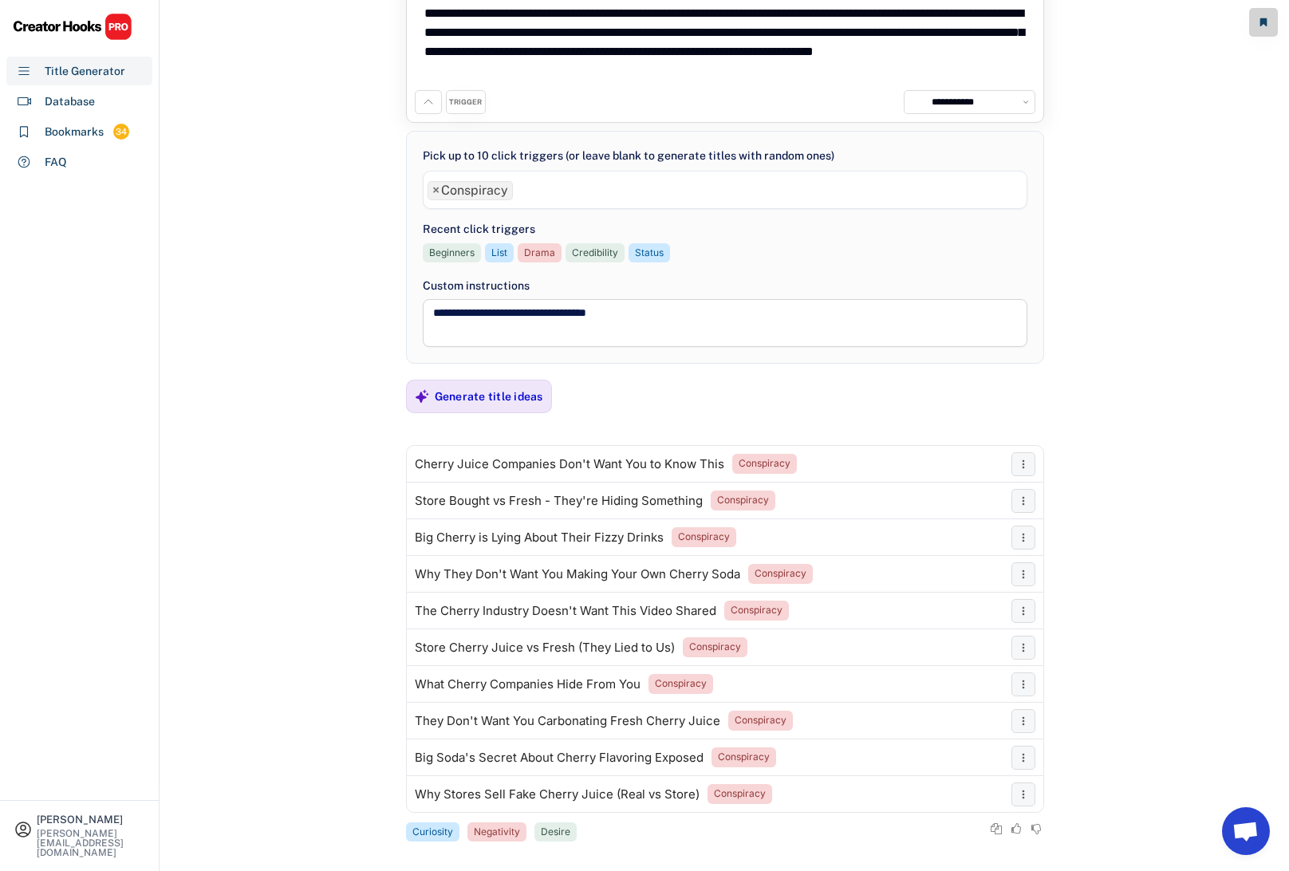
scroll to position [94, 0]
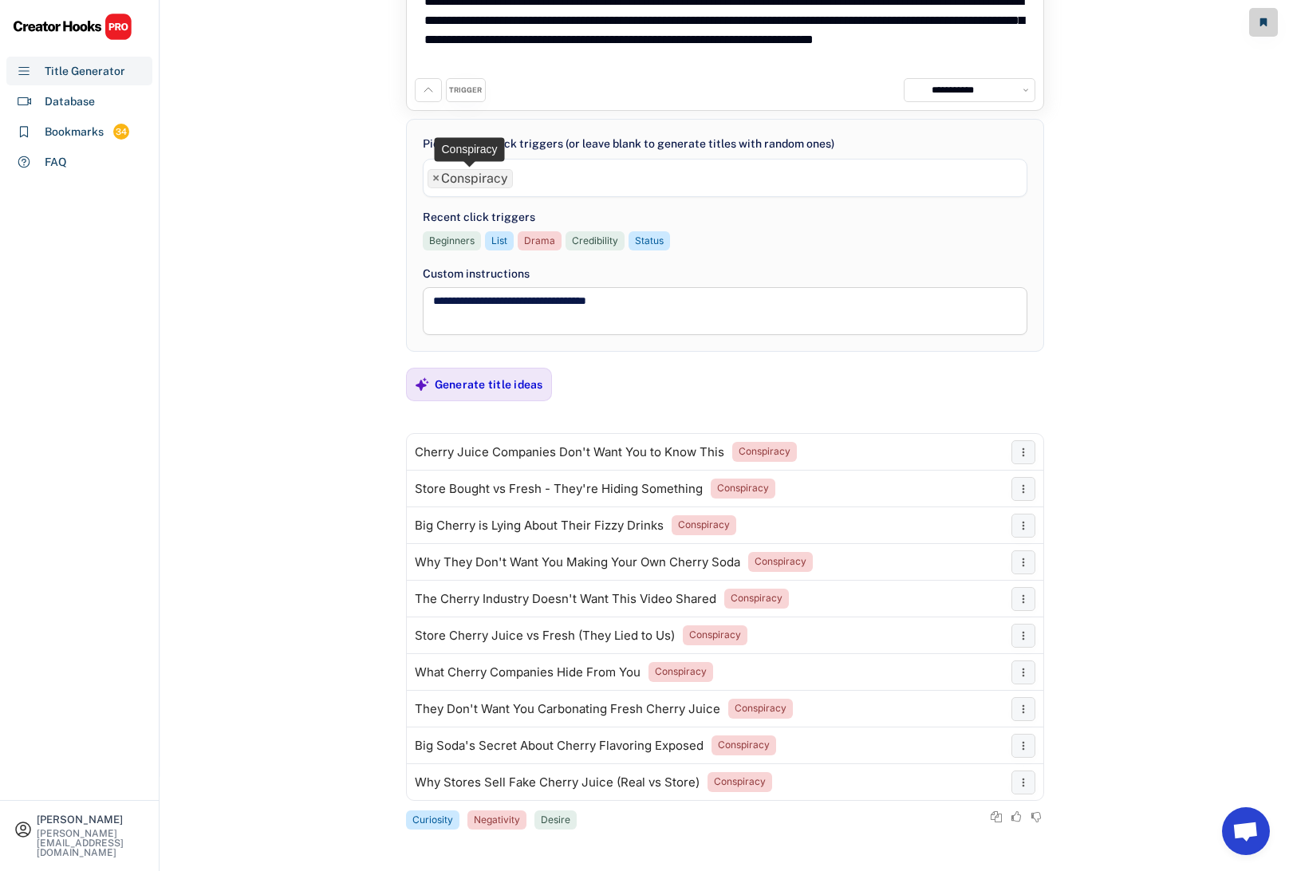
click at [439, 179] on span "×" at bounding box center [435, 178] width 7 height 13
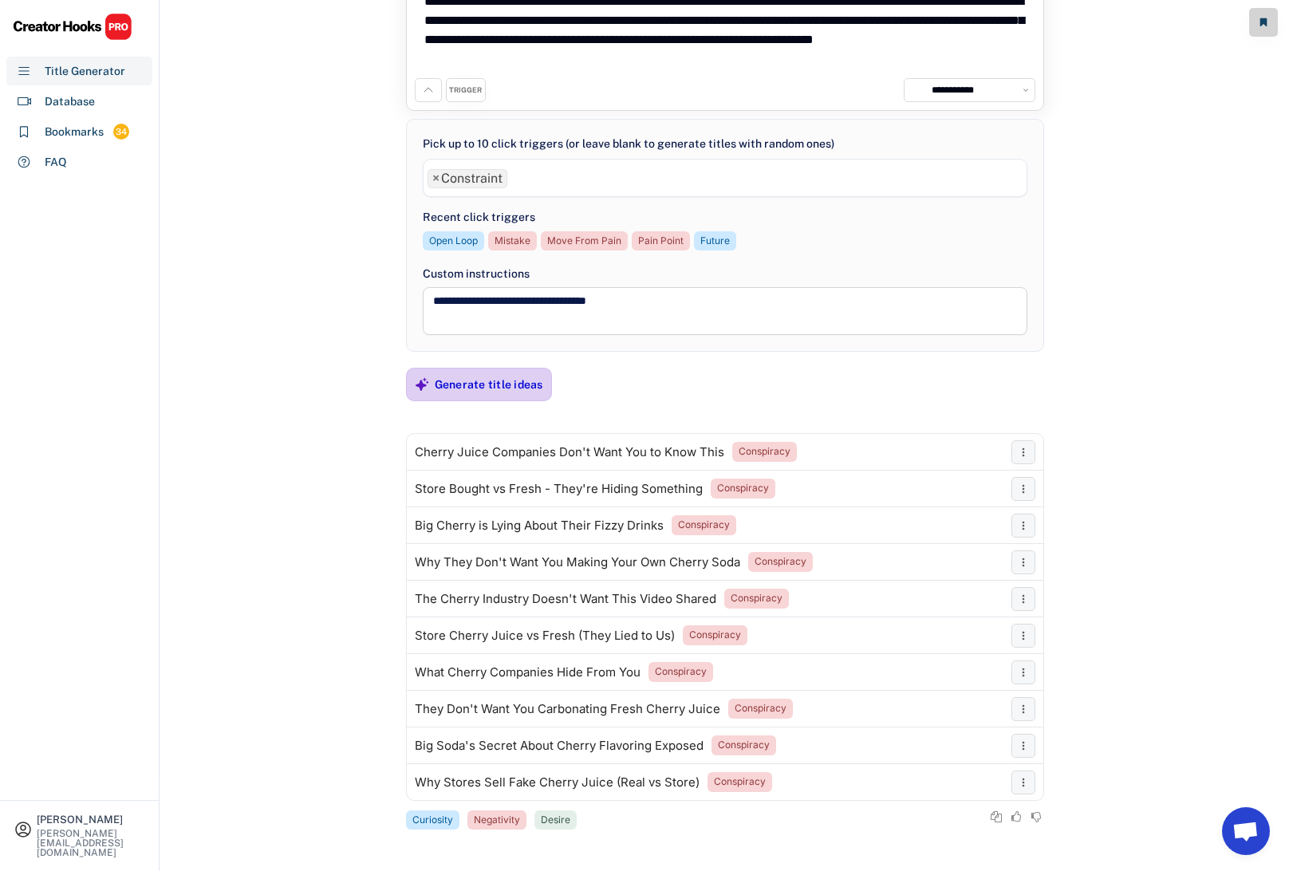
click at [503, 389] on div "Generate title ideas" at bounding box center [489, 384] width 108 height 14
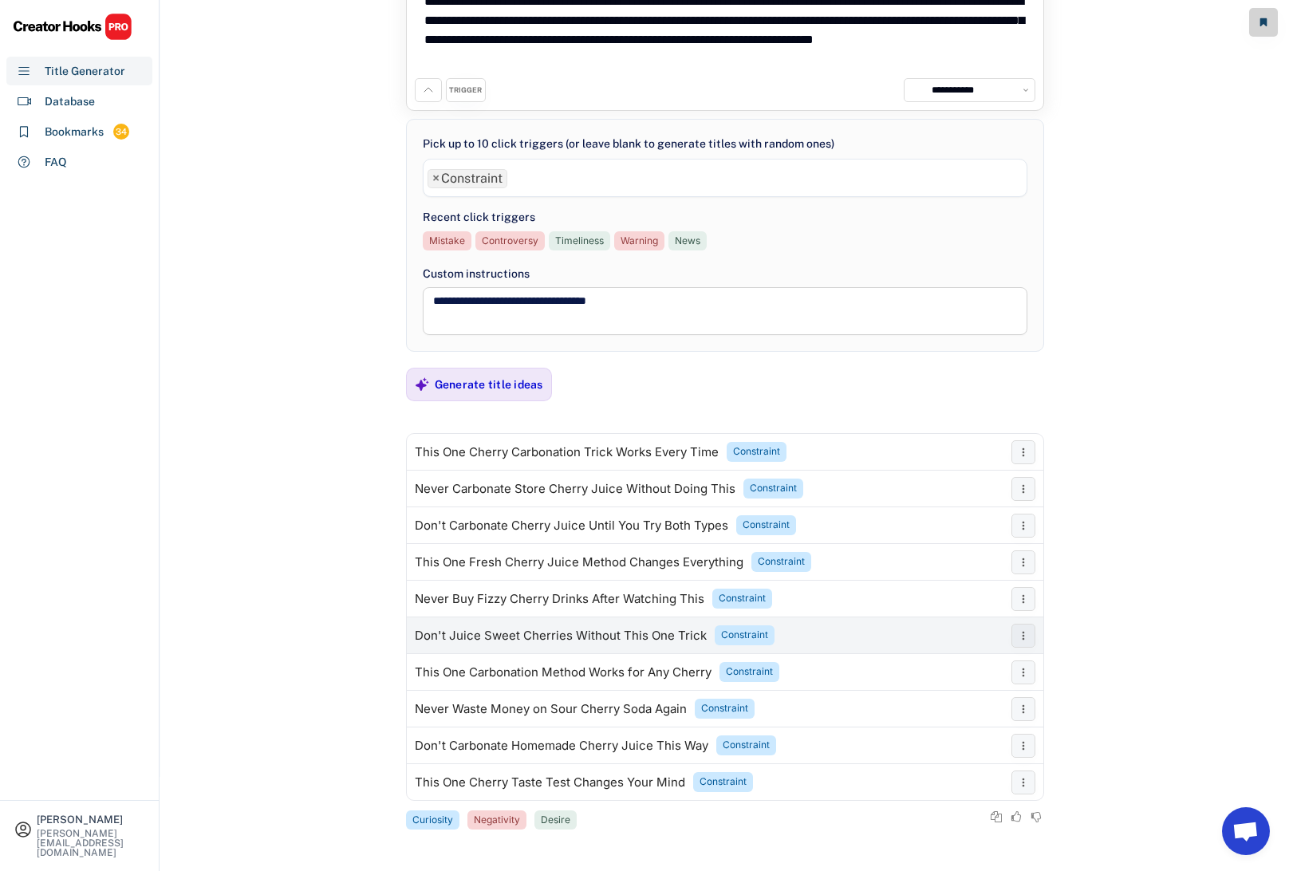
scroll to position [0, 0]
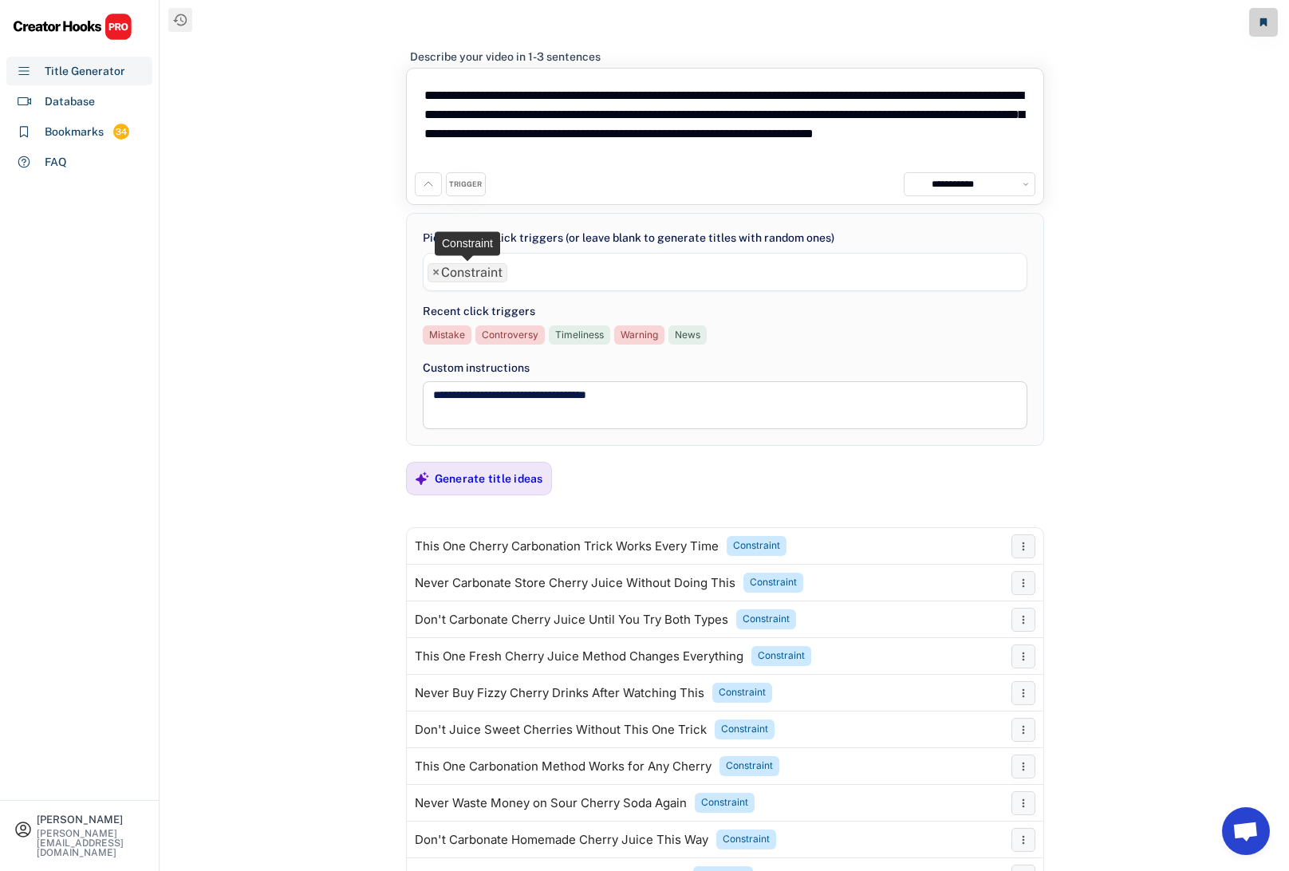
click at [436, 268] on span "×" at bounding box center [435, 272] width 7 height 13
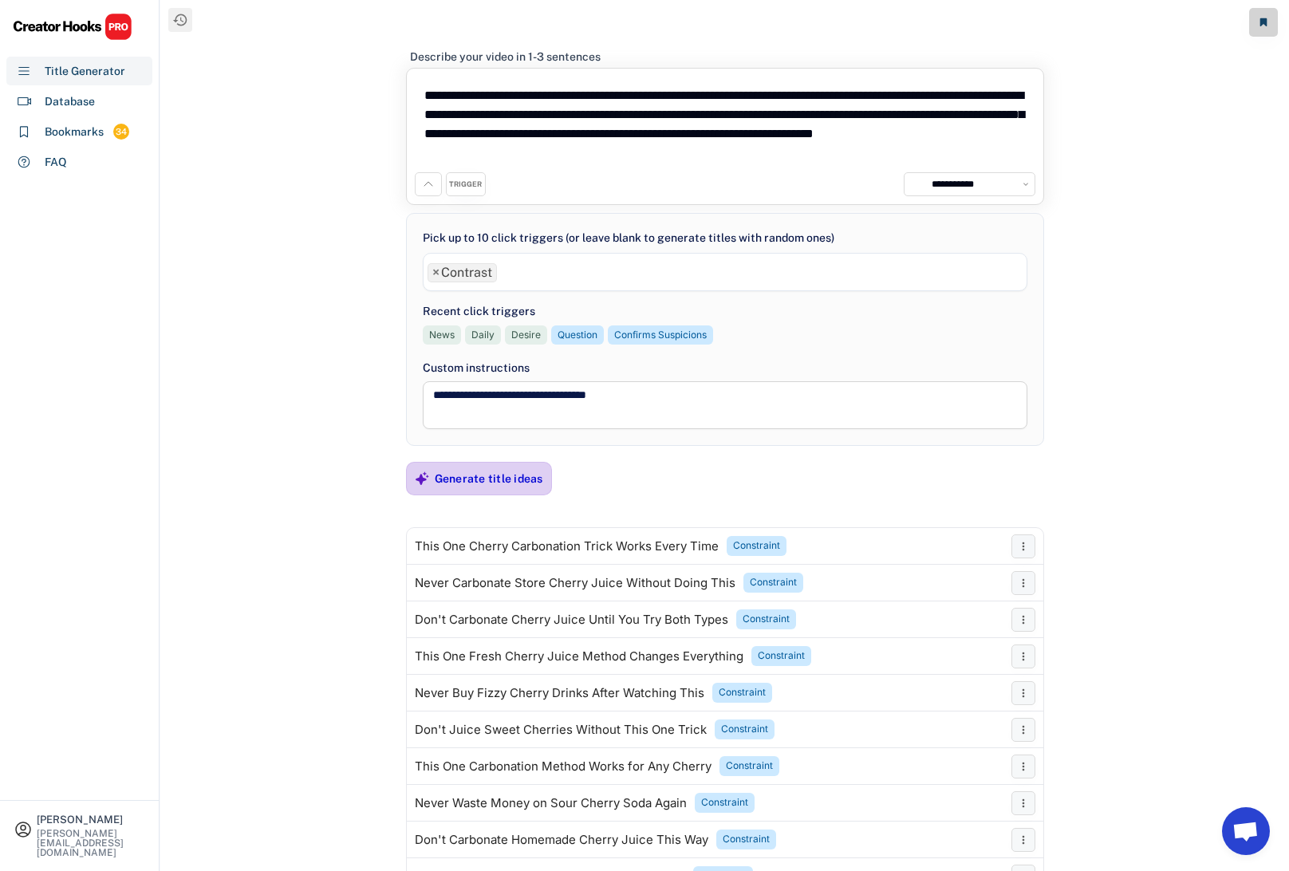
click at [495, 479] on div "Generate title ideas" at bounding box center [489, 478] width 108 height 14
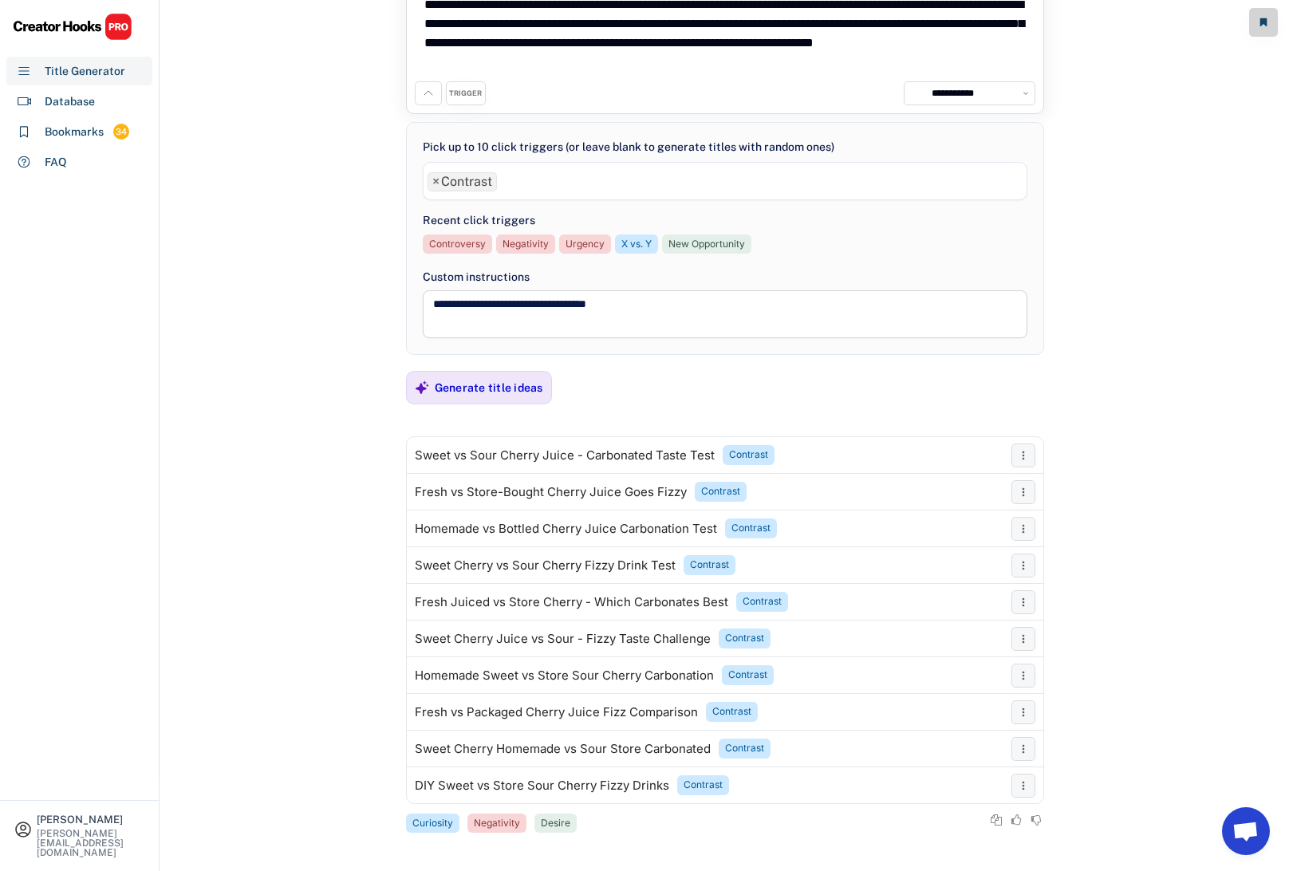
scroll to position [94, 0]
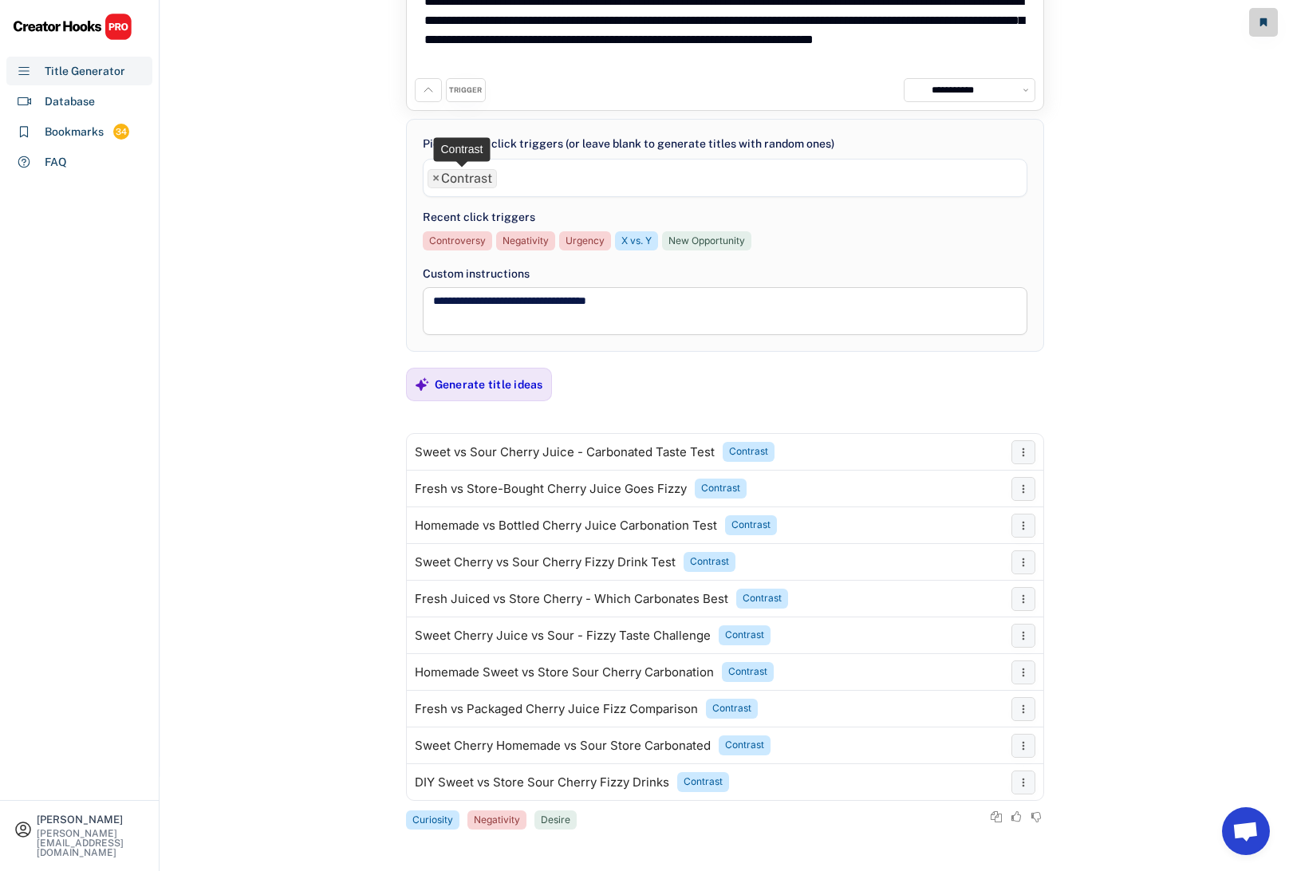
click at [432, 180] on span "×" at bounding box center [435, 178] width 7 height 13
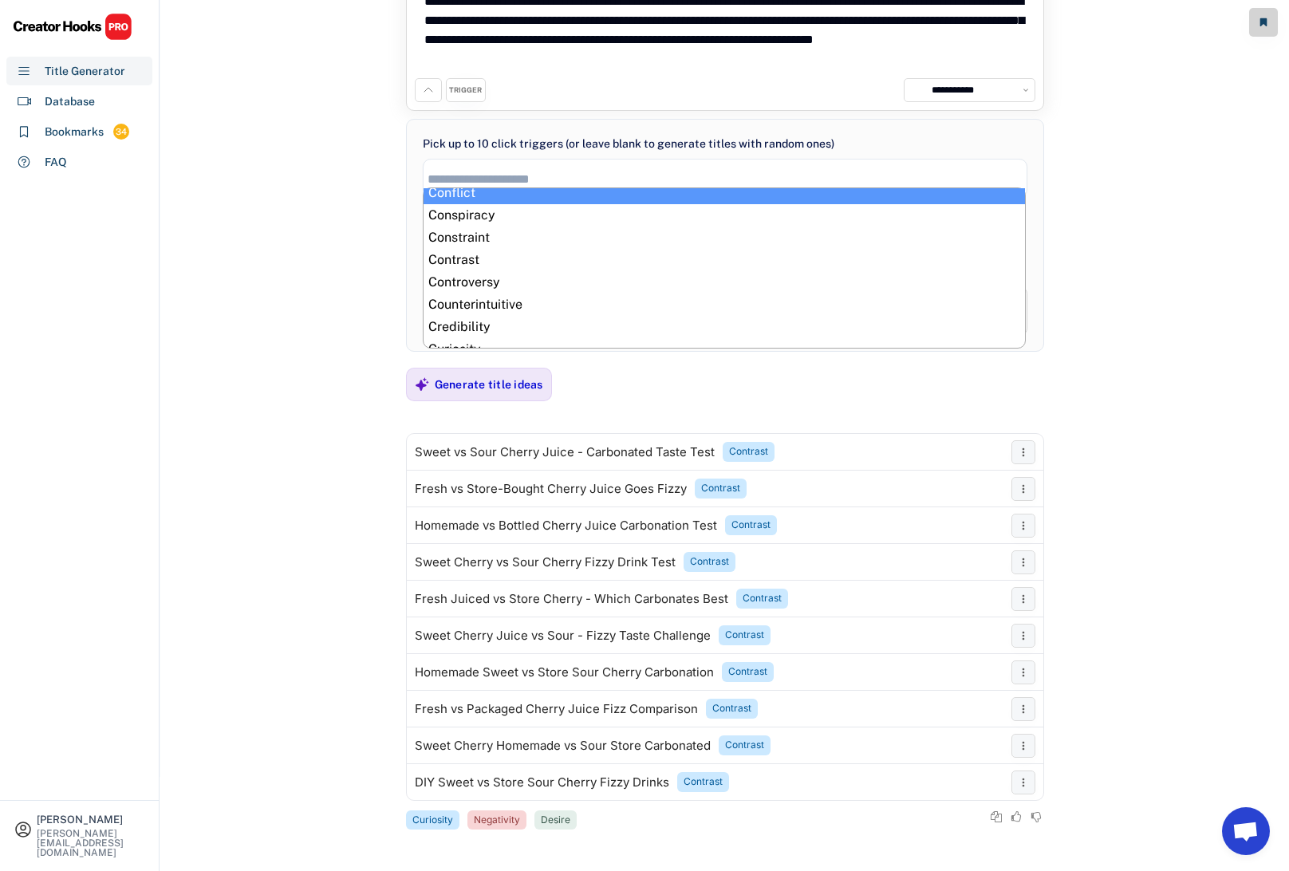
scroll to position [75, 0]
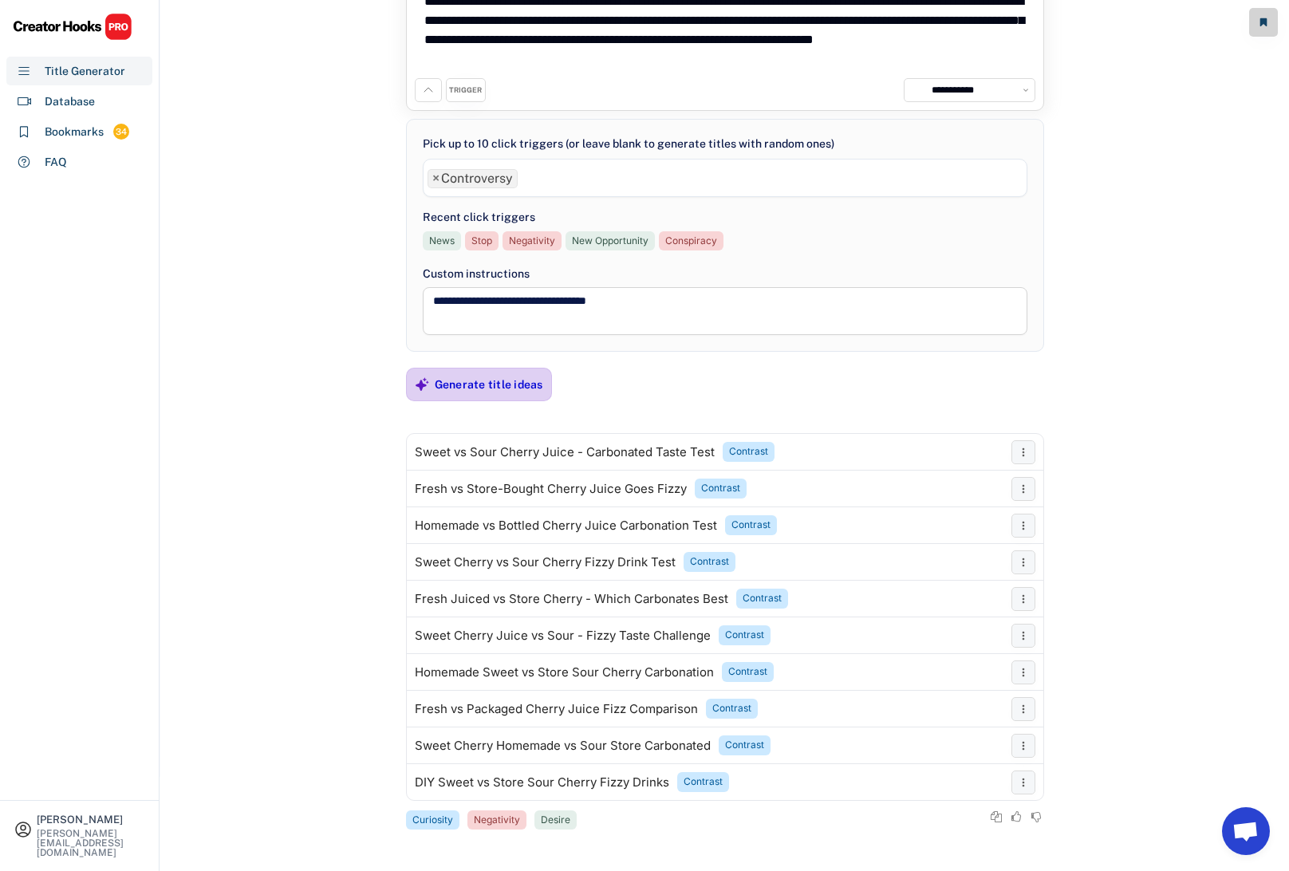
click at [470, 384] on div "Generate title ideas" at bounding box center [489, 384] width 108 height 14
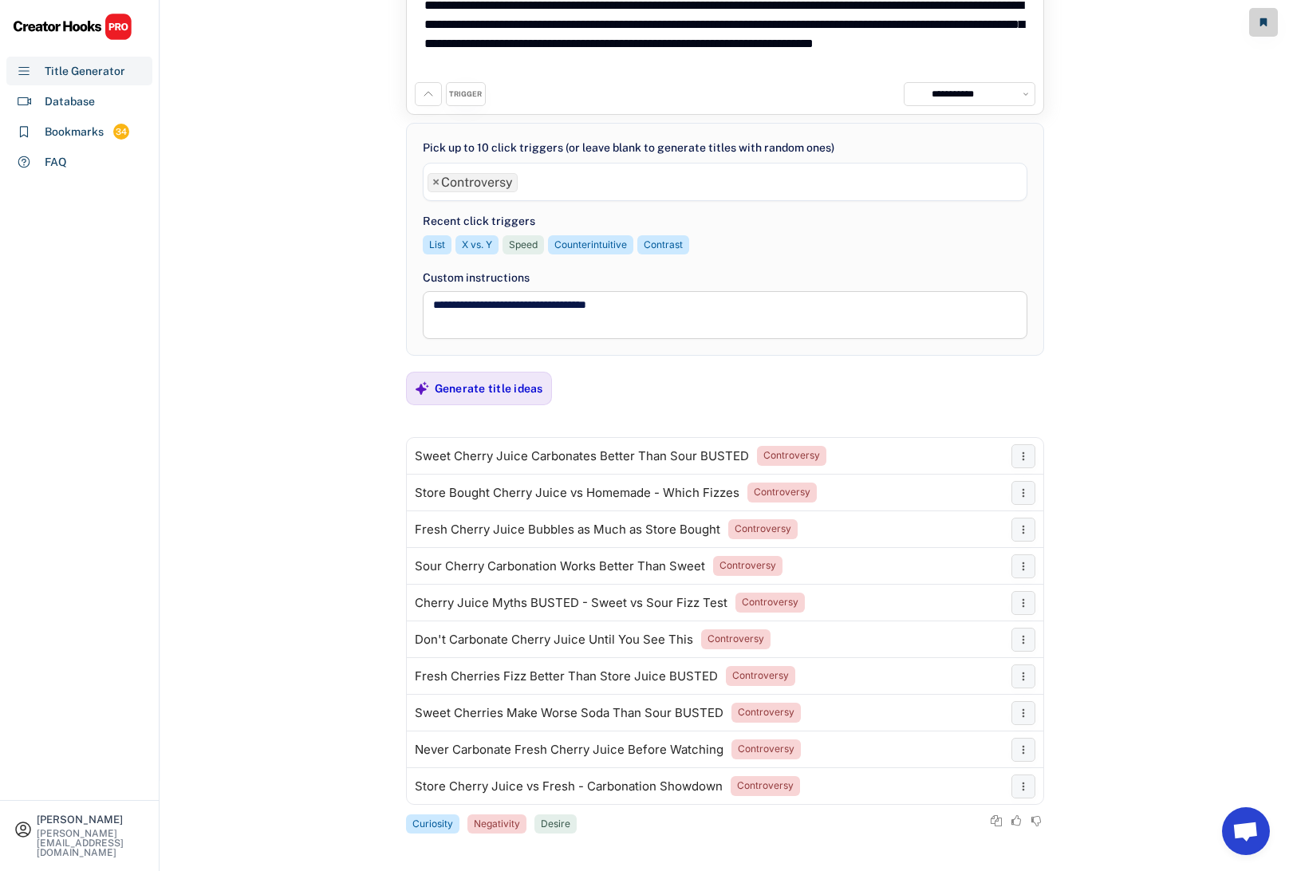
scroll to position [94, 0]
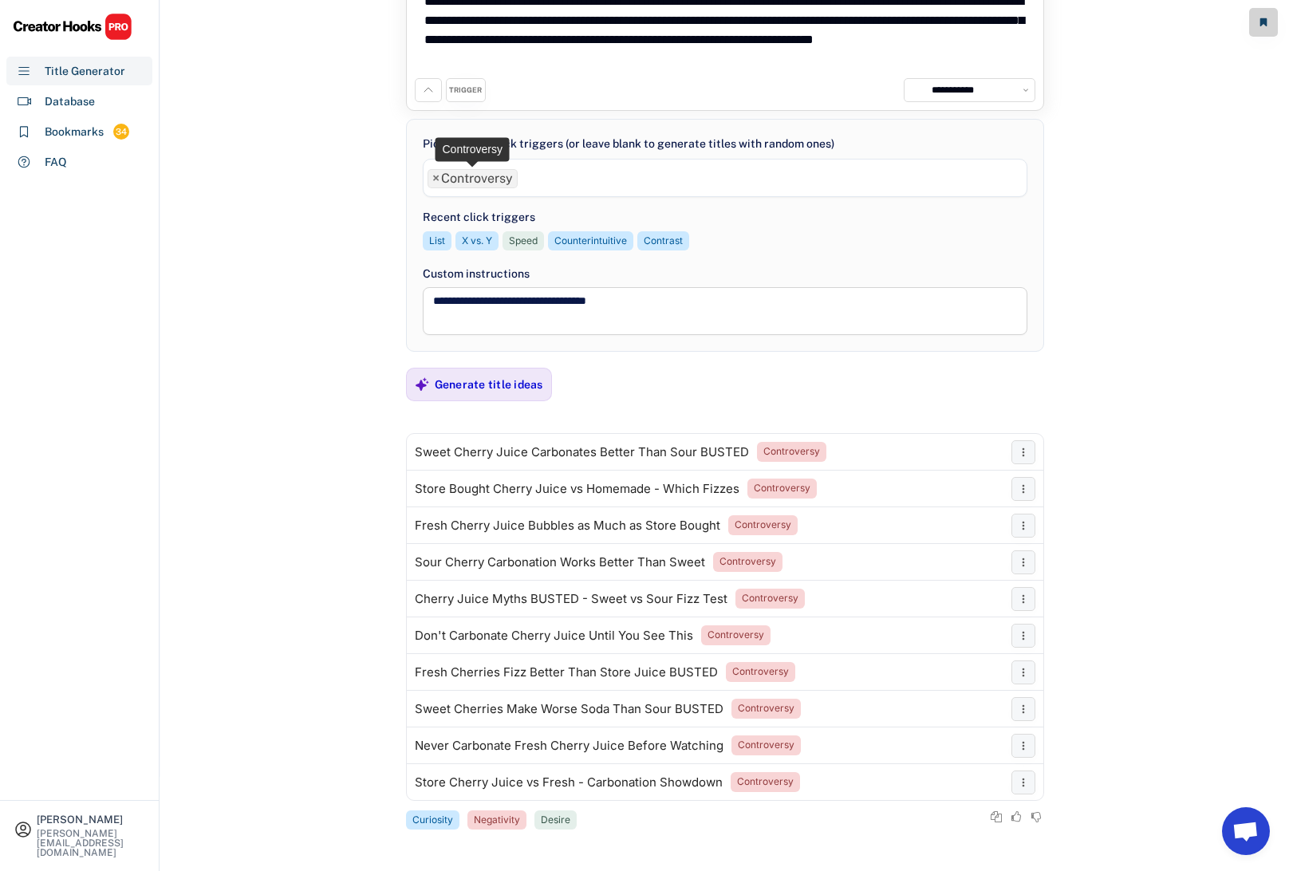
click at [438, 177] on span "×" at bounding box center [435, 178] width 7 height 13
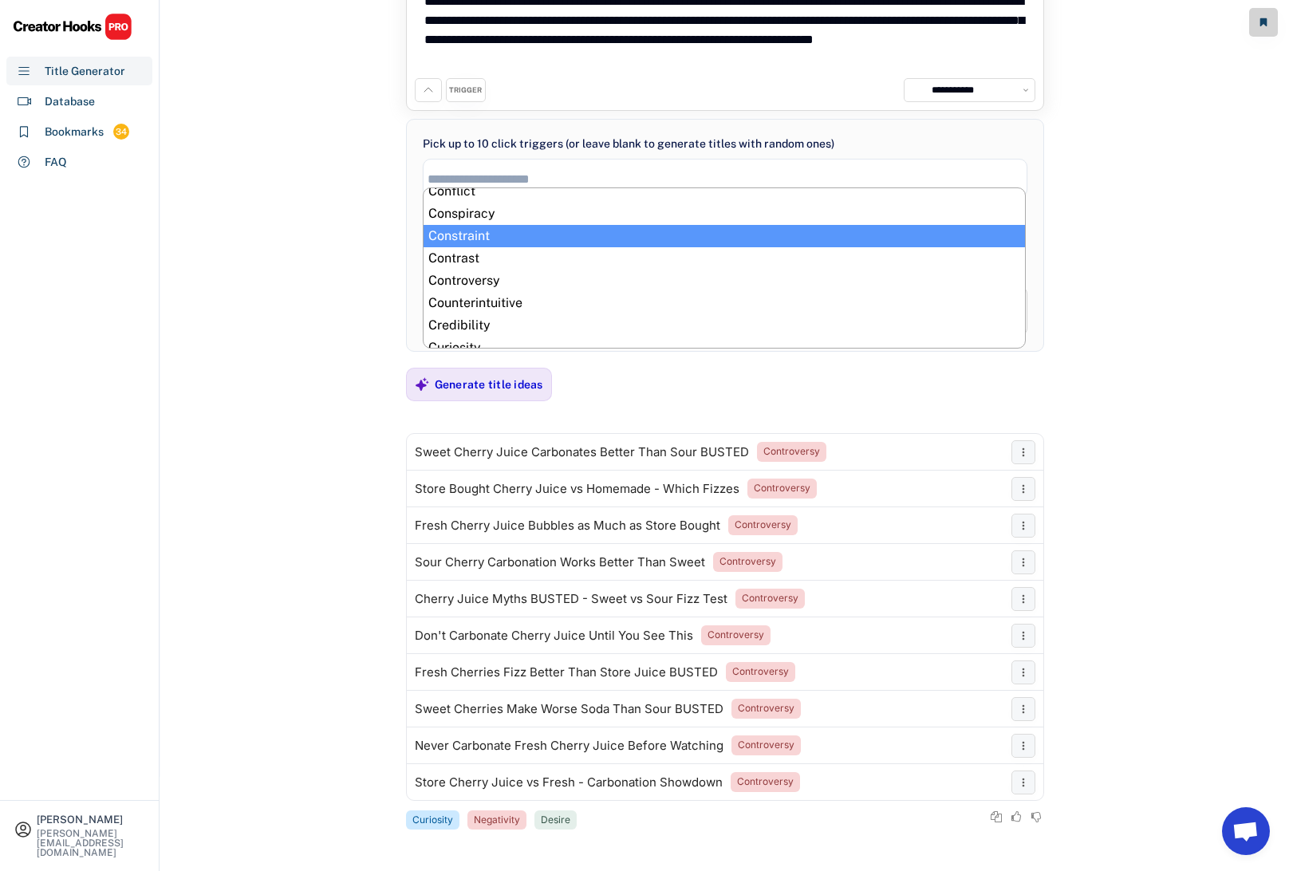
scroll to position [79, 0]
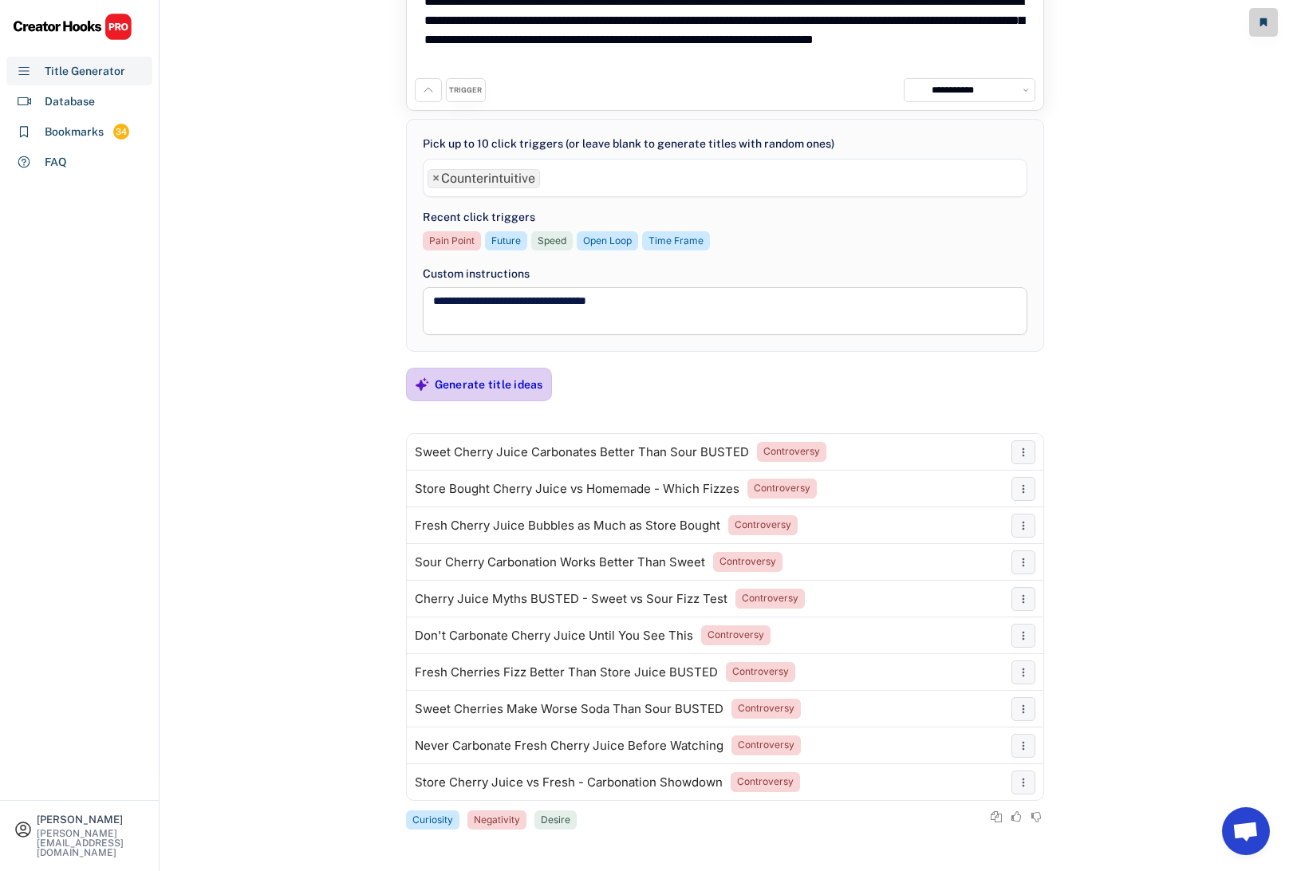
click at [478, 384] on div "Generate title ideas" at bounding box center [489, 384] width 108 height 14
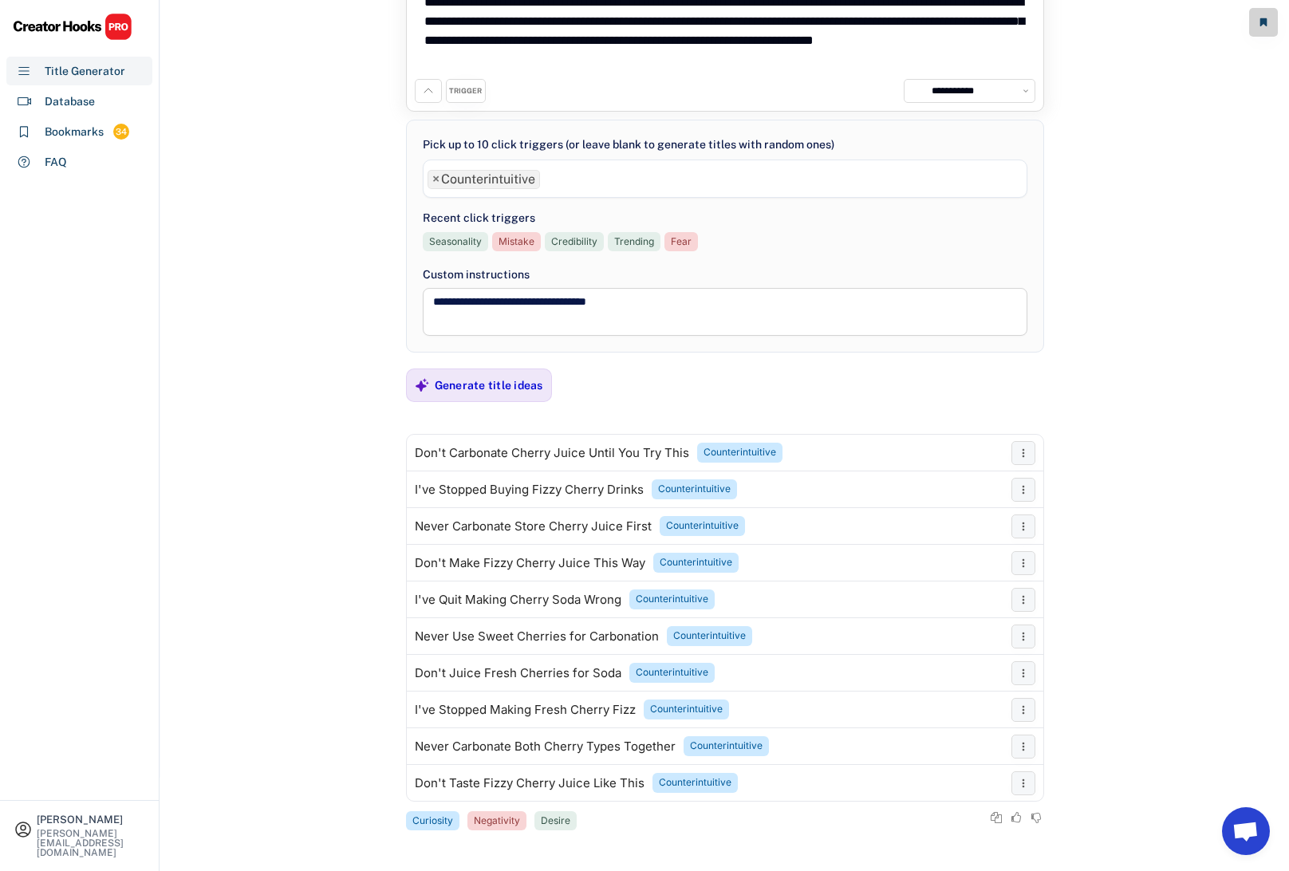
scroll to position [94, 0]
click at [434, 177] on span "×" at bounding box center [435, 178] width 7 height 13
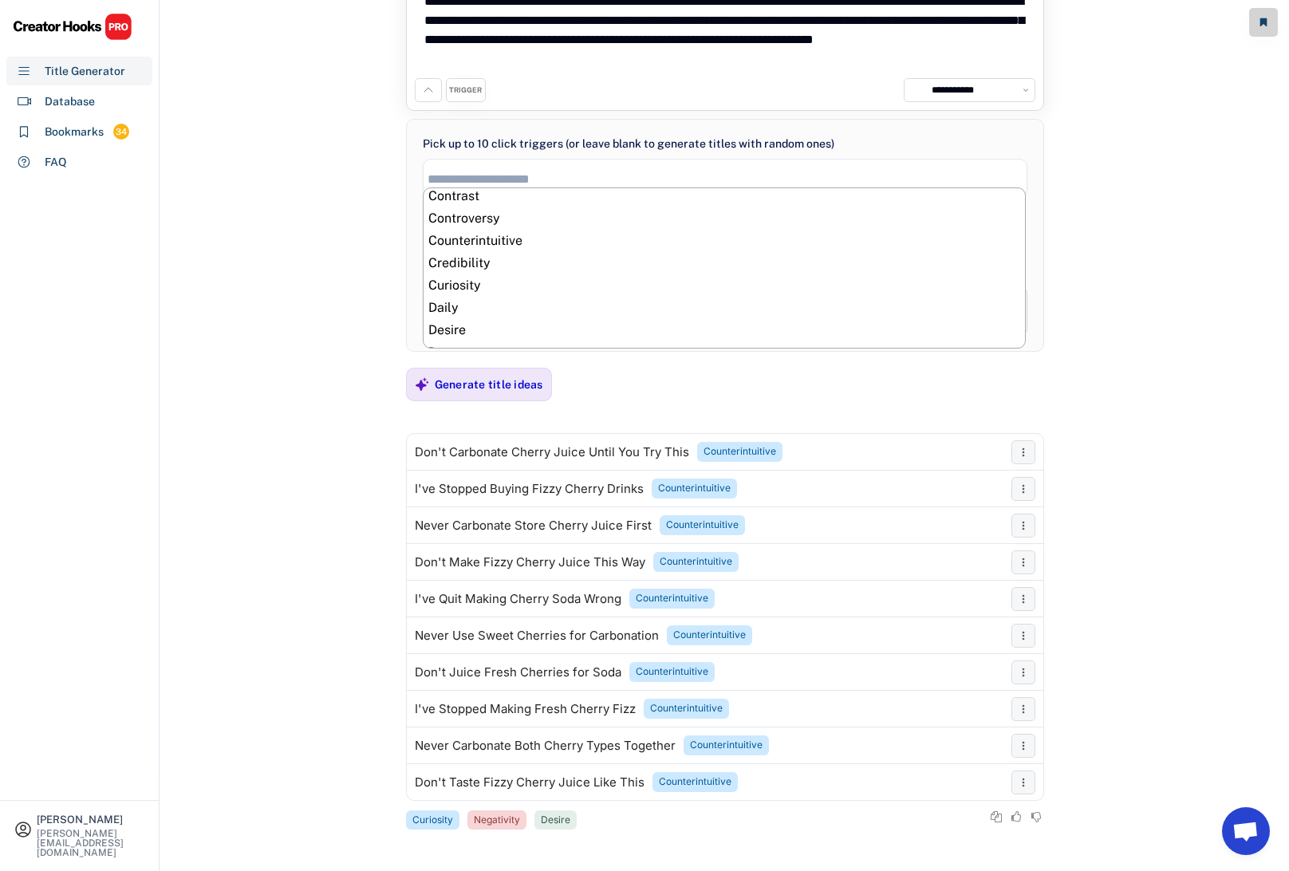
scroll to position [138, 0]
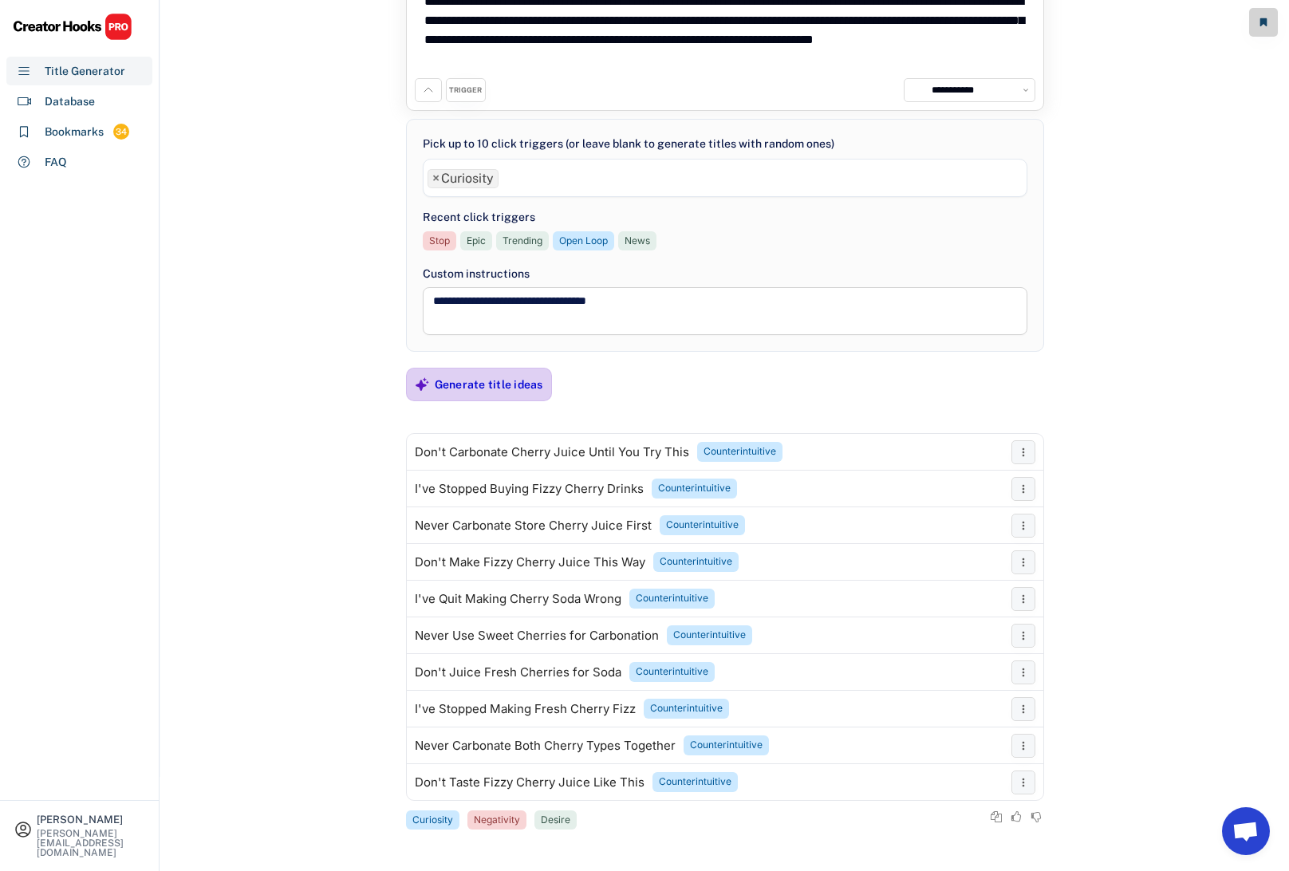
click at [470, 377] on div "Generate title ideas" at bounding box center [489, 384] width 108 height 14
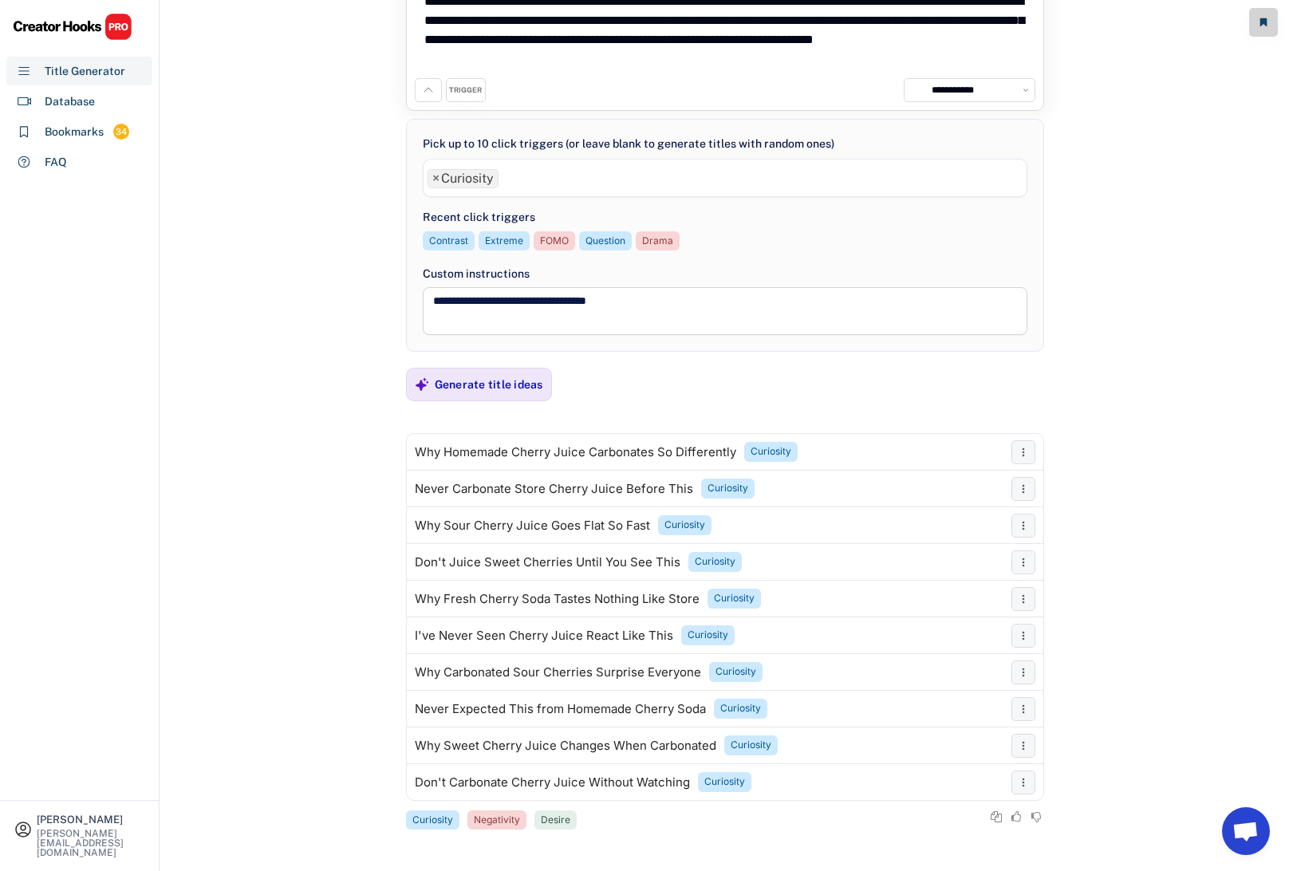
scroll to position [92, 0]
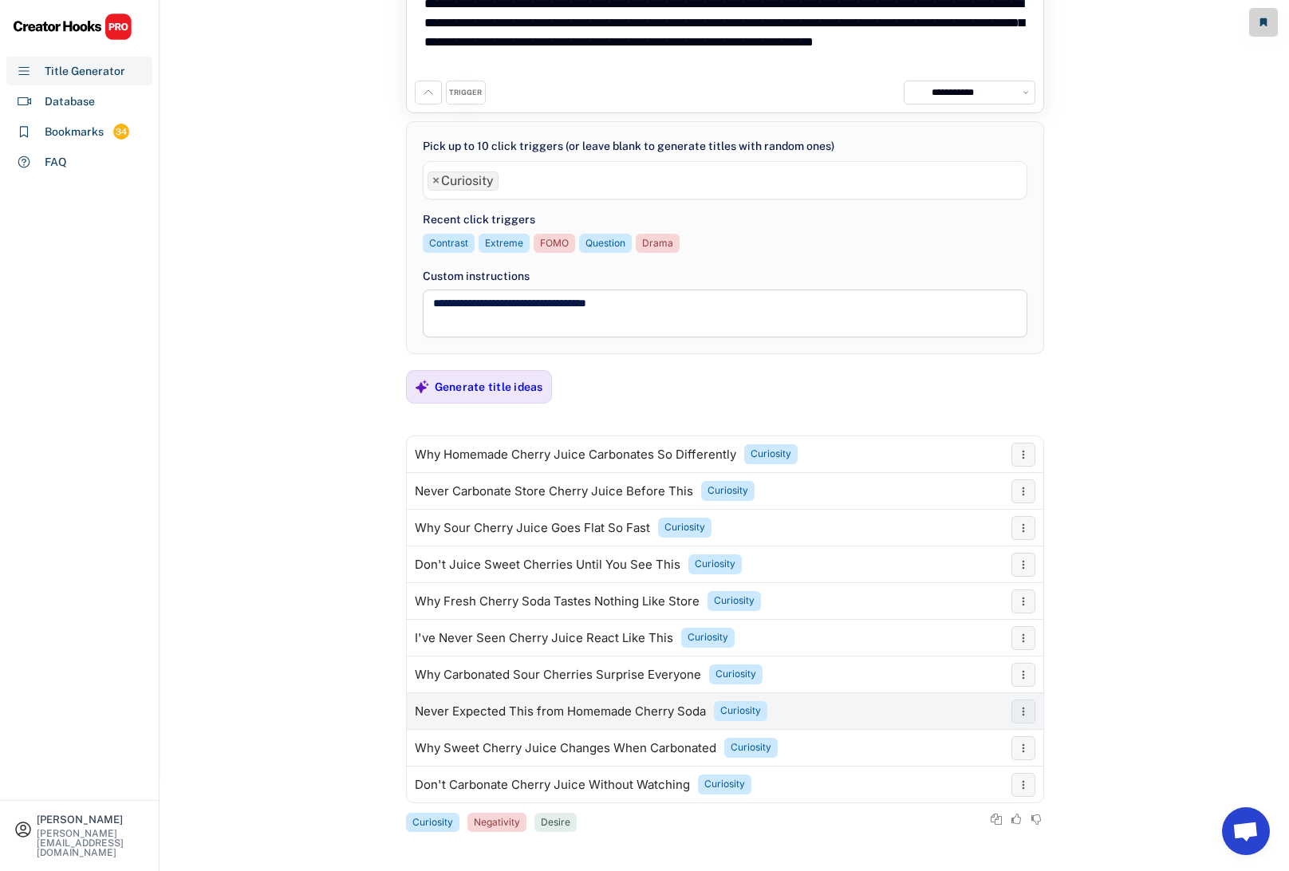
click at [492, 707] on div "Never Expected This from Homemade Cherry Soda" at bounding box center [560, 711] width 291 height 13
click at [435, 179] on span "×" at bounding box center [435, 181] width 7 height 13
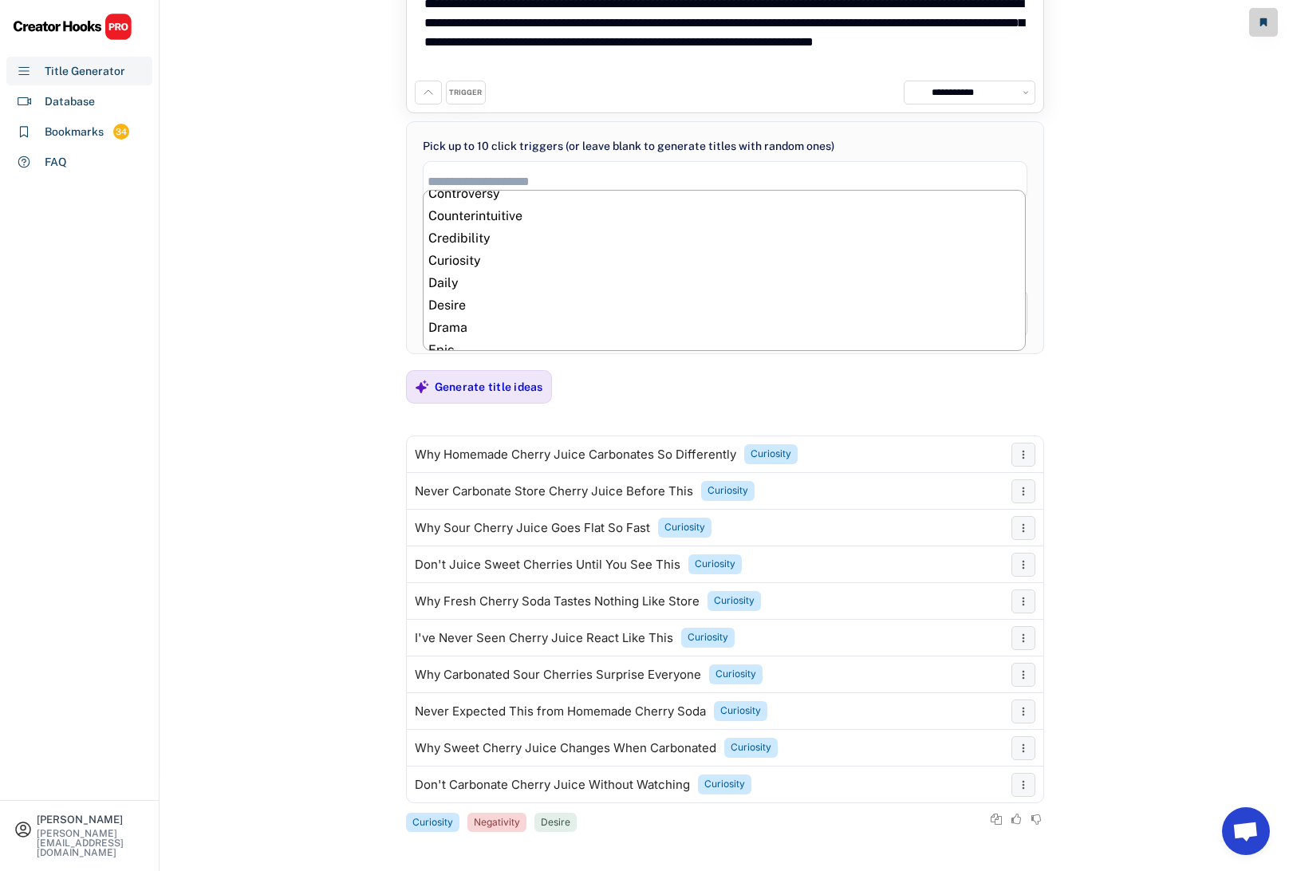
scroll to position [163, 0]
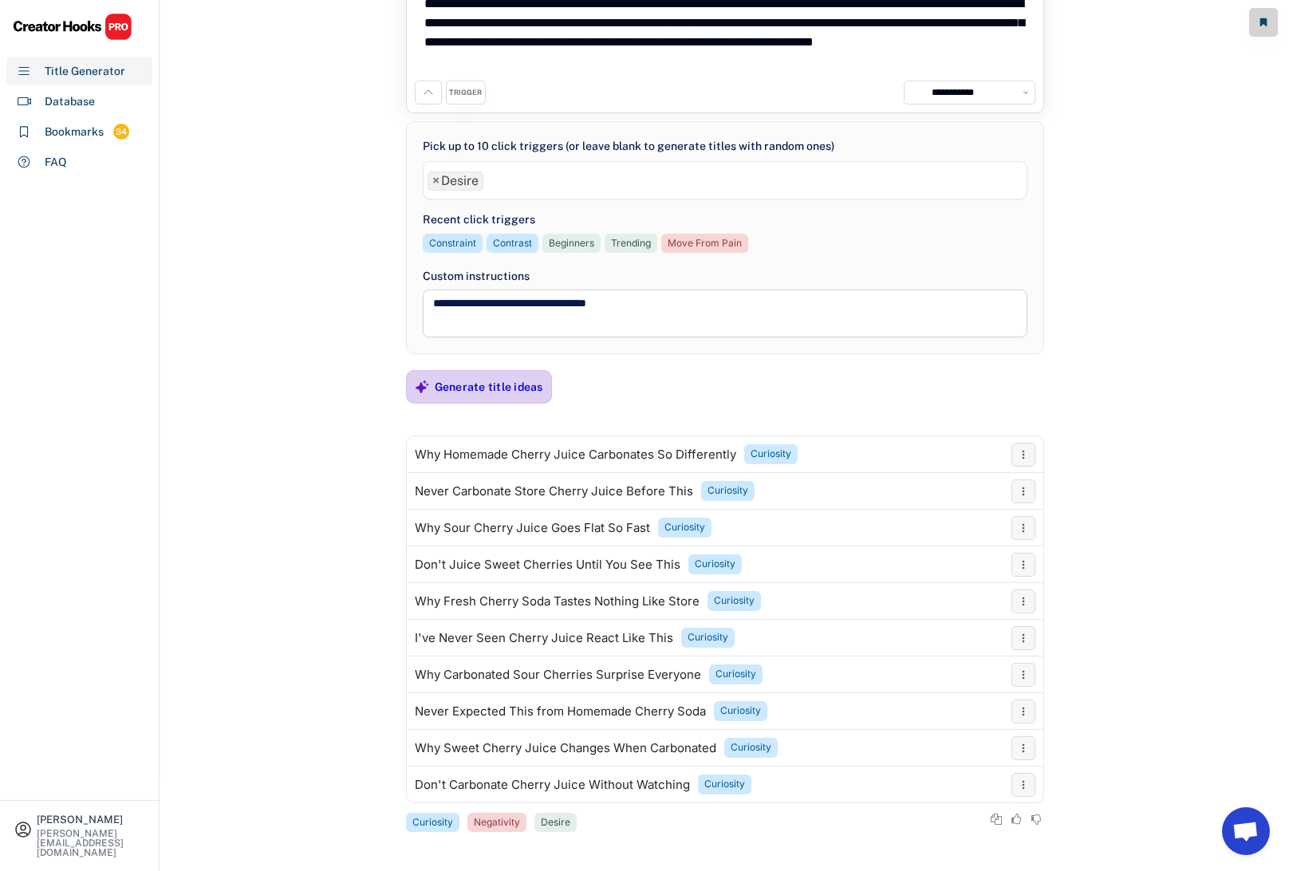
click at [478, 391] on div "Generate title ideas" at bounding box center [489, 387] width 108 height 14
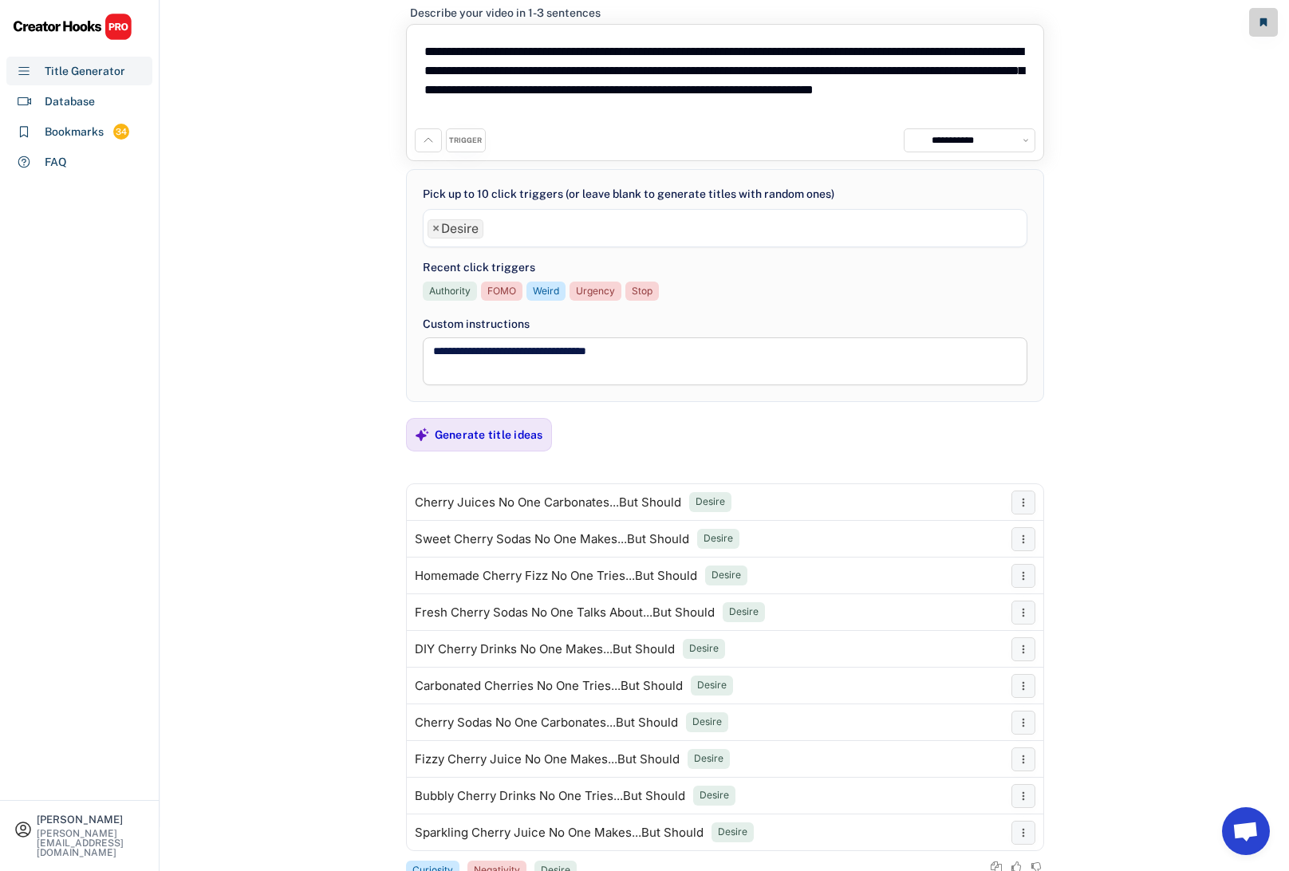
scroll to position [94, 0]
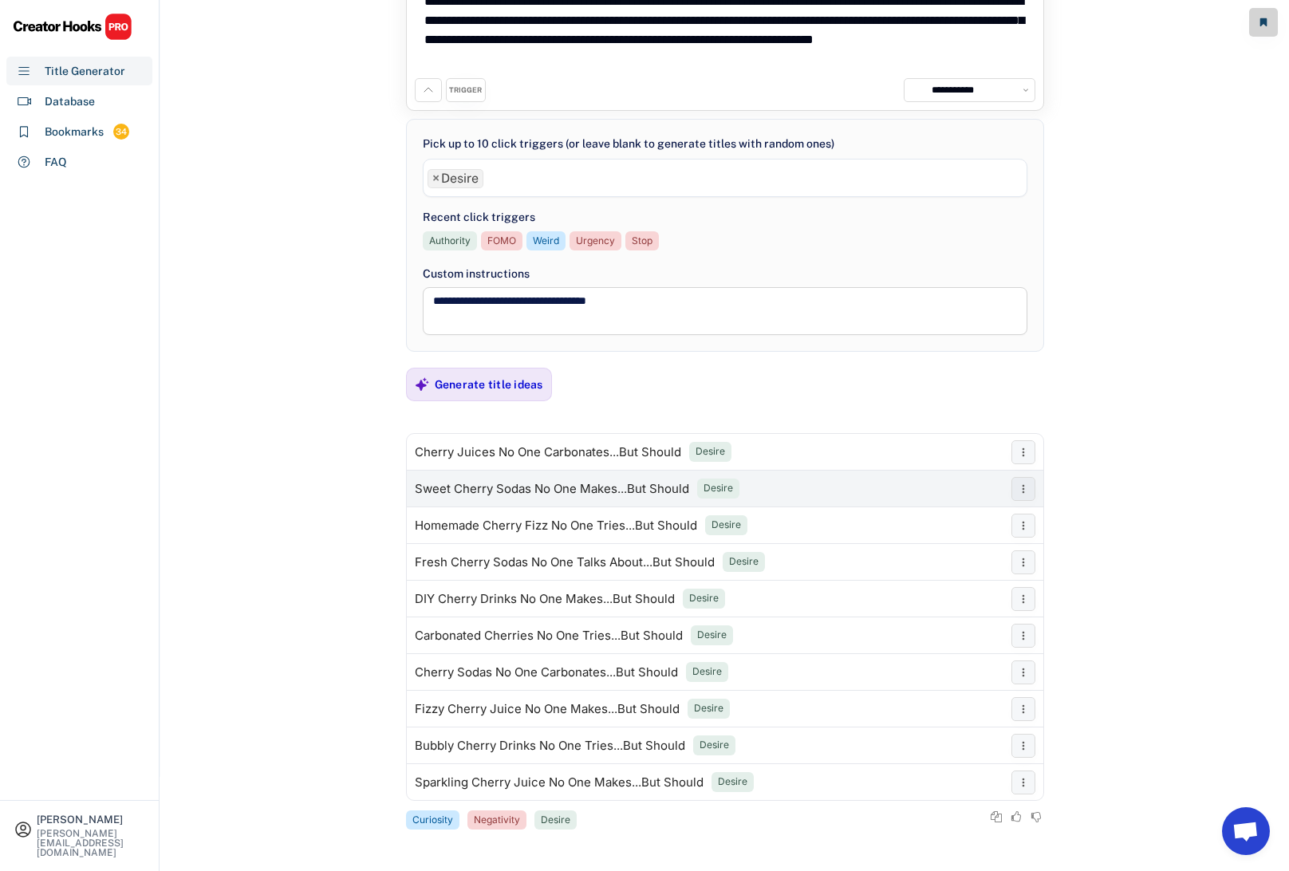
click at [489, 490] on div "Sweet Cherry Sodas No One Makes...But Should" at bounding box center [552, 488] width 274 height 13
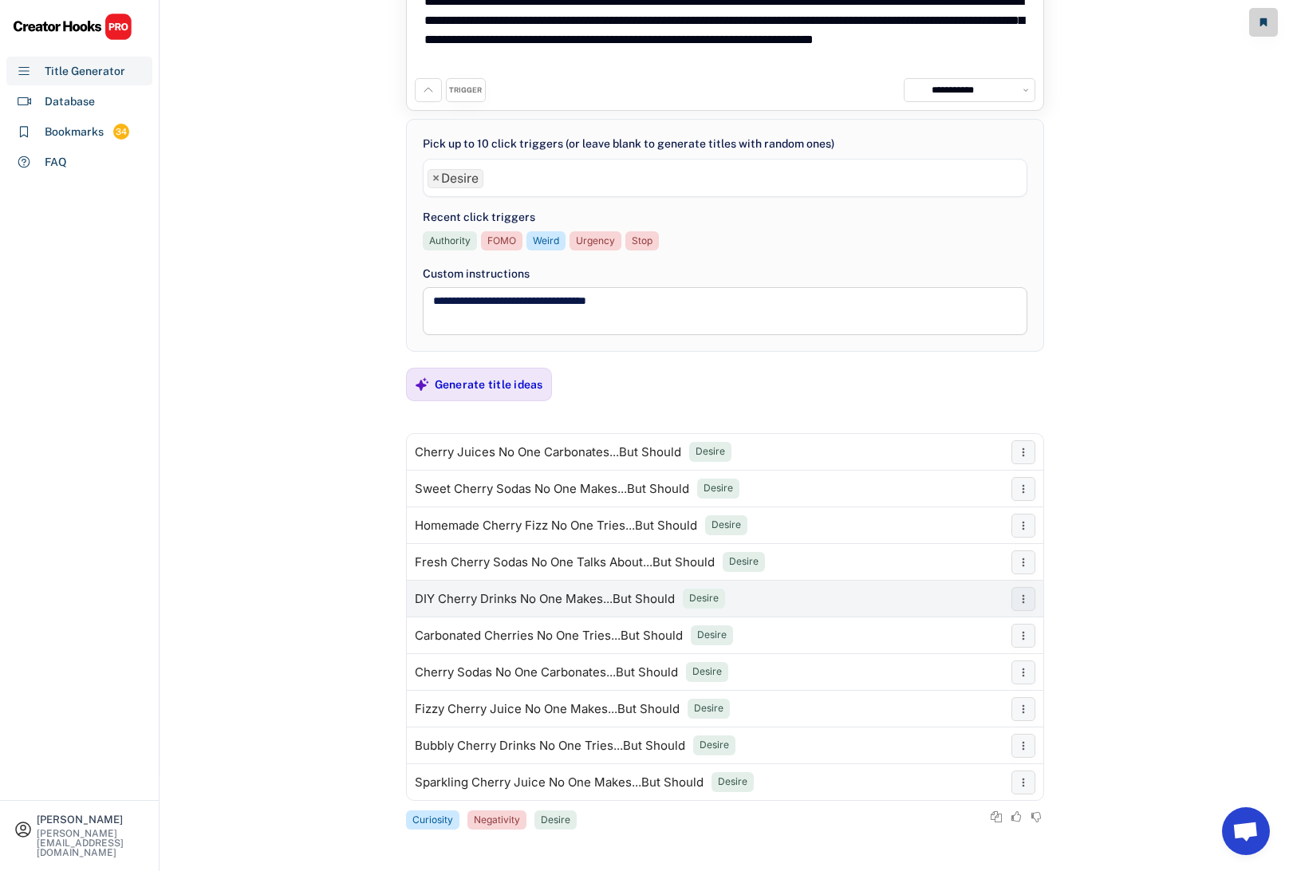
click at [509, 594] on div "DIY Cherry Drinks No One Makes...But Should" at bounding box center [545, 599] width 260 height 13
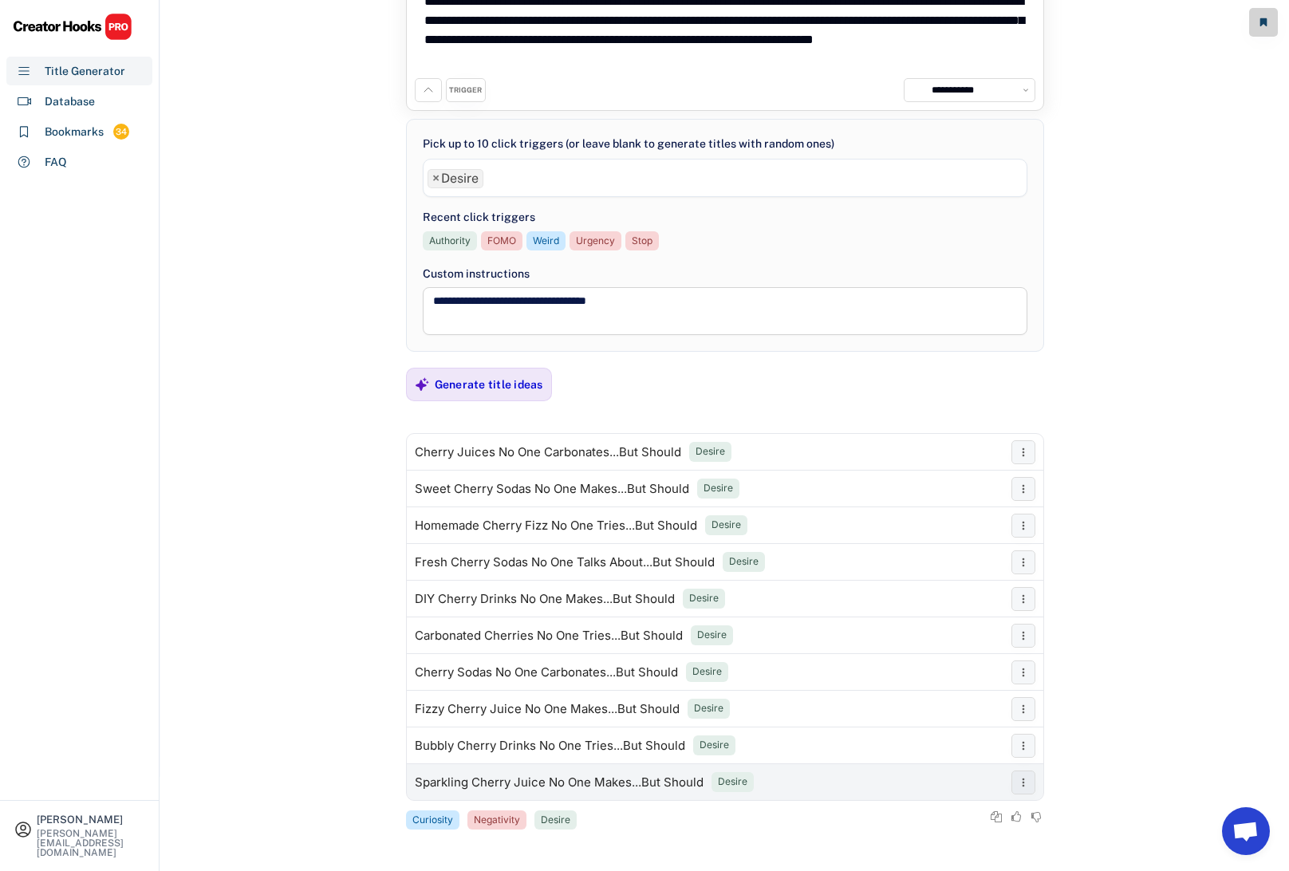
click at [484, 780] on div "Sparkling Cherry Juice No One Makes...But Should" at bounding box center [559, 782] width 289 height 13
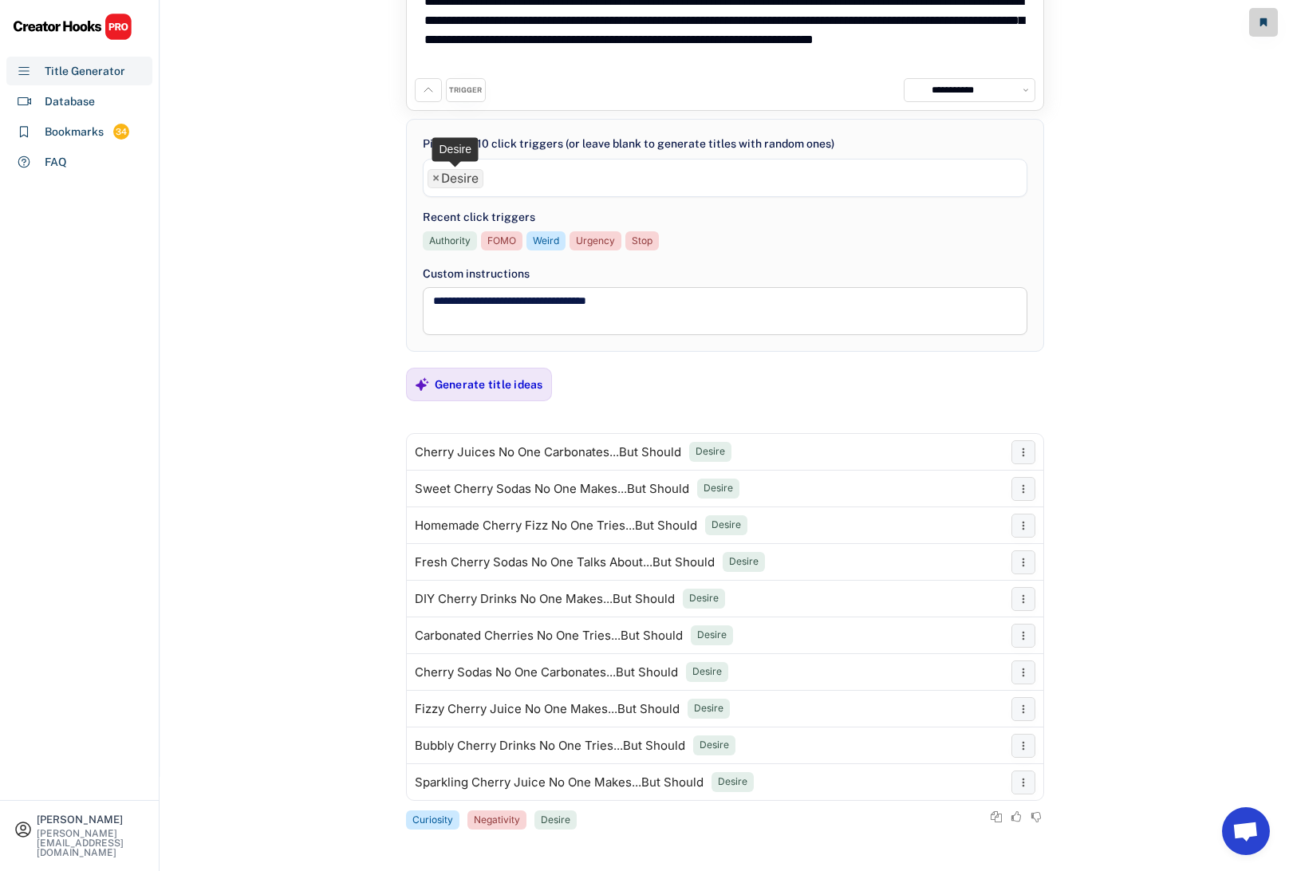
click at [435, 179] on span "×" at bounding box center [435, 178] width 7 height 13
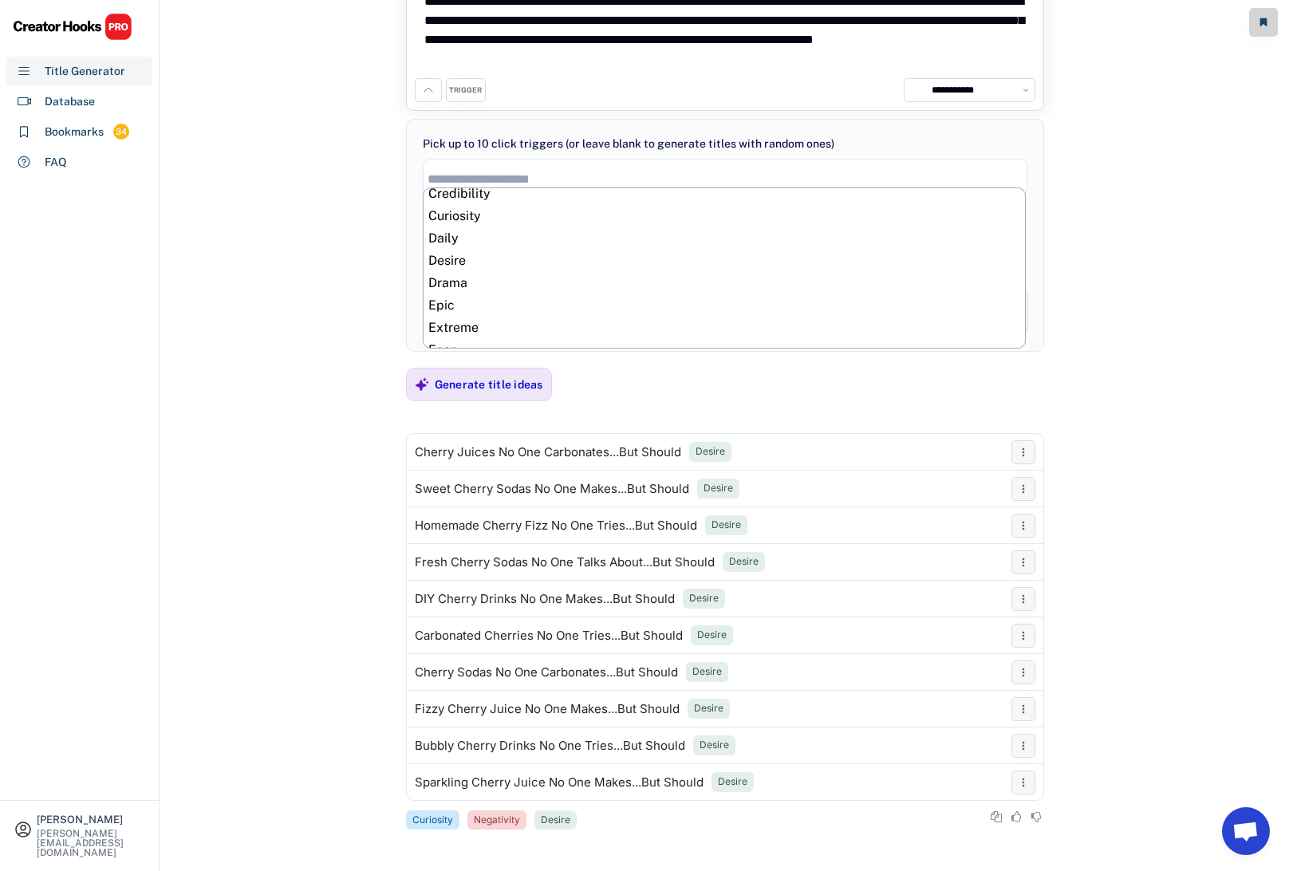
scroll to position [209, 0]
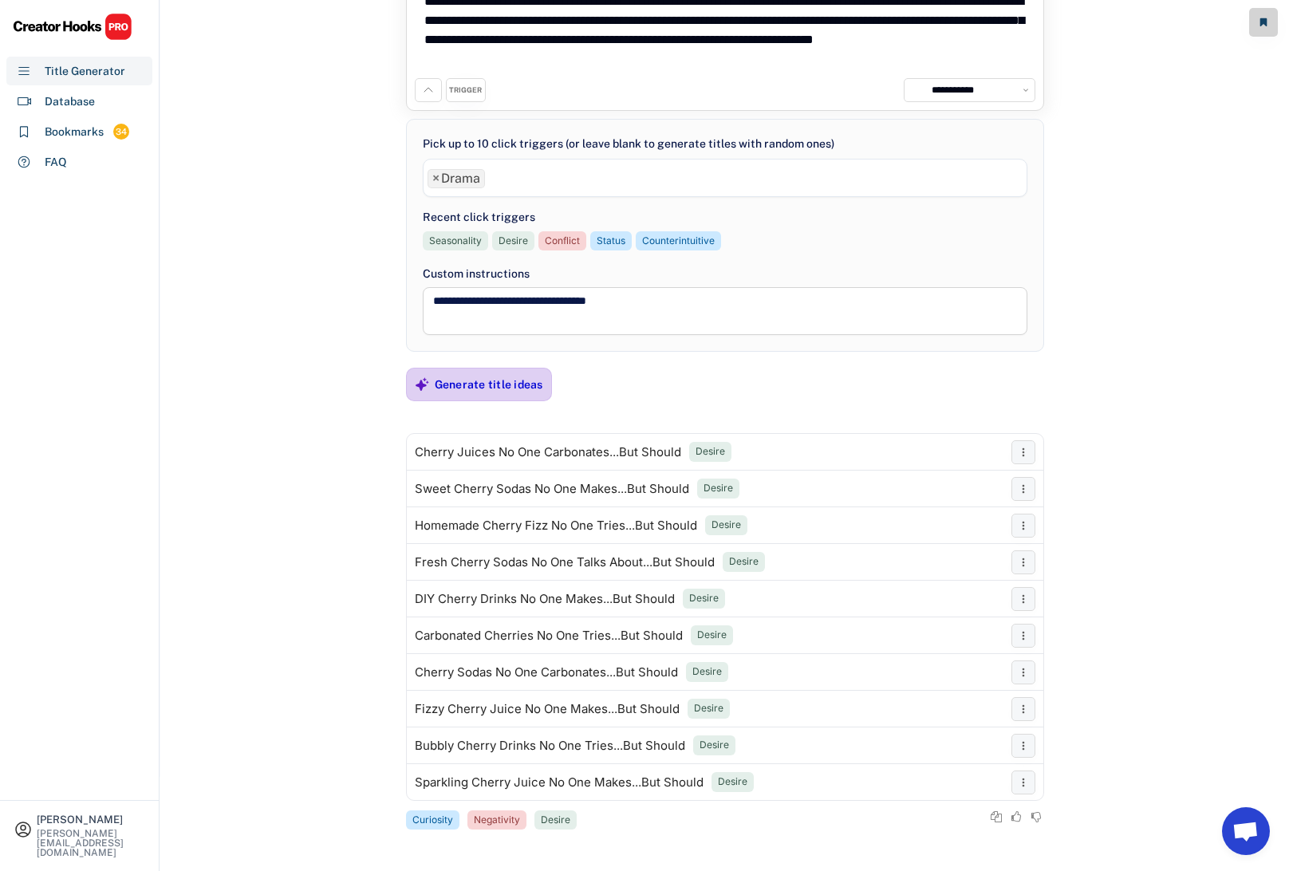
click at [479, 390] on div "Generate title ideas" at bounding box center [489, 384] width 108 height 14
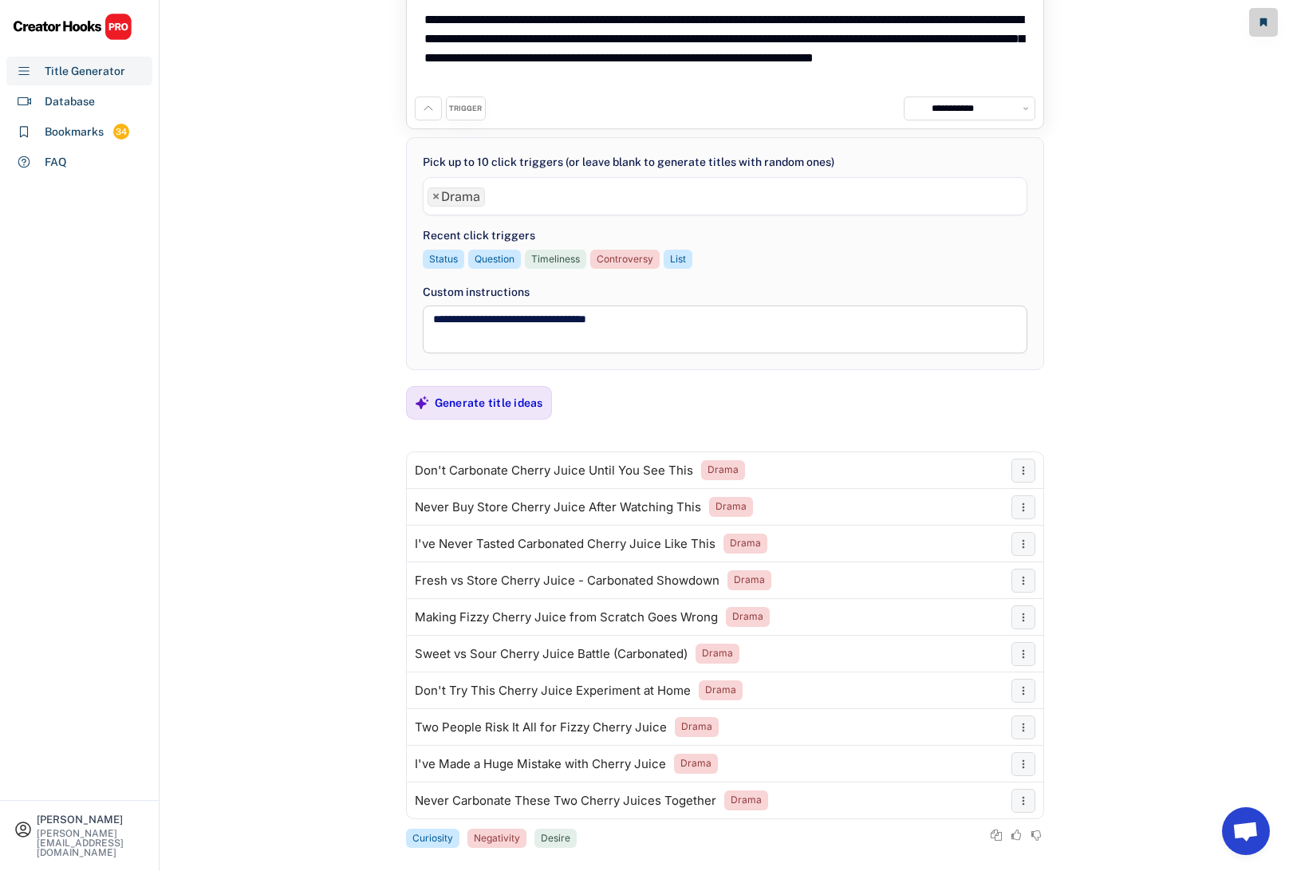
scroll to position [94, 0]
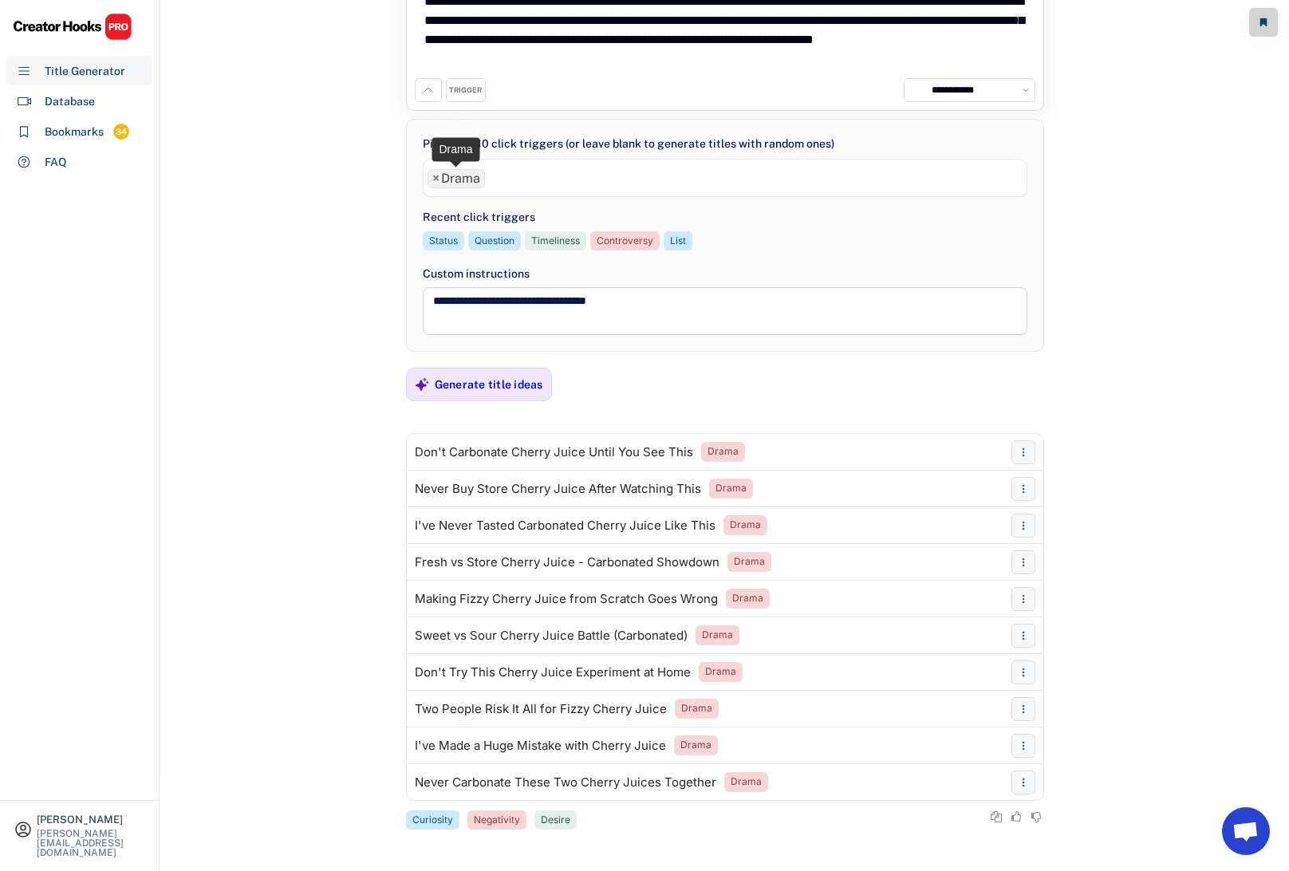
click at [435, 179] on span "×" at bounding box center [435, 178] width 7 height 13
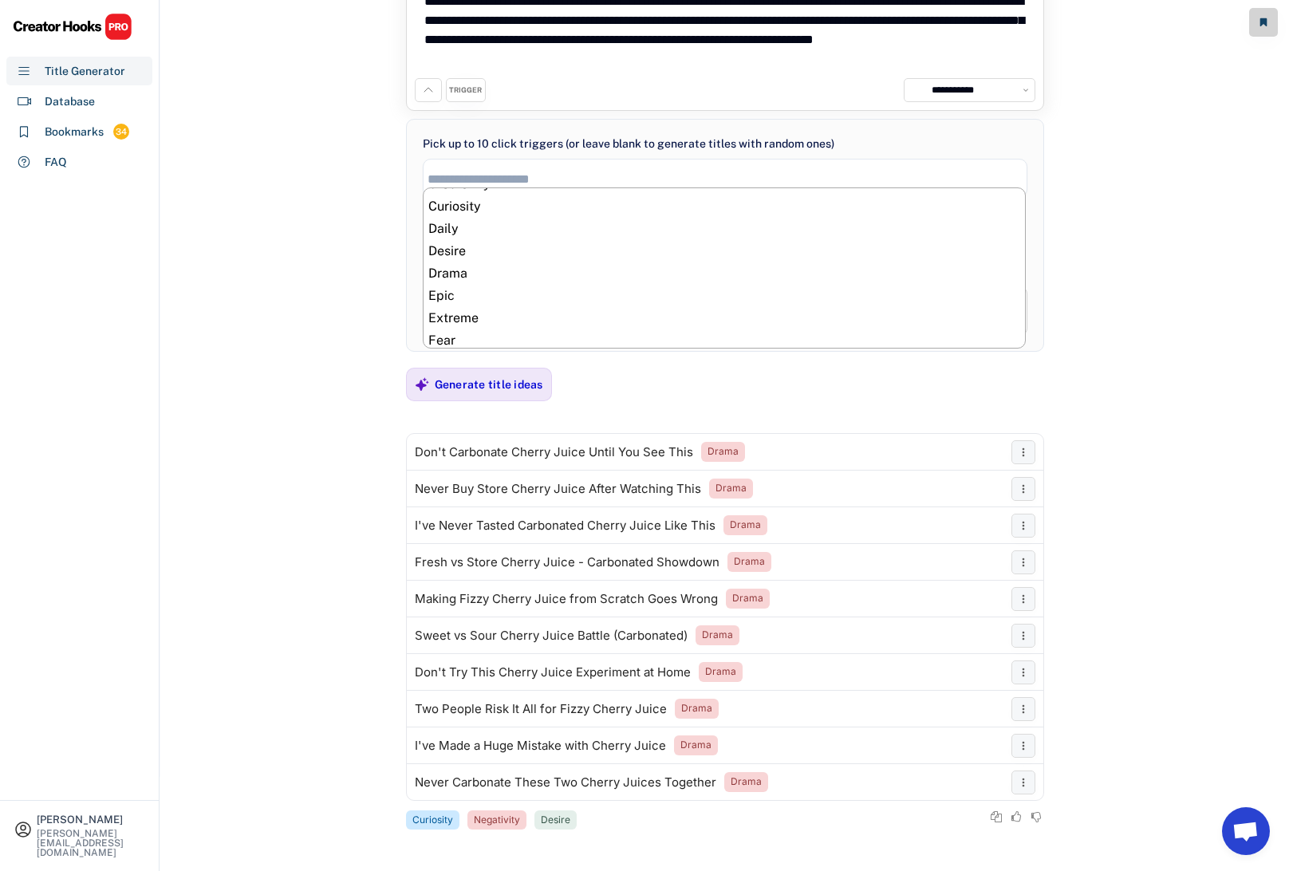
scroll to position [219, 0]
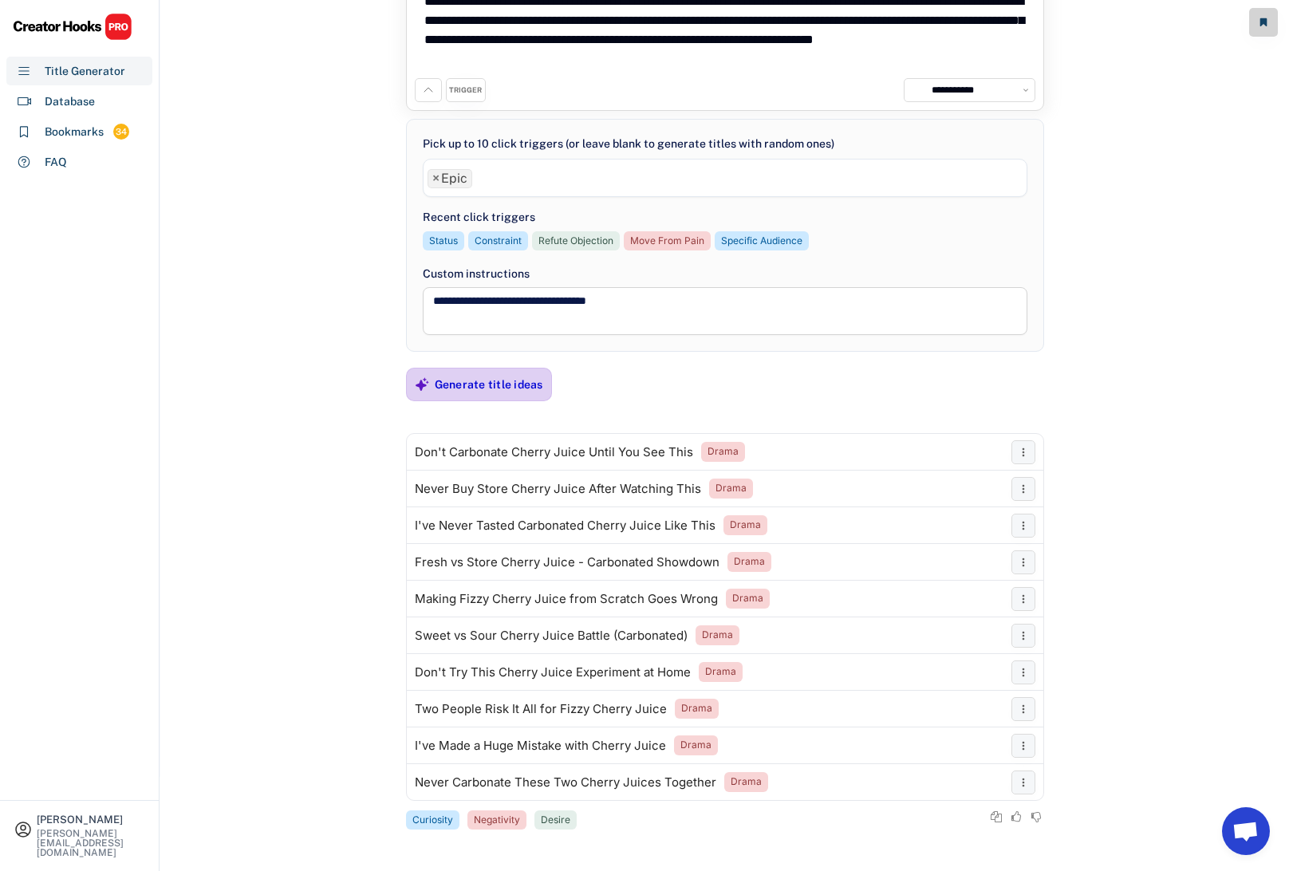
click at [469, 383] on div "Generate title ideas" at bounding box center [489, 384] width 108 height 14
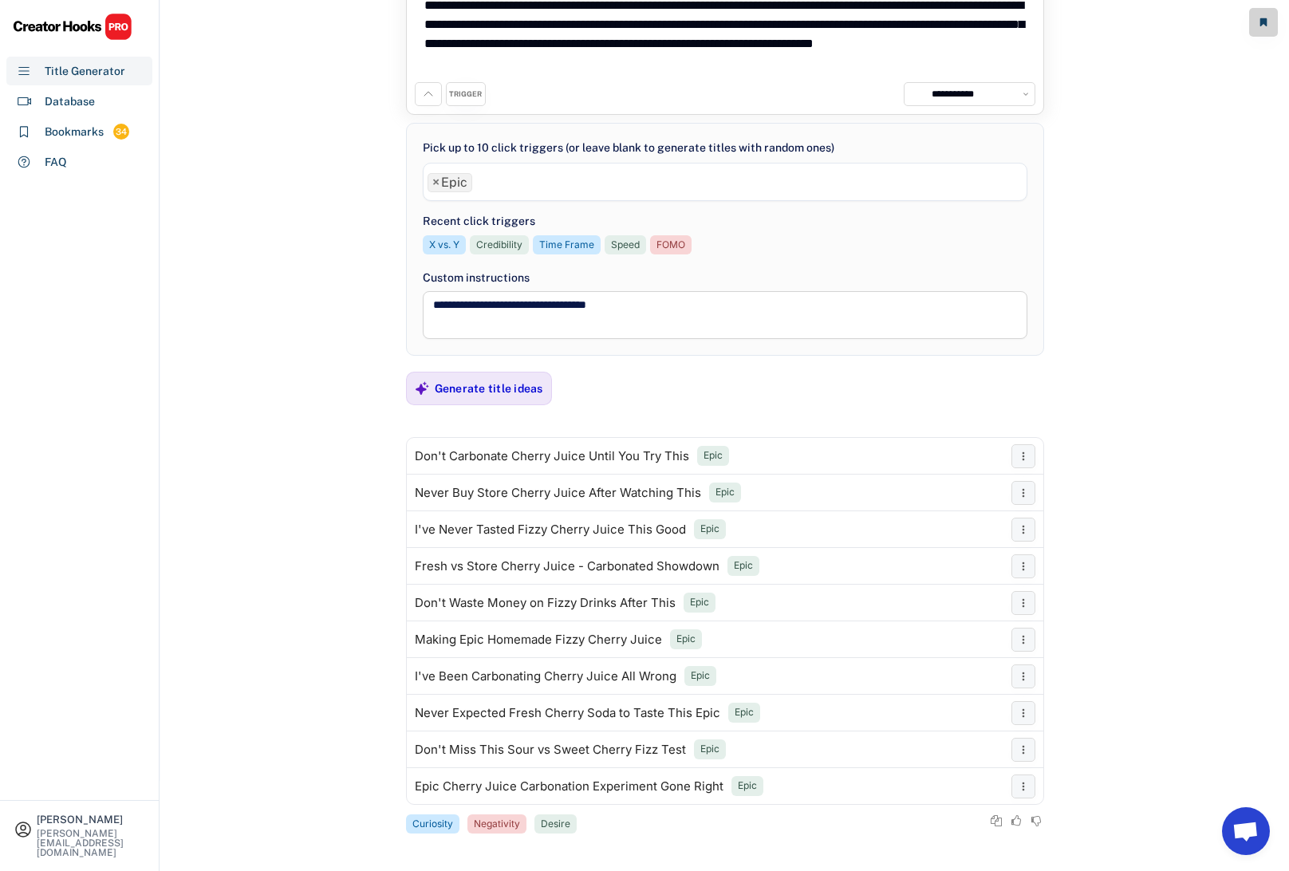
scroll to position [94, 0]
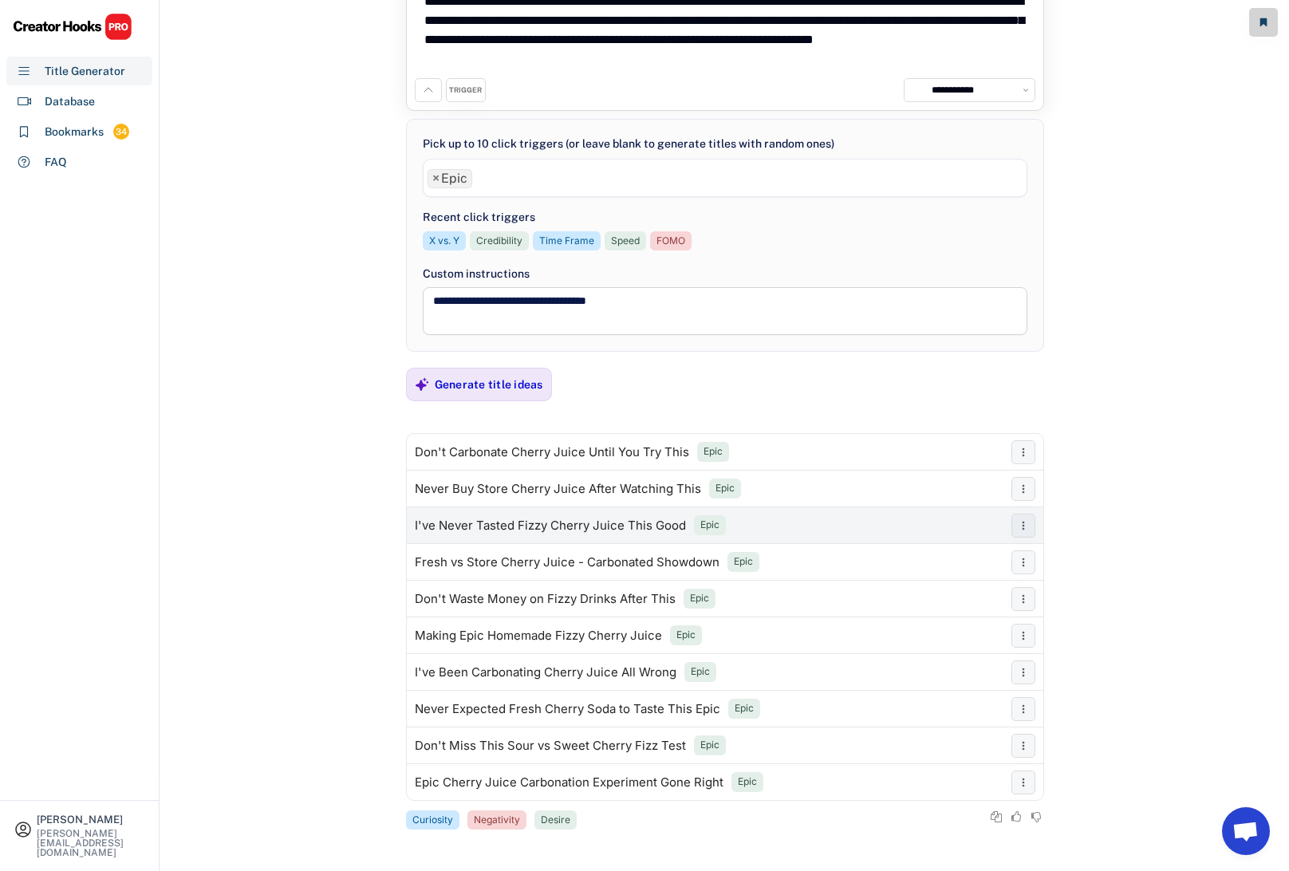
click at [476, 524] on div "I've Never Tasted Fizzy Cherry Juice This Good" at bounding box center [550, 525] width 271 height 13
click at [435, 179] on span "×" at bounding box center [435, 178] width 7 height 13
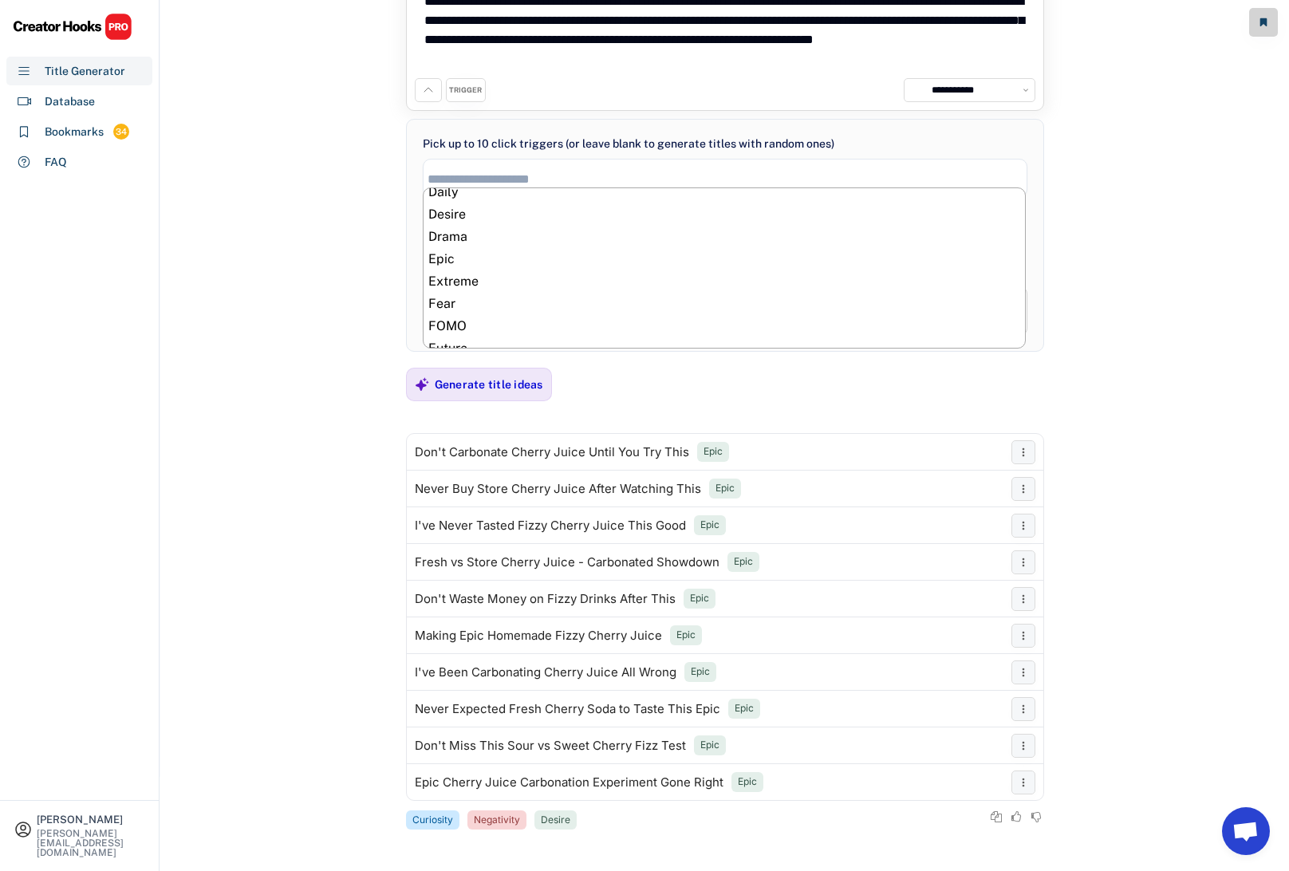
scroll to position [258, 0]
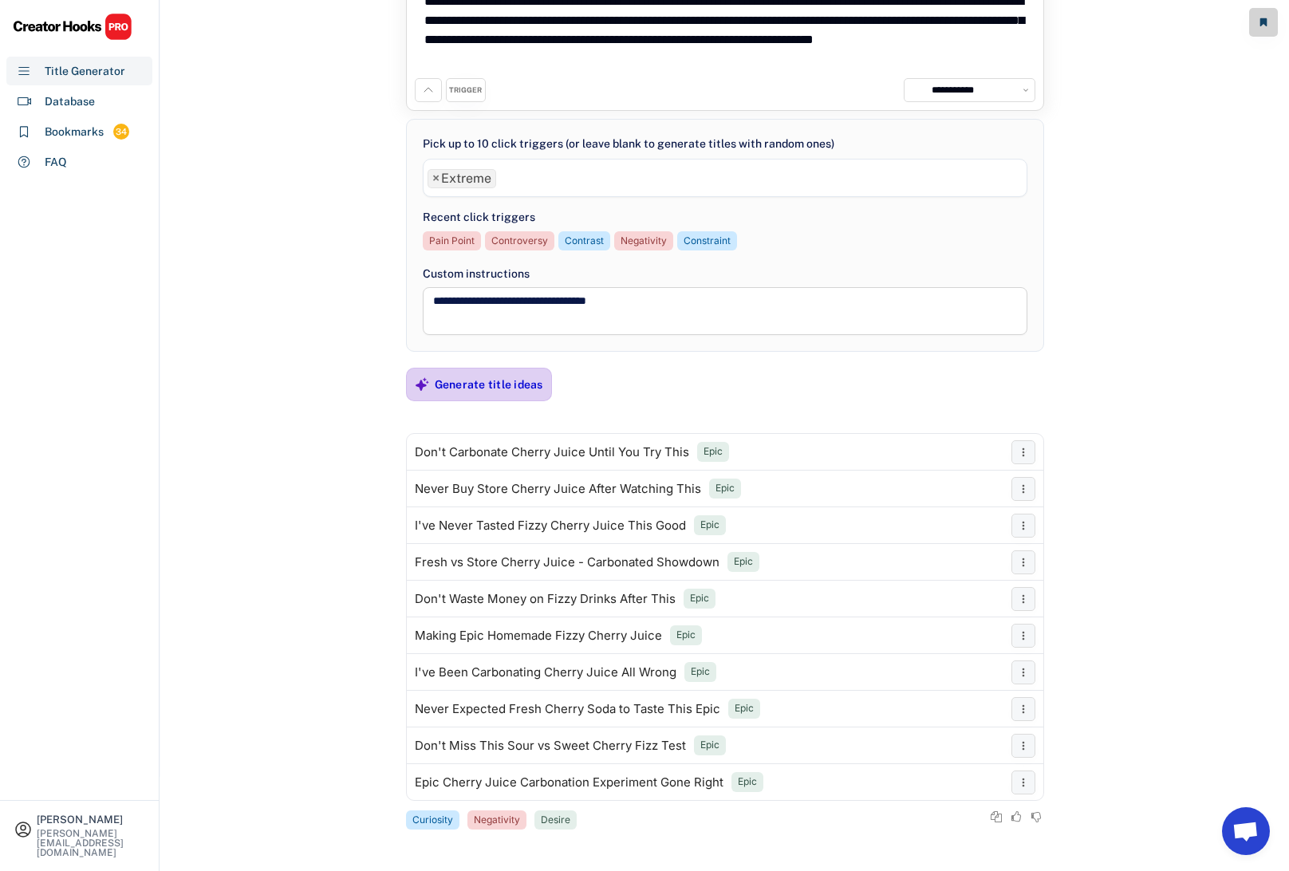
click at [483, 389] on div "Generate title ideas" at bounding box center [489, 384] width 108 height 14
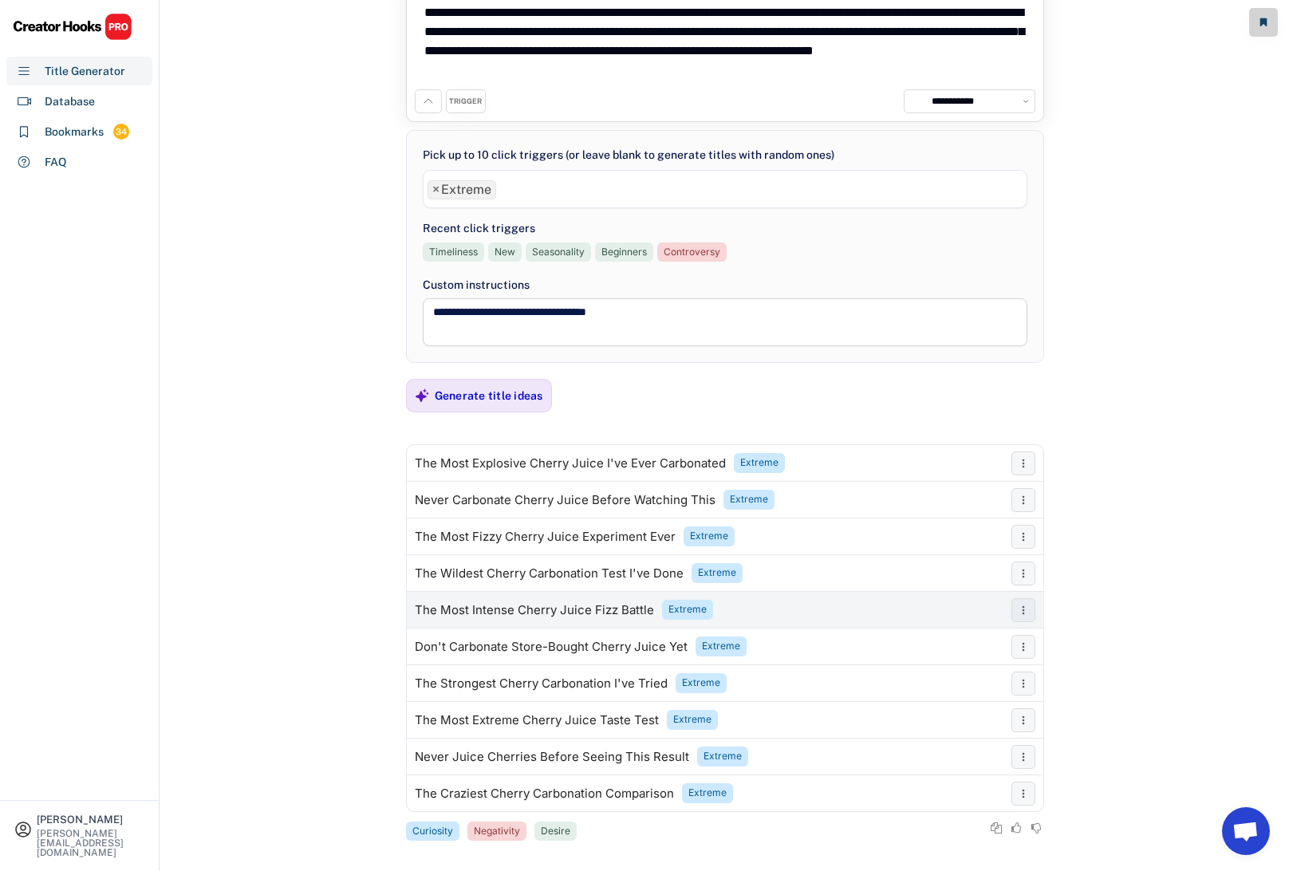
scroll to position [94, 0]
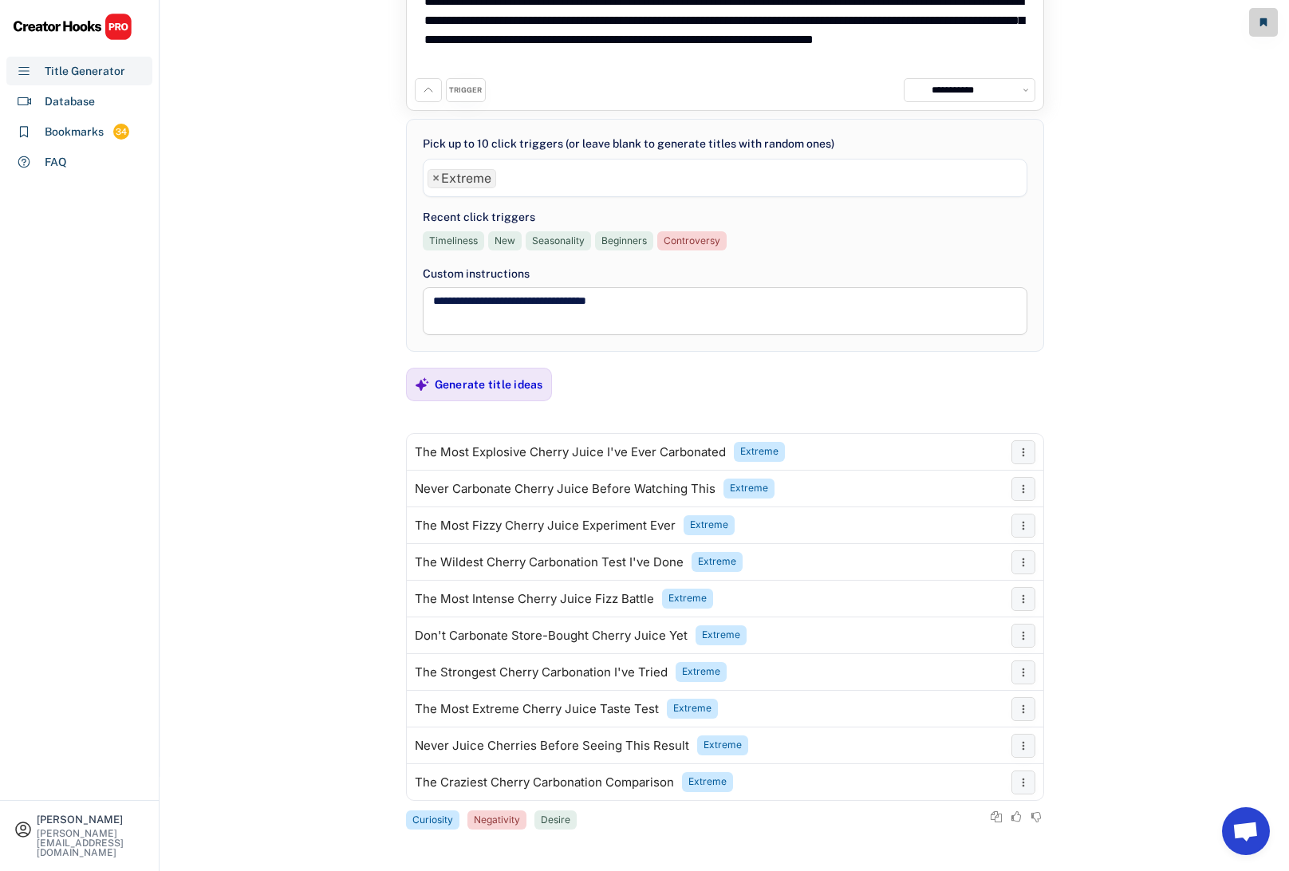
click at [435, 175] on span "×" at bounding box center [435, 178] width 7 height 13
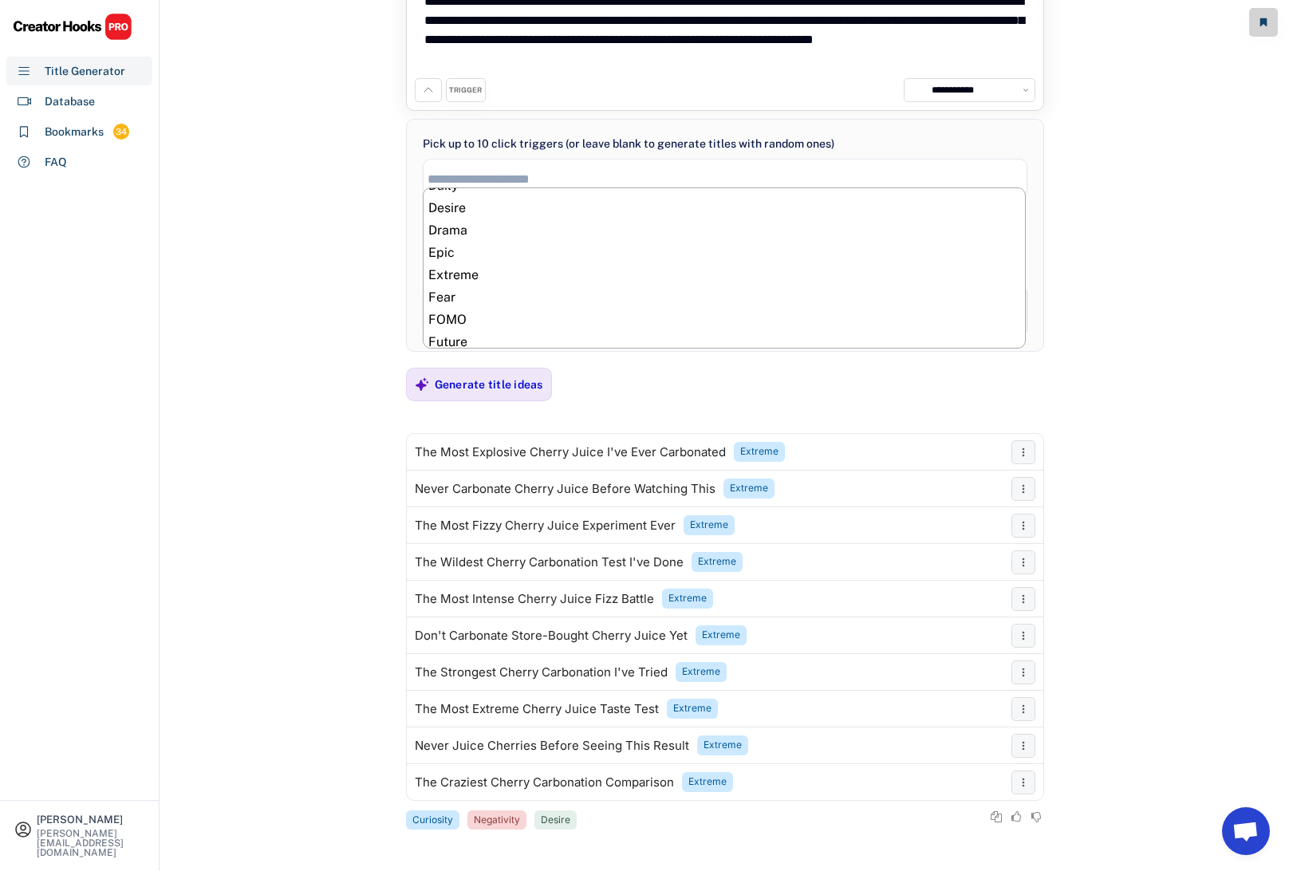
scroll to position [260, 0]
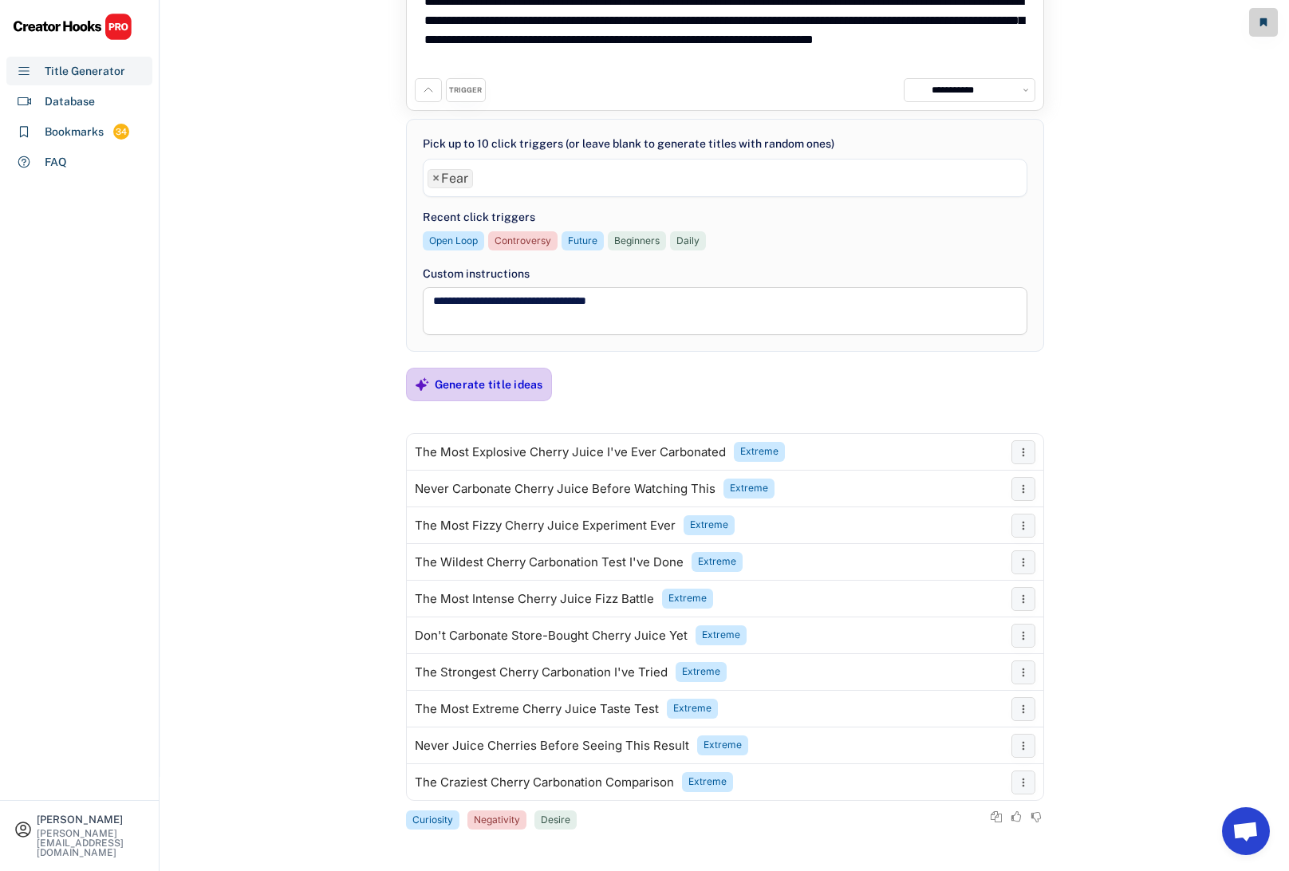
click at [477, 389] on div "Generate title ideas" at bounding box center [489, 384] width 108 height 14
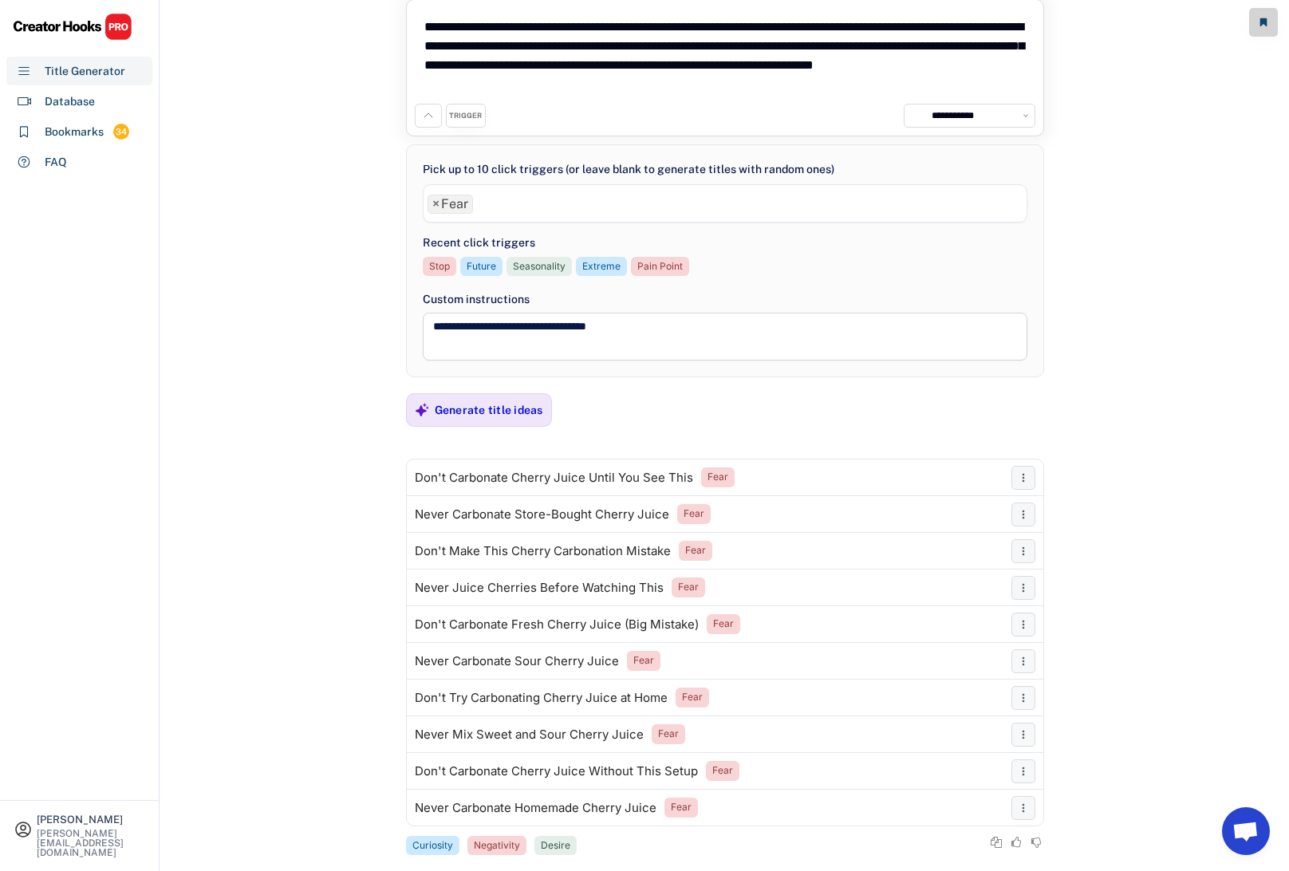
scroll to position [68, 0]
click at [436, 205] on span "×" at bounding box center [435, 205] width 7 height 13
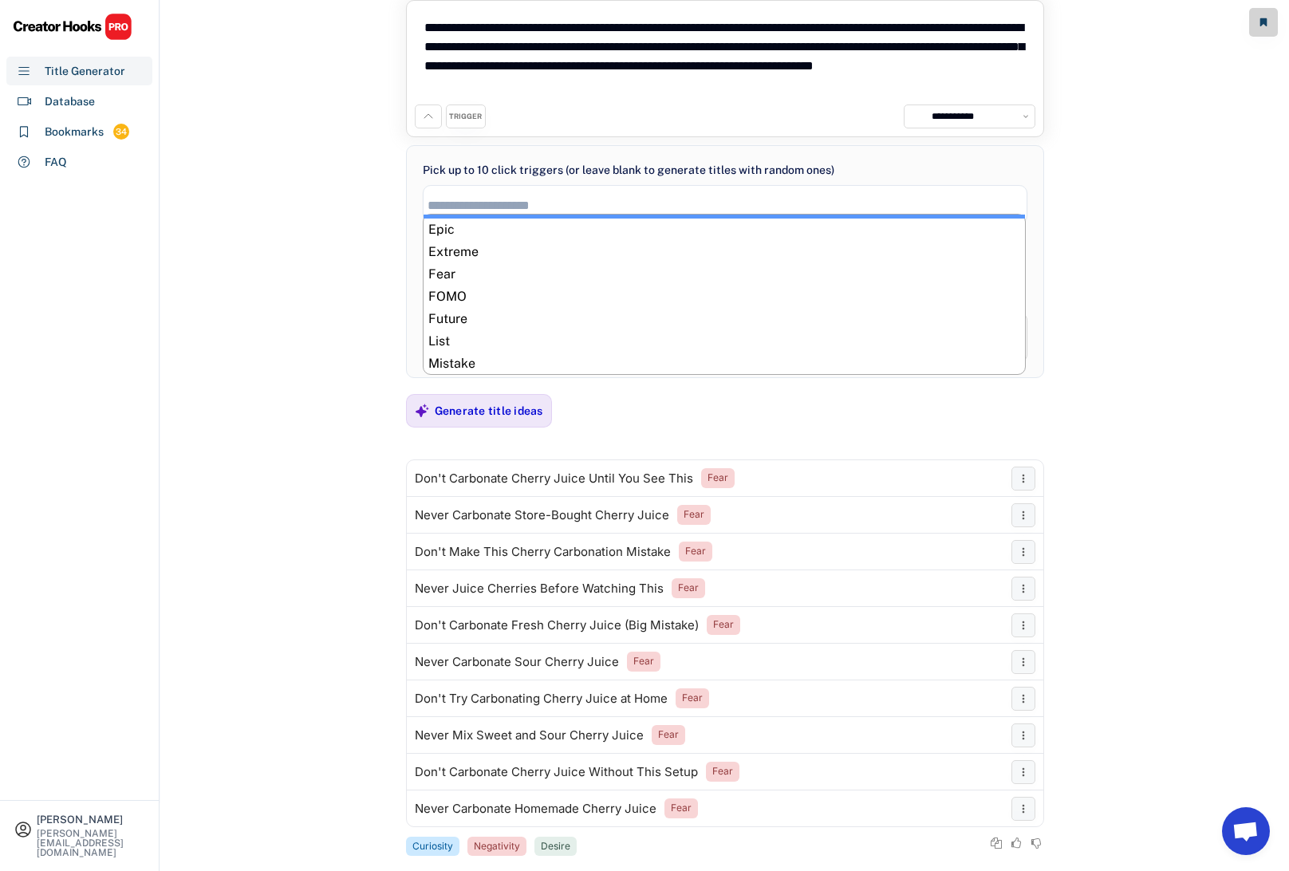
scroll to position [315, 0]
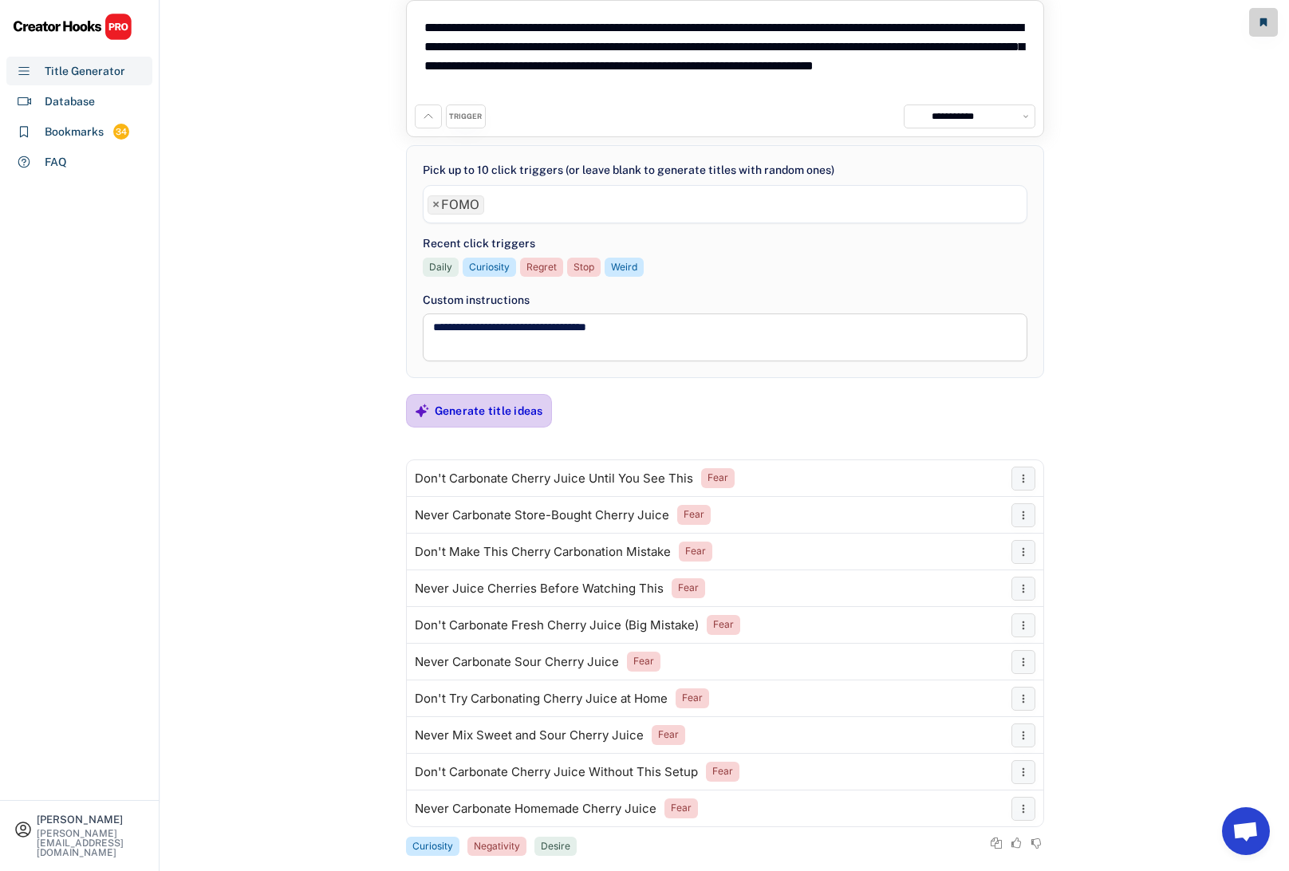
click at [477, 407] on div "Generate title ideas" at bounding box center [489, 411] width 108 height 14
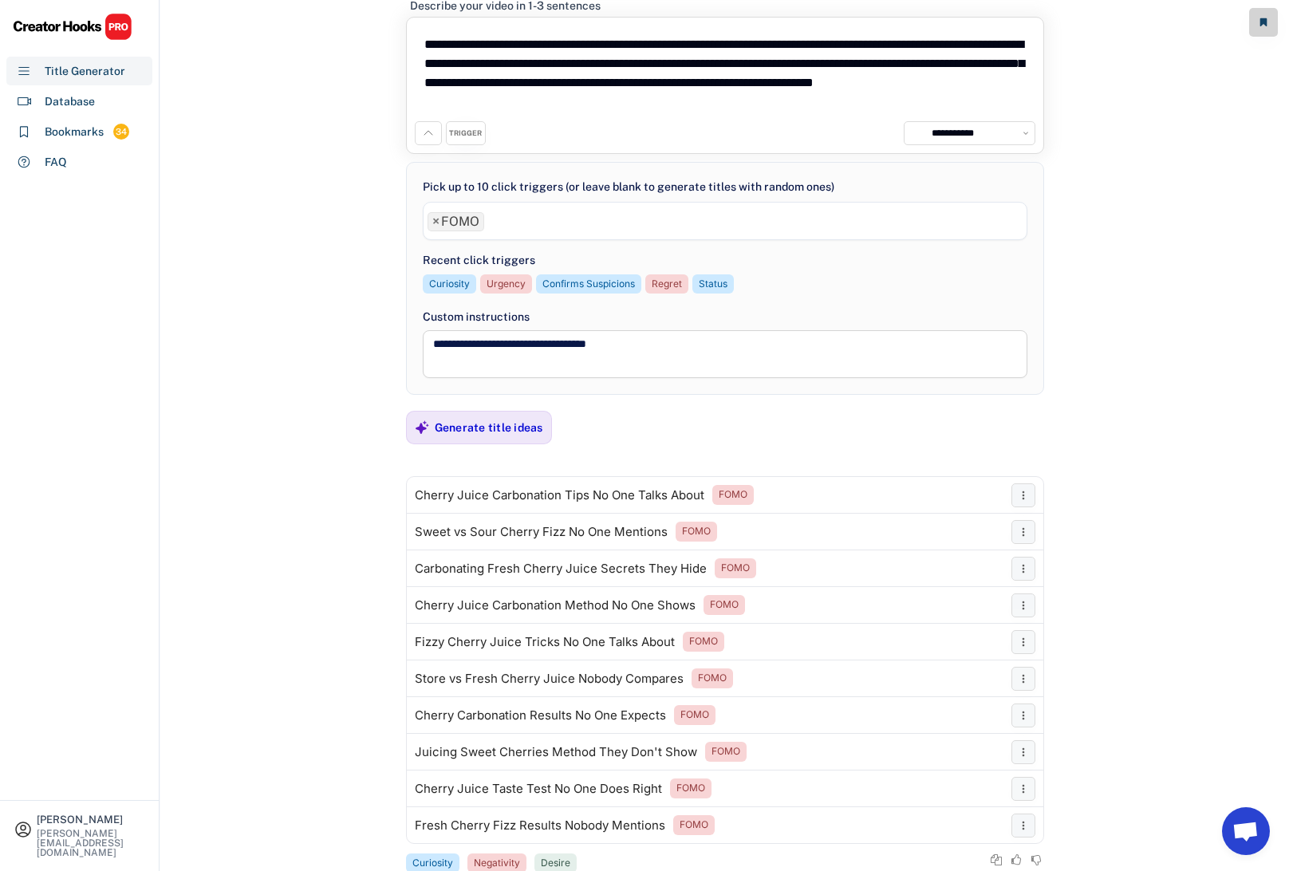
scroll to position [94, 0]
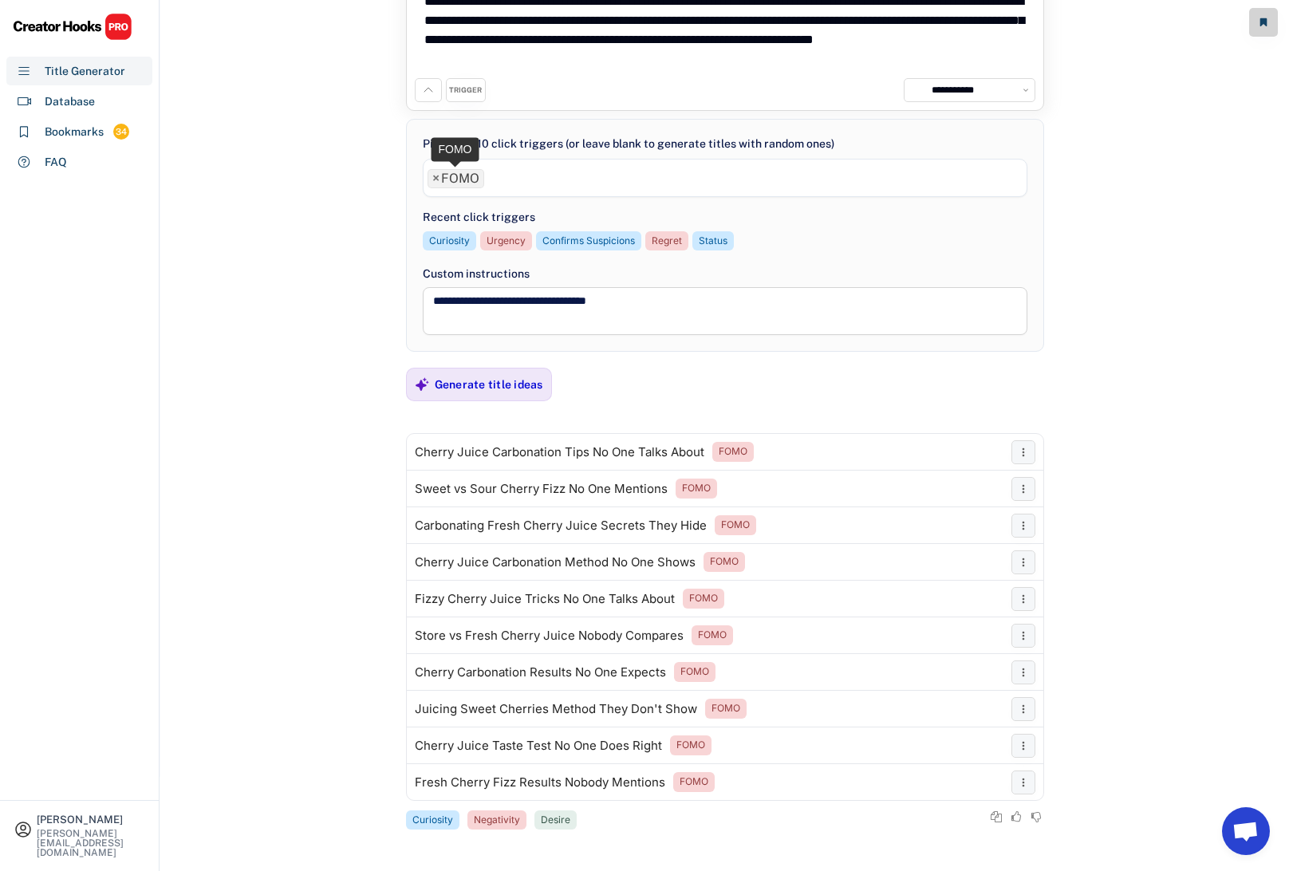
click at [434, 176] on span "×" at bounding box center [435, 178] width 7 height 13
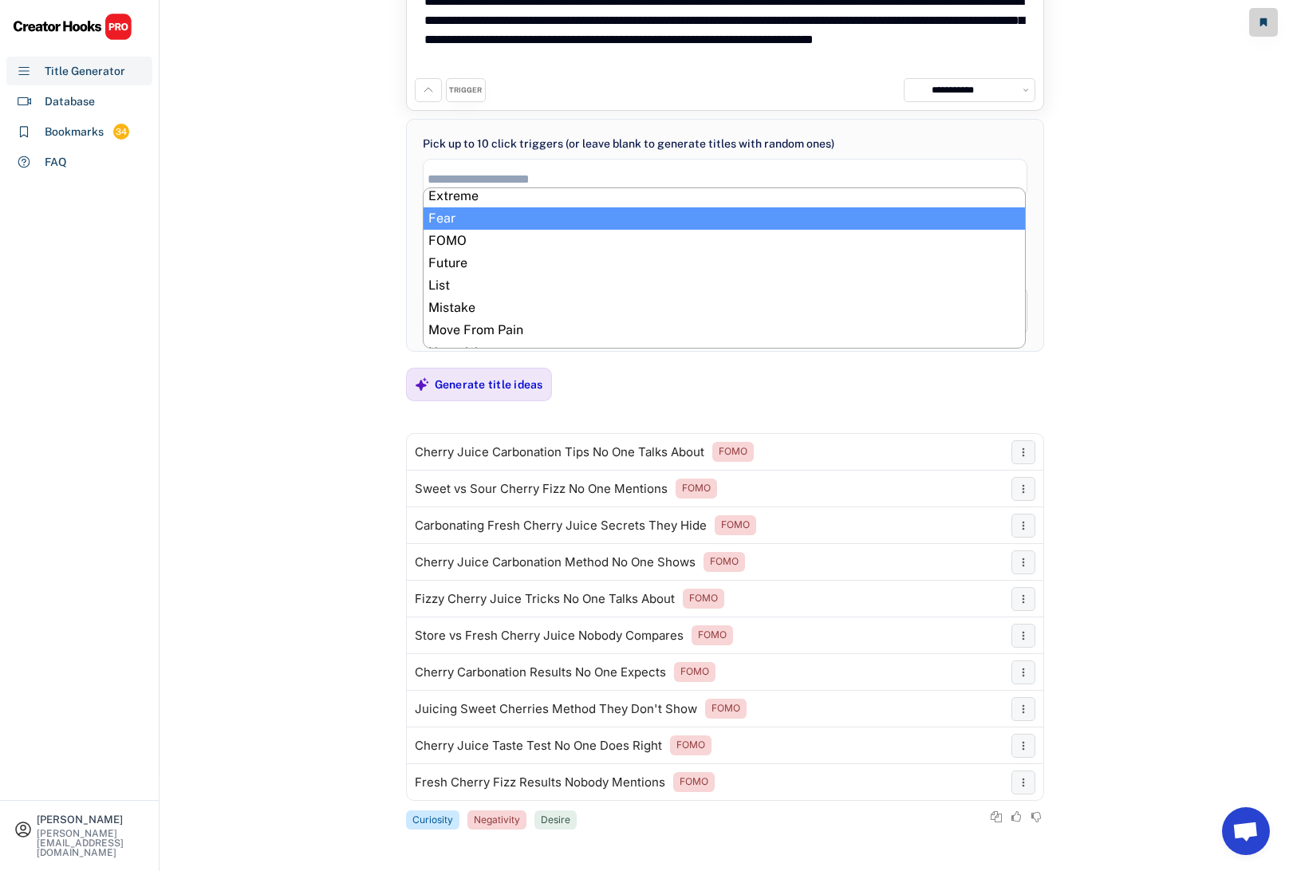
scroll to position [339, 0]
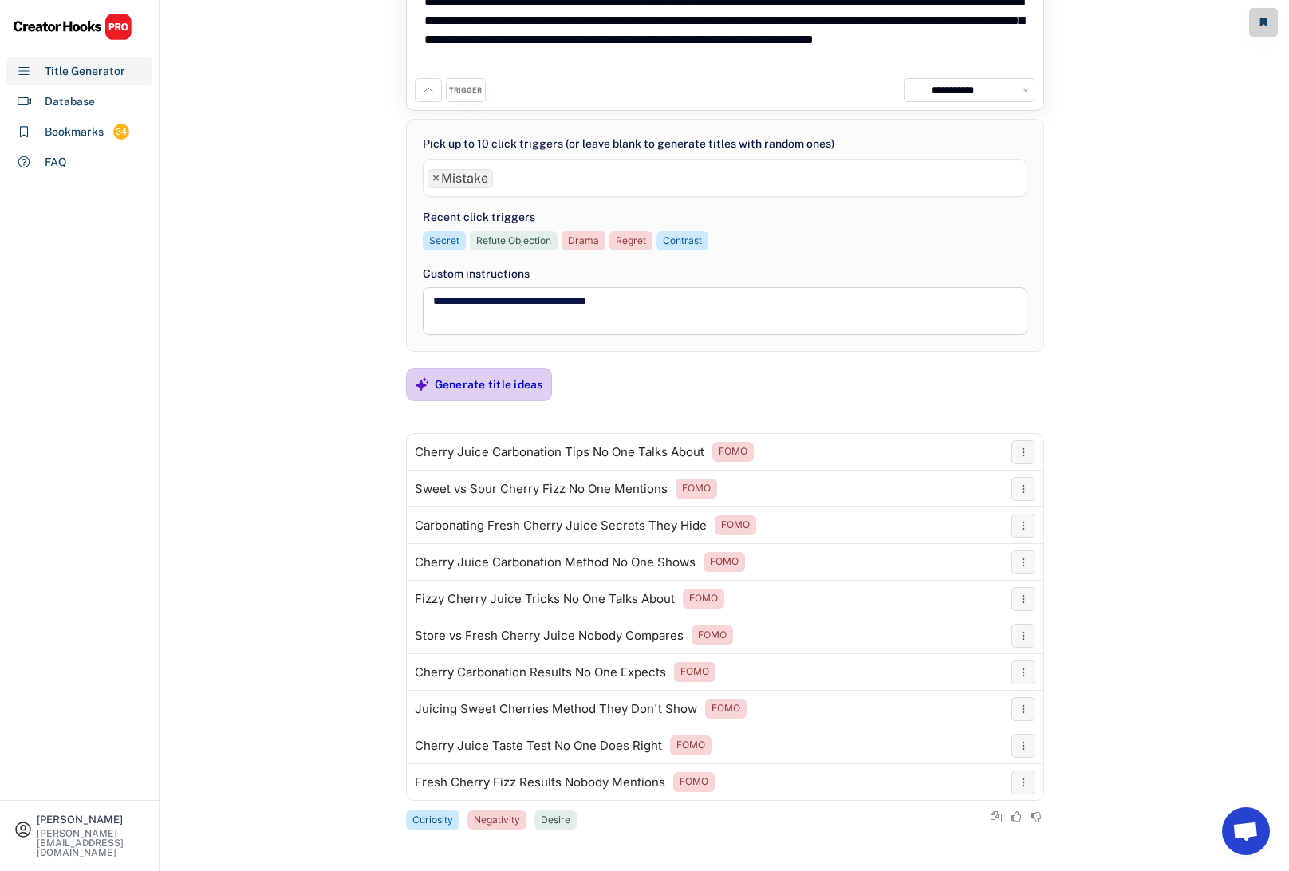
click at [486, 376] on div "Generate title ideas" at bounding box center [489, 384] width 108 height 32
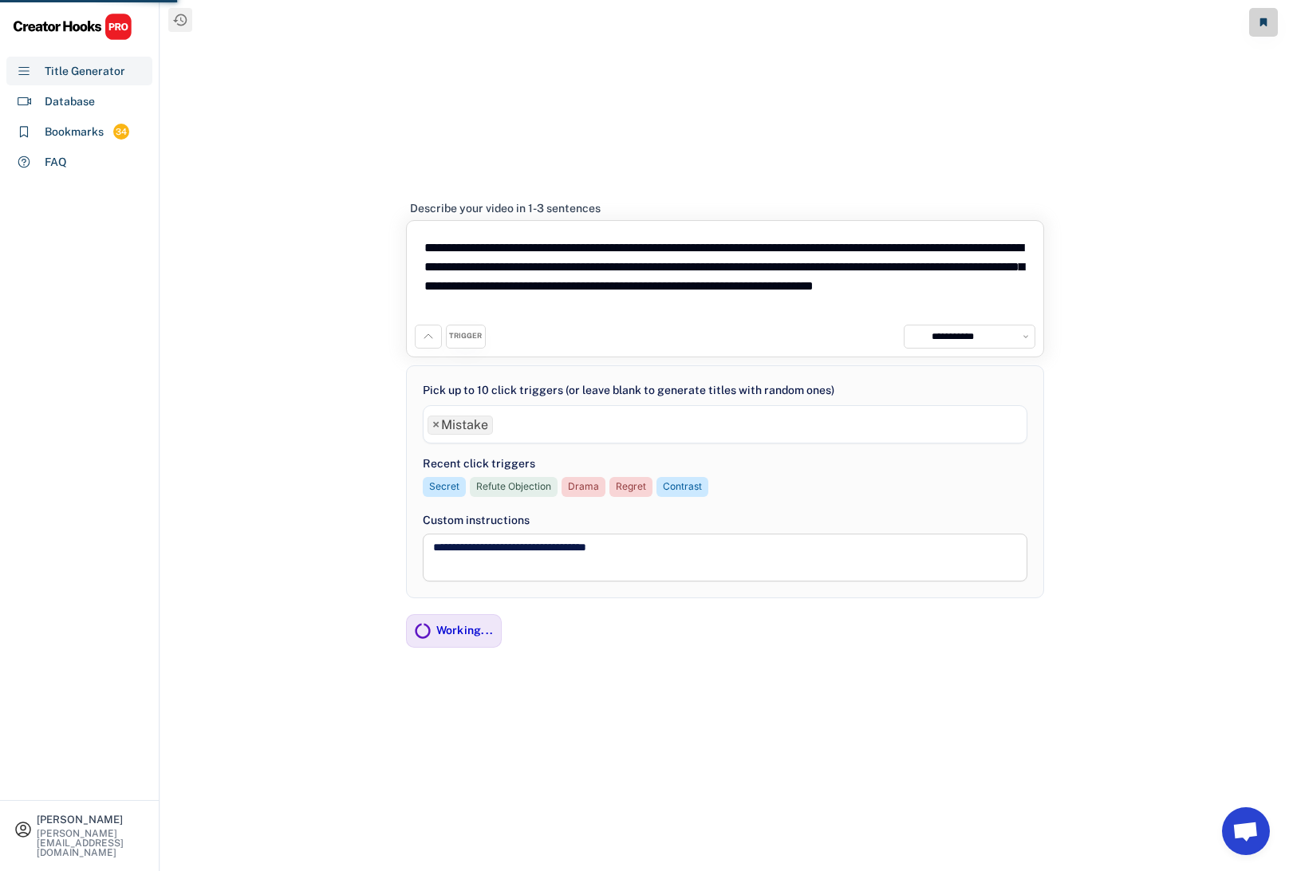
scroll to position [0, 0]
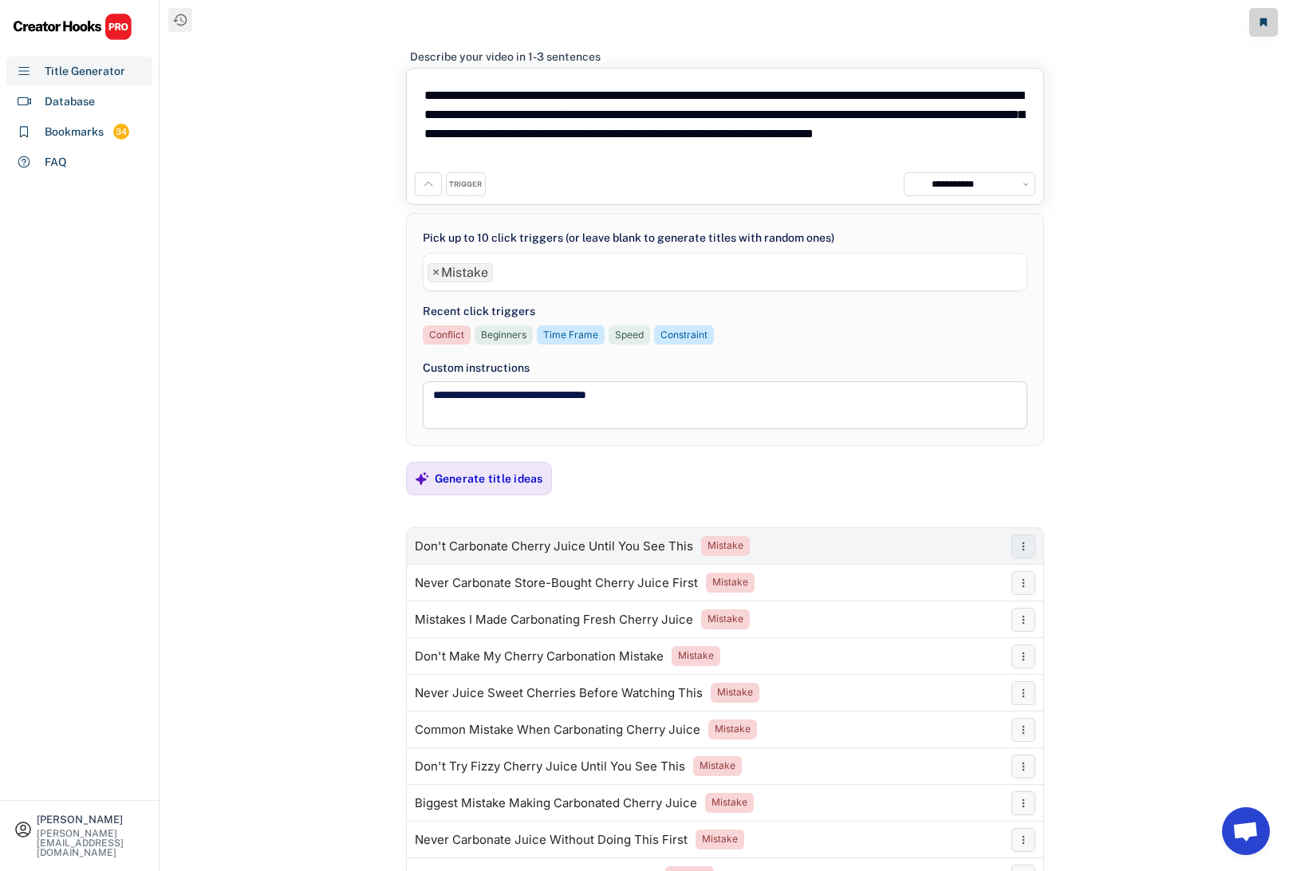
click at [509, 547] on div "Don't Carbonate Cherry Juice Until You See This" at bounding box center [554, 546] width 278 height 13
click at [434, 270] on span "×" at bounding box center [435, 272] width 7 height 13
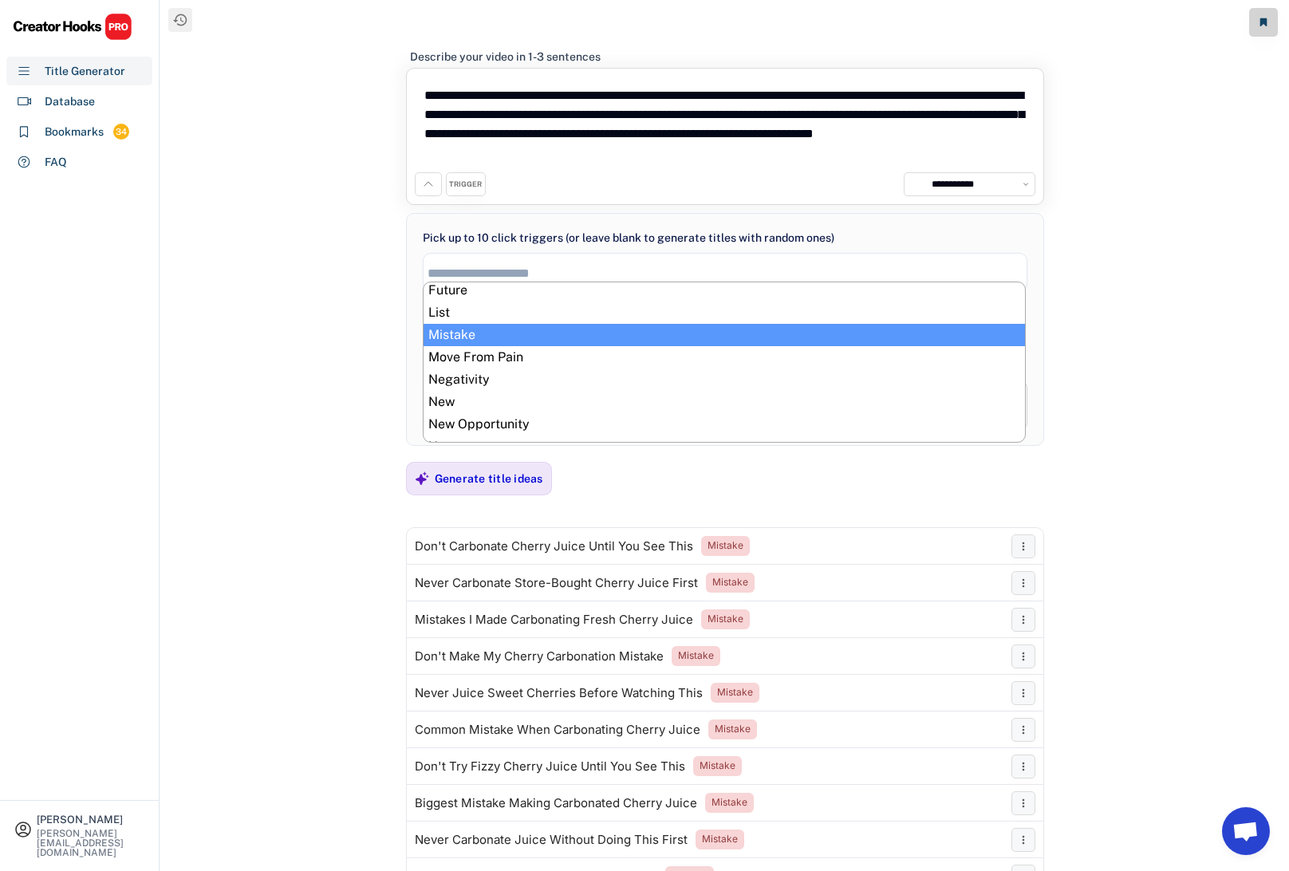
scroll to position [412, 0]
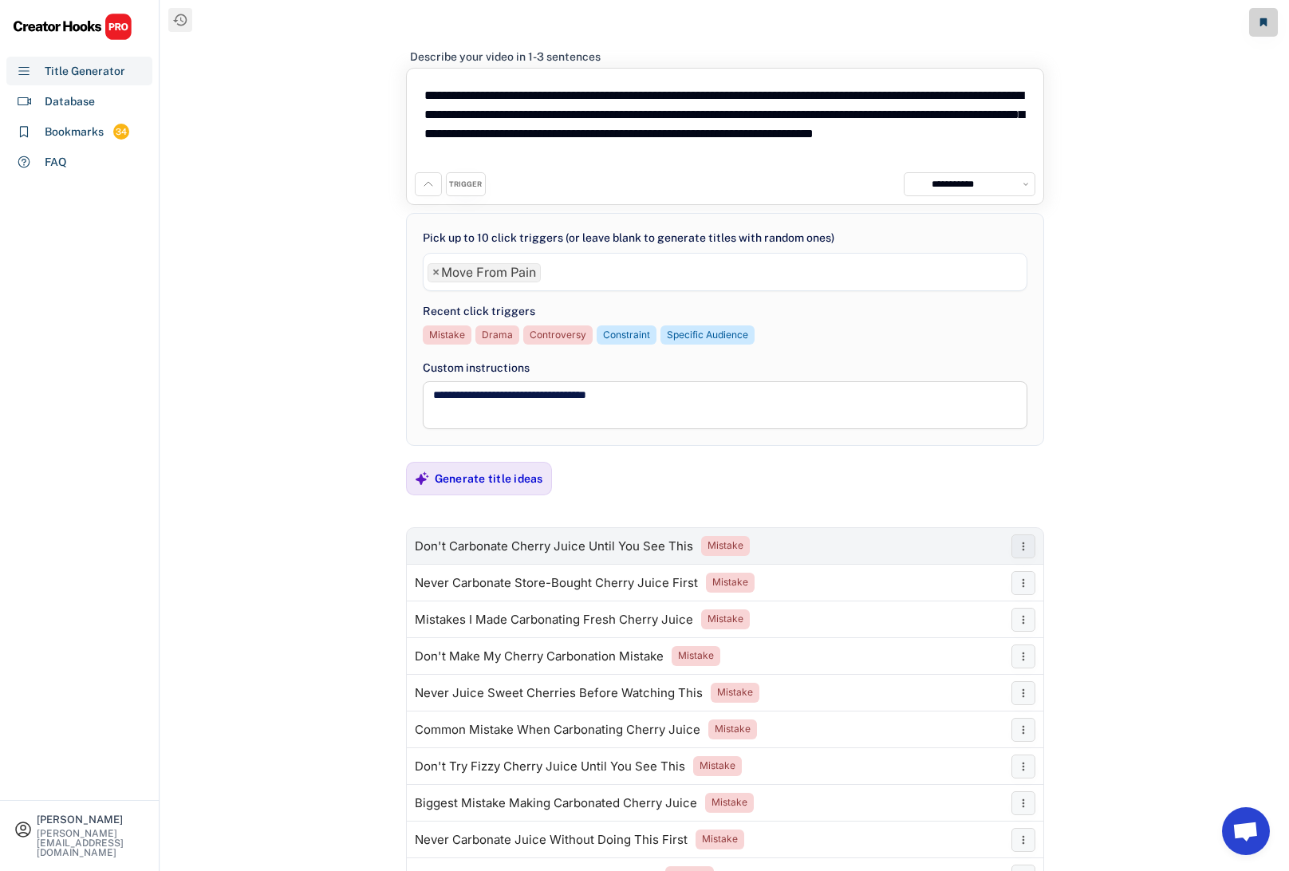
click at [512, 545] on div "Don't Carbonate Cherry Juice Until You See This" at bounding box center [554, 546] width 278 height 13
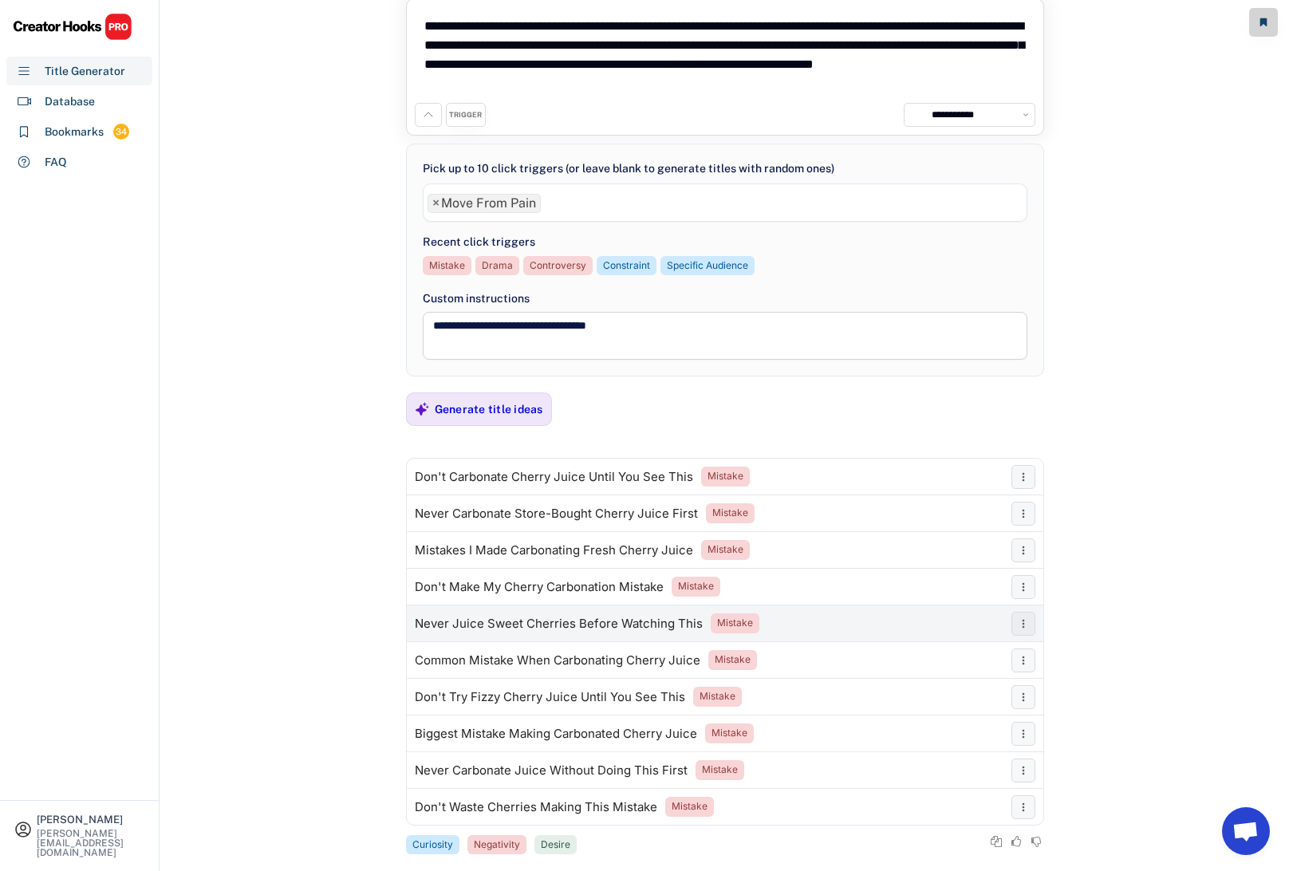
scroll to position [68, 0]
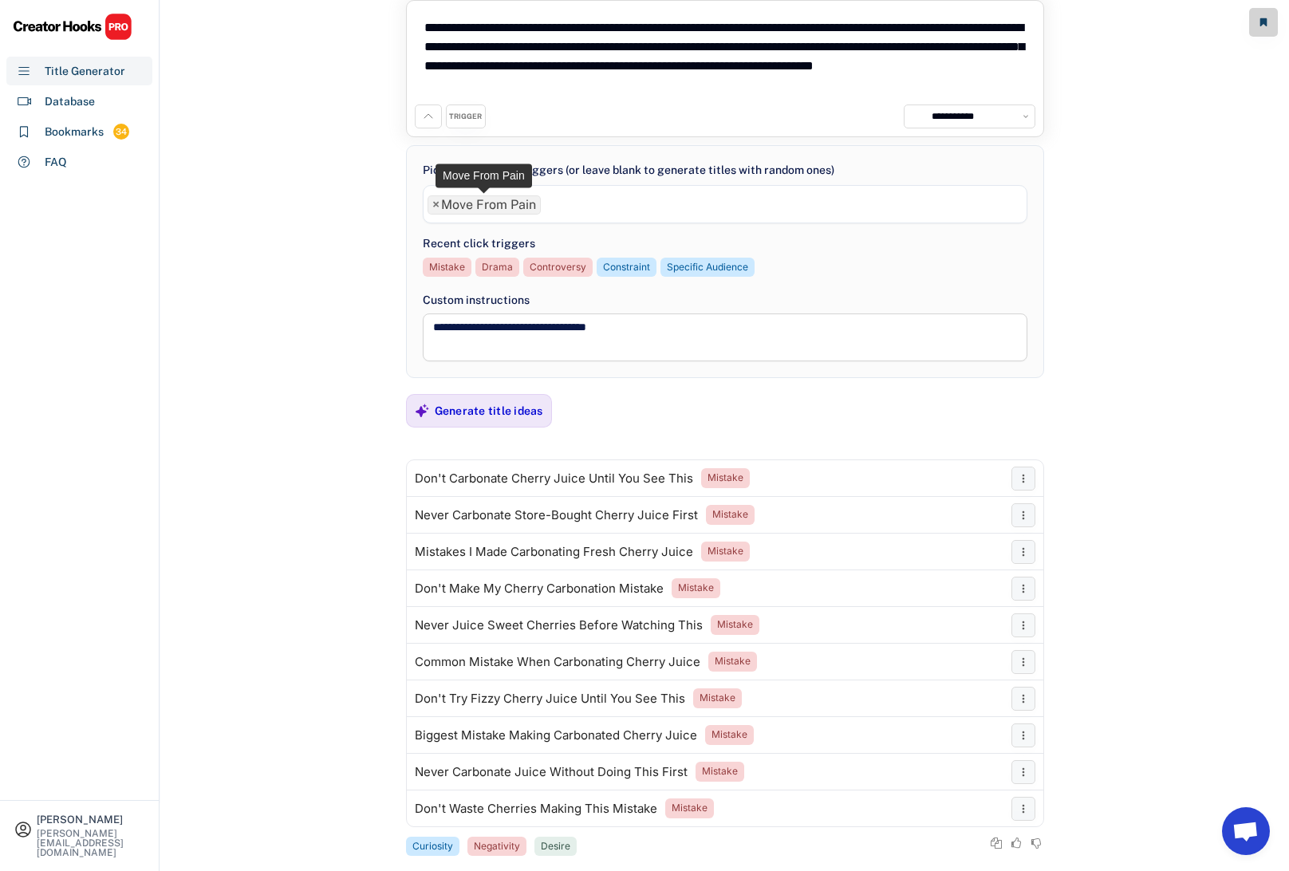
click at [435, 205] on span "×" at bounding box center [435, 205] width 7 height 13
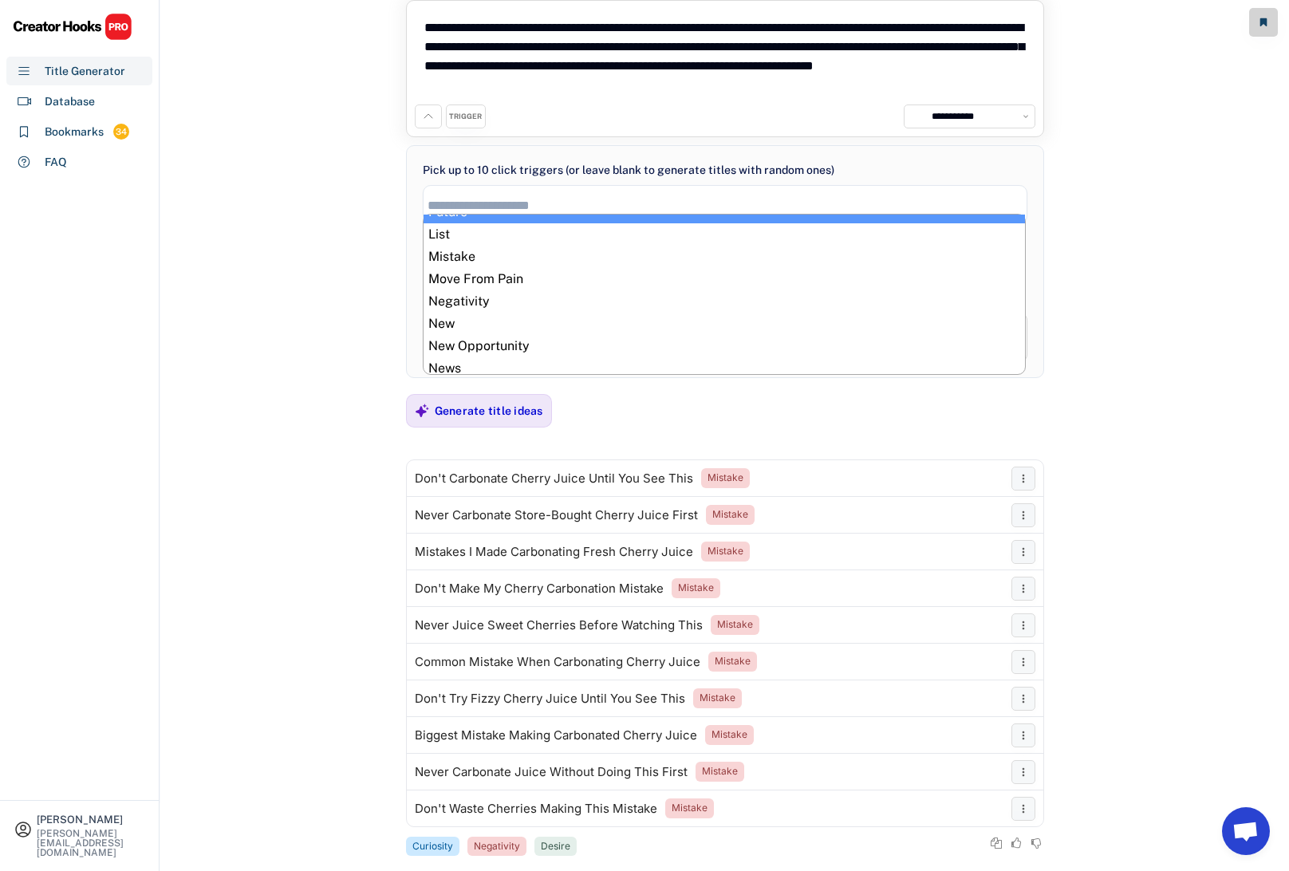
scroll to position [423, 0]
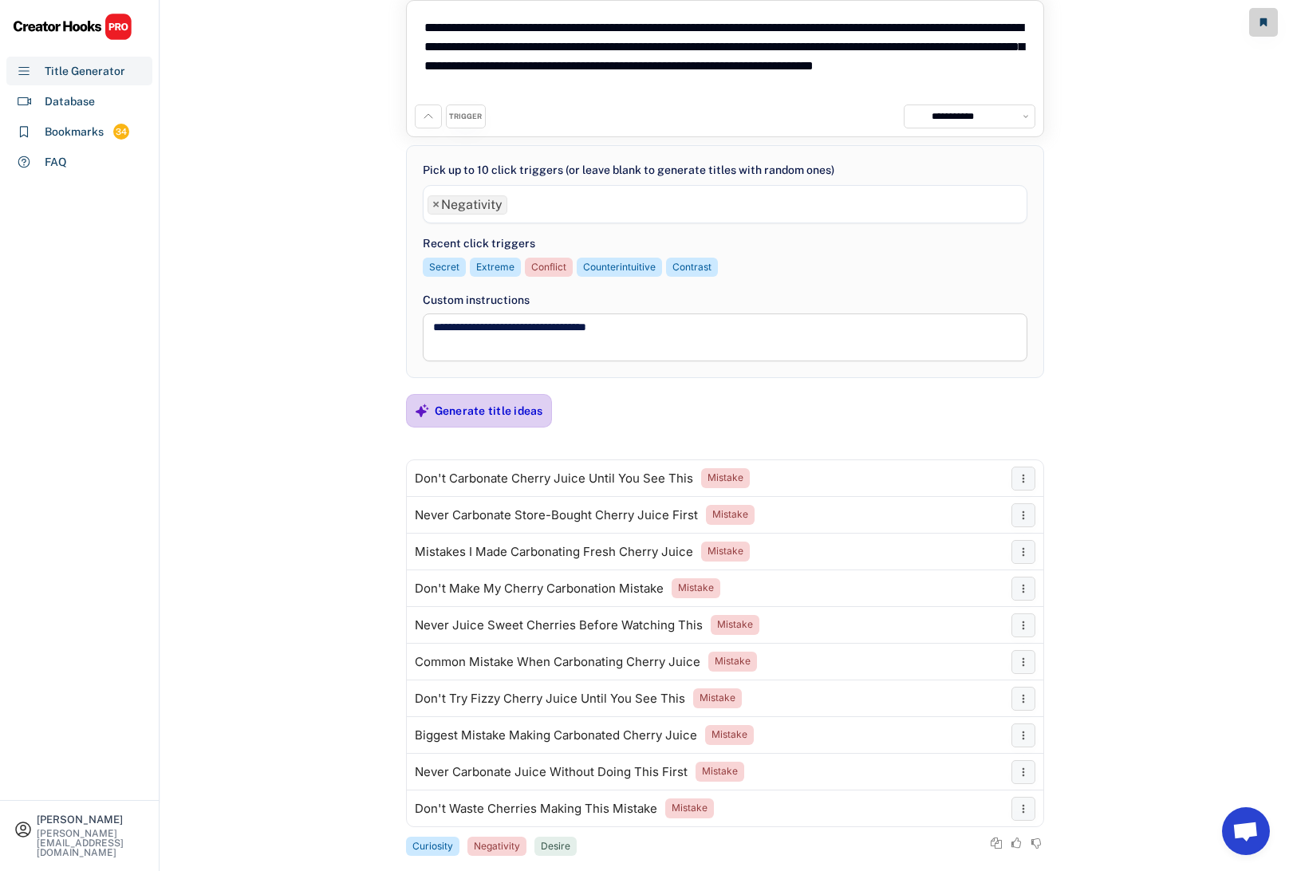
click at [486, 410] on div "Generate title ideas" at bounding box center [489, 411] width 108 height 14
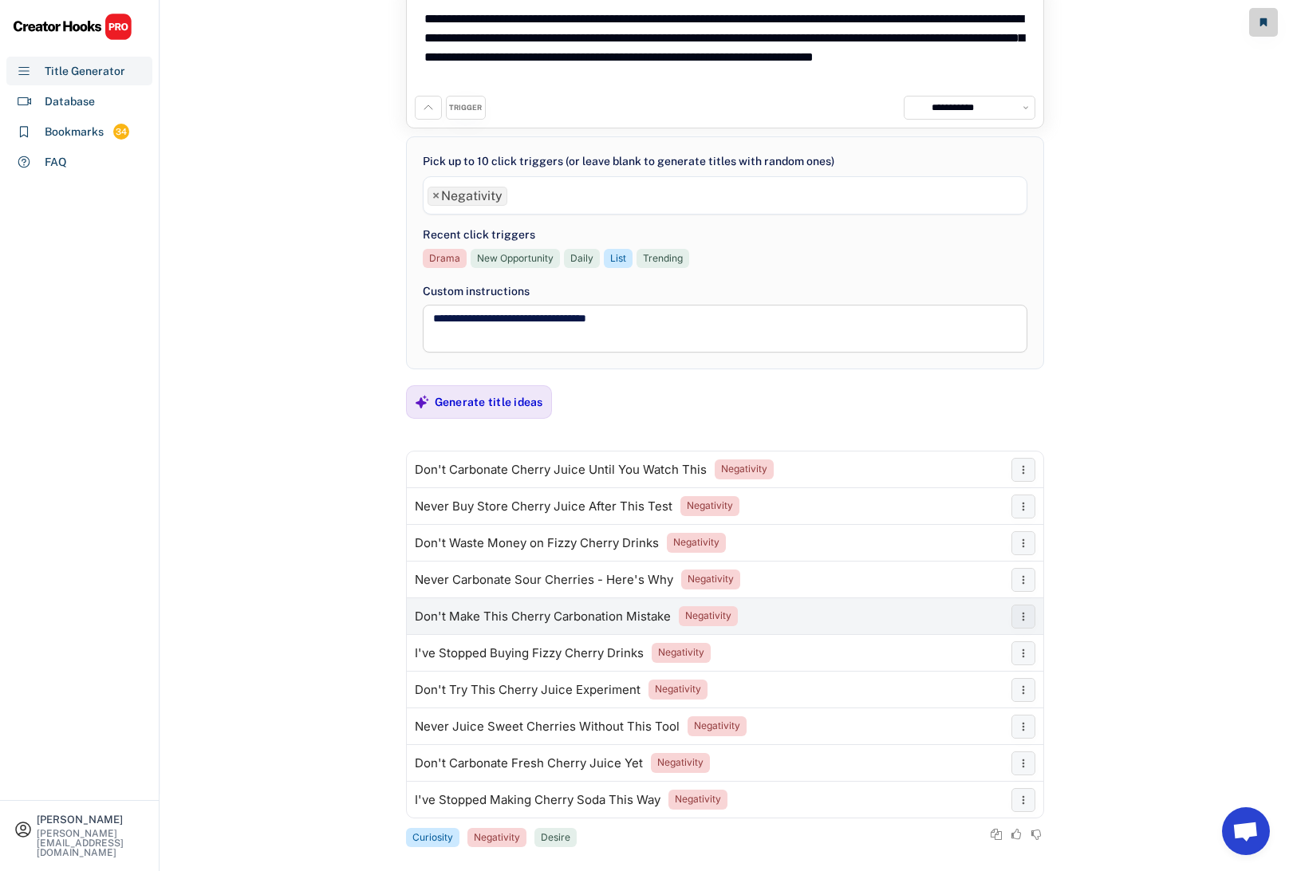
scroll to position [0, 0]
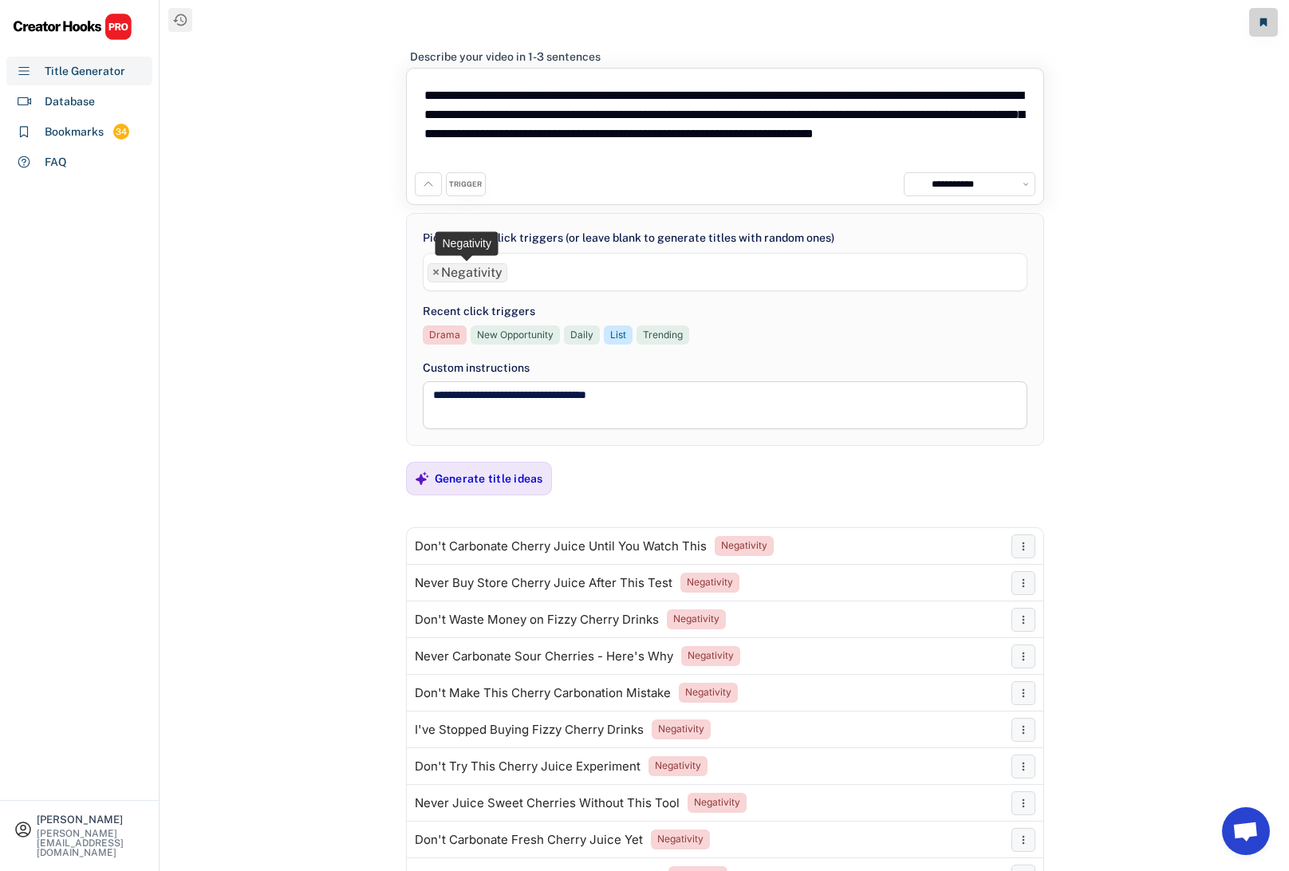
click at [432, 266] on span "×" at bounding box center [435, 272] width 7 height 13
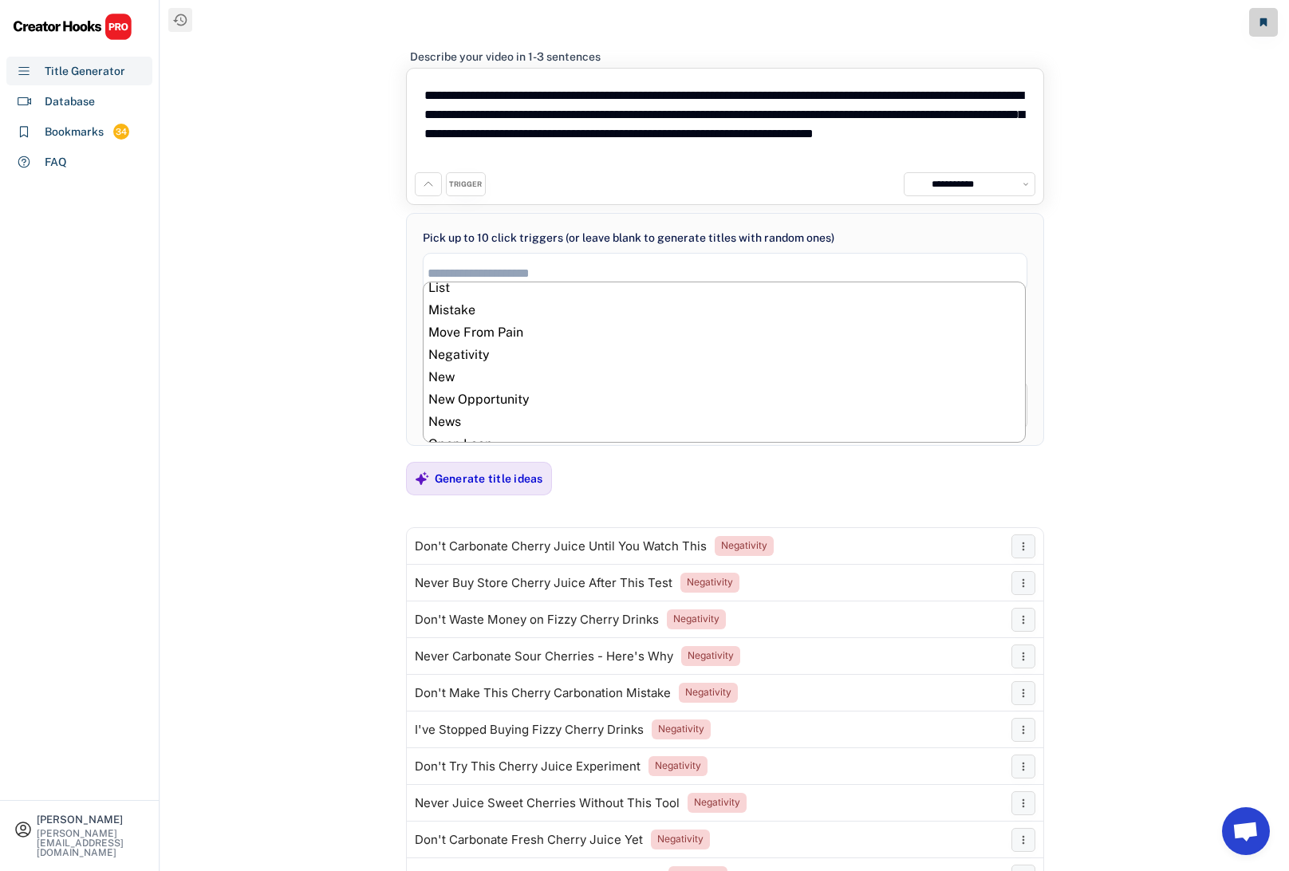
scroll to position [431, 0]
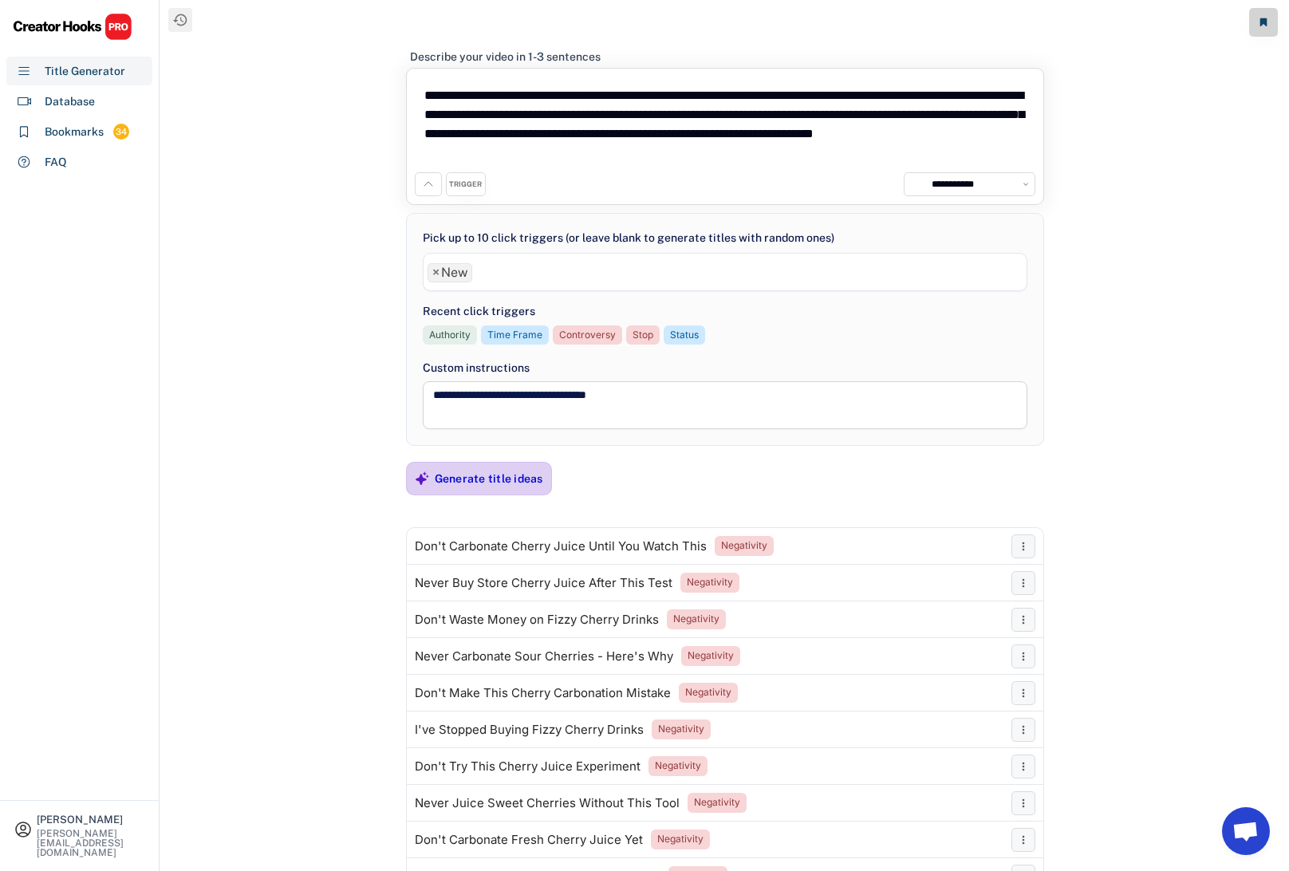
click at [495, 479] on div "Generate title ideas" at bounding box center [489, 478] width 108 height 14
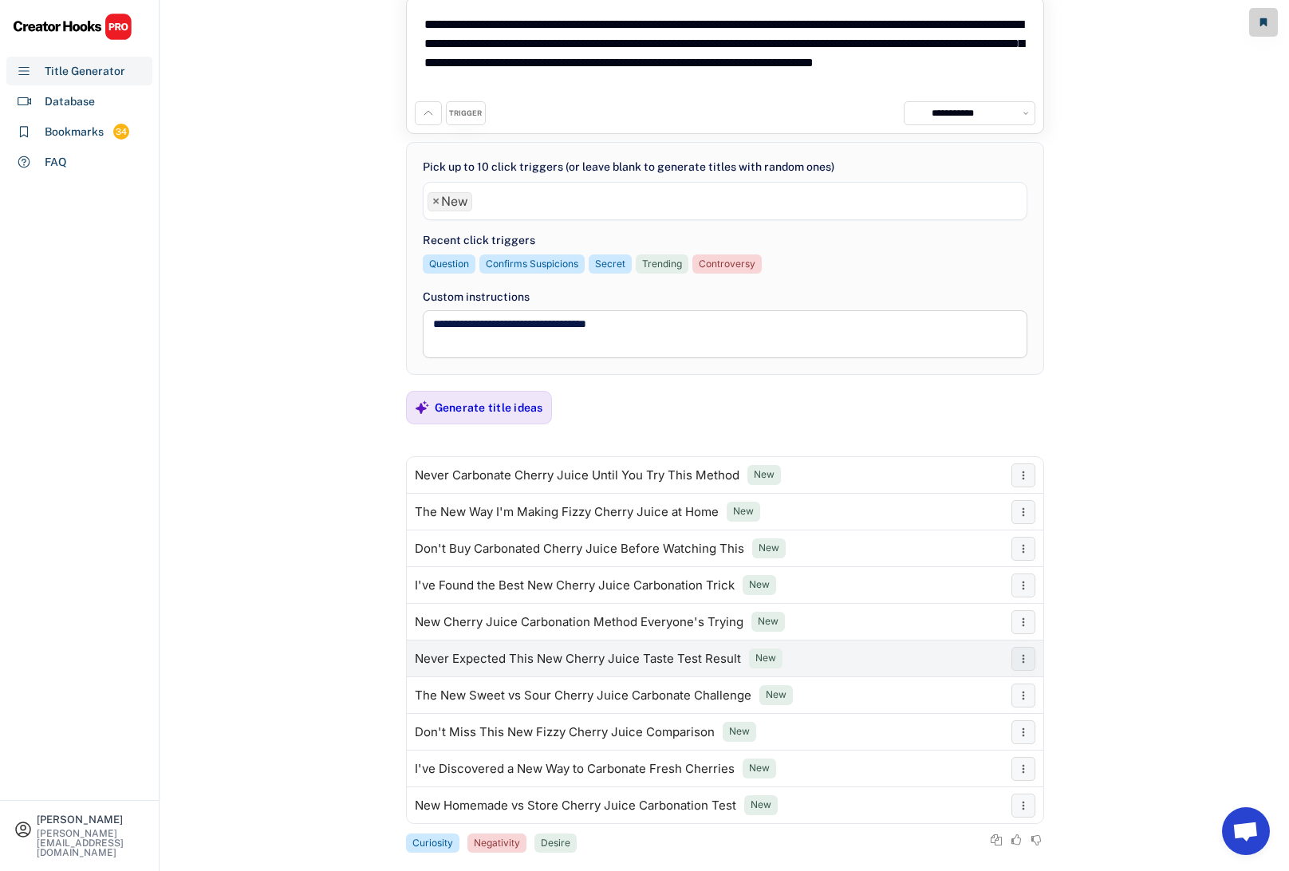
scroll to position [74, 0]
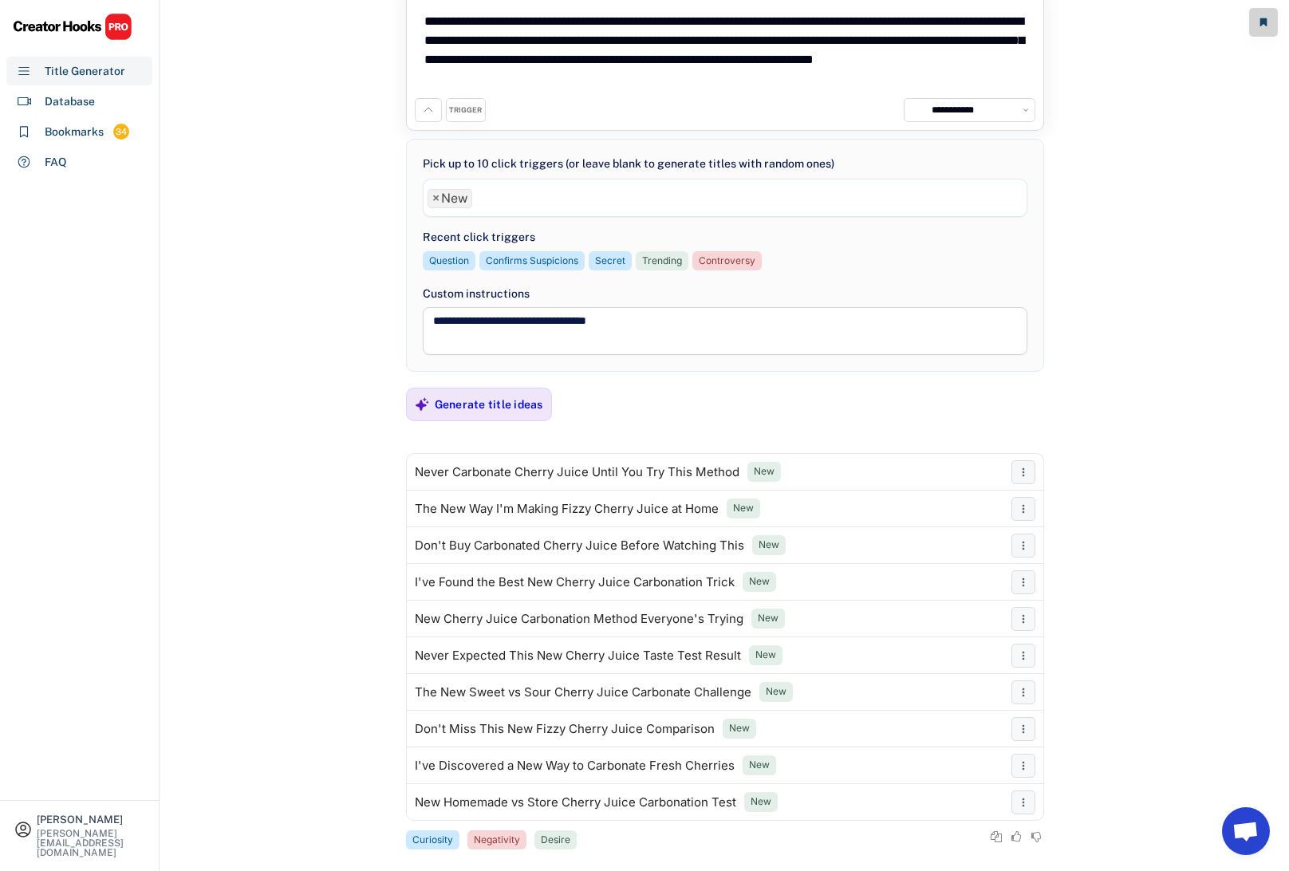
click at [438, 200] on span "×" at bounding box center [435, 198] width 7 height 13
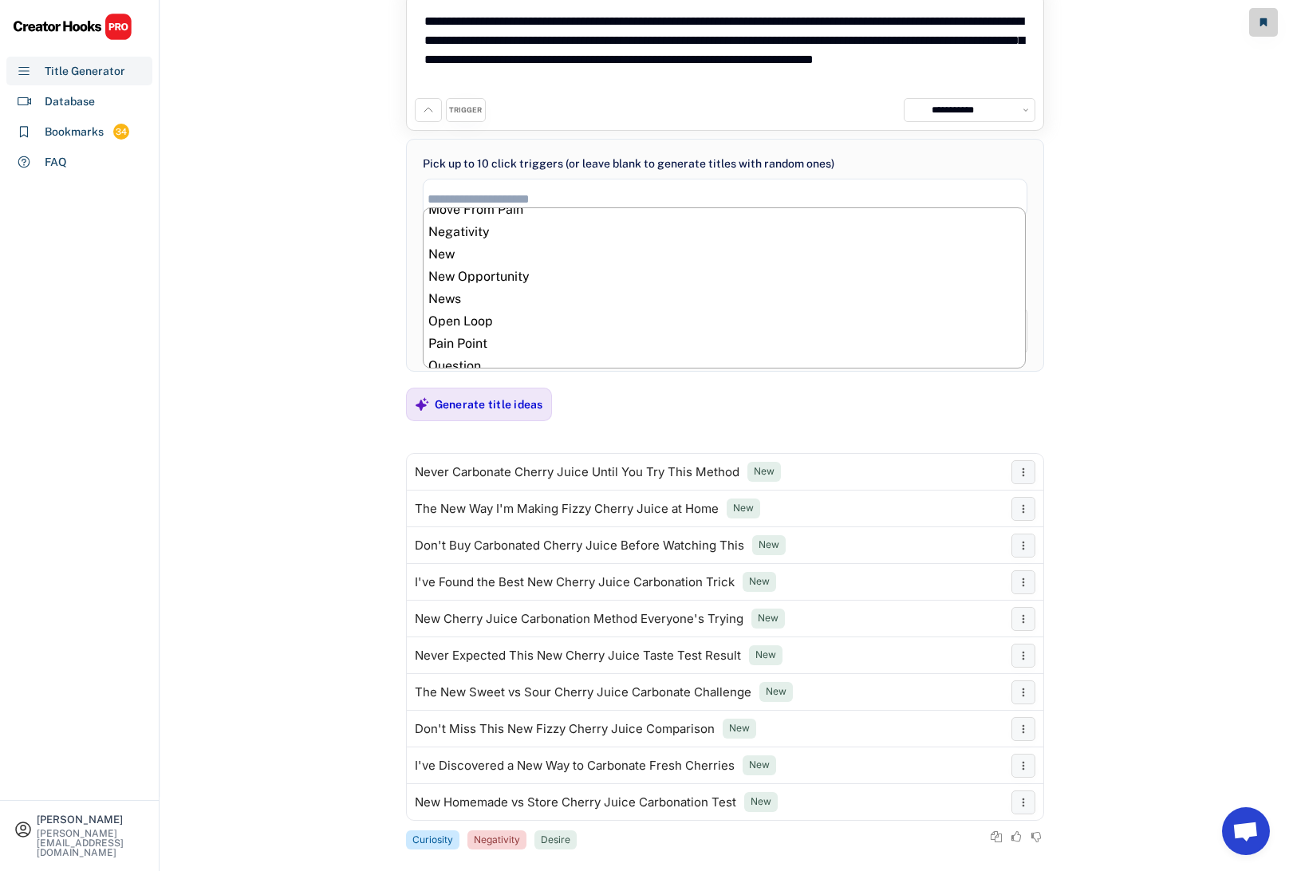
scroll to position [485, 0]
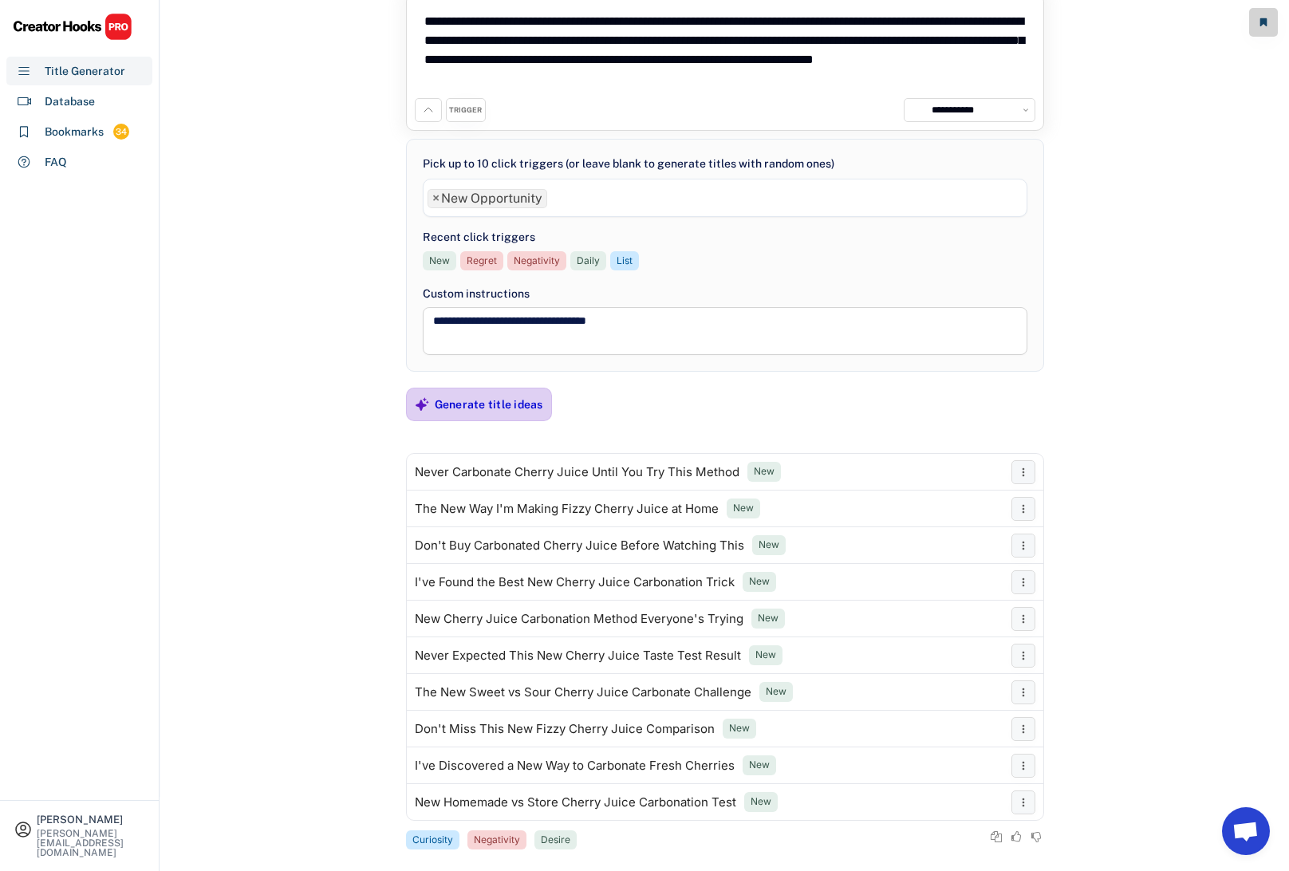
click at [484, 405] on div "Generate title ideas" at bounding box center [489, 404] width 108 height 14
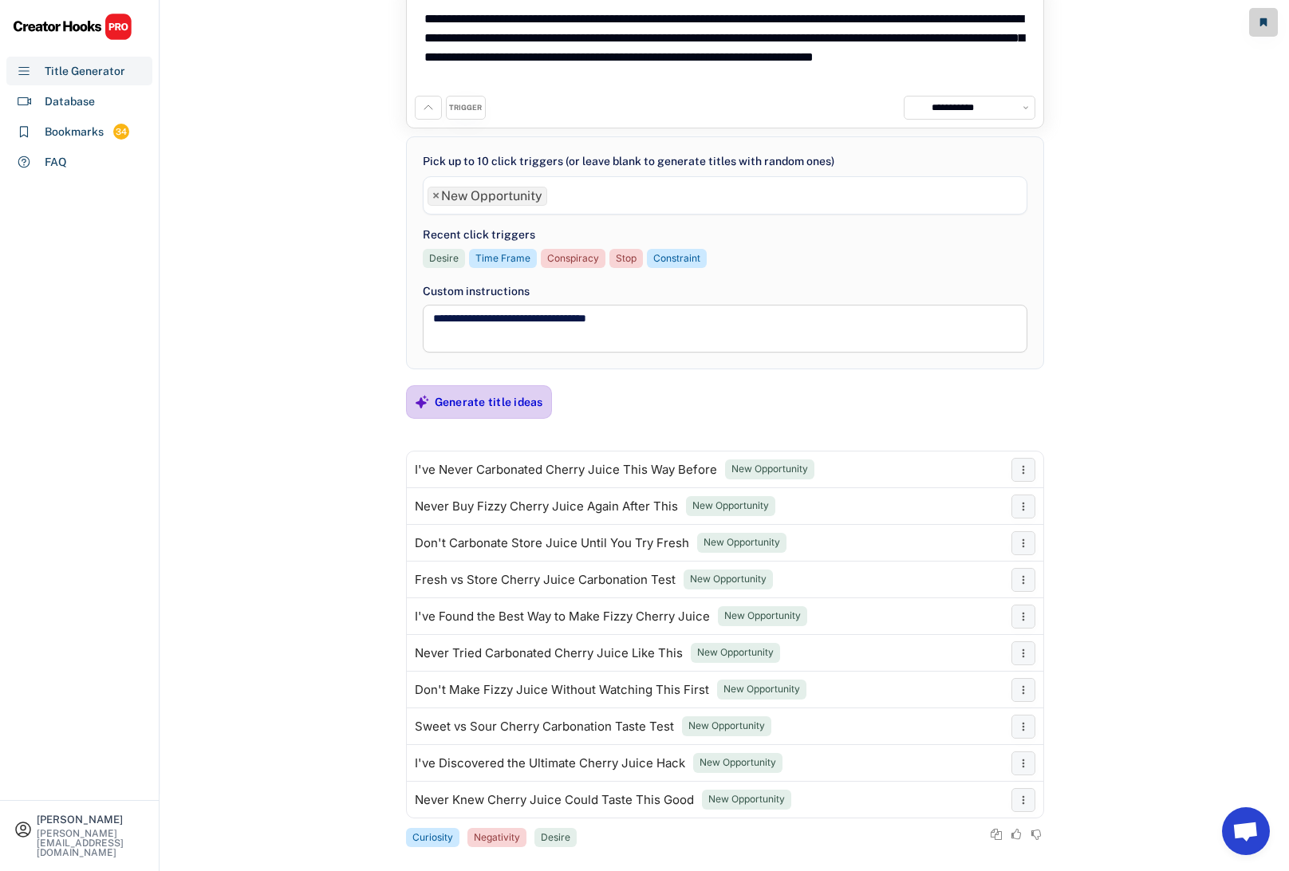
scroll to position [79, 0]
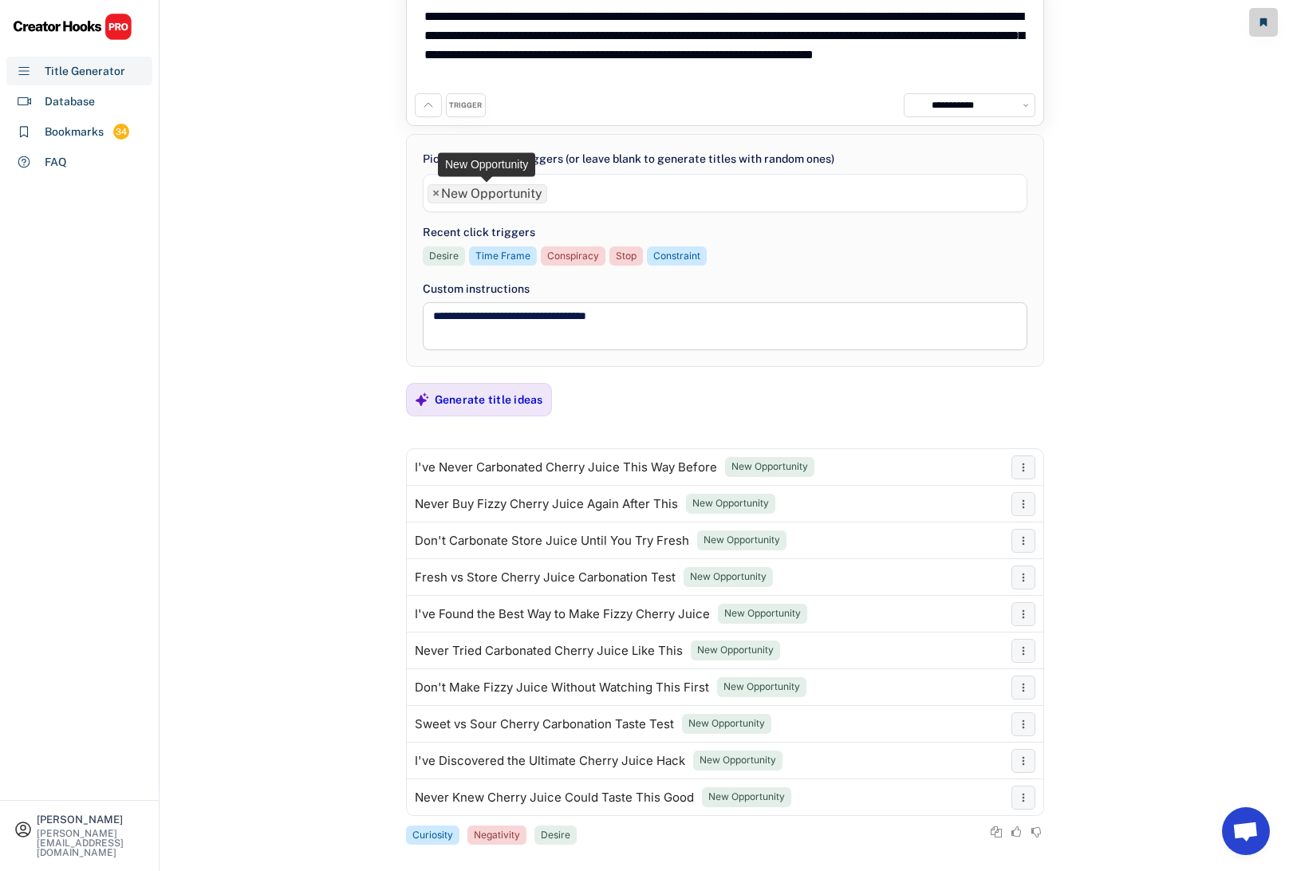
click at [435, 191] on span "×" at bounding box center [435, 193] width 7 height 13
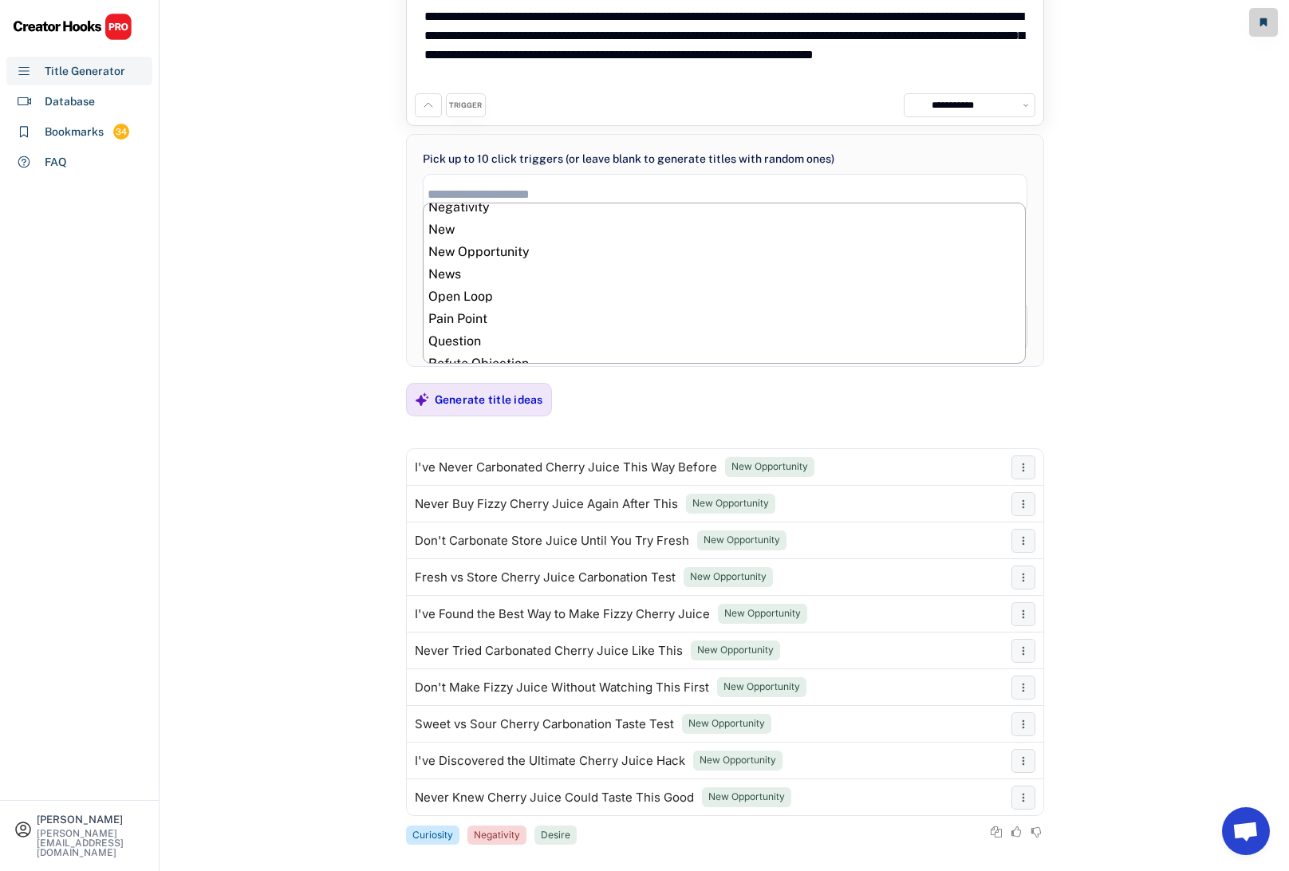
scroll to position [510, 0]
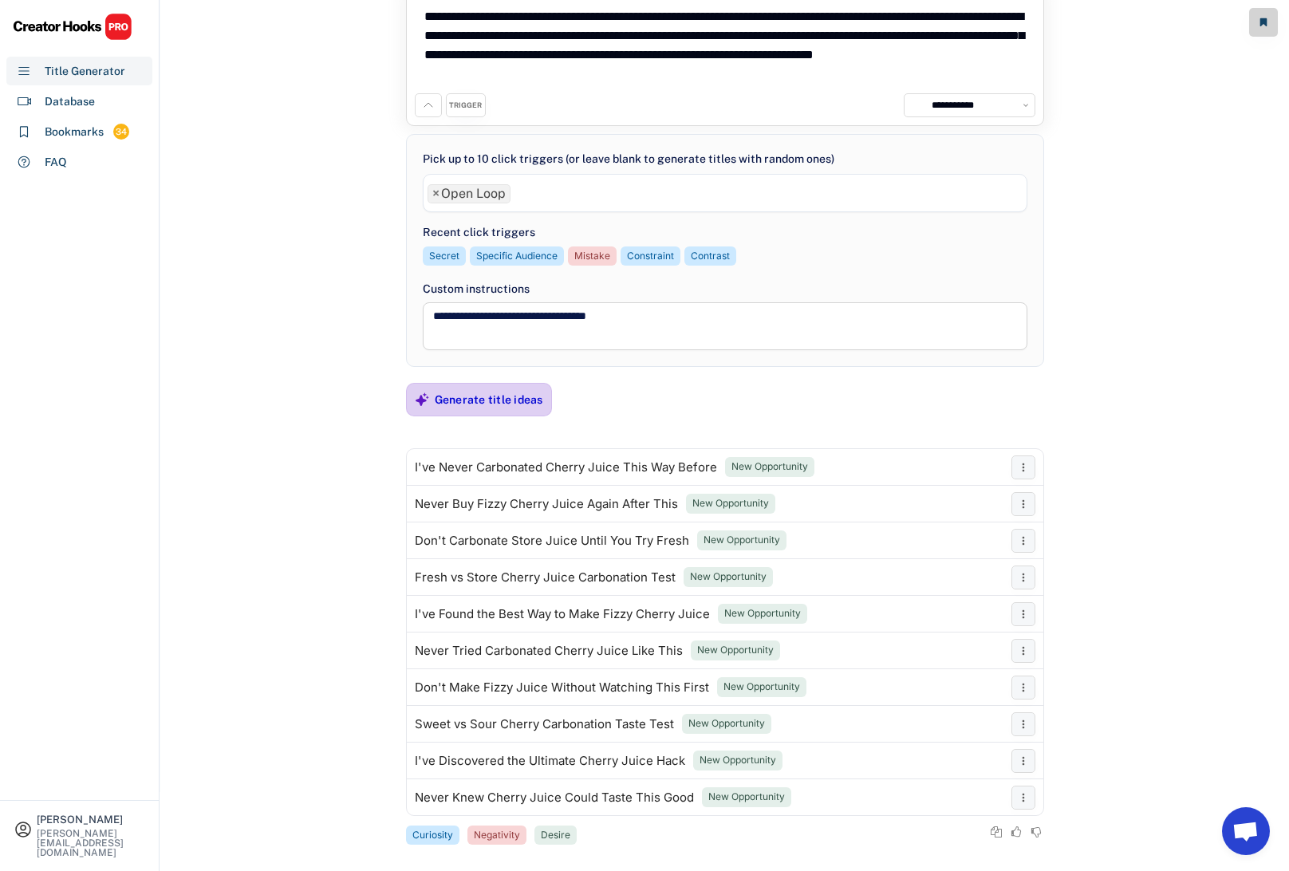
click at [458, 400] on div "Generate title ideas" at bounding box center [489, 399] width 108 height 14
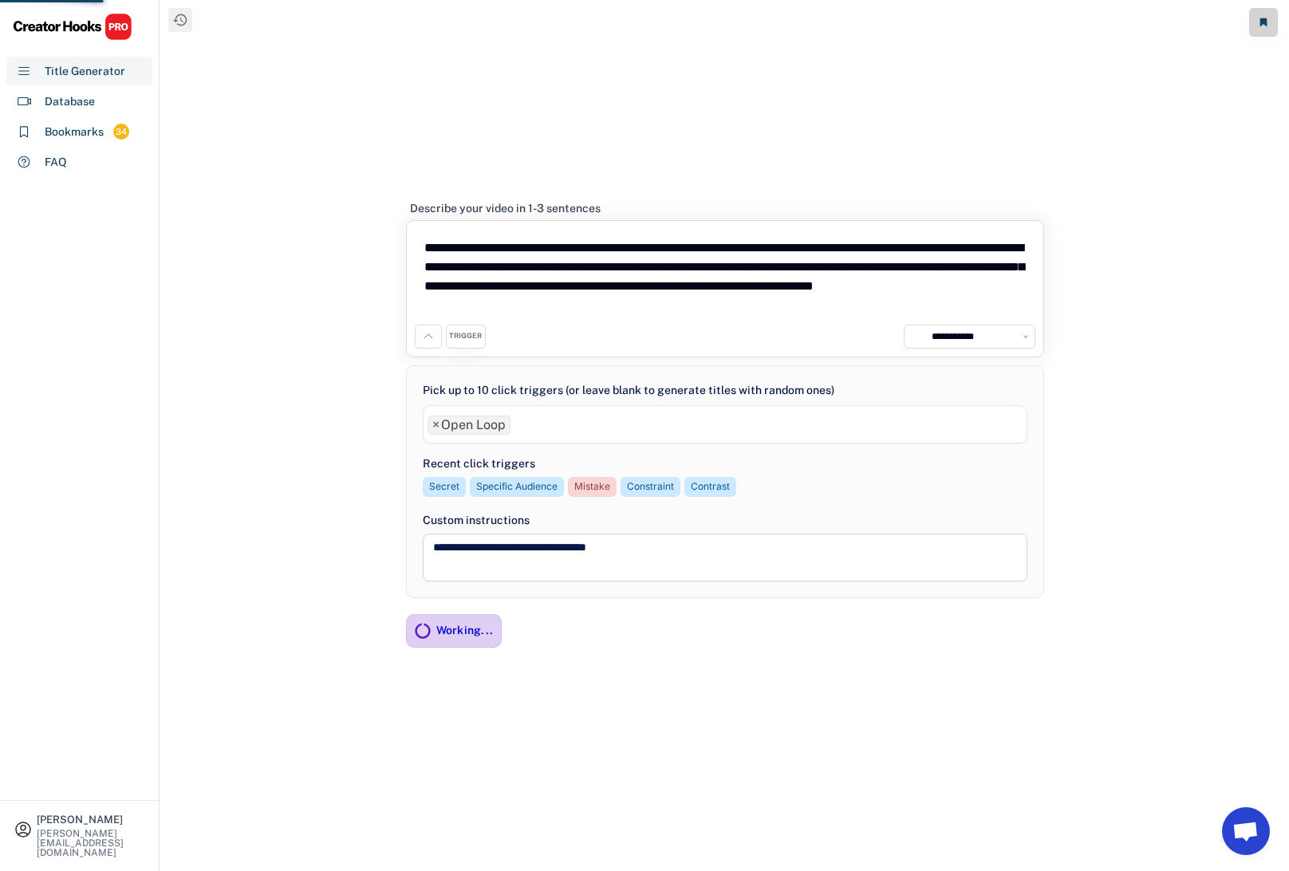
scroll to position [0, 0]
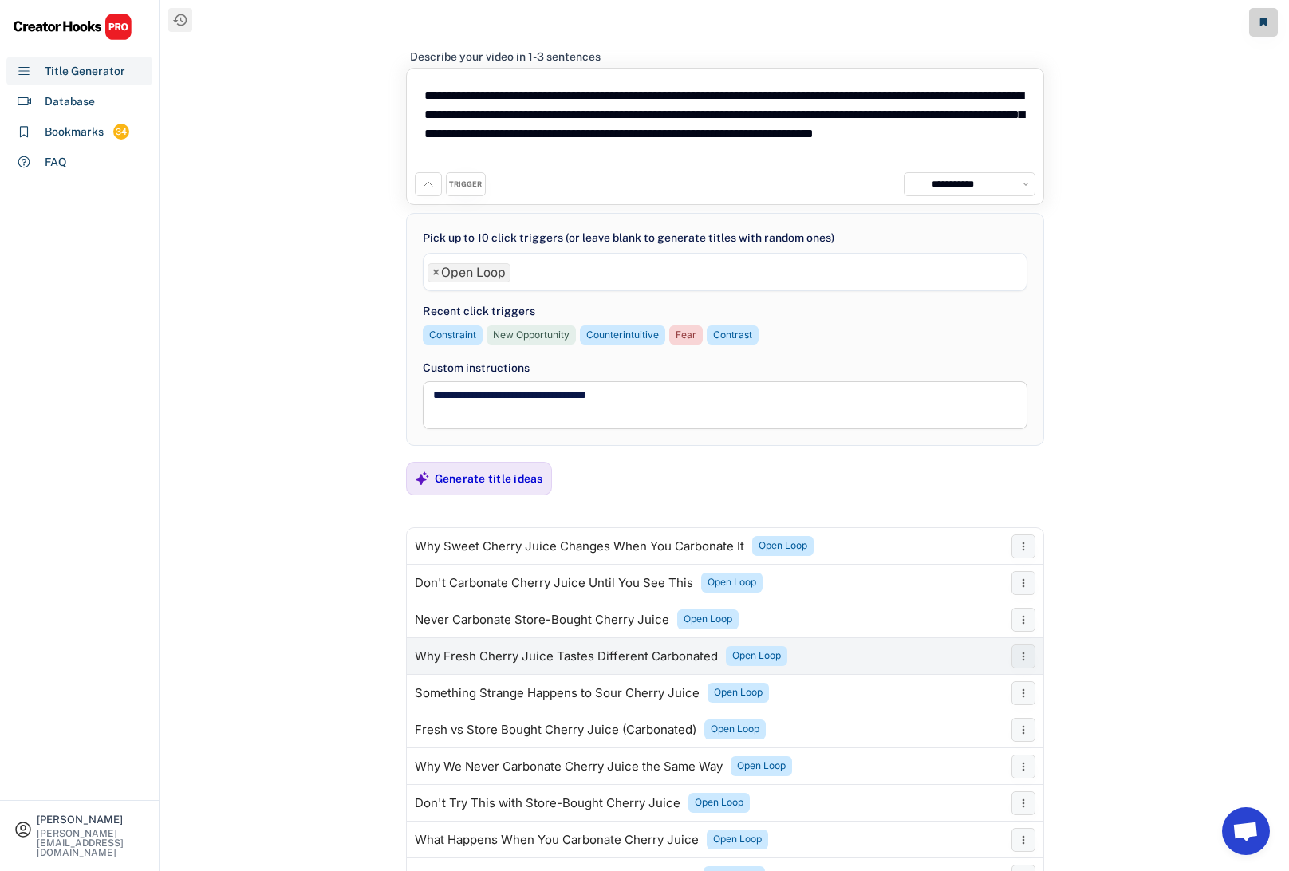
click at [490, 652] on div "Why Fresh Cherry Juice Tastes Different Carbonated" at bounding box center [566, 656] width 303 height 13
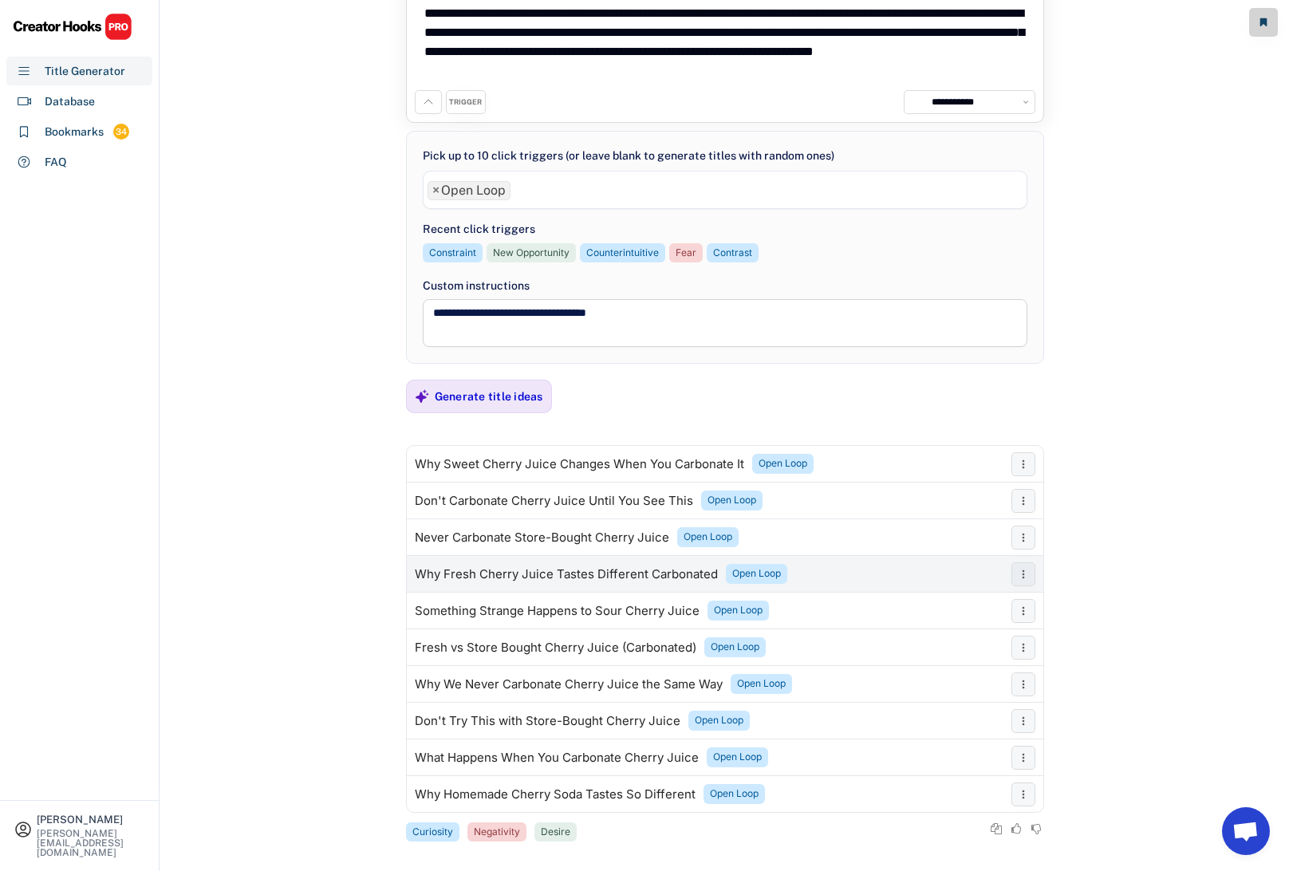
scroll to position [89, 0]
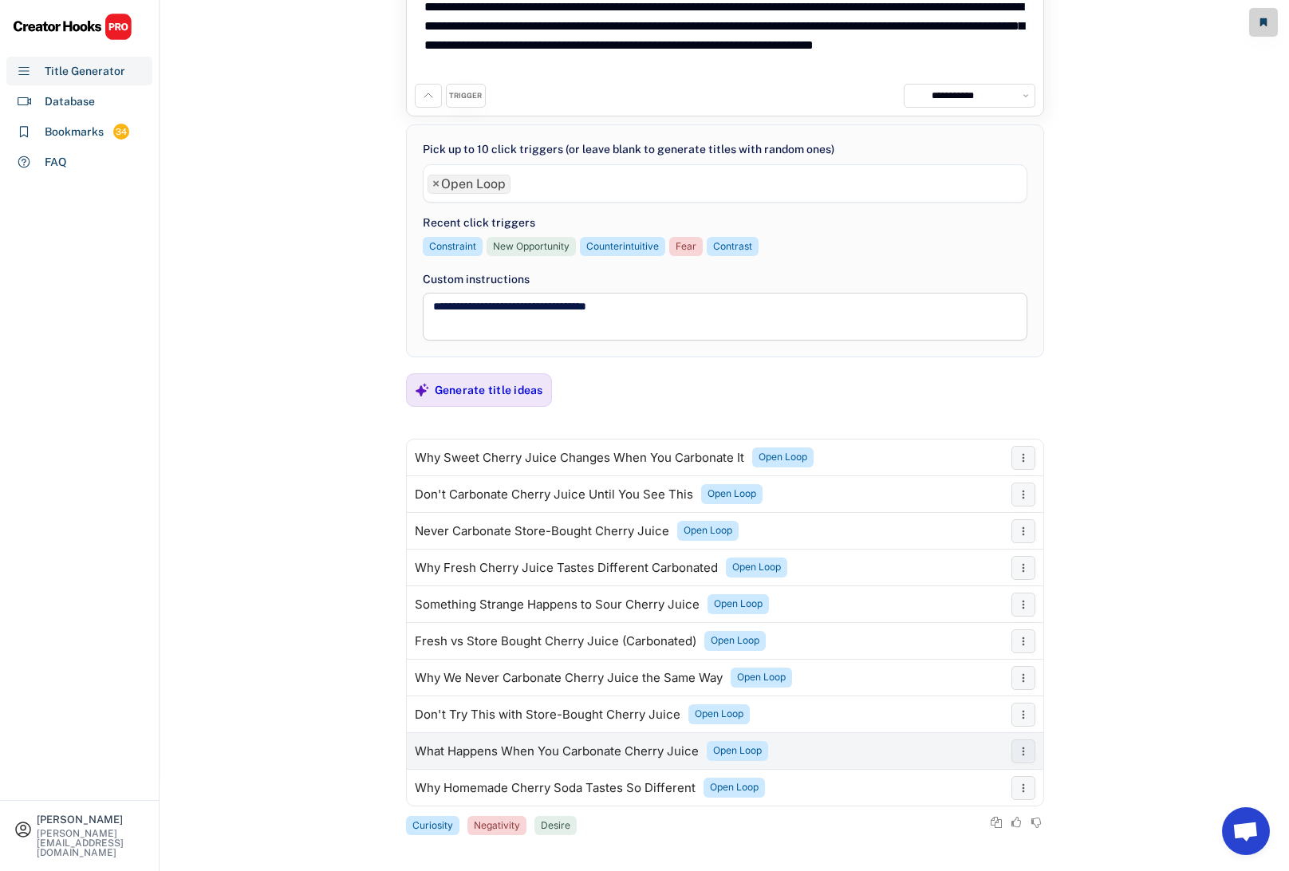
click at [501, 748] on div "What Happens When You Carbonate Cherry Juice" at bounding box center [557, 751] width 284 height 13
click at [436, 181] on span "×" at bounding box center [435, 184] width 7 height 13
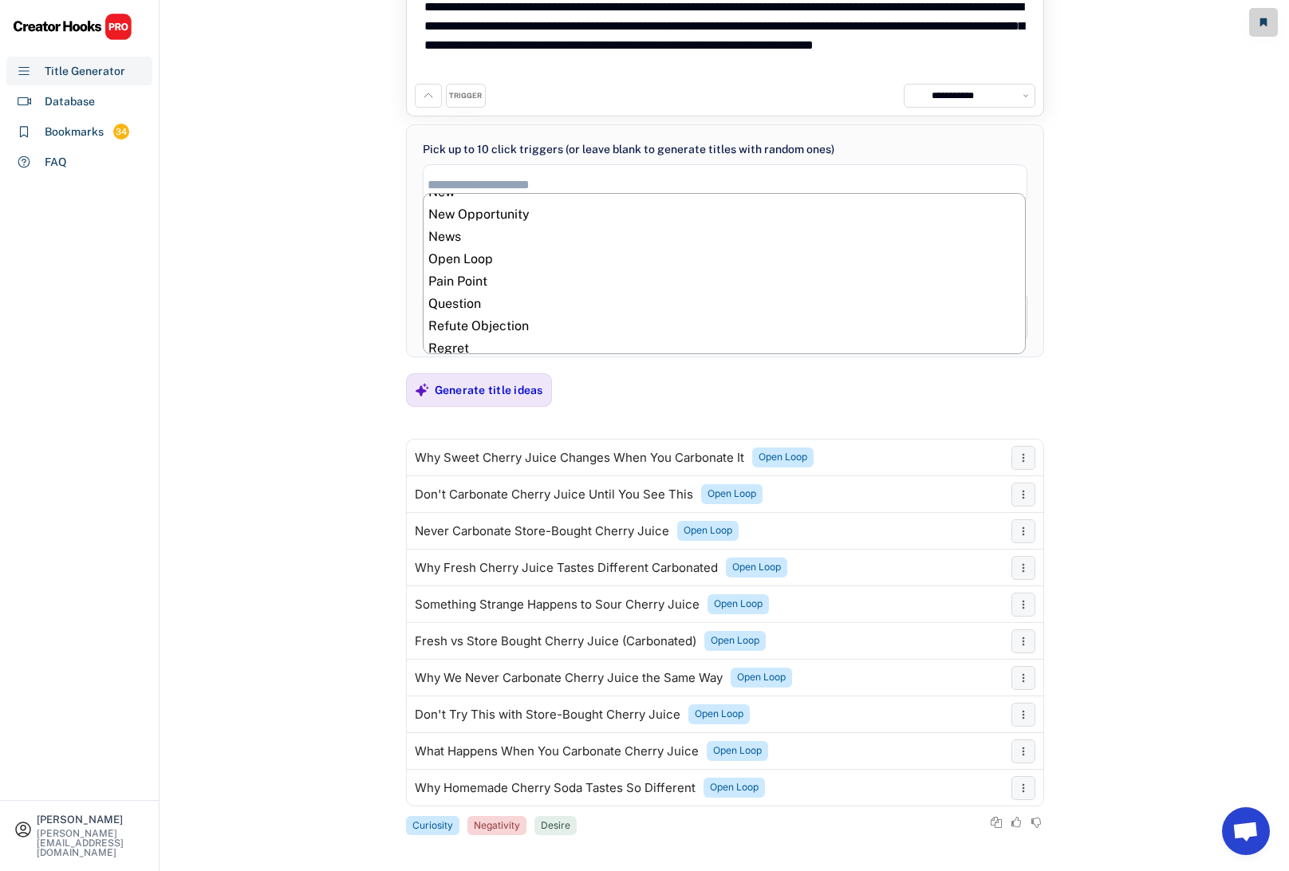
scroll to position [528, 0]
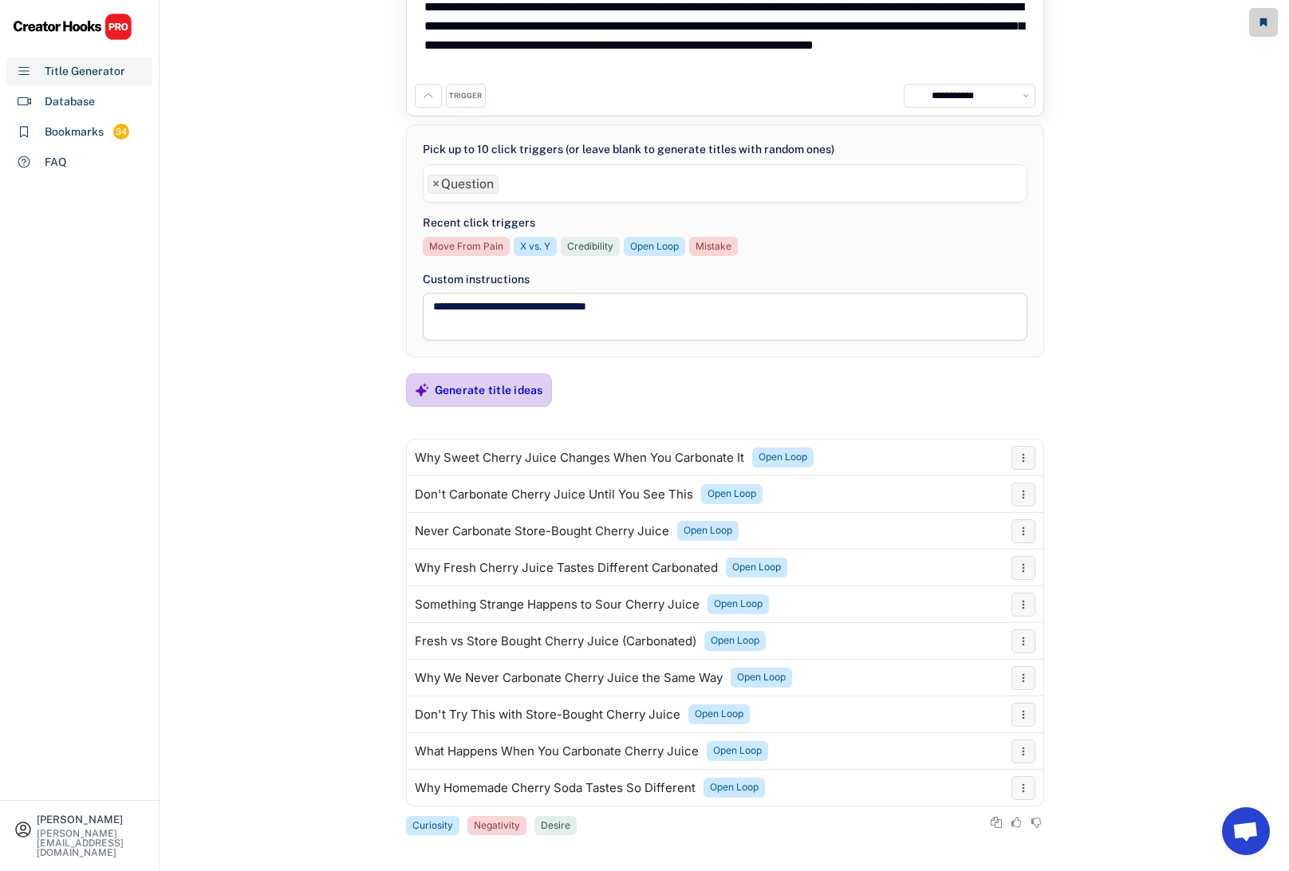
click at [461, 392] on div "Generate title ideas" at bounding box center [489, 390] width 108 height 14
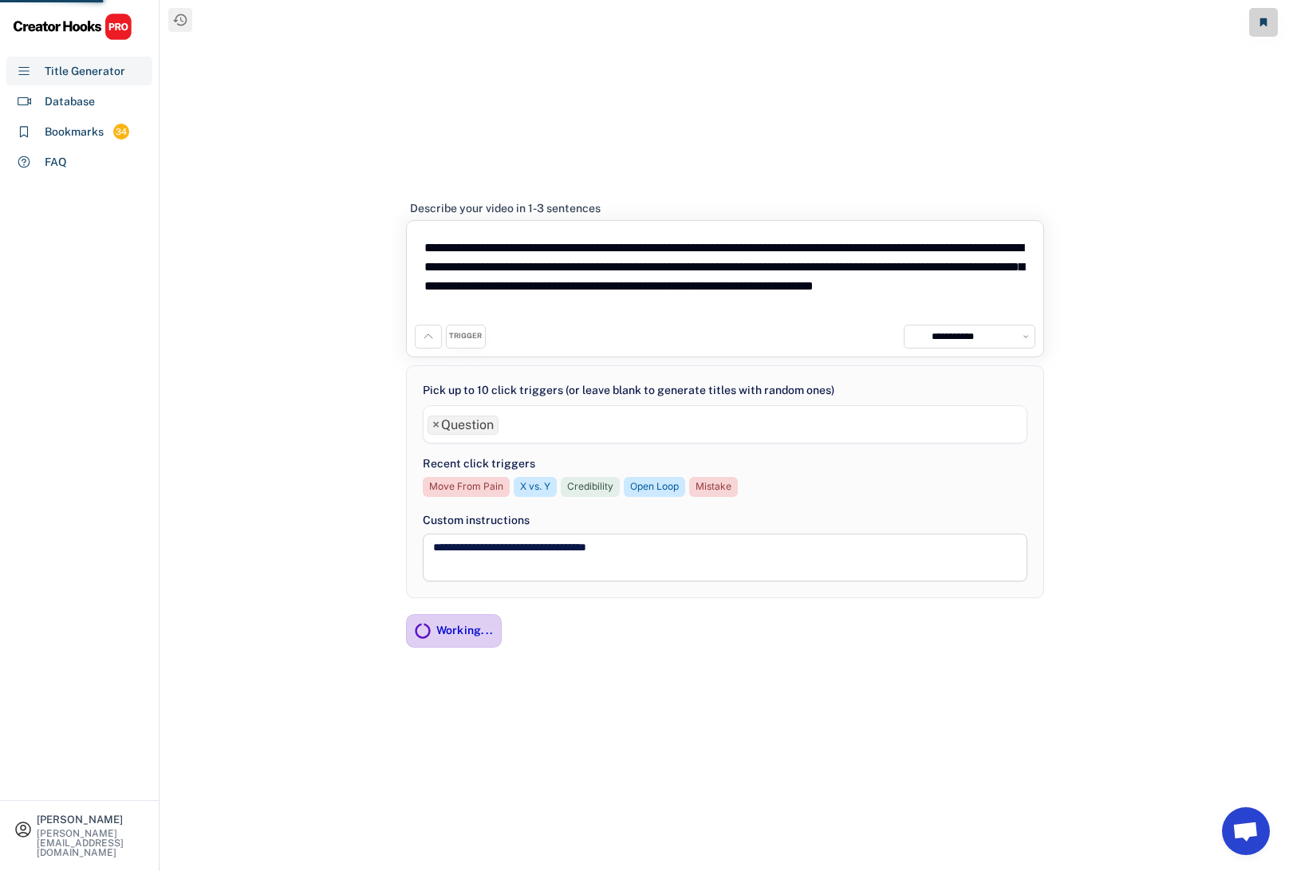
scroll to position [0, 0]
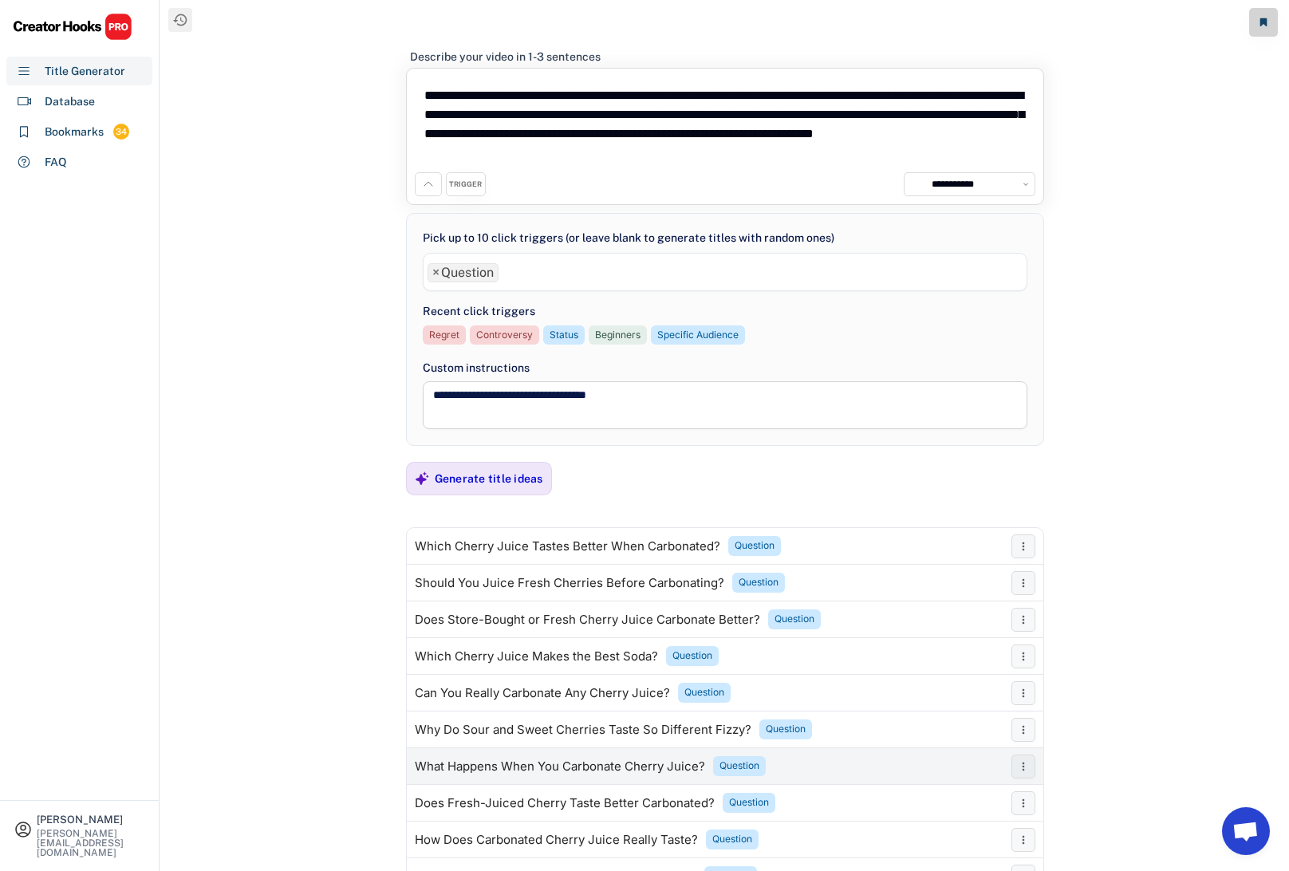
click at [456, 766] on div "What Happens When You Carbonate Cherry Juice?" at bounding box center [560, 766] width 290 height 13
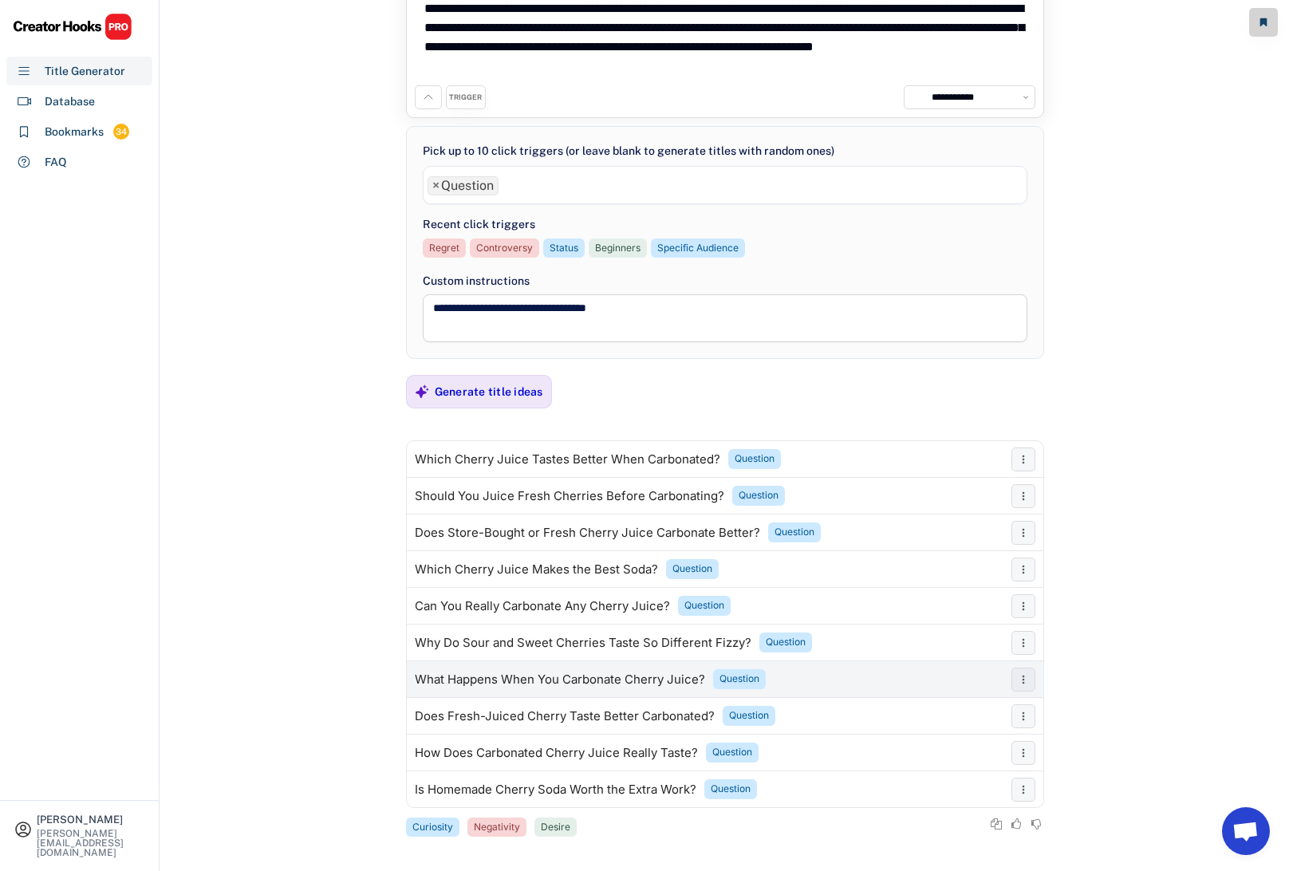
scroll to position [94, 0]
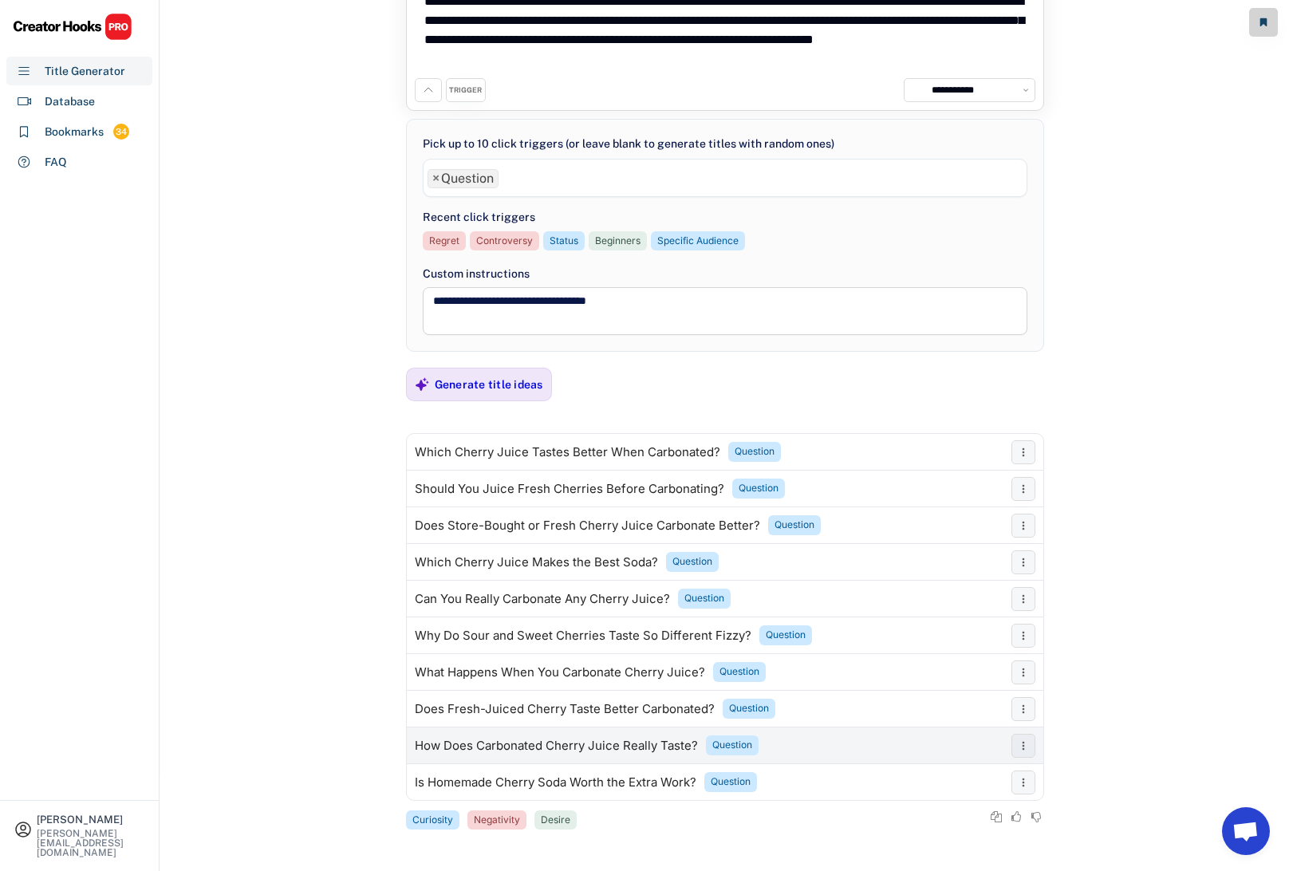
click at [480, 739] on div "How Does Carbonated Cherry Juice Really Taste?" at bounding box center [556, 745] width 283 height 13
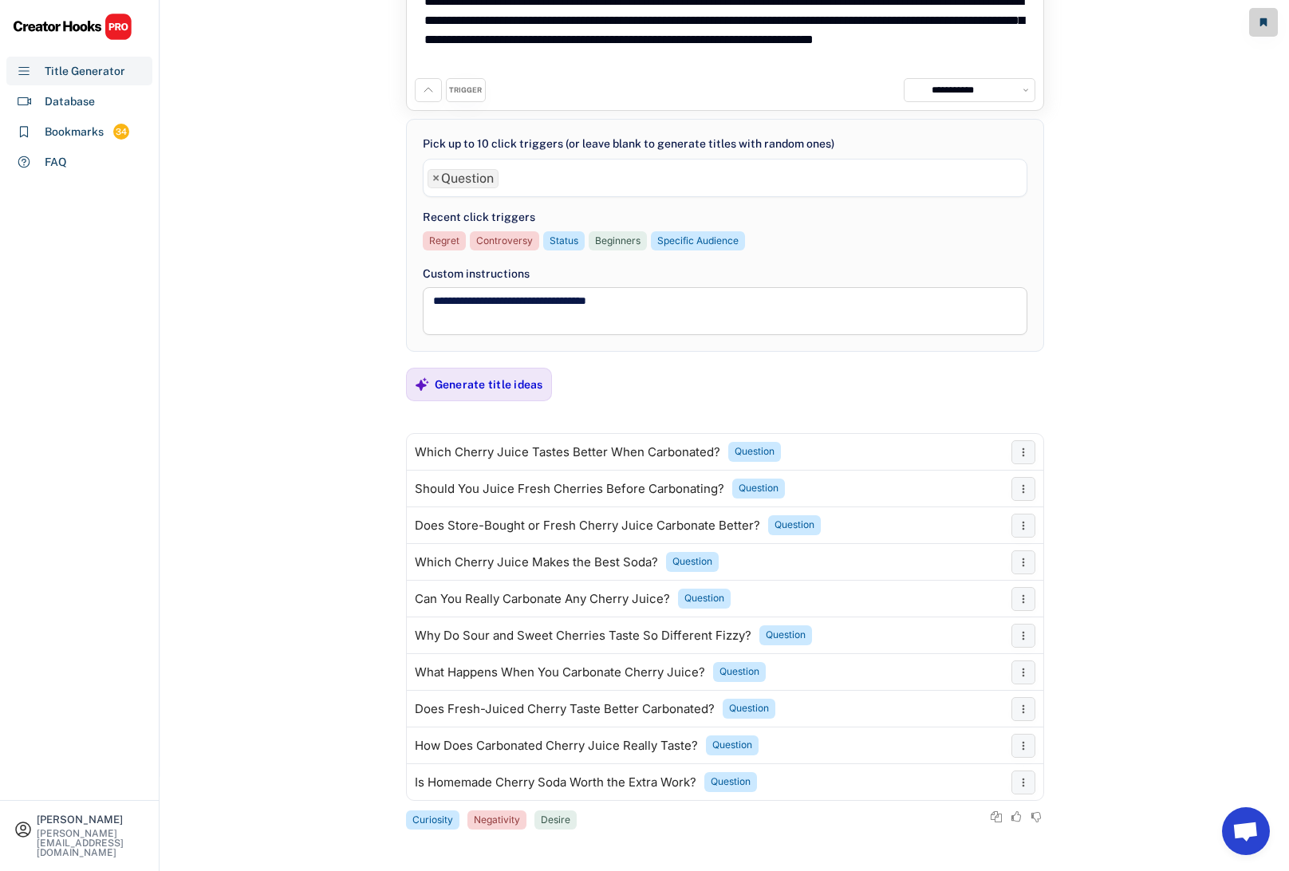
click at [435, 179] on span "×" at bounding box center [435, 178] width 7 height 13
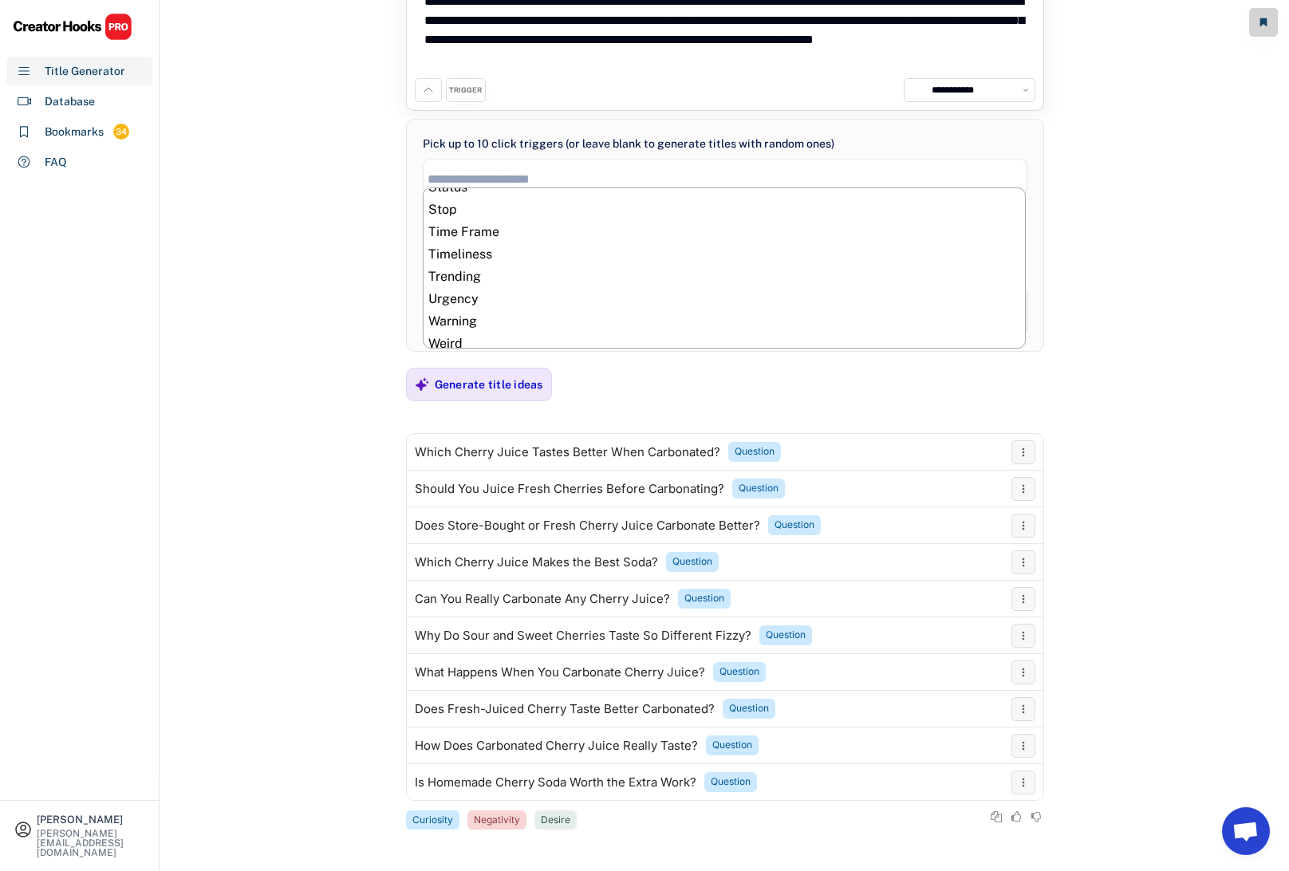
scroll to position [823, 0]
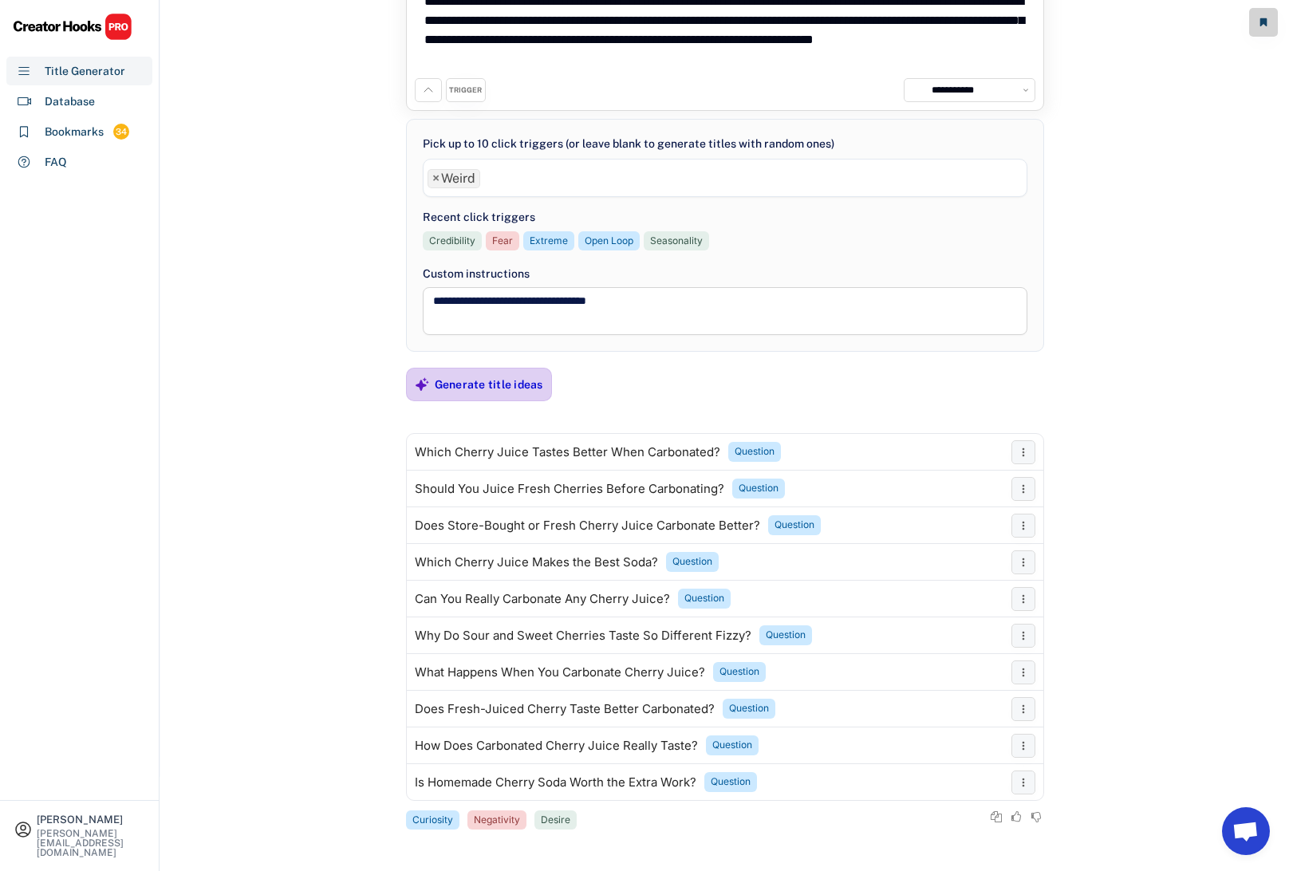
click at [470, 380] on div "Generate title ideas" at bounding box center [489, 384] width 108 height 14
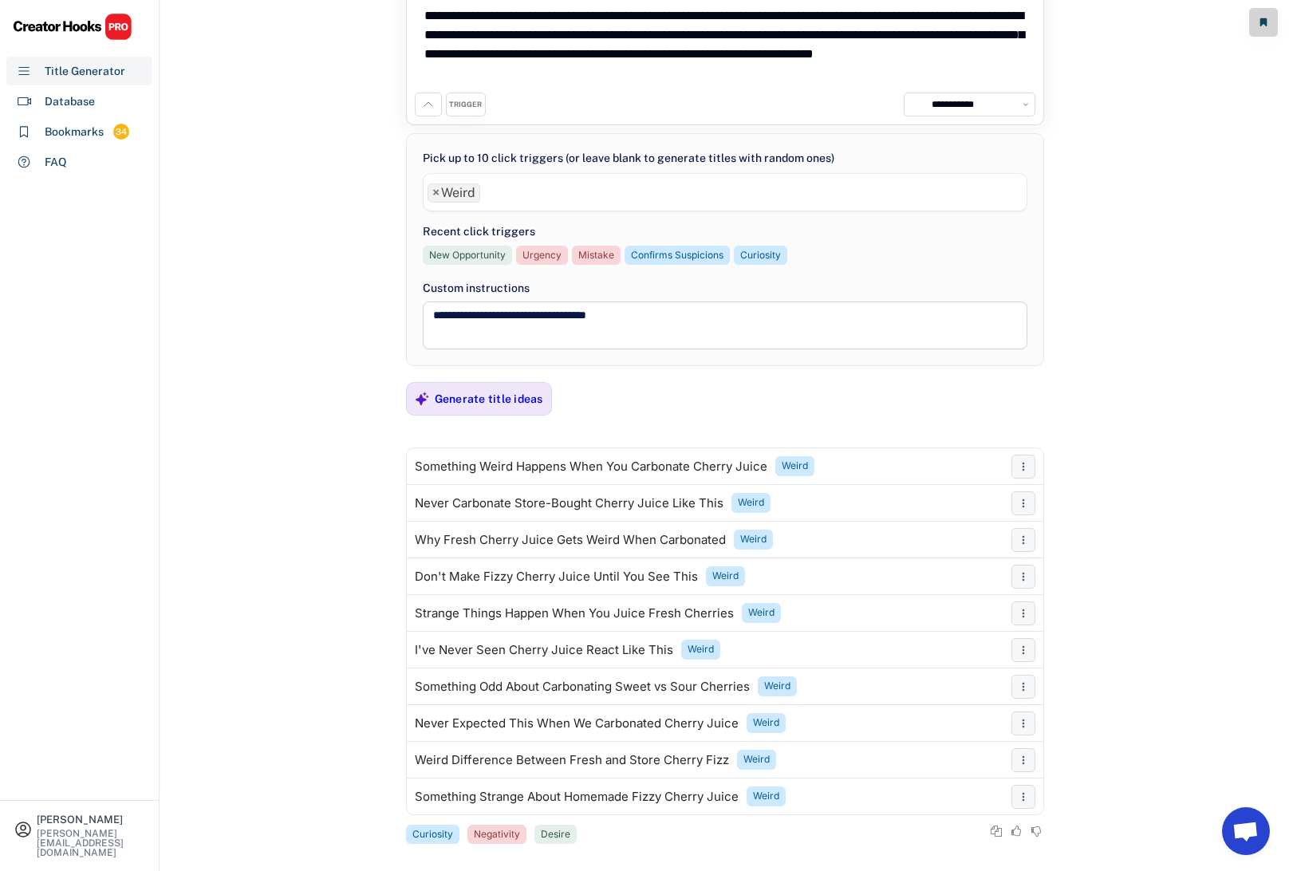
scroll to position [94, 0]
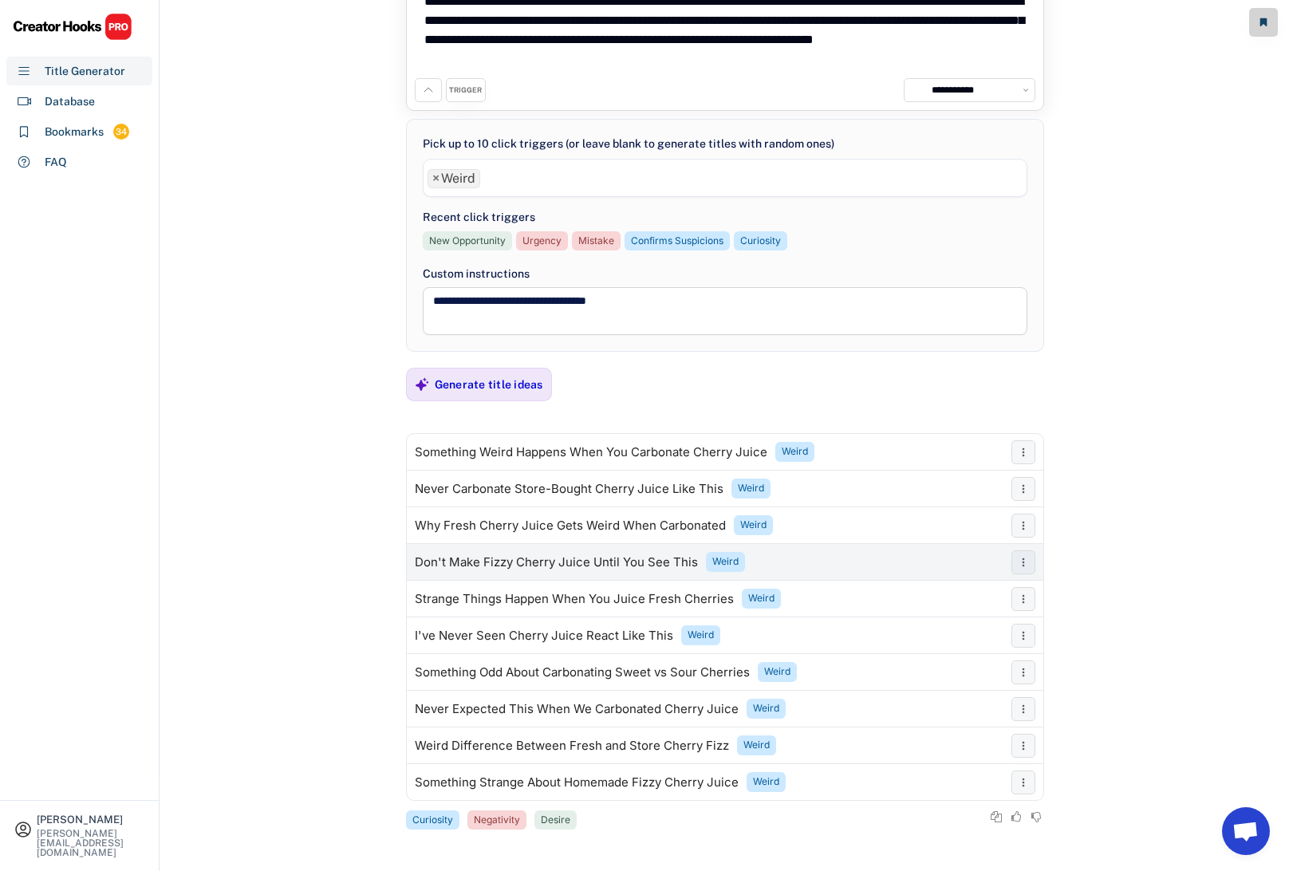
click at [566, 561] on div "Don't Make Fizzy Cherry Juice Until You See This" at bounding box center [556, 562] width 283 height 13
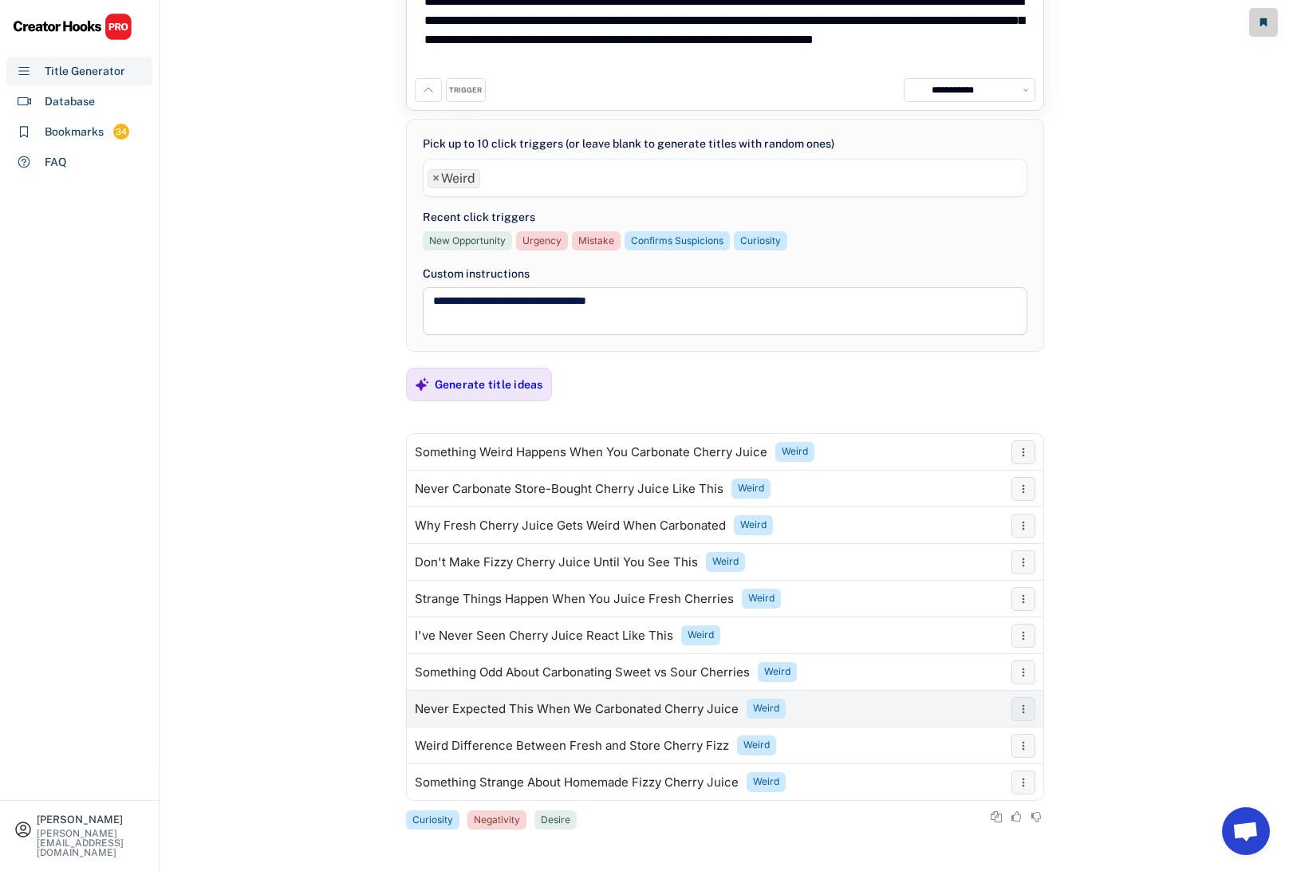
click at [572, 708] on div "Never Expected This When We Carbonated Cherry Juice" at bounding box center [577, 709] width 324 height 13
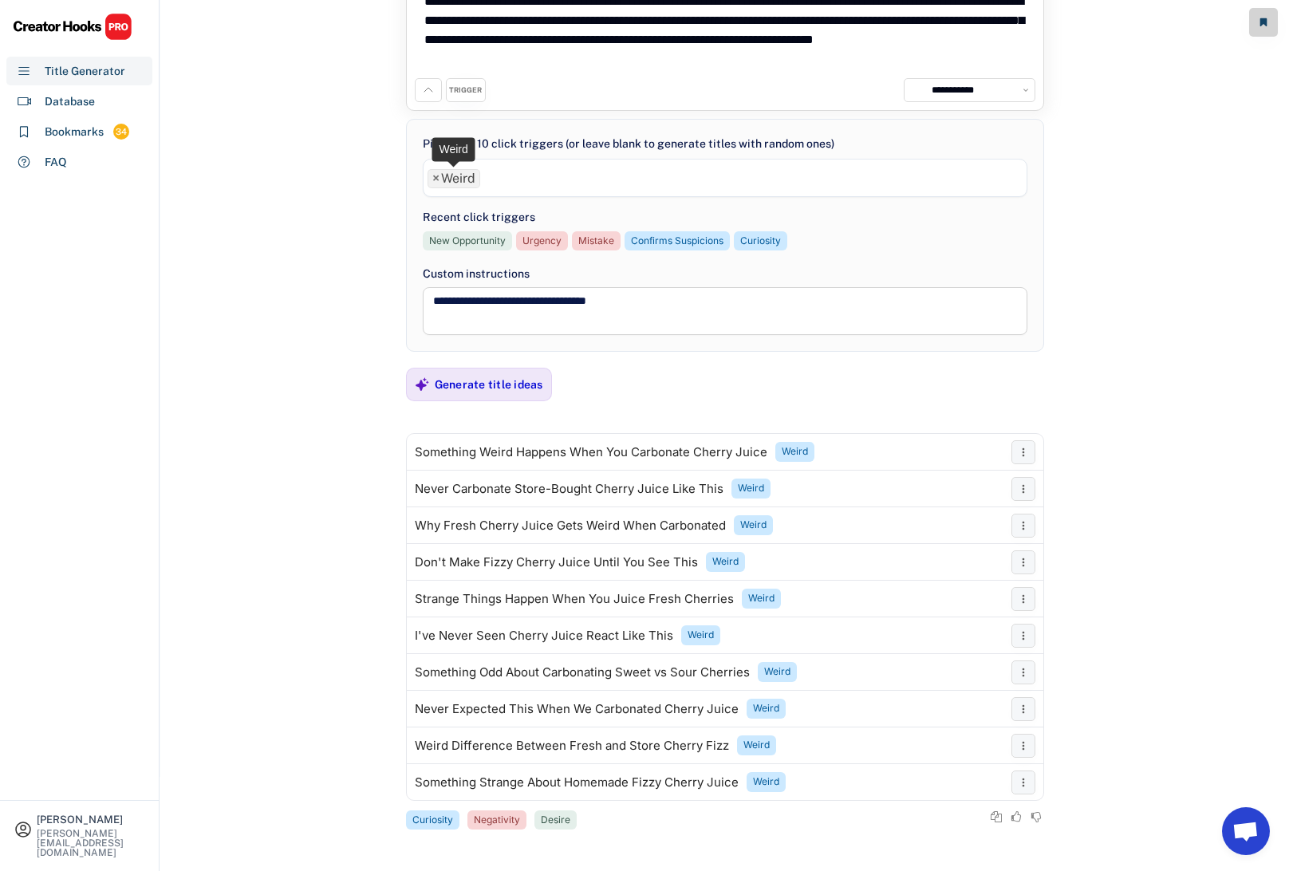
click at [435, 175] on span "×" at bounding box center [435, 178] width 7 height 13
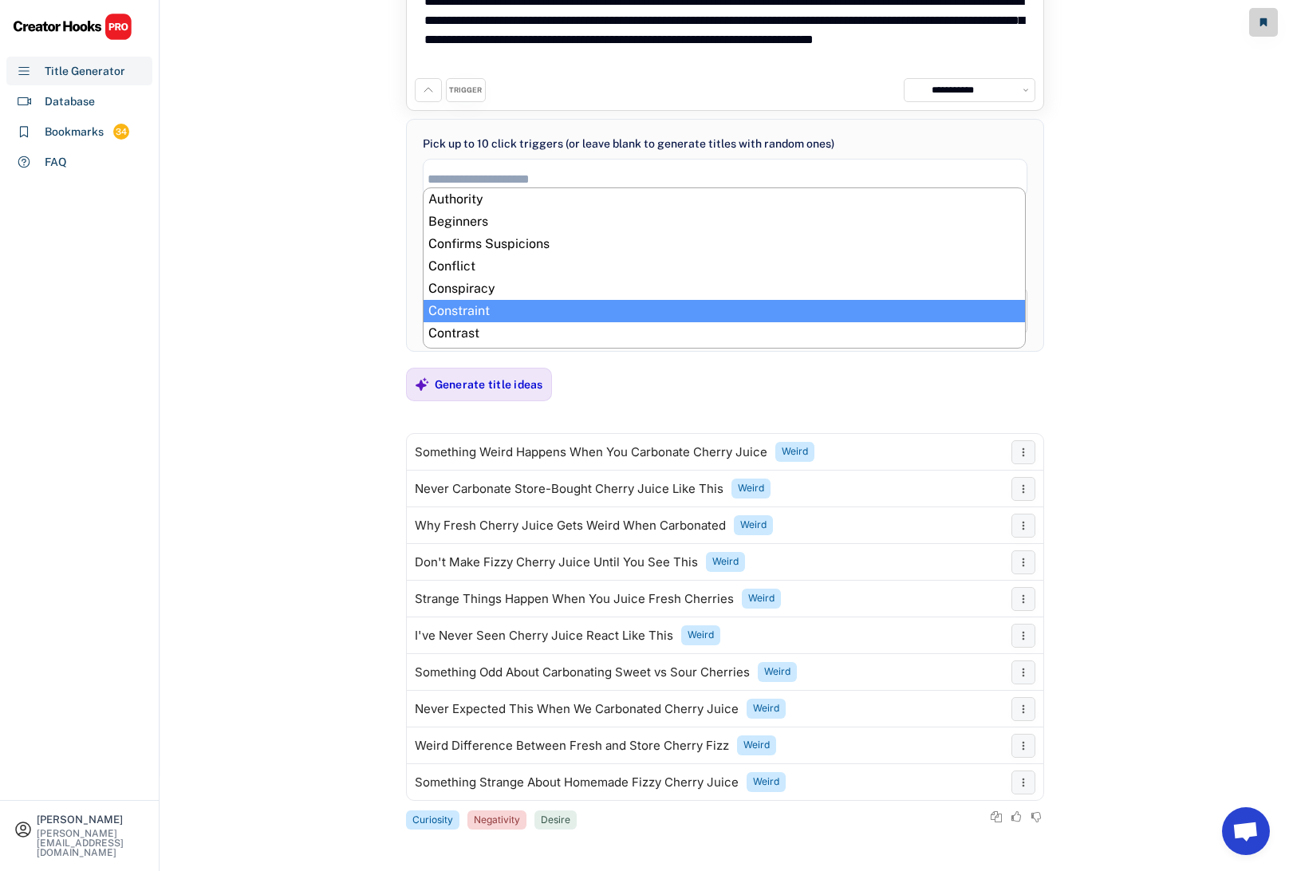
scroll to position [823, 0]
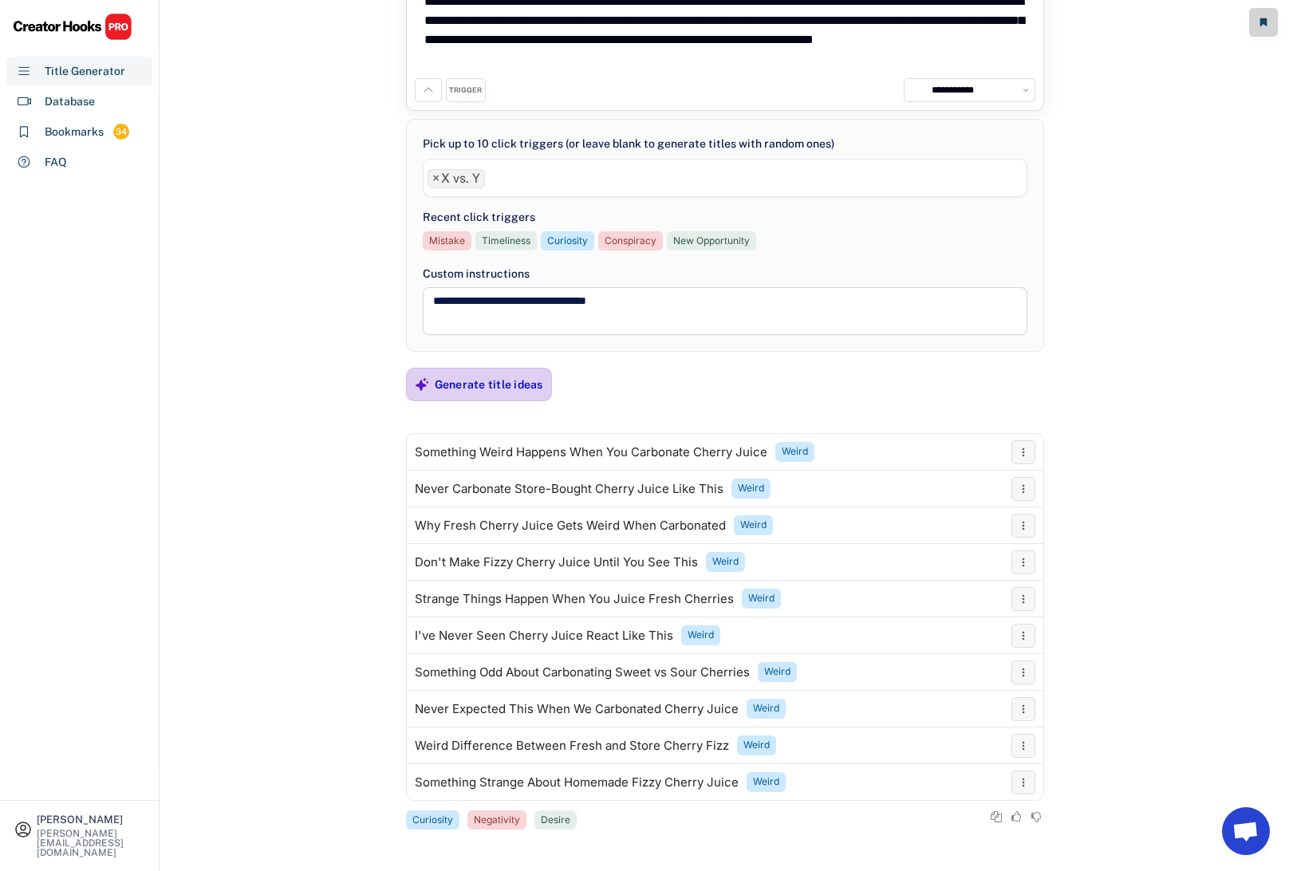
click at [508, 377] on div "Generate title ideas" at bounding box center [489, 384] width 108 height 14
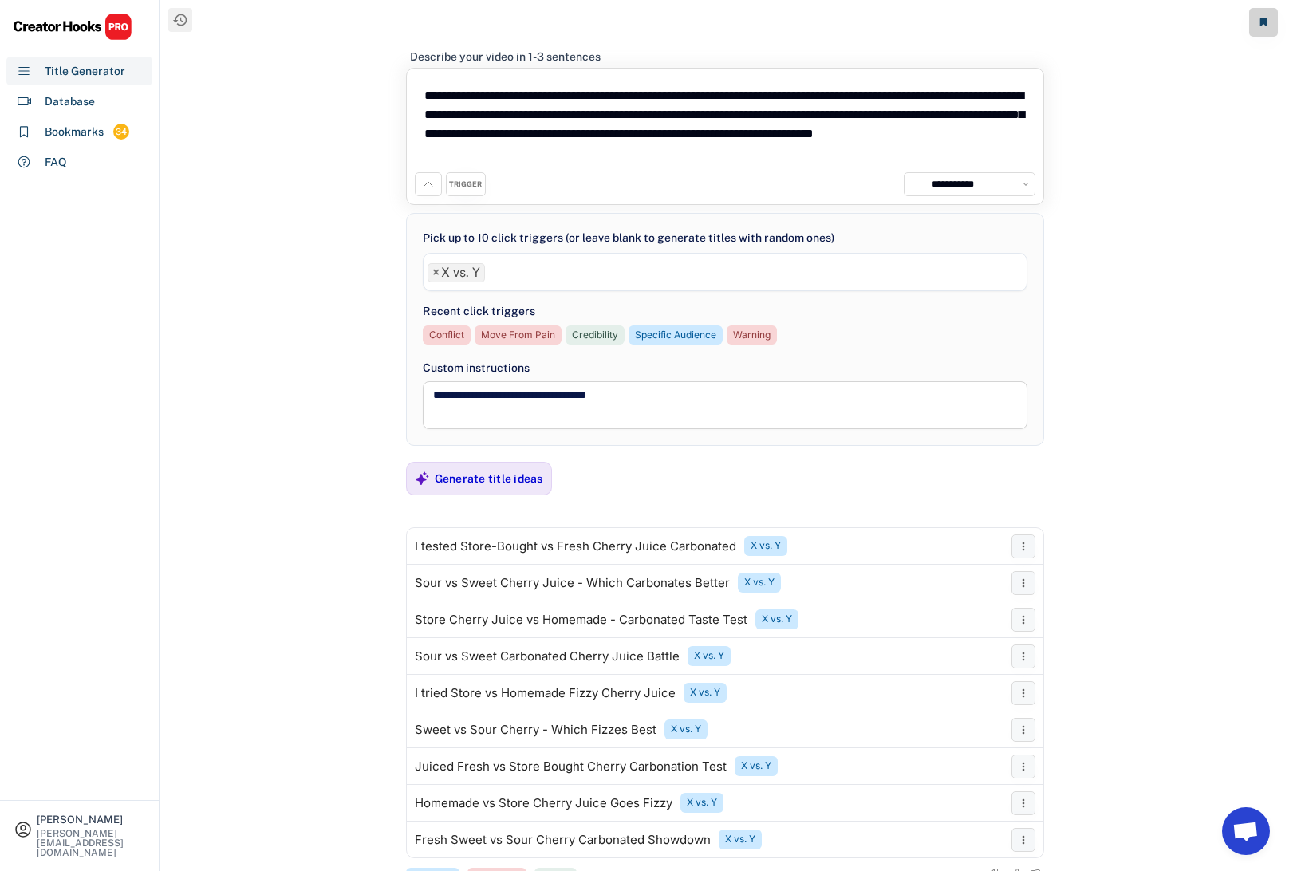
scroll to position [57, 0]
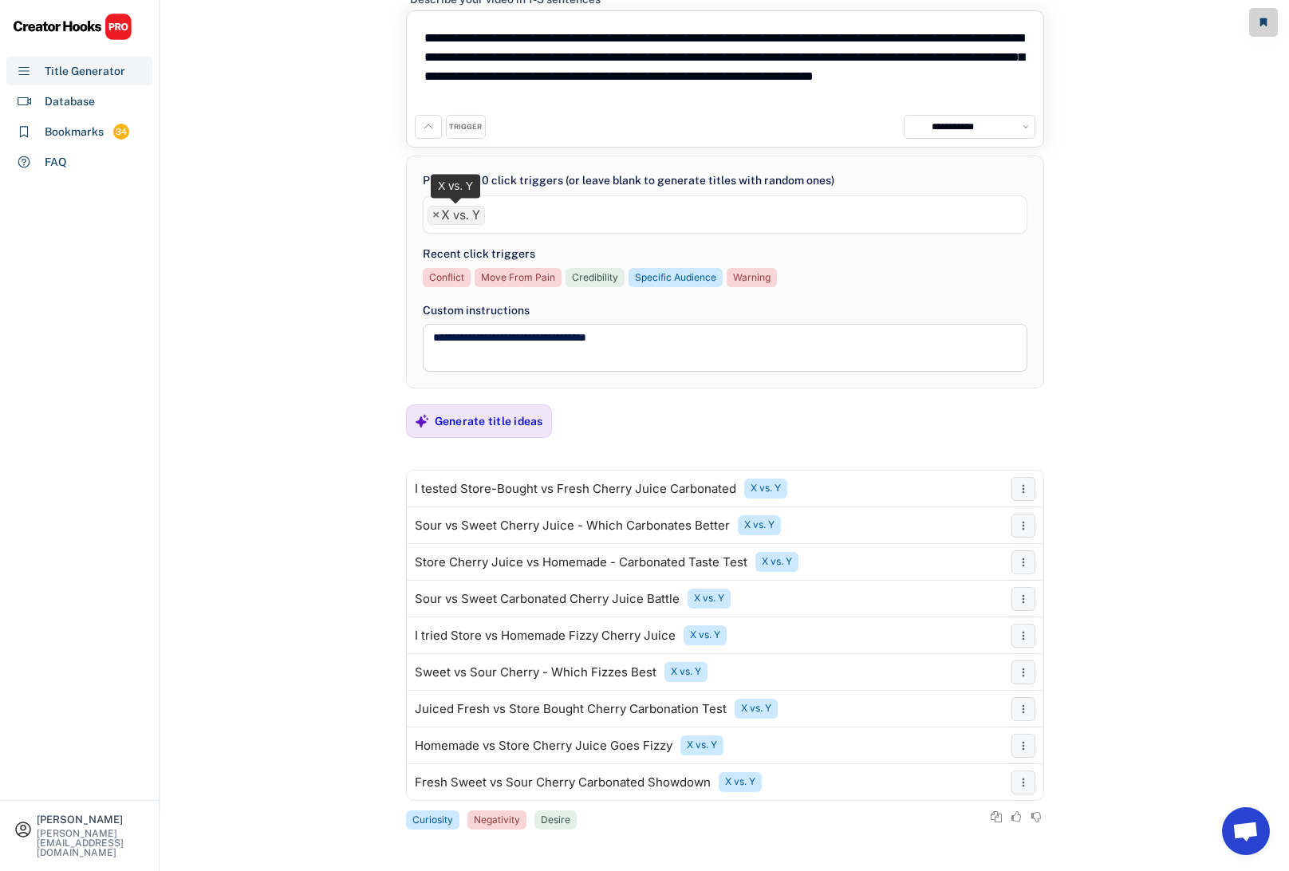
click at [436, 214] on span "×" at bounding box center [435, 215] width 7 height 13
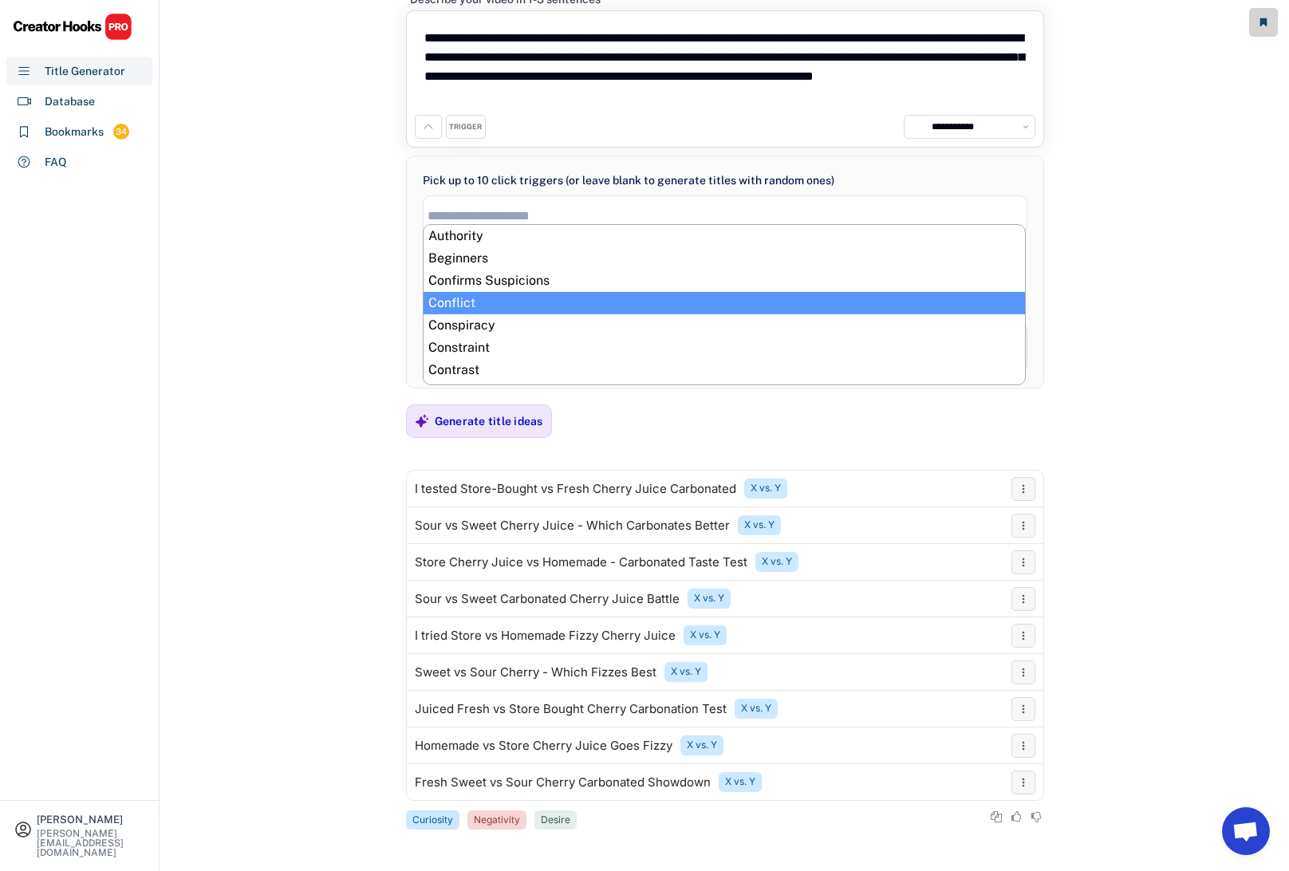
scroll to position [37, 0]
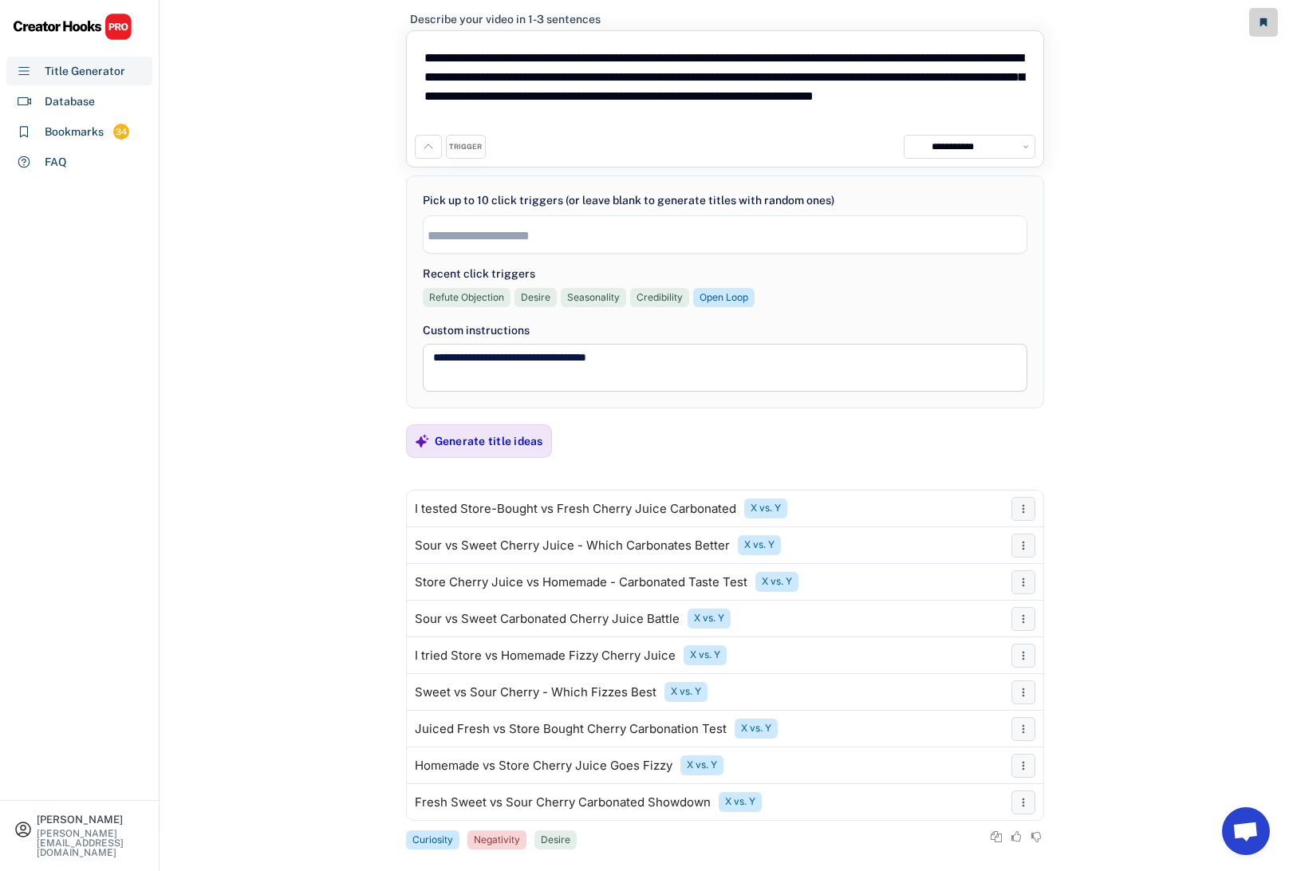
drag, startPoint x: 603, startPoint y: 116, endPoint x: 410, endPoint y: 53, distance: 203.3
click at [410, 53] on div "**********" at bounding box center [725, 98] width 638 height 137
paste textarea
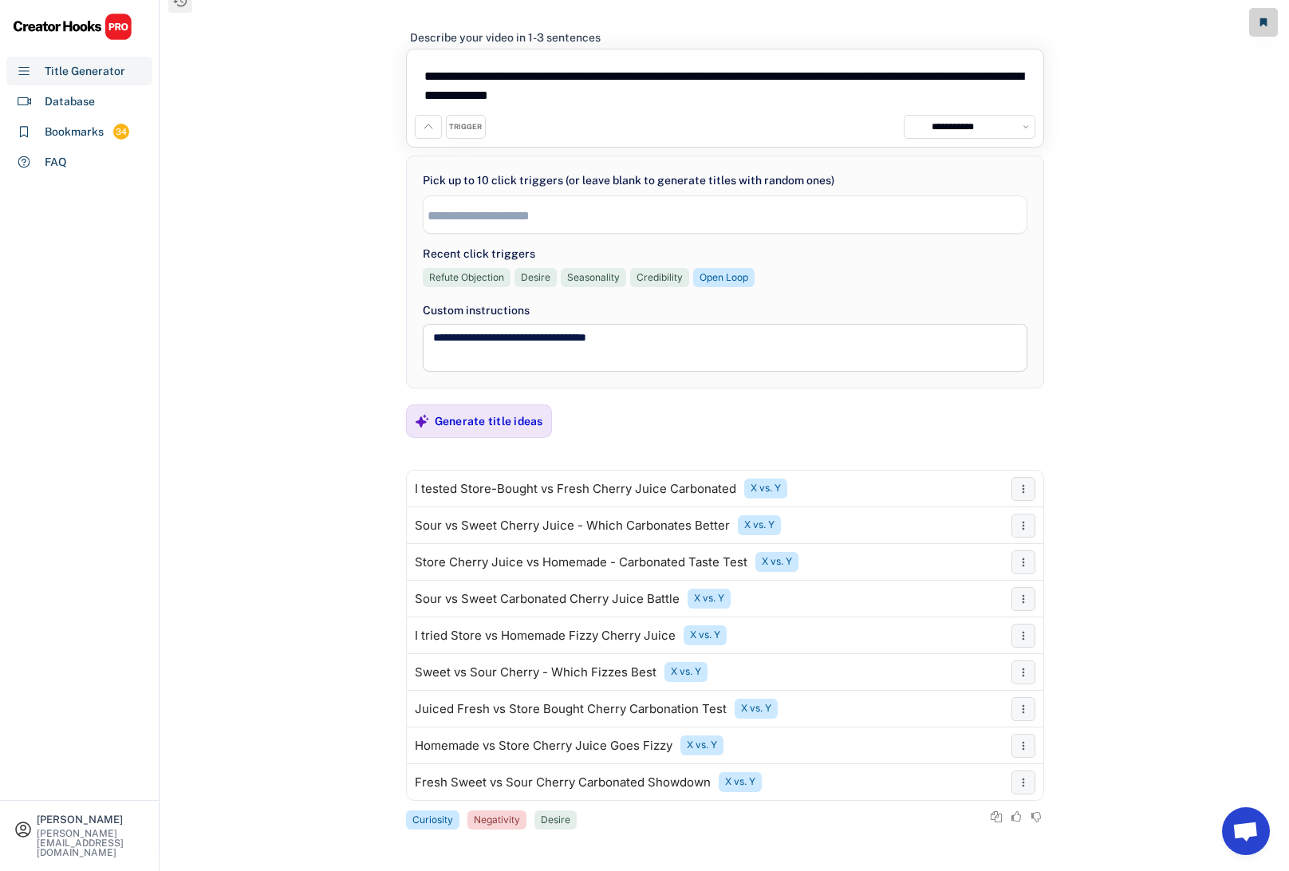
scroll to position [19, 0]
click at [421, 71] on textarea "**********" at bounding box center [725, 85] width 620 height 57
type textarea "**********"
click at [486, 212] on input "search" at bounding box center [728, 216] width 603 height 14
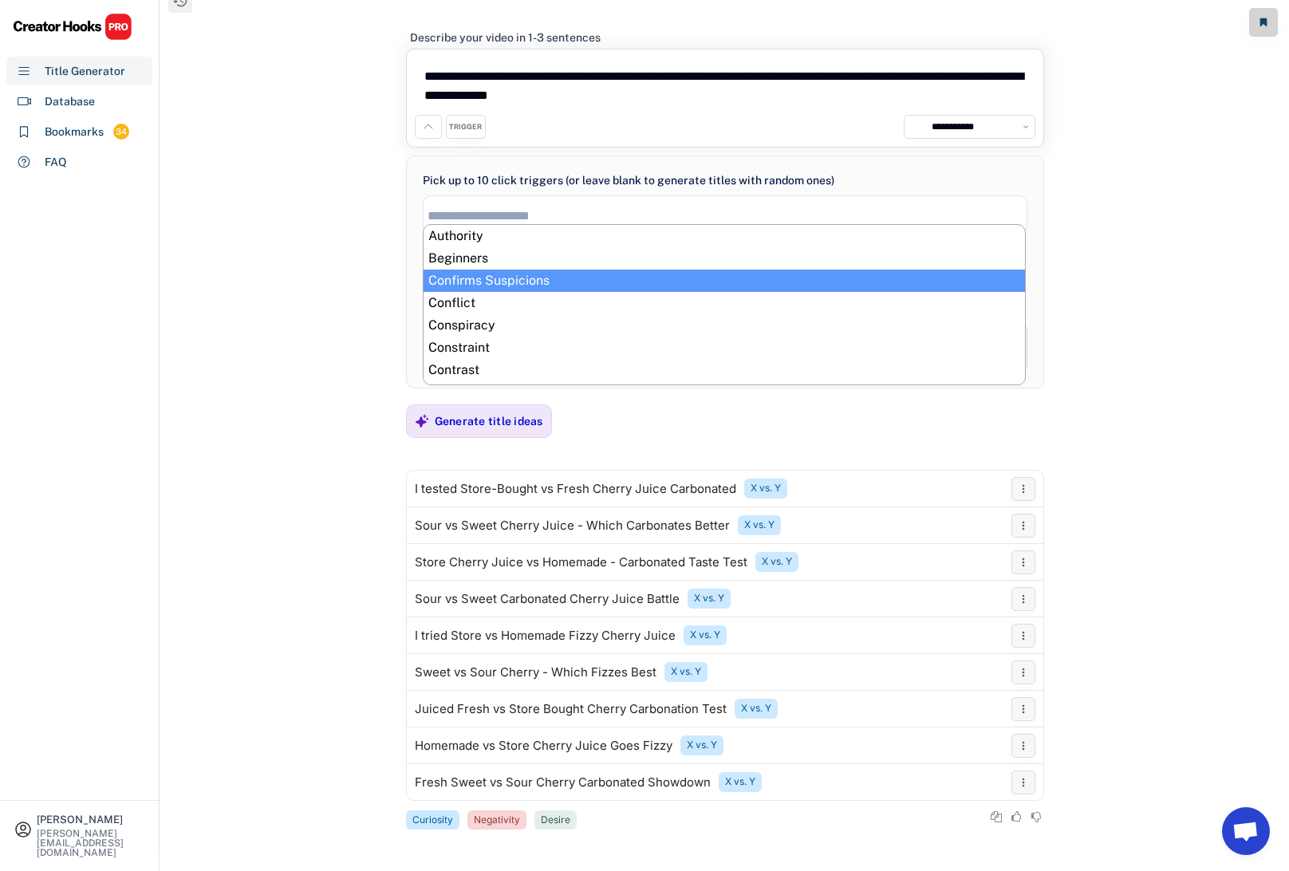
scroll to position [0, 0]
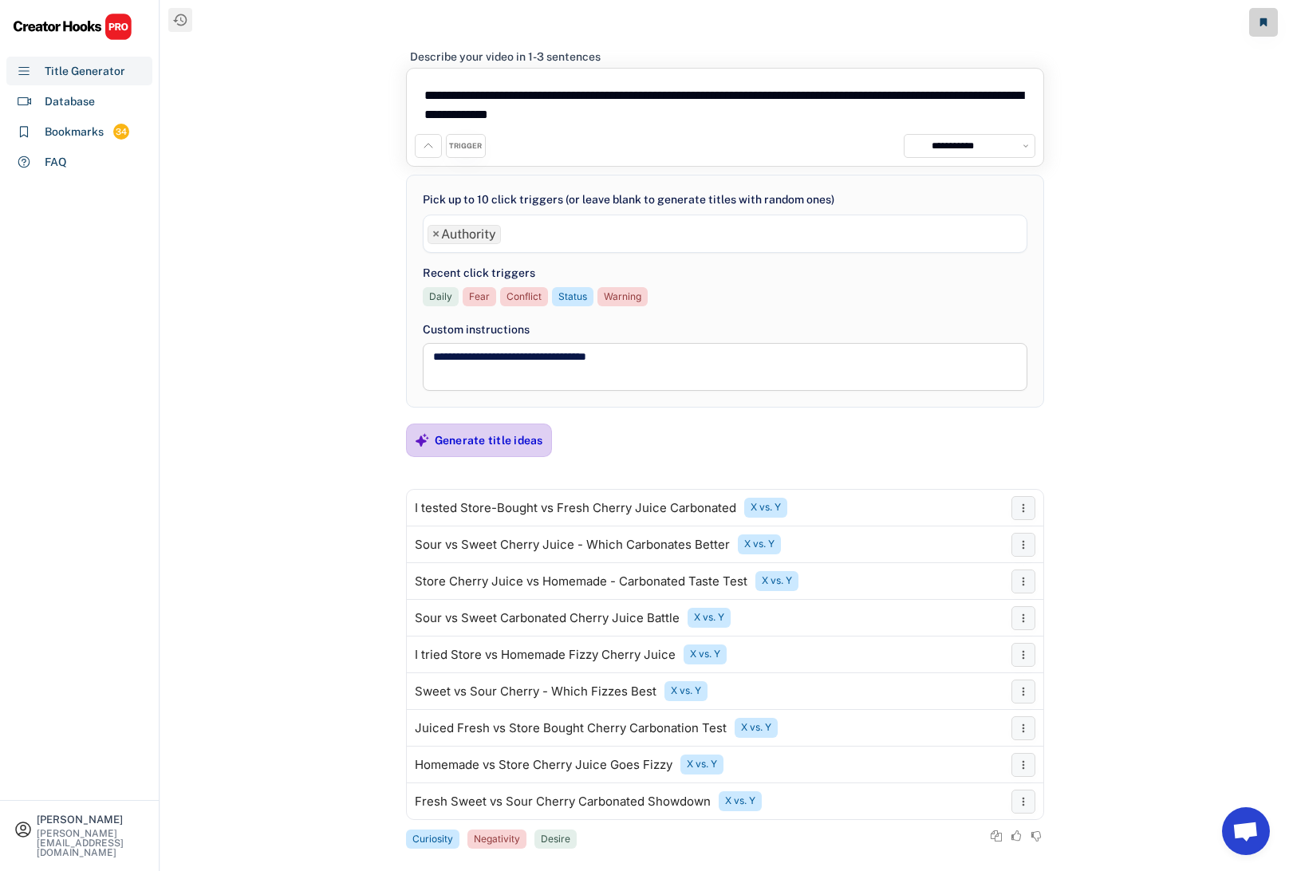
click at [506, 443] on div "Generate title ideas" at bounding box center [489, 440] width 108 height 14
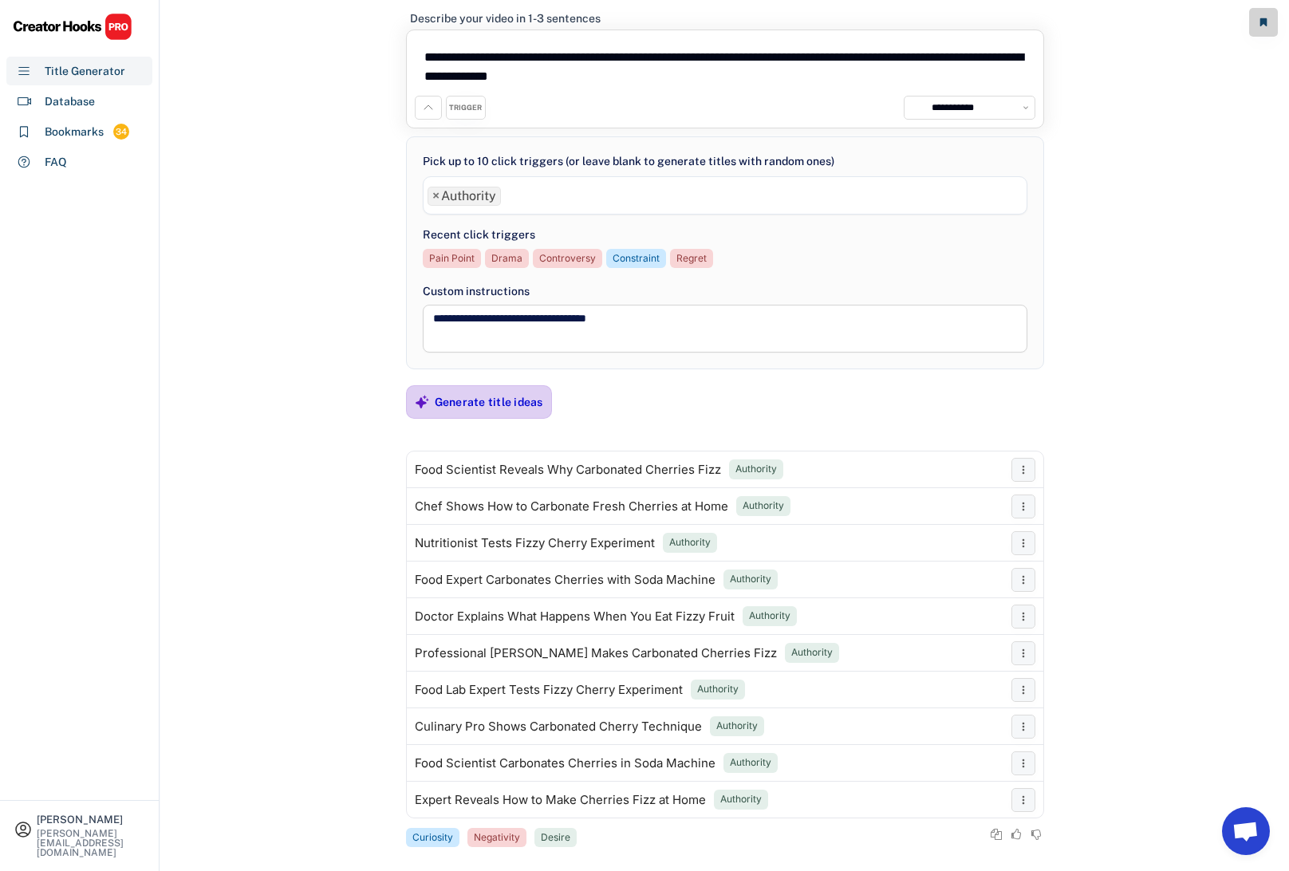
scroll to position [41, 0]
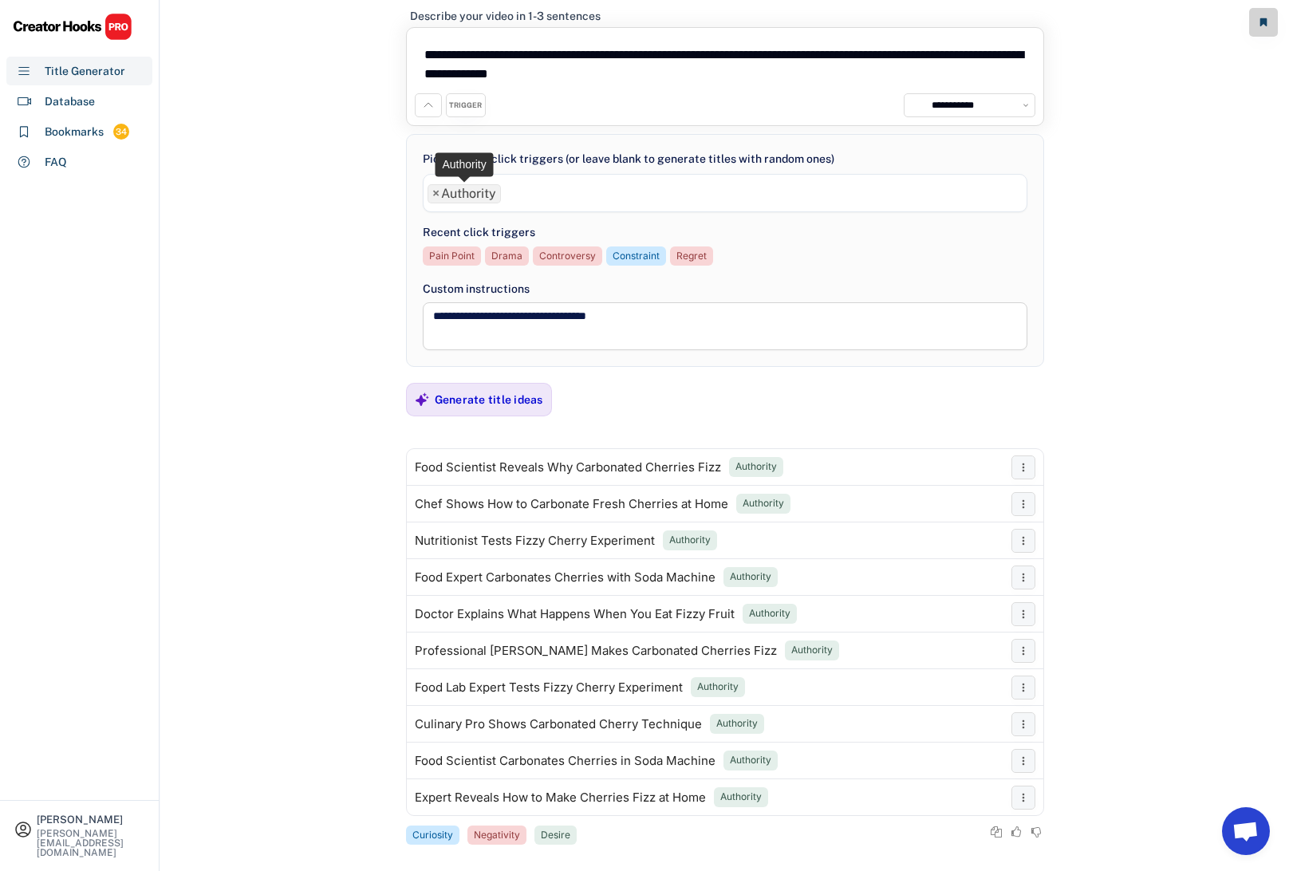
click at [434, 195] on span "×" at bounding box center [435, 193] width 7 height 13
click at [489, 393] on div "Generate title ideas" at bounding box center [489, 399] width 108 height 14
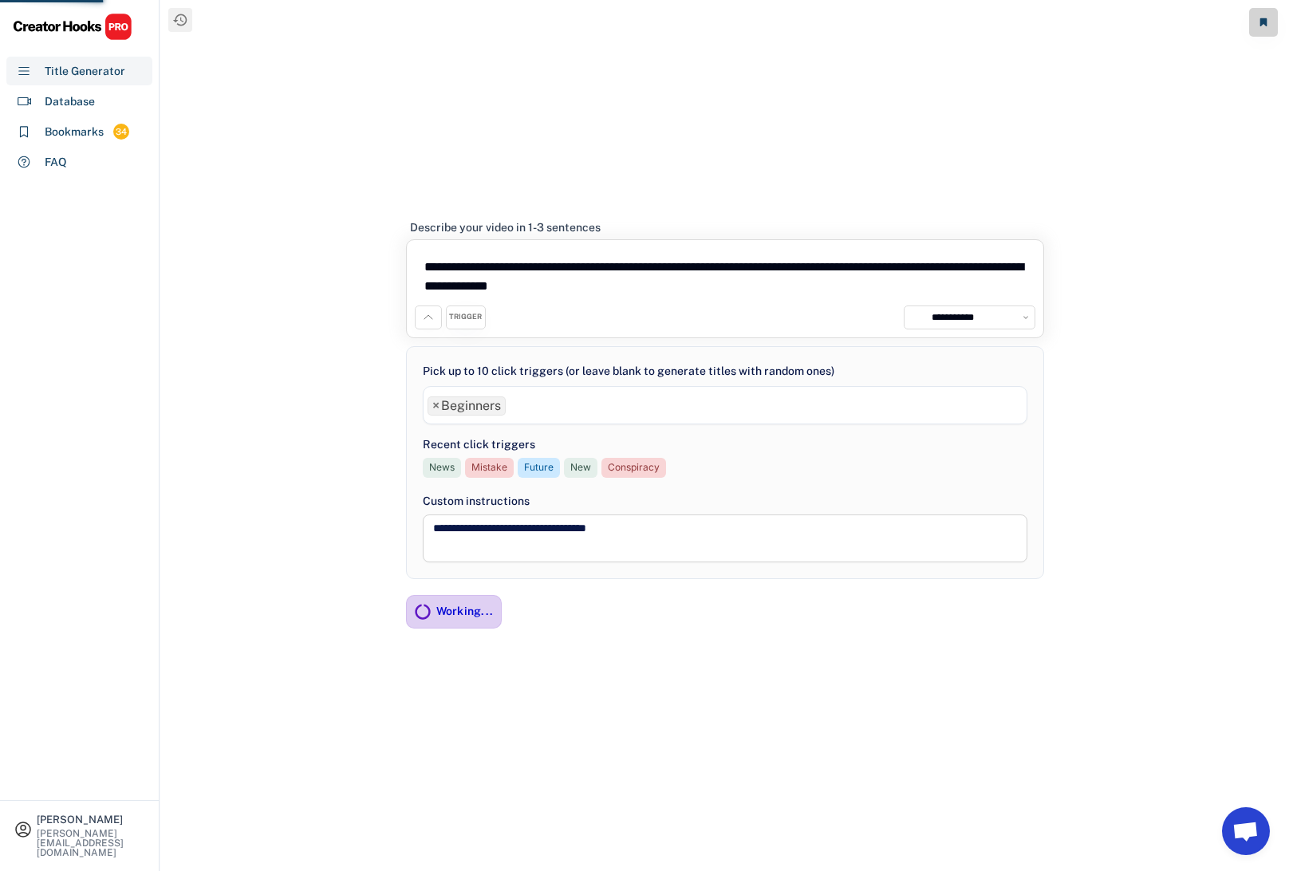
scroll to position [0, 0]
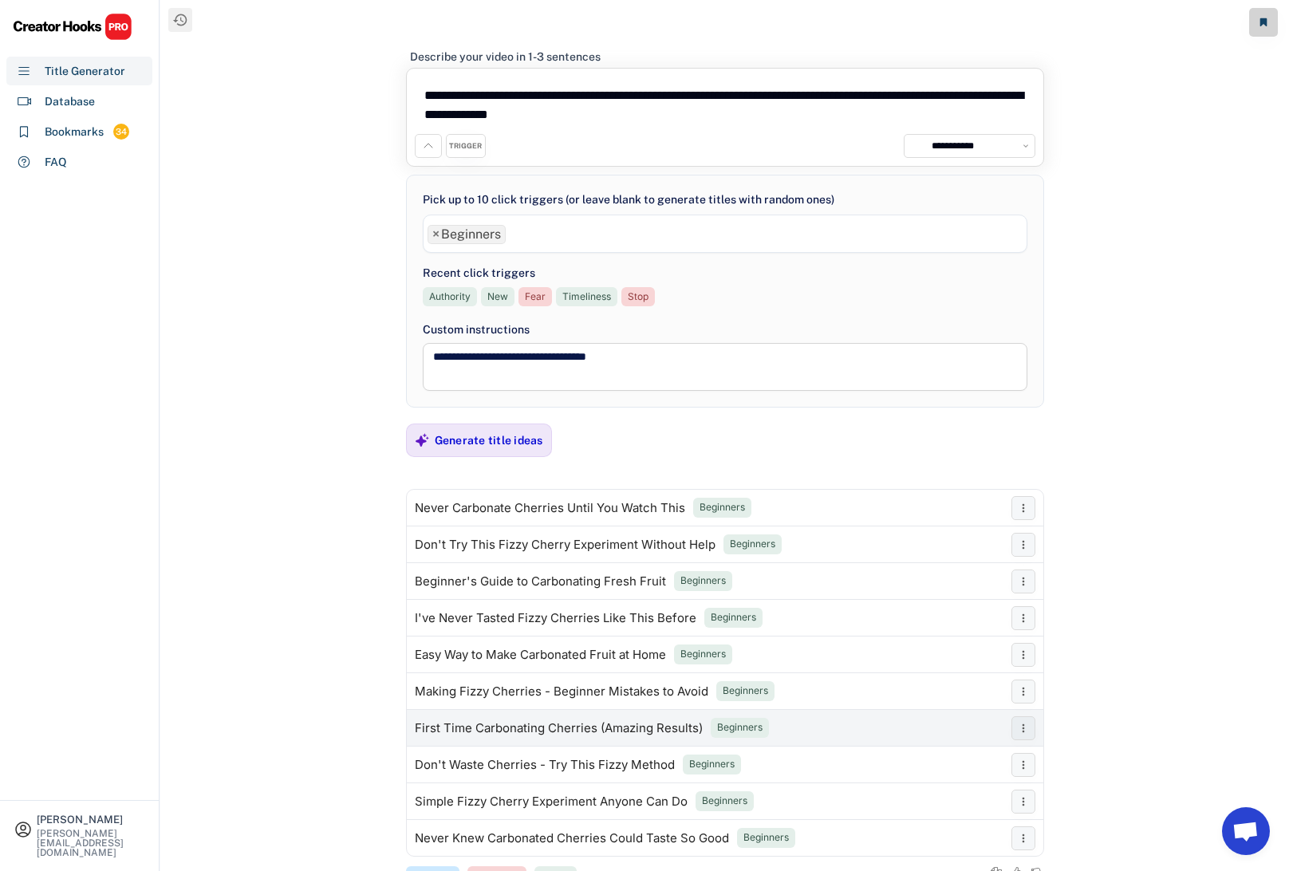
click at [486, 722] on div "First Time Carbonating Cherries (Amazing Results)" at bounding box center [559, 728] width 288 height 13
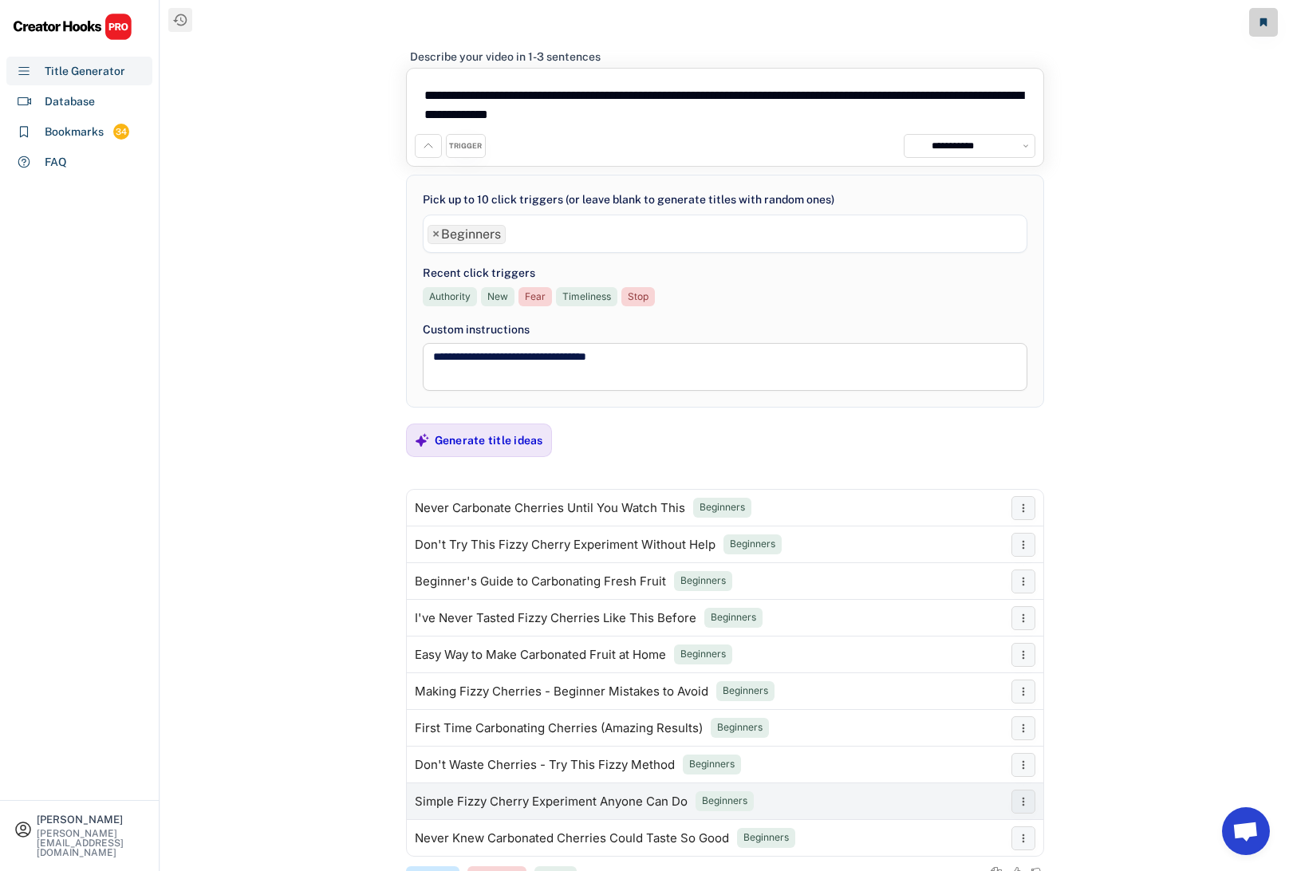
click at [468, 799] on div "Simple Fizzy Cherry Experiment Anyone Can Do" at bounding box center [551, 801] width 273 height 13
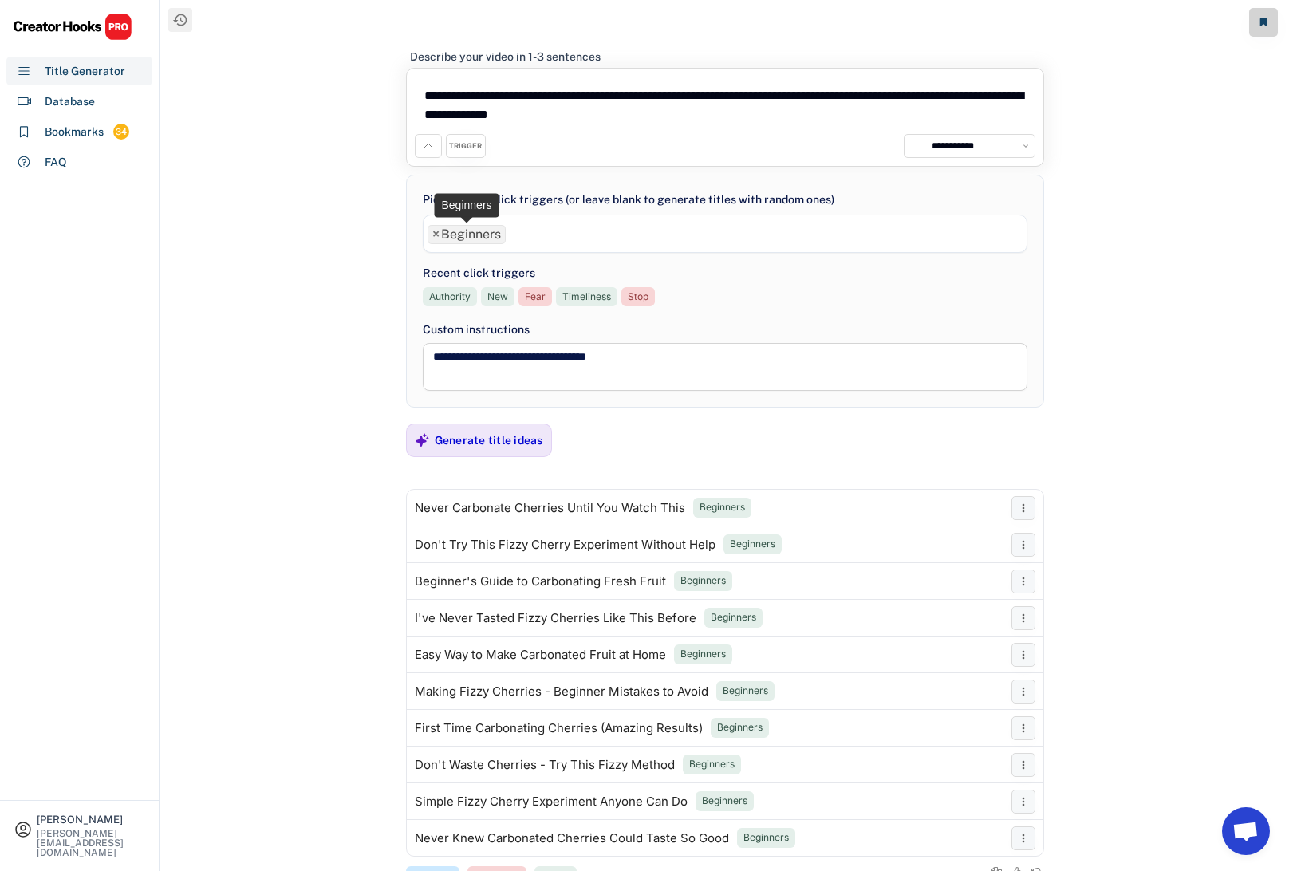
click at [436, 234] on span "×" at bounding box center [435, 234] width 7 height 13
click at [483, 453] on div "Generate title ideas" at bounding box center [489, 440] width 108 height 32
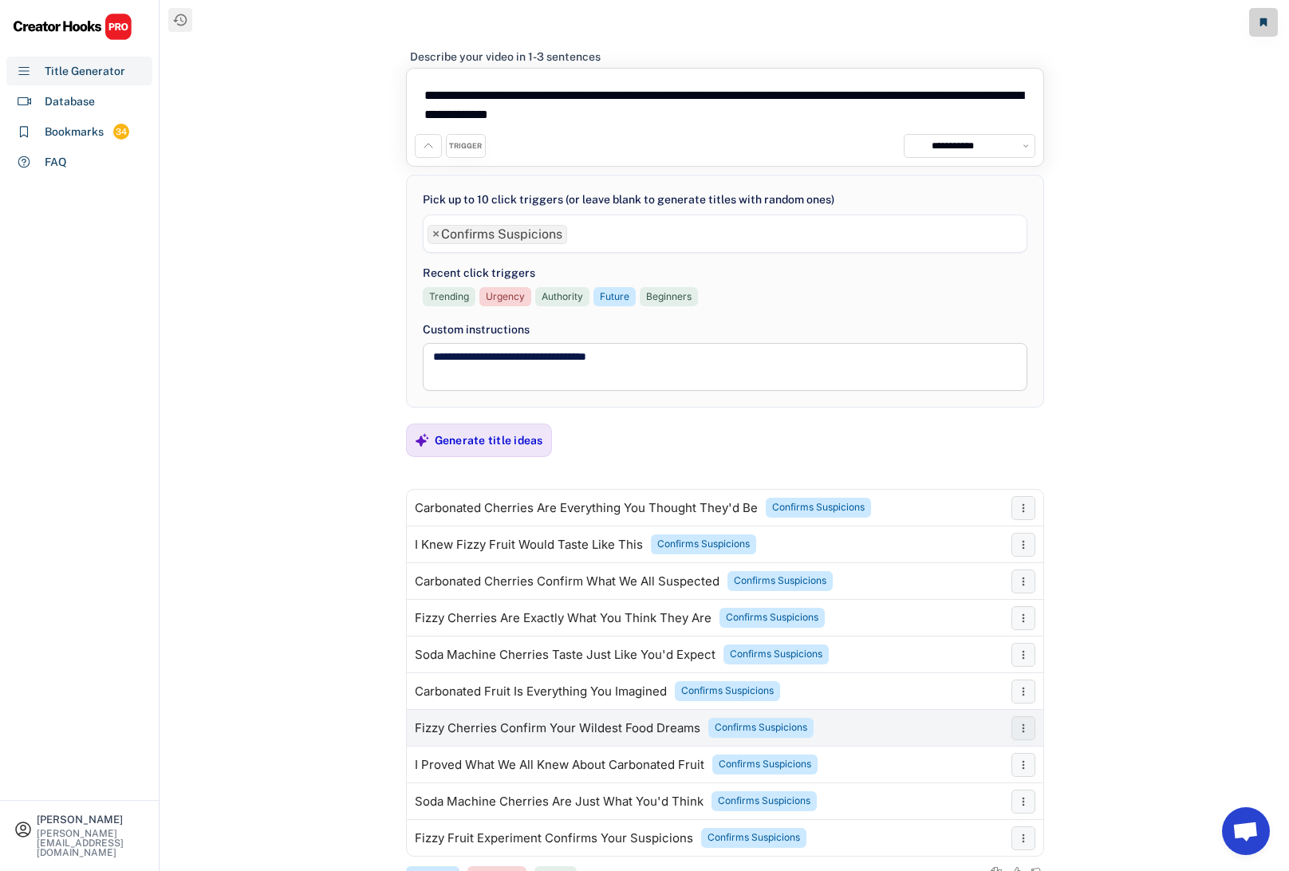
click at [514, 724] on div "Fizzy Cherries Confirm Your Wildest Food Dreams" at bounding box center [557, 728] width 285 height 13
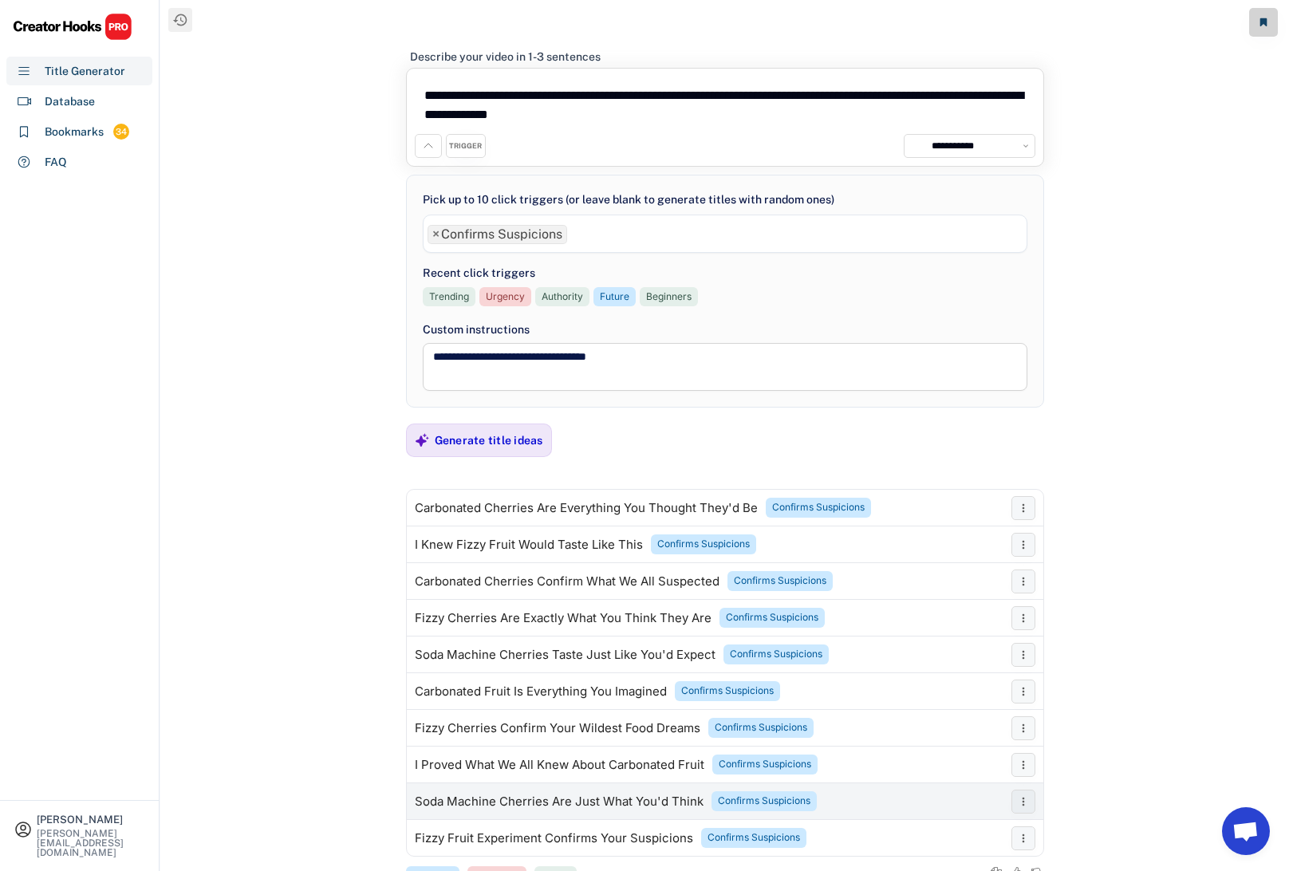
click at [503, 802] on div "Soda Machine Cherries Are Just What You'd Think" at bounding box center [559, 801] width 289 height 13
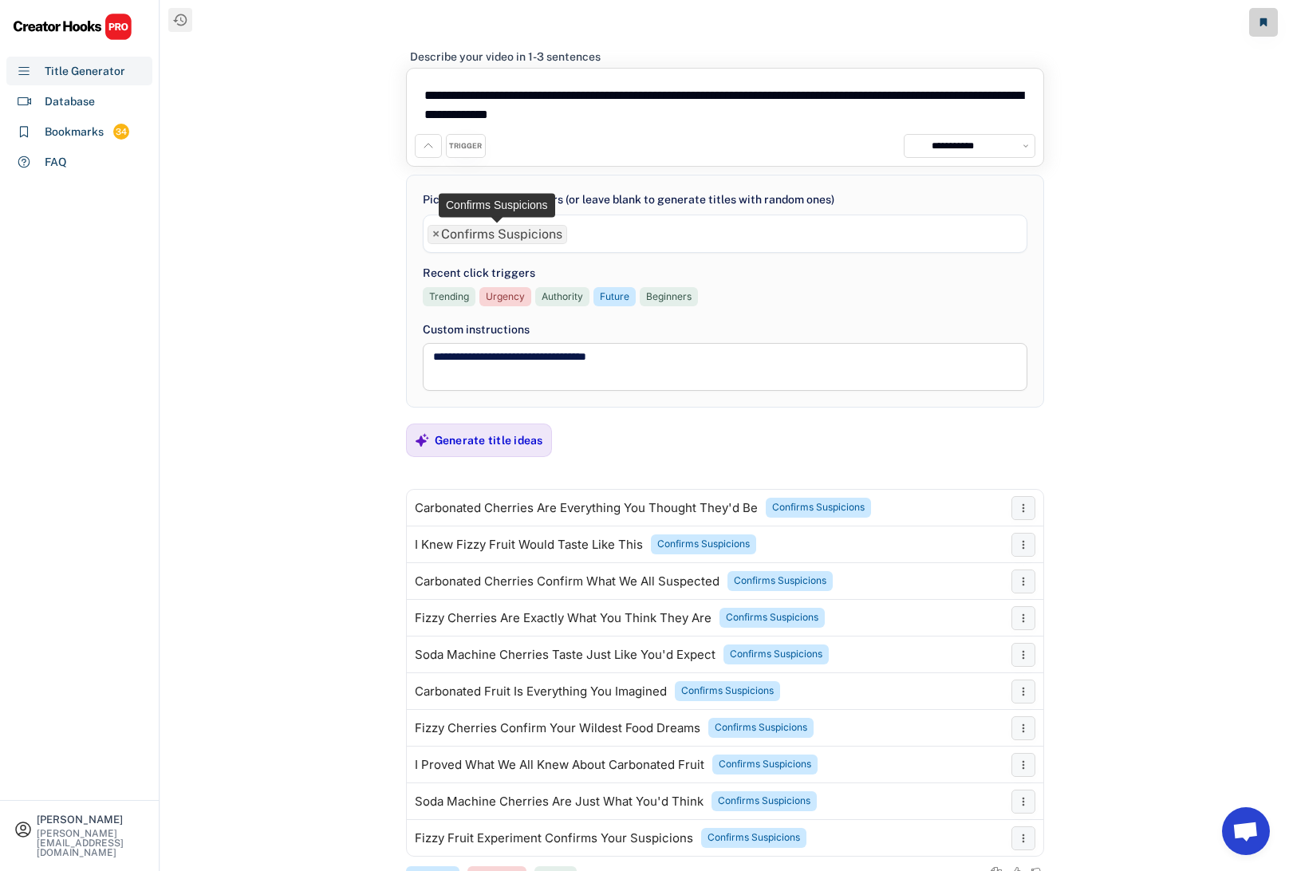
click at [434, 232] on span "×" at bounding box center [435, 234] width 7 height 13
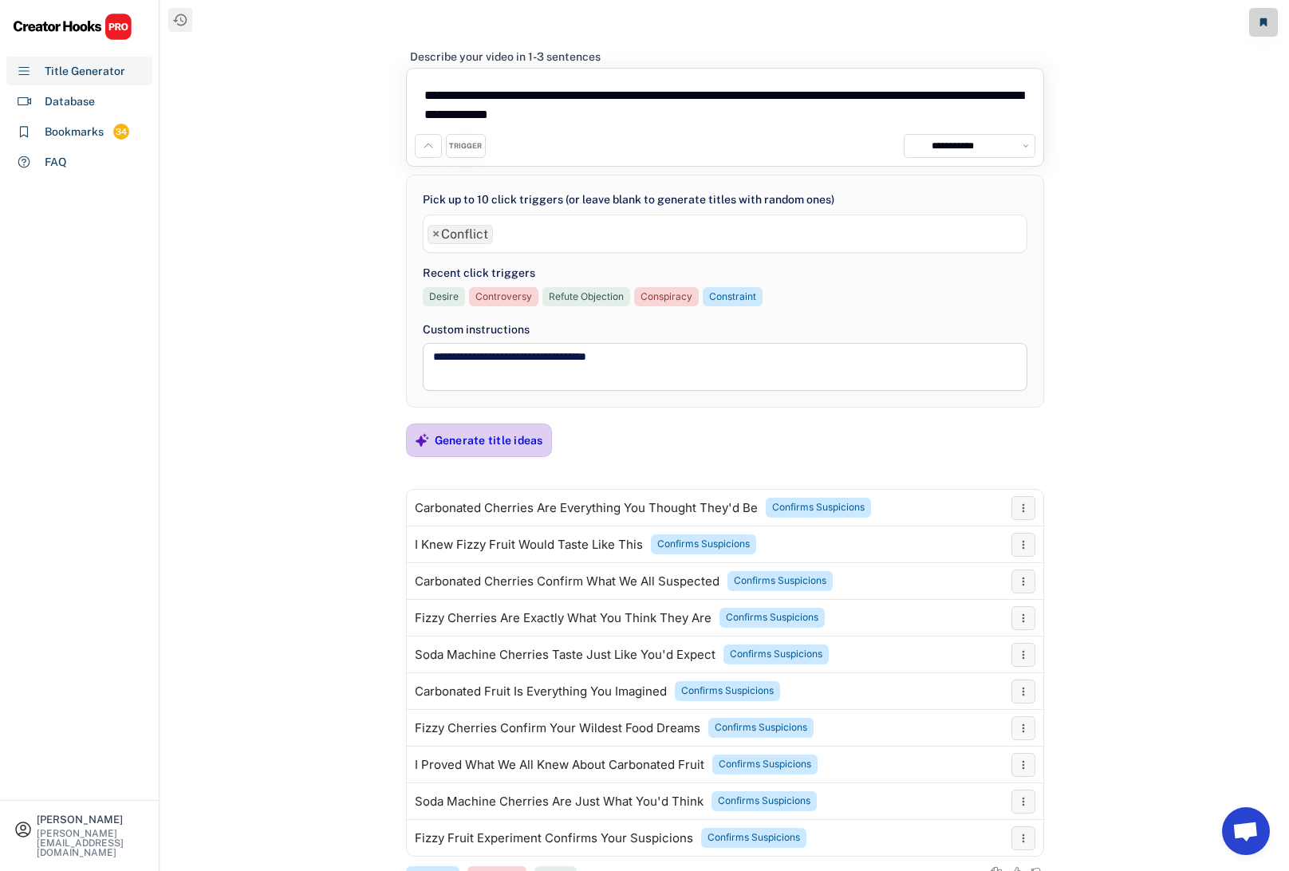
click at [481, 431] on div "Generate title ideas" at bounding box center [489, 440] width 108 height 32
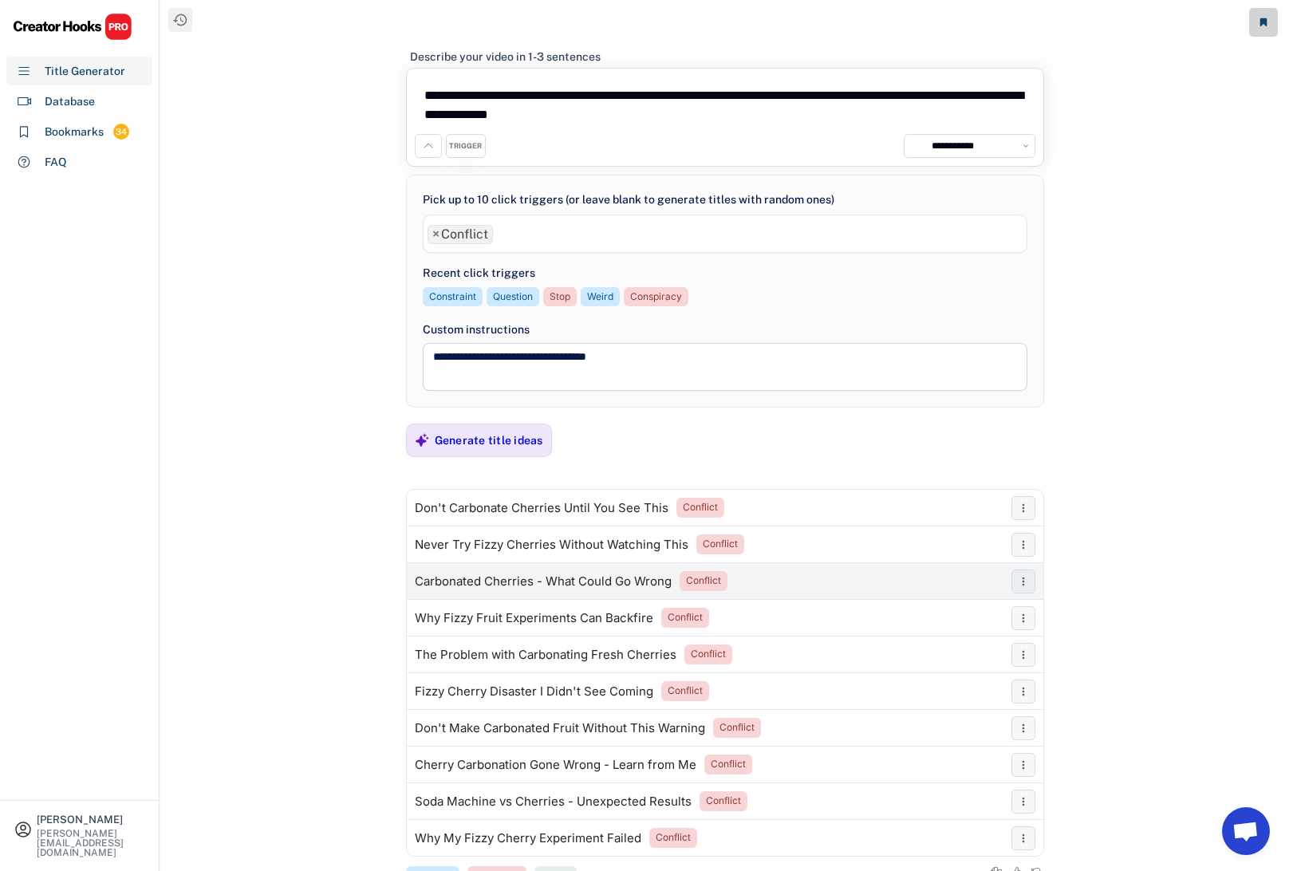
click at [493, 582] on div "Carbonated Cherries - What Could Go Wrong" at bounding box center [543, 581] width 257 height 13
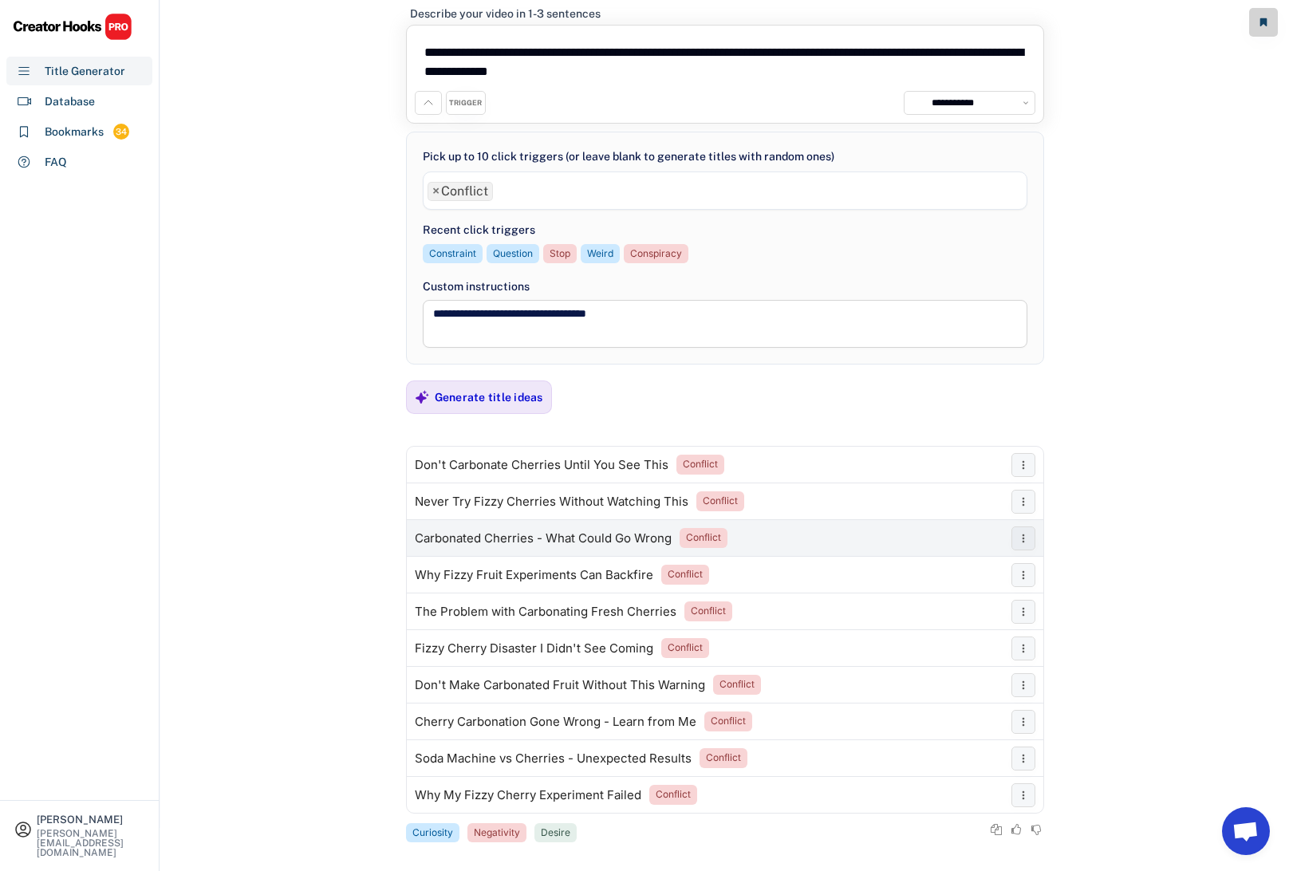
scroll to position [49, 0]
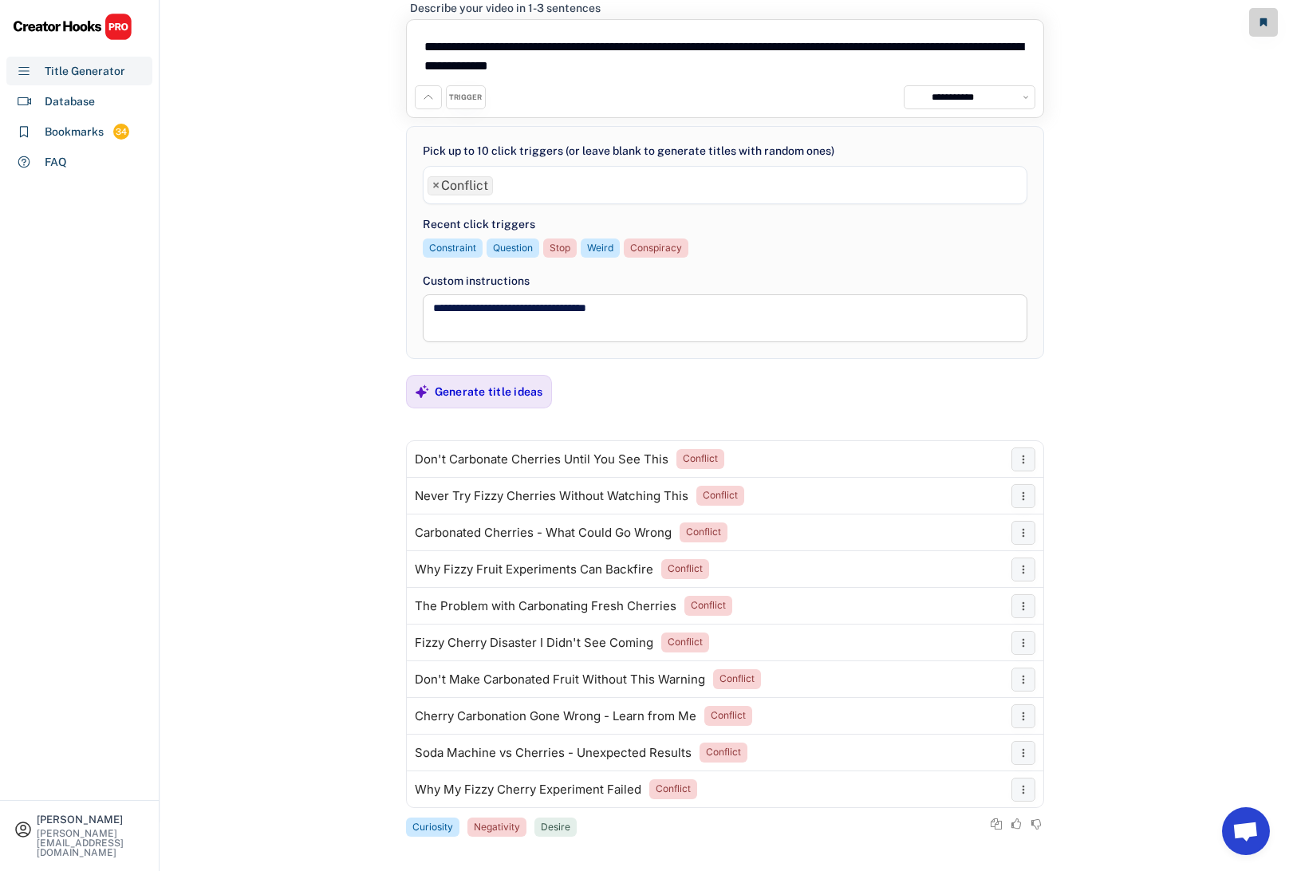
click at [435, 182] on span "×" at bounding box center [435, 185] width 7 height 13
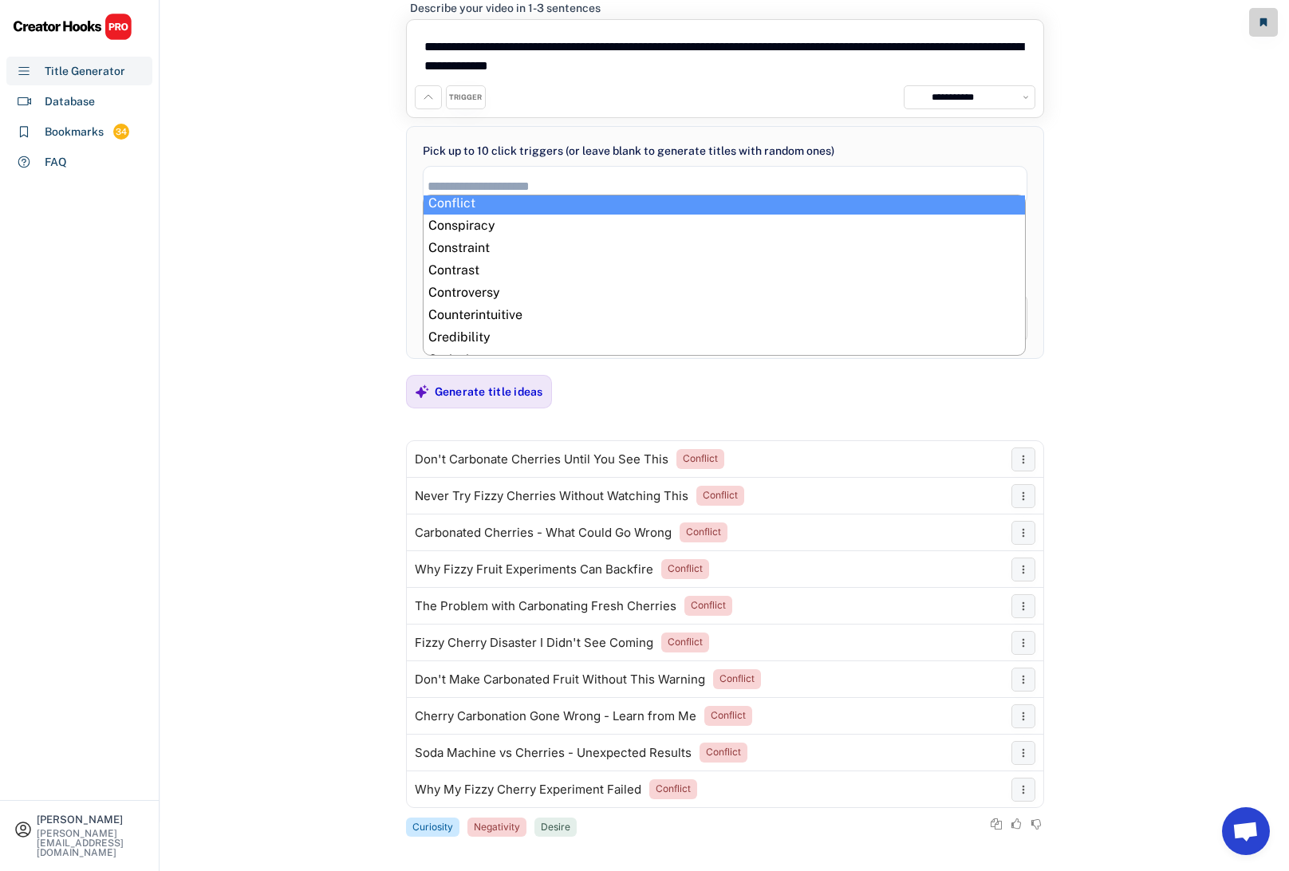
scroll to position [58, 0]
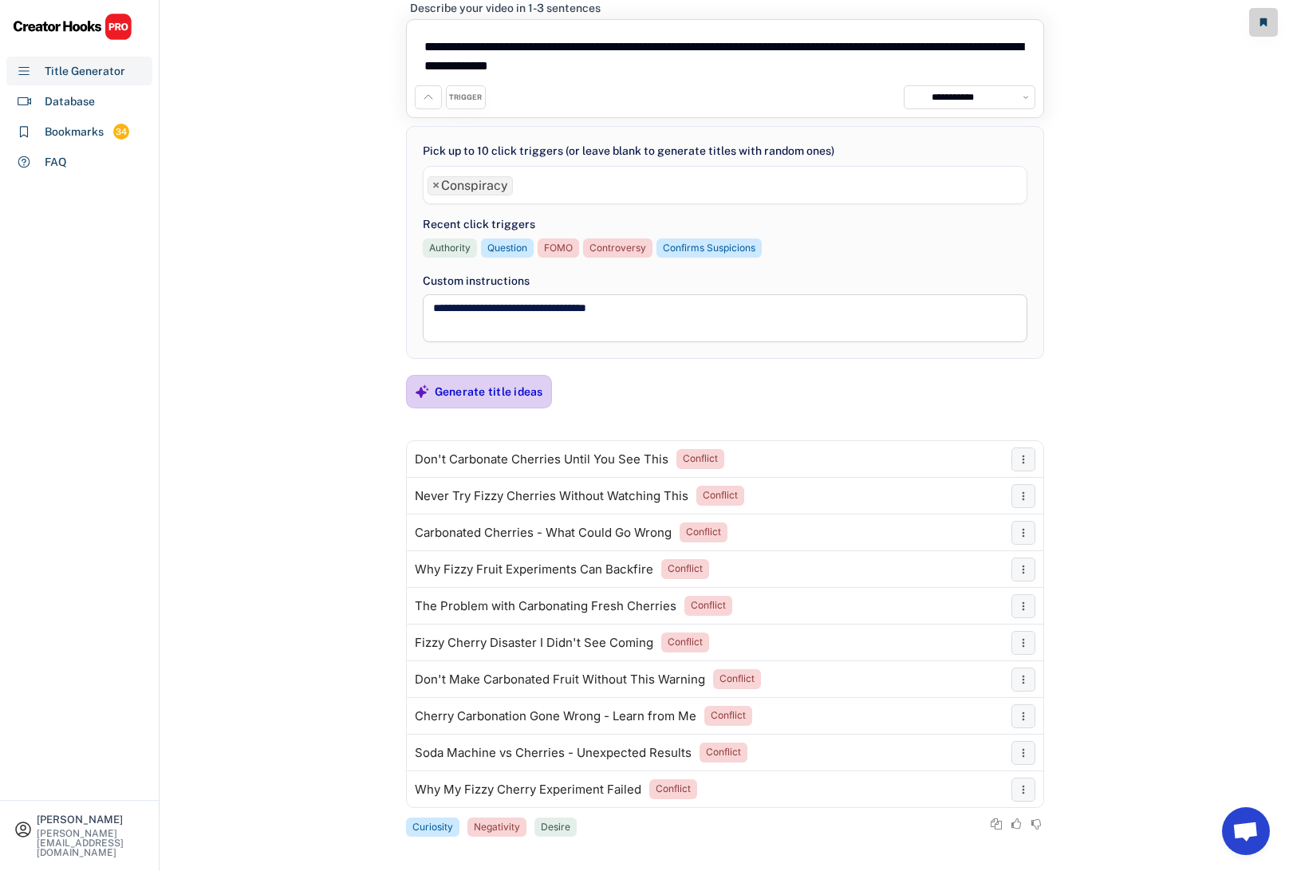
click at [486, 403] on div "Generate title ideas" at bounding box center [489, 392] width 108 height 32
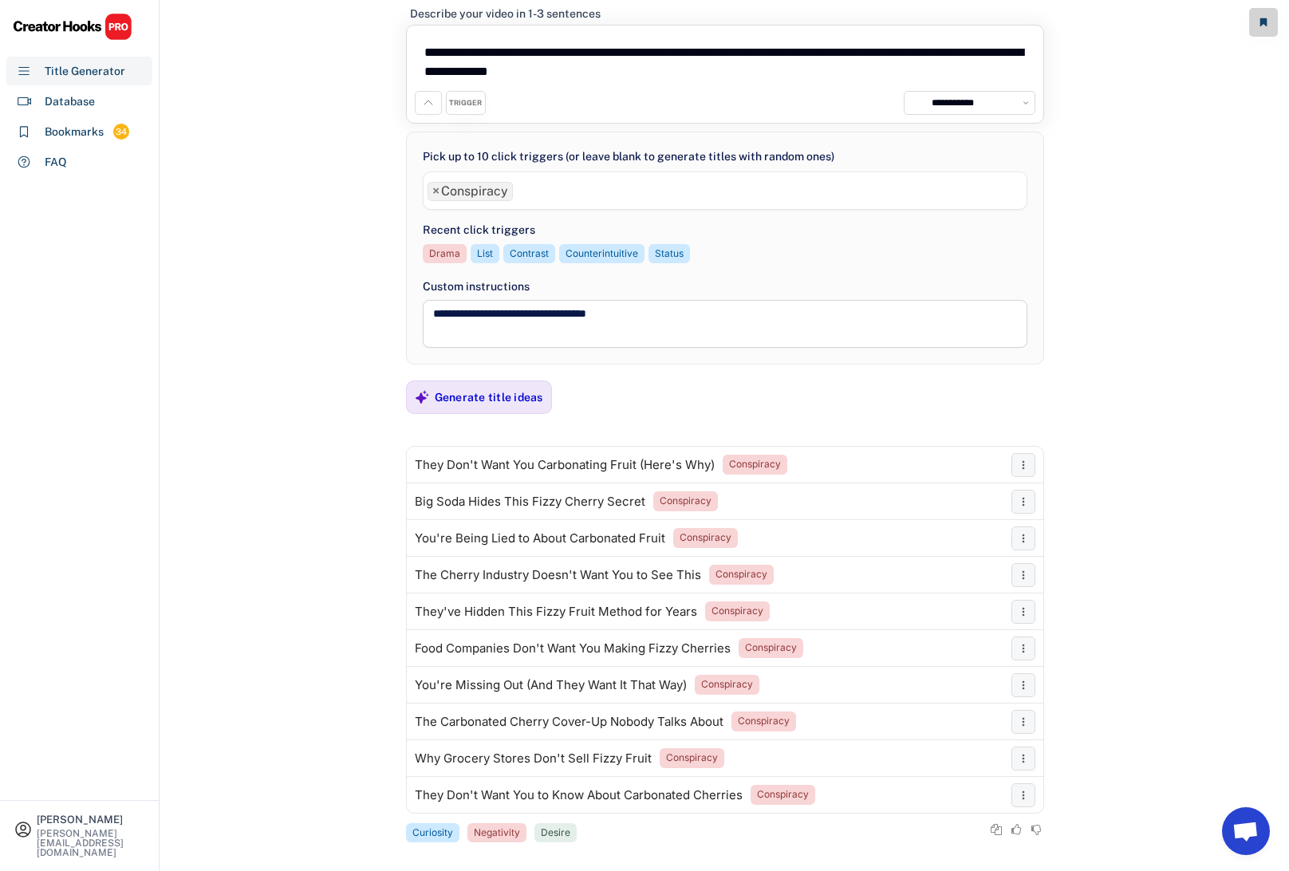
scroll to position [44, 0]
click at [437, 186] on span "×" at bounding box center [435, 190] width 7 height 13
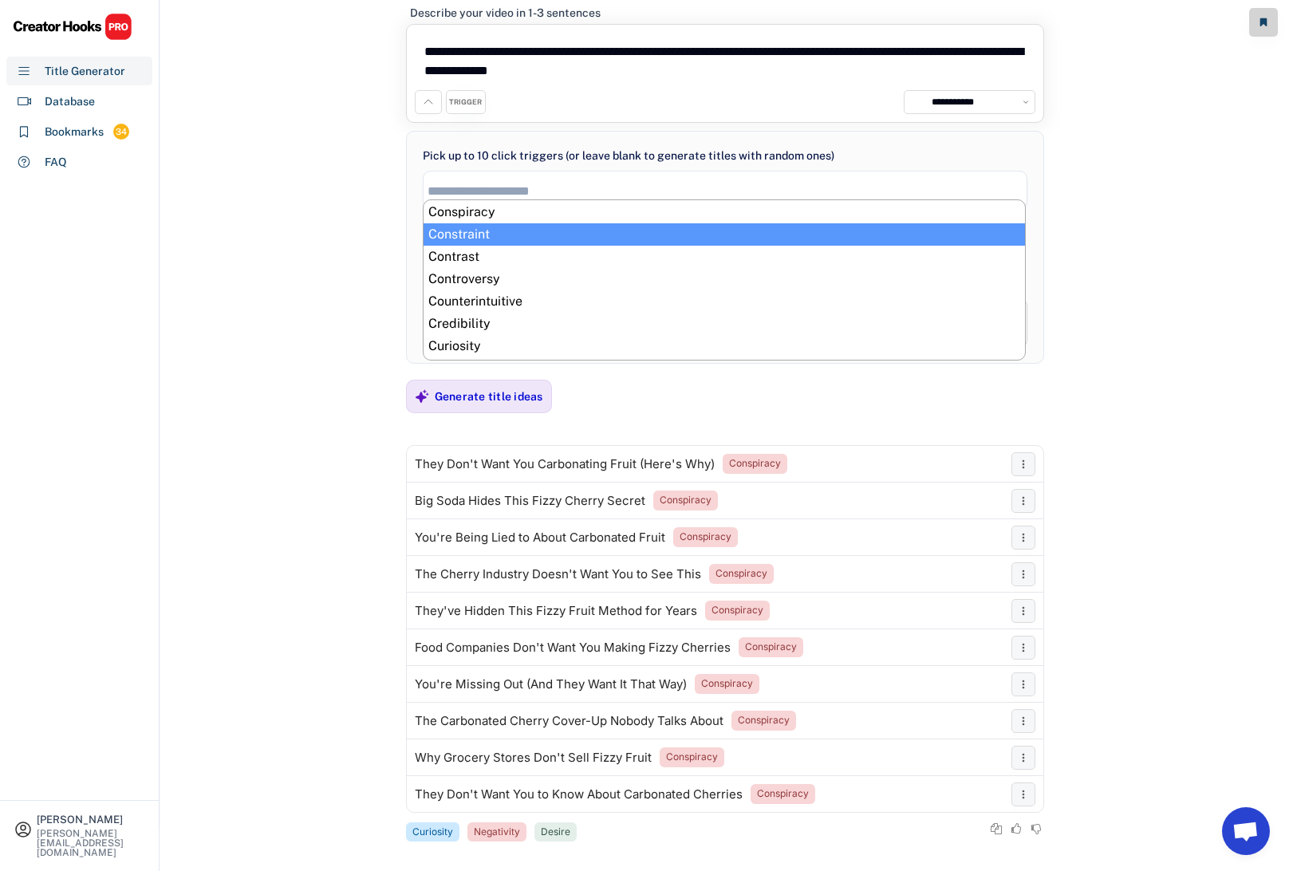
scroll to position [91, 0]
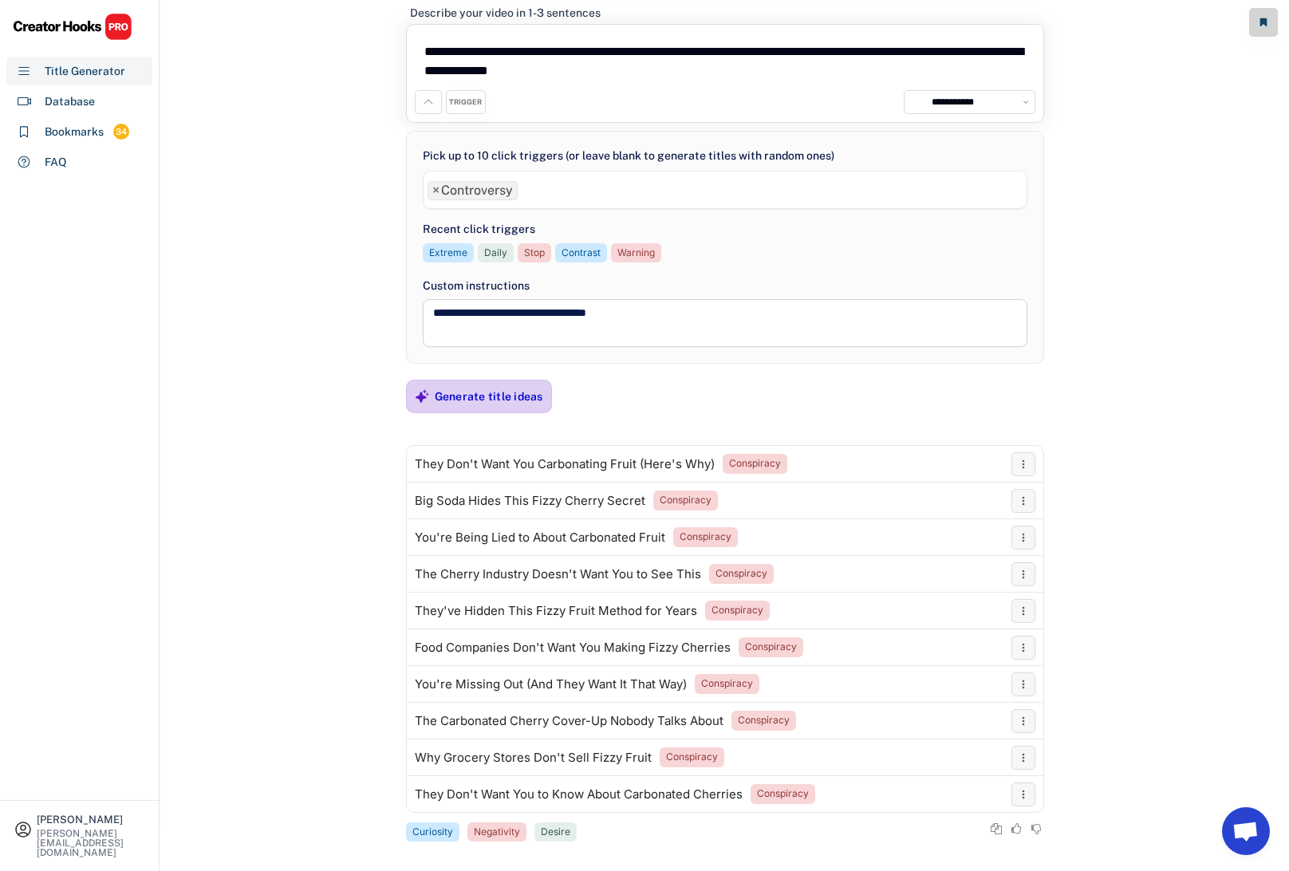
click at [514, 392] on div "Generate title ideas" at bounding box center [489, 396] width 108 height 14
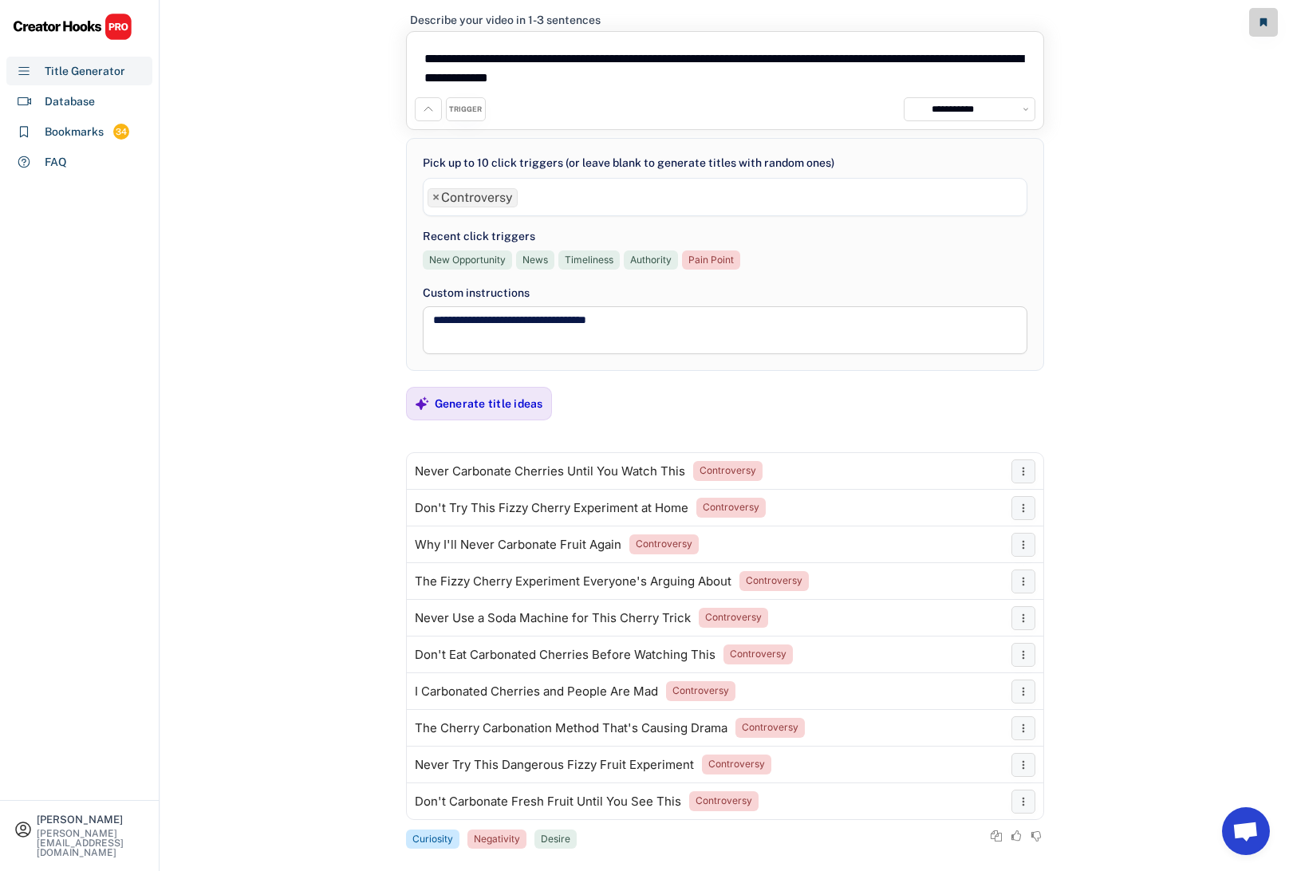
scroll to position [56, 0]
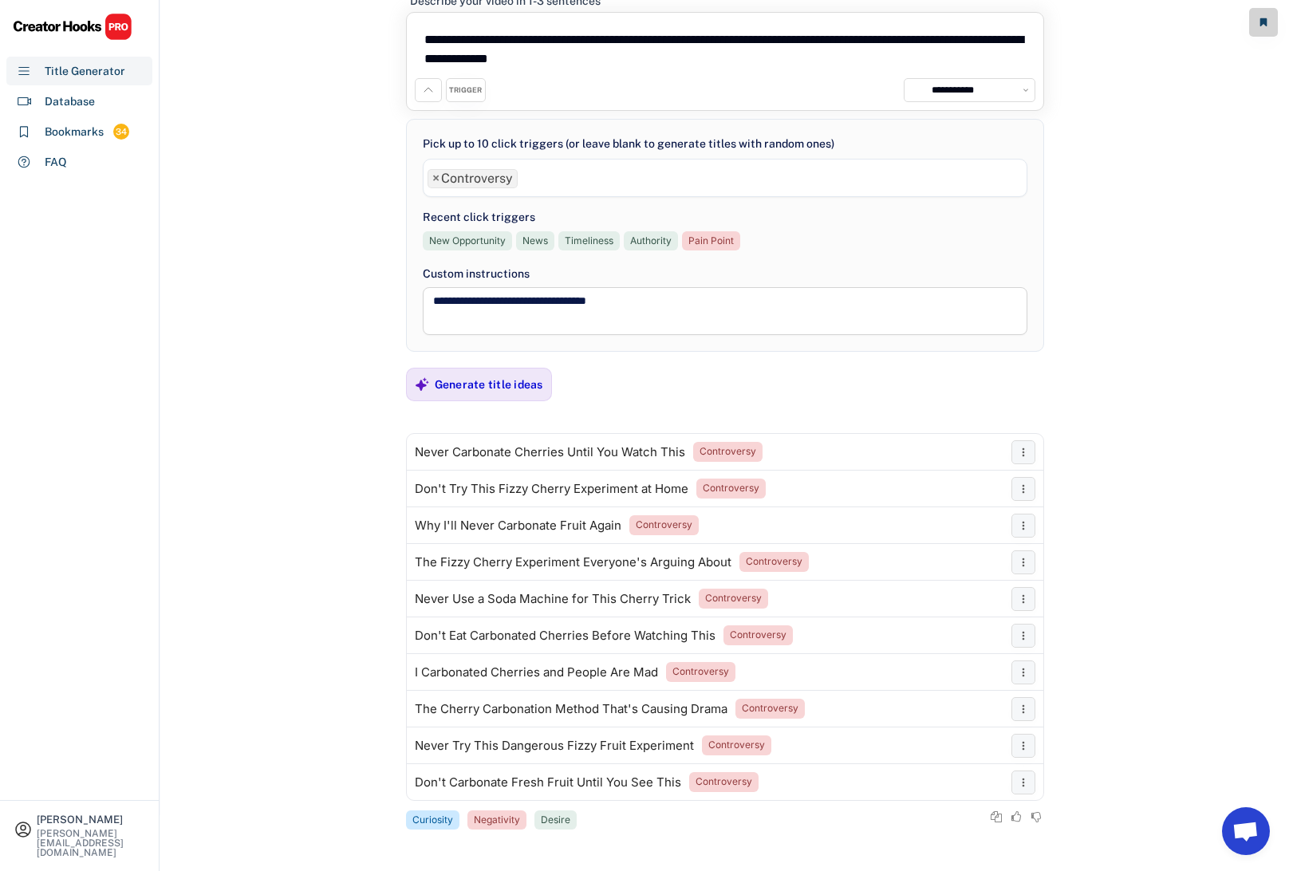
click at [437, 178] on span "×" at bounding box center [435, 178] width 7 height 13
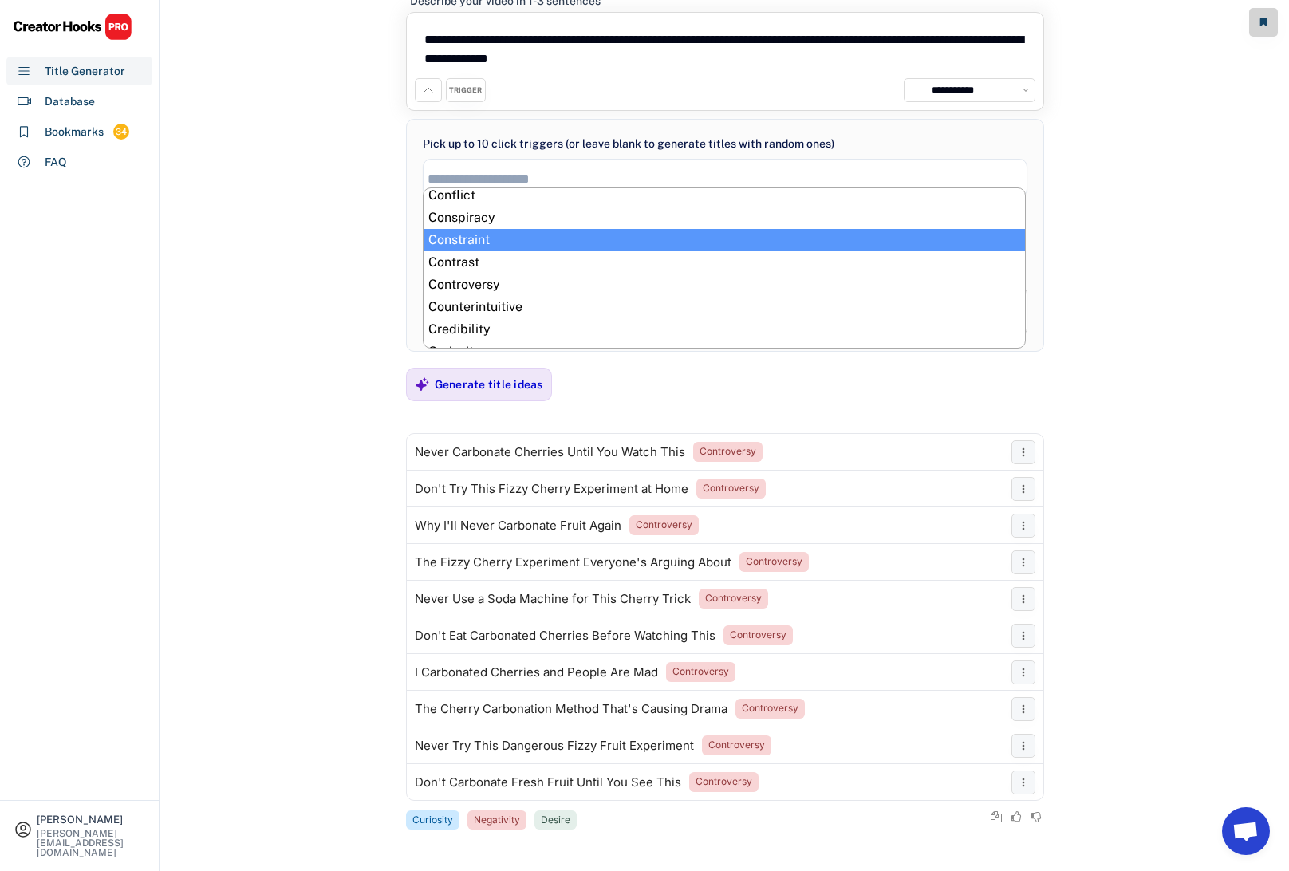
scroll to position [79, 0]
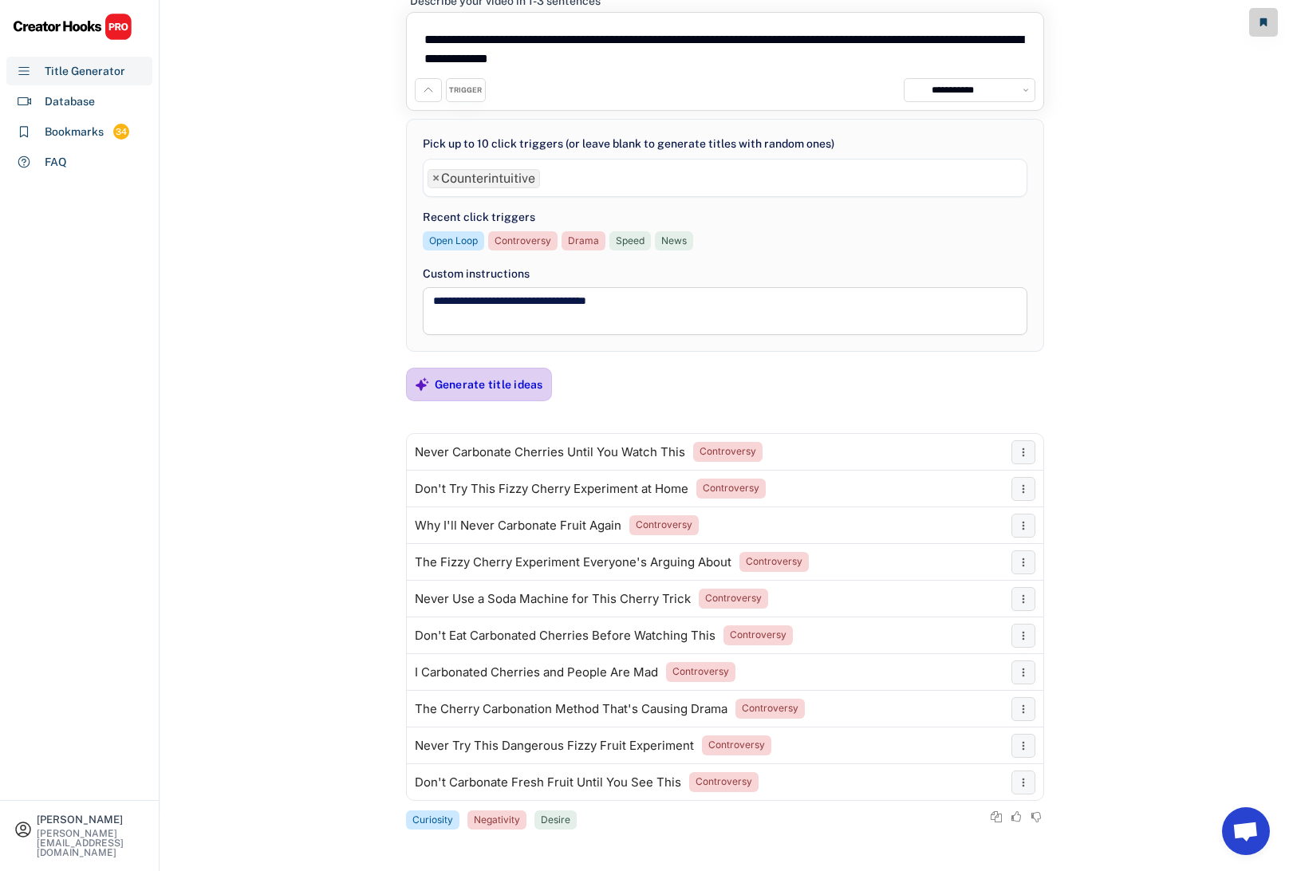
click at [494, 381] on div "Generate title ideas" at bounding box center [489, 384] width 108 height 14
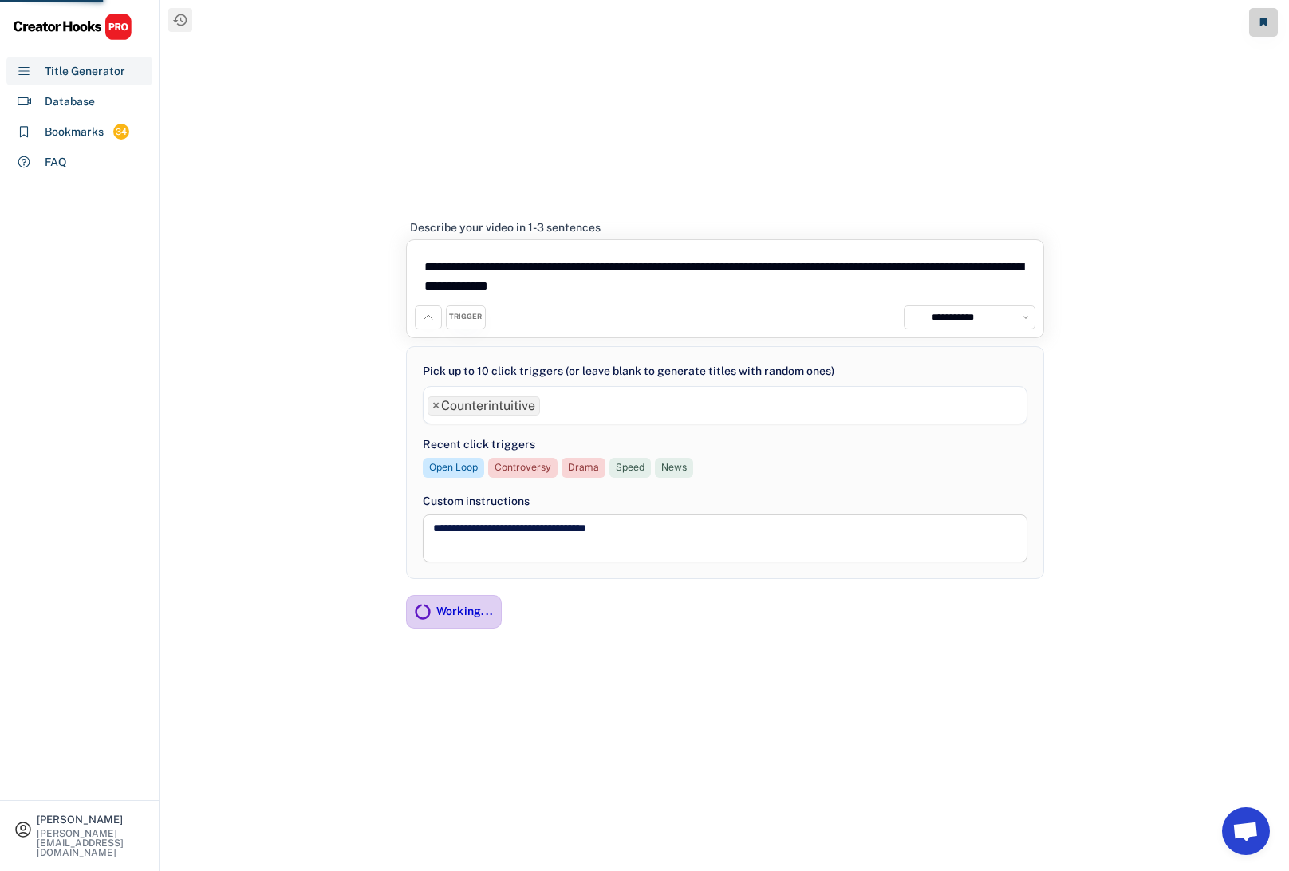
scroll to position [0, 0]
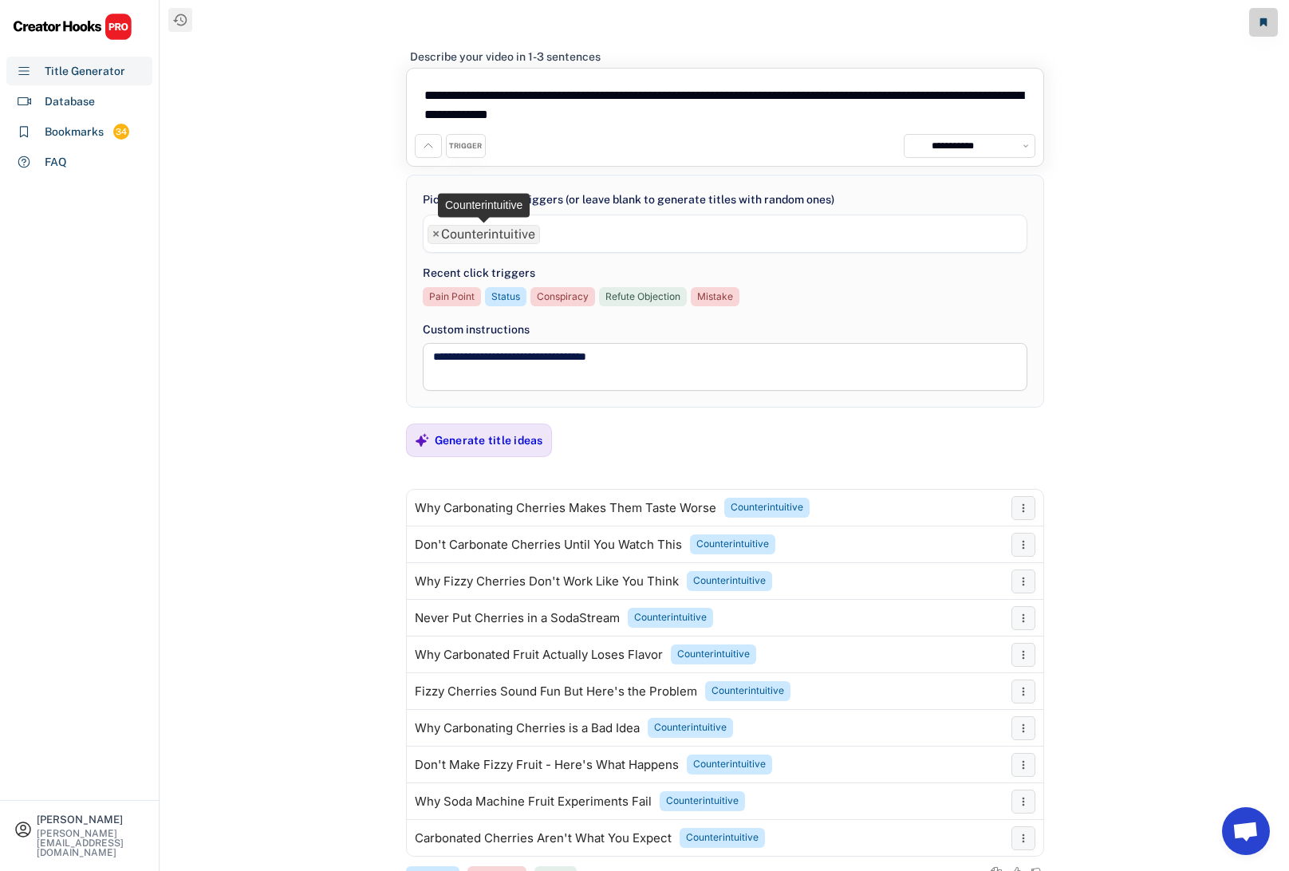
click at [435, 232] on span "×" at bounding box center [435, 234] width 7 height 13
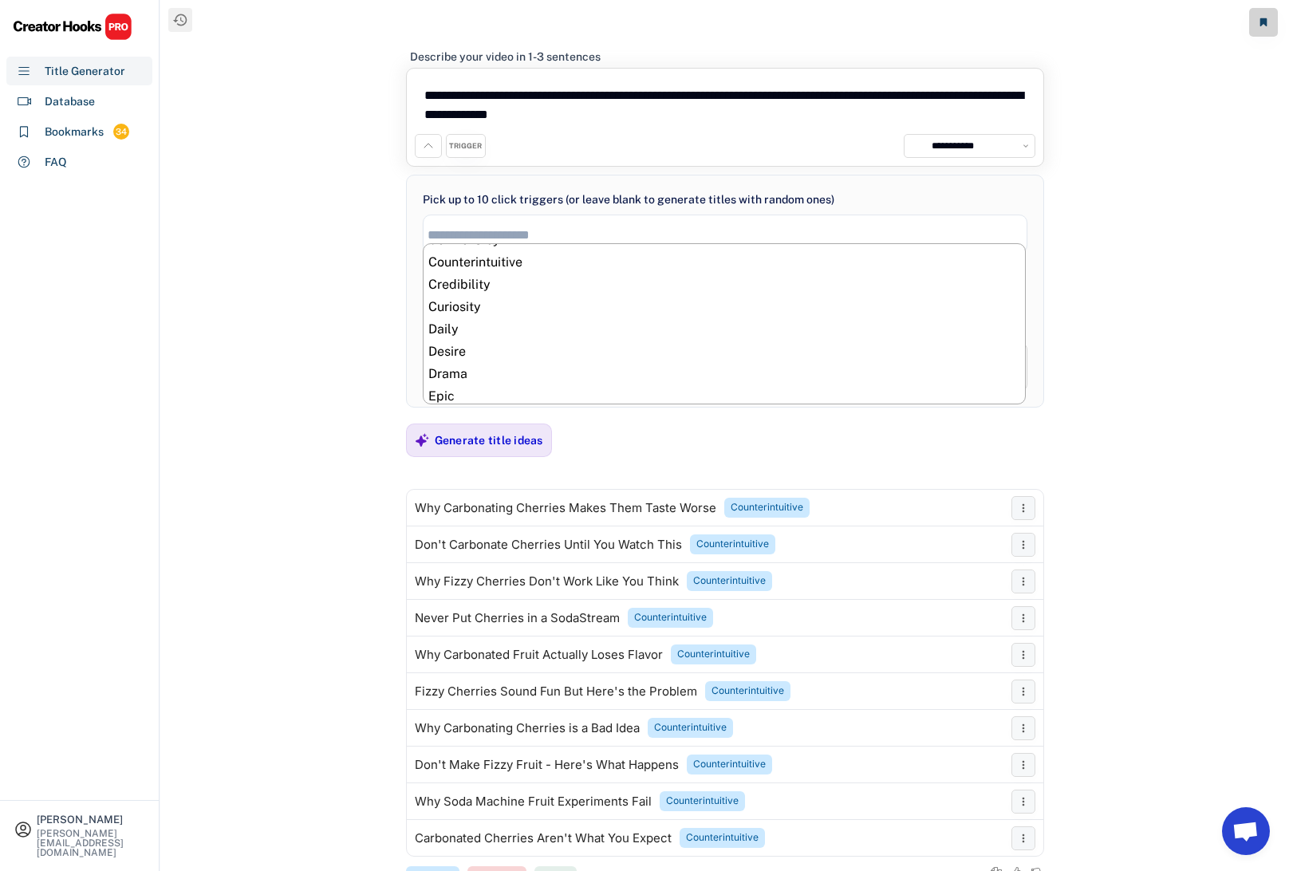
scroll to position [178, 0]
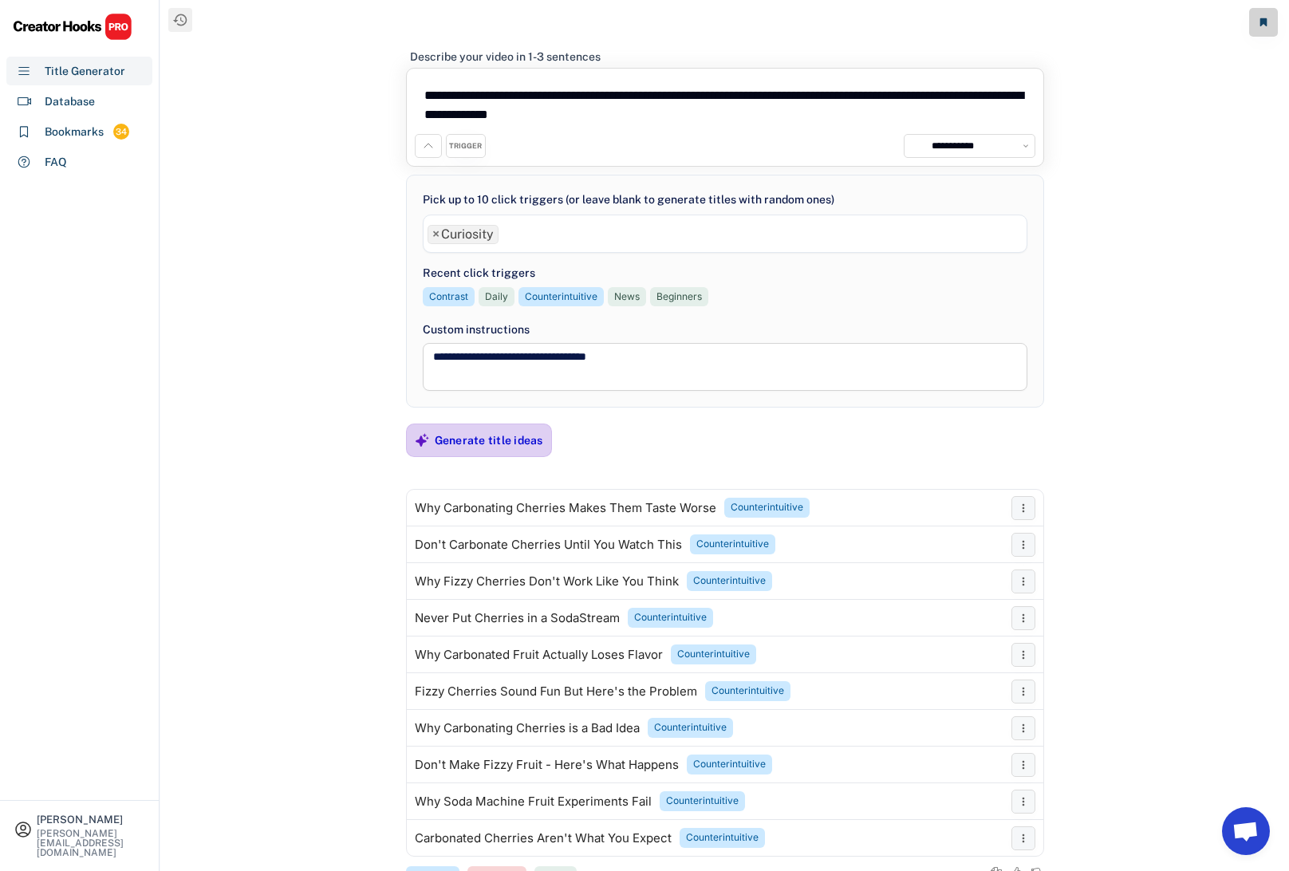
click at [499, 443] on div "Generate title ideas" at bounding box center [489, 440] width 108 height 14
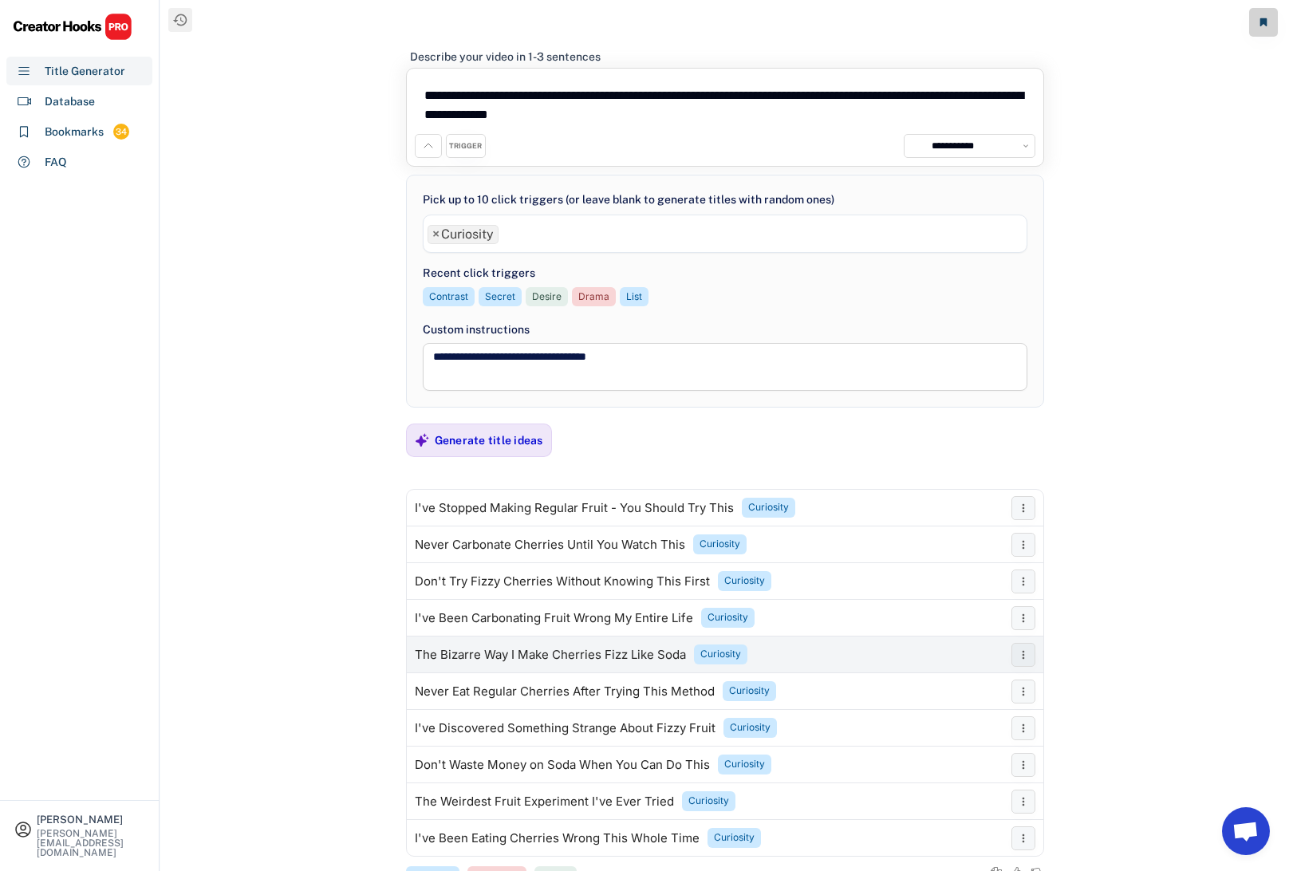
click at [529, 650] on div "The Bizarre Way I Make Cherries Fizz Like Soda" at bounding box center [550, 654] width 271 height 13
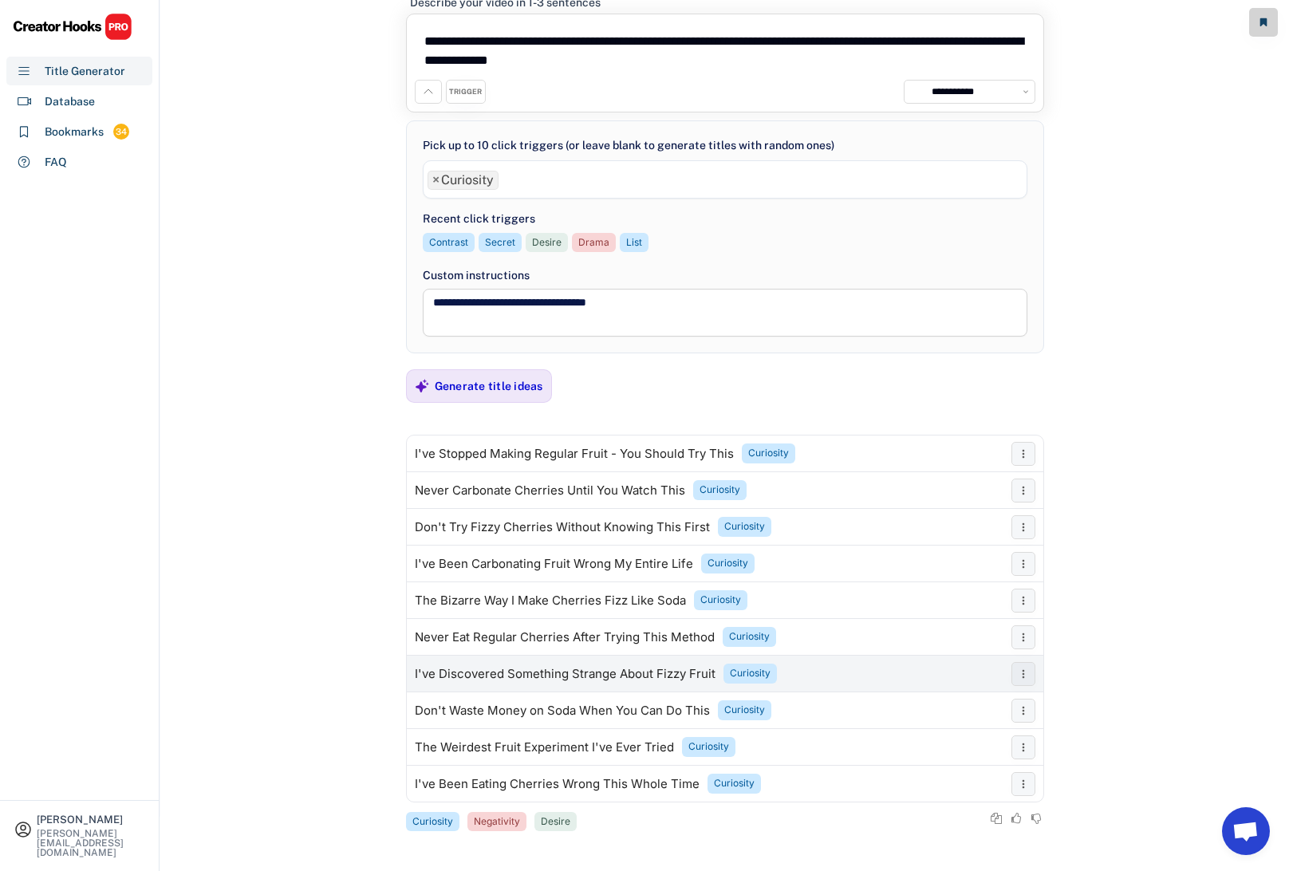
scroll to position [56, 0]
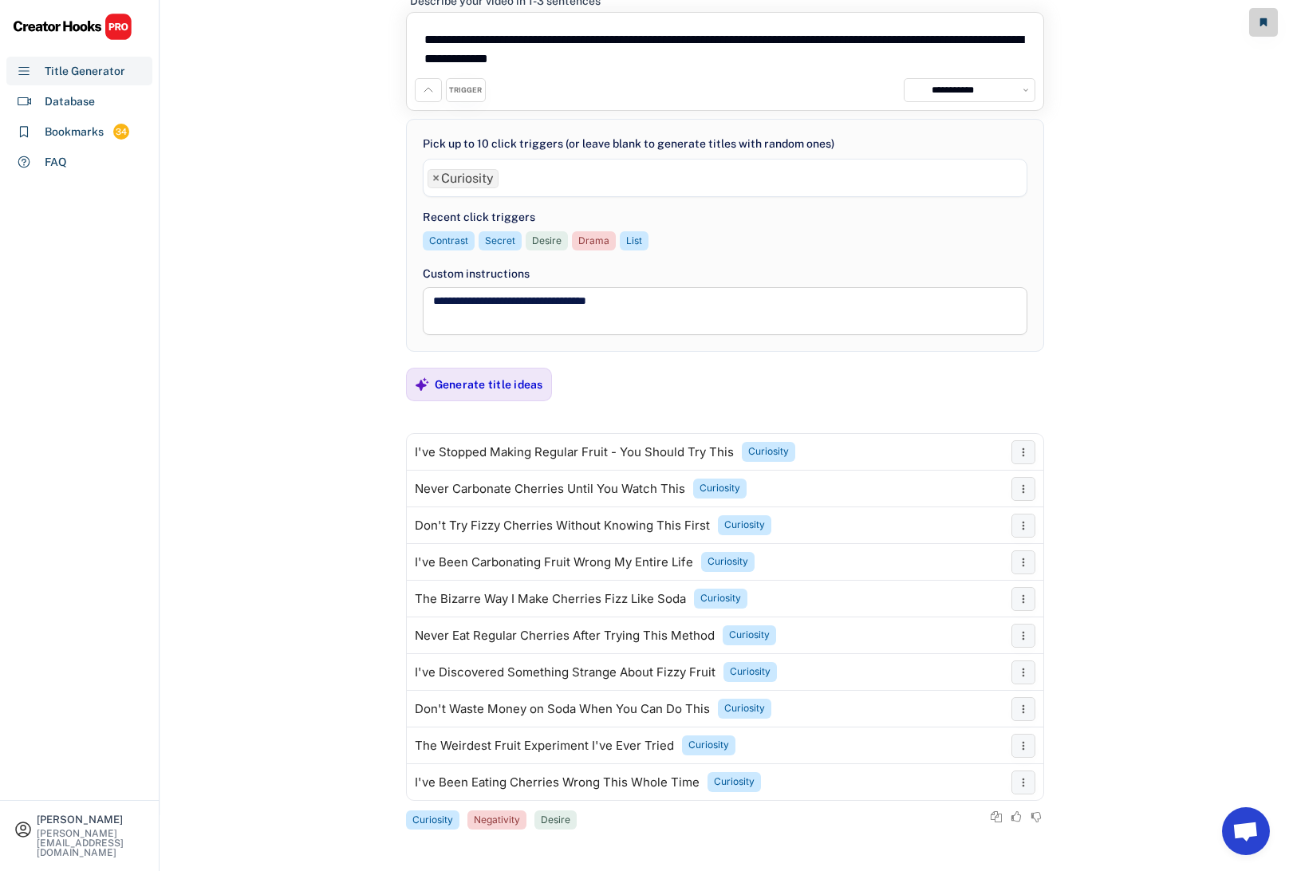
click at [435, 173] on span "×" at bounding box center [435, 178] width 7 height 13
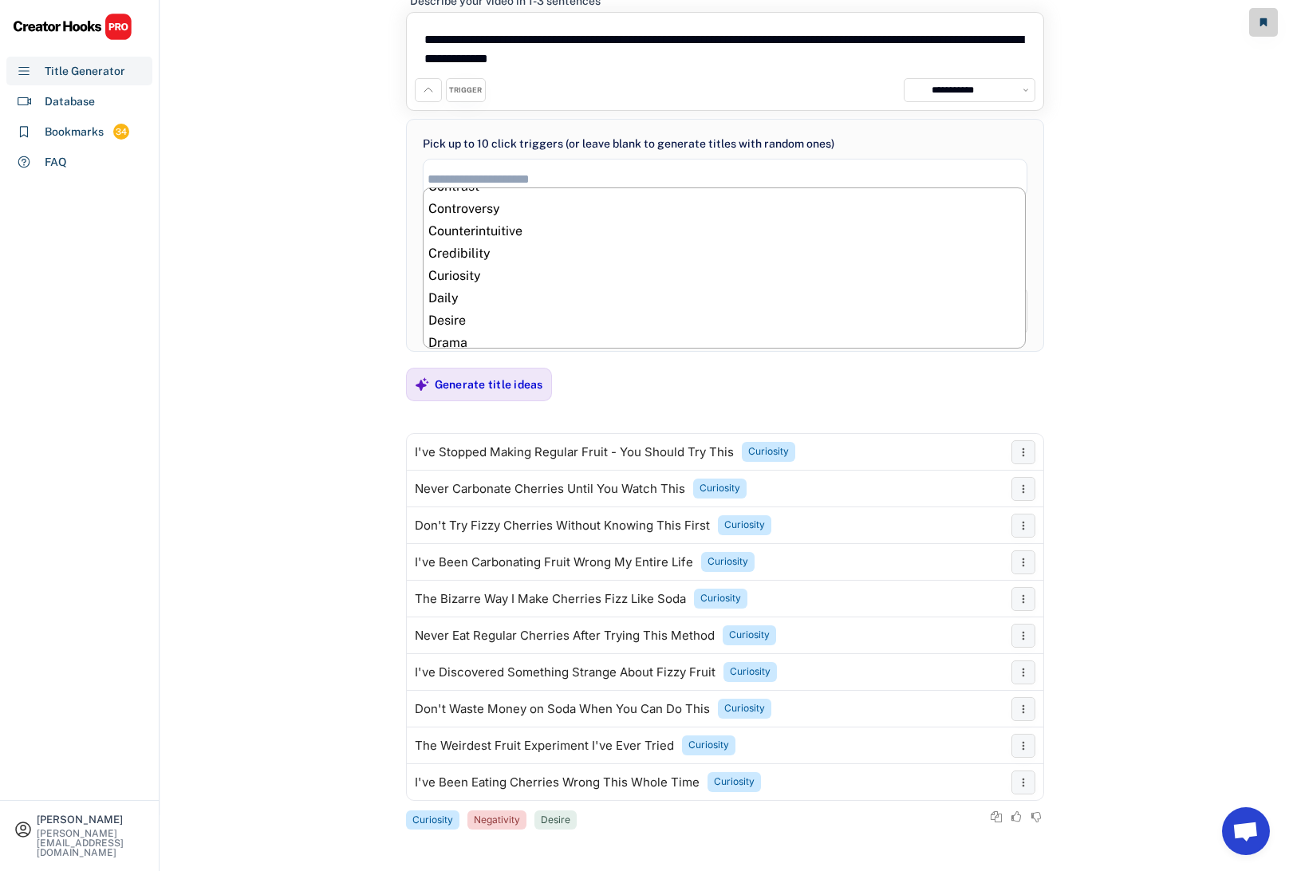
scroll to position [148, 0]
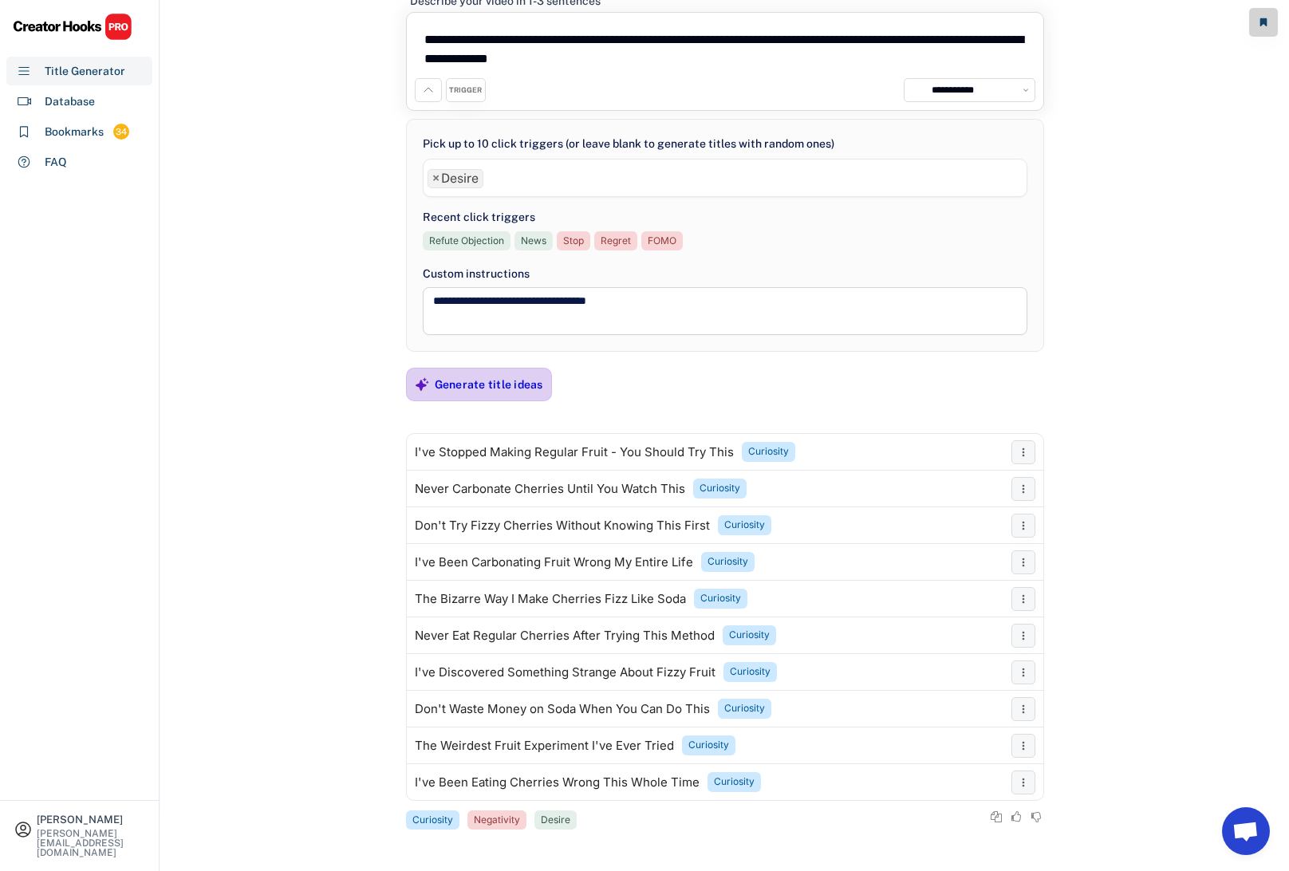
click at [486, 381] on div "Generate title ideas" at bounding box center [489, 384] width 108 height 14
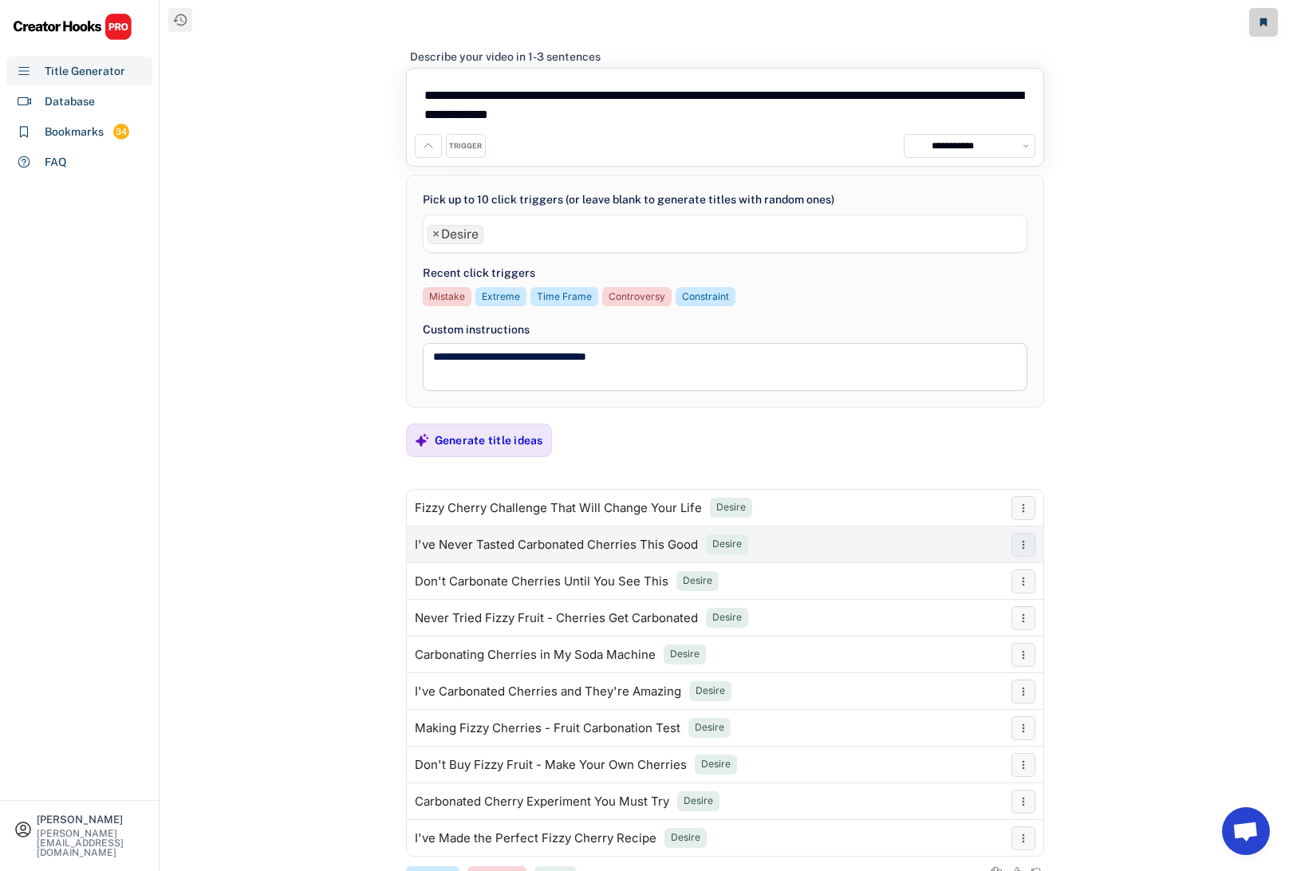
click at [539, 541] on div "I've Never Tasted Carbonated Cherries This Good" at bounding box center [556, 544] width 283 height 13
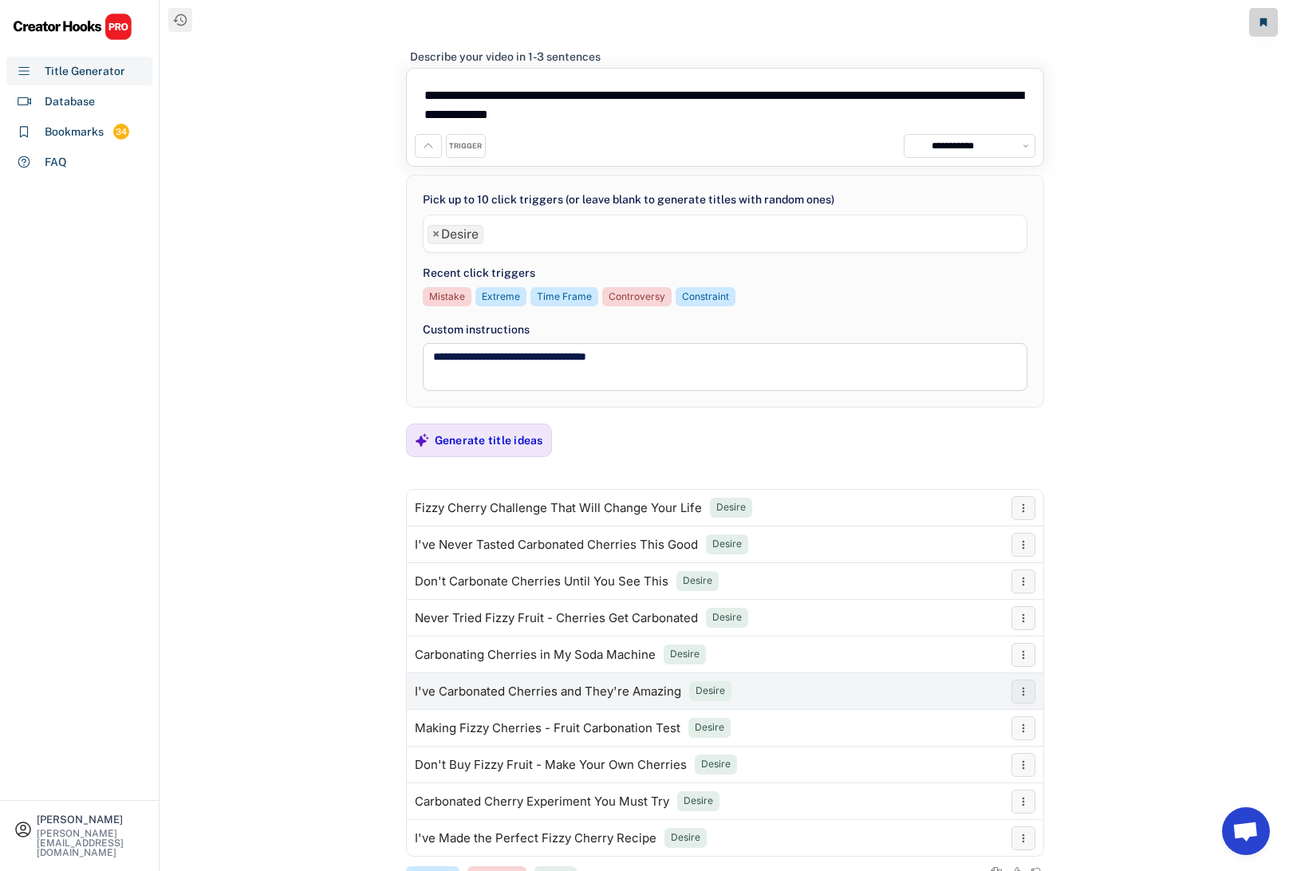
click at [628, 687] on div "I've Carbonated Cherries and They're Amazing" at bounding box center [548, 691] width 266 height 13
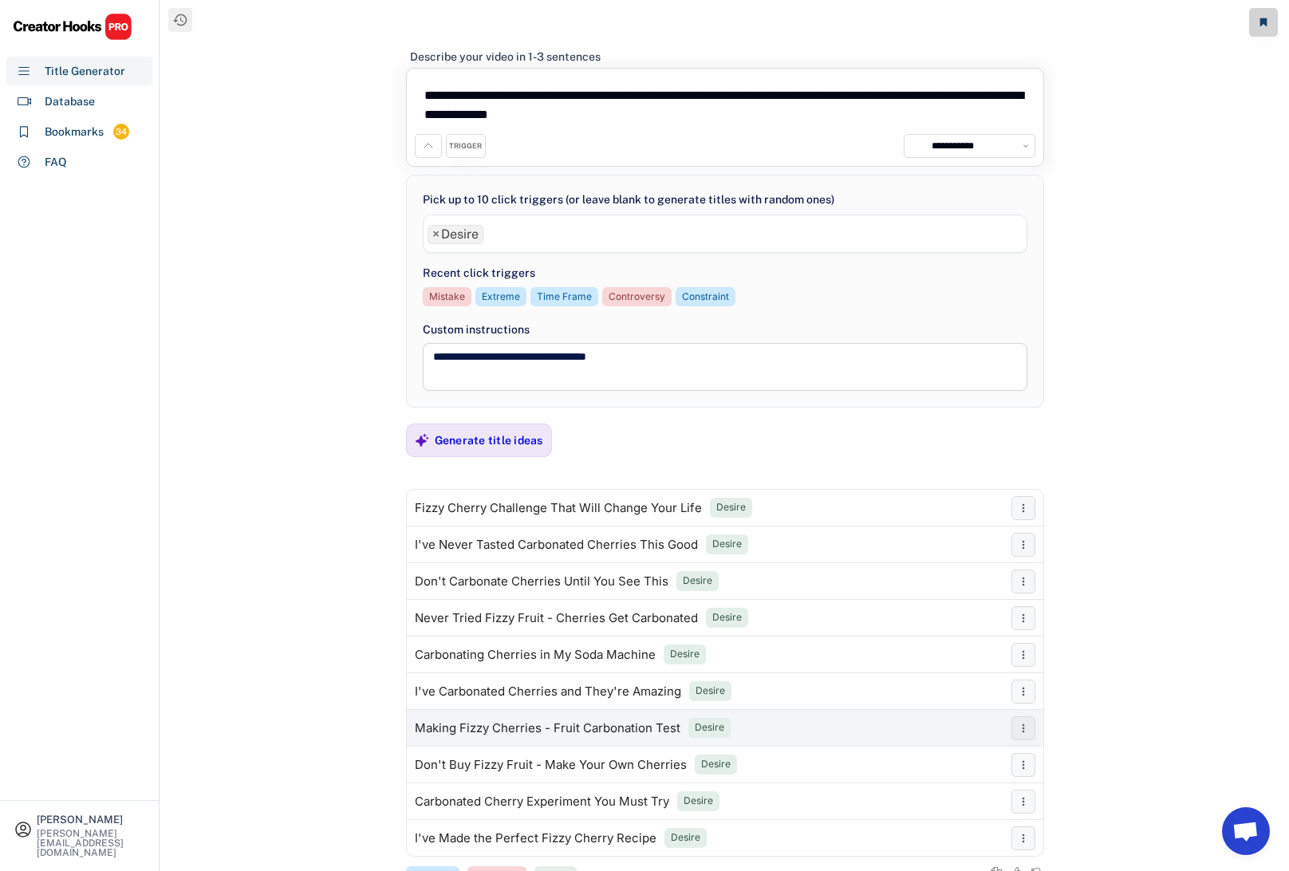
click at [587, 724] on div "Making Fizzy Cherries - Fruit Carbonation Test" at bounding box center [548, 728] width 266 height 13
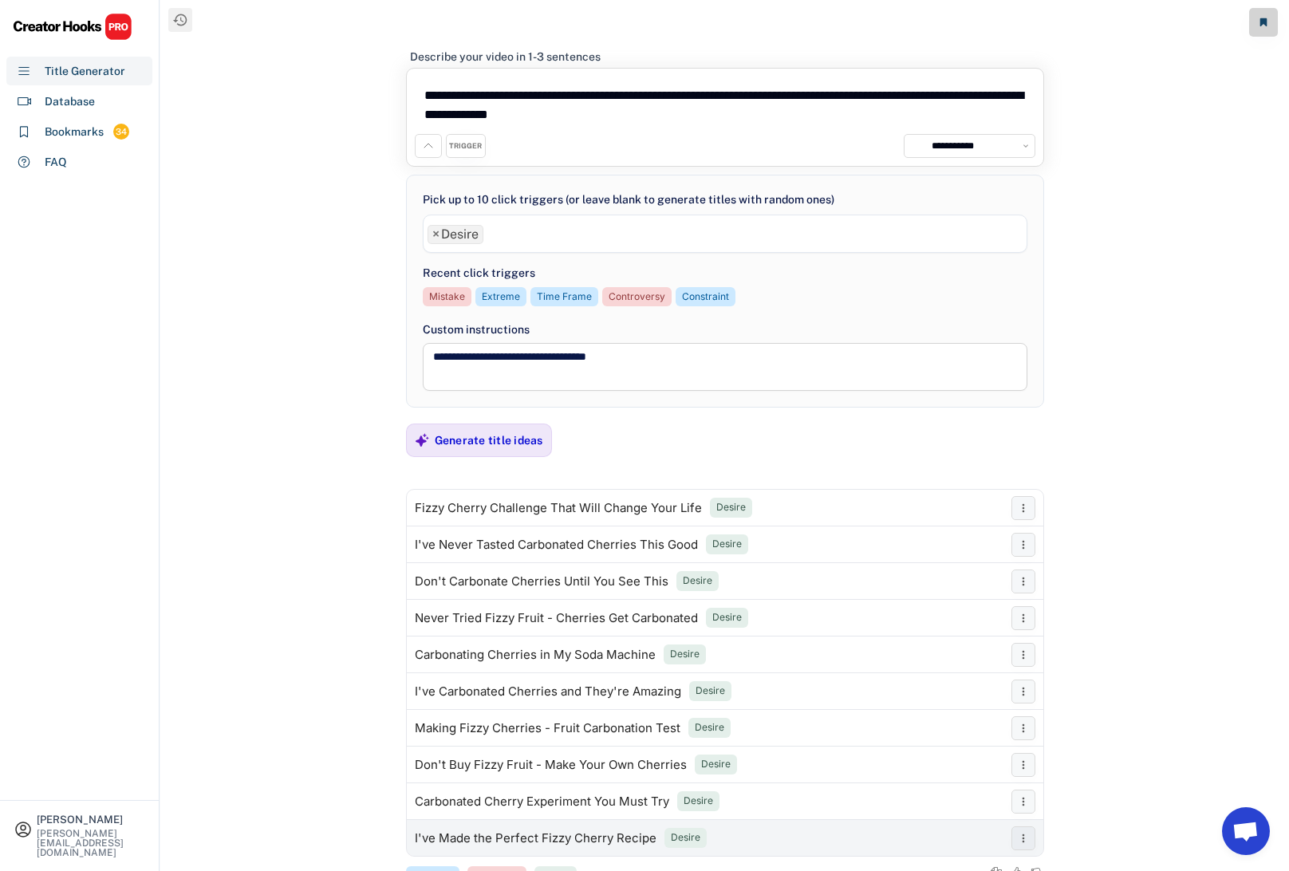
click at [596, 834] on div "I've Made the Perfect Fizzy Cherry Recipe" at bounding box center [536, 838] width 242 height 13
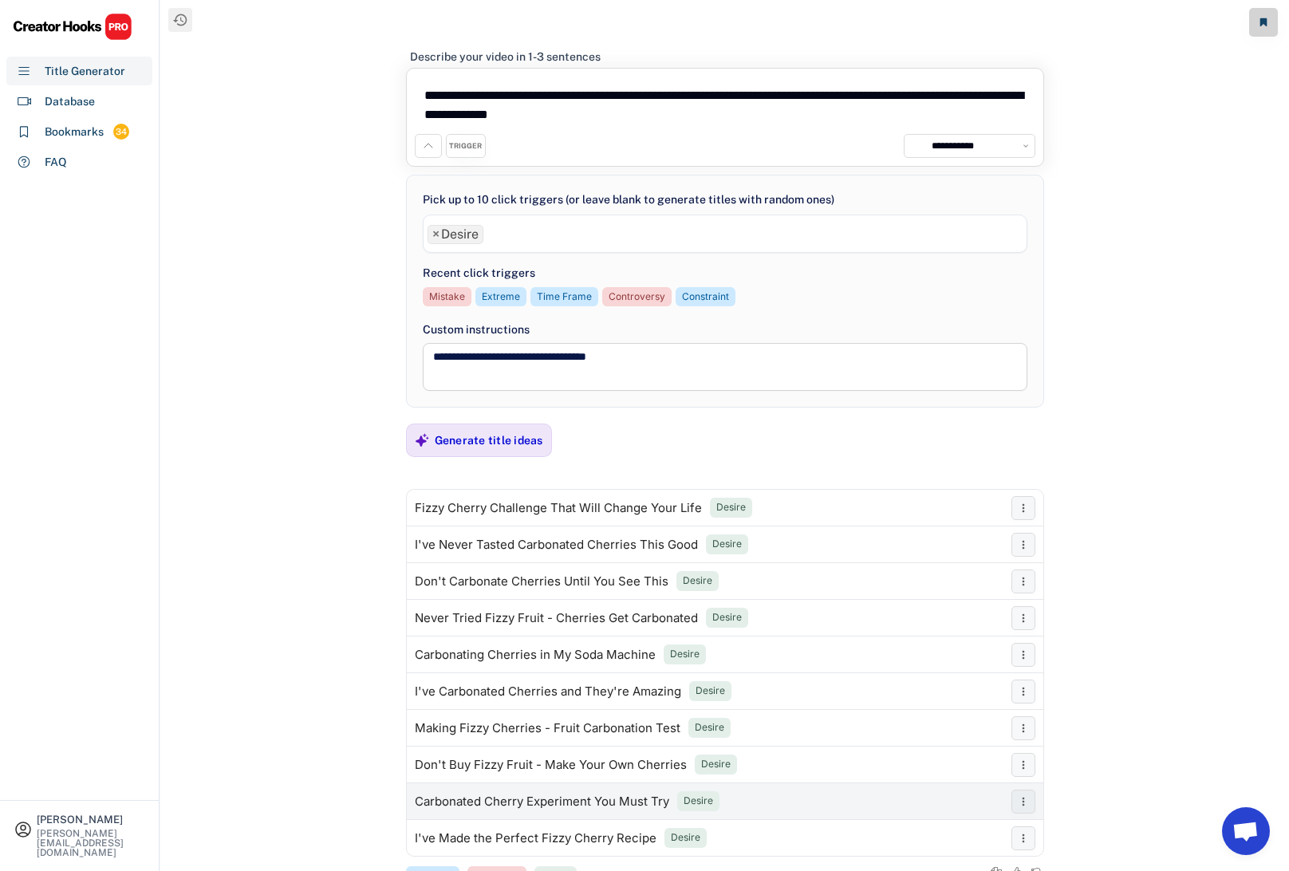
scroll to position [56, 0]
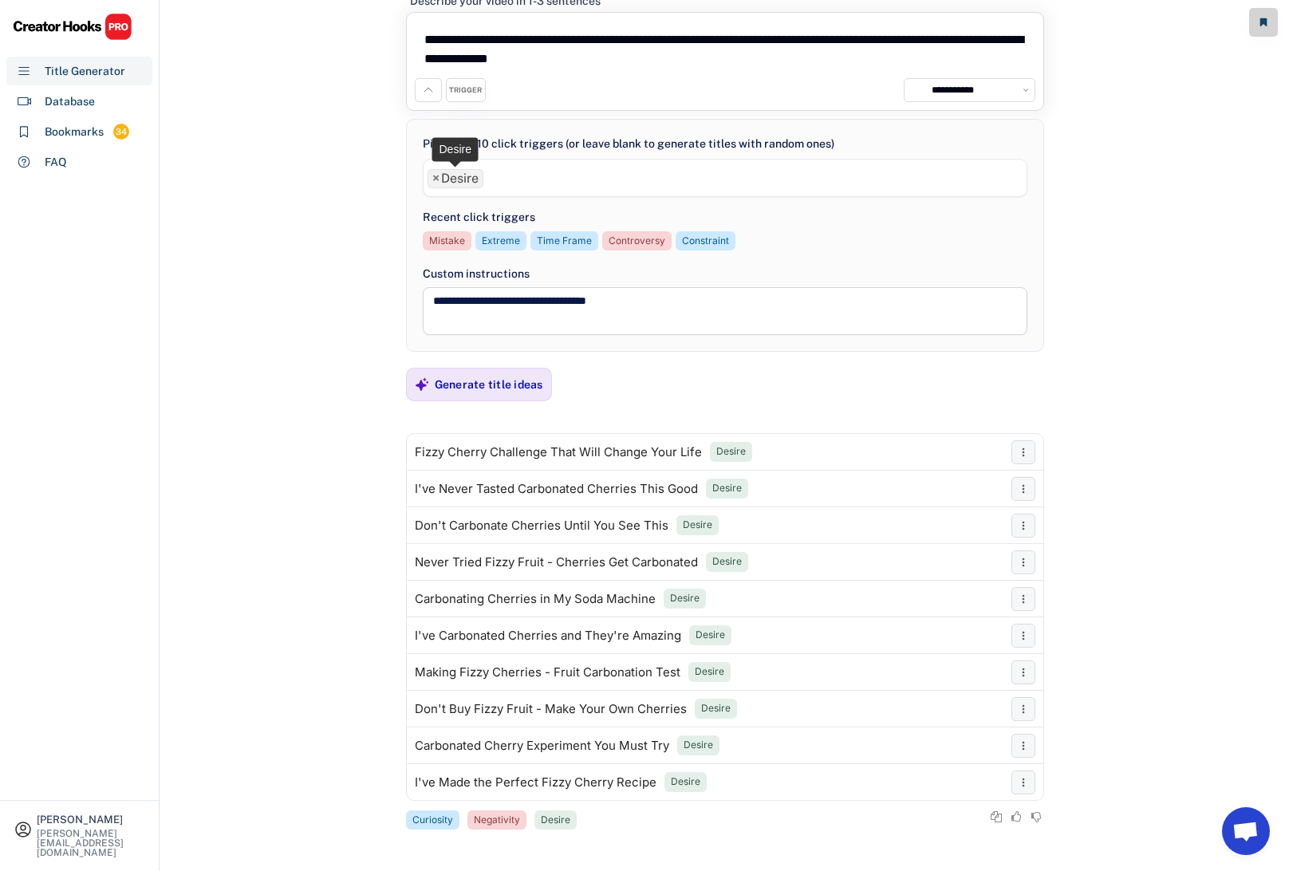
click at [434, 175] on span "×" at bounding box center [435, 178] width 7 height 13
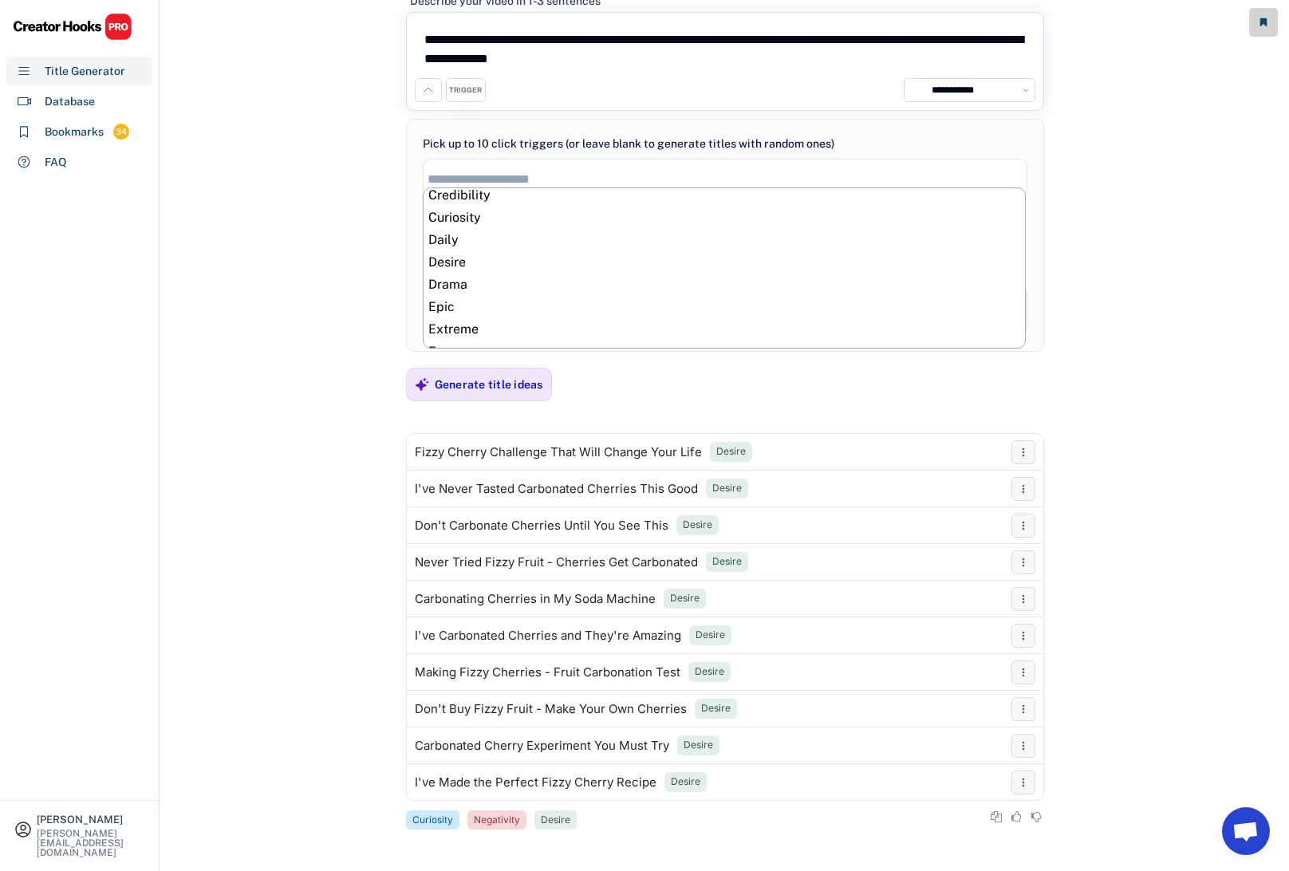
scroll to position [207, 0]
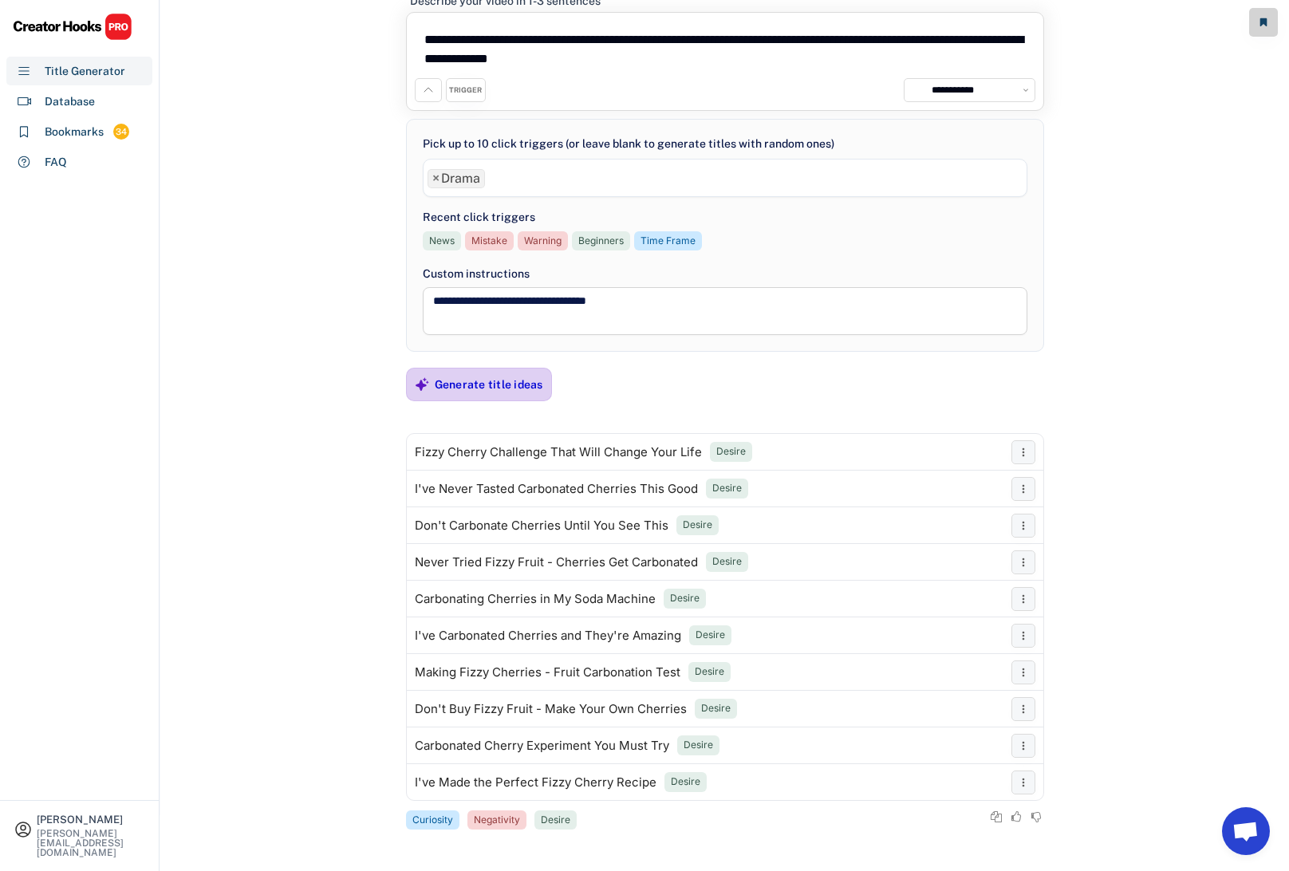
click at [513, 387] on div "Generate title ideas" at bounding box center [489, 384] width 108 height 14
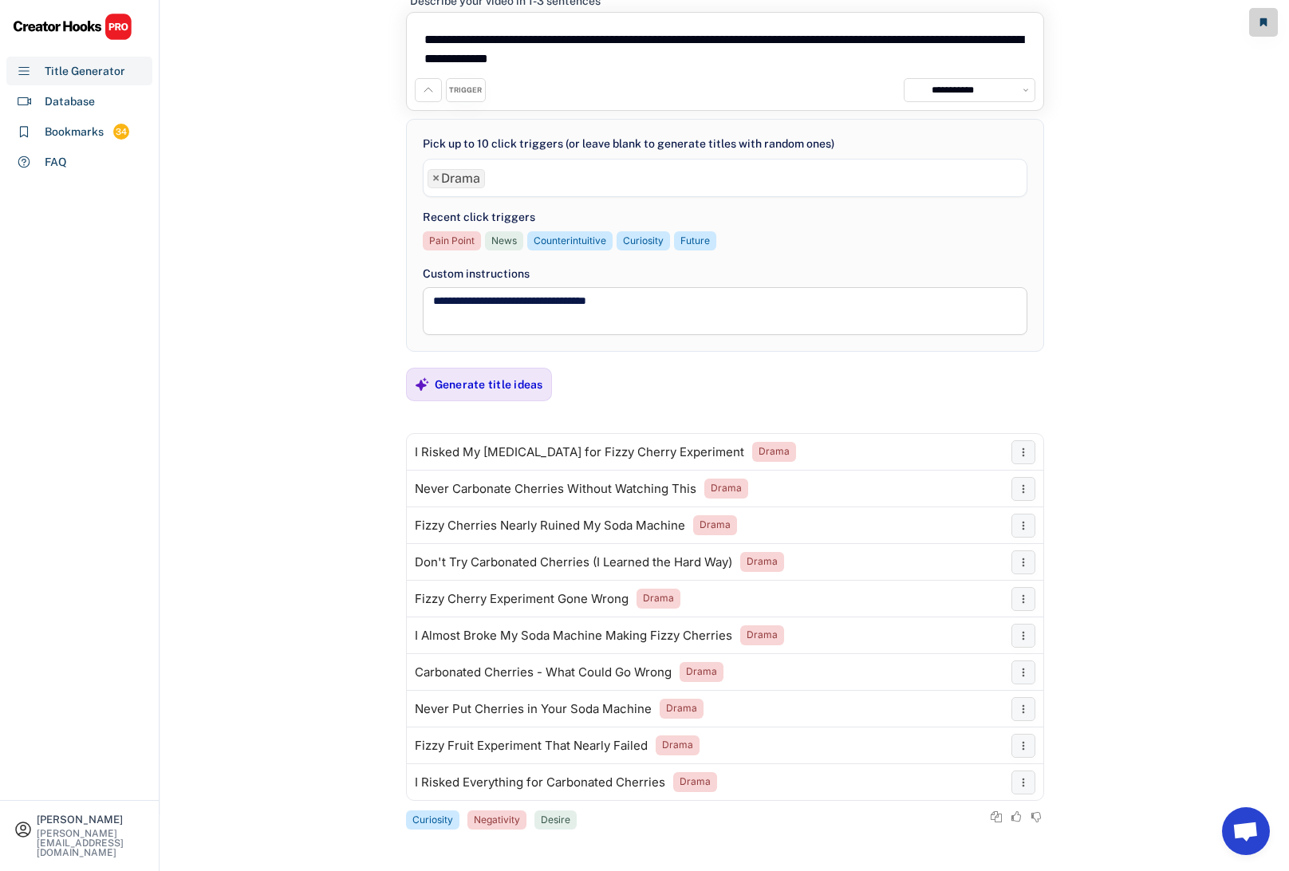
scroll to position [53, 0]
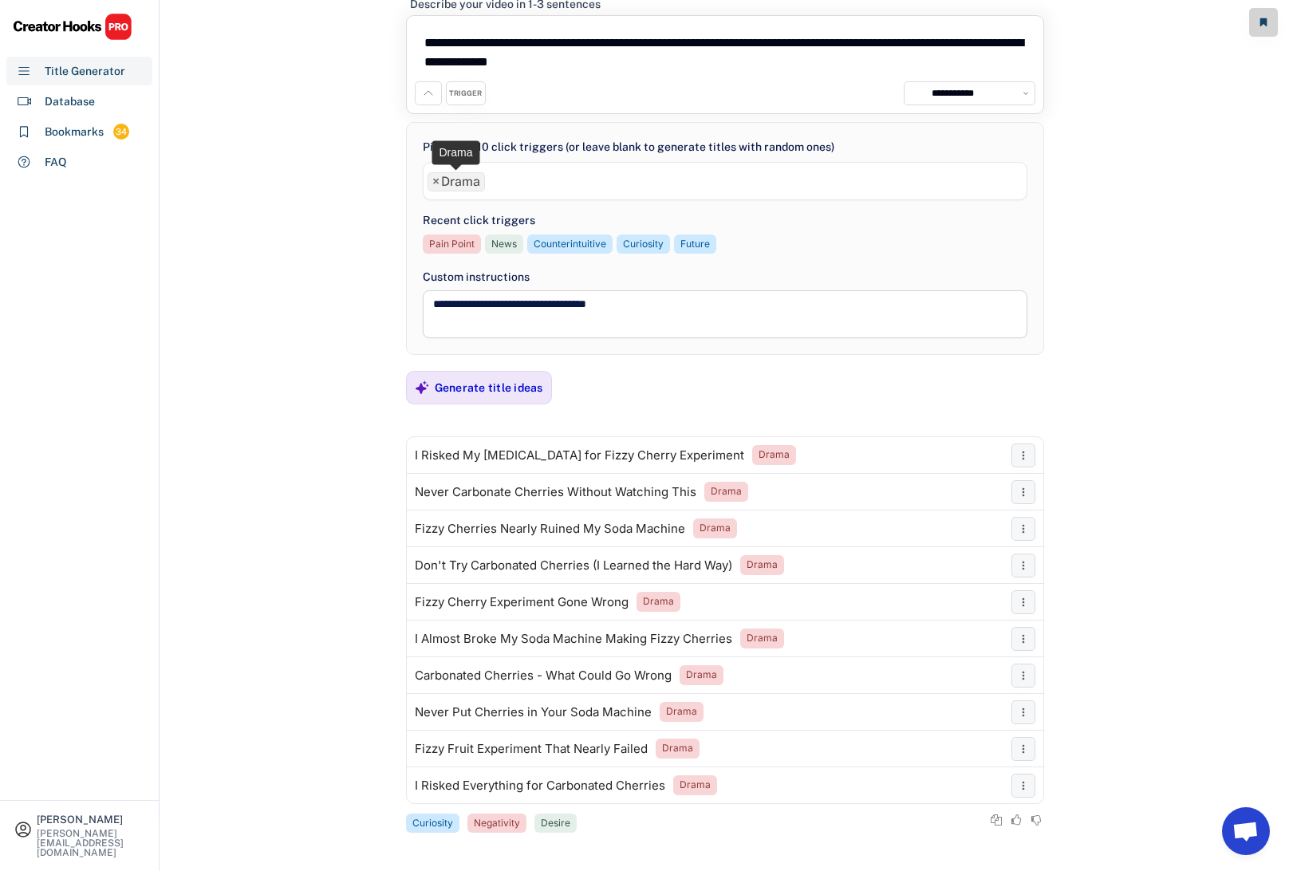
click at [435, 180] on span "×" at bounding box center [435, 181] width 7 height 13
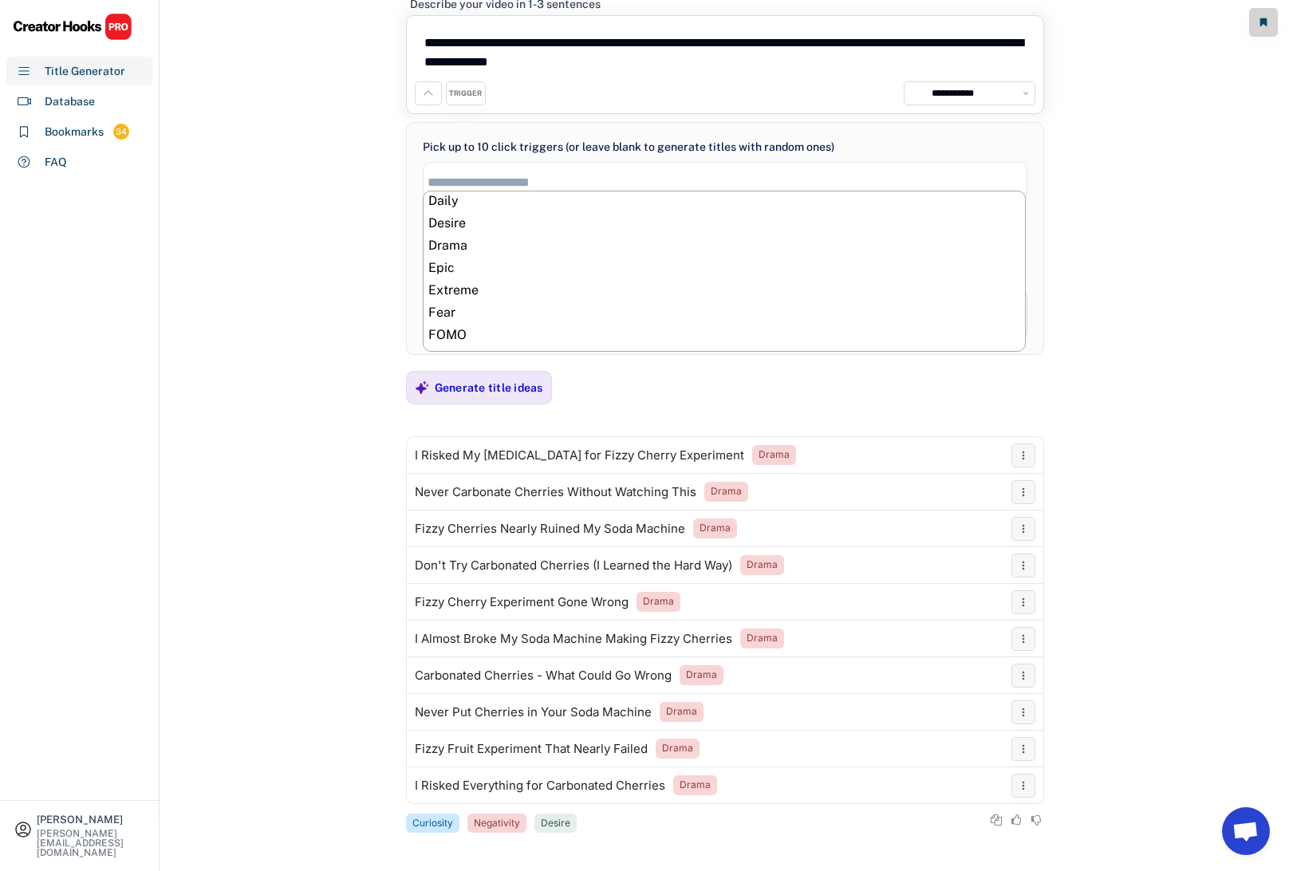
scroll to position [262, 0]
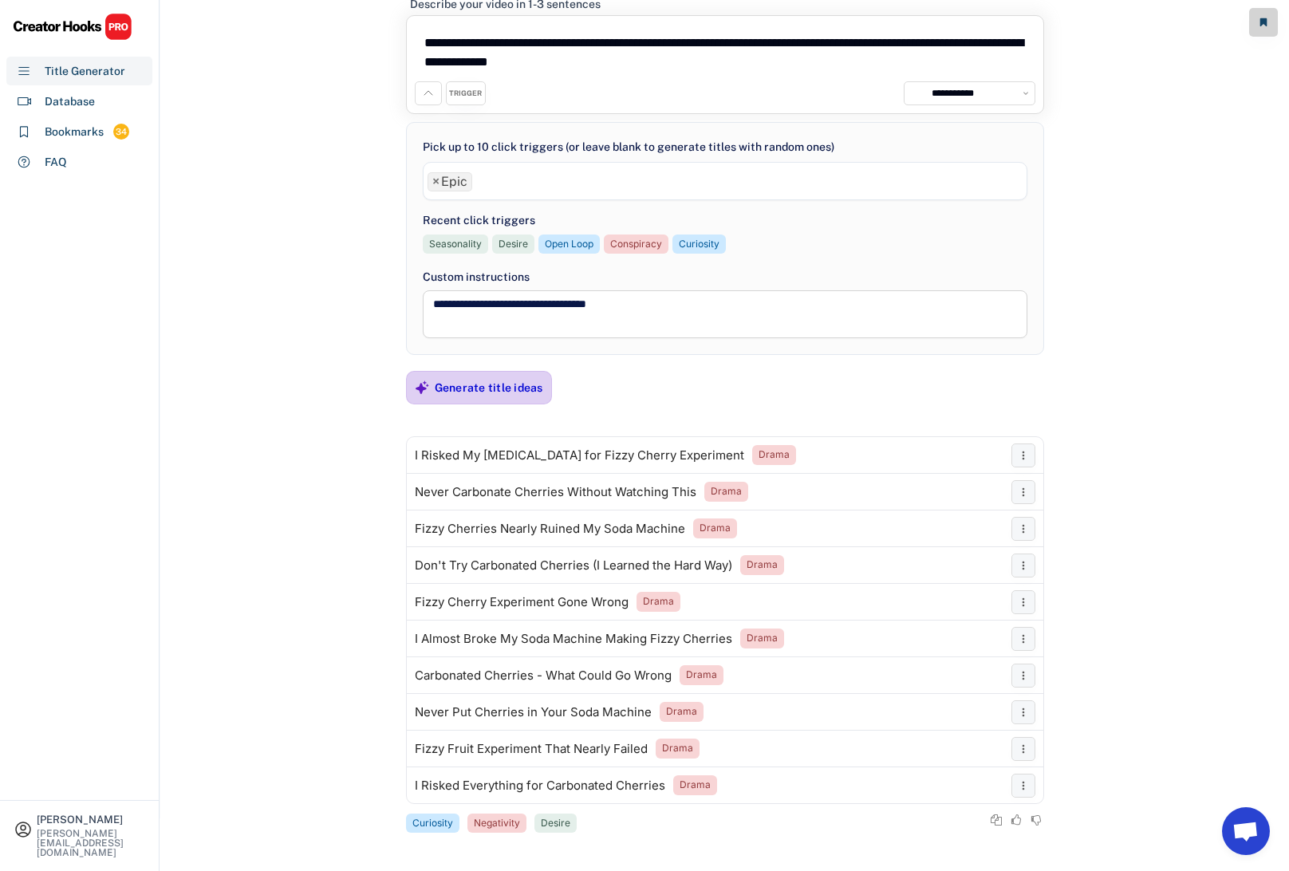
click at [471, 388] on div "Generate title ideas" at bounding box center [489, 387] width 108 height 14
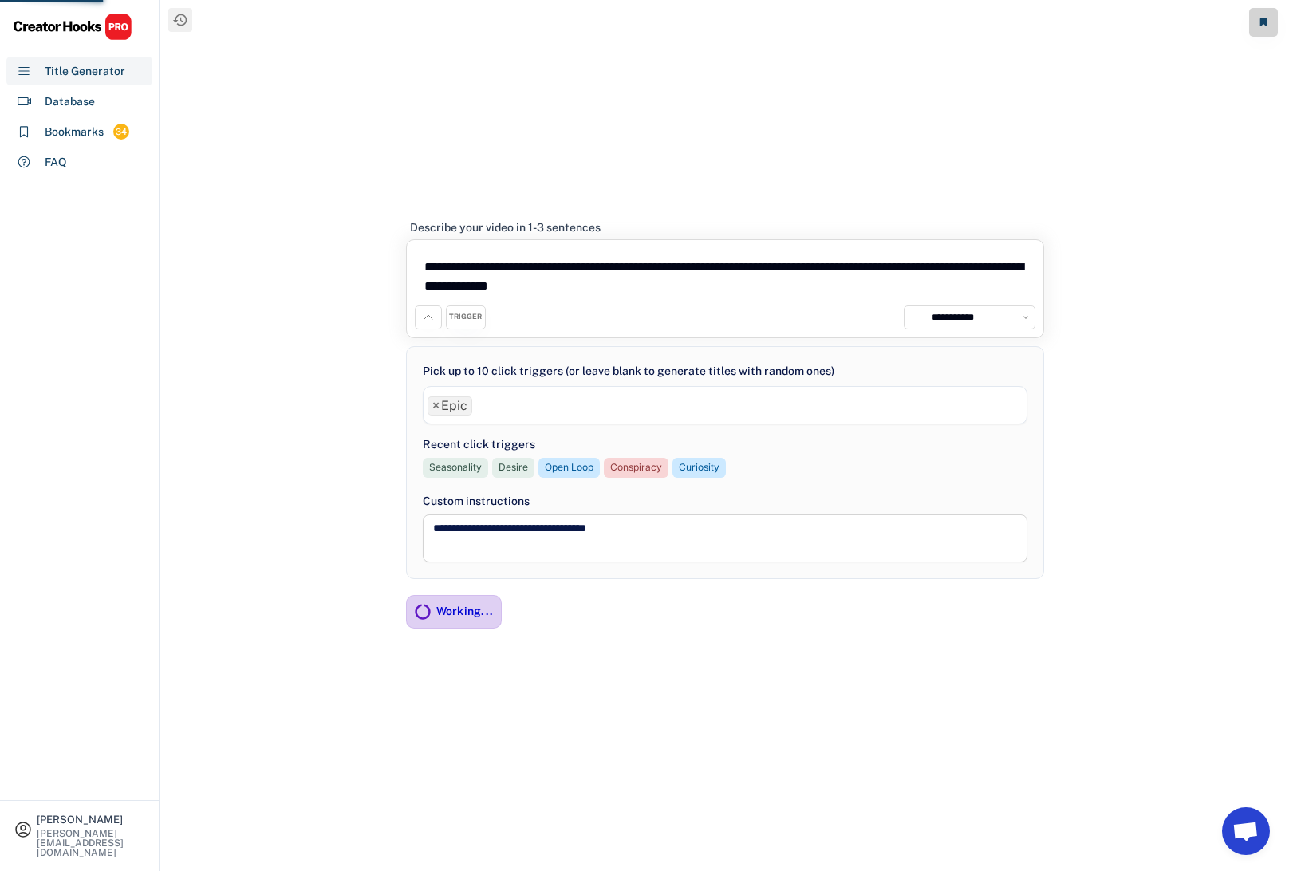
scroll to position [0, 0]
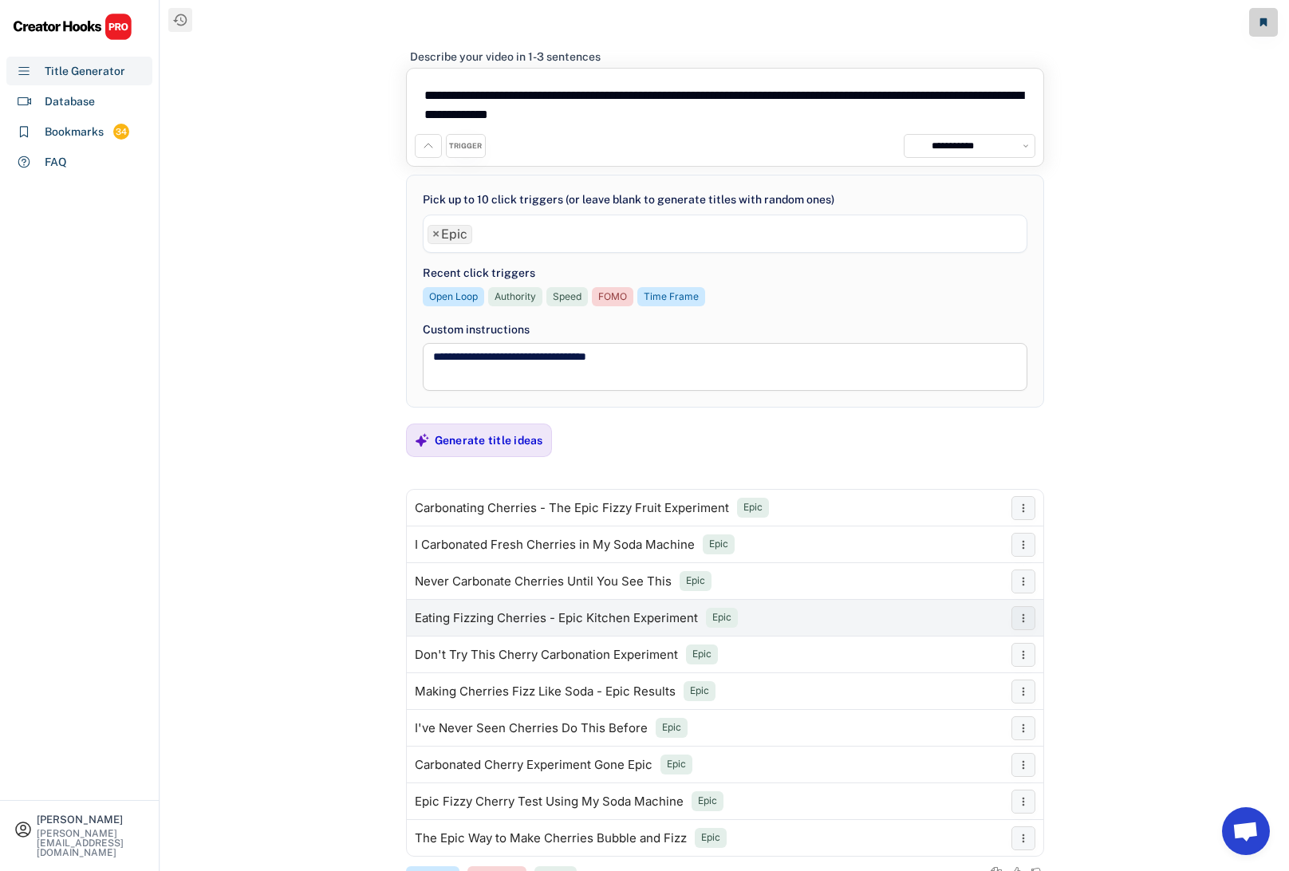
click at [478, 616] on div "Eating Fizzing Cherries - Epic Kitchen Experiment" at bounding box center [556, 618] width 283 height 13
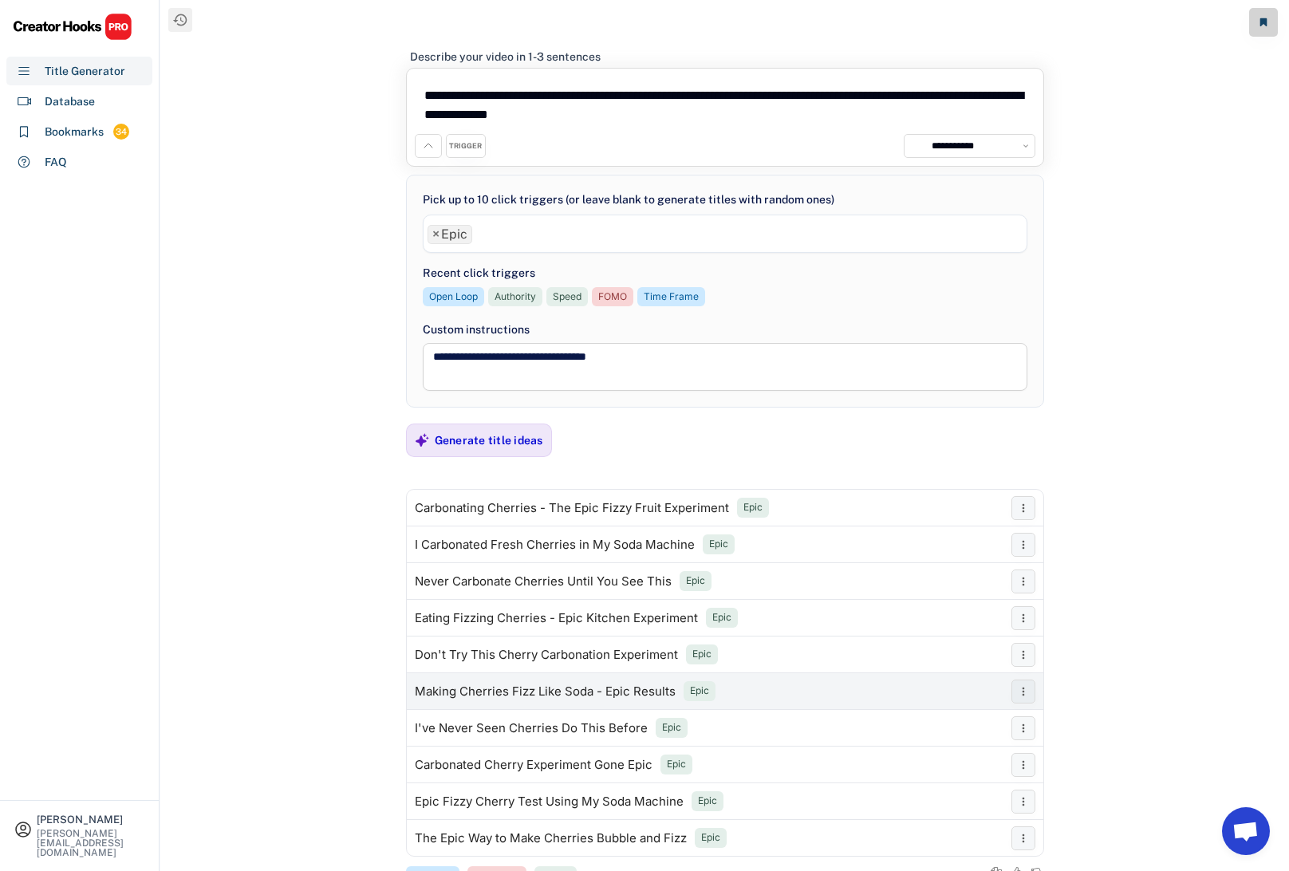
click at [493, 695] on div "Making Cherries Fizz Like Soda - Epic Results" at bounding box center [545, 691] width 261 height 13
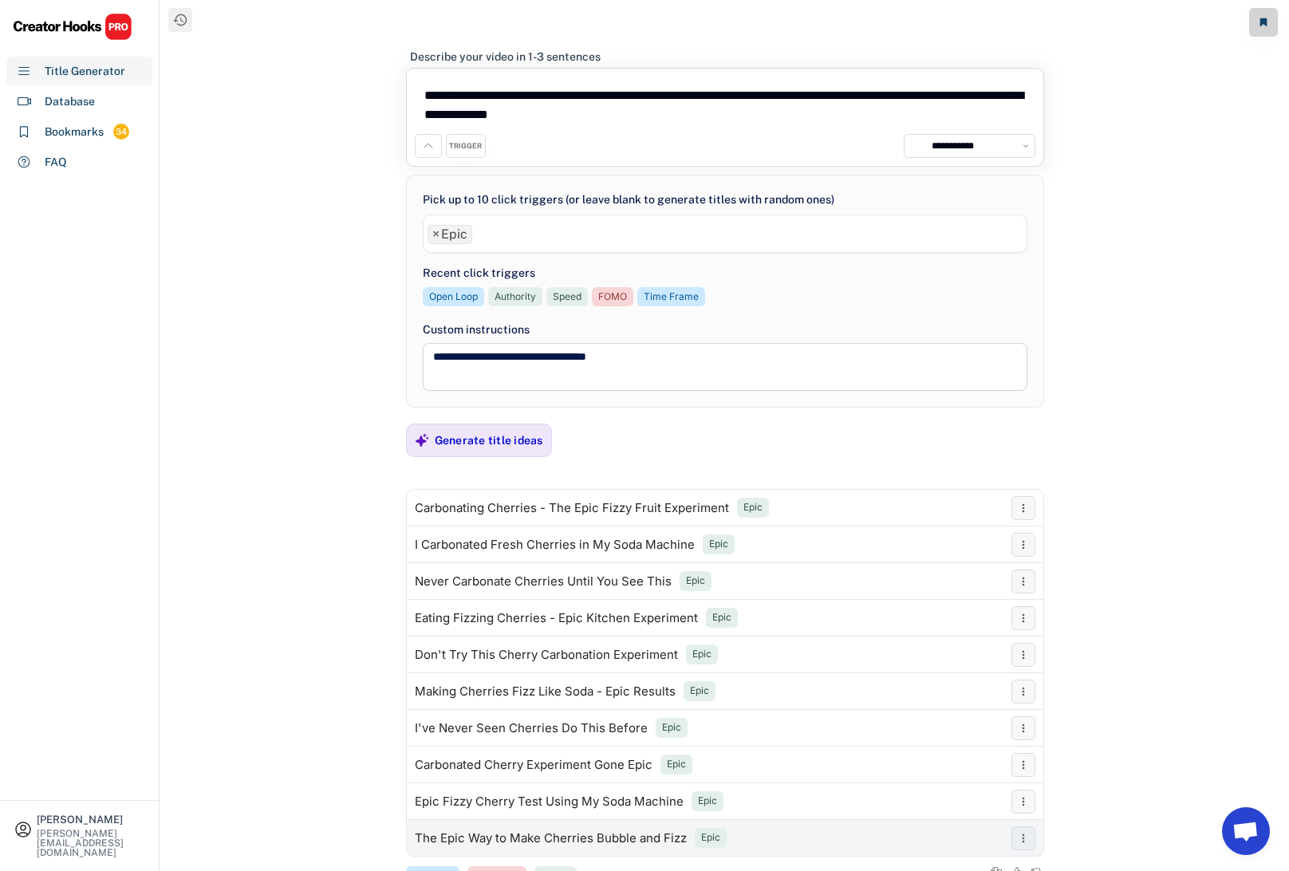
click at [506, 836] on div "The Epic Way to Make Cherries Bubble and Fizz" at bounding box center [551, 838] width 272 height 13
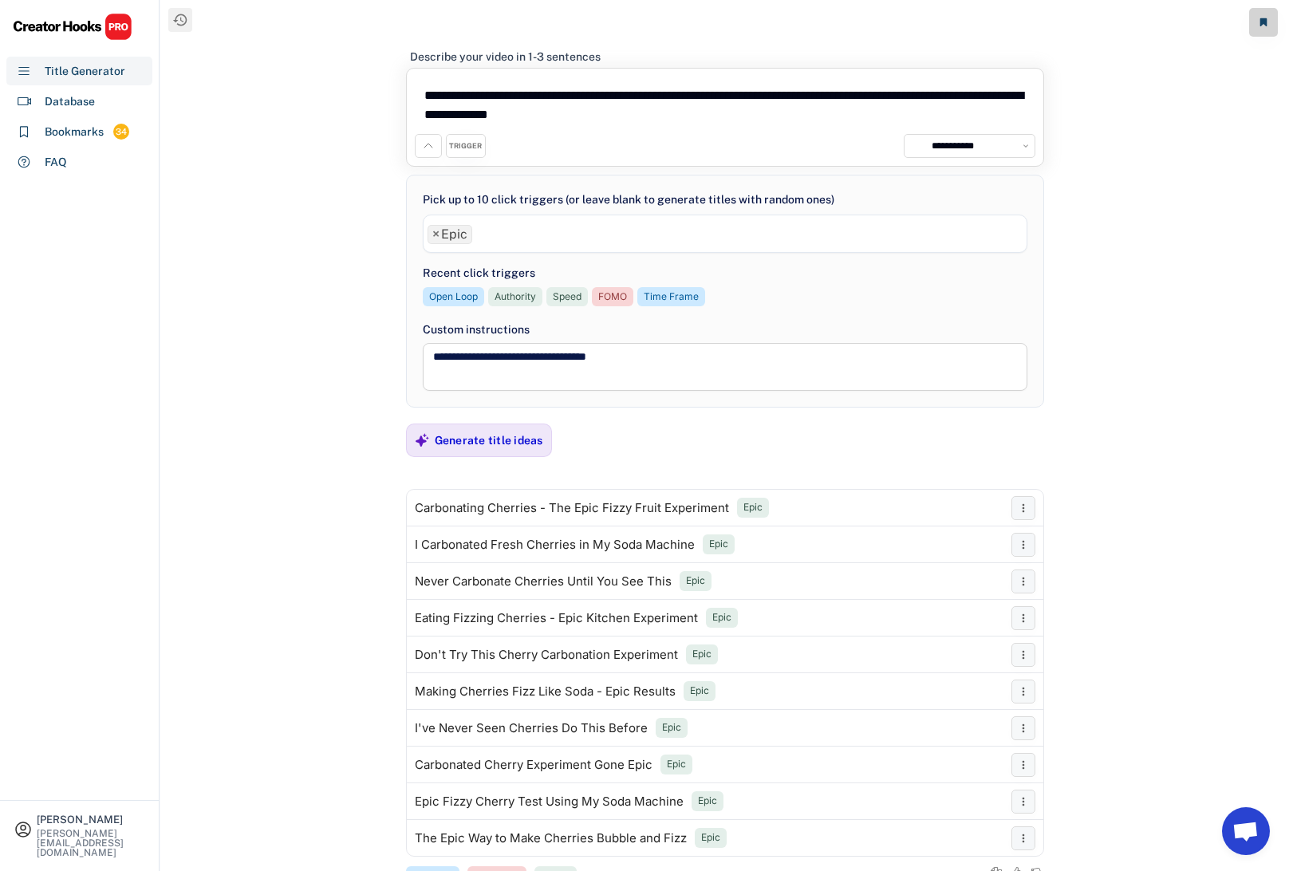
click at [435, 232] on span "×" at bounding box center [435, 234] width 7 height 13
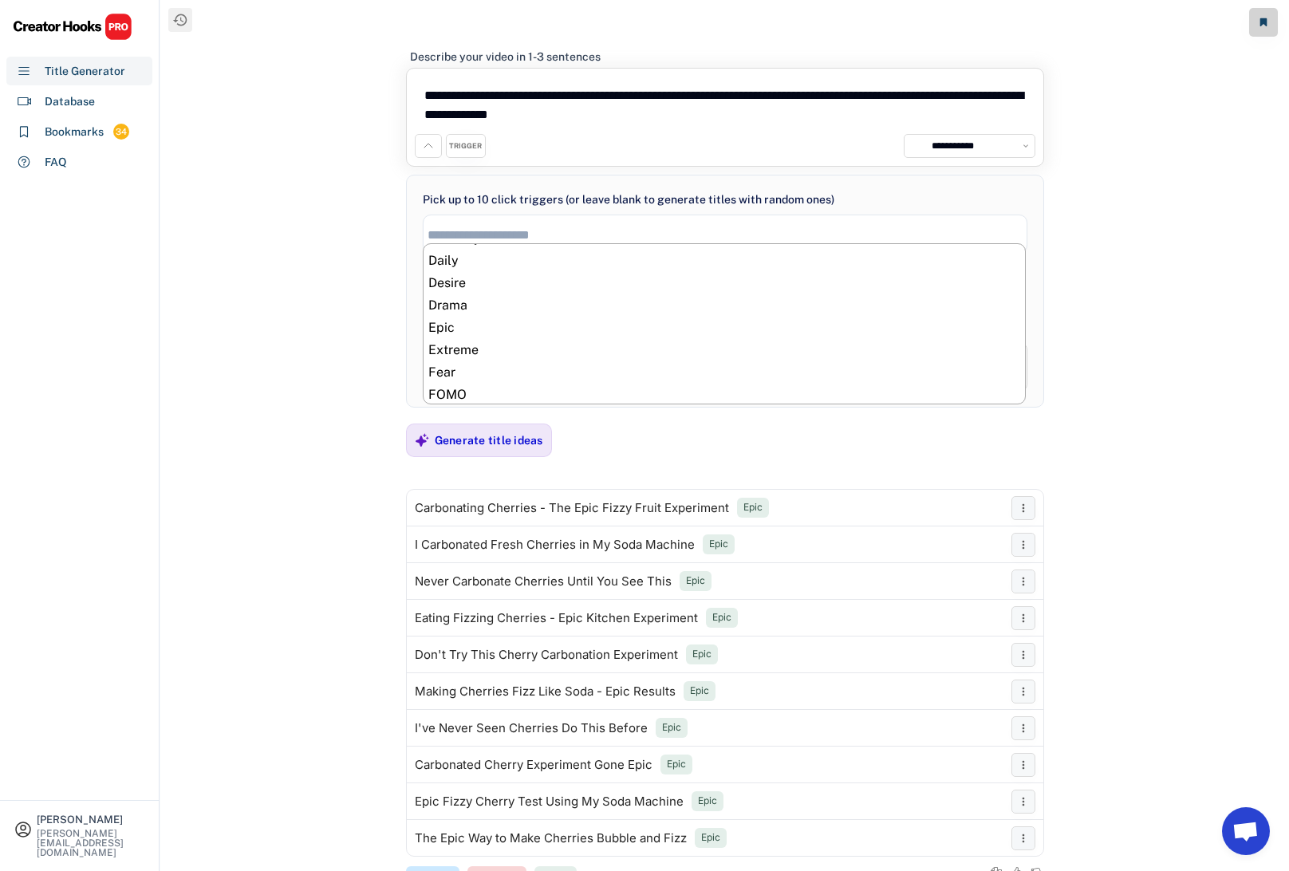
scroll to position [244, 0]
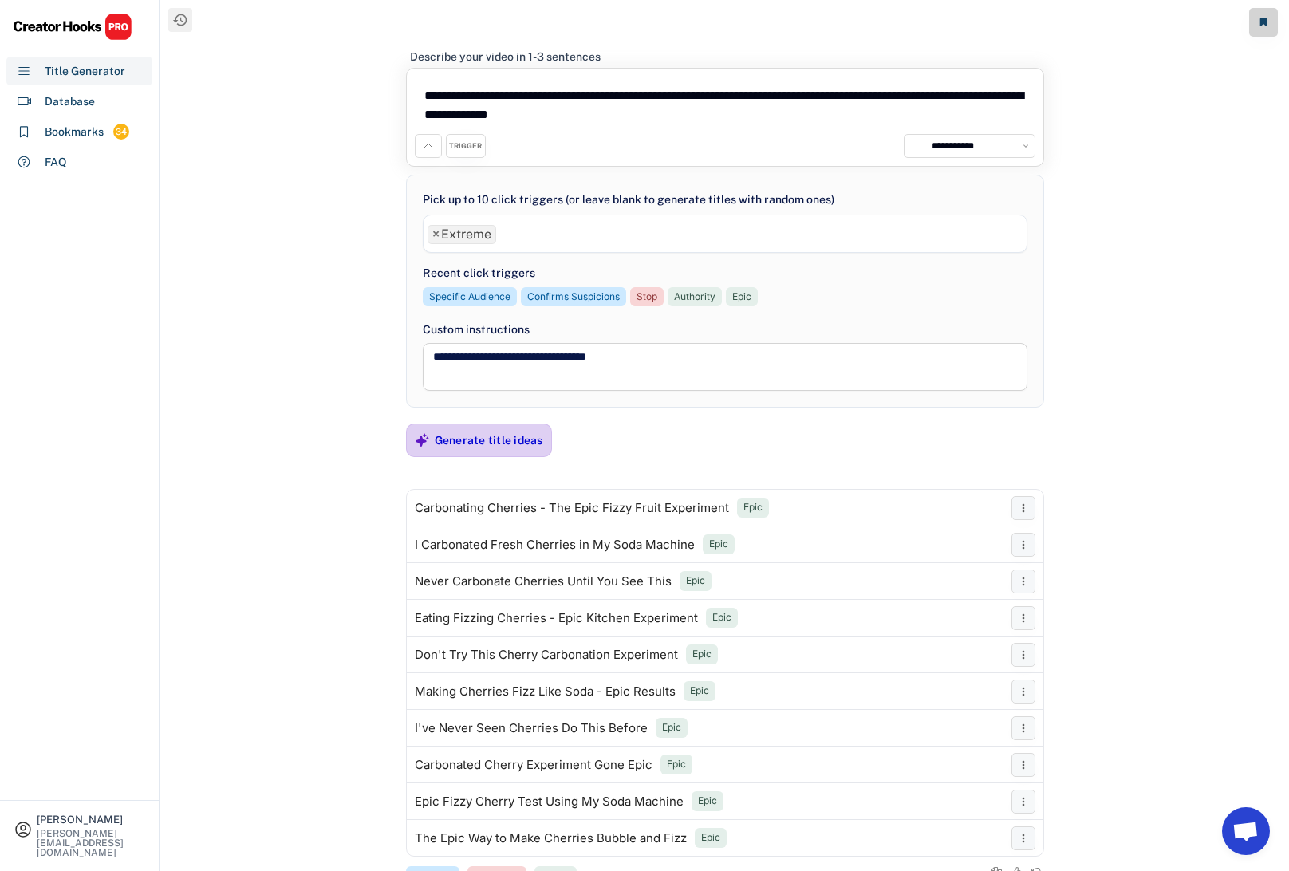
click at [508, 441] on div "Generate title ideas" at bounding box center [489, 440] width 108 height 14
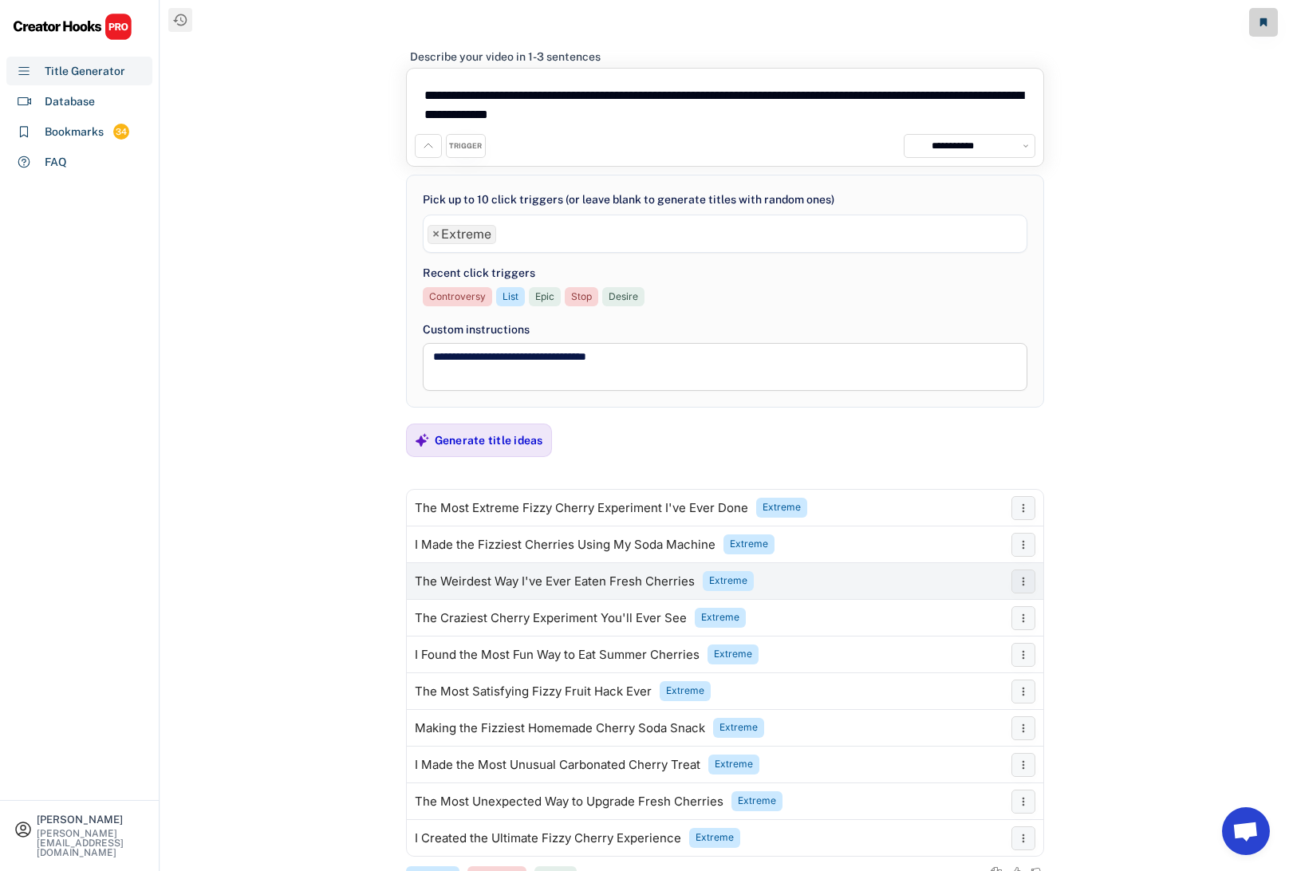
click at [497, 577] on div "The Weirdest Way I've Ever Eaten Fresh Cherries" at bounding box center [555, 581] width 280 height 13
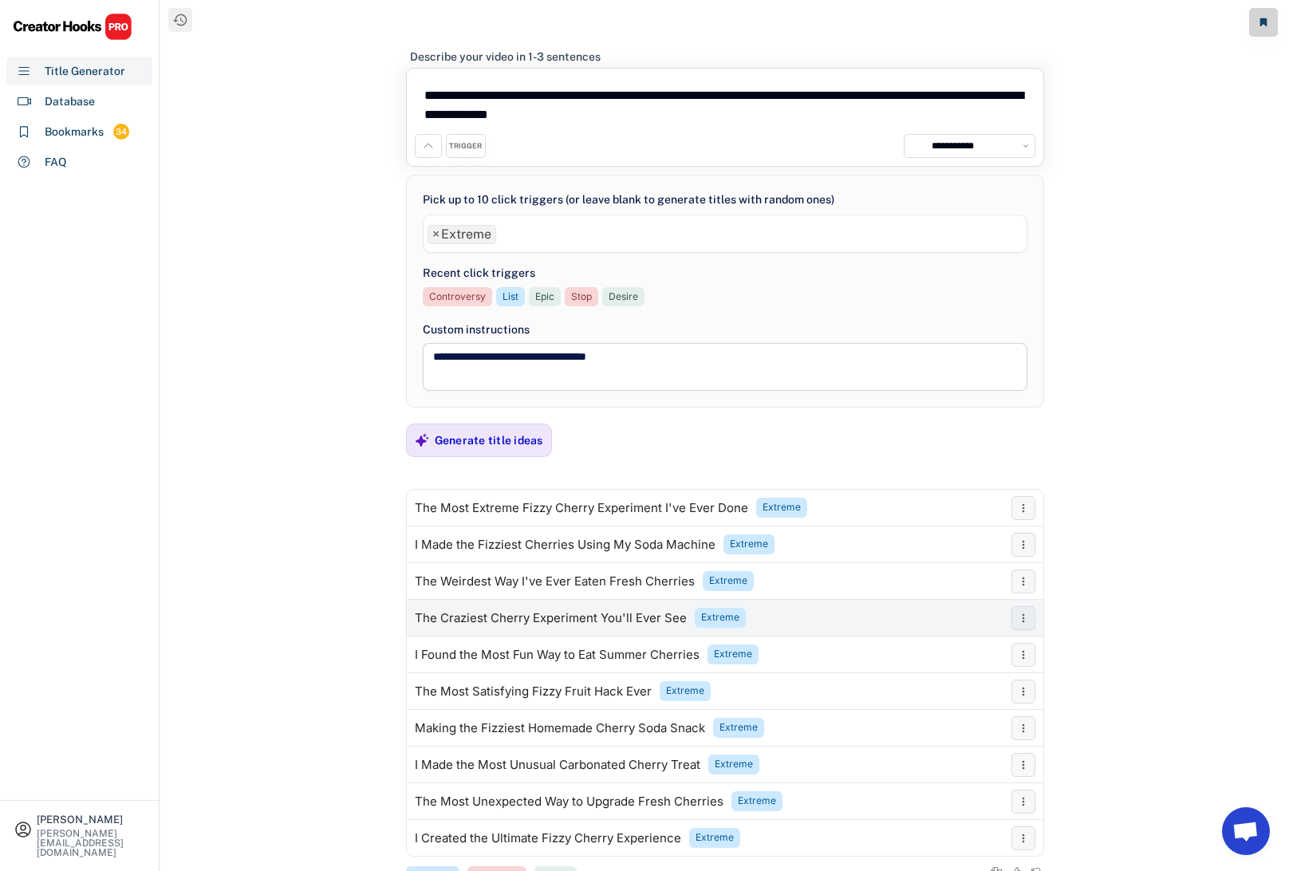
click at [511, 617] on div "The Craziest Cherry Experiment You'll Ever See" at bounding box center [551, 618] width 272 height 13
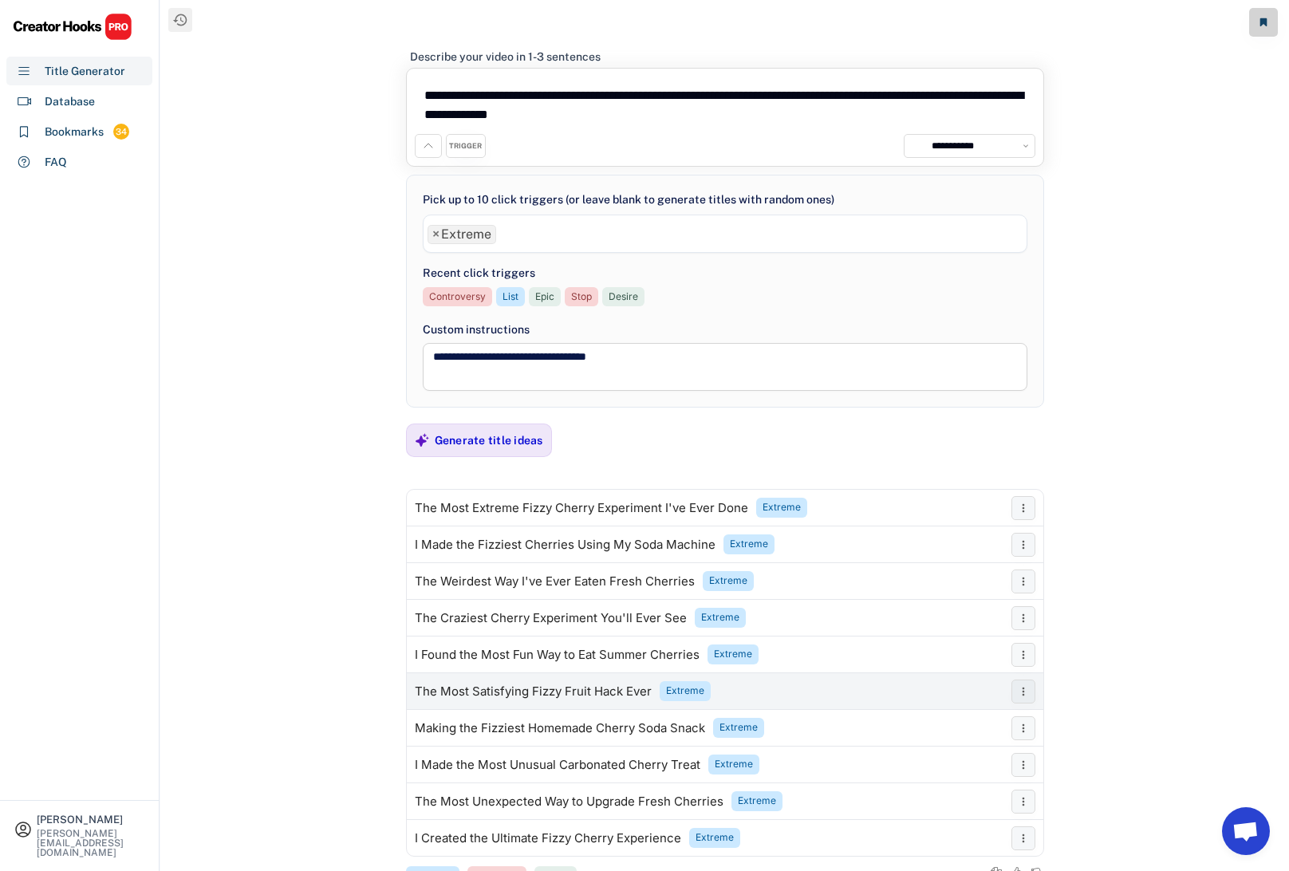
click at [510, 691] on div "The Most Satisfying Fizzy Fruit Hack Ever" at bounding box center [533, 691] width 237 height 13
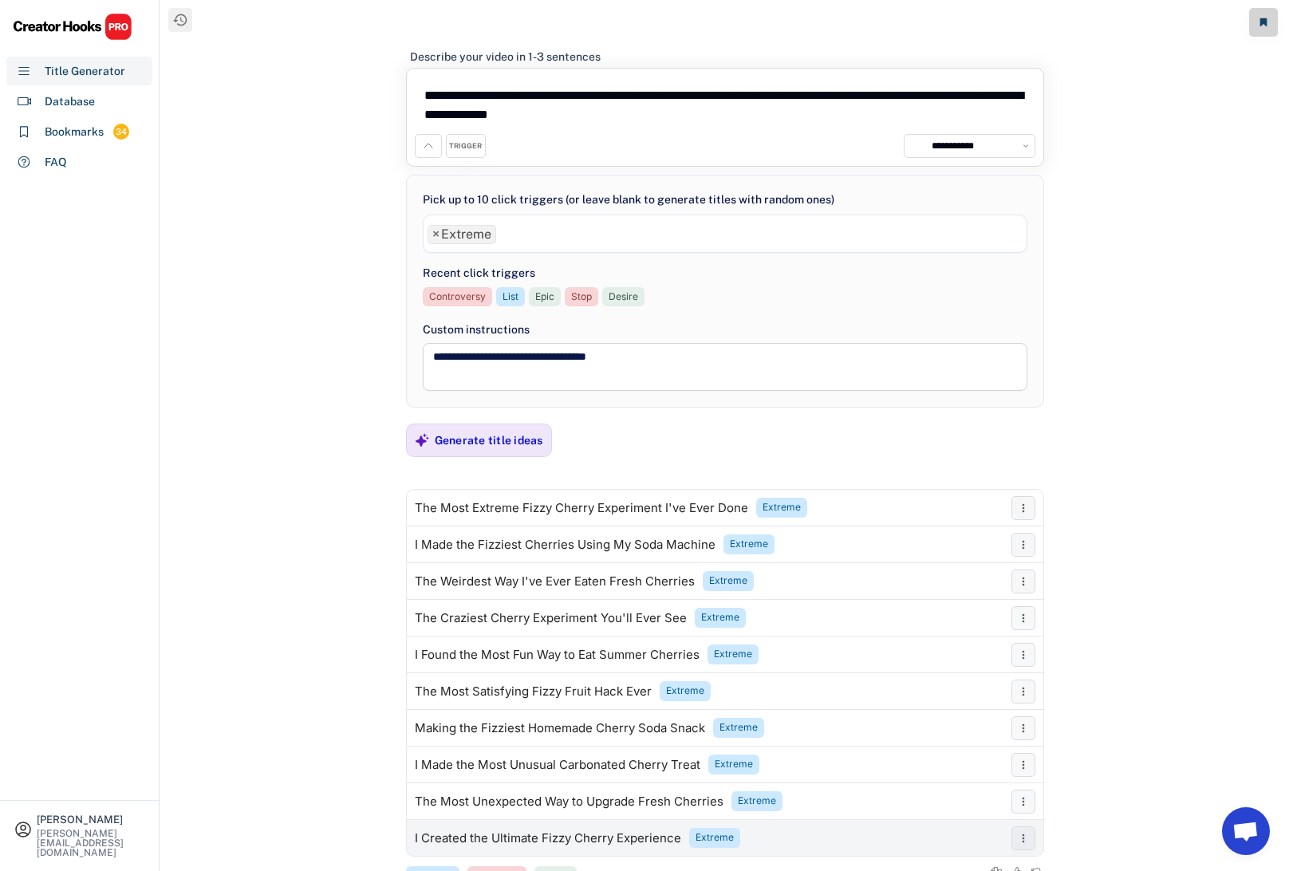
click at [486, 834] on div "I Created the Ultimate Fizzy Cherry Experience" at bounding box center [548, 838] width 266 height 13
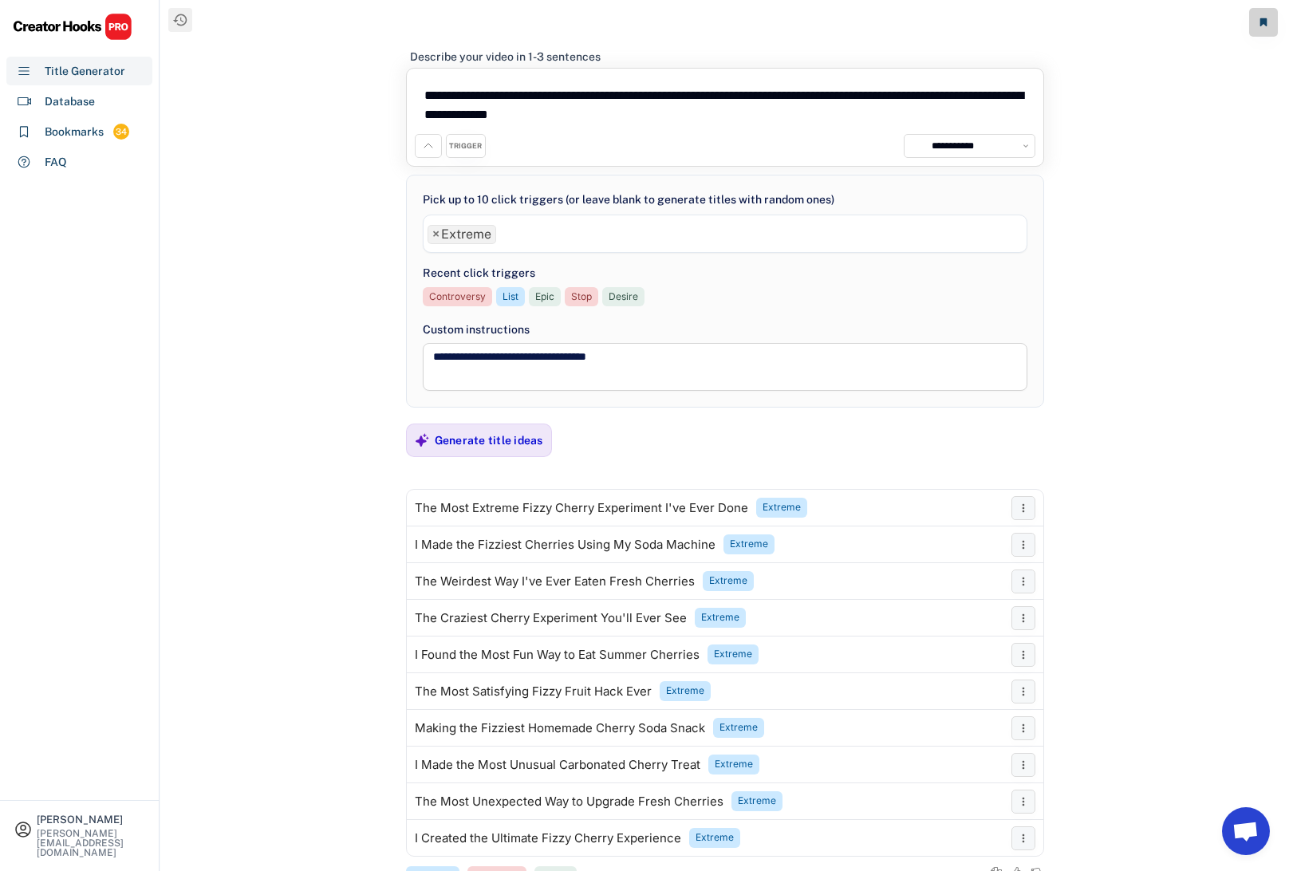
click at [435, 228] on span "×" at bounding box center [435, 234] width 7 height 13
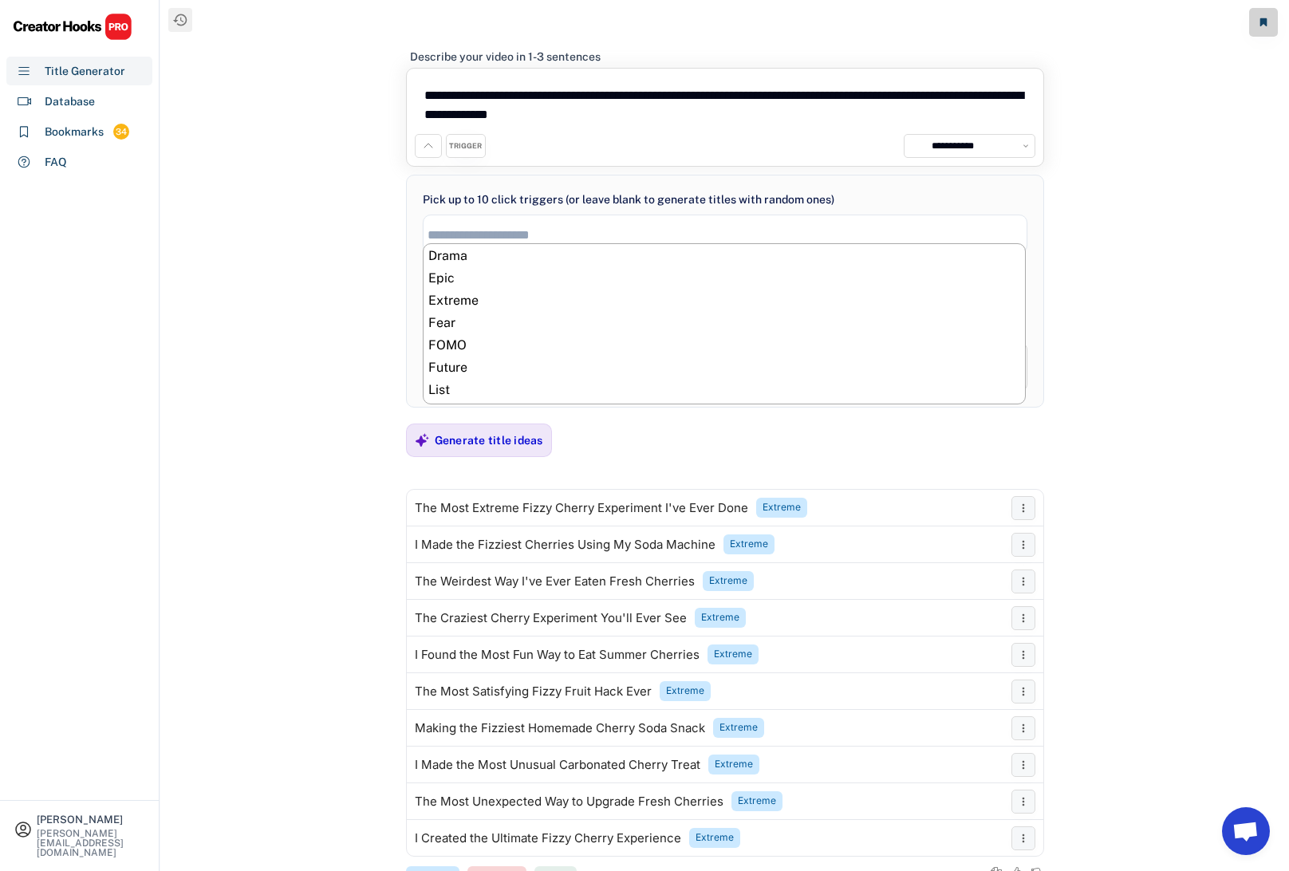
scroll to position [289, 0]
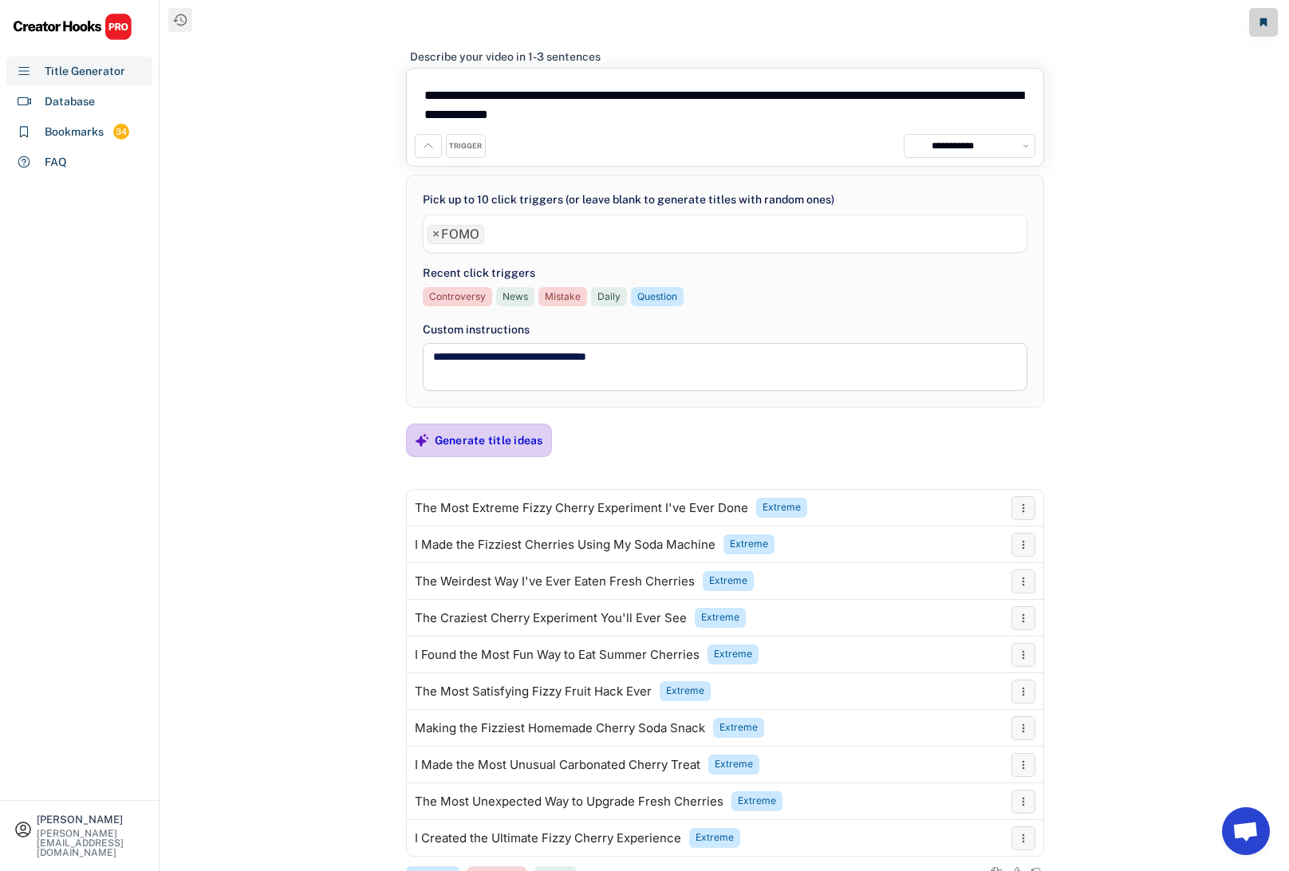
click at [484, 441] on div "Generate title ideas" at bounding box center [489, 440] width 108 height 14
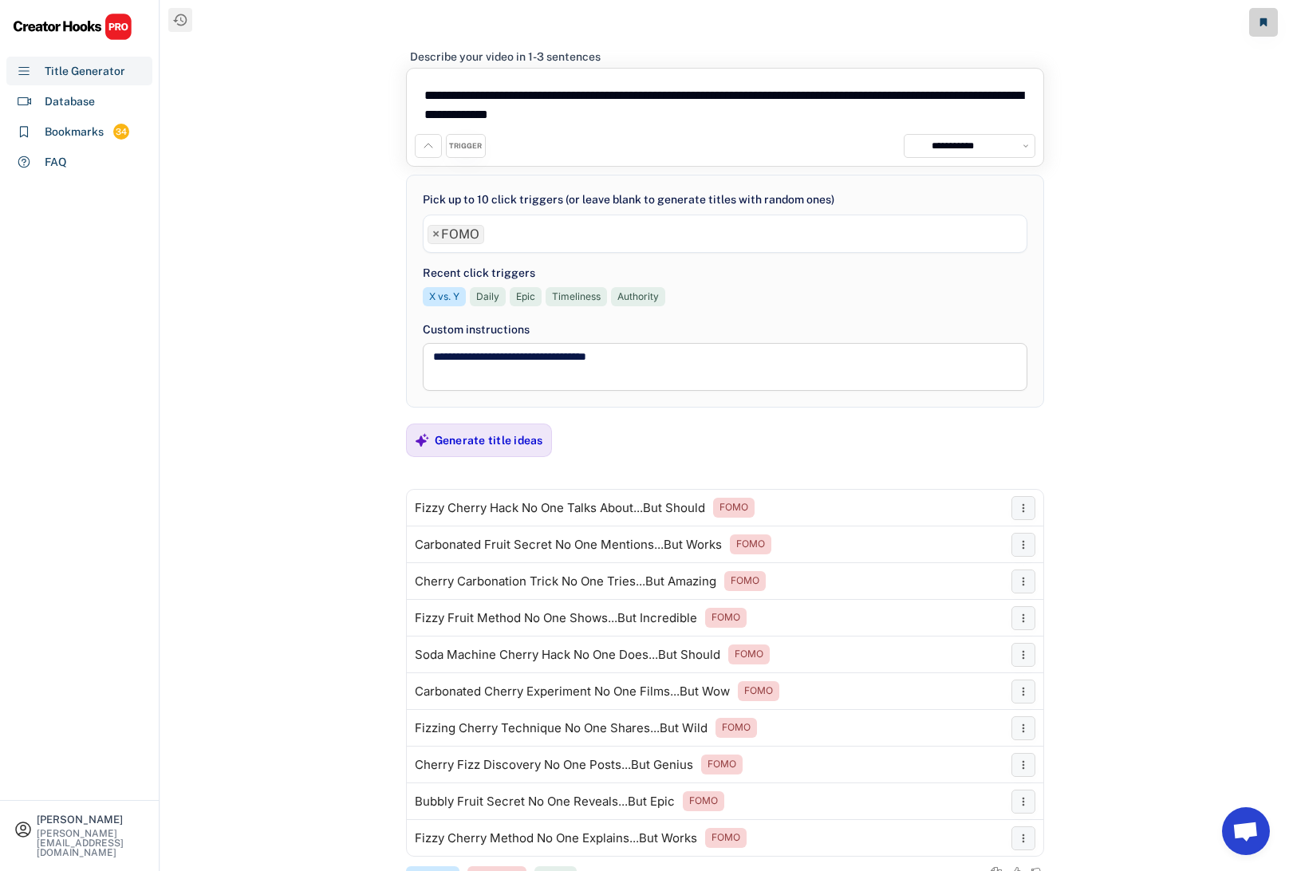
click at [434, 230] on span "×" at bounding box center [435, 234] width 7 height 13
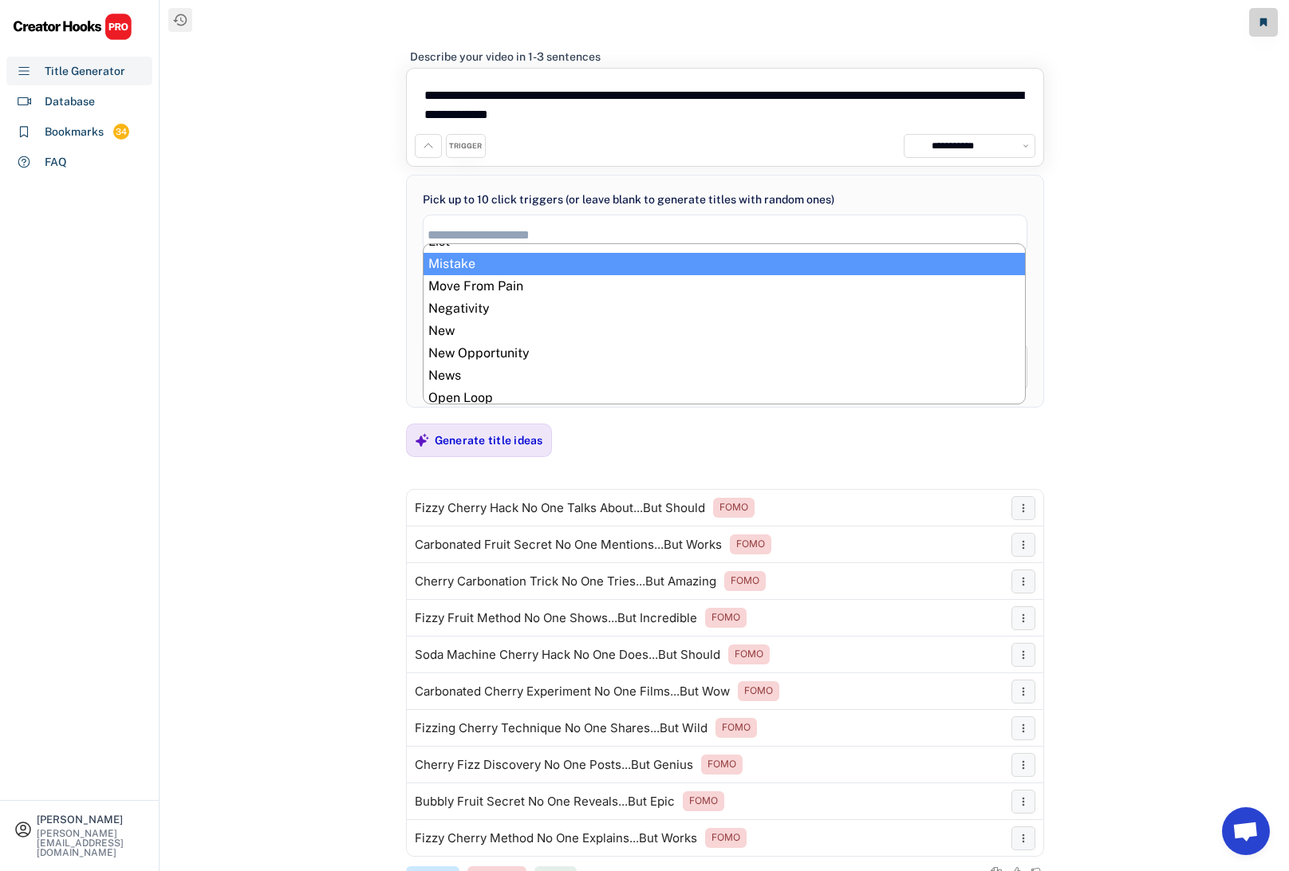
scroll to position [444, 0]
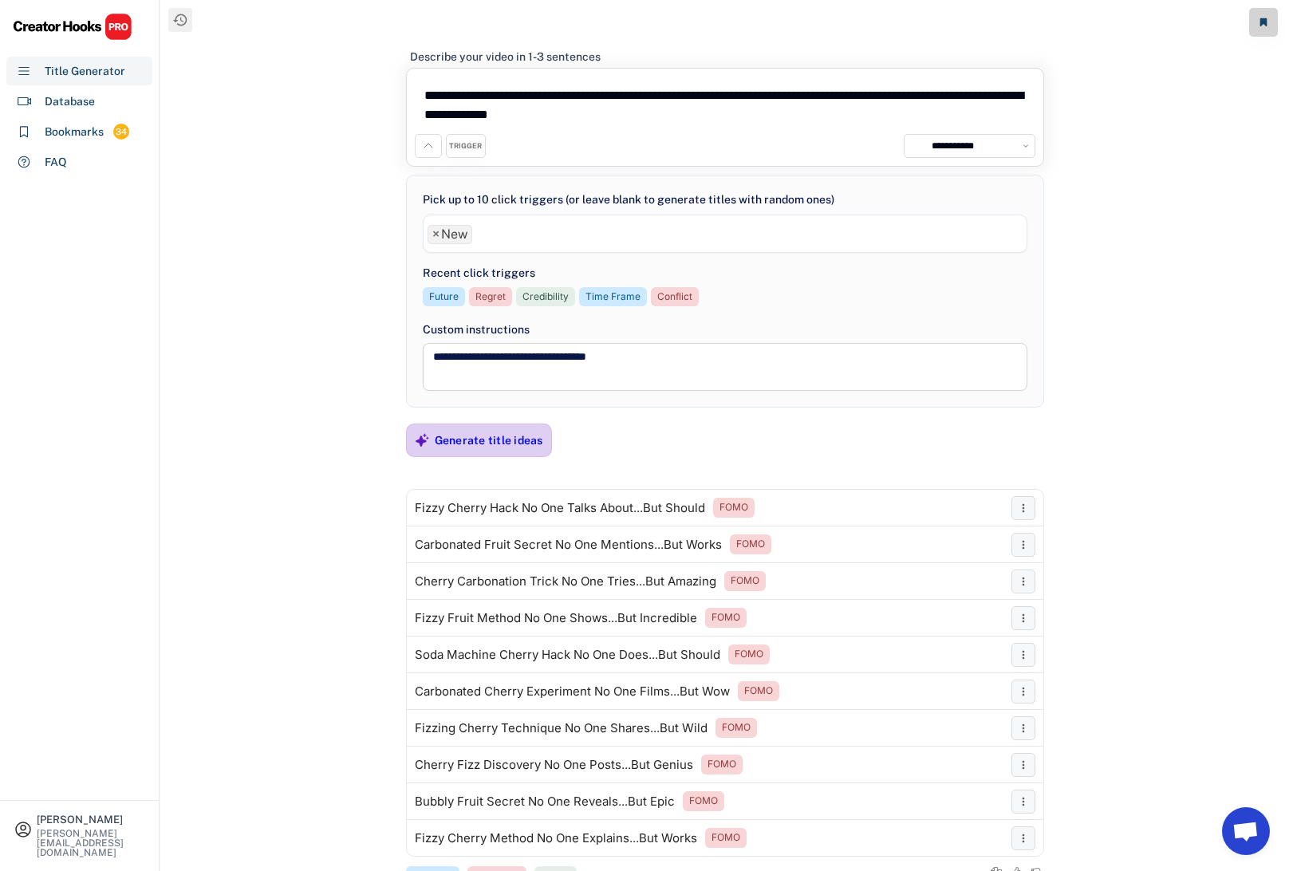
click at [472, 433] on div "Generate title ideas" at bounding box center [489, 440] width 108 height 14
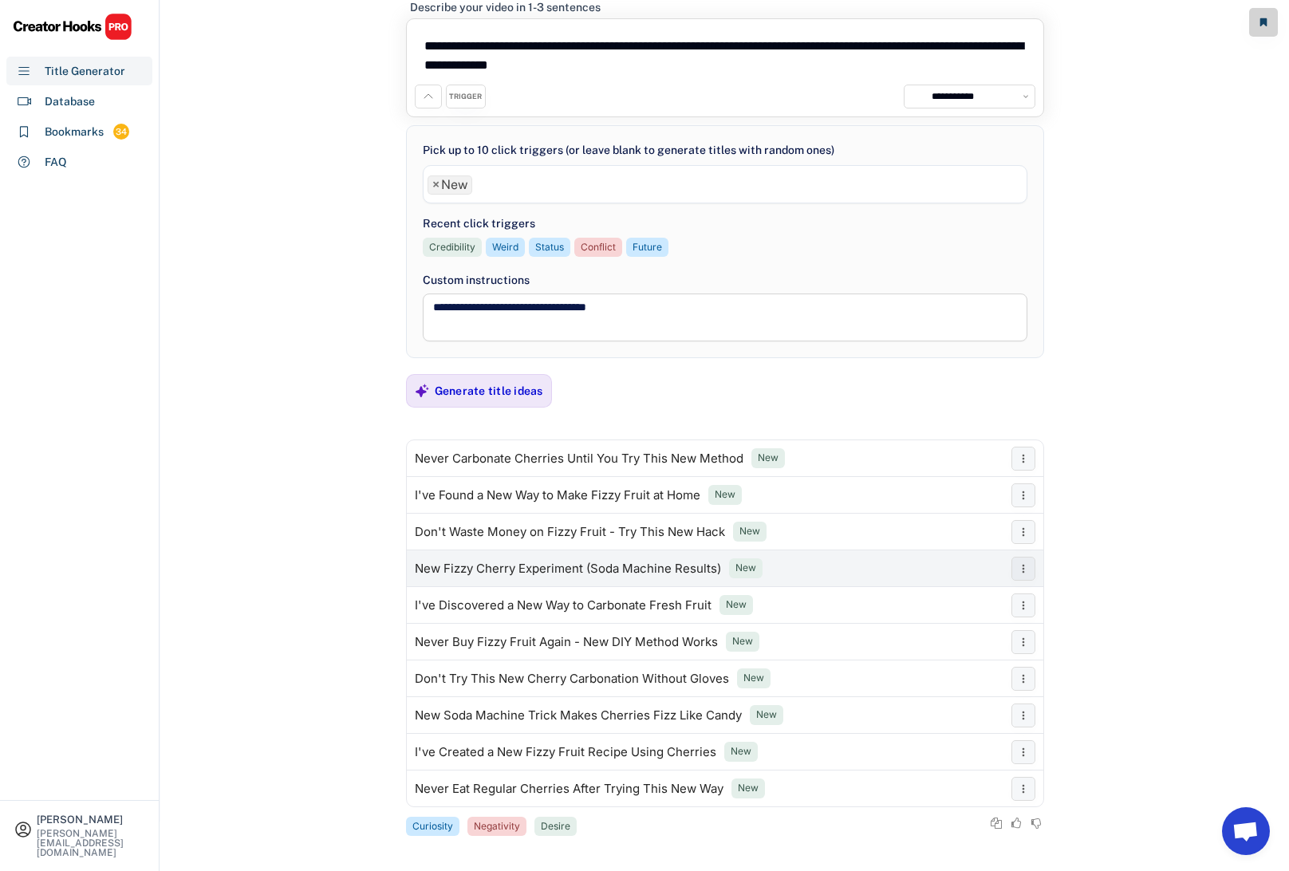
scroll to position [56, 0]
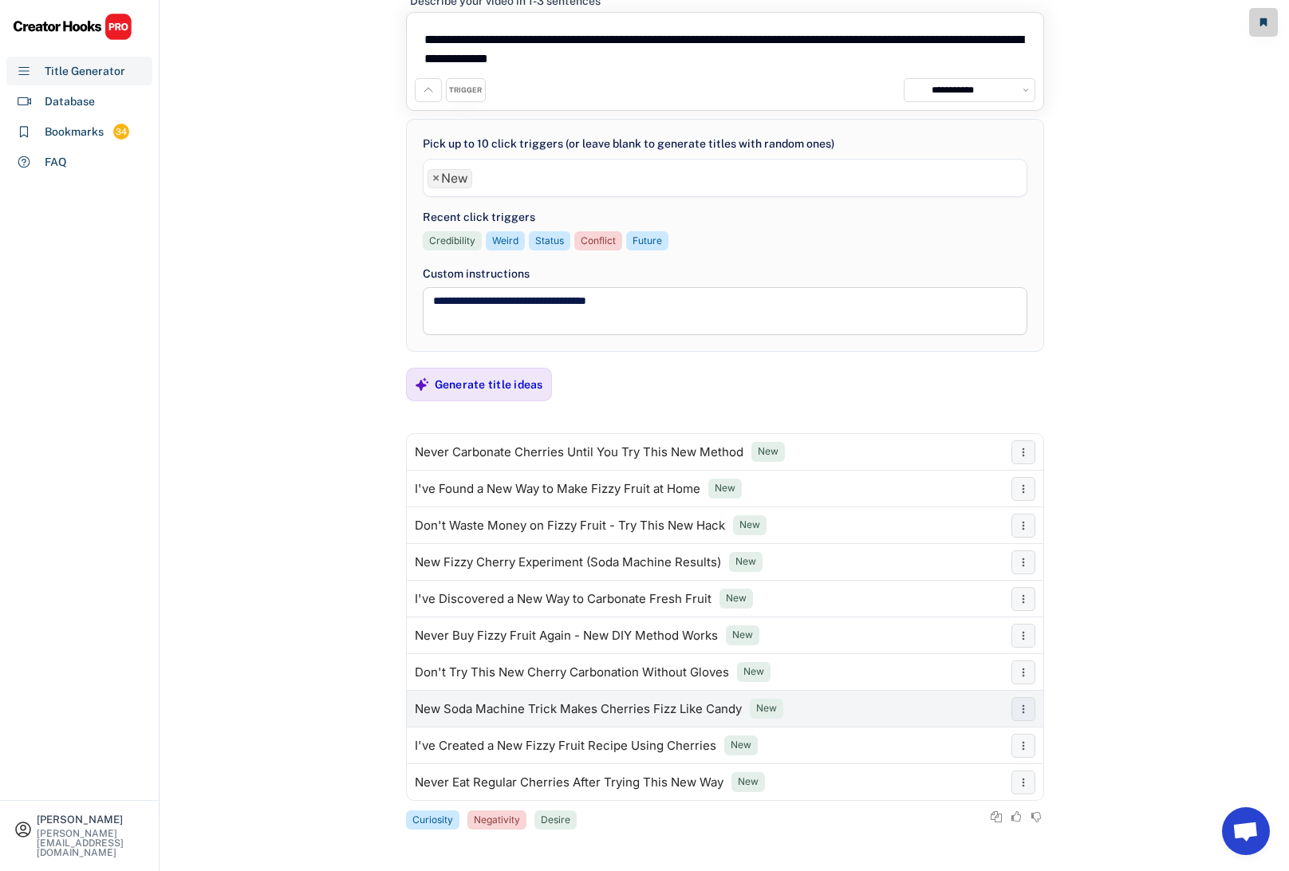
click at [533, 705] on div "New Soda Machine Trick Makes Cherries Fizz Like Candy" at bounding box center [578, 709] width 327 height 13
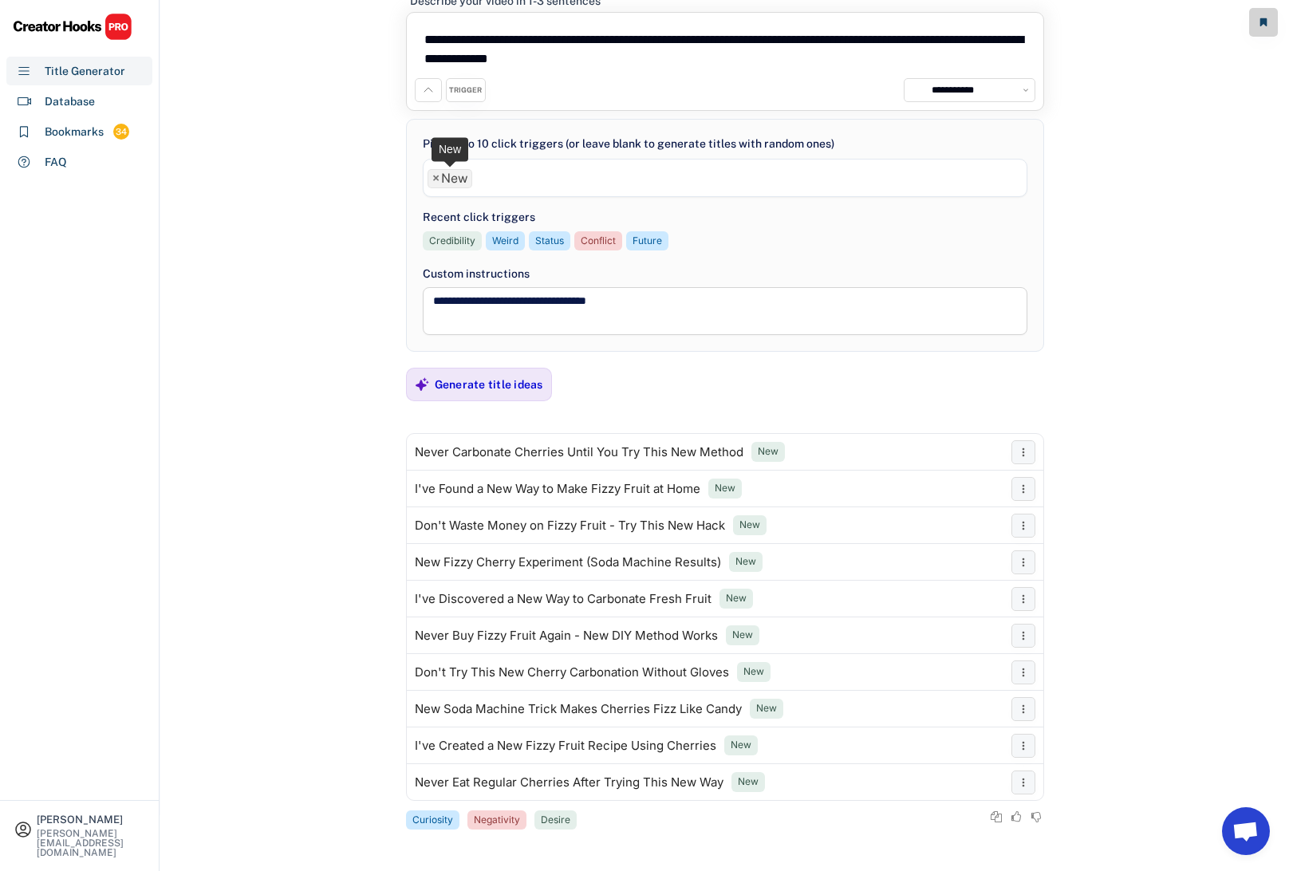
click at [439, 177] on li "× New" at bounding box center [449, 178] width 45 height 19
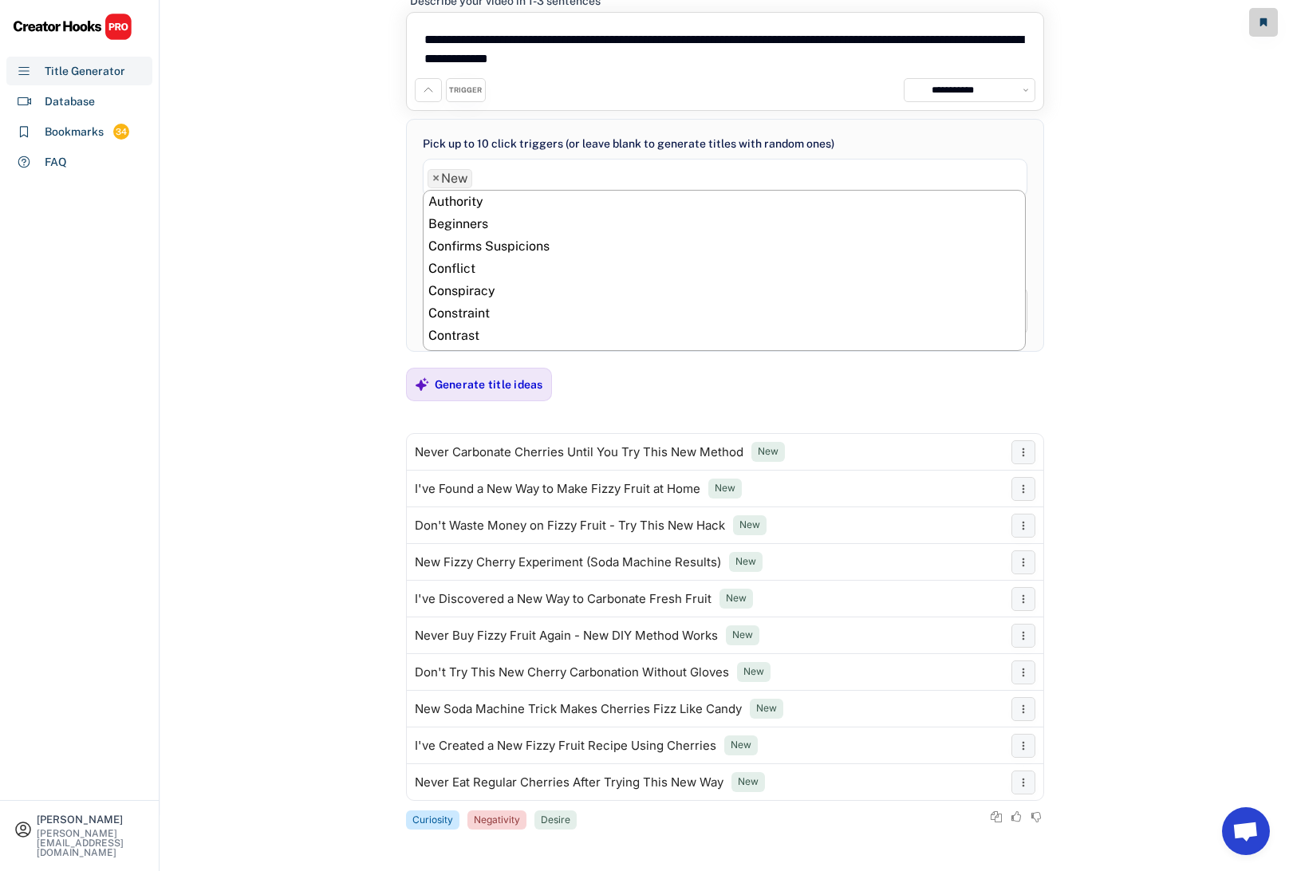
scroll to position [491, 0]
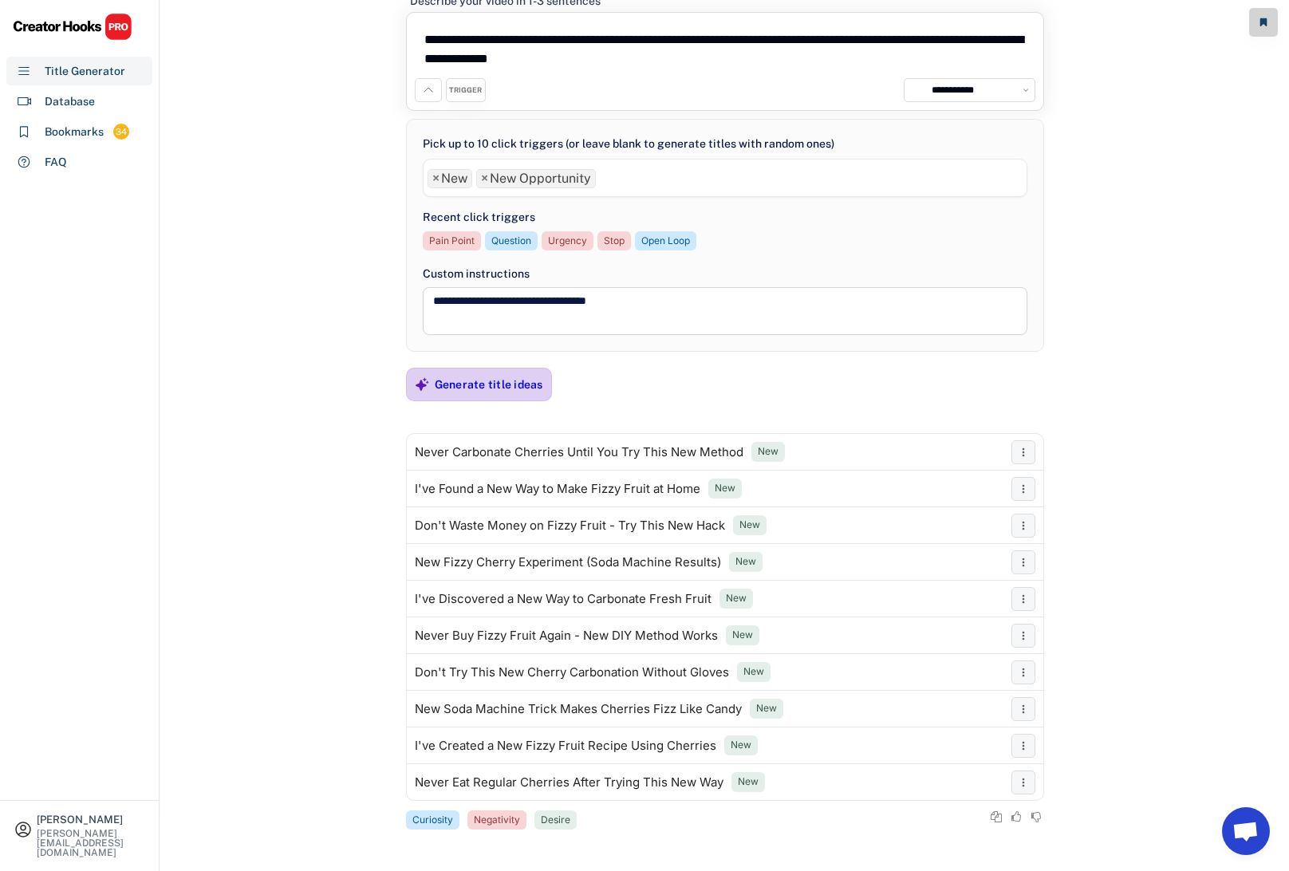
click at [488, 381] on div "Generate title ideas" at bounding box center [489, 384] width 108 height 14
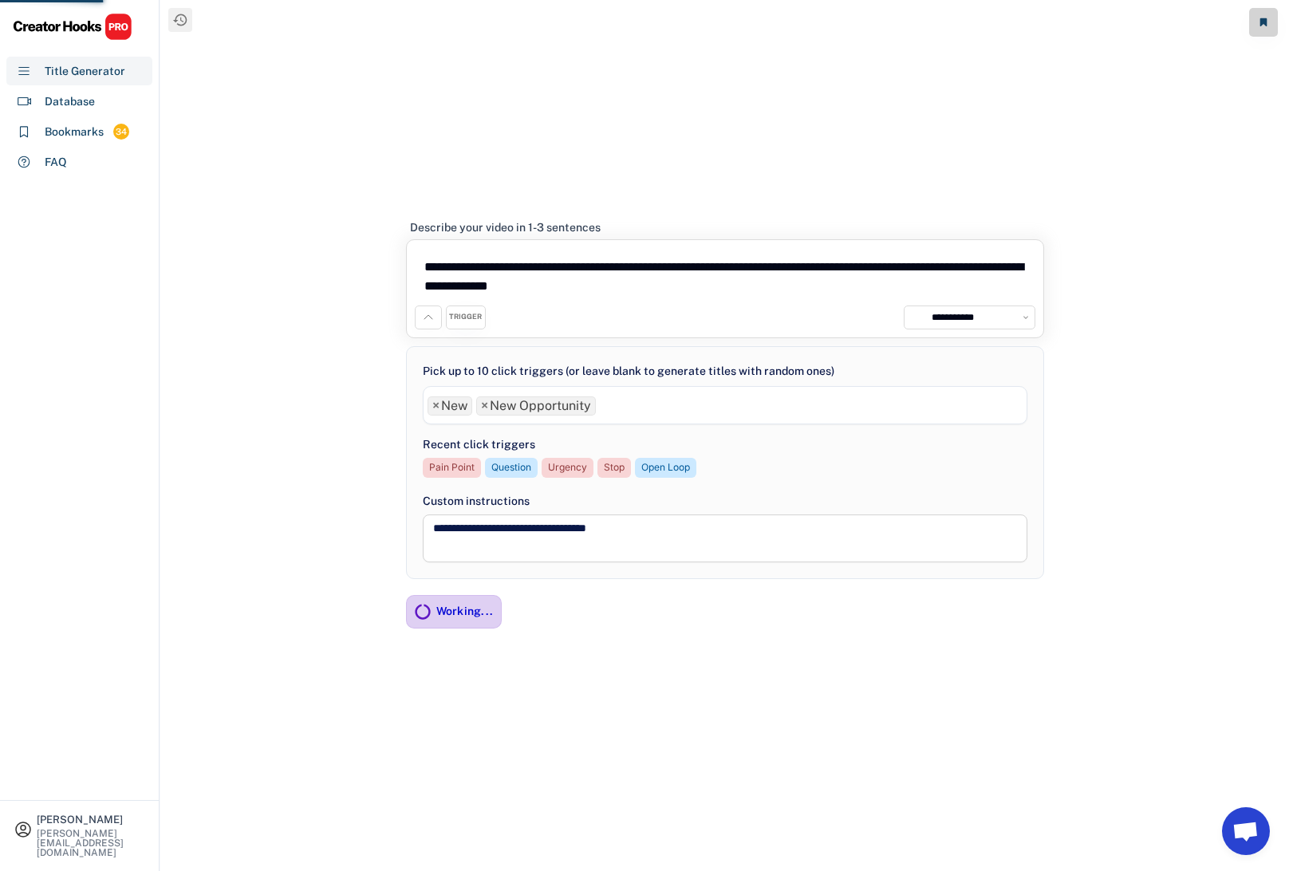
scroll to position [0, 0]
click at [436, 406] on span "×" at bounding box center [435, 406] width 7 height 13
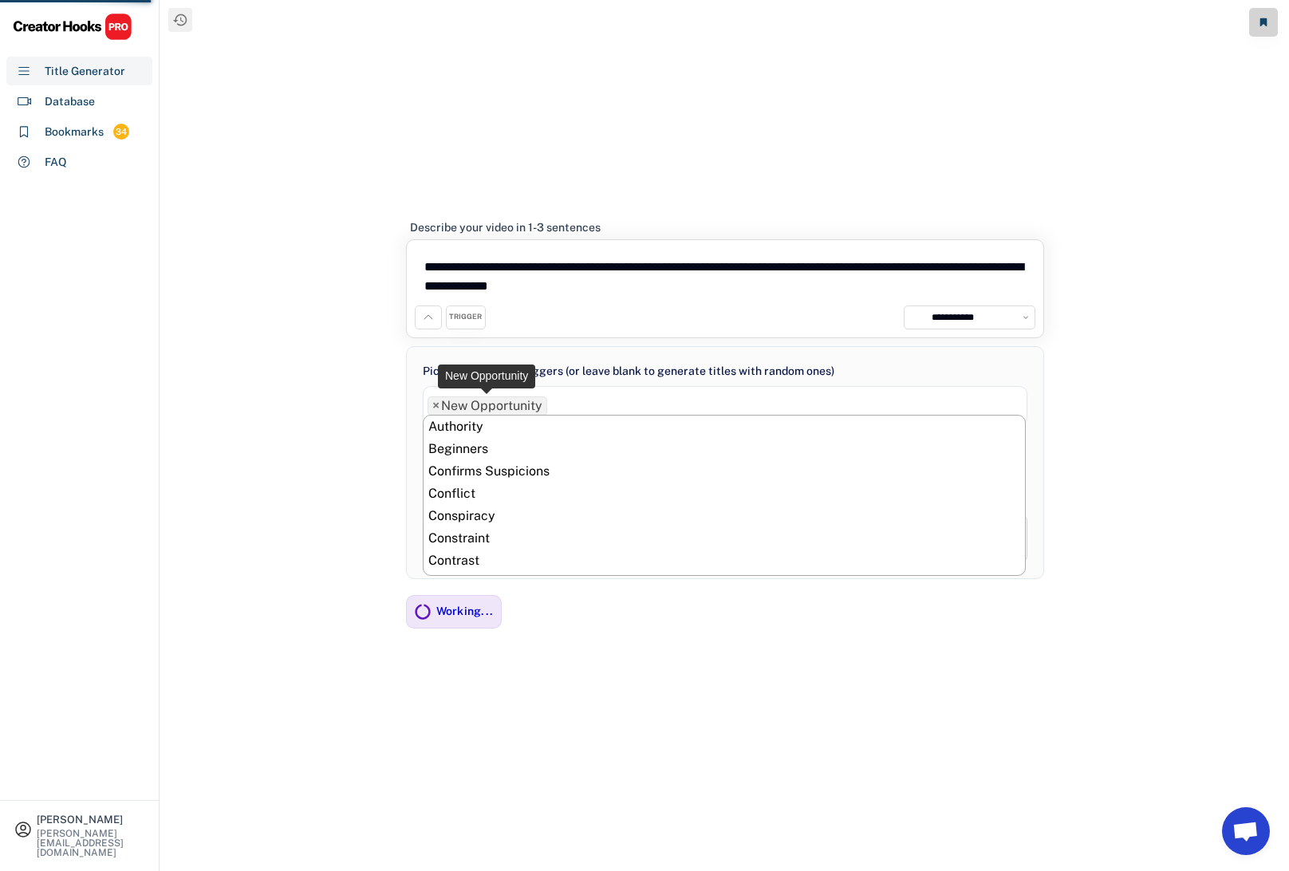
scroll to position [514, 0]
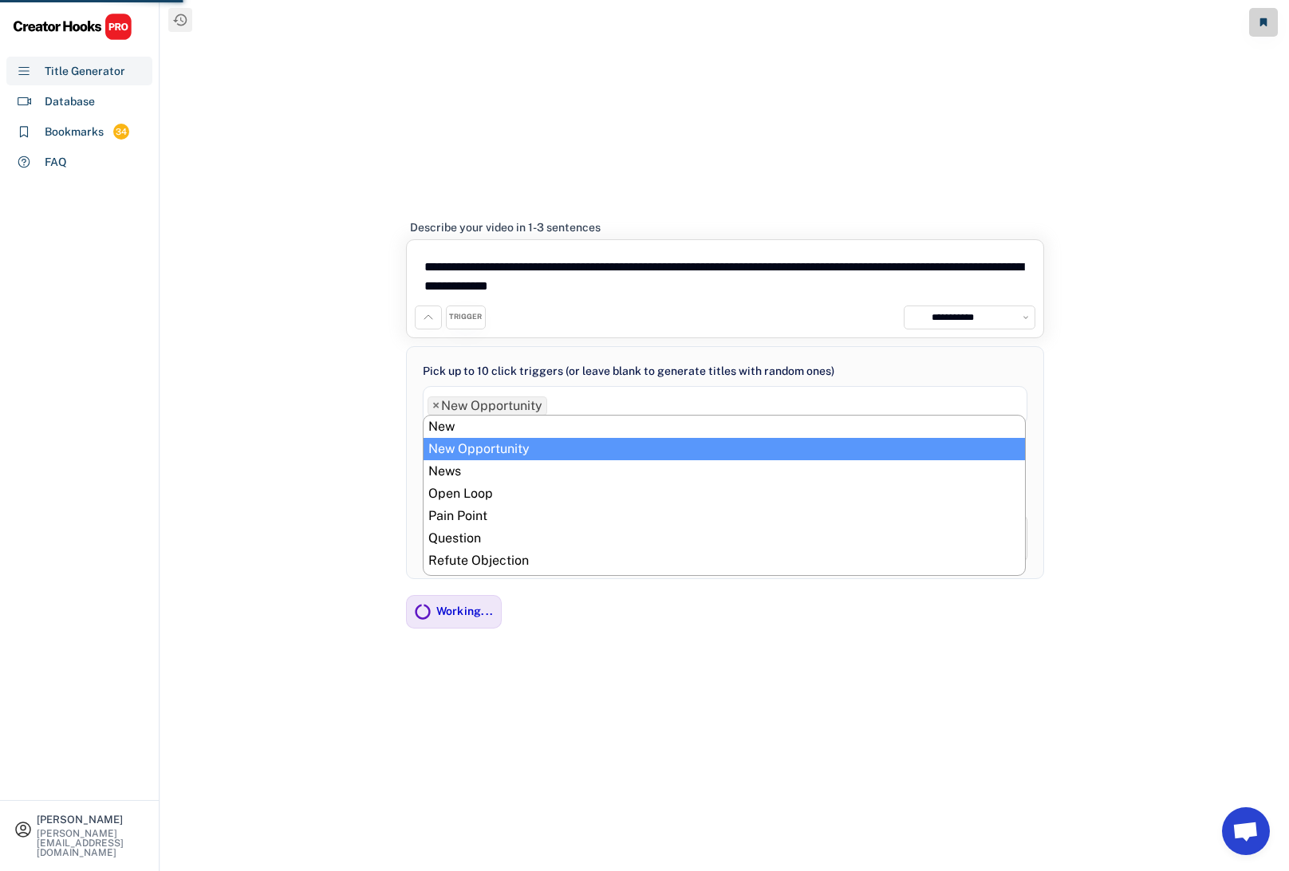
click at [585, 398] on ul "× New Opportunity" at bounding box center [724, 403] width 603 height 23
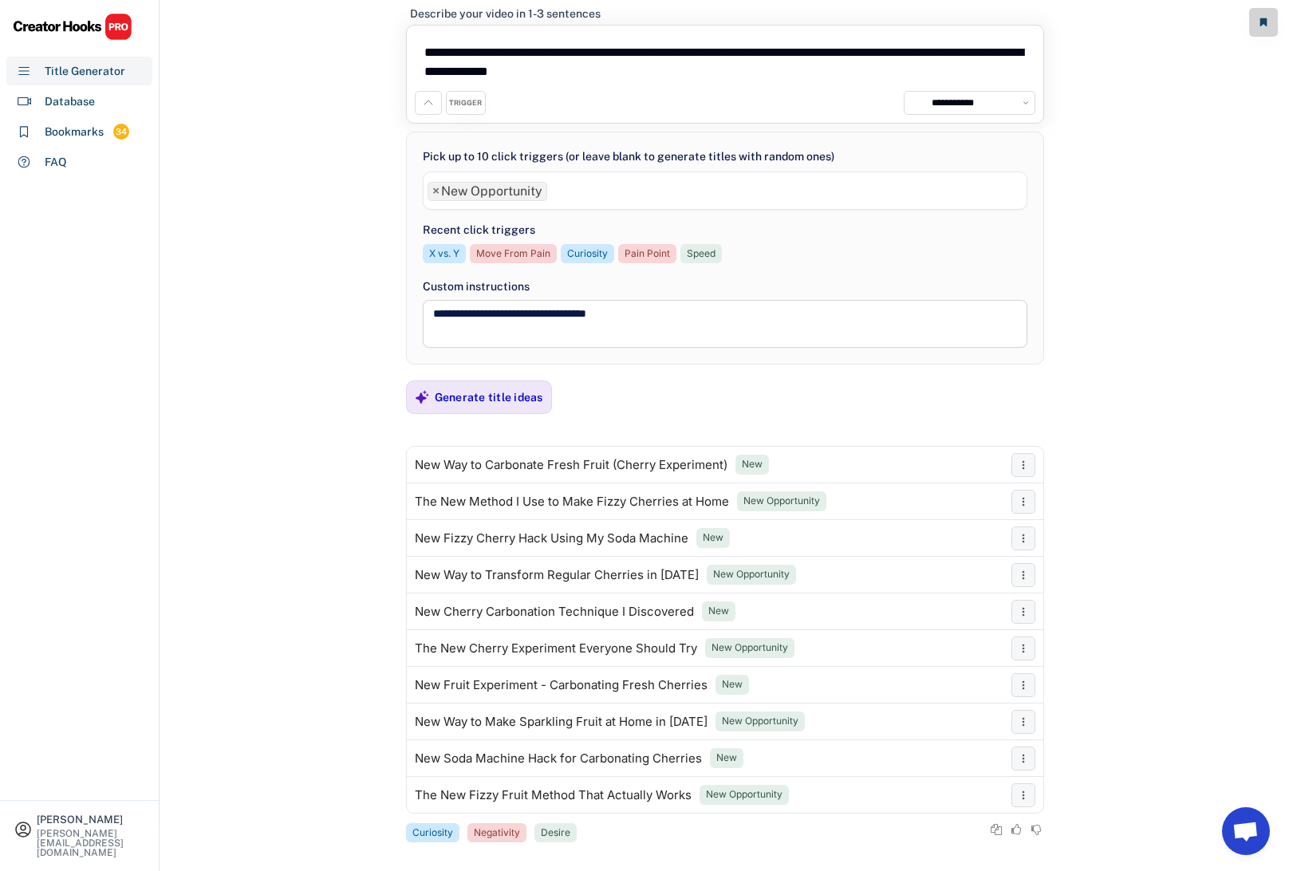
scroll to position [44, 0]
click at [436, 187] on span "×" at bounding box center [435, 190] width 7 height 13
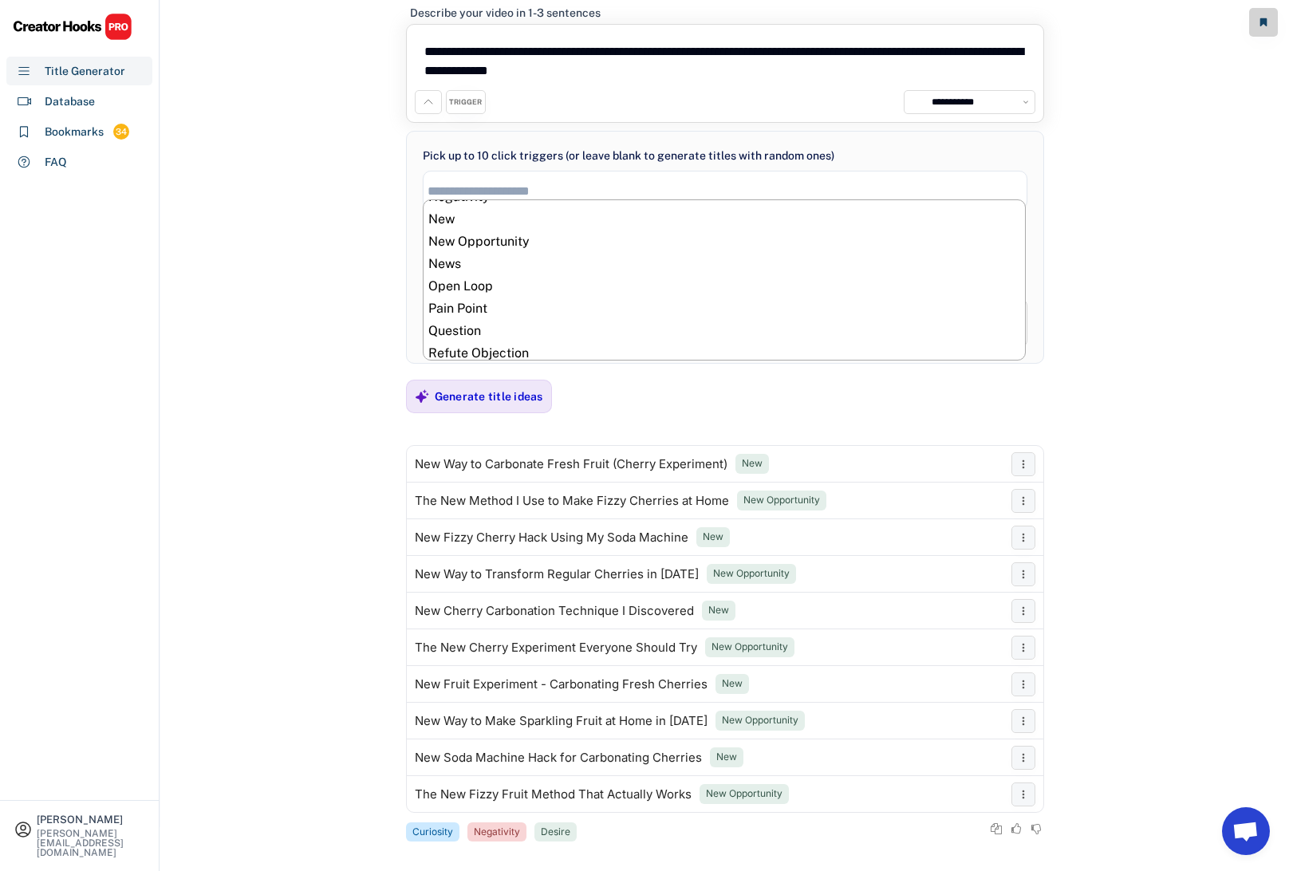
scroll to position [508, 0]
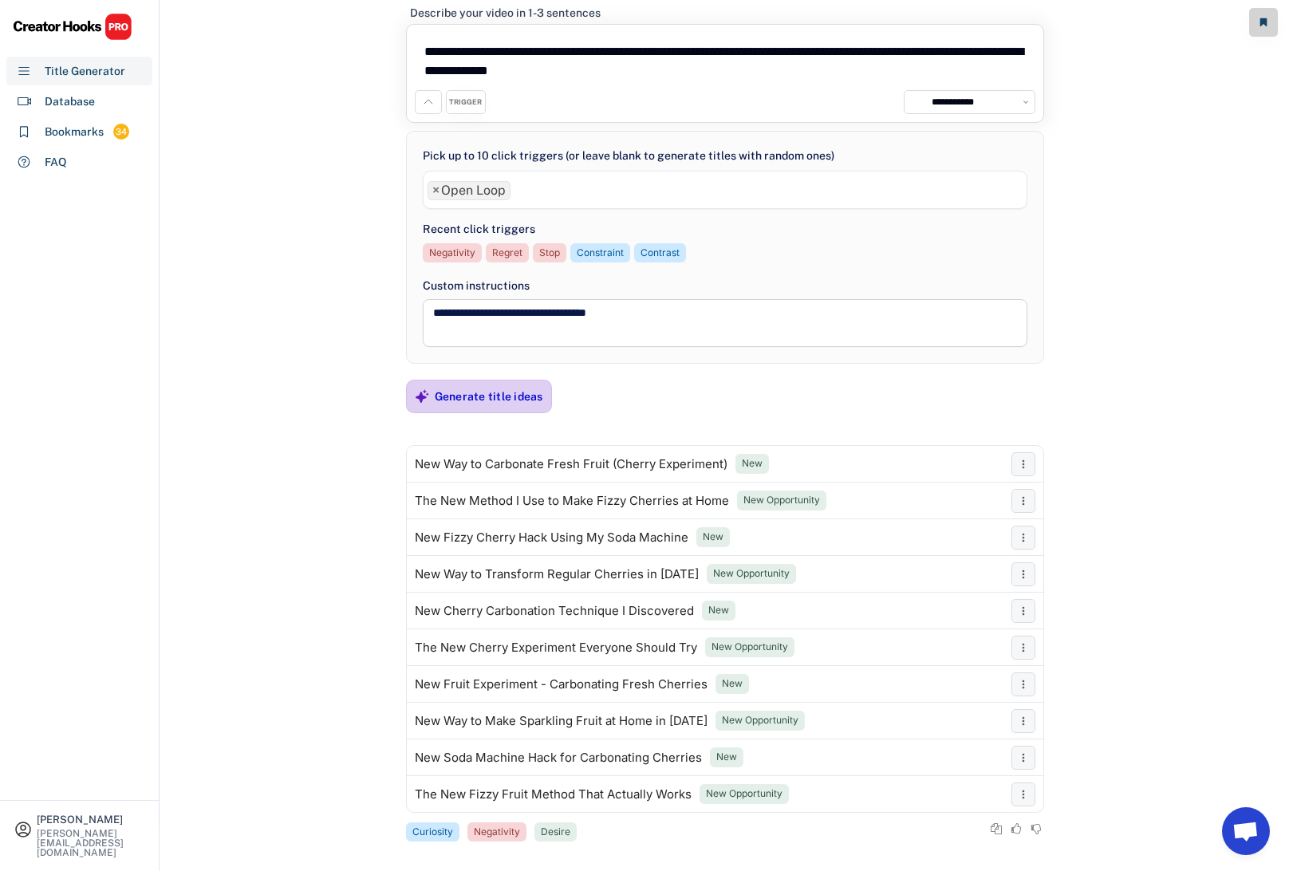
click at [506, 399] on div "Generate title ideas" at bounding box center [489, 396] width 108 height 14
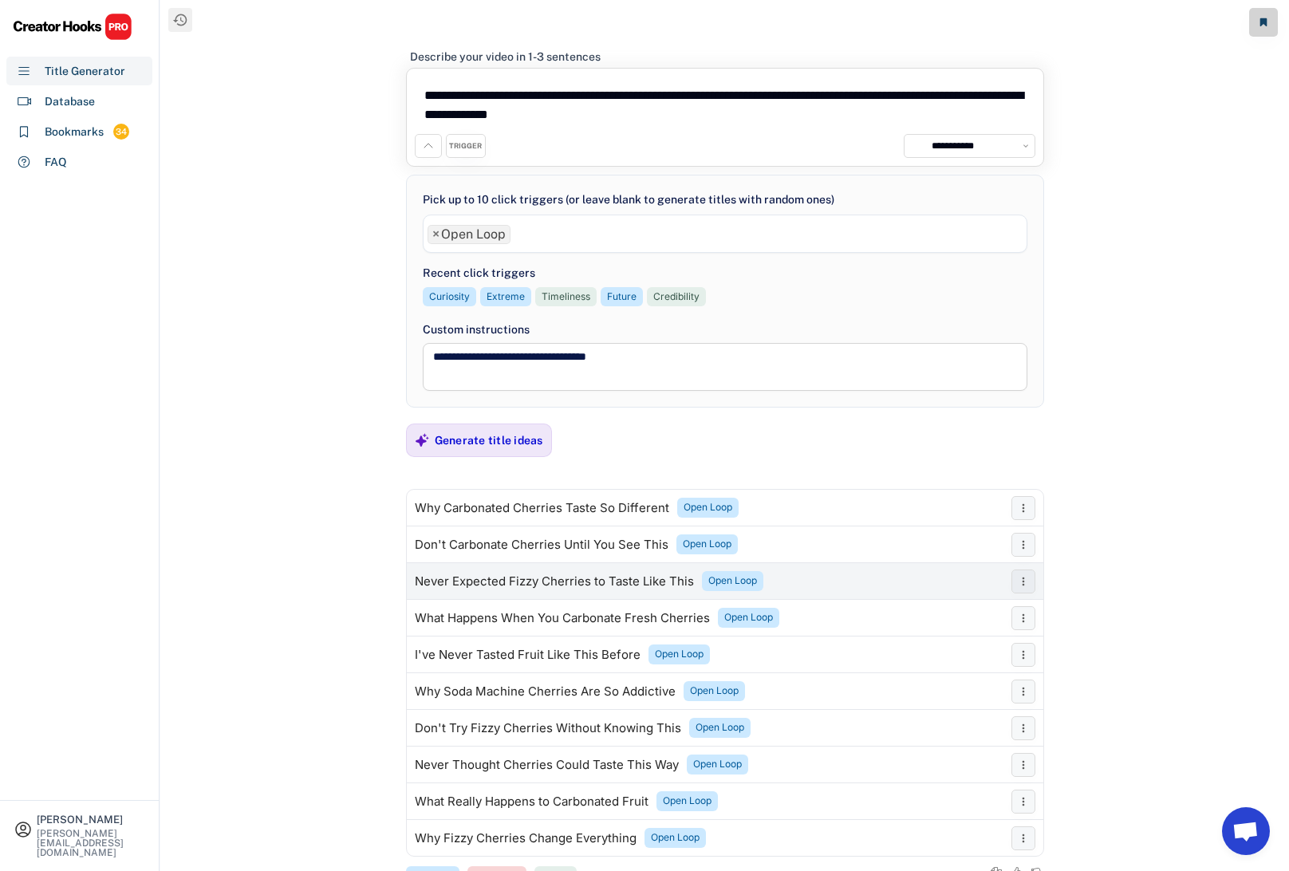
click at [480, 579] on div "Never Expected Fizzy Cherries to Taste Like This" at bounding box center [554, 581] width 279 height 13
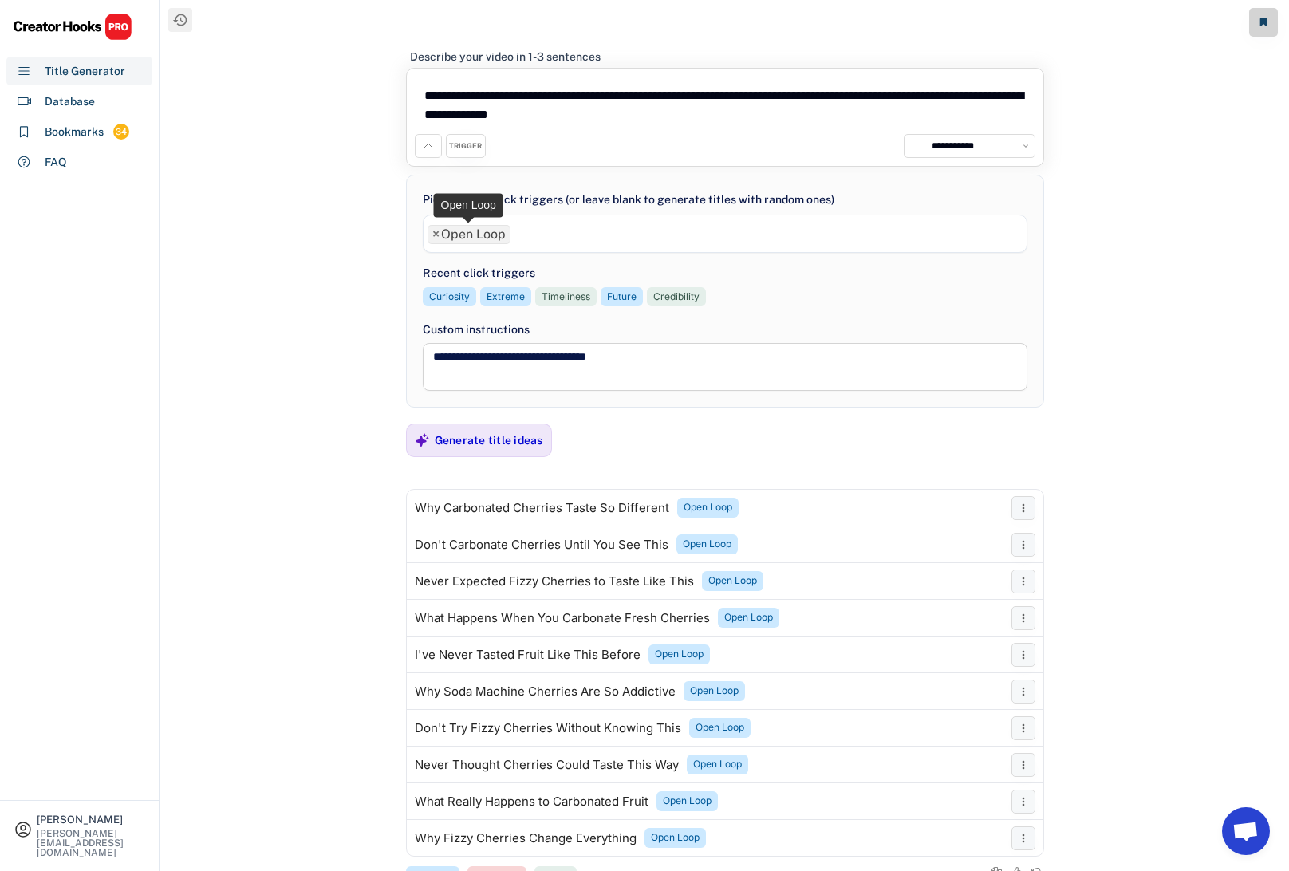
click at [436, 231] on span "×" at bounding box center [435, 234] width 7 height 13
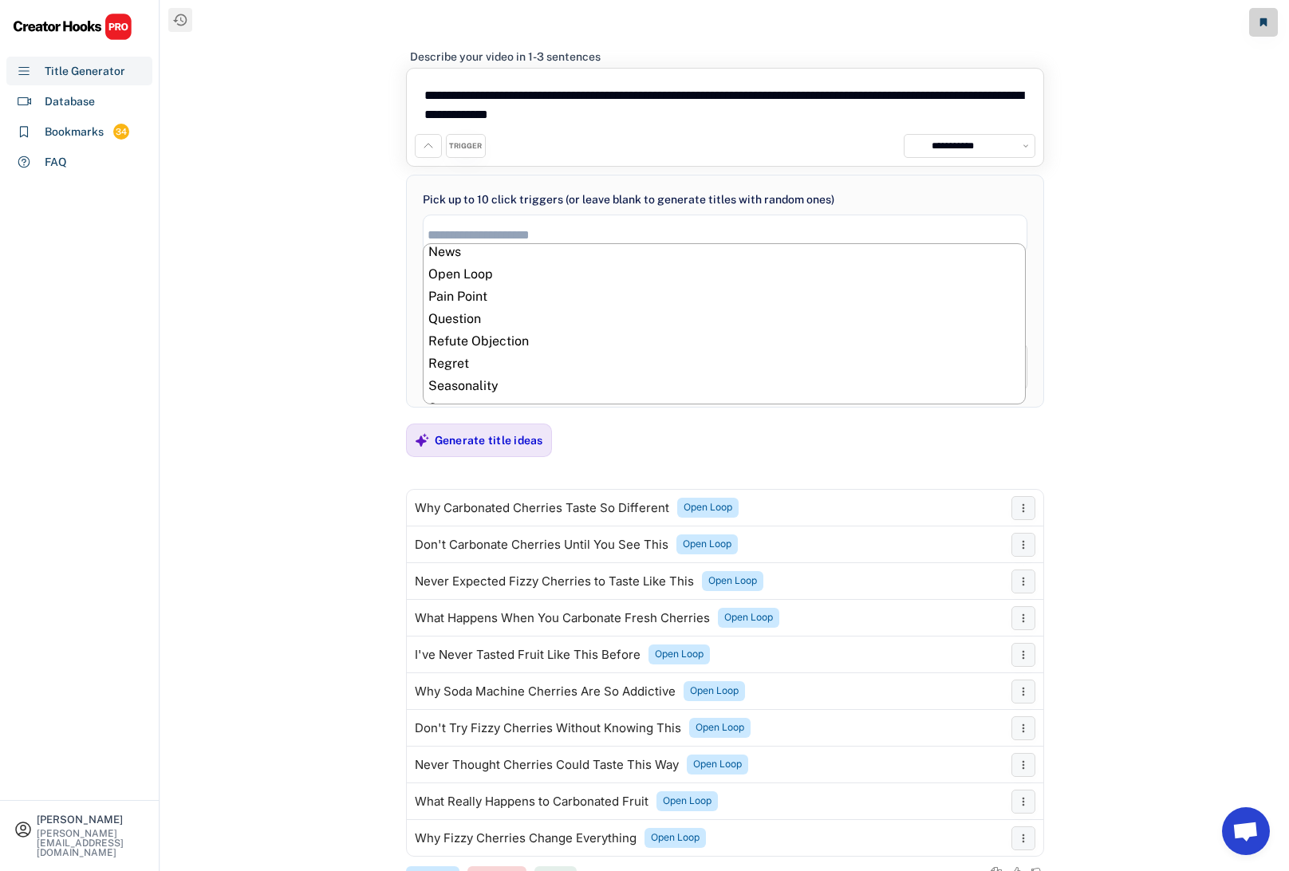
scroll to position [541, 0]
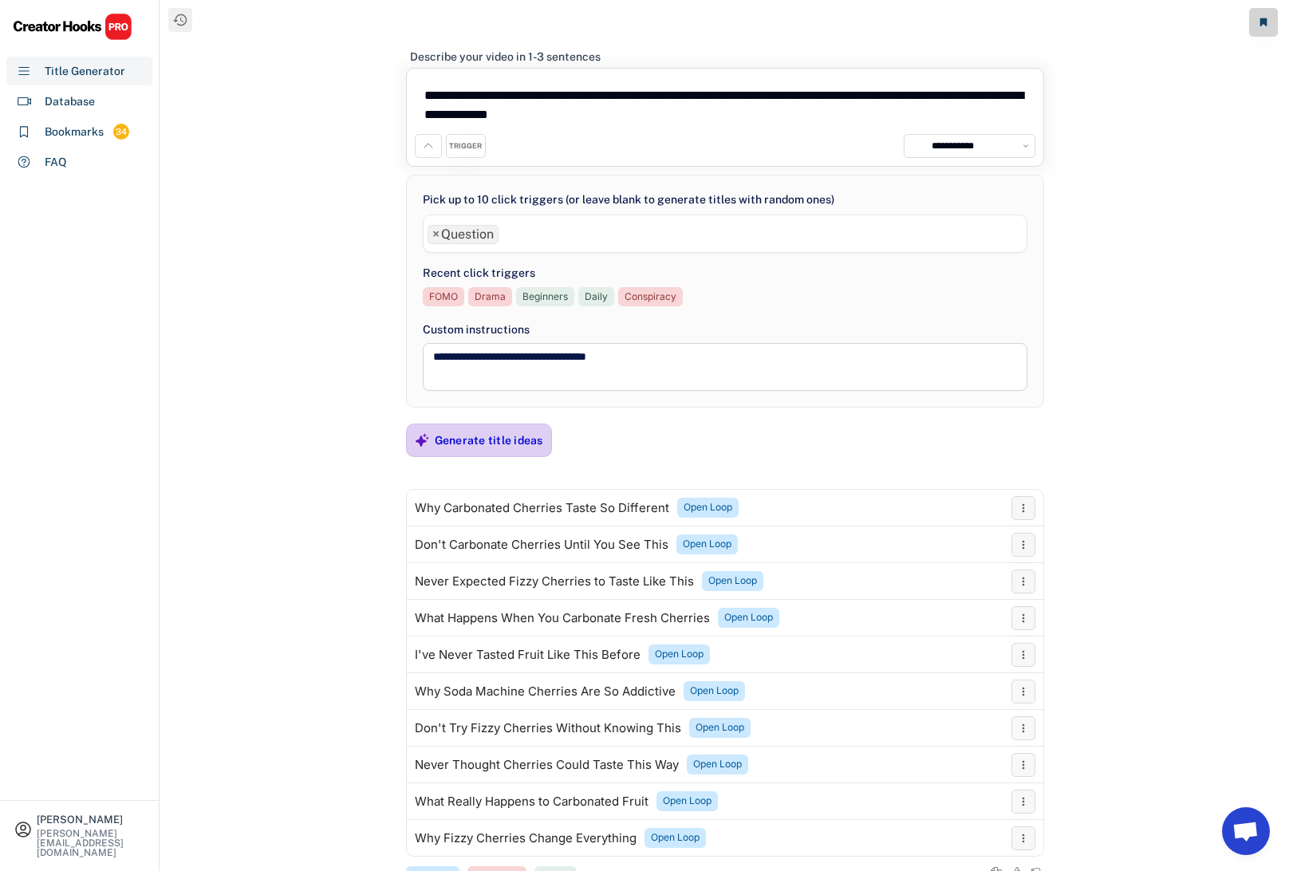
click at [472, 449] on div "Generate title ideas" at bounding box center [489, 440] width 108 height 32
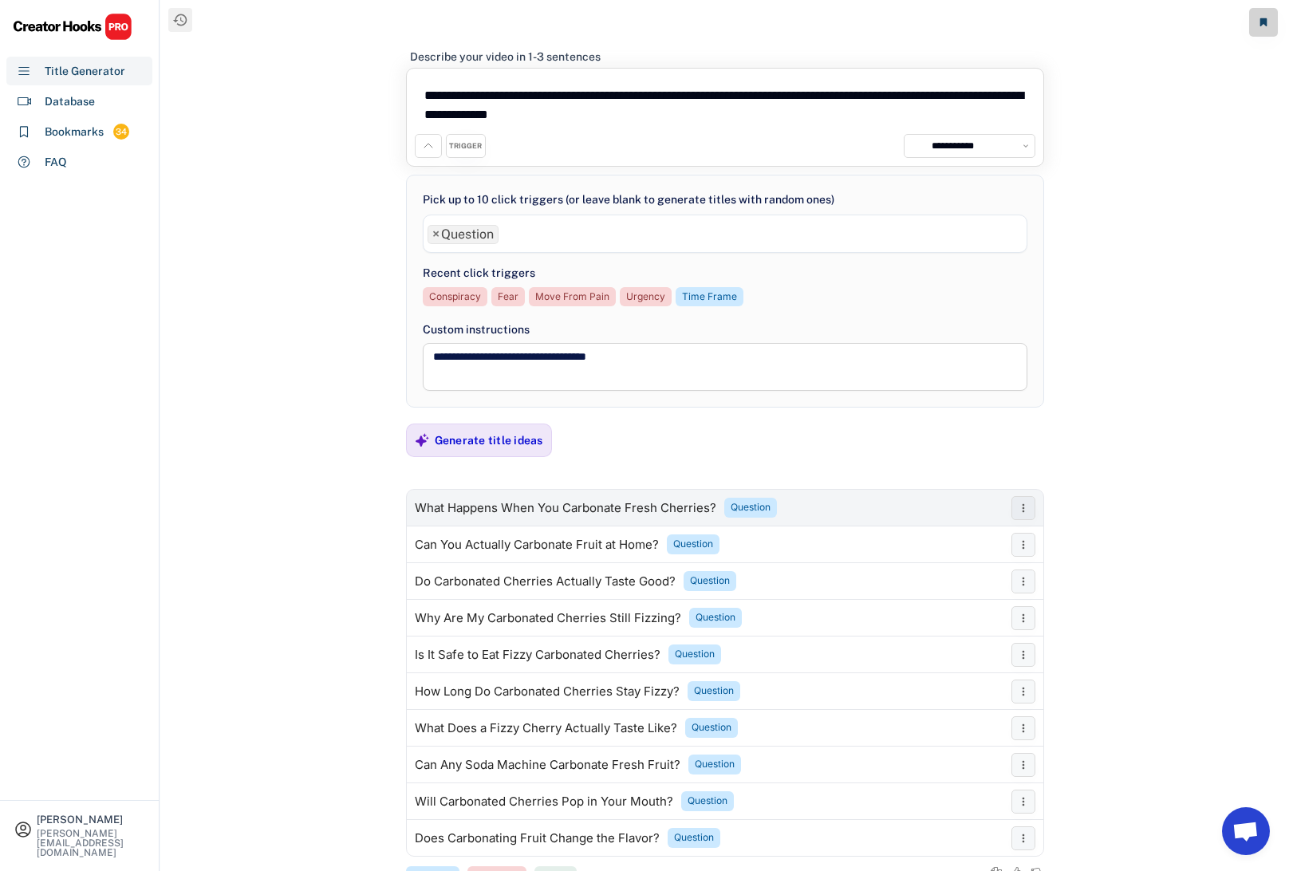
click at [474, 506] on div "What Happens When You Carbonate Fresh Cherries?" at bounding box center [565, 508] width 301 height 13
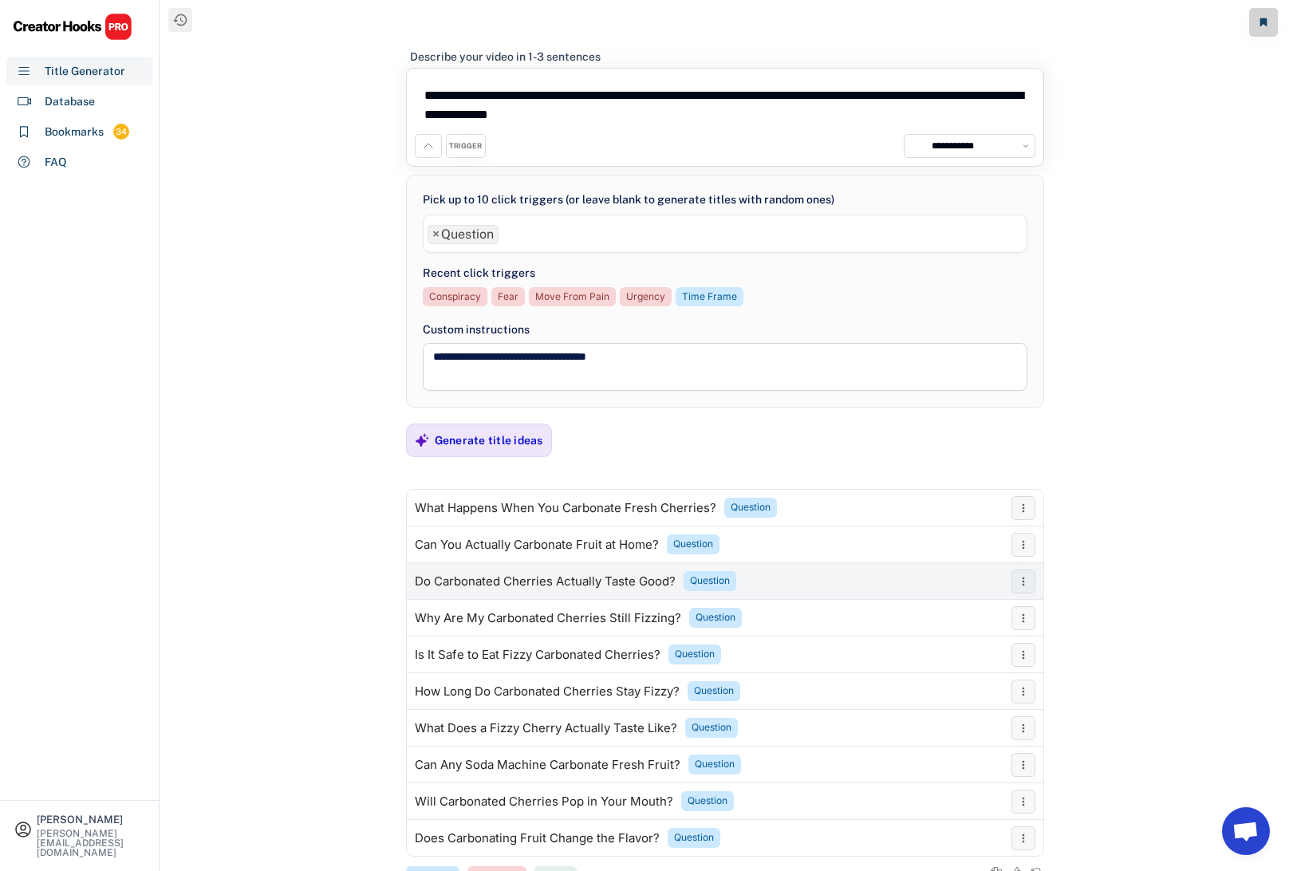
click at [475, 576] on div "Do Carbonated Cherries Actually Taste Good?" at bounding box center [545, 581] width 261 height 13
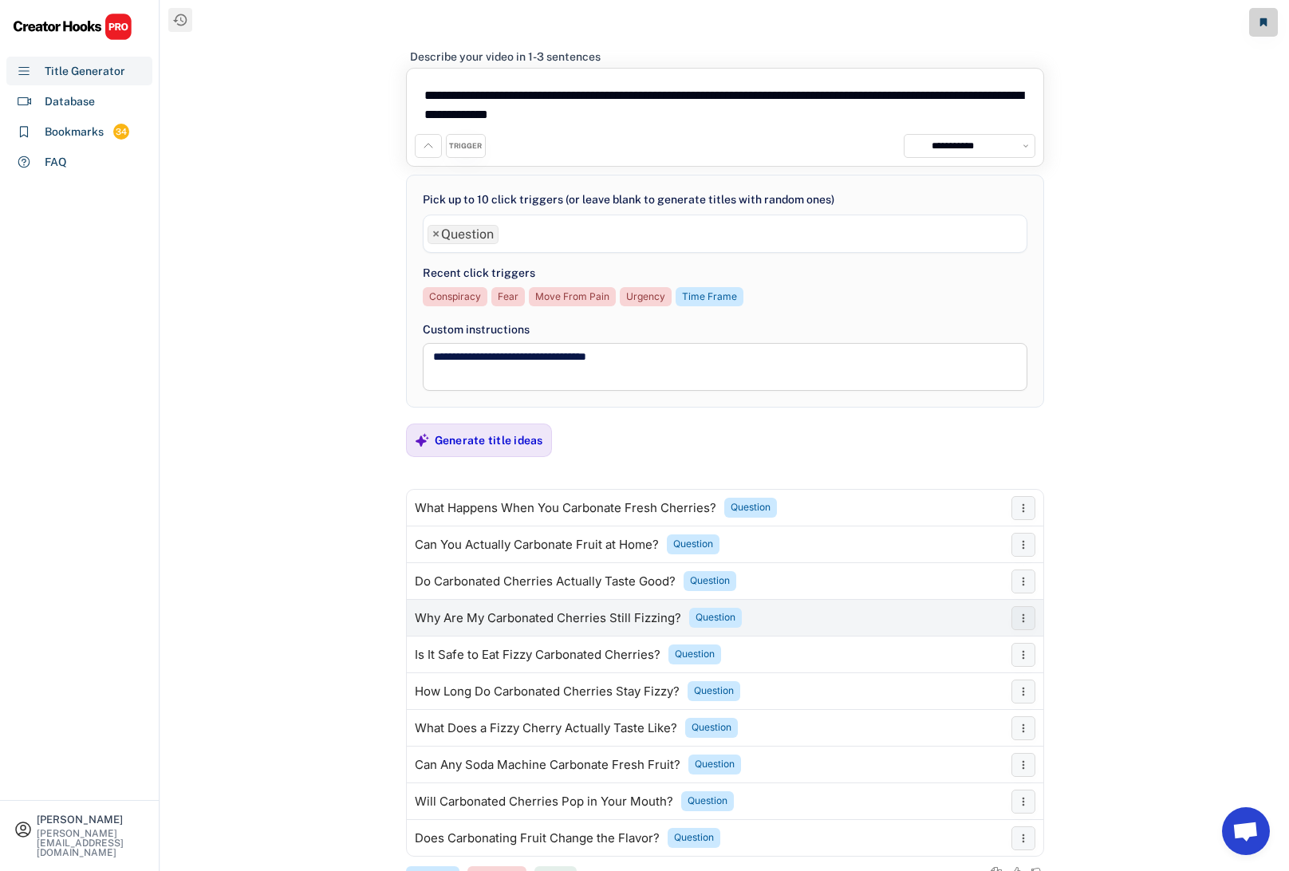
scroll to position [56, 0]
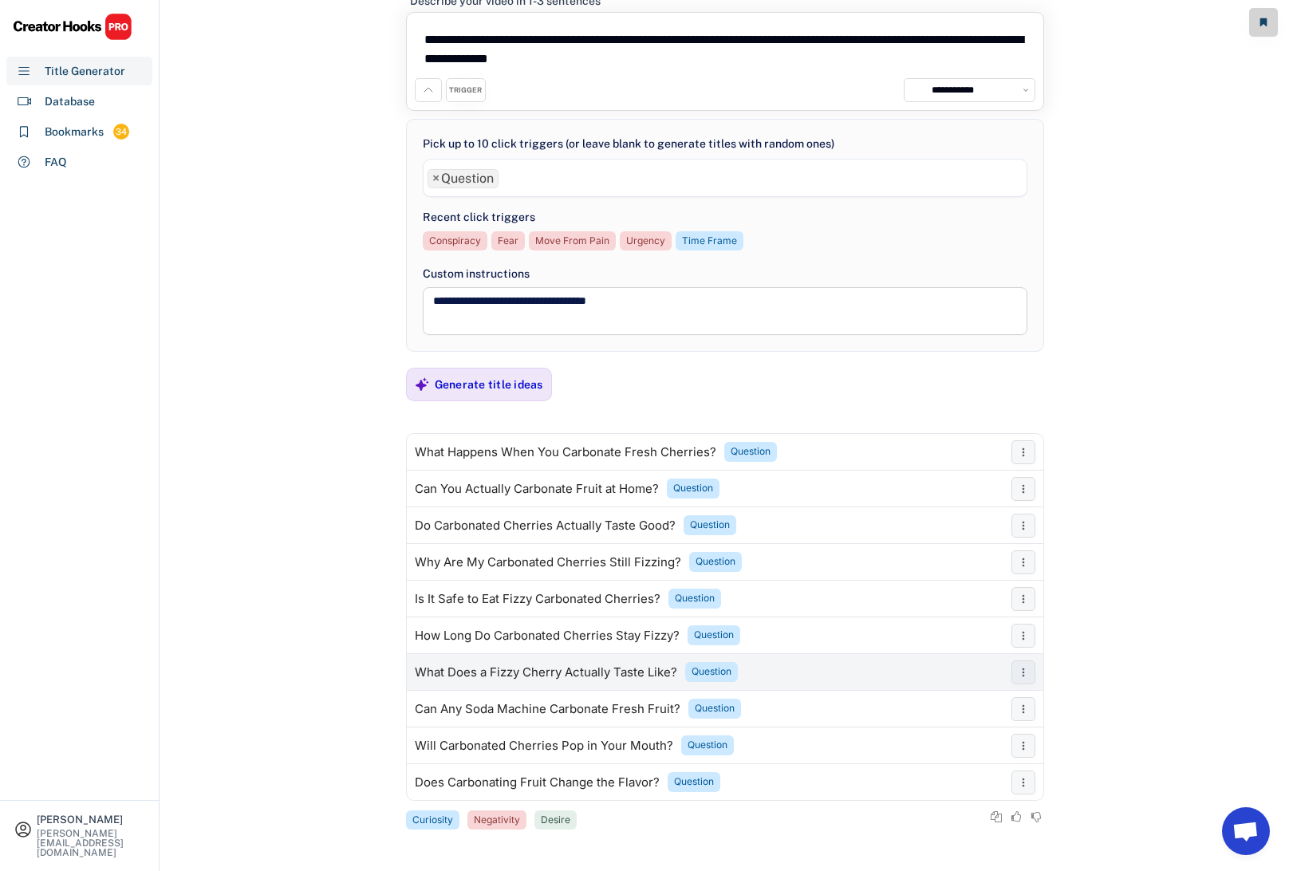
click at [496, 670] on div "What Does a Fizzy Cherry Actually Taste Like?" at bounding box center [546, 672] width 262 height 13
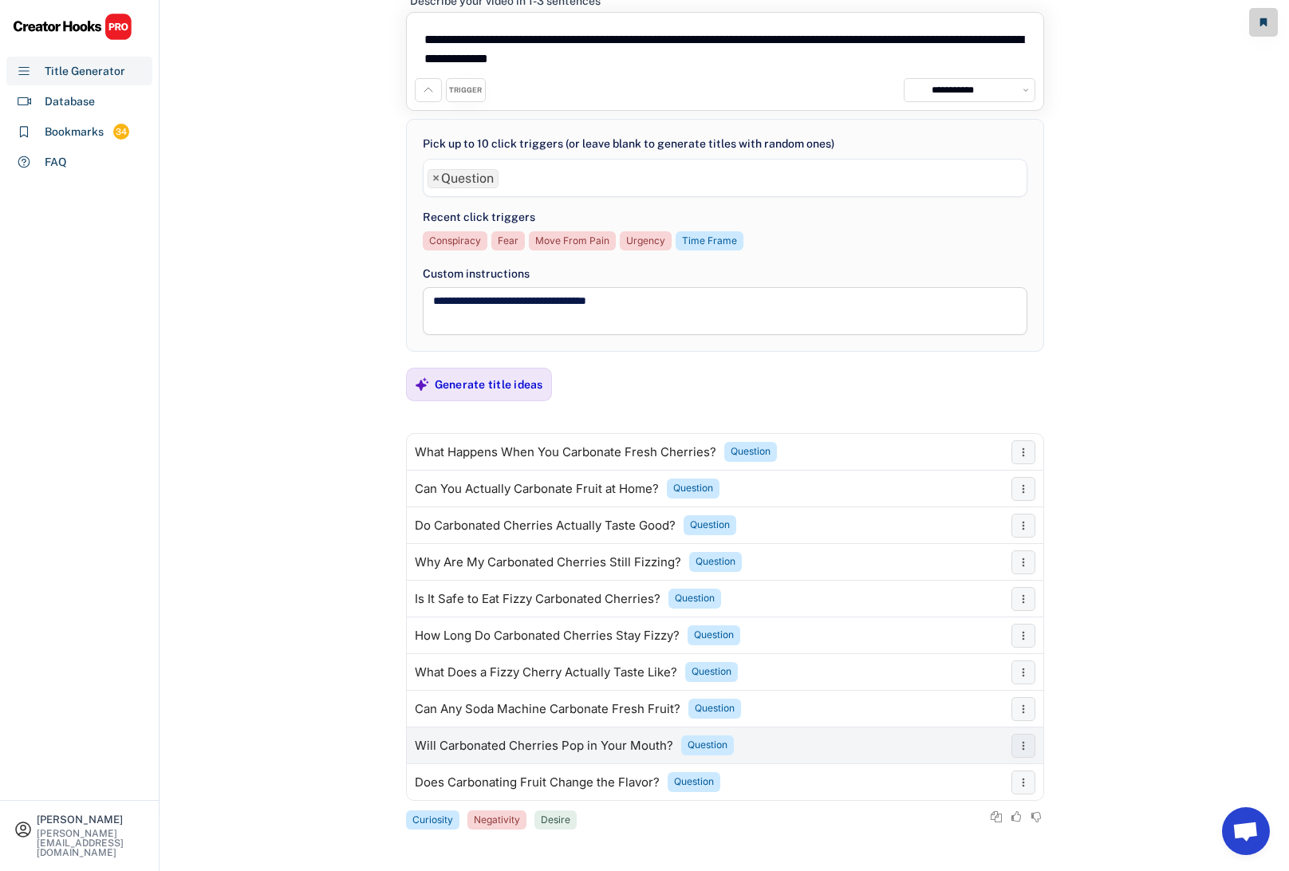
click at [504, 748] on div "Will Carbonated Cherries Pop in Your Mouth?" at bounding box center [544, 745] width 258 height 13
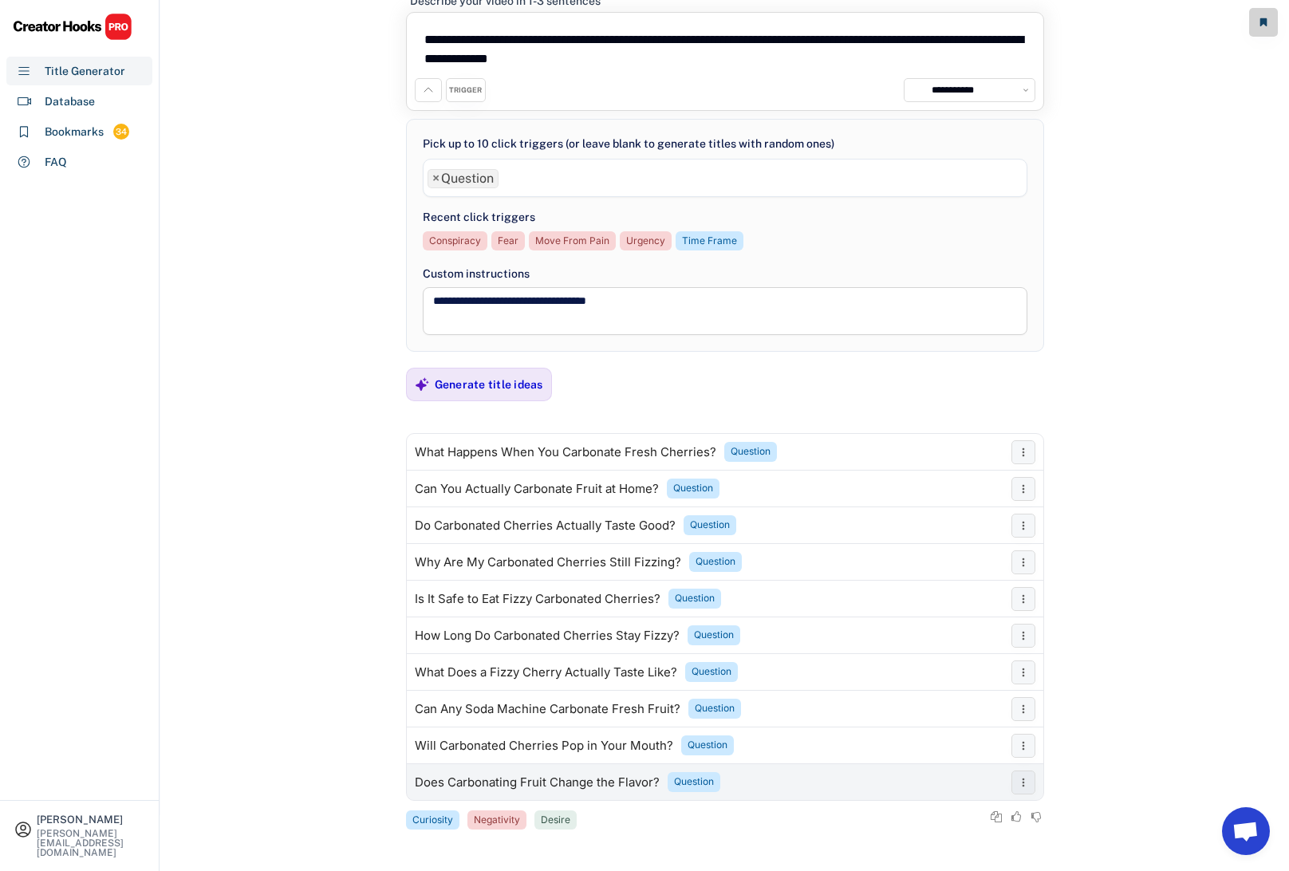
click at [591, 781] on div "Does Carbonating Fruit Change the Flavor?" at bounding box center [537, 782] width 245 height 13
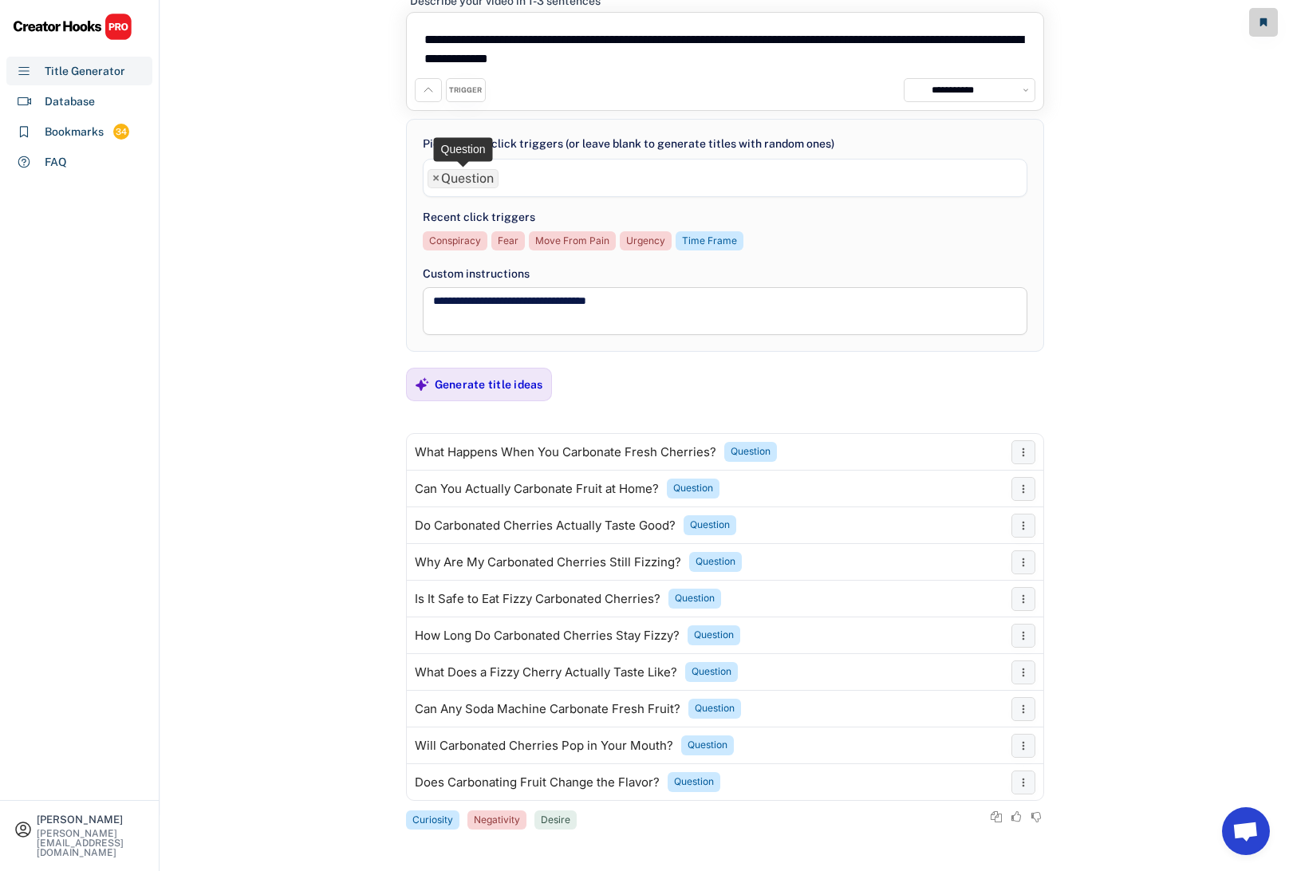
click at [437, 177] on span "×" at bounding box center [435, 178] width 7 height 13
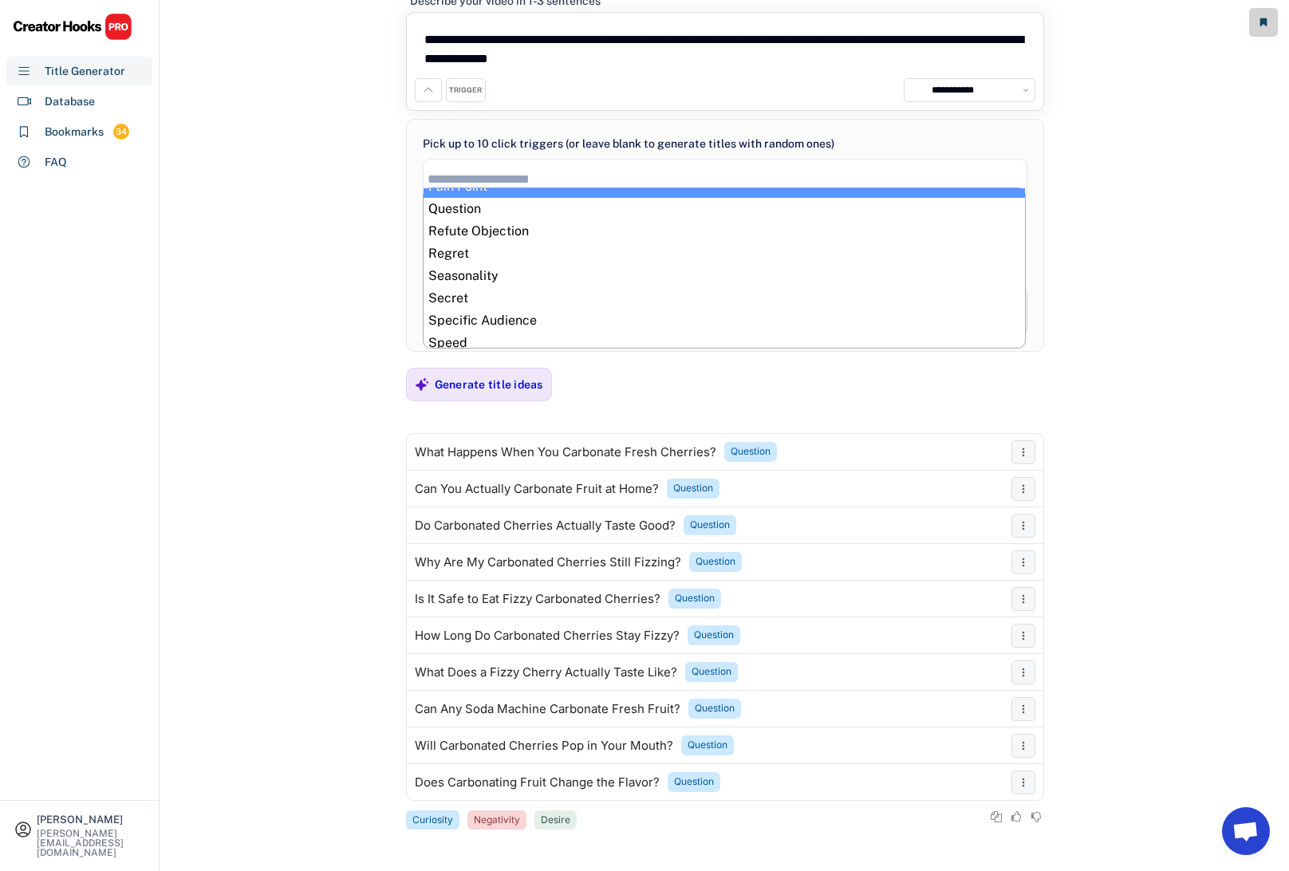
scroll to position [616, 0]
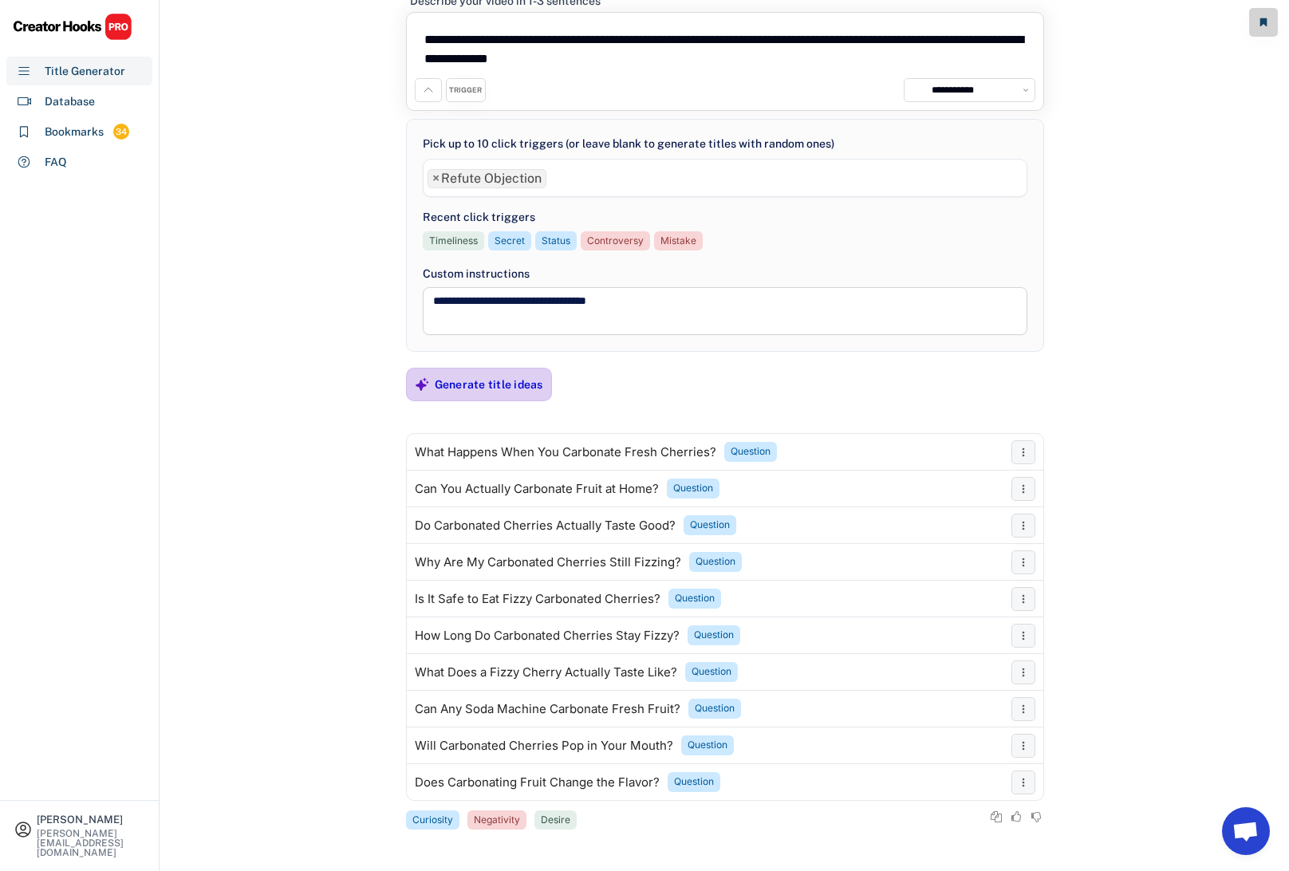
click at [505, 382] on div "Generate title ideas" at bounding box center [489, 384] width 108 height 14
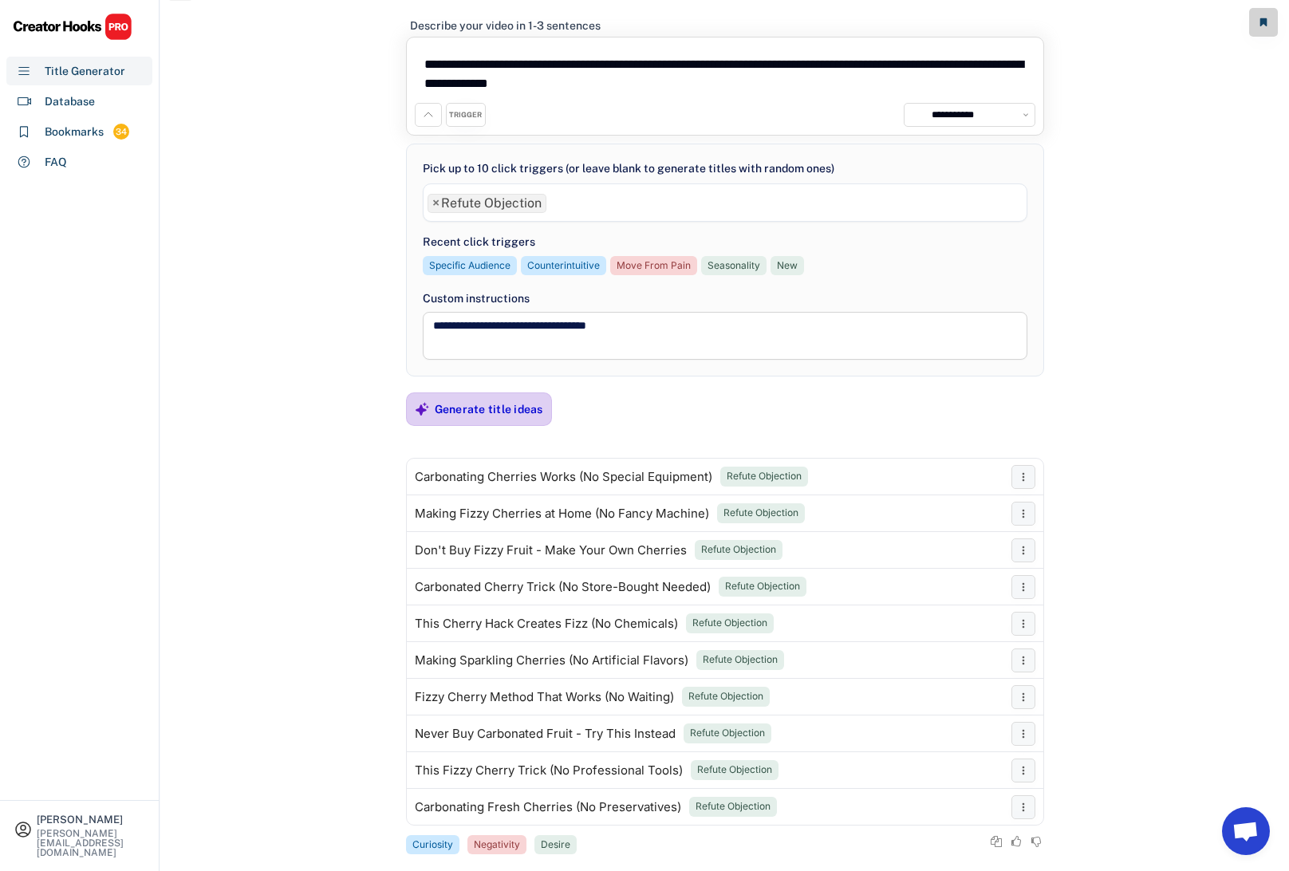
scroll to position [0, 0]
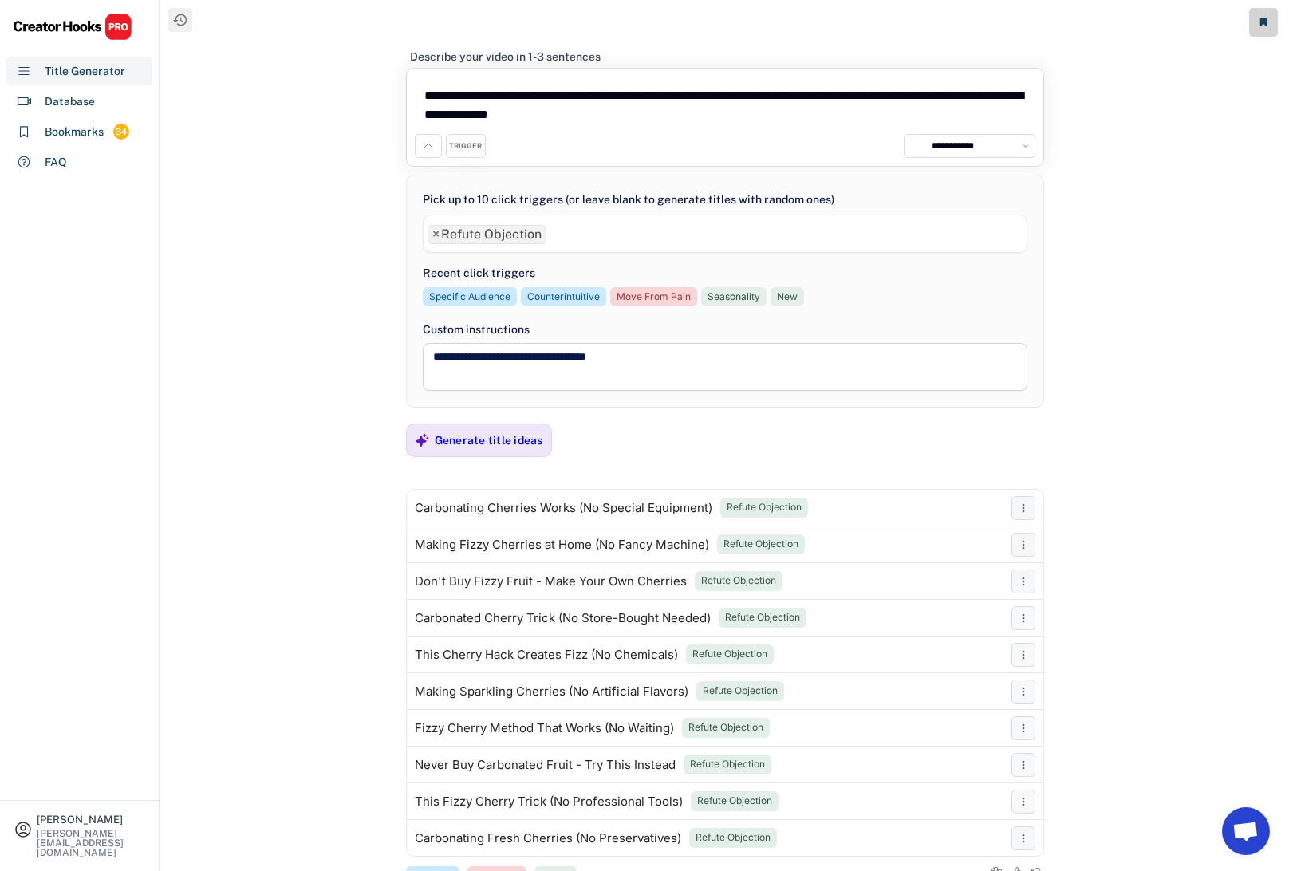
click at [435, 234] on span "×" at bounding box center [435, 234] width 7 height 13
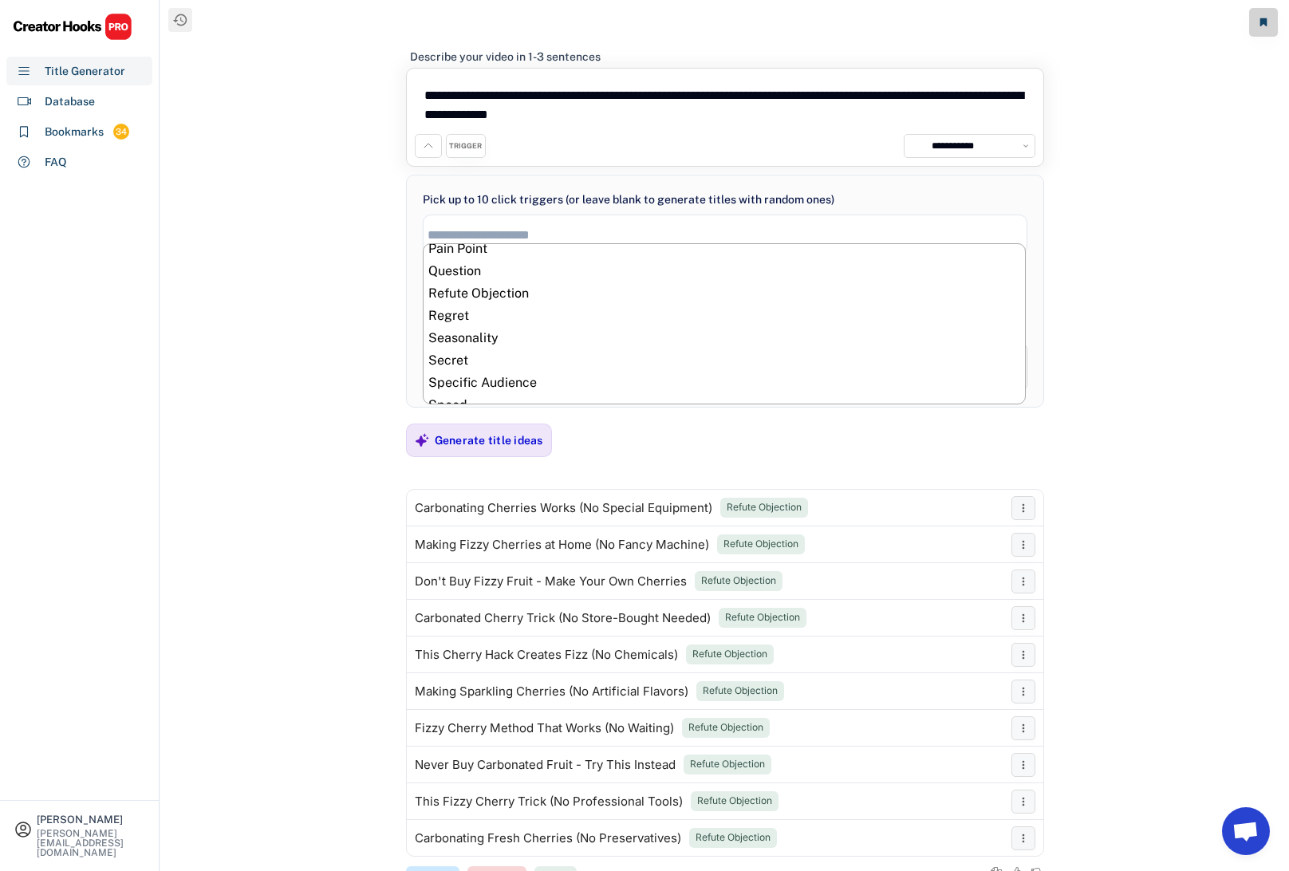
scroll to position [607, 0]
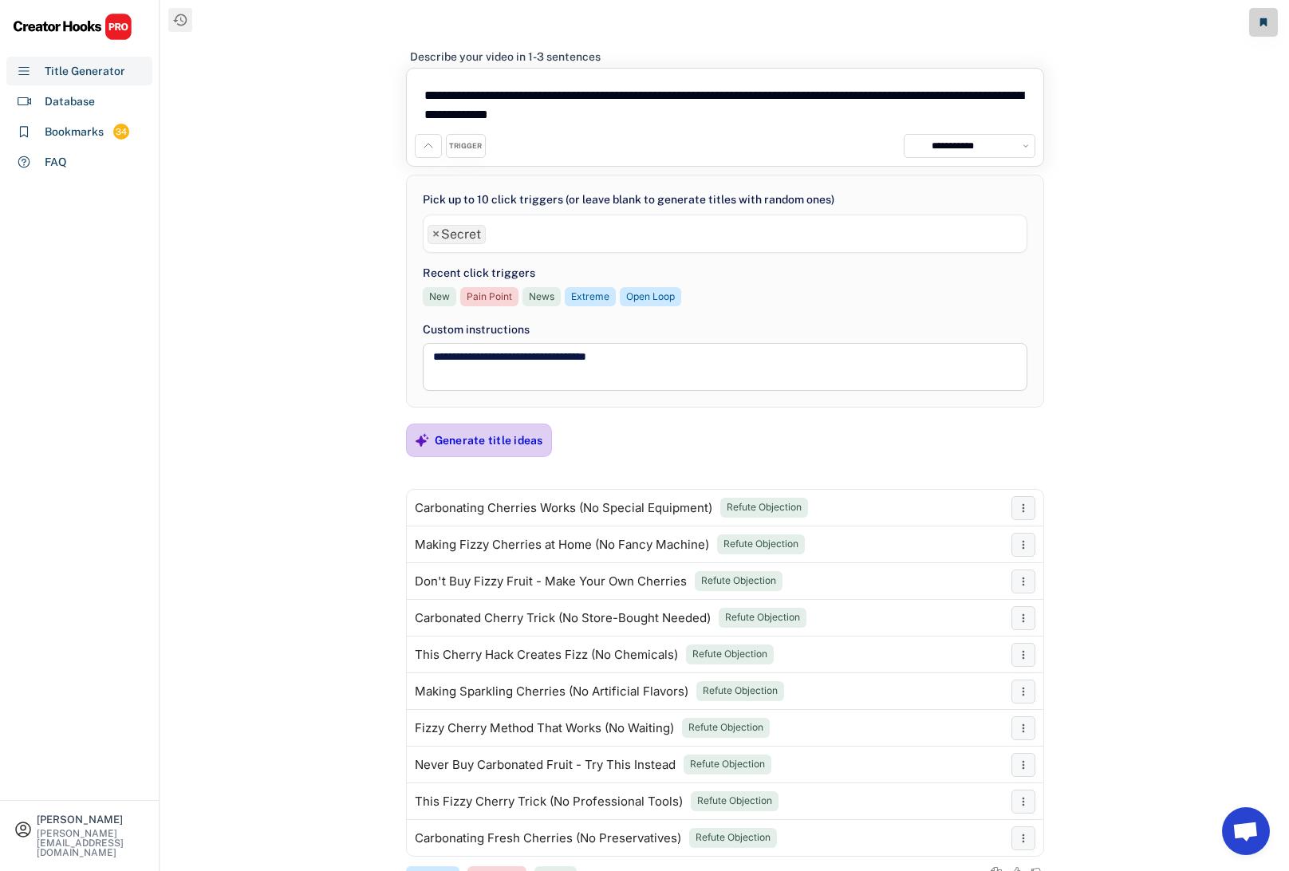
click at [510, 438] on div "Generate title ideas" at bounding box center [489, 440] width 108 height 14
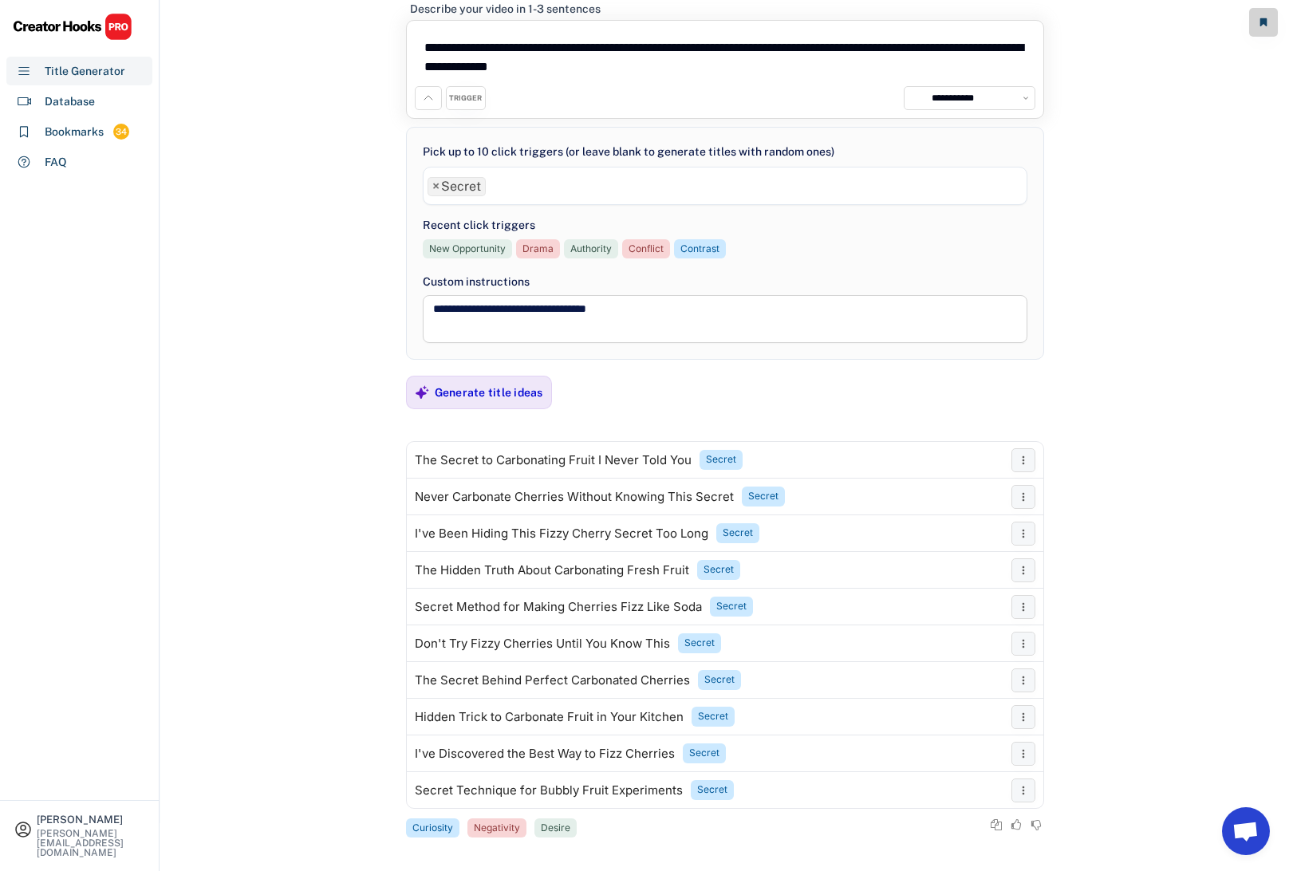
scroll to position [56, 0]
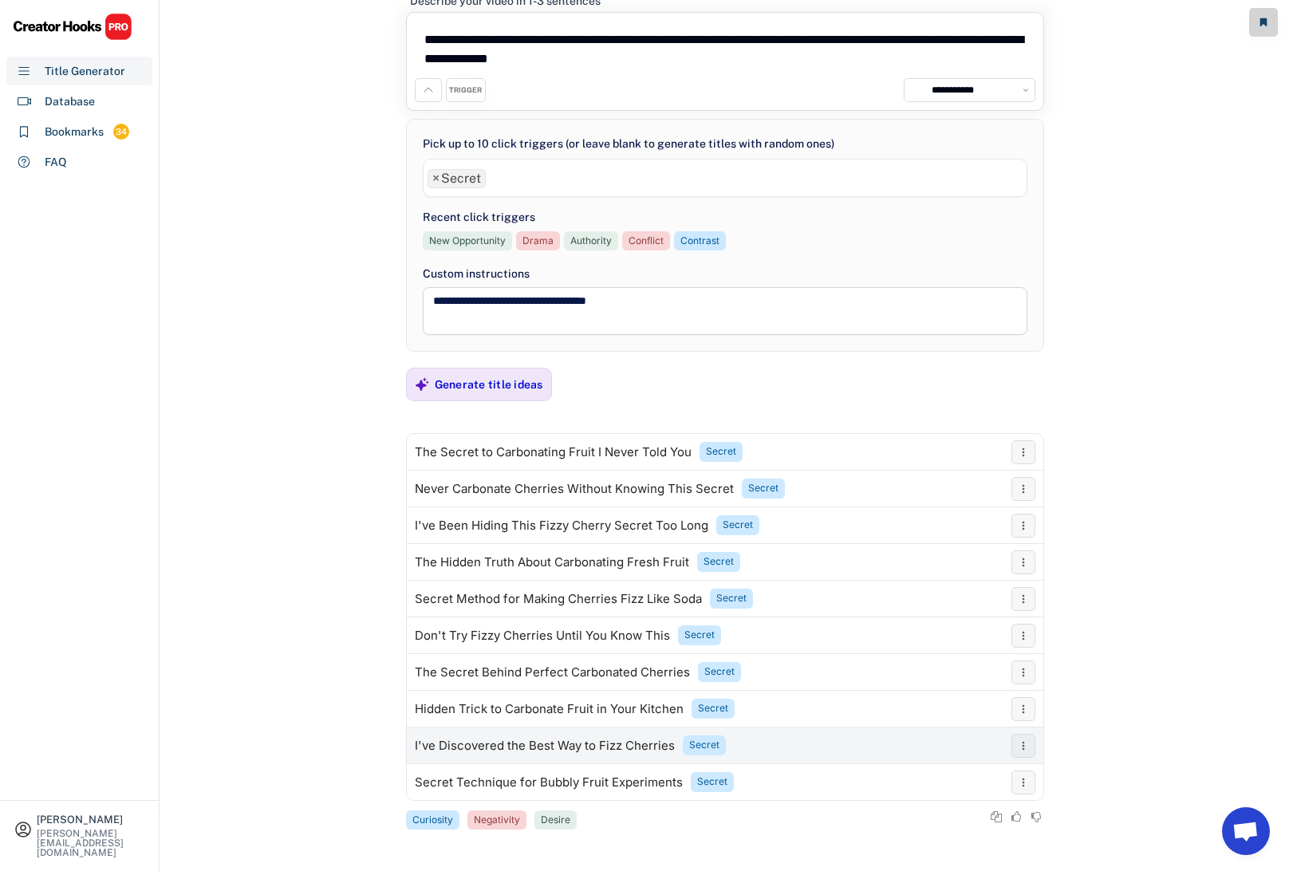
click at [491, 742] on div "I've Discovered the Best Way to Fizz Cherries" at bounding box center [545, 745] width 260 height 13
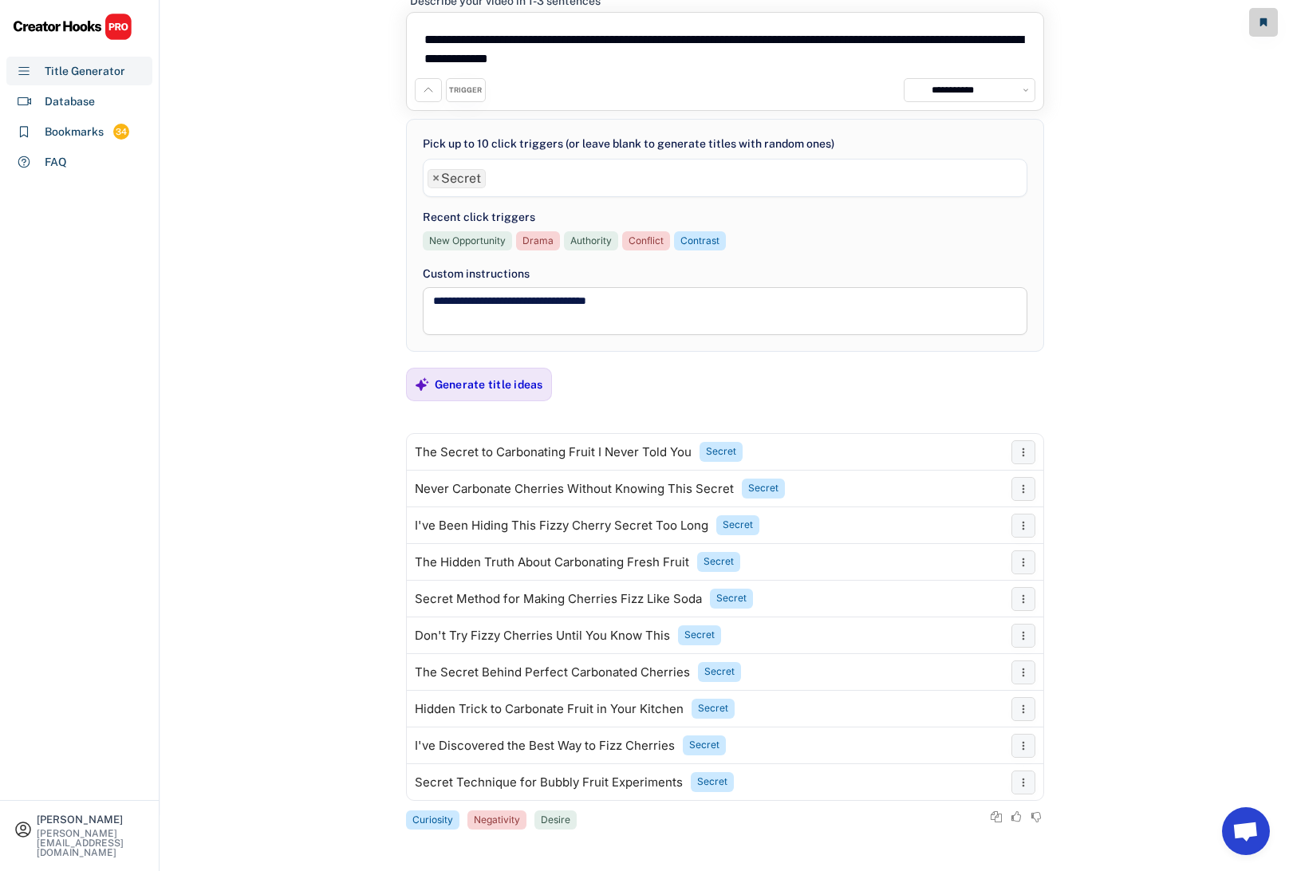
click at [433, 180] on span "×" at bounding box center [435, 178] width 7 height 13
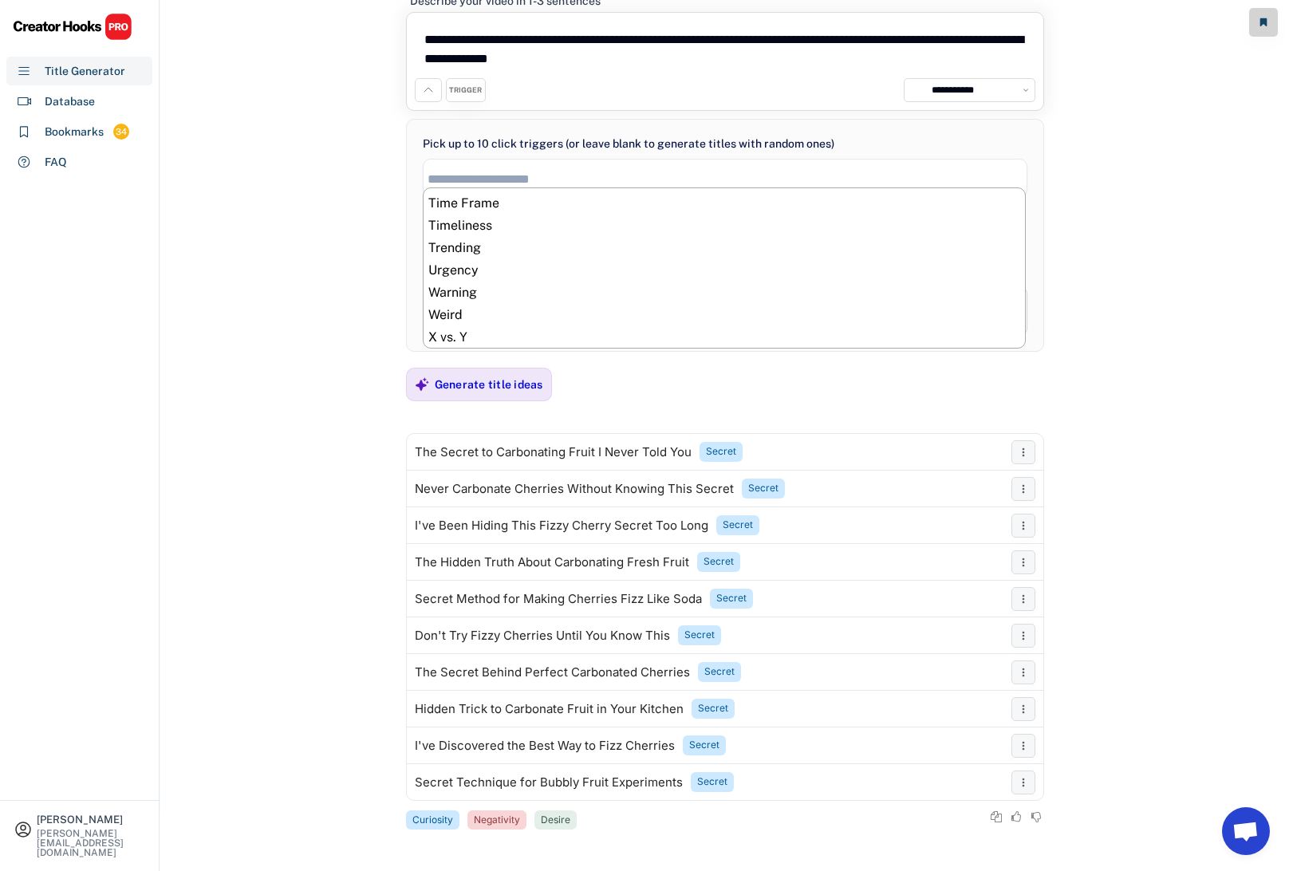
scroll to position [823, 0]
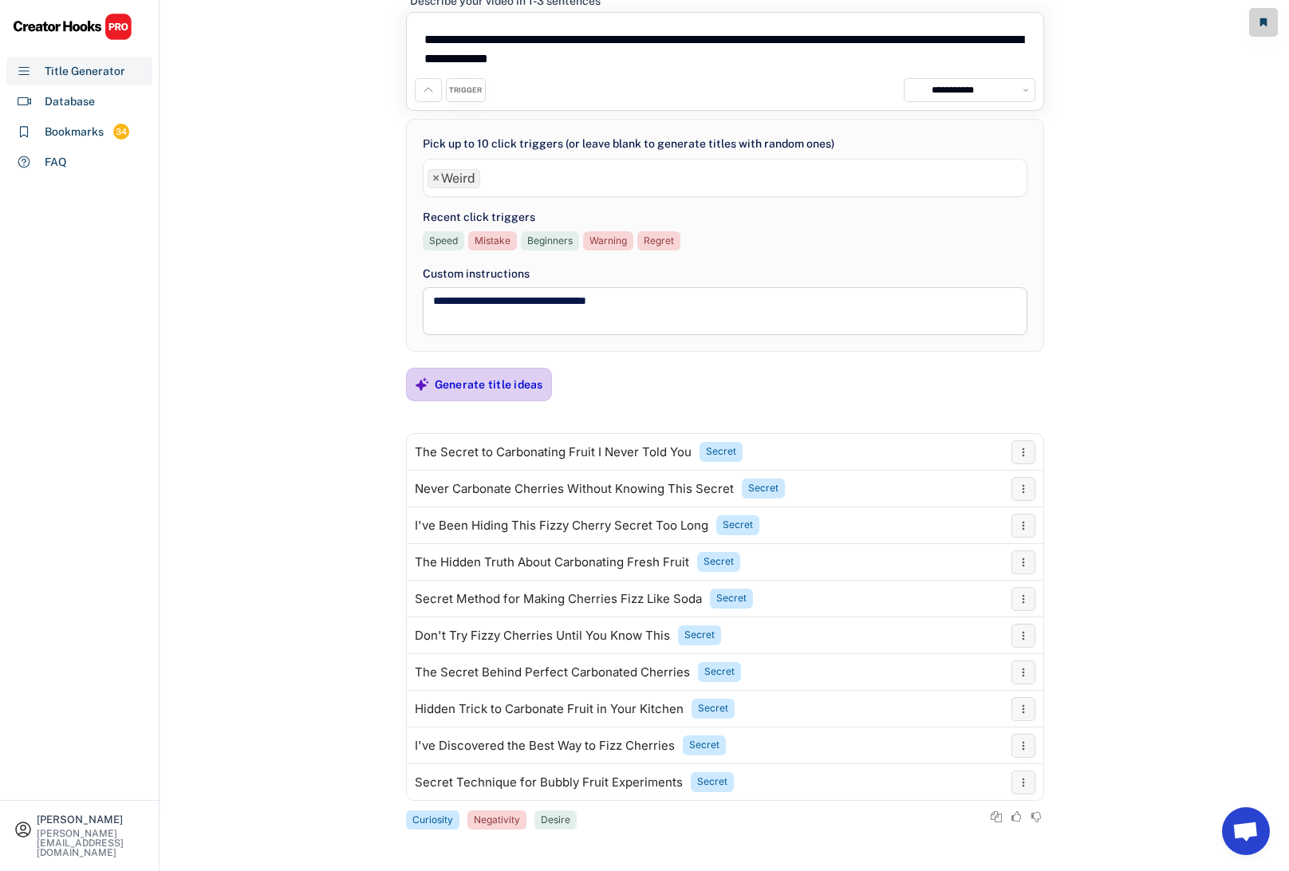
click at [474, 384] on div "Generate title ideas" at bounding box center [489, 384] width 108 height 14
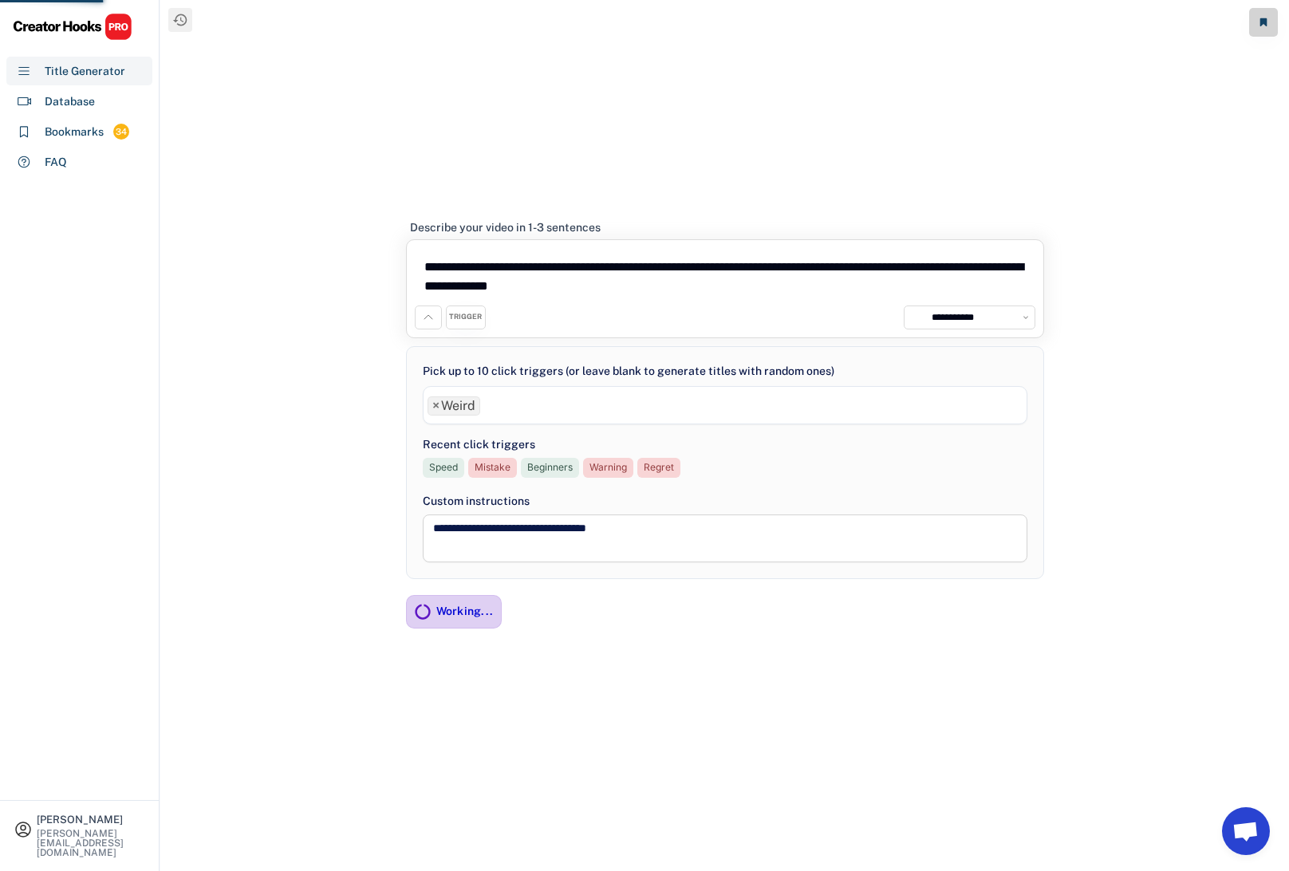
scroll to position [0, 0]
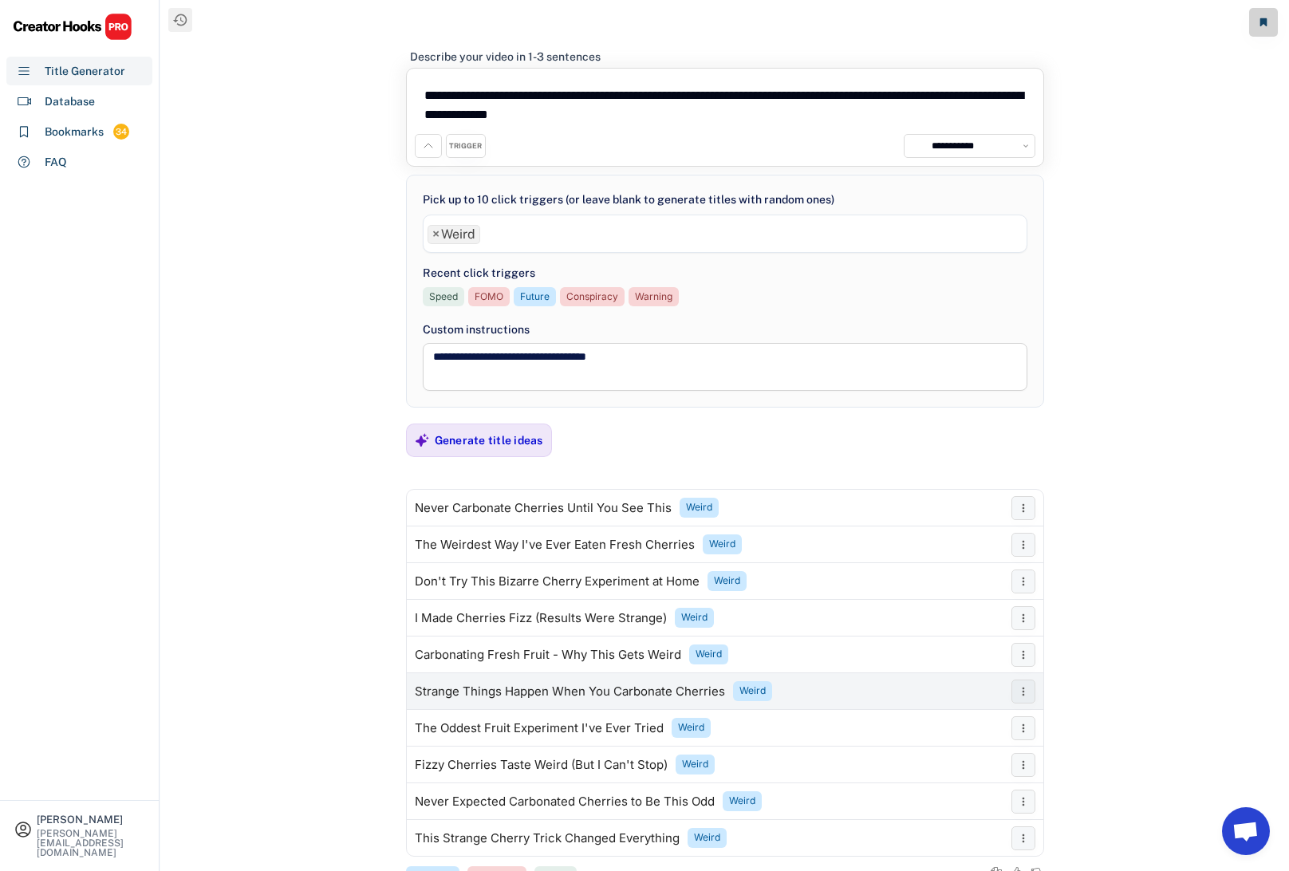
click at [455, 688] on div "Strange Things Happen When You Carbonate Cherries" at bounding box center [570, 691] width 310 height 13
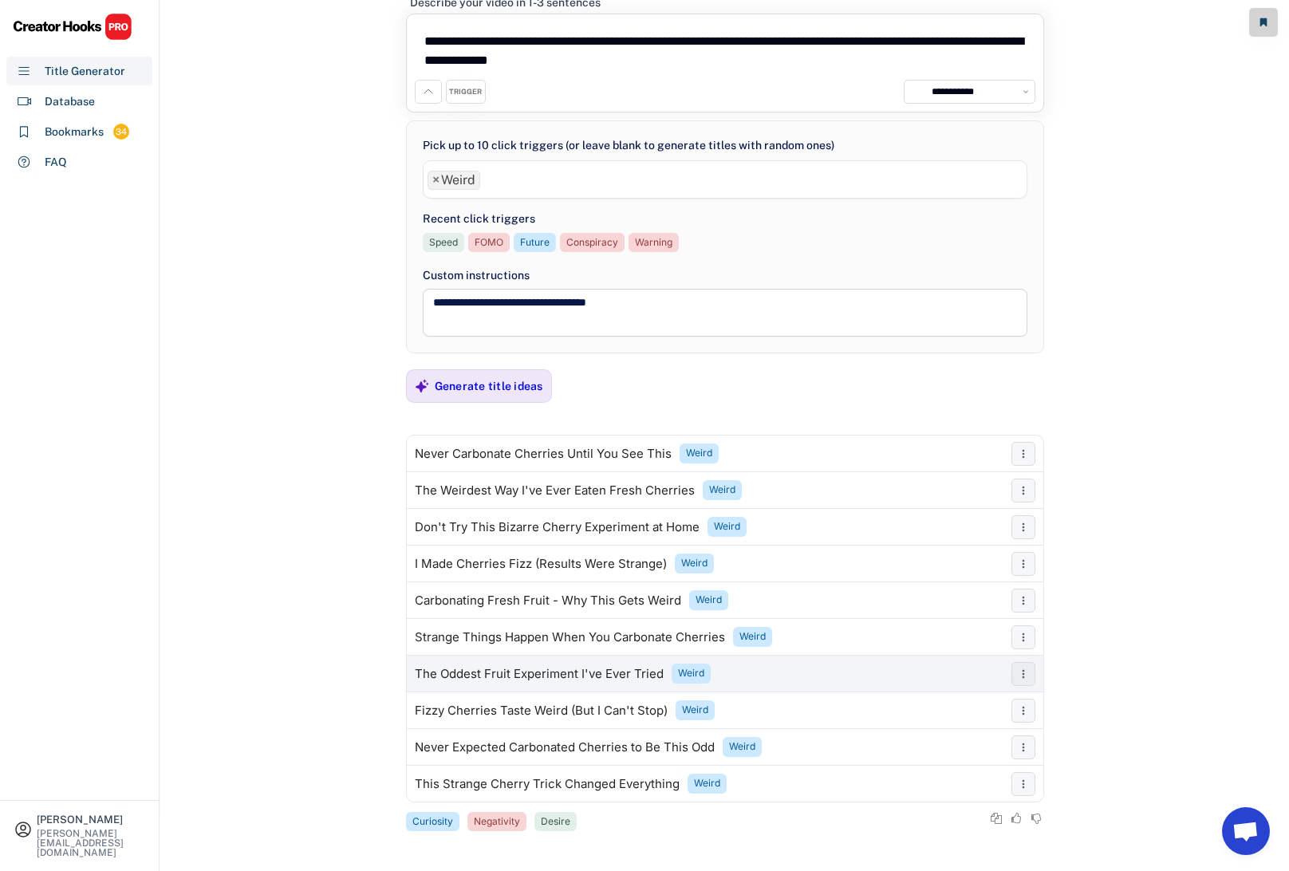
scroll to position [56, 0]
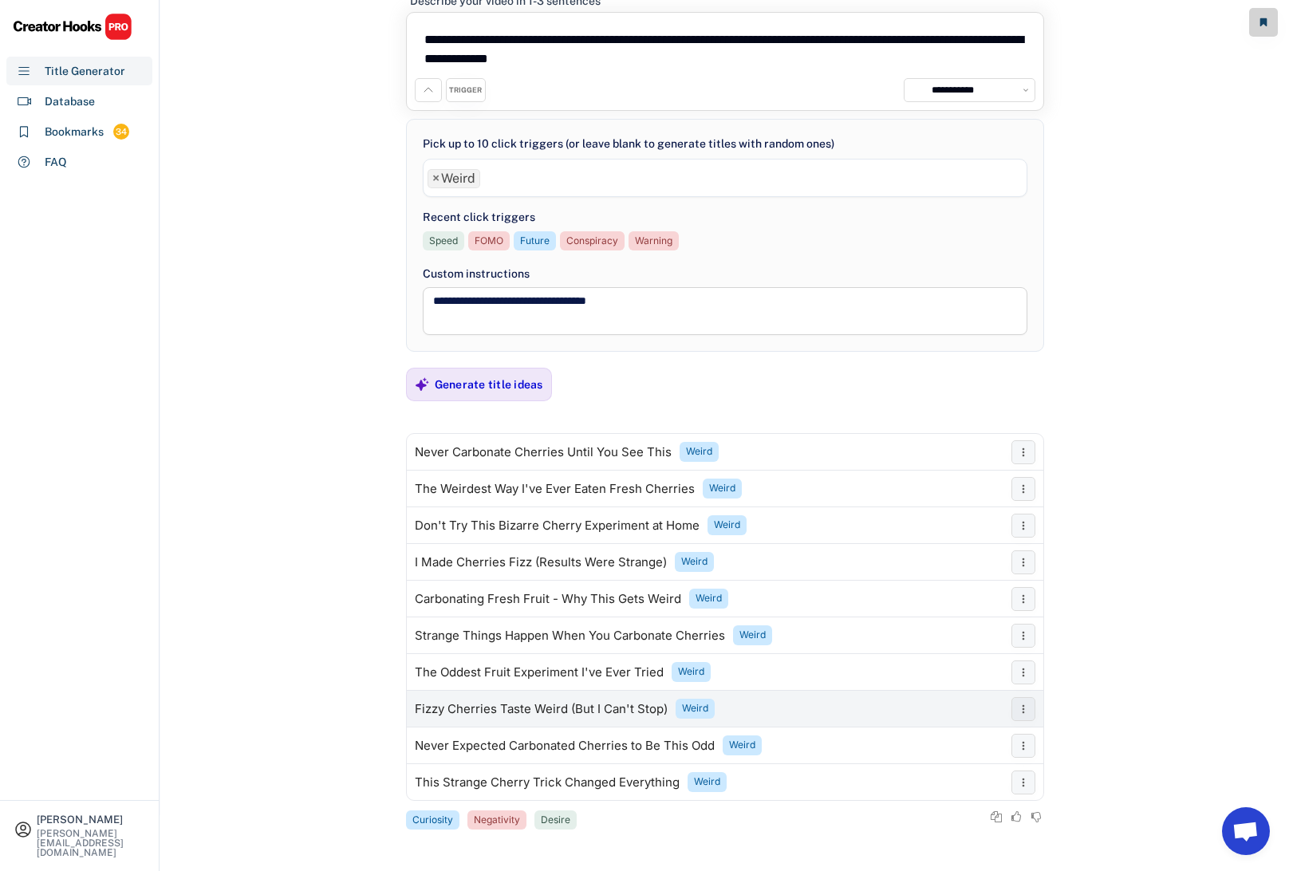
click at [535, 704] on div "Fizzy Cherries Taste Weird (But I Can't Stop)" at bounding box center [541, 709] width 253 height 13
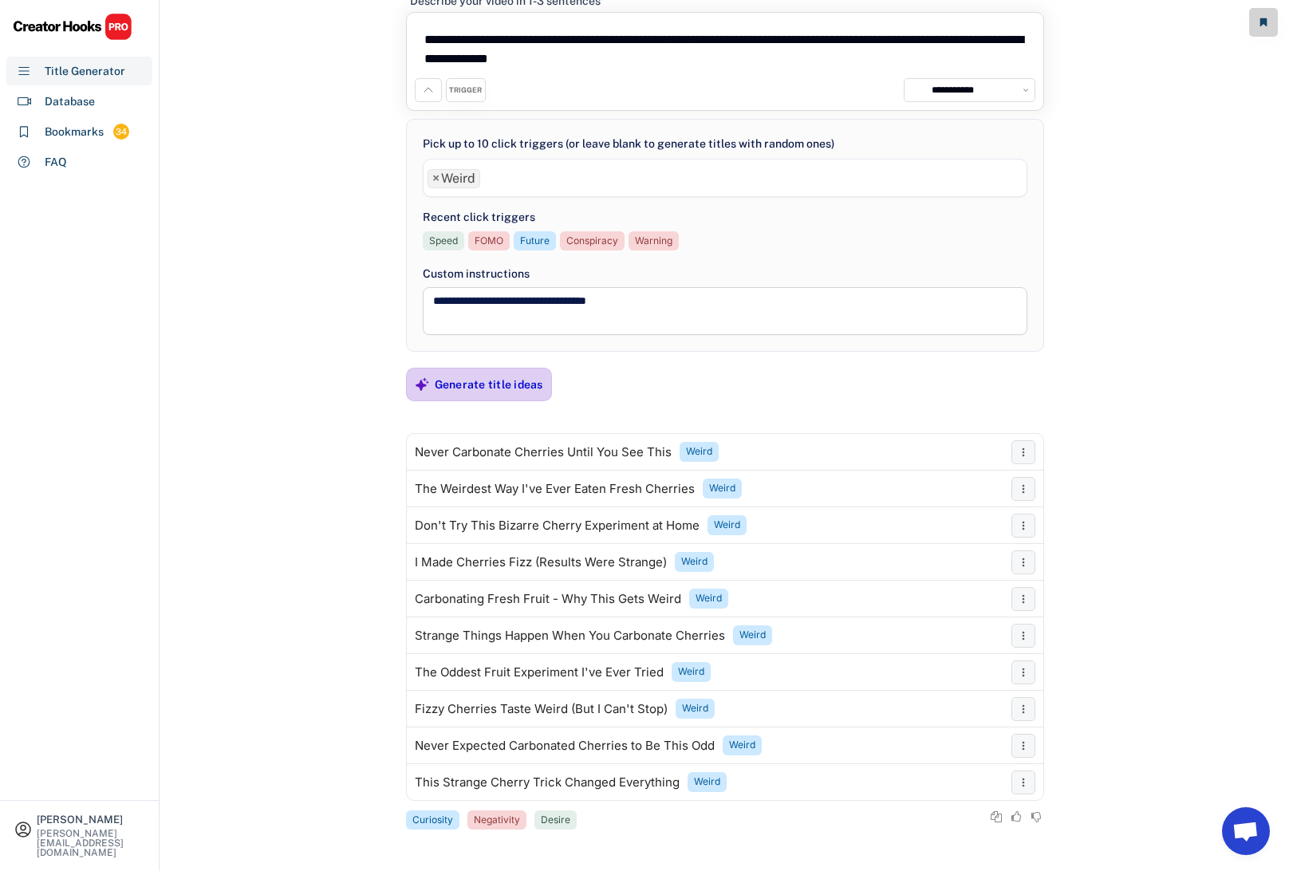
click at [474, 388] on div "Generate title ideas" at bounding box center [489, 384] width 108 height 14
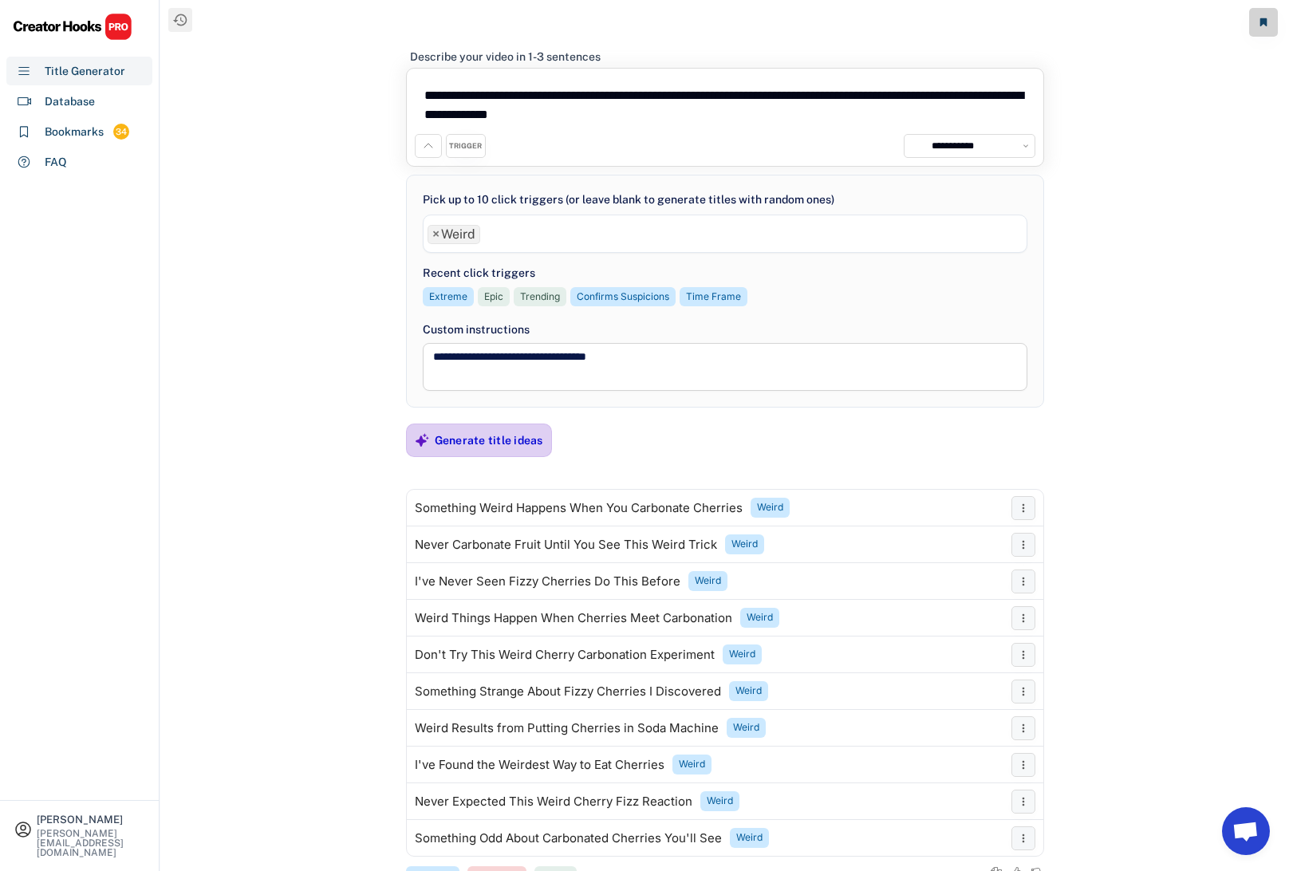
click at [478, 442] on div "Generate title ideas" at bounding box center [489, 440] width 108 height 14
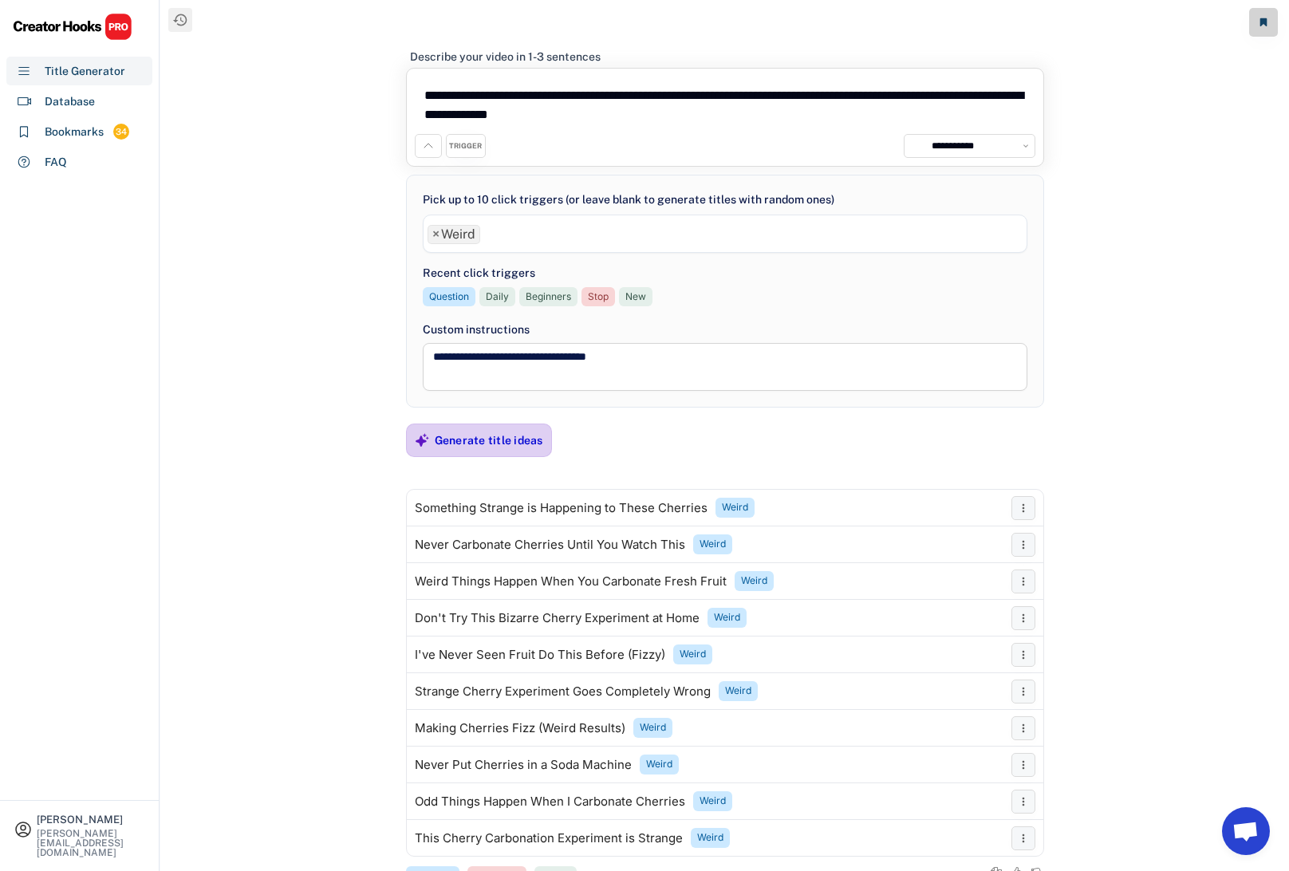
click at [480, 443] on div "Generate title ideas" at bounding box center [489, 440] width 108 height 14
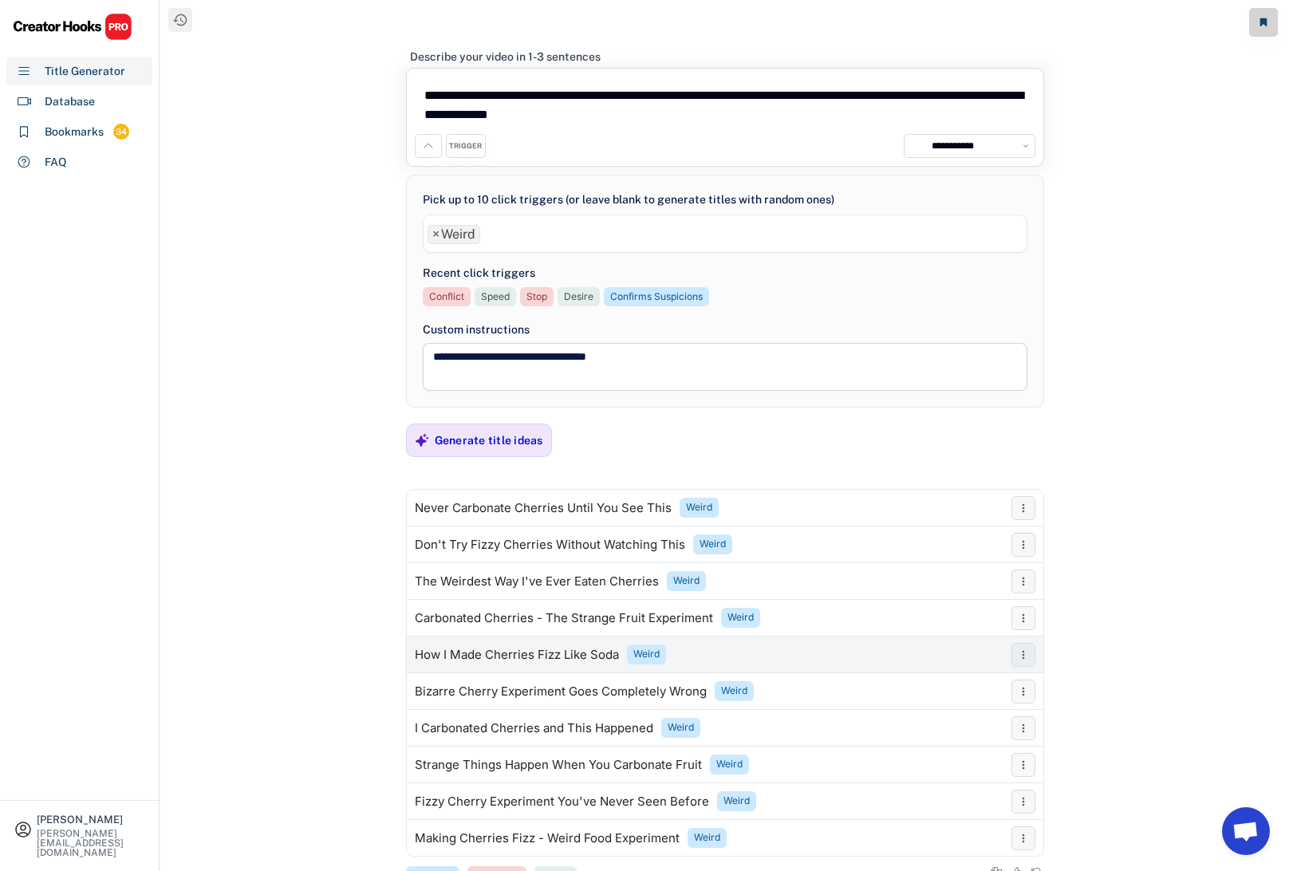
click at [500, 654] on div "How I Made Cherries Fizz Like Soda" at bounding box center [517, 654] width 204 height 13
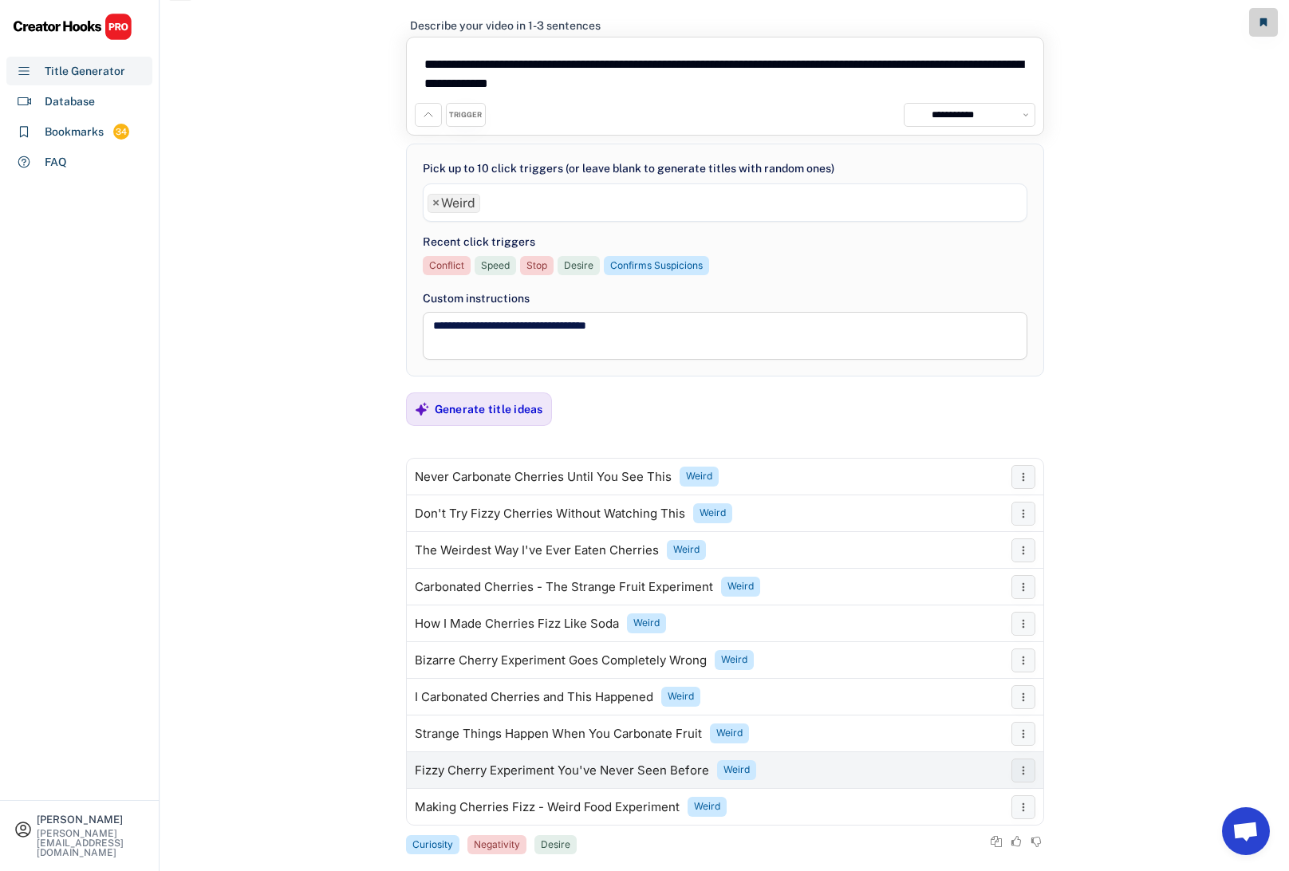
scroll to position [33, 0]
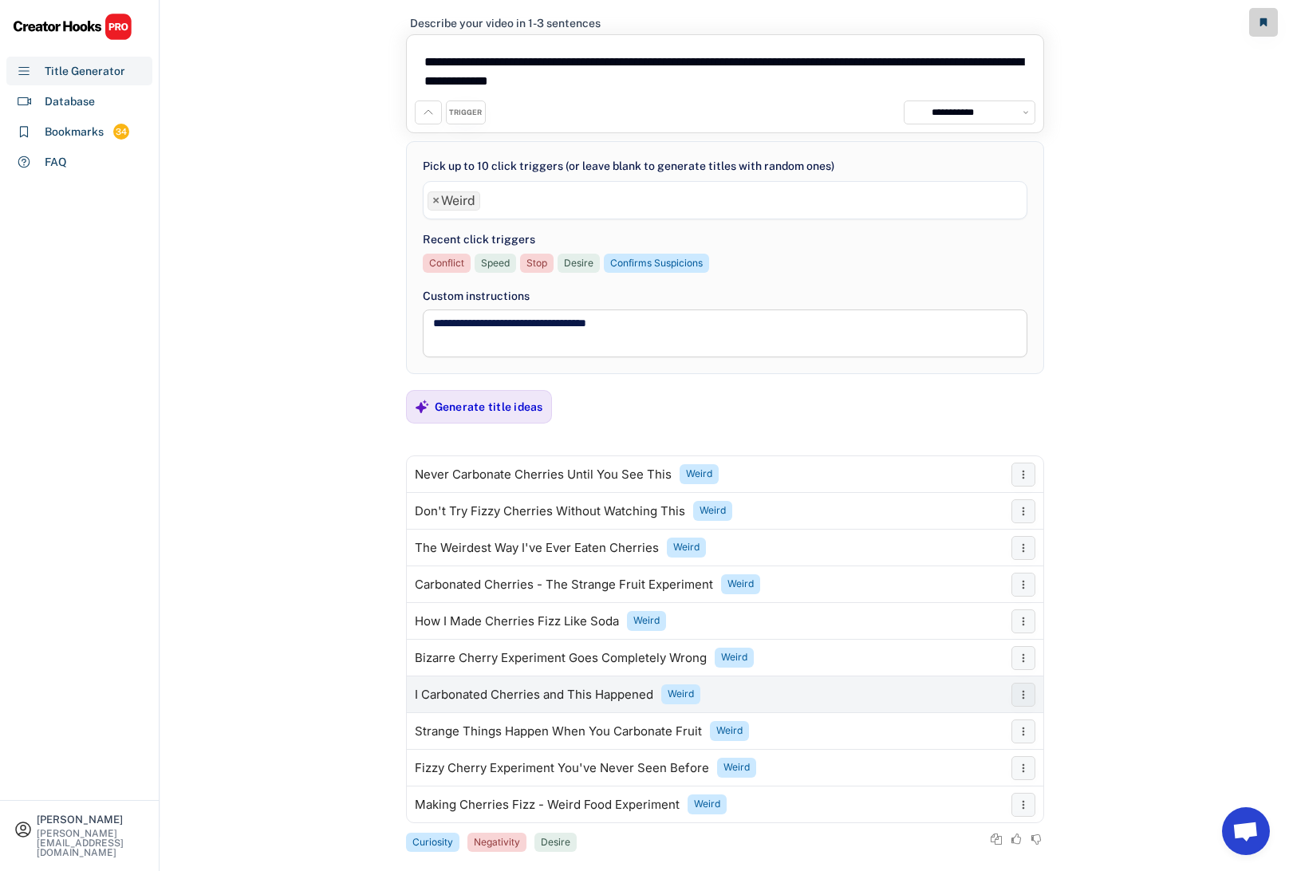
click at [537, 695] on div "I Carbonated Cherries and This Happened" at bounding box center [534, 694] width 238 height 13
